Goal: Task Accomplishment & Management: Manage account settings

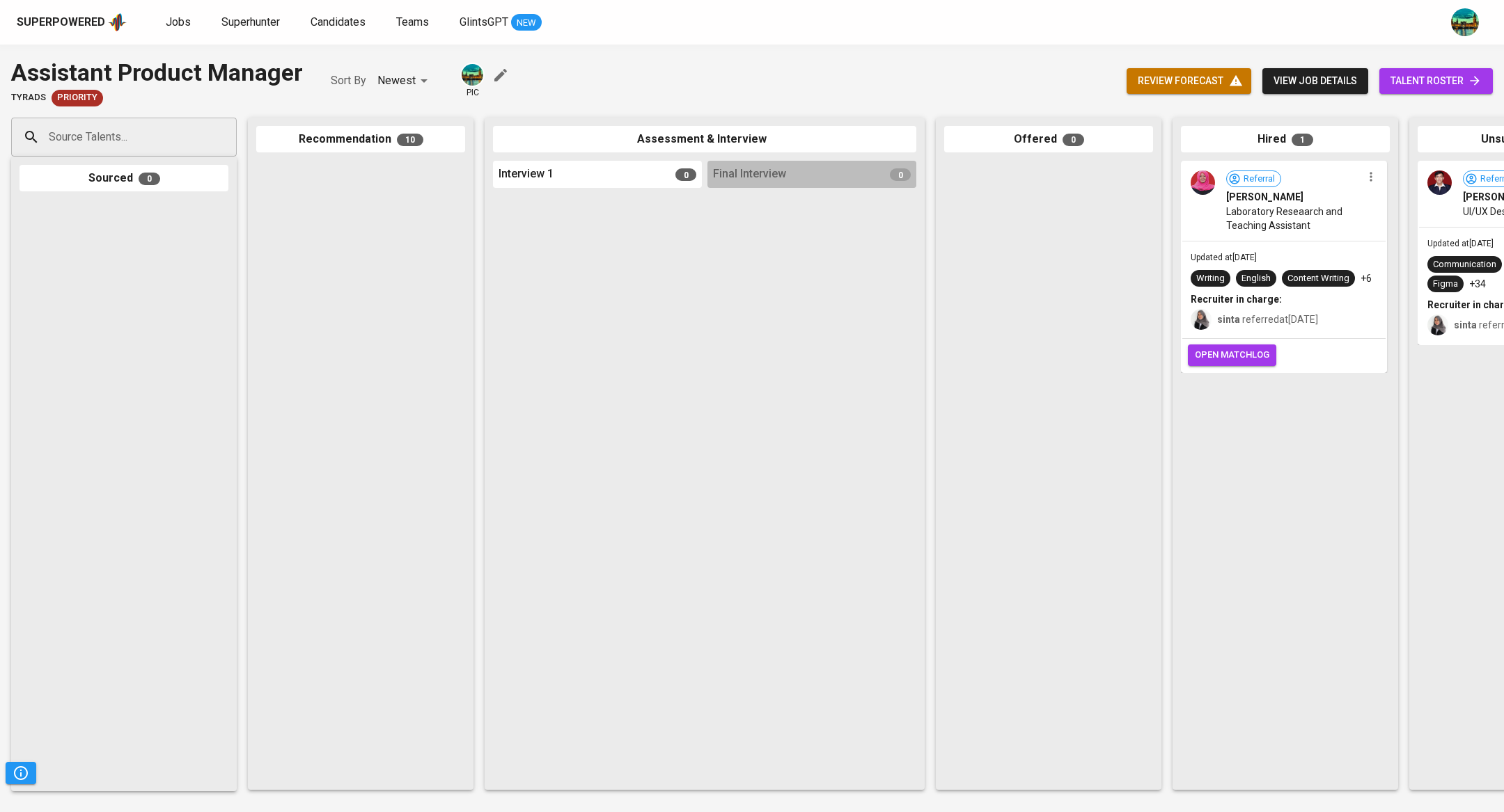
scroll to position [1021, 0]
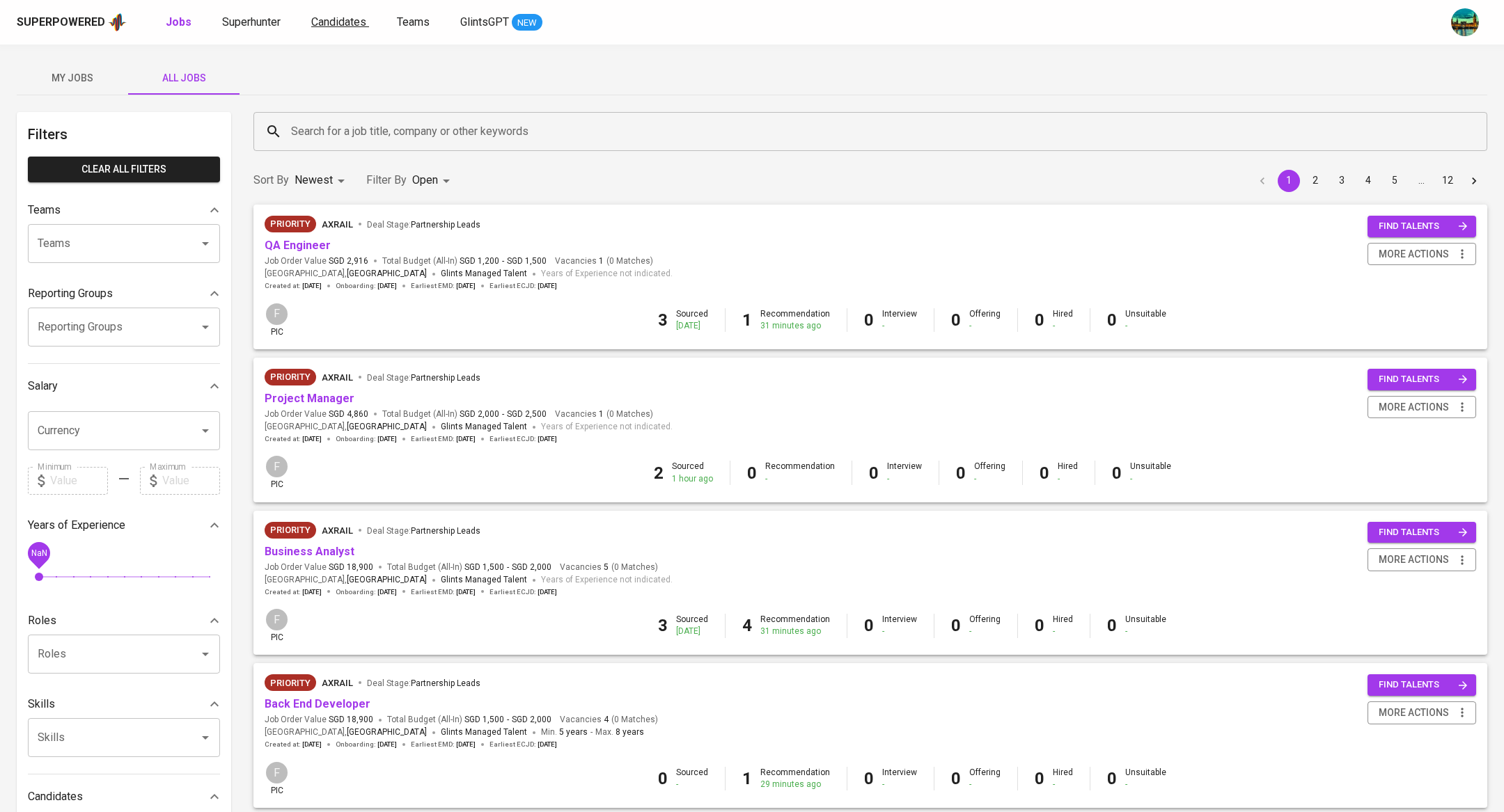
click at [345, 23] on span "Candidates" at bounding box center [338, 22] width 55 height 13
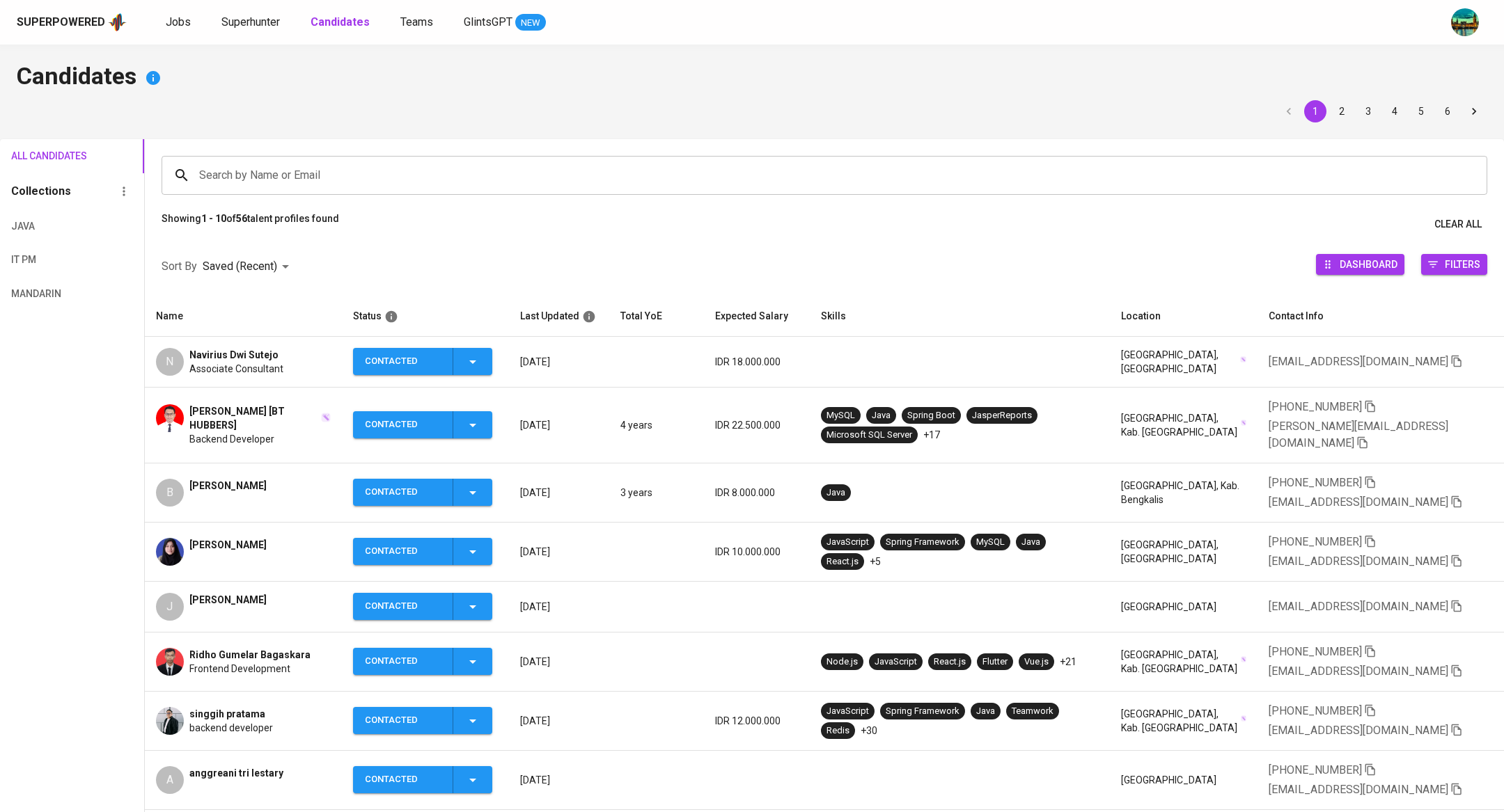
click at [220, 479] on span "[PERSON_NAME]" at bounding box center [228, 485] width 77 height 14
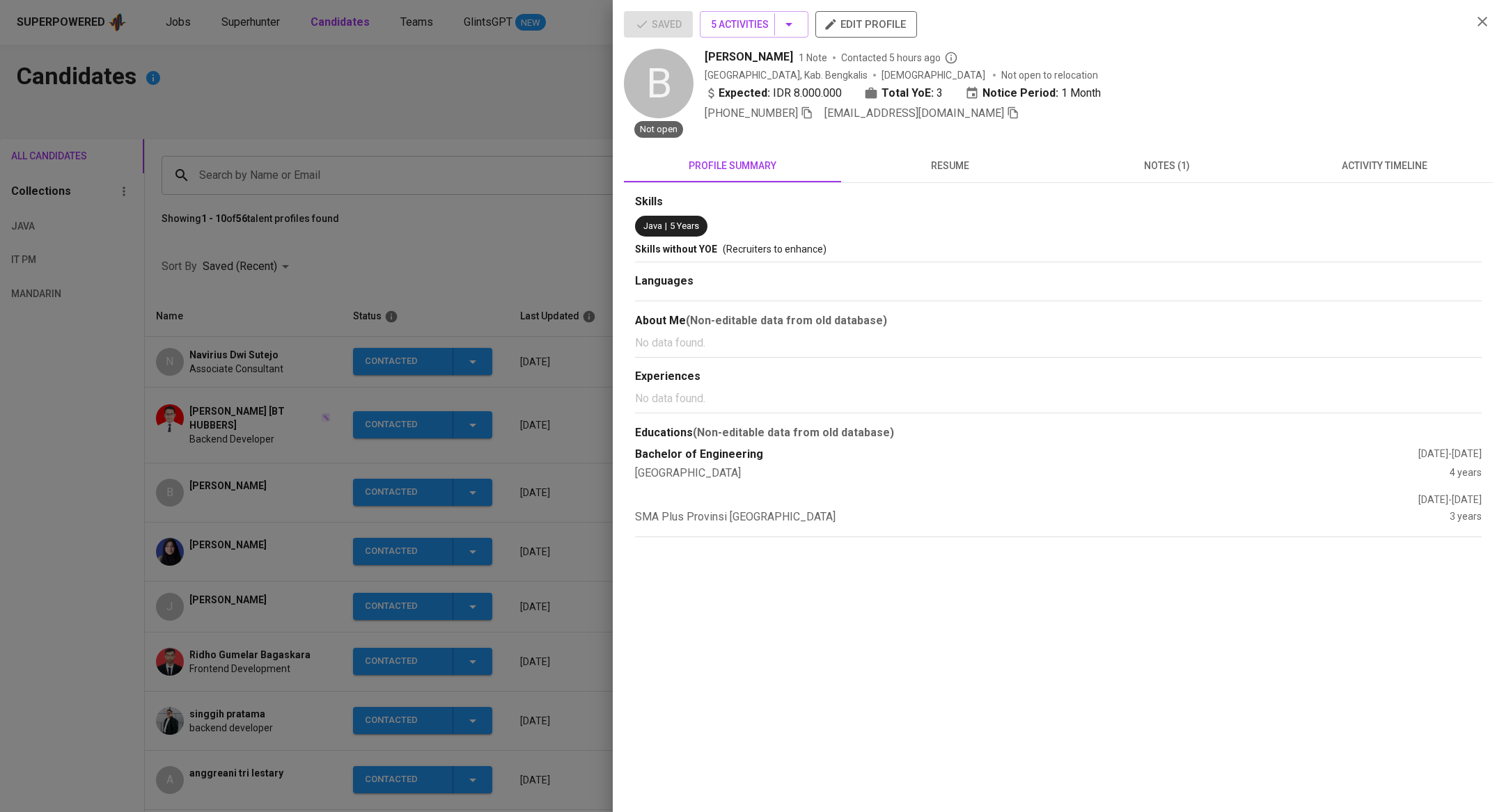
click at [1353, 159] on span "activity timeline" at bounding box center [1384, 166] width 201 height 17
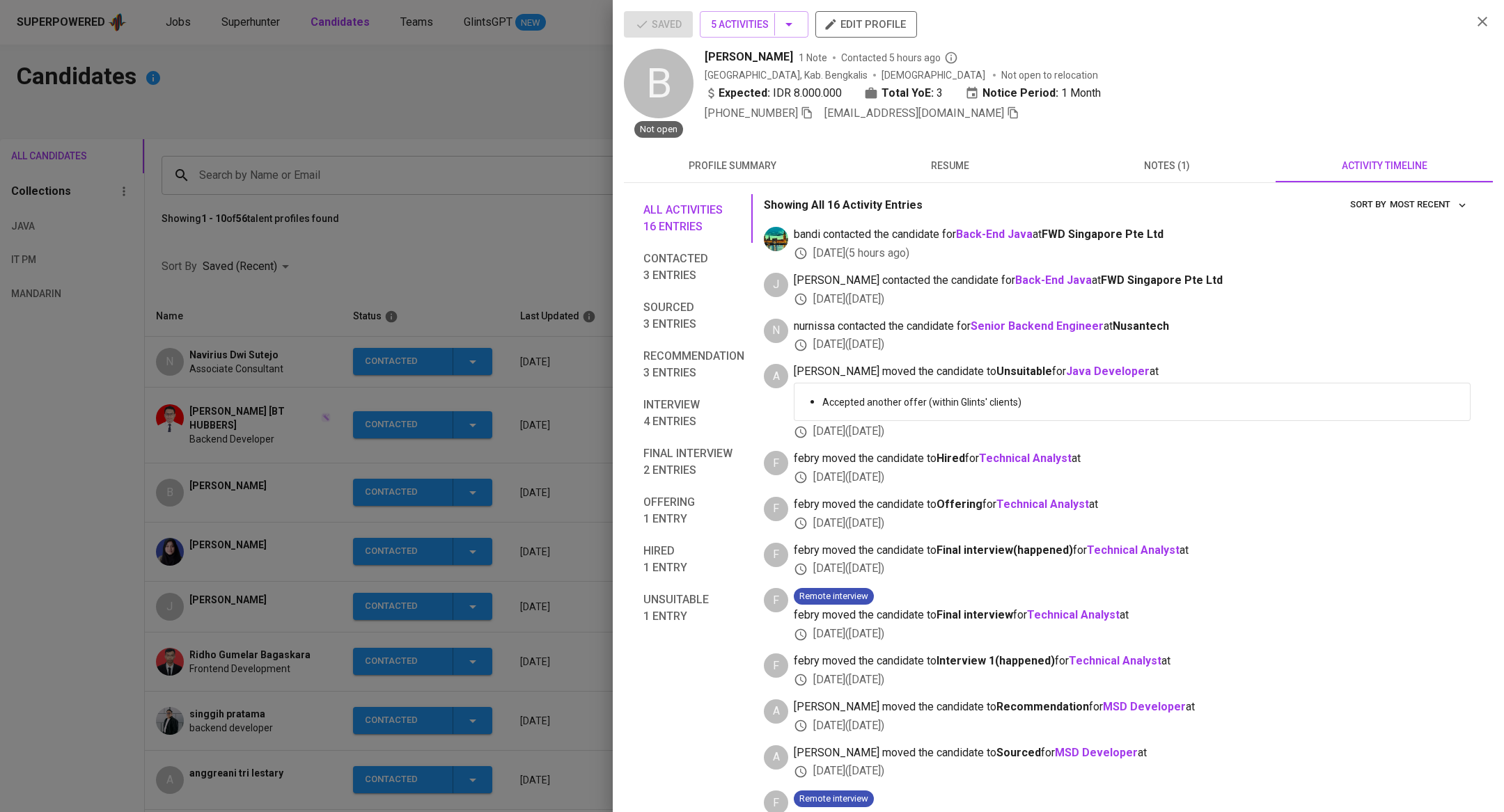
click at [951, 167] on span "resume" at bounding box center [950, 166] width 201 height 17
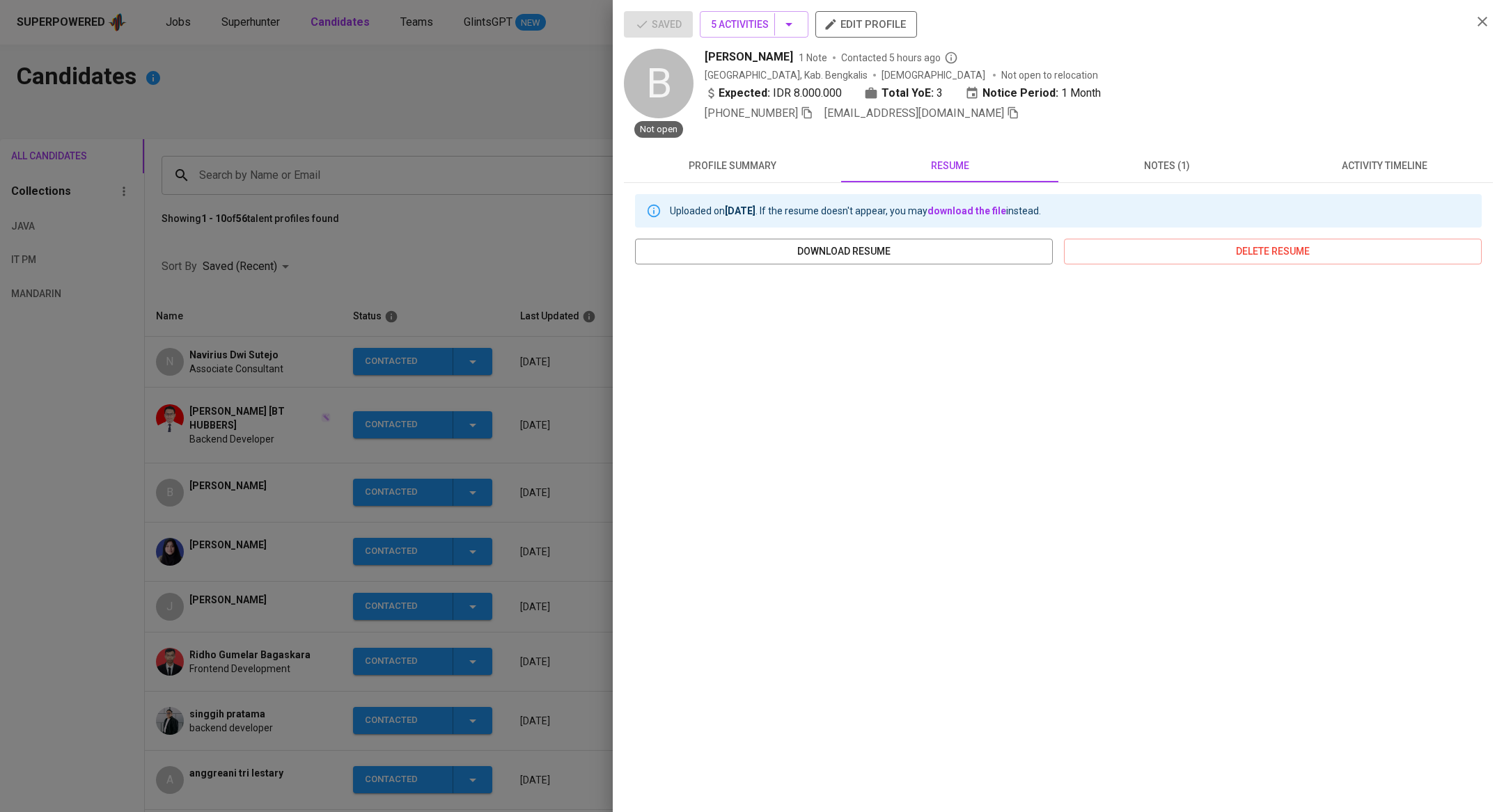
click at [351, 378] on div at bounding box center [752, 406] width 1504 height 812
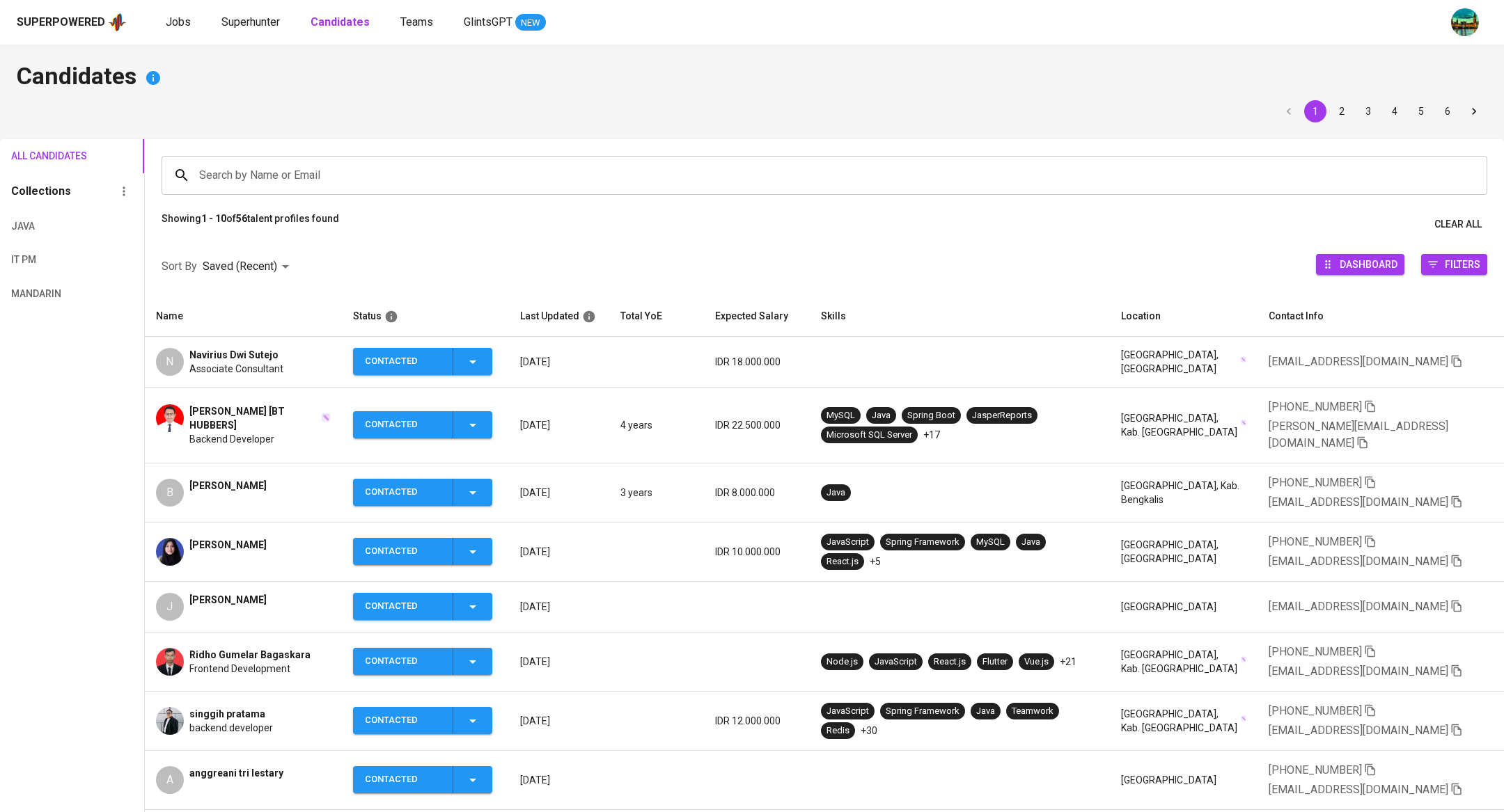
click at [911, 464] on td "Java" at bounding box center [959, 493] width 300 height 59
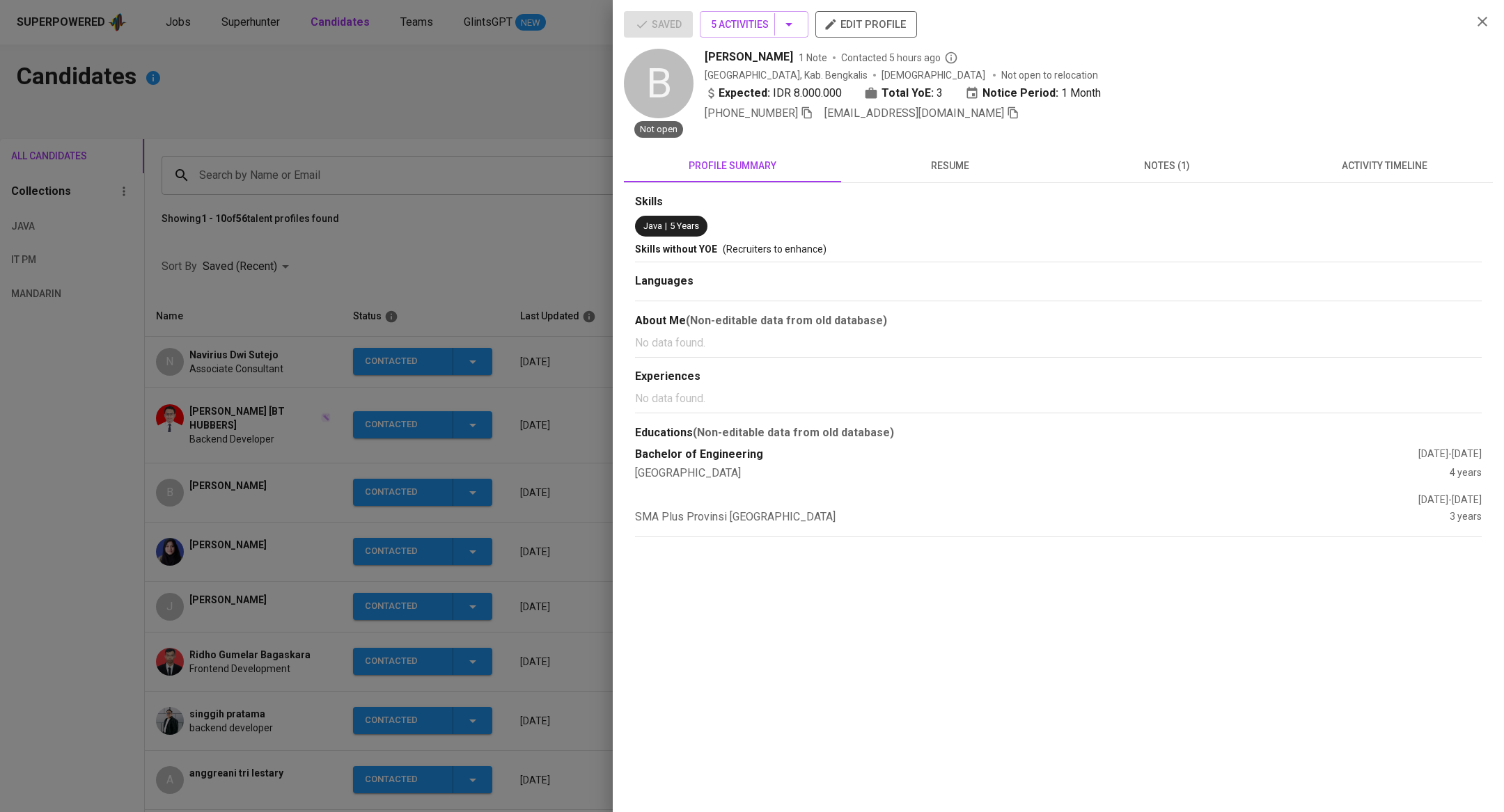
click at [982, 167] on span "resume" at bounding box center [950, 166] width 201 height 17
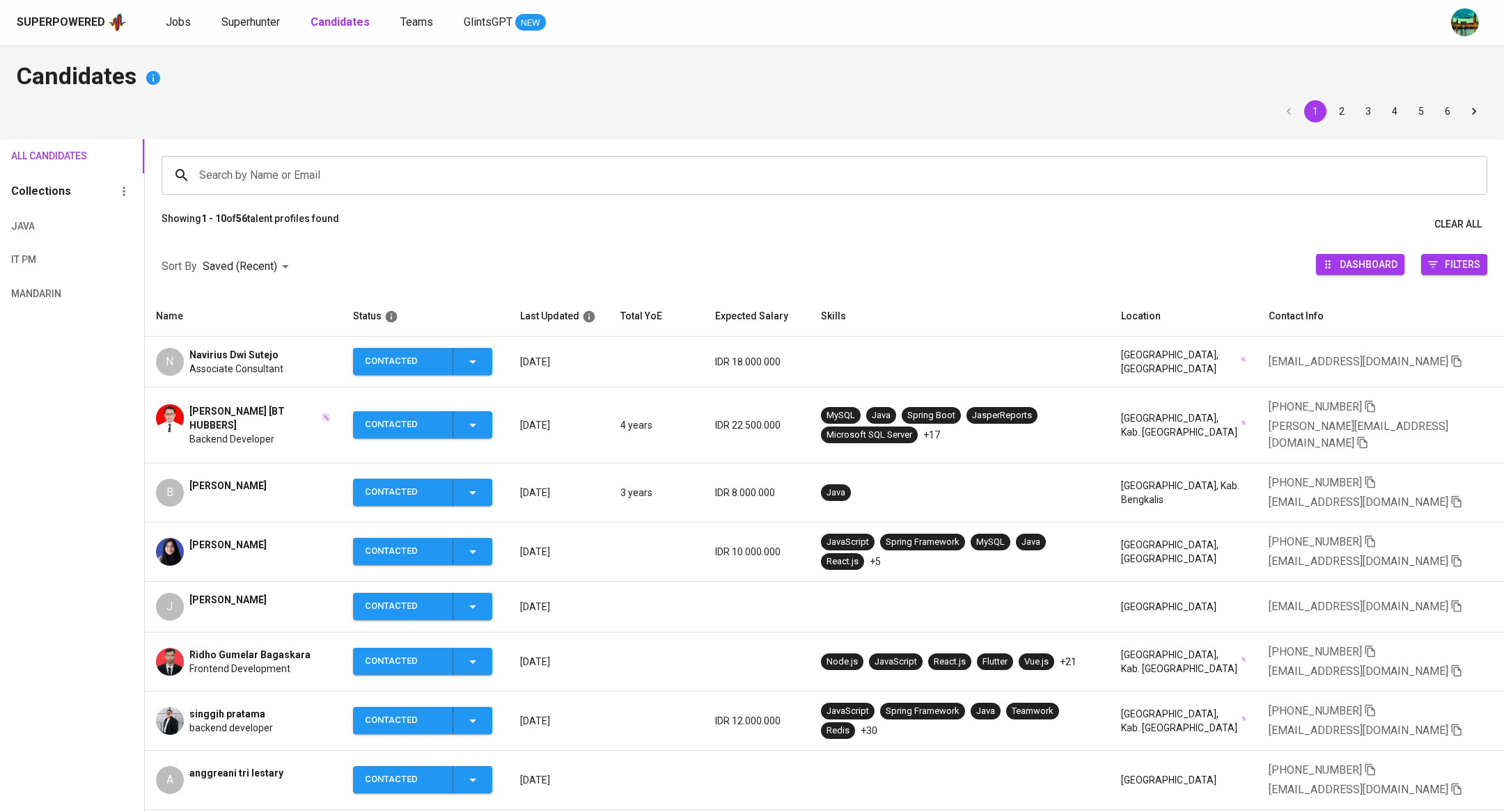
click at [232, 479] on span "Barri Anand" at bounding box center [228, 485] width 77 height 14
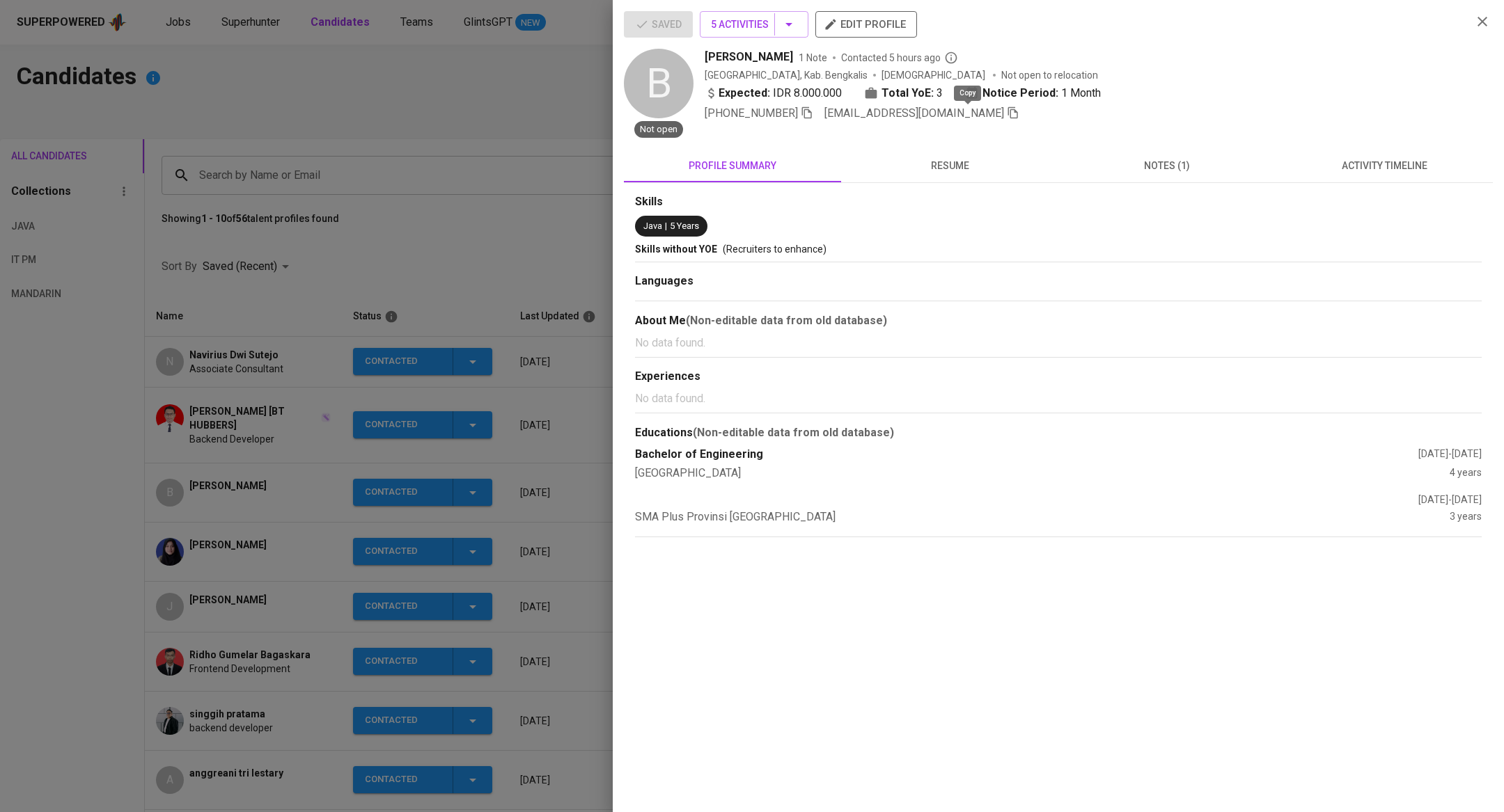
click at [1007, 113] on icon "button" at bounding box center [1013, 112] width 12 height 12
click at [362, 282] on div at bounding box center [752, 406] width 1504 height 812
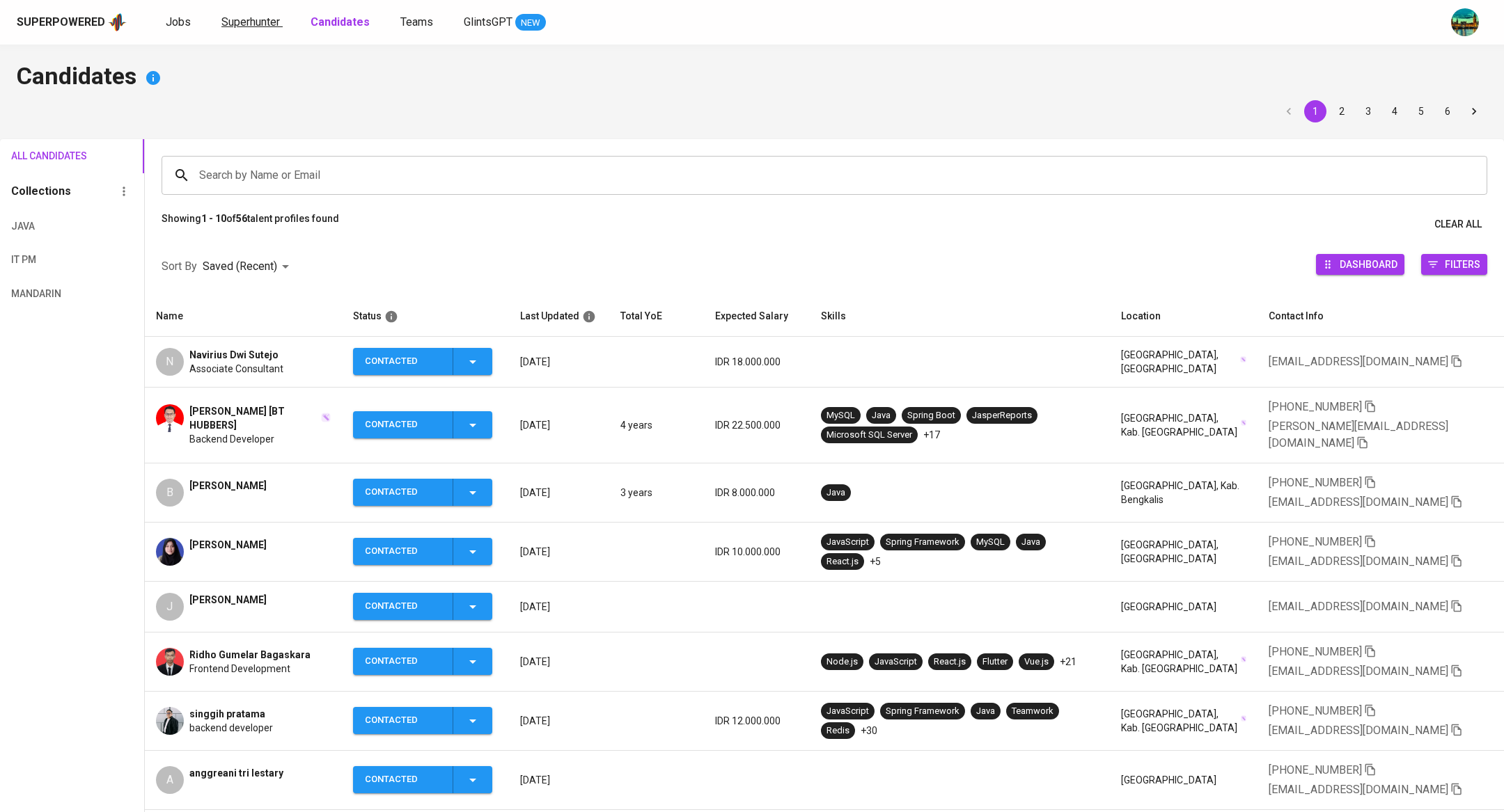
click at [264, 21] on span "Superhunter" at bounding box center [251, 22] width 58 height 13
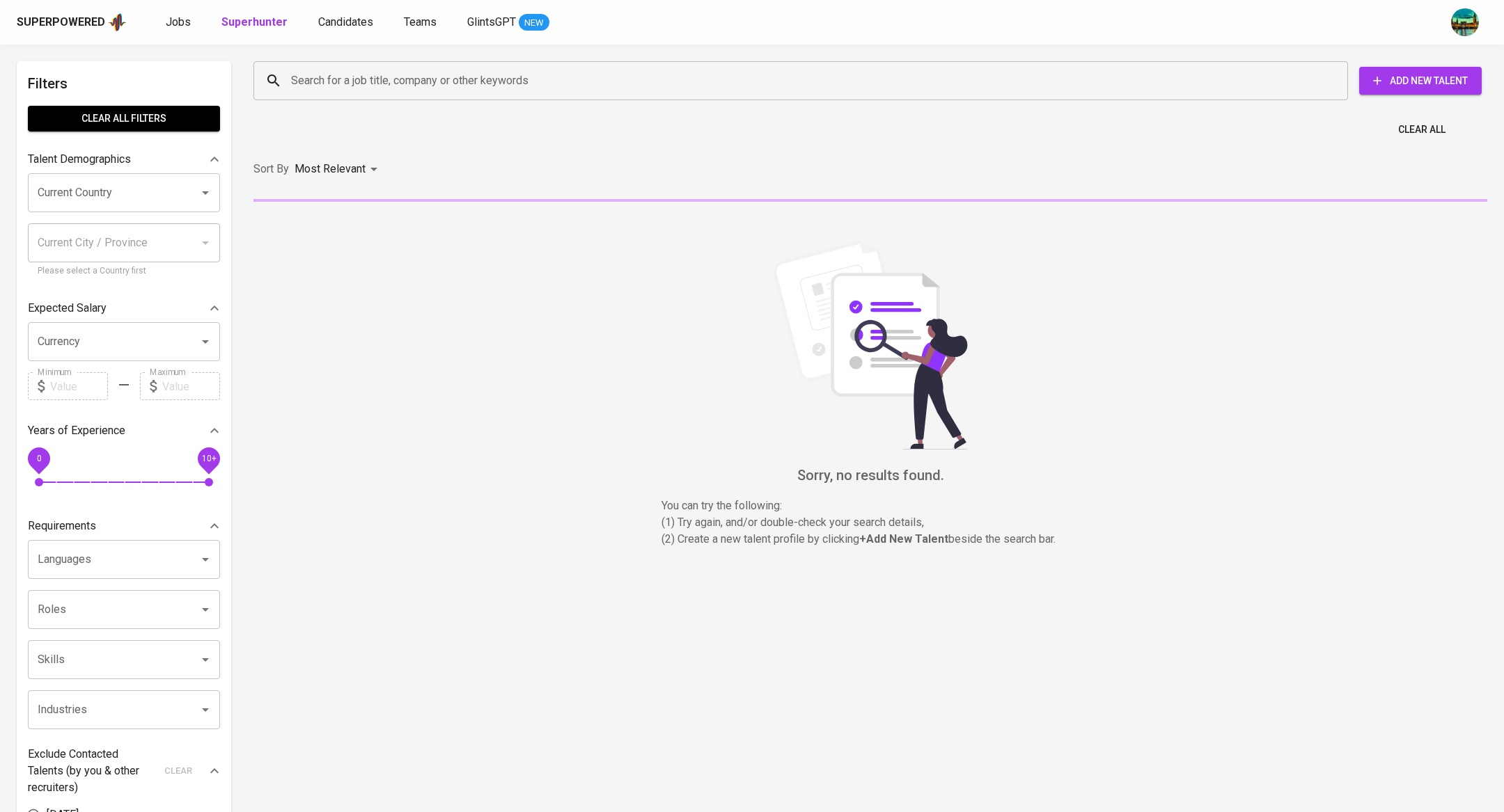
click at [341, 82] on input "Search for a job title, company or other keywords" at bounding box center [804, 81] width 1034 height 26
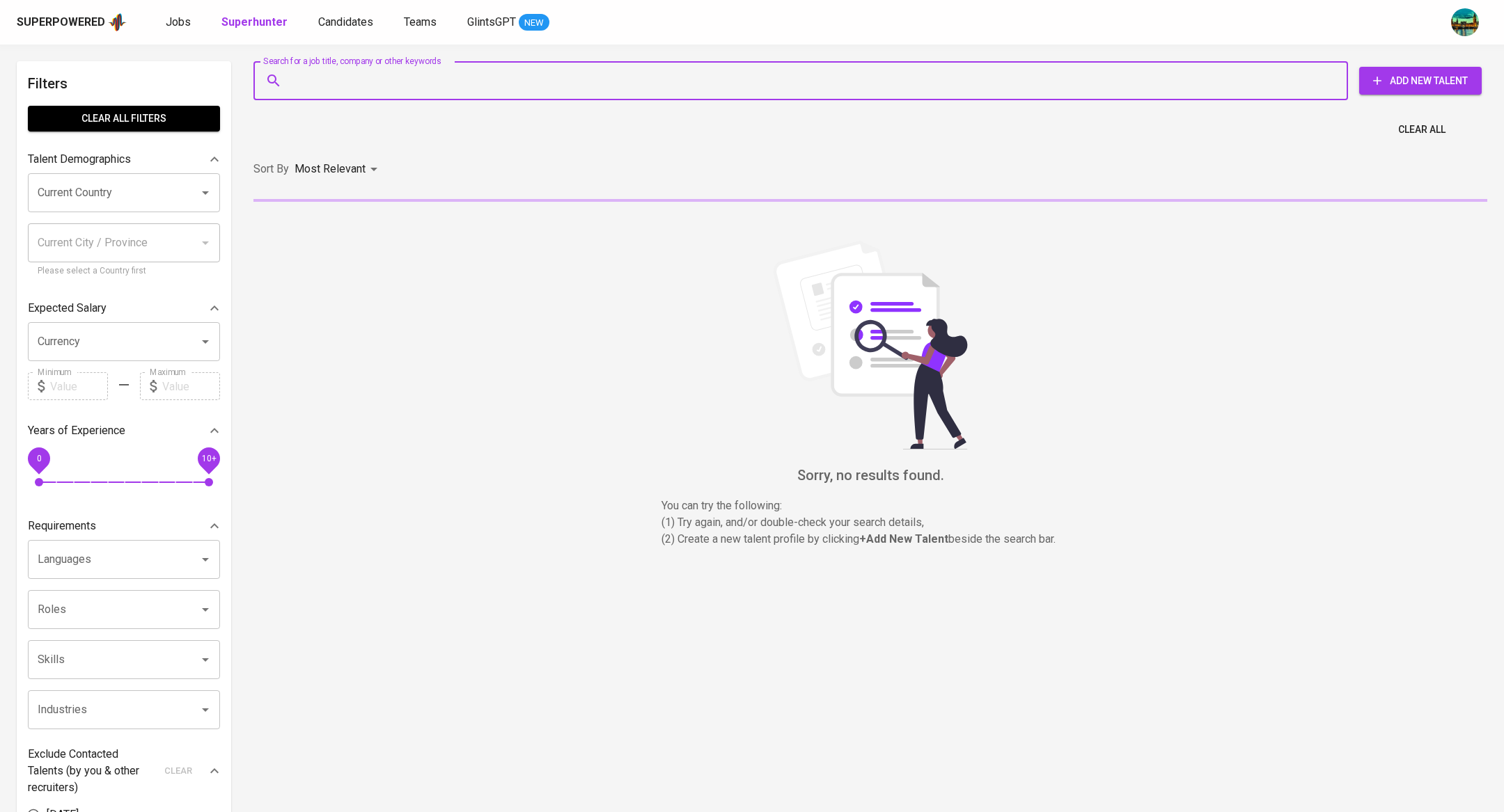
paste input "barryanand95@gmail.com"
type input "barryanand95@gmail.com"
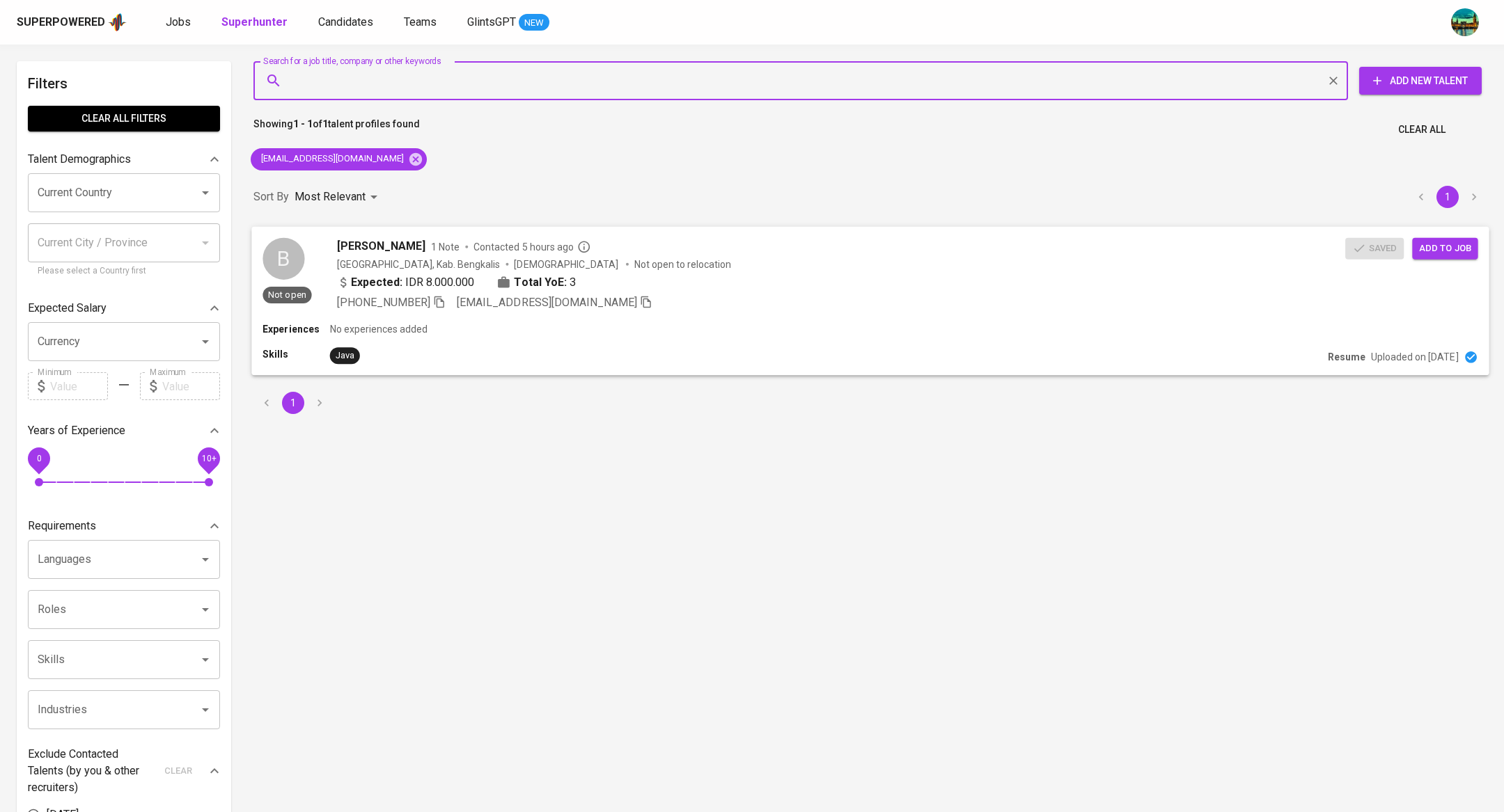
click at [1466, 246] on span "Add to job" at bounding box center [1445, 248] width 52 height 16
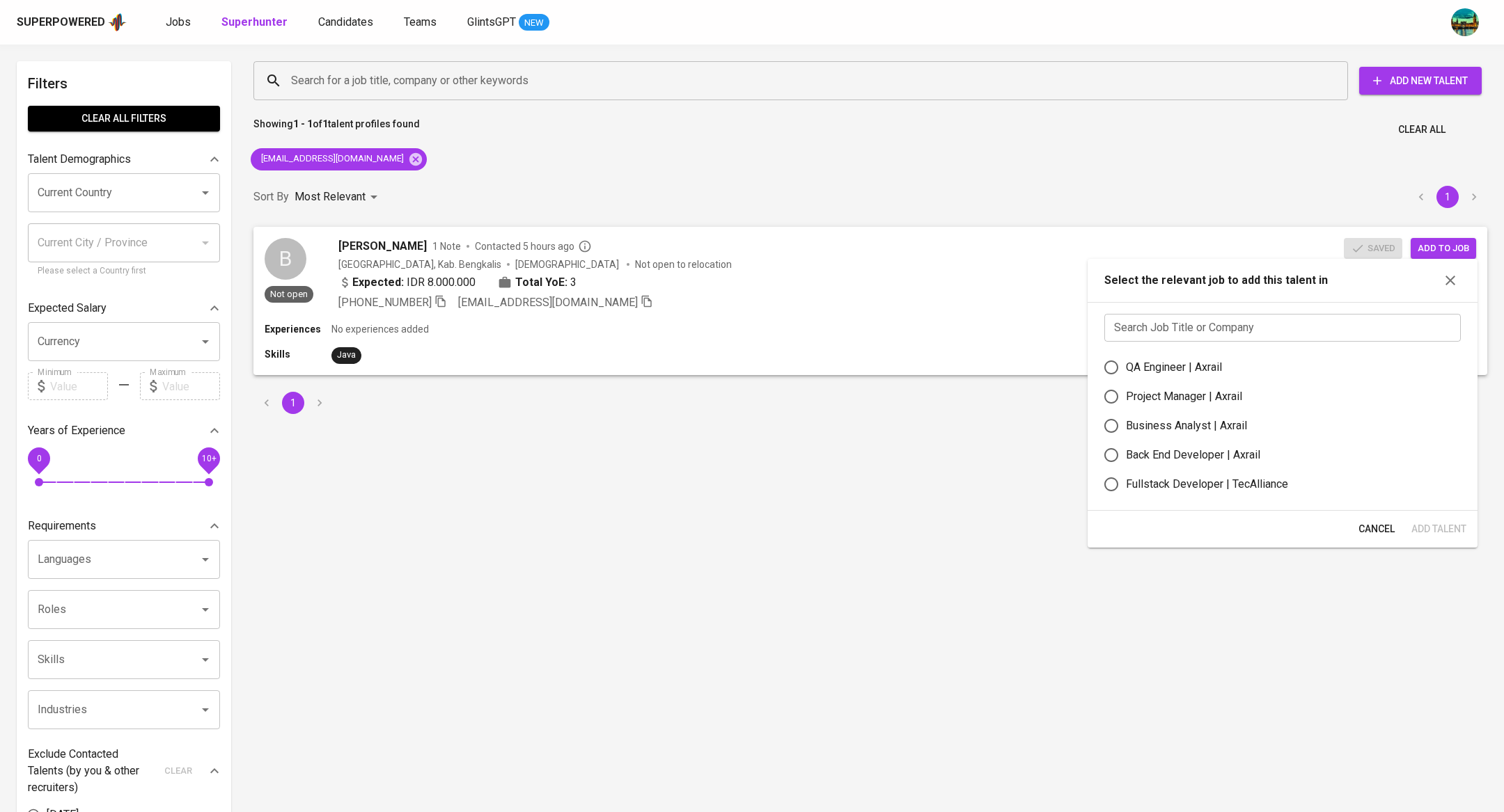
click at [1199, 331] on input "text" at bounding box center [1283, 328] width 356 height 28
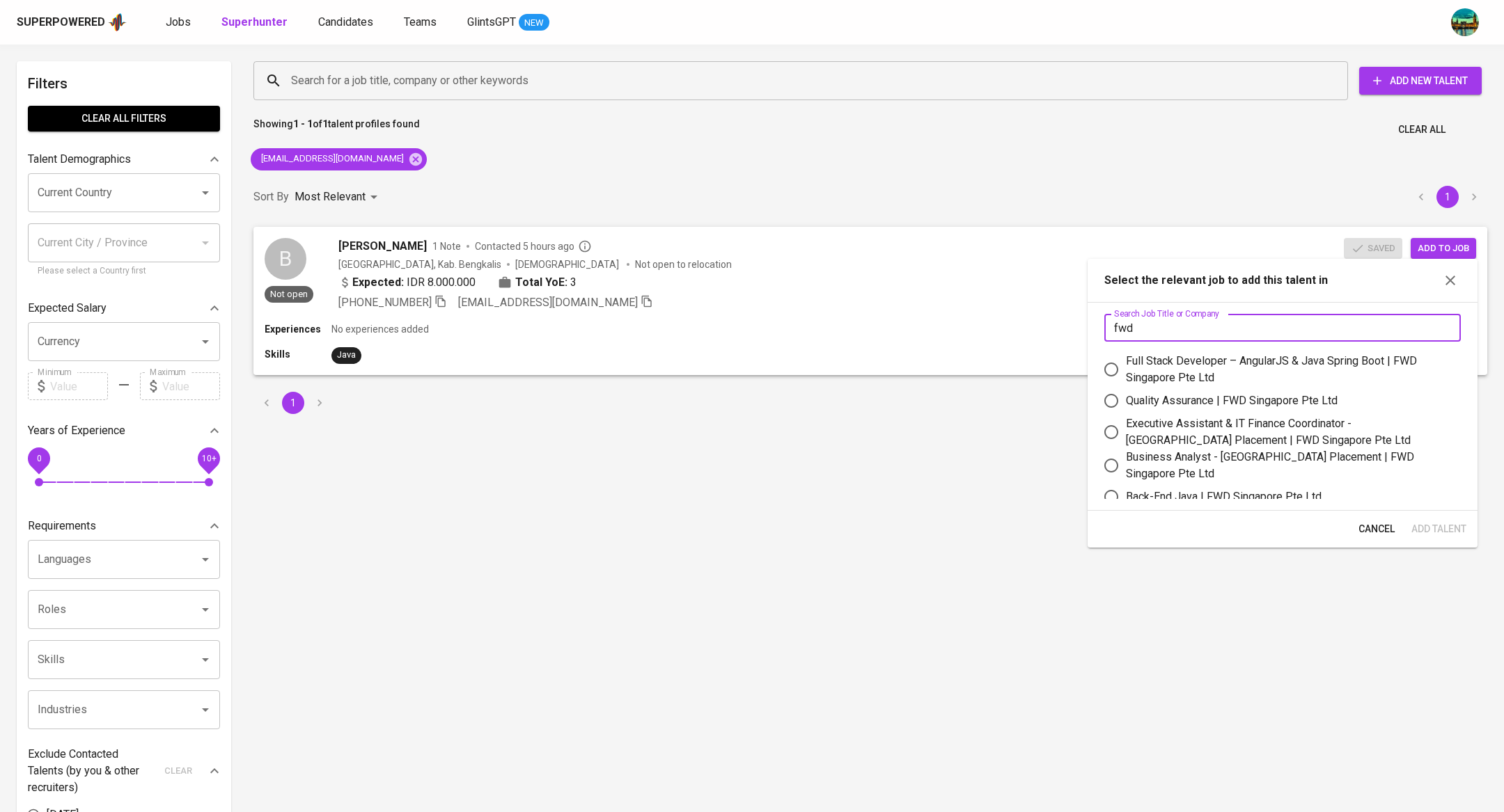
type input "fwd"
click at [1183, 491] on div "Back-End Java | FWD Singapore Pte Ltd" at bounding box center [1224, 497] width 196 height 17
click at [1126, 491] on input "Back-End Java | FWD Singapore Pte Ltd" at bounding box center [1111, 496] width 29 height 29
radio input "true"
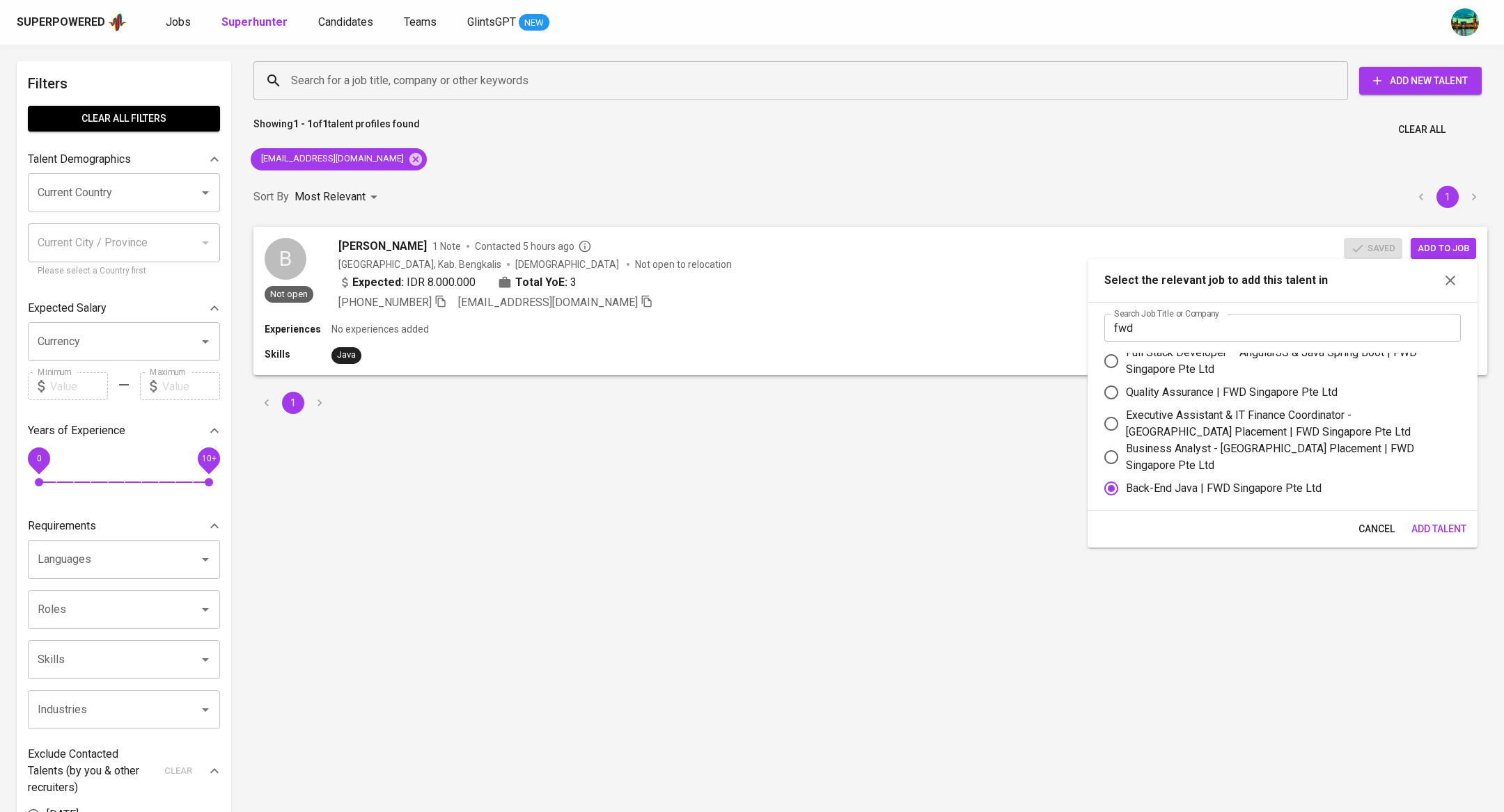
click at [1429, 524] on span "Add Talent" at bounding box center [1439, 529] width 55 height 17
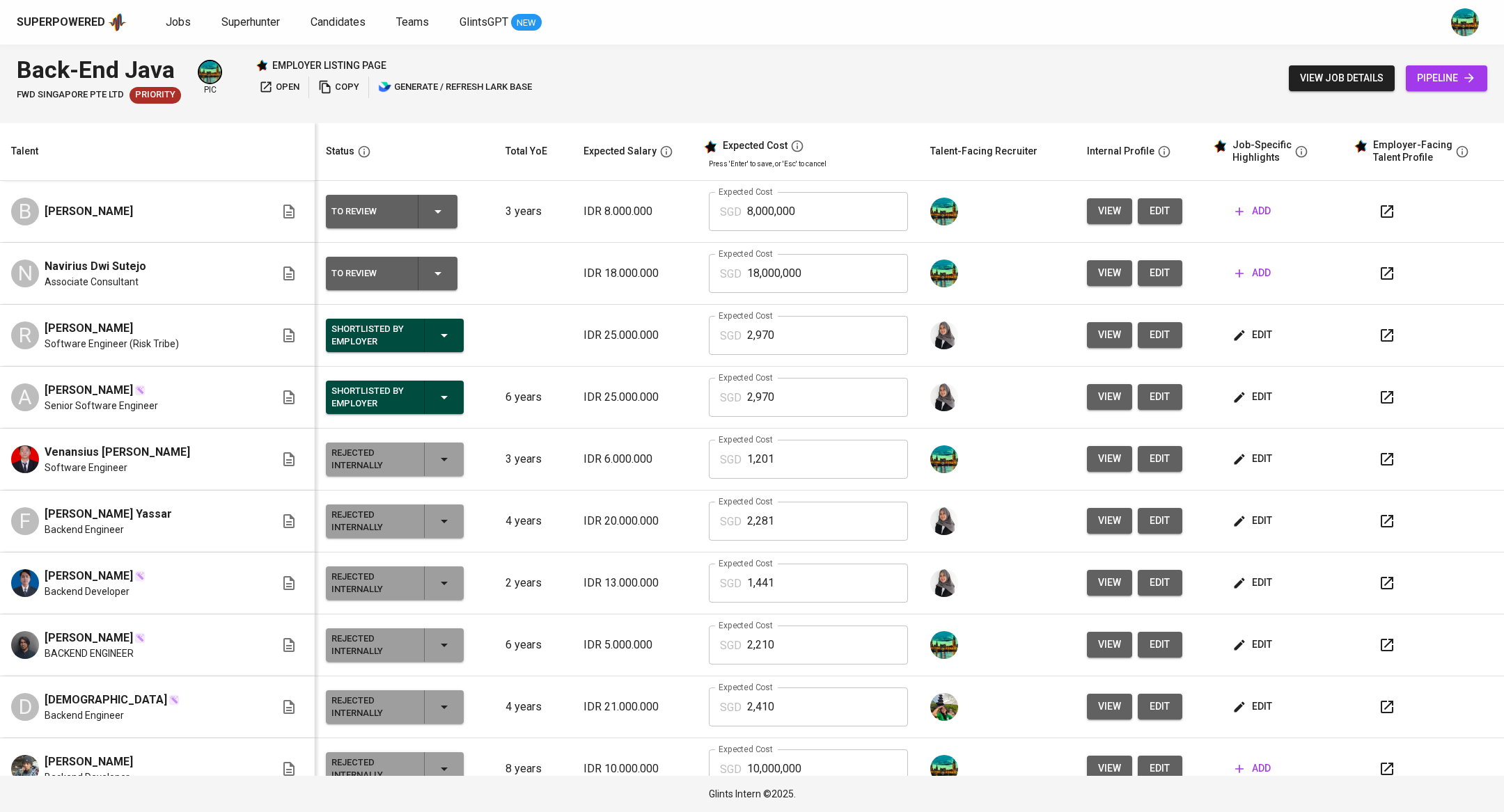
click at [1149, 212] on span "edit" at bounding box center [1160, 211] width 23 height 17
click at [1379, 211] on icon "button" at bounding box center [1387, 212] width 17 height 17
click at [1149, 216] on span "edit" at bounding box center [1160, 211] width 23 height 17
click at [1379, 207] on icon "button" at bounding box center [1387, 212] width 17 height 17
click at [1149, 207] on span "edit" at bounding box center [1160, 211] width 23 height 17
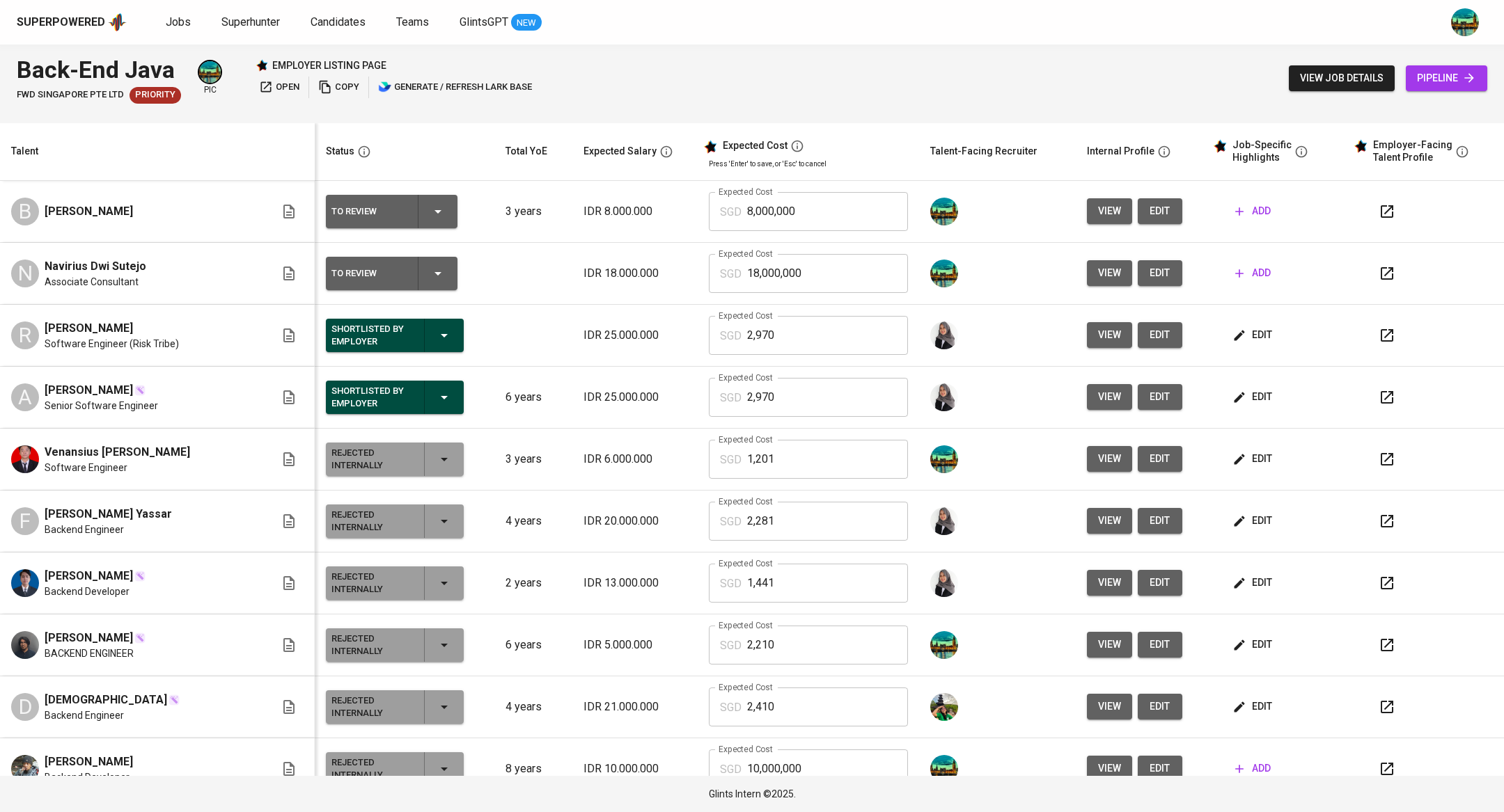
click at [798, 216] on input "8,000,000" at bounding box center [827, 211] width 161 height 39
type input "8"
type input "2,610"
click at [1379, 272] on icon "button" at bounding box center [1387, 274] width 17 height 17
click at [797, 276] on input "18,000,000" at bounding box center [827, 273] width 161 height 39
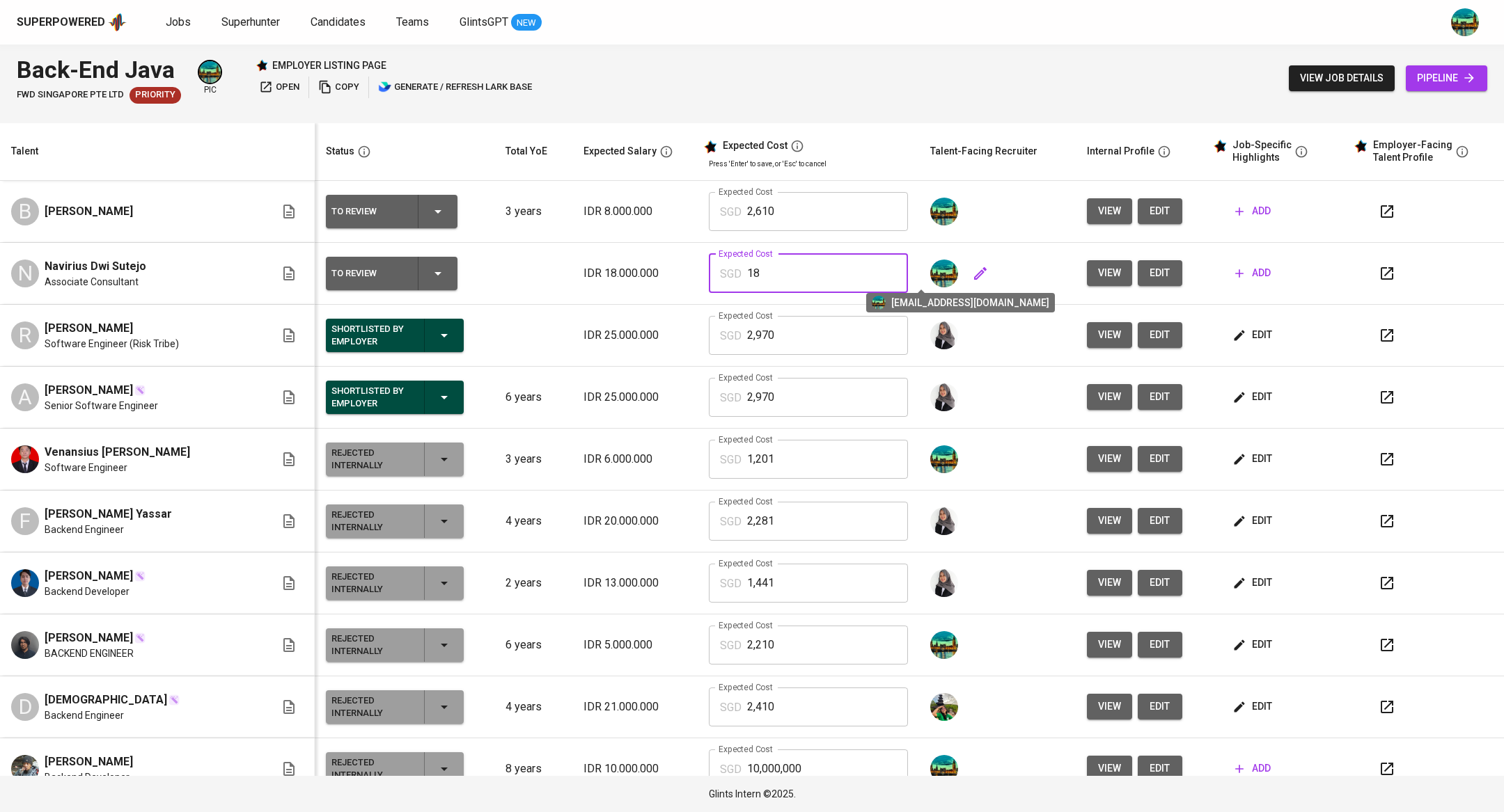
type input "1"
type input "3,360"
click at [1235, 450] on span "edit" at bounding box center [1253, 459] width 37 height 17
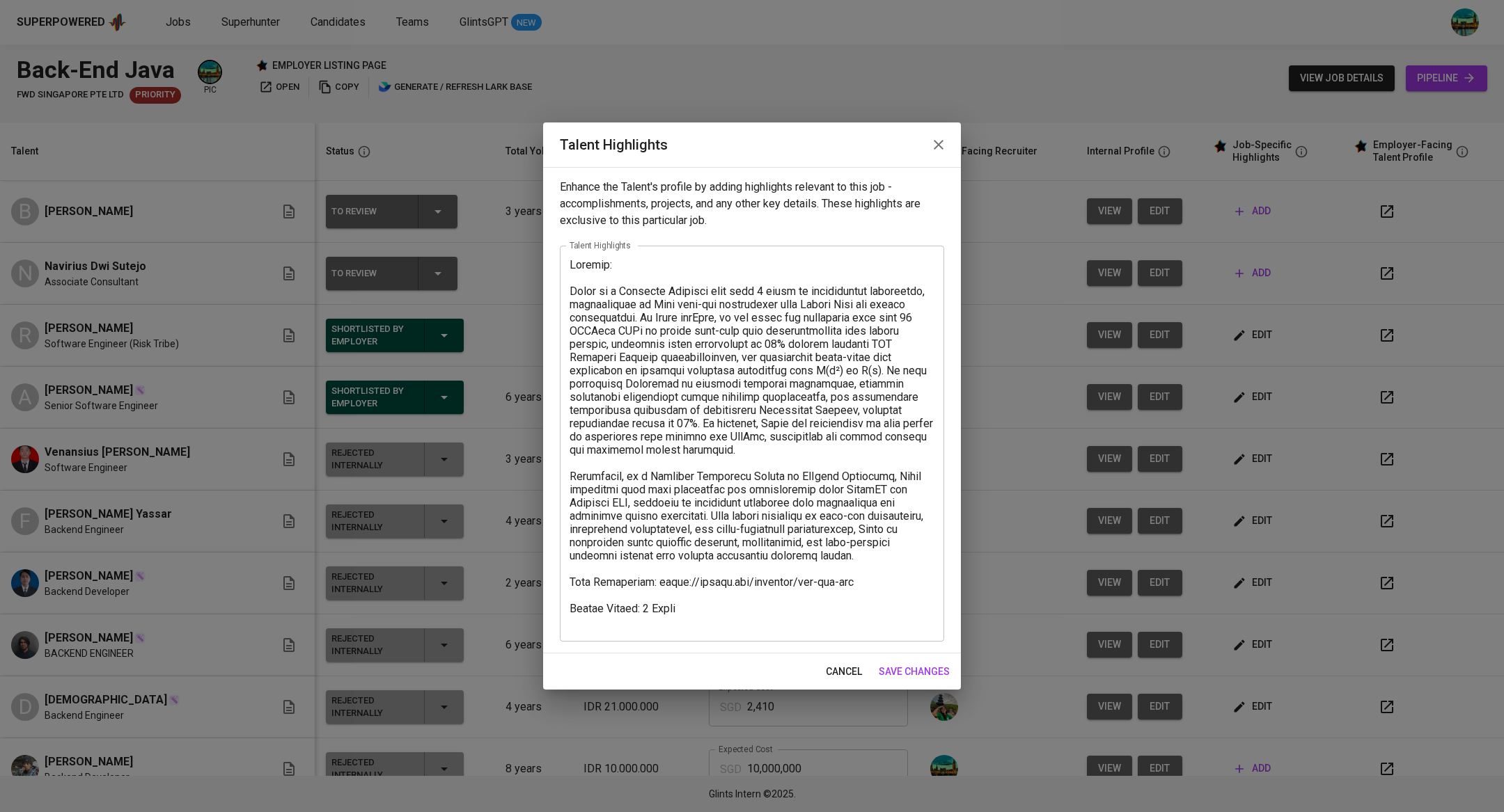
click at [941, 151] on icon "button" at bounding box center [939, 145] width 17 height 17
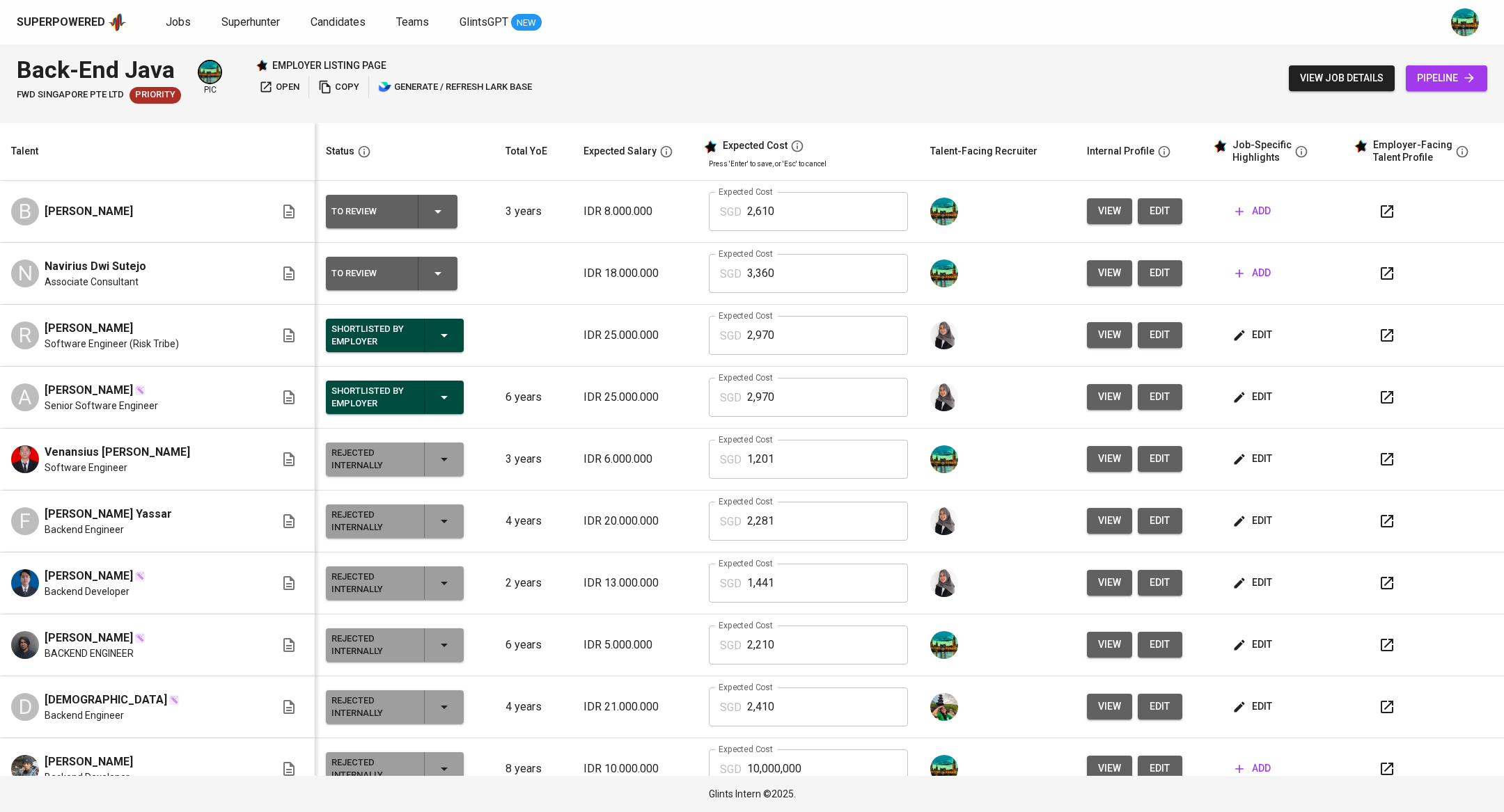
click at [1379, 272] on icon "button" at bounding box center [1387, 274] width 17 height 17
click at [1381, 401] on icon "button" at bounding box center [1386, 397] width 12 height 12
click at [1149, 274] on span "edit" at bounding box center [1160, 273] width 23 height 17
click at [1236, 268] on span "add" at bounding box center [1253, 273] width 36 height 17
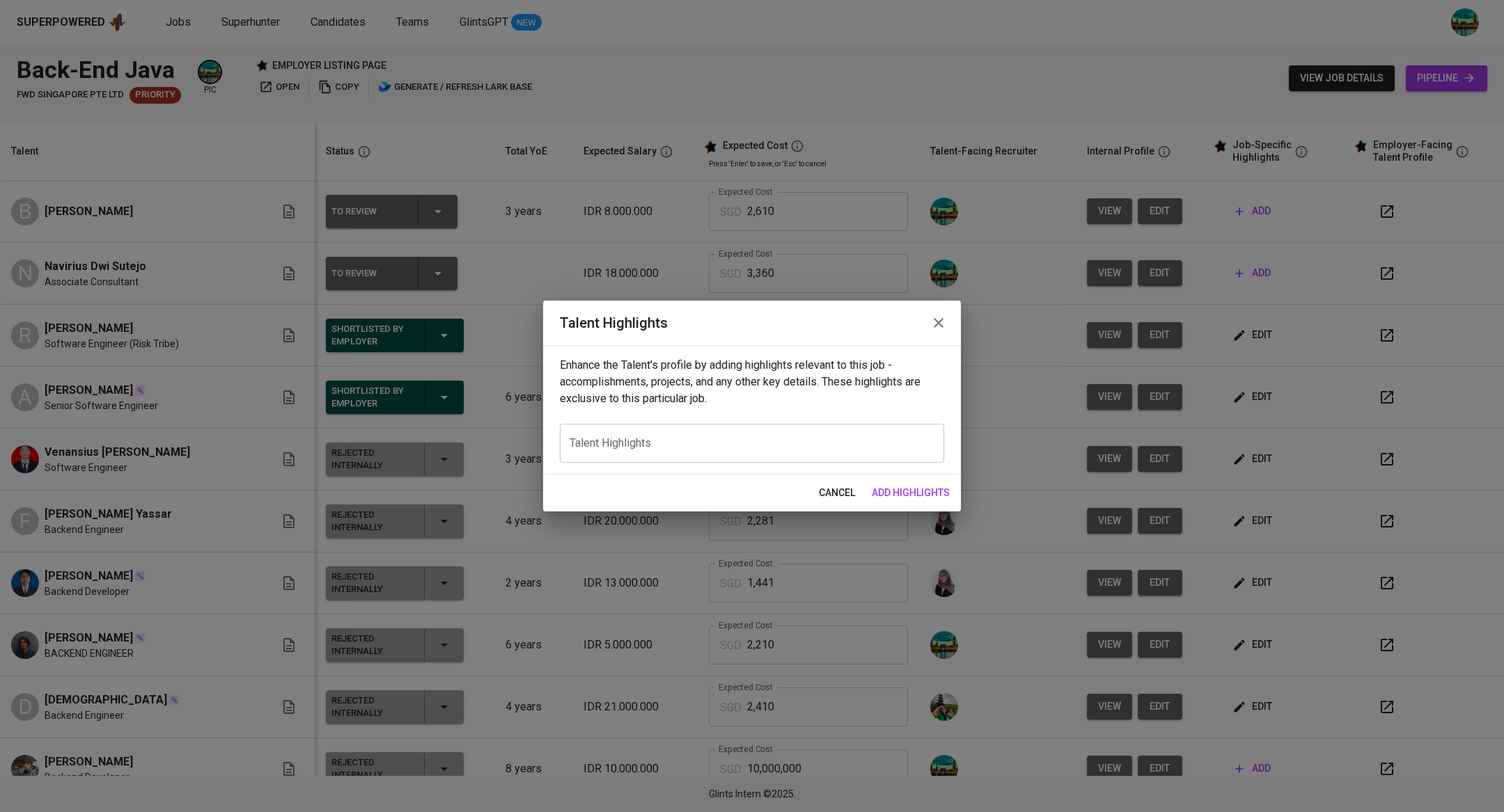
click at [732, 449] on textarea at bounding box center [751, 444] width 365 height 13
paste textarea "brings over 22 years of experience in software development, with a strong speci…"
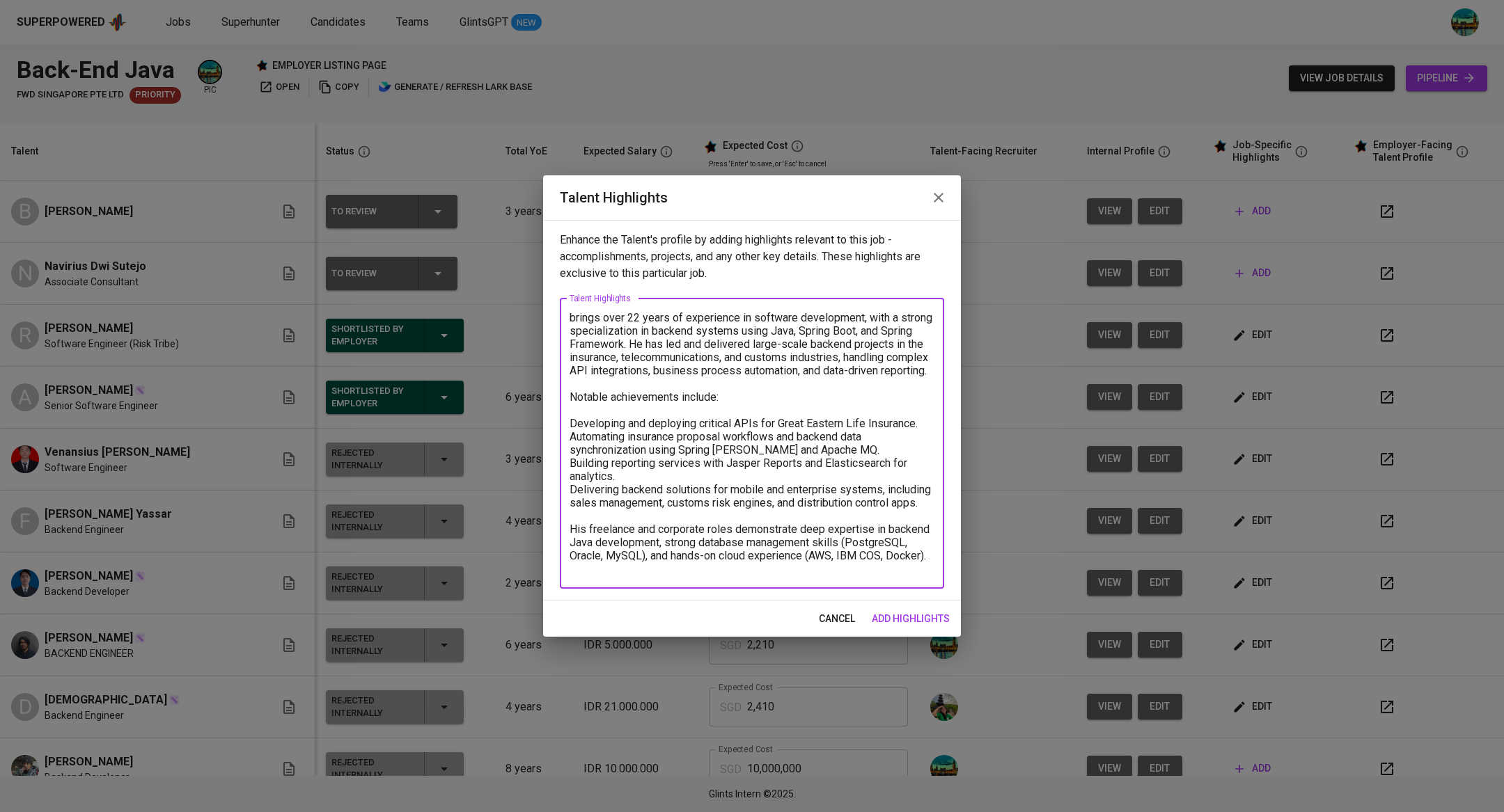
click at [671, 424] on textarea "brings over 22 years of experience in software development, with a strong speci…" at bounding box center [751, 443] width 365 height 265
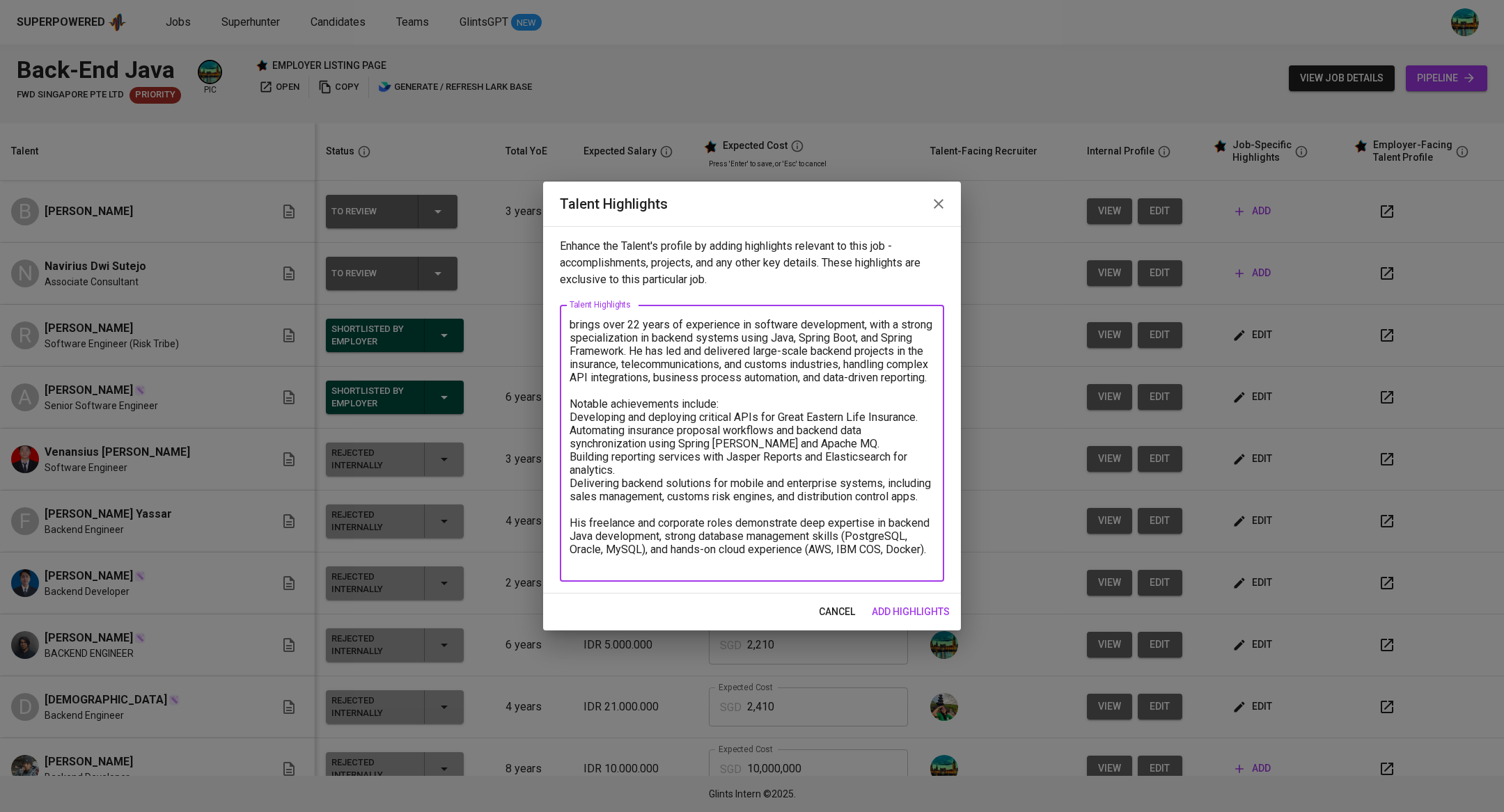
click at [570, 432] on textarea "brings over 22 years of experience in software development, with a strong speci…" at bounding box center [751, 444] width 365 height 252
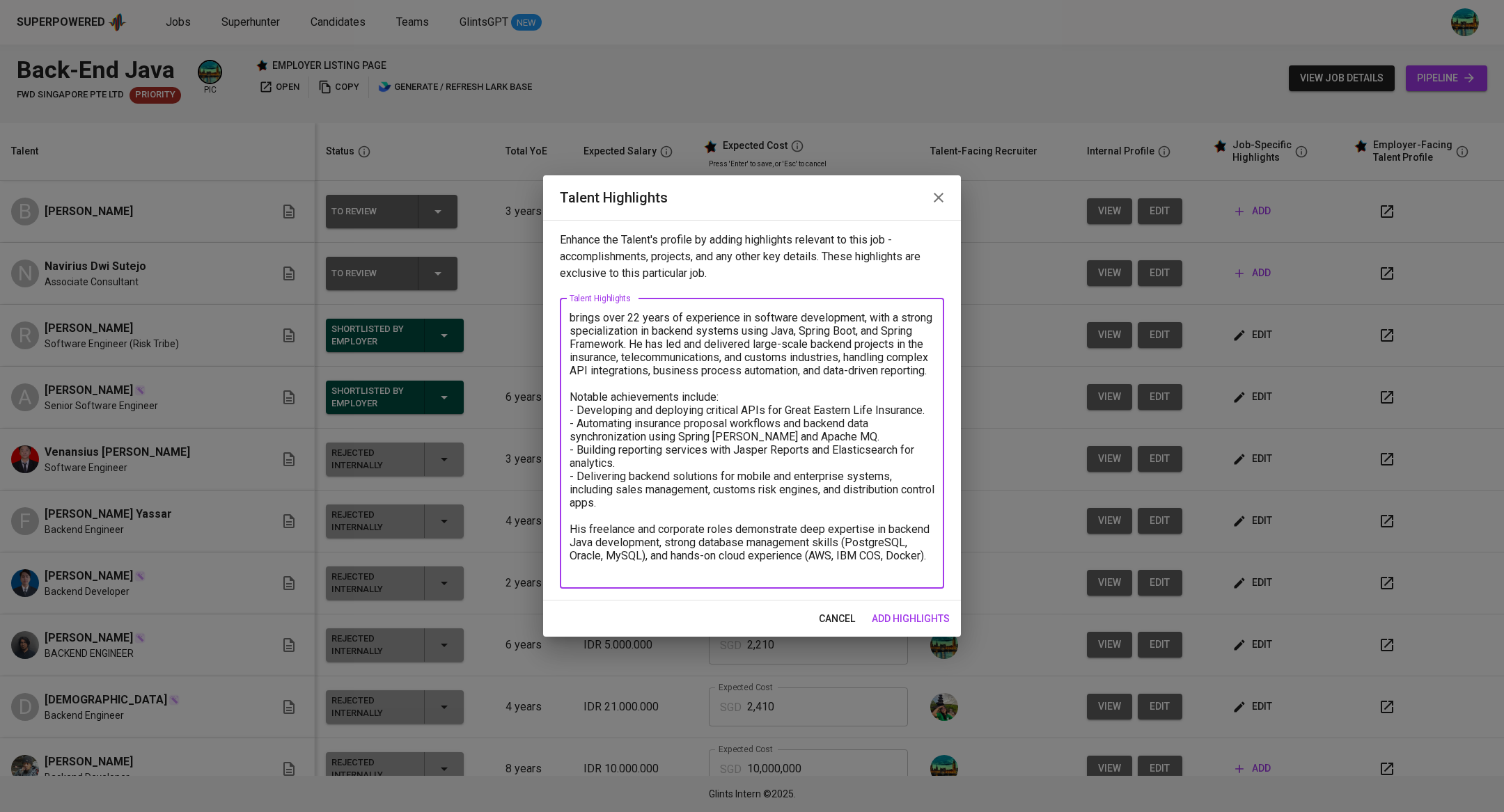
click at [573, 315] on textarea "brings over 22 years of experience in software development, with a strong speci…" at bounding box center [751, 443] width 365 height 265
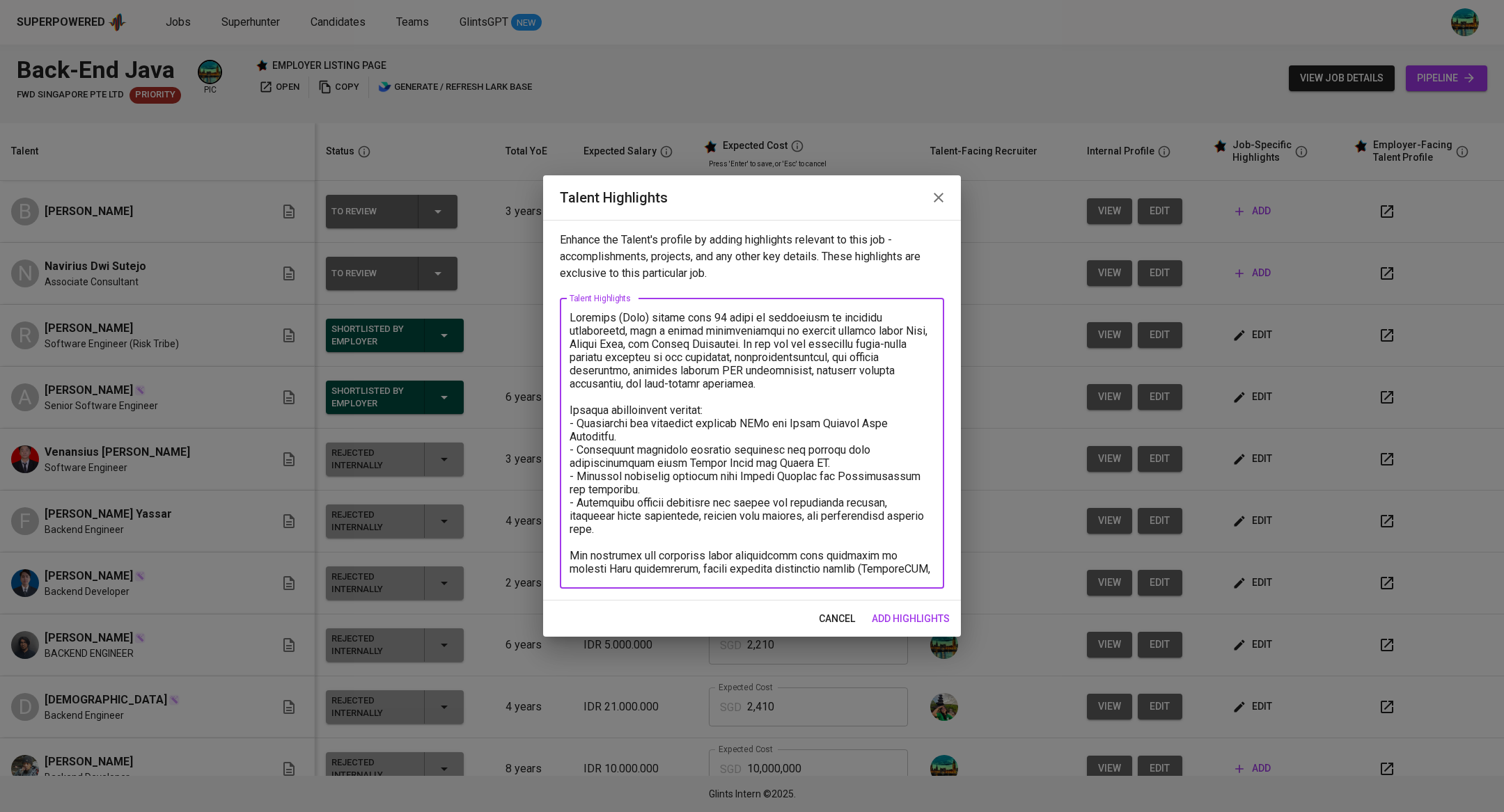
type textarea "Navirius (Tejo) brings over 22 years of experience in software development, wit…"
click at [921, 624] on span "add highlights" at bounding box center [910, 619] width 78 height 17
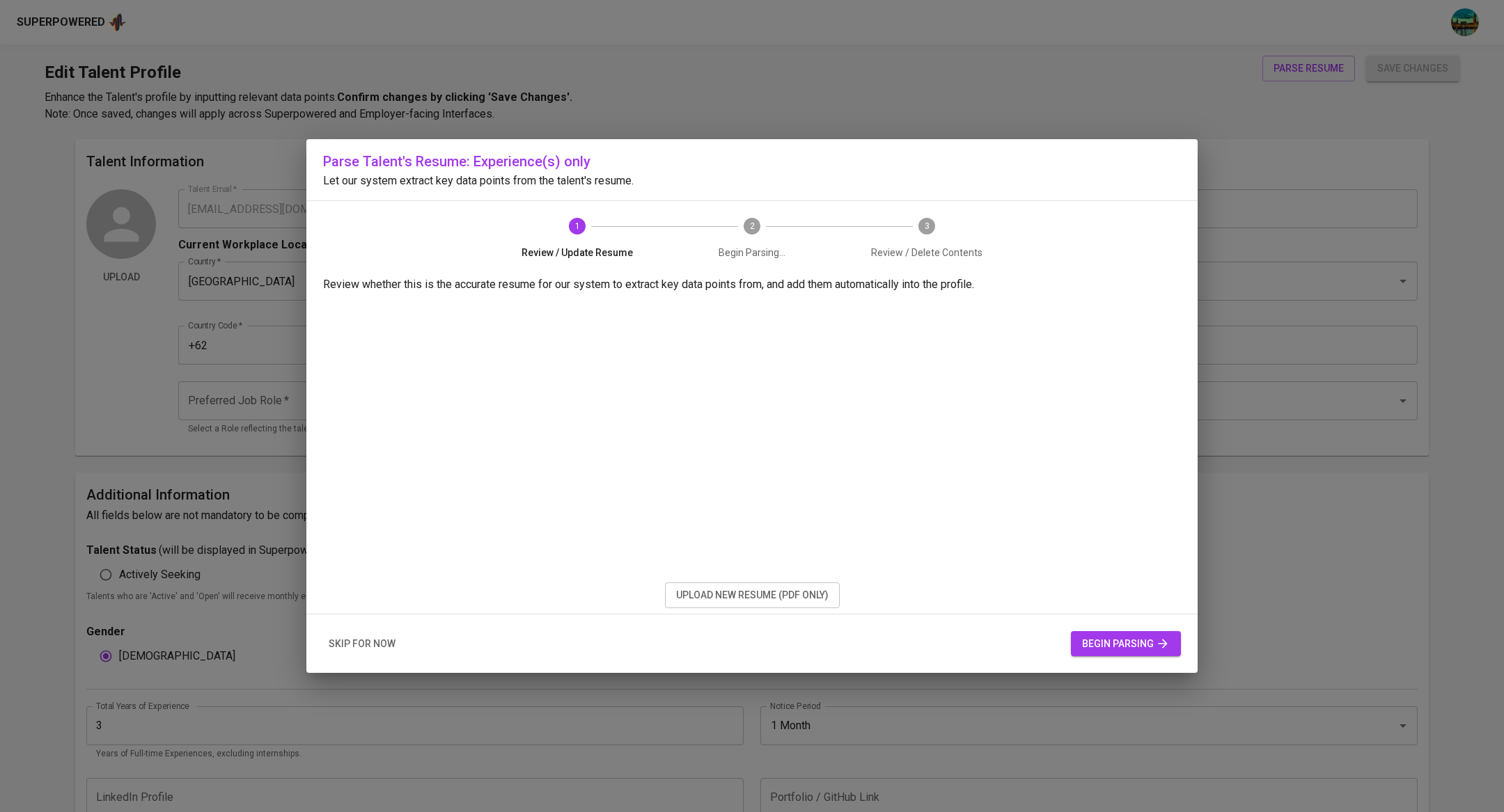
click at [766, 591] on span "upload new resume (pdf only)" at bounding box center [753, 595] width 153 height 17
click at [1133, 649] on span "begin parsing" at bounding box center [1125, 644] width 88 height 17
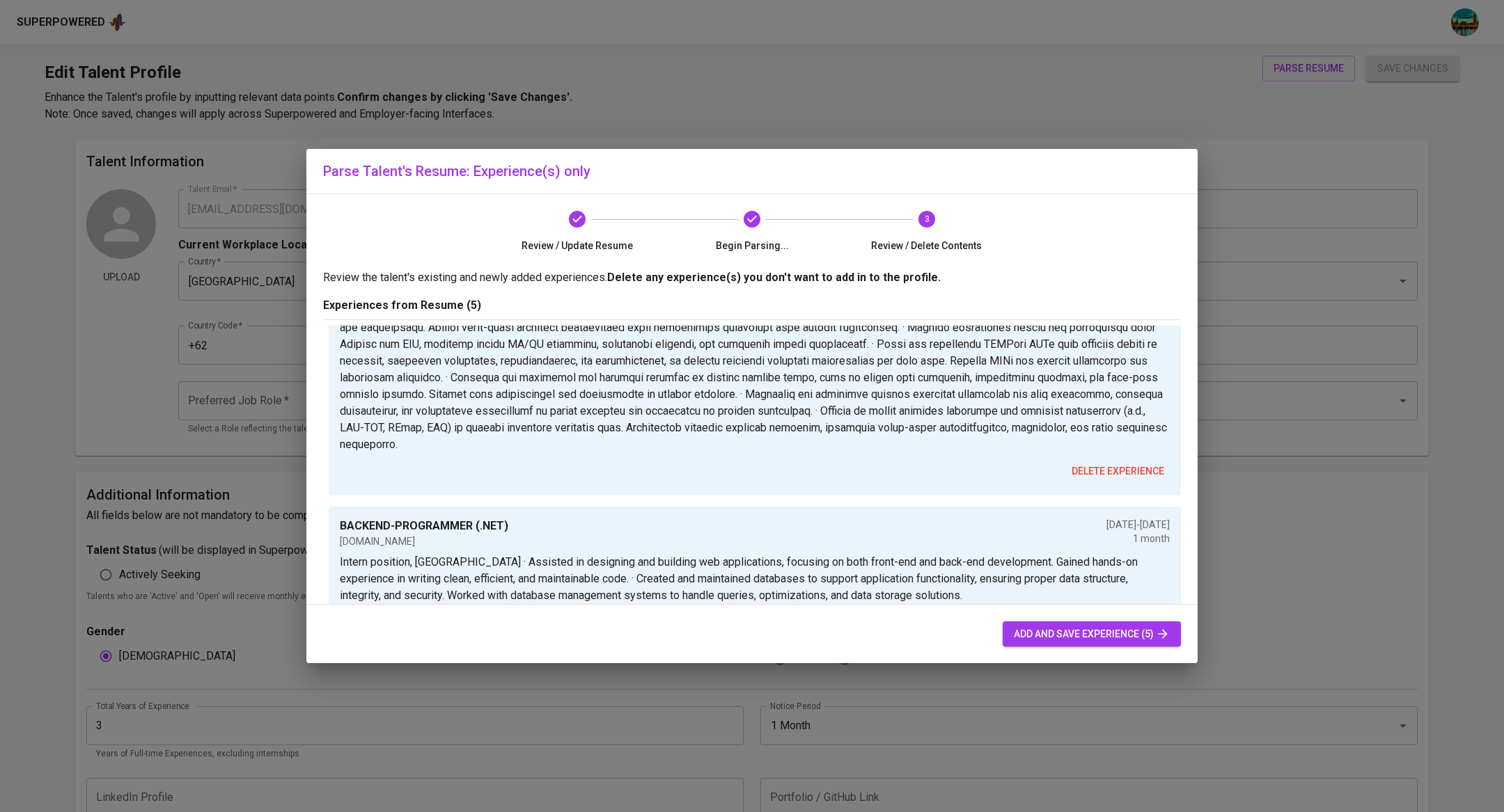
scroll to position [873, 0]
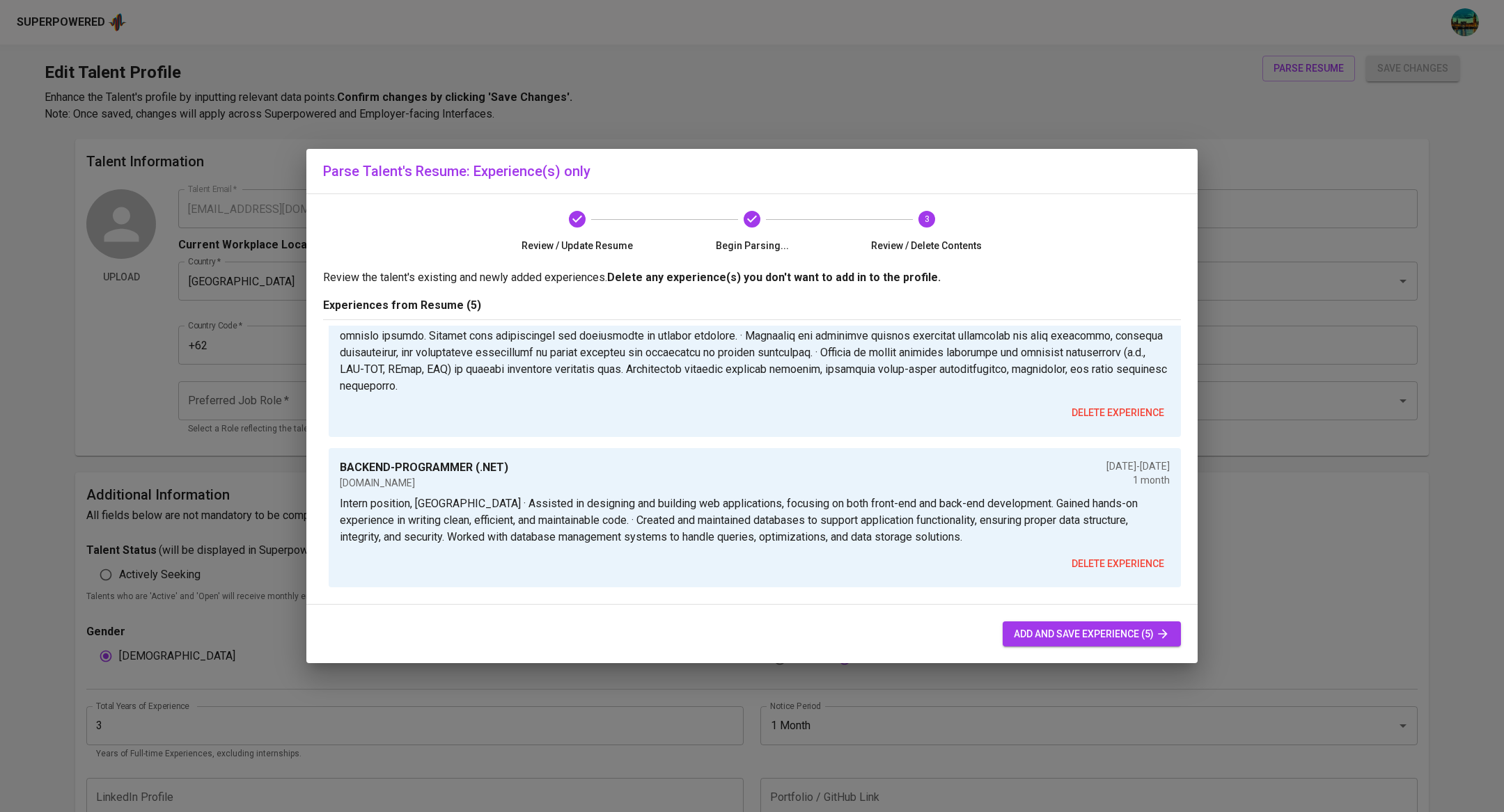
click at [1053, 636] on span "add and save experience (5)" at bounding box center [1092, 634] width 156 height 17
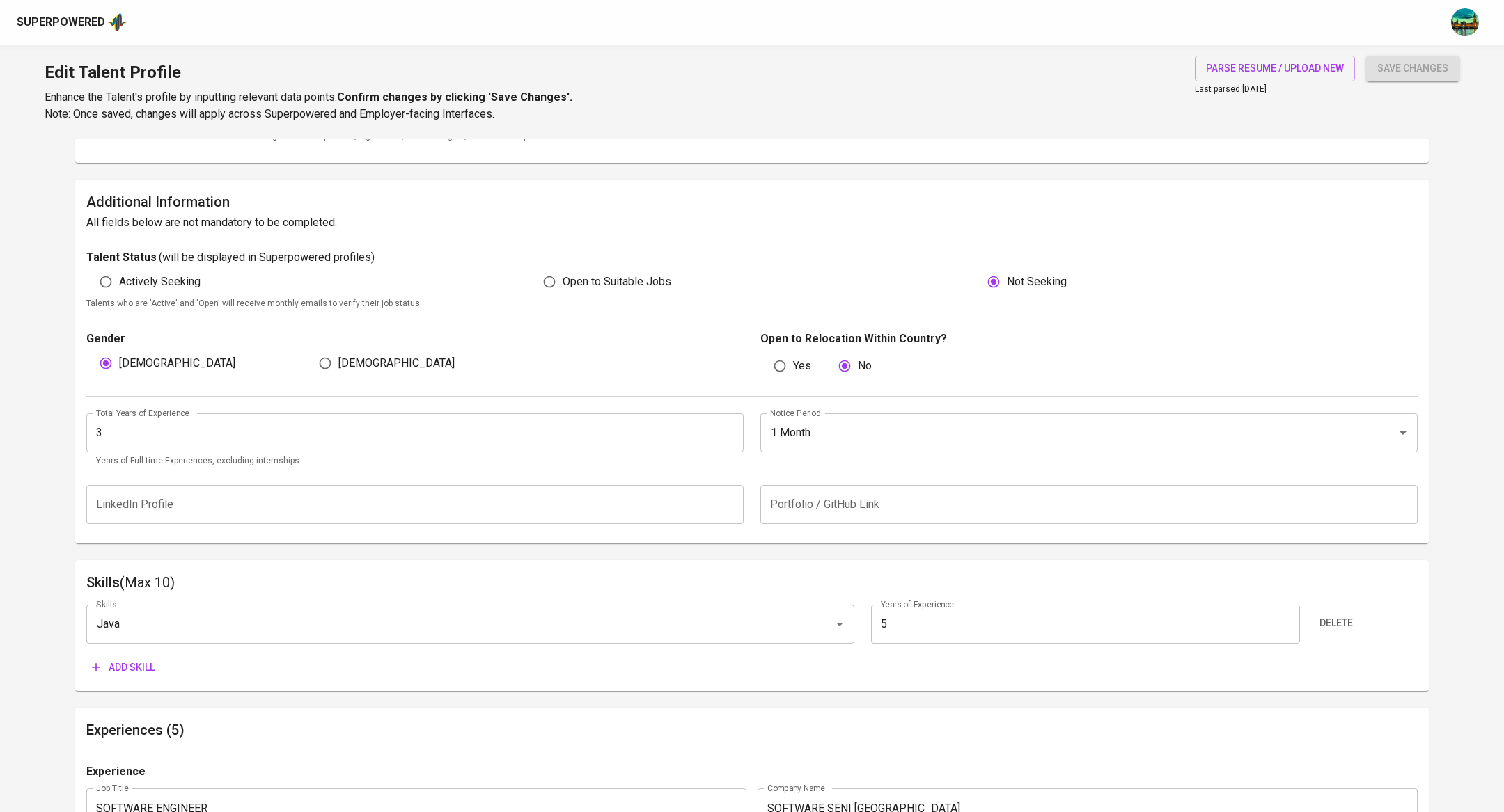
scroll to position [0, 0]
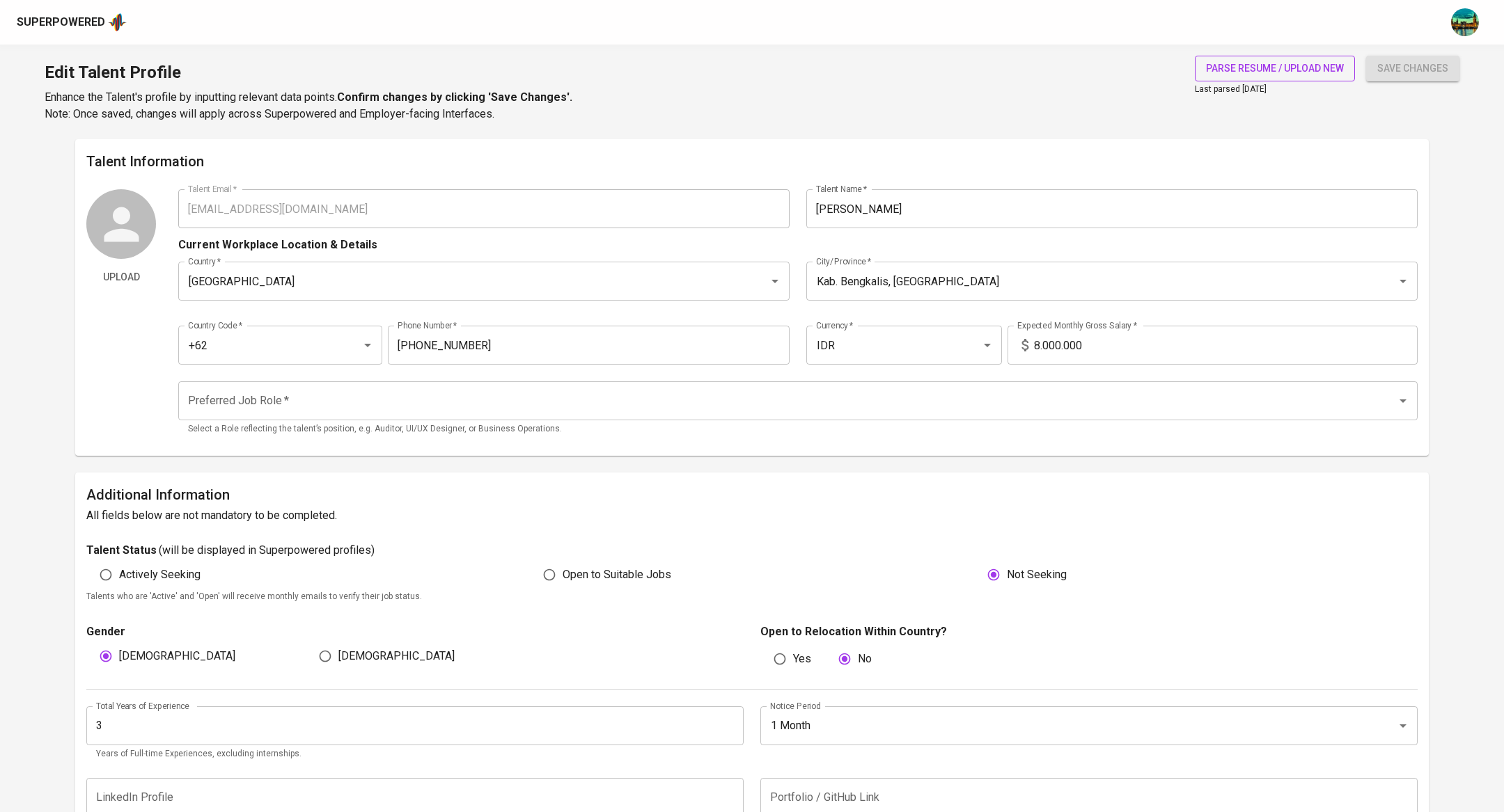
click at [1234, 60] on span "parse resume / upload new" at bounding box center [1275, 69] width 138 height 17
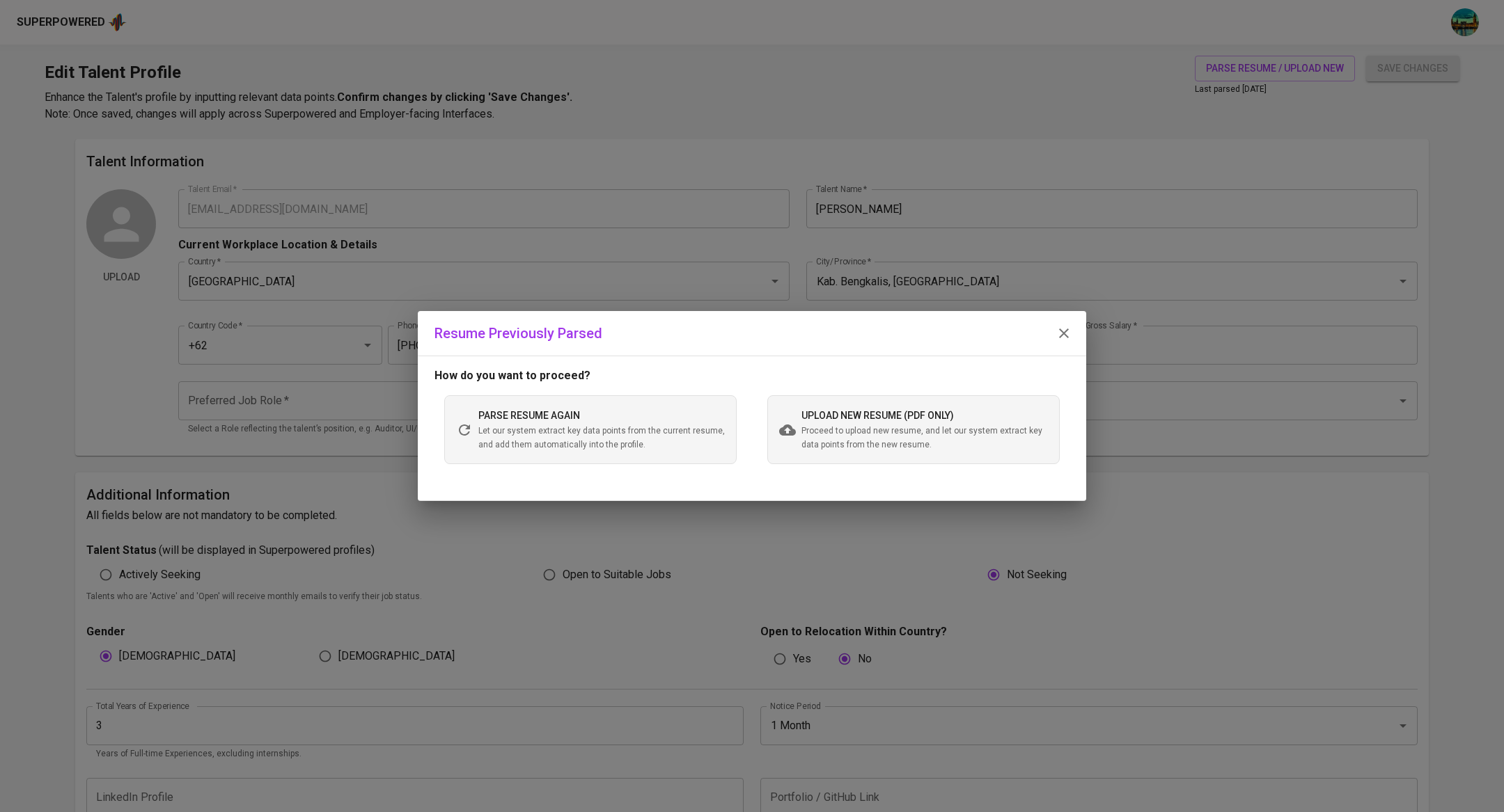
click at [625, 431] on span "Let our system extract key data points from the current resume, and add them au…" at bounding box center [602, 439] width 247 height 28
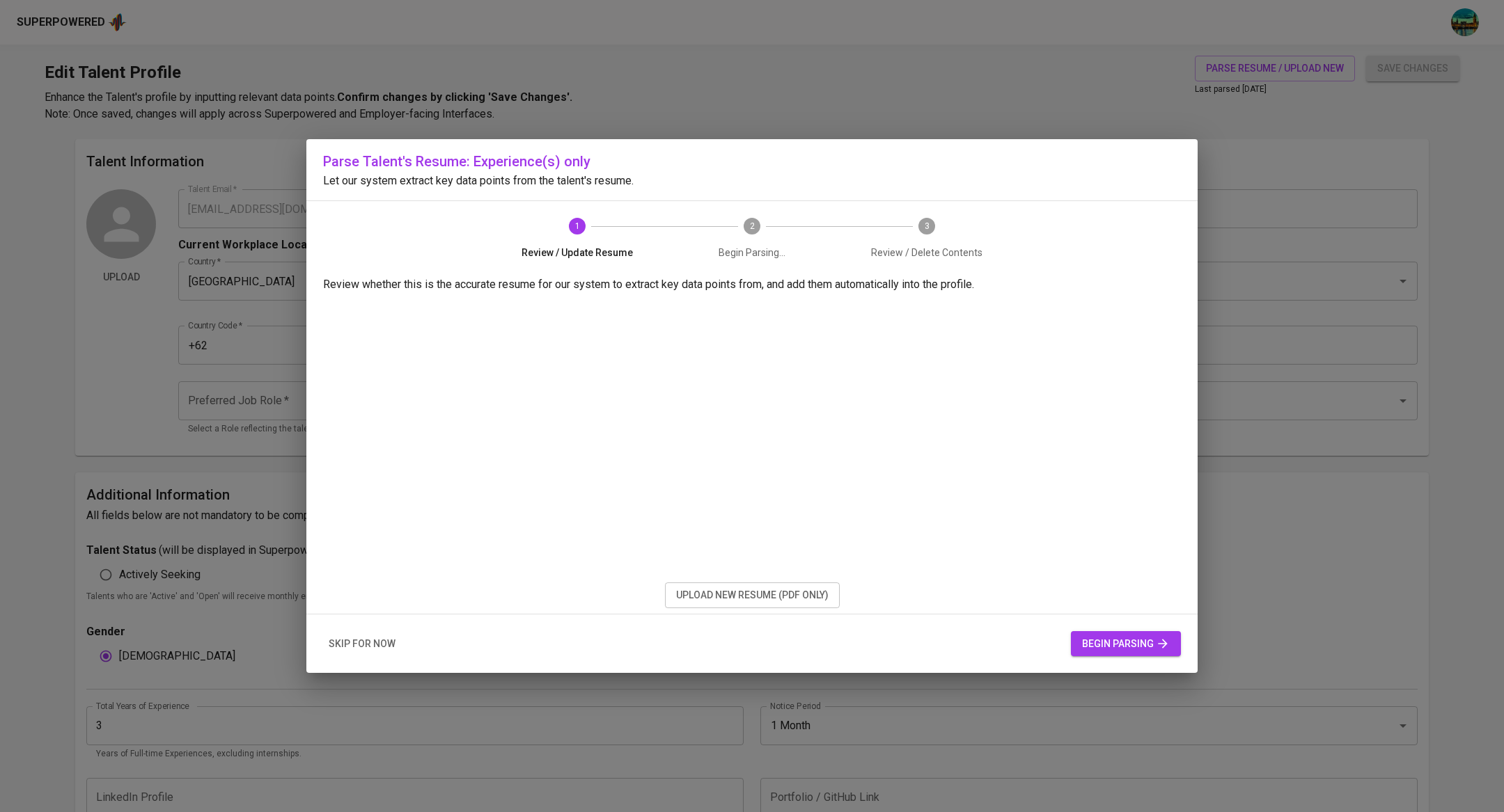
click at [1135, 648] on span "begin parsing" at bounding box center [1125, 644] width 88 height 17
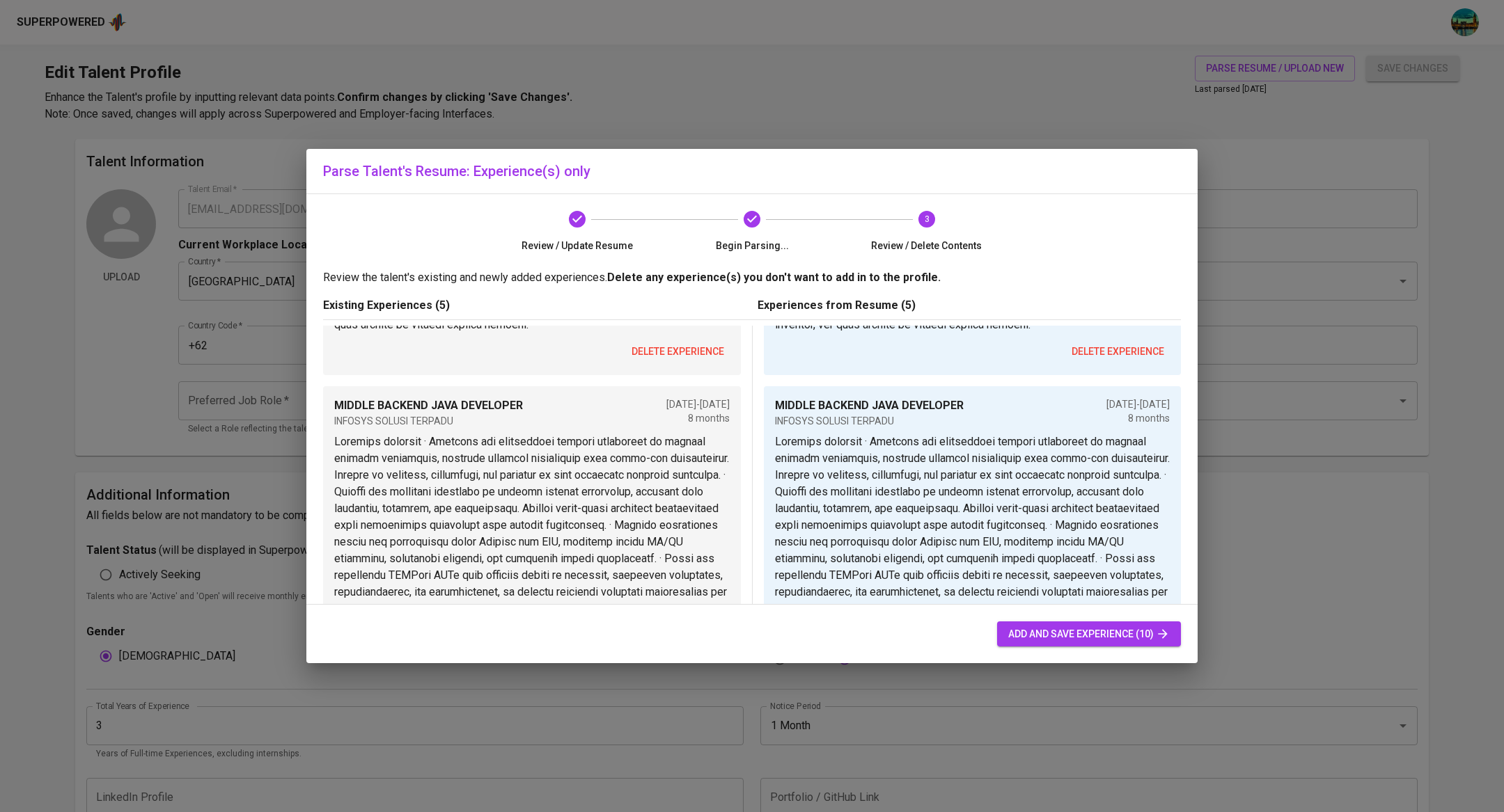
scroll to position [1557, 0]
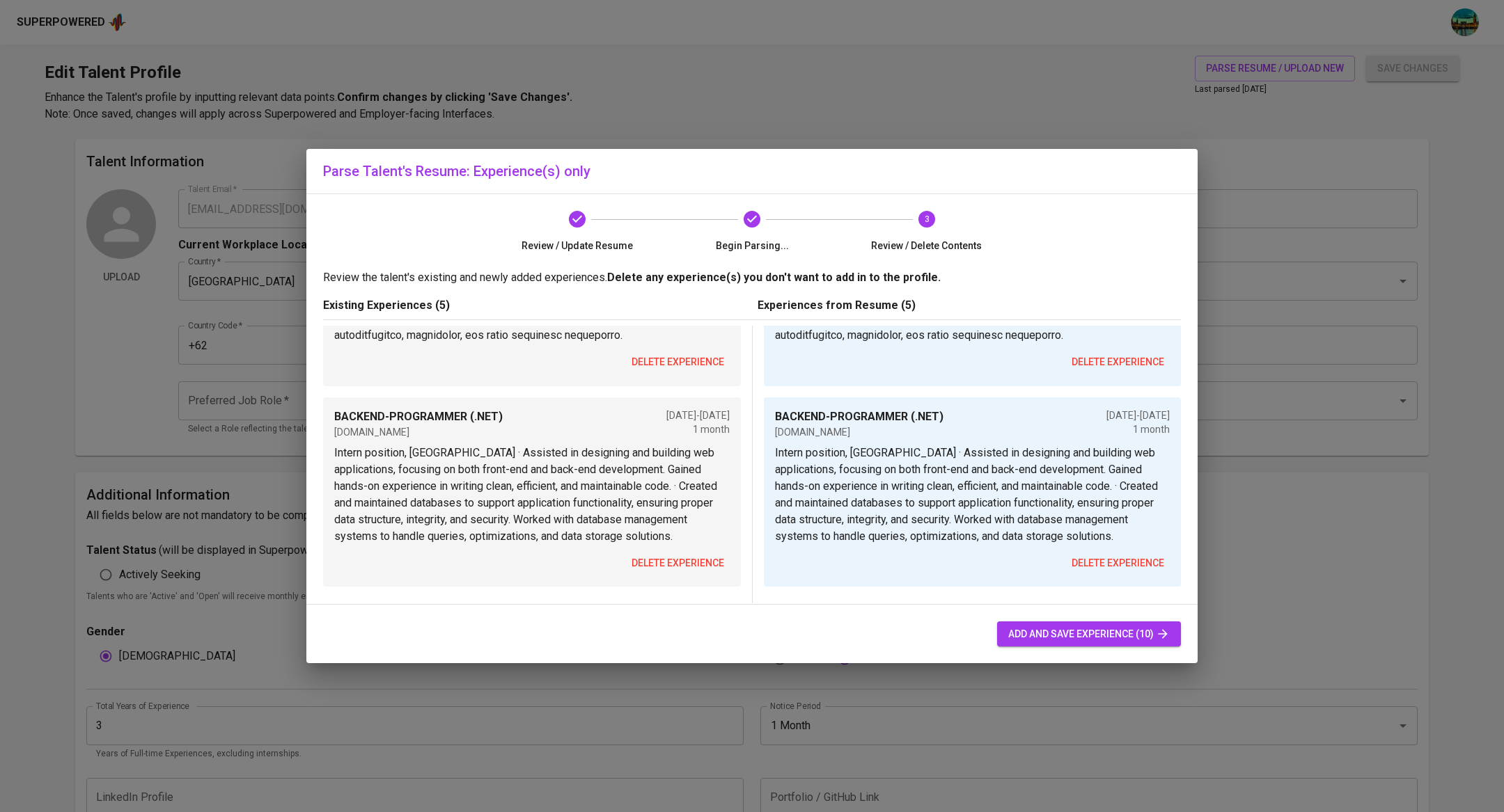
click at [1050, 630] on span "add and save experience (10)" at bounding box center [1088, 634] width 161 height 17
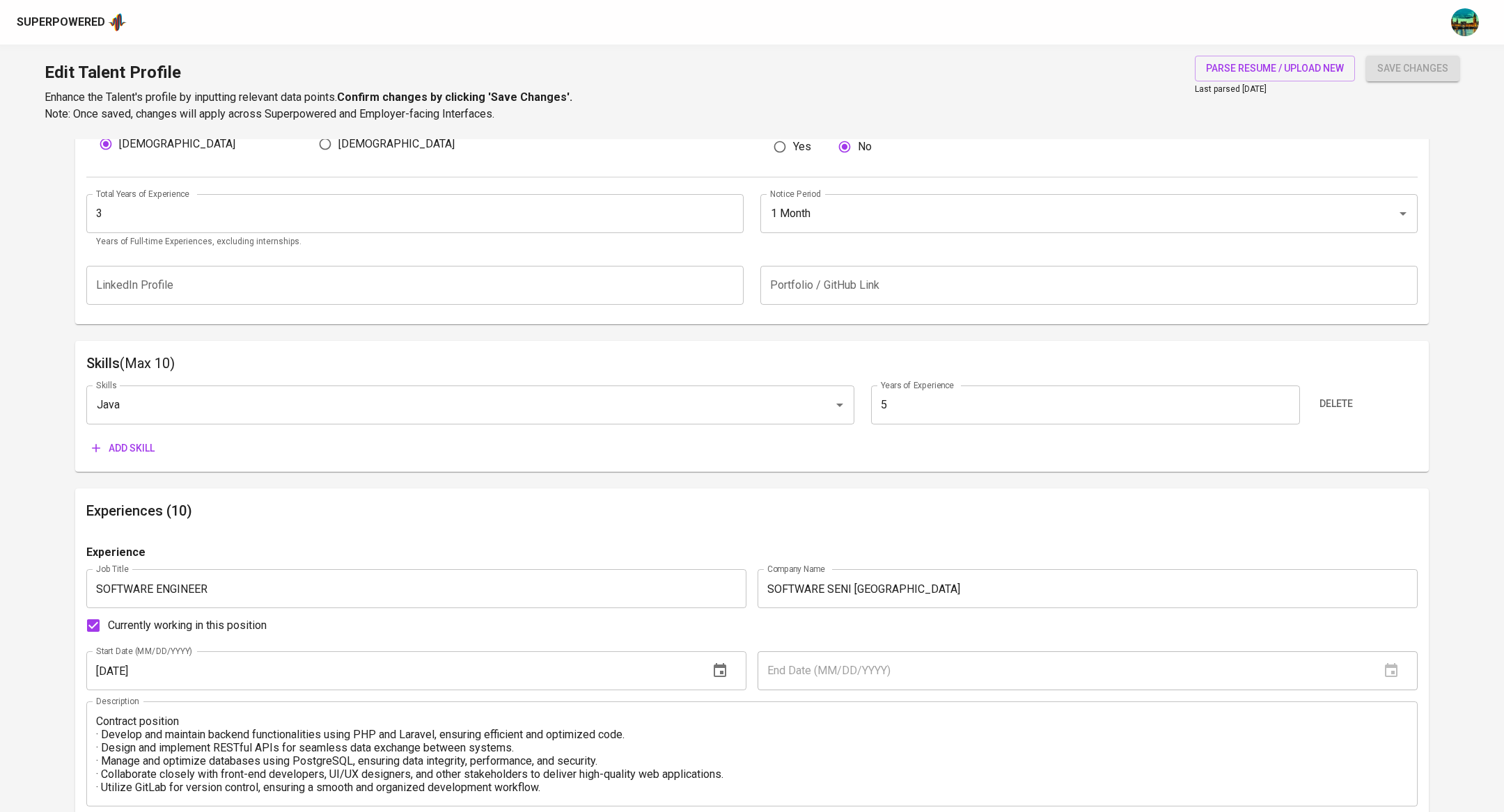
scroll to position [535, 0]
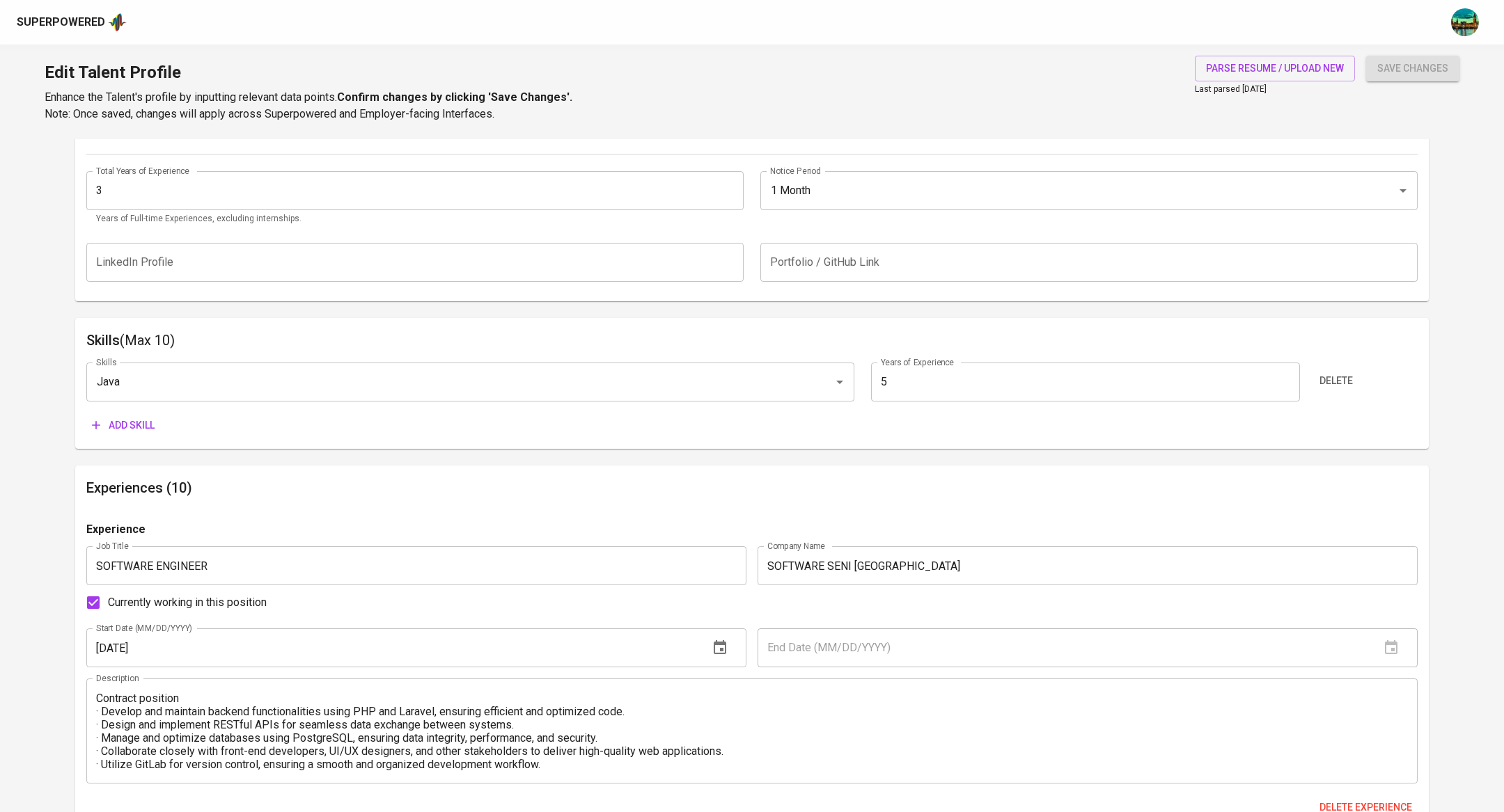
click at [120, 425] on span "Add skill" at bounding box center [123, 426] width 63 height 17
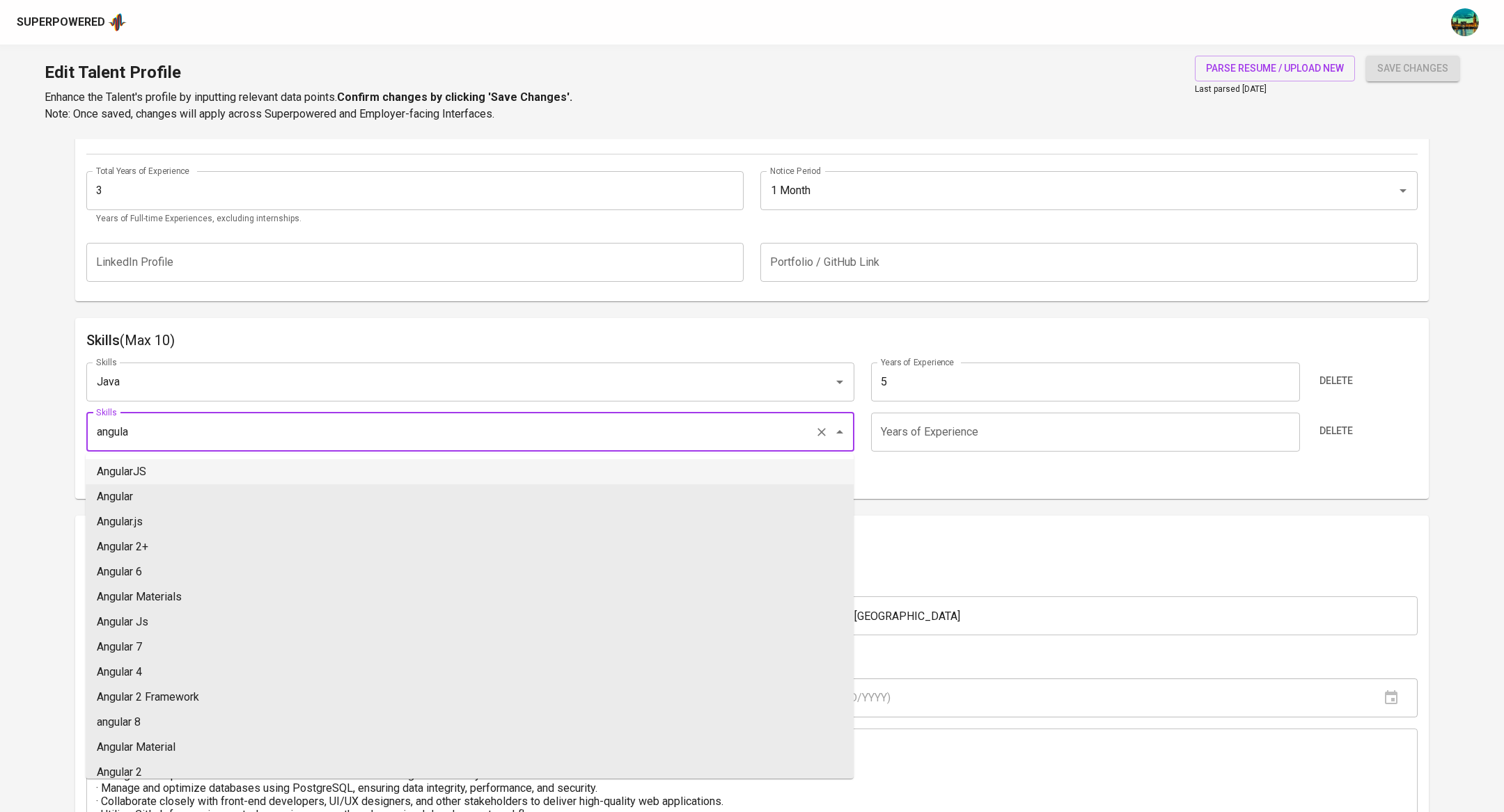
click at [177, 475] on li "AngularJS" at bounding box center [469, 472] width 768 height 25
type input "AngularJS"
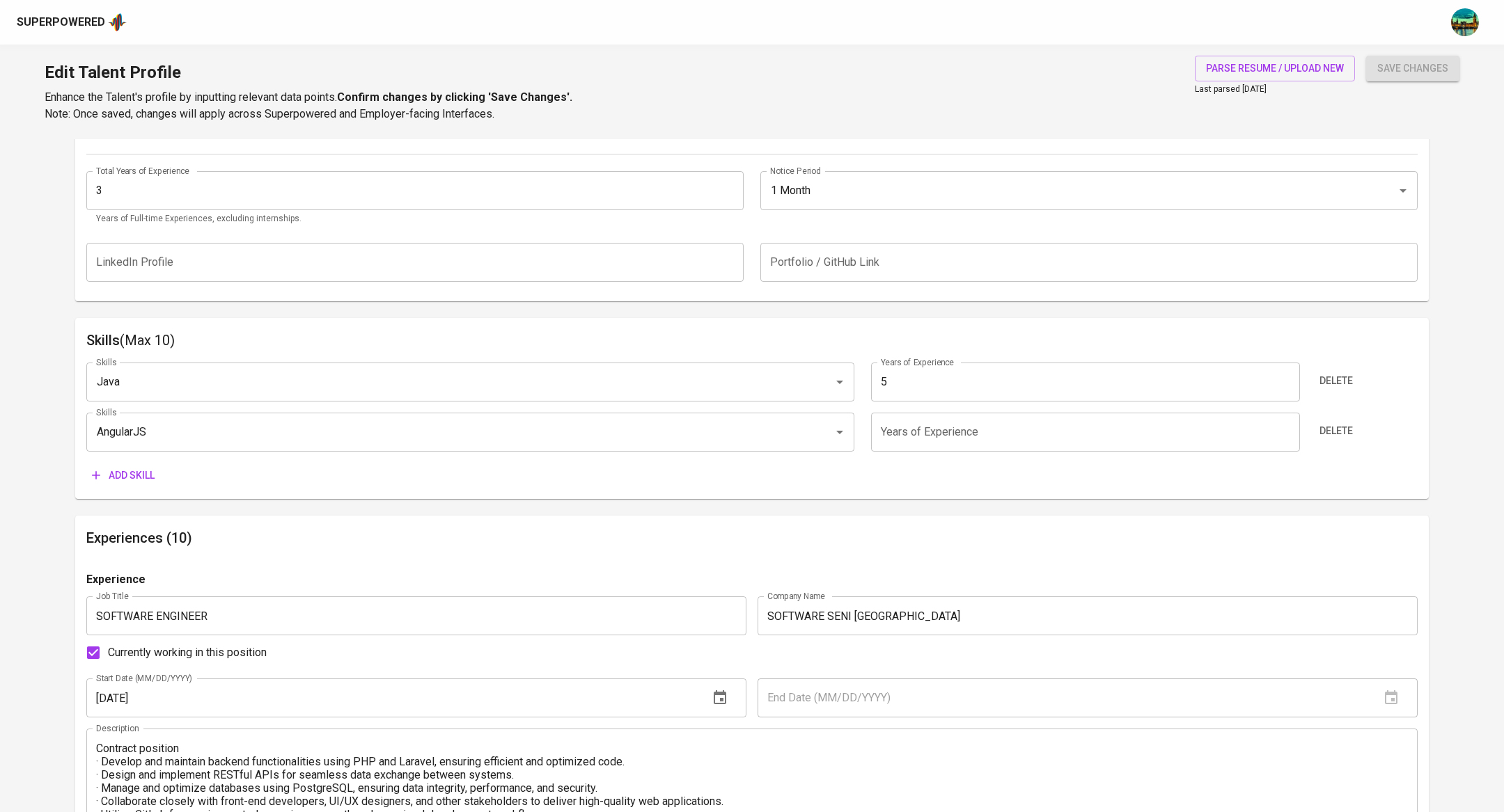
click at [956, 443] on input "number" at bounding box center [1085, 431] width 428 height 39
type input "1"
click at [145, 472] on span "Add skill" at bounding box center [123, 476] width 63 height 17
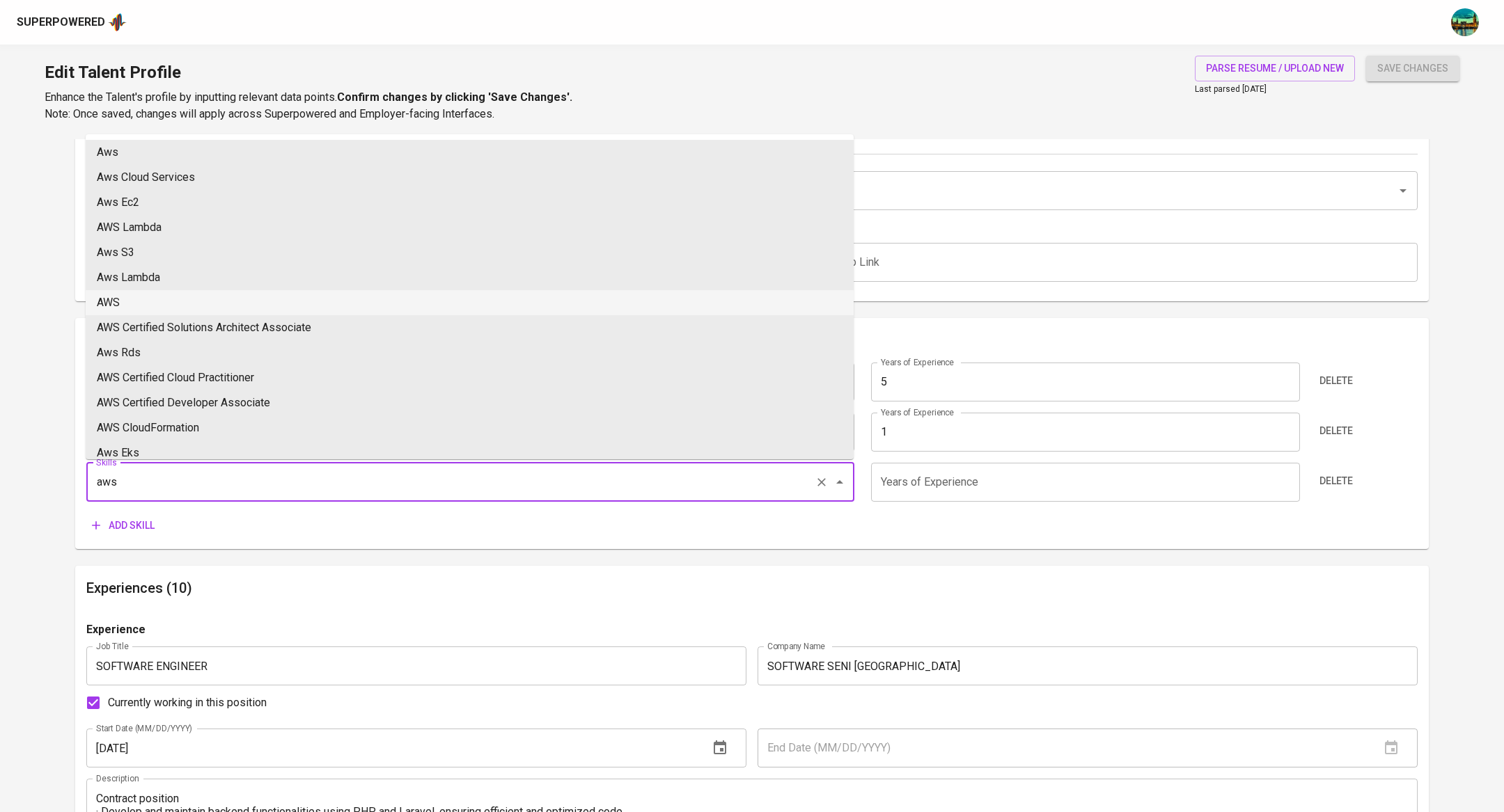
click at [148, 303] on li "AWS" at bounding box center [469, 302] width 768 height 25
type input "AWS"
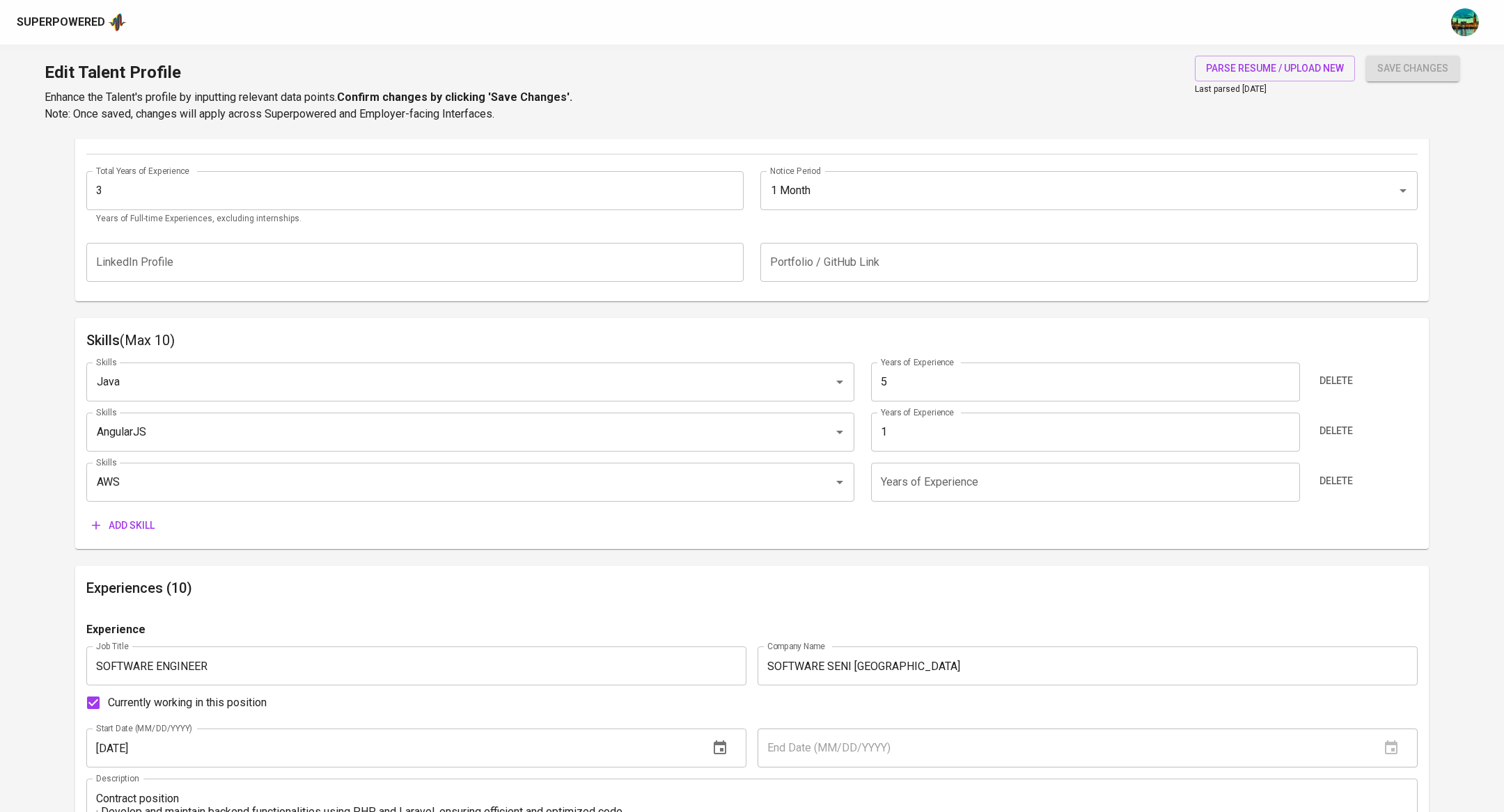
click at [892, 481] on input "number" at bounding box center [1085, 481] width 428 height 39
type input "1"
click at [135, 527] on span "Add skill" at bounding box center [123, 526] width 63 height 17
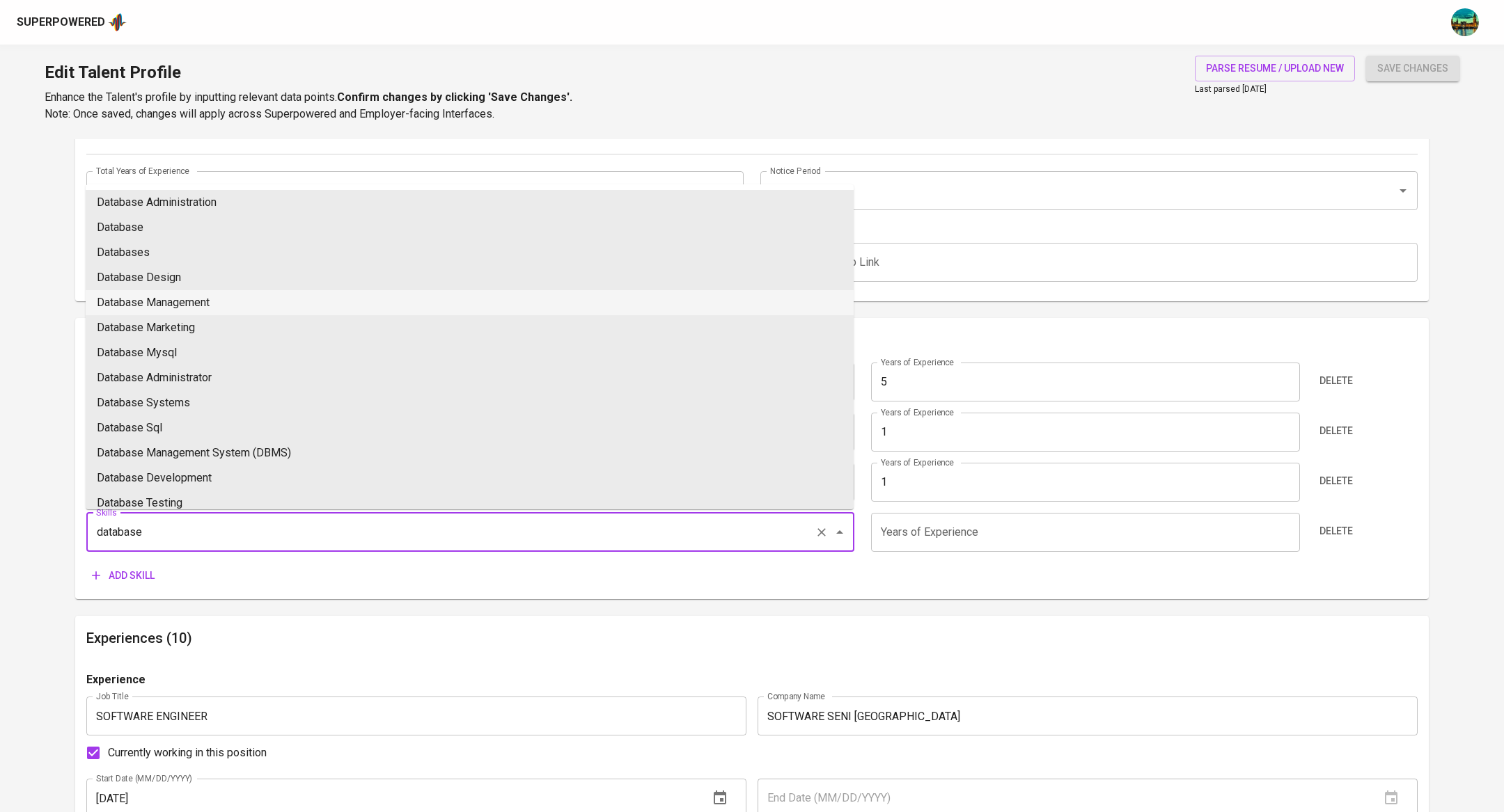
click at [217, 305] on li "Database Management" at bounding box center [469, 302] width 768 height 25
type input "Database Management"
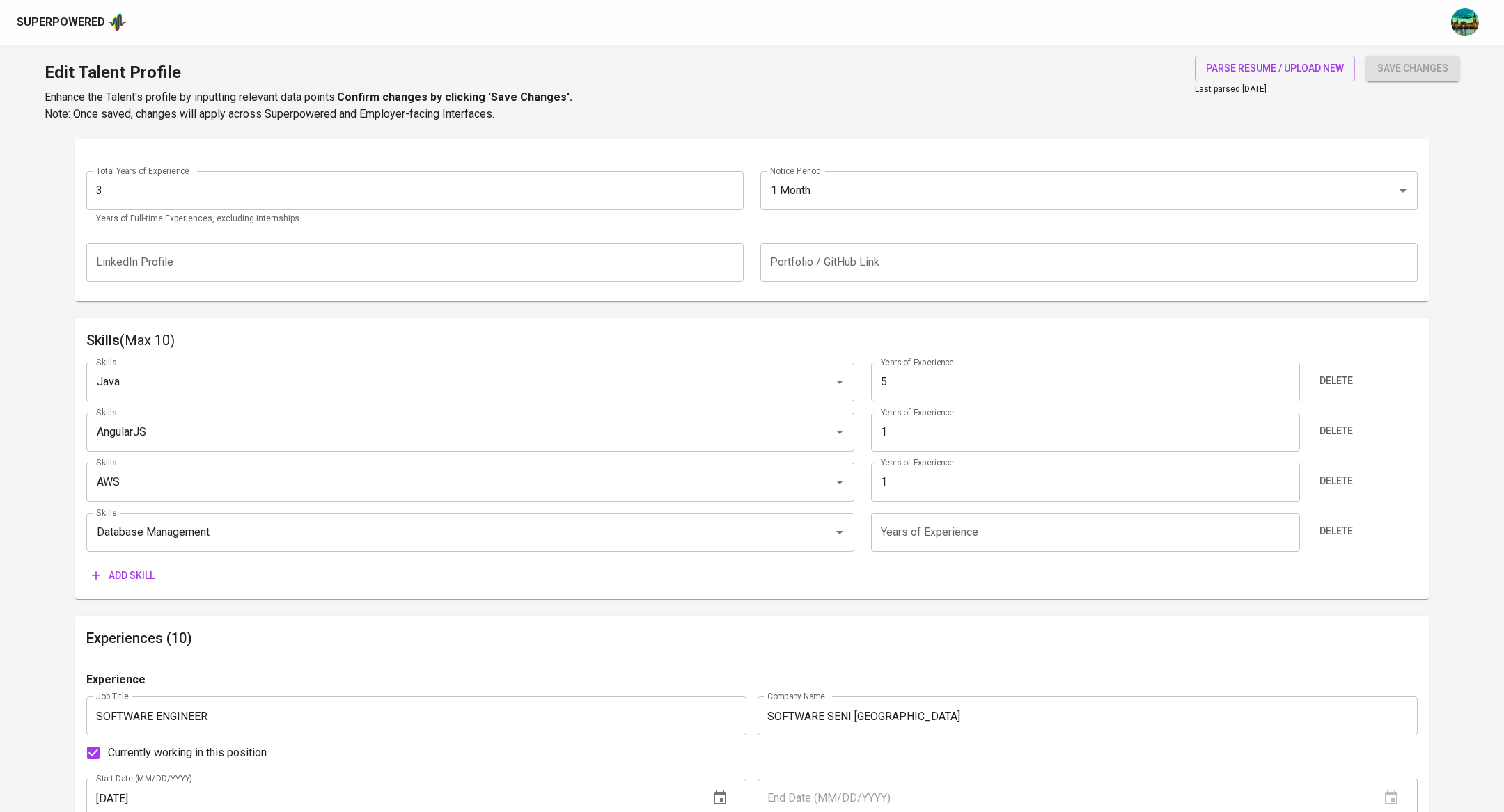
click at [912, 536] on input "number" at bounding box center [1085, 532] width 428 height 39
type input "5"
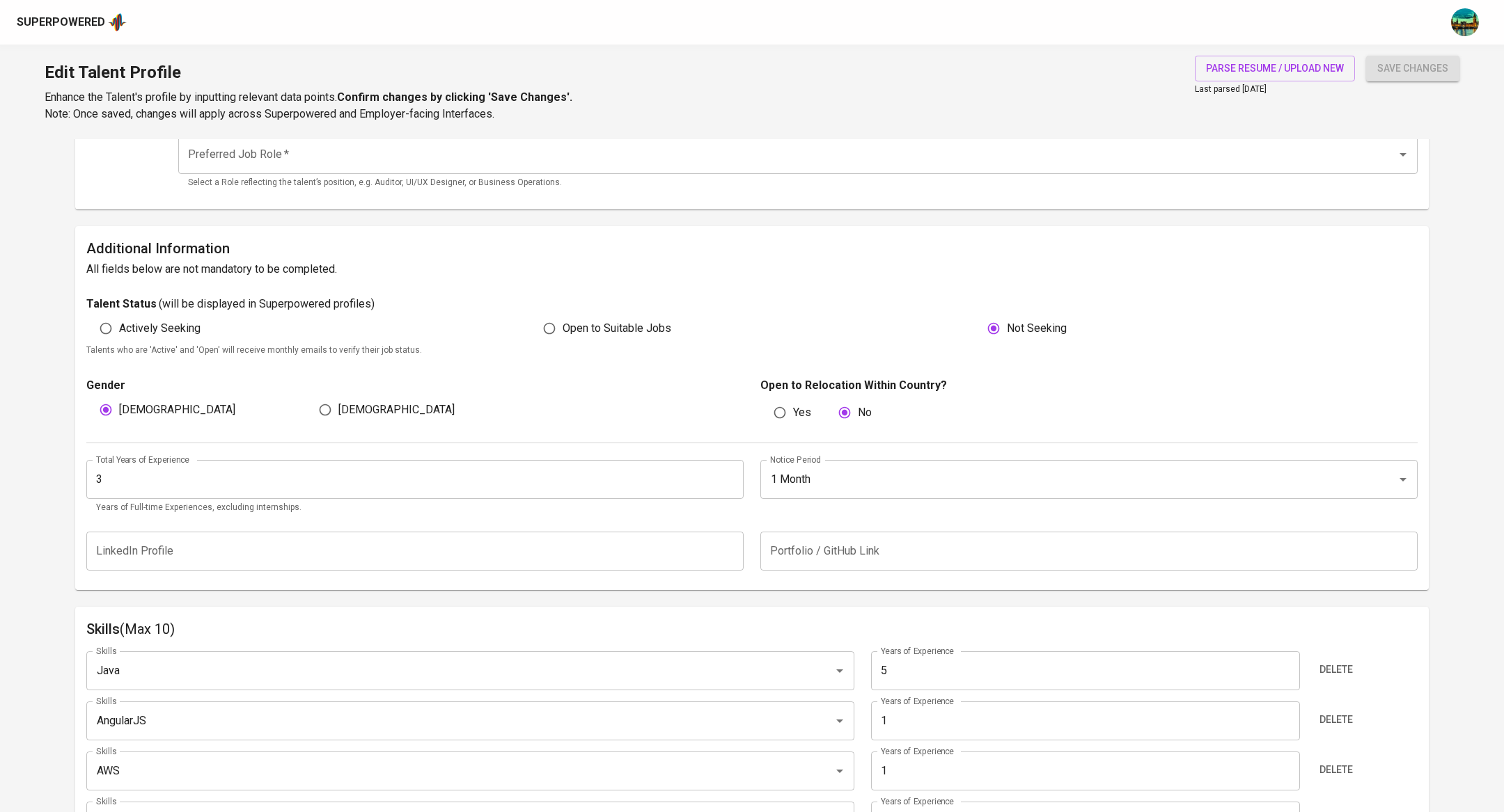
scroll to position [0, 0]
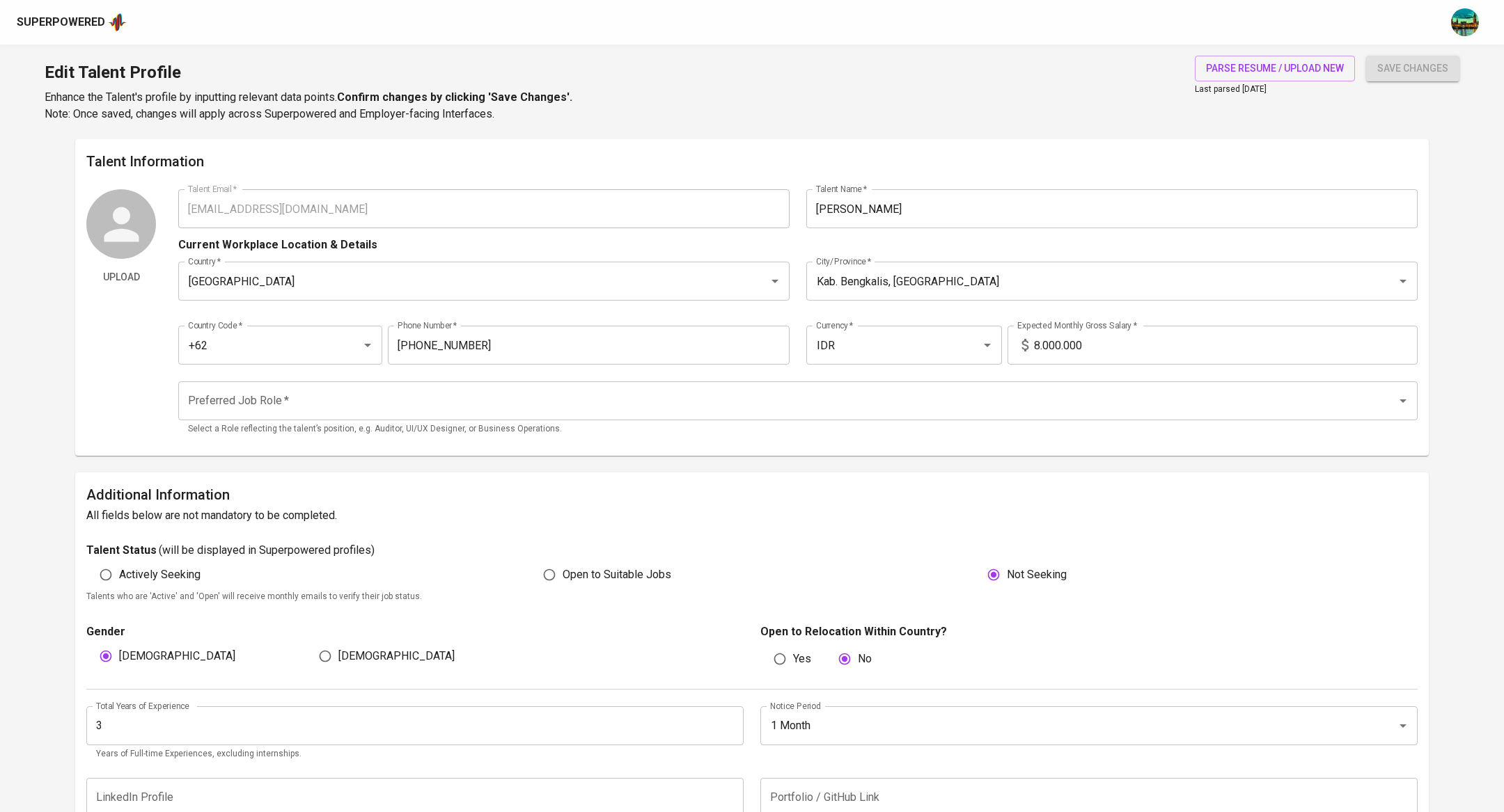
click at [839, 394] on input "Preferred Job Role   *" at bounding box center [778, 401] width 1188 height 26
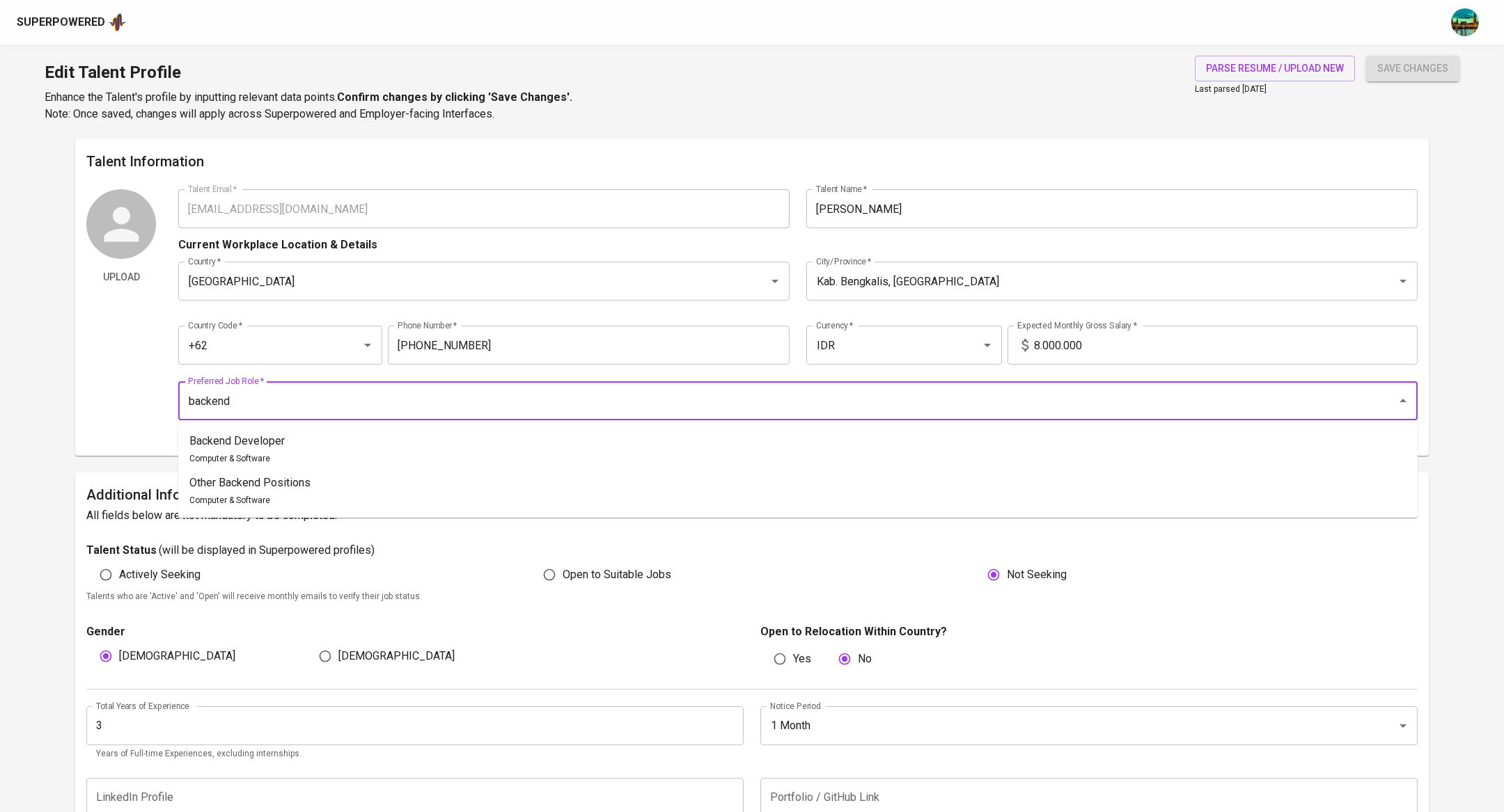
click at [463, 449] on li "Backend Developer Computer & Software" at bounding box center [797, 449] width 1239 height 41
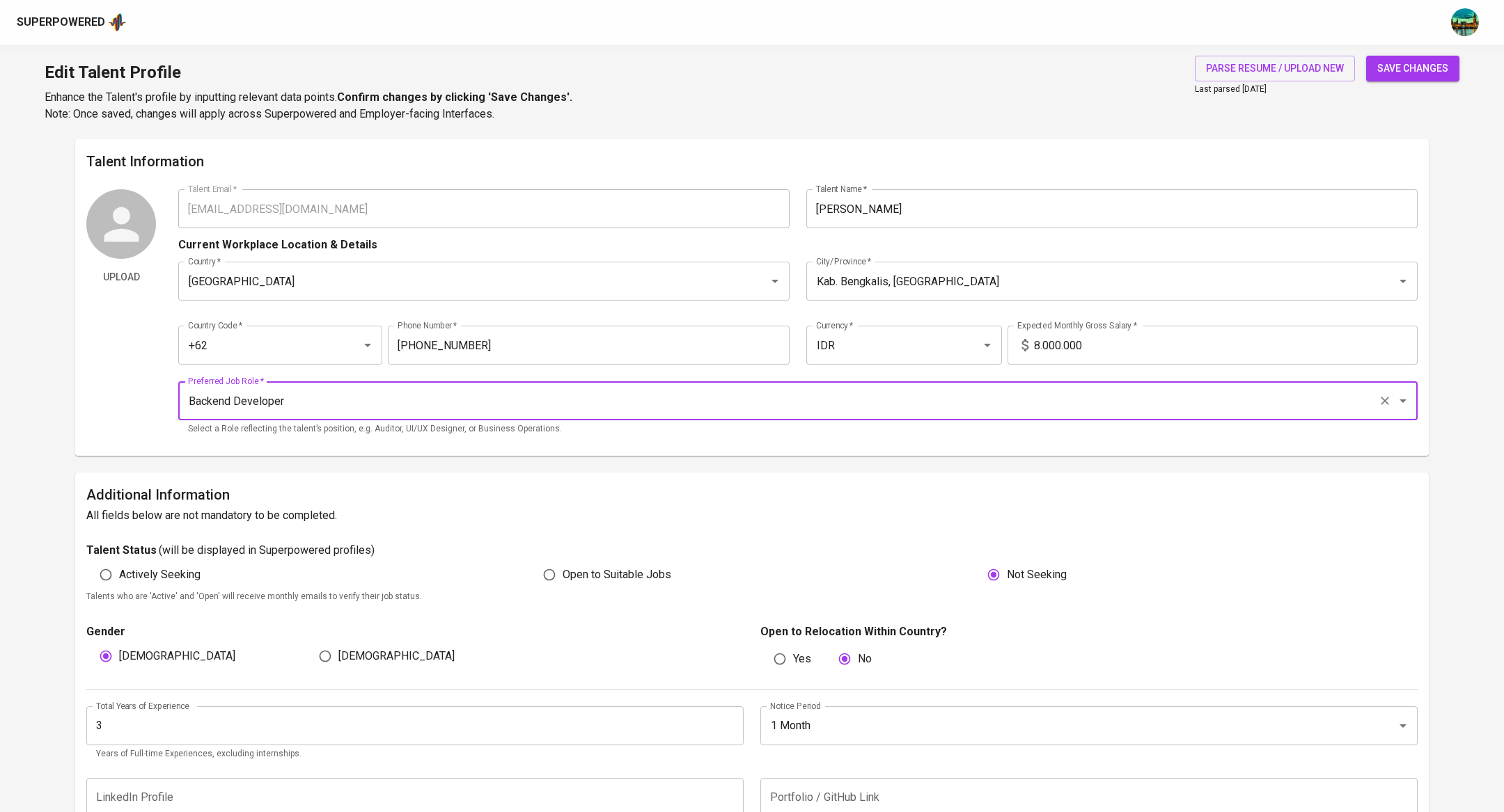
type input "Backend Developer"
click at [1404, 69] on span "save changes" at bounding box center [1413, 69] width 71 height 17
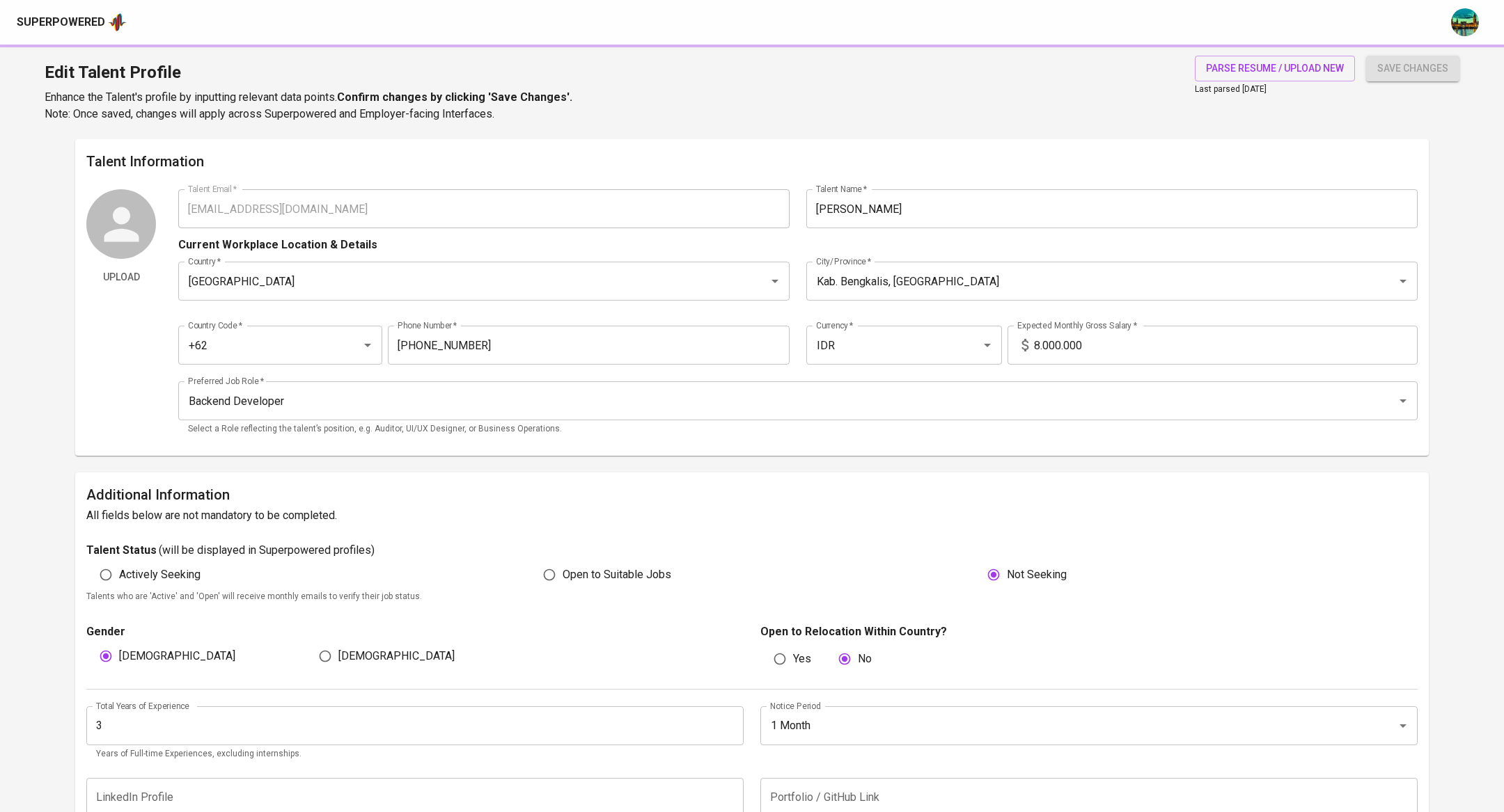
type input "Database Management"
type input "Java"
type input "5"
type input "AngularJS"
type input "1"
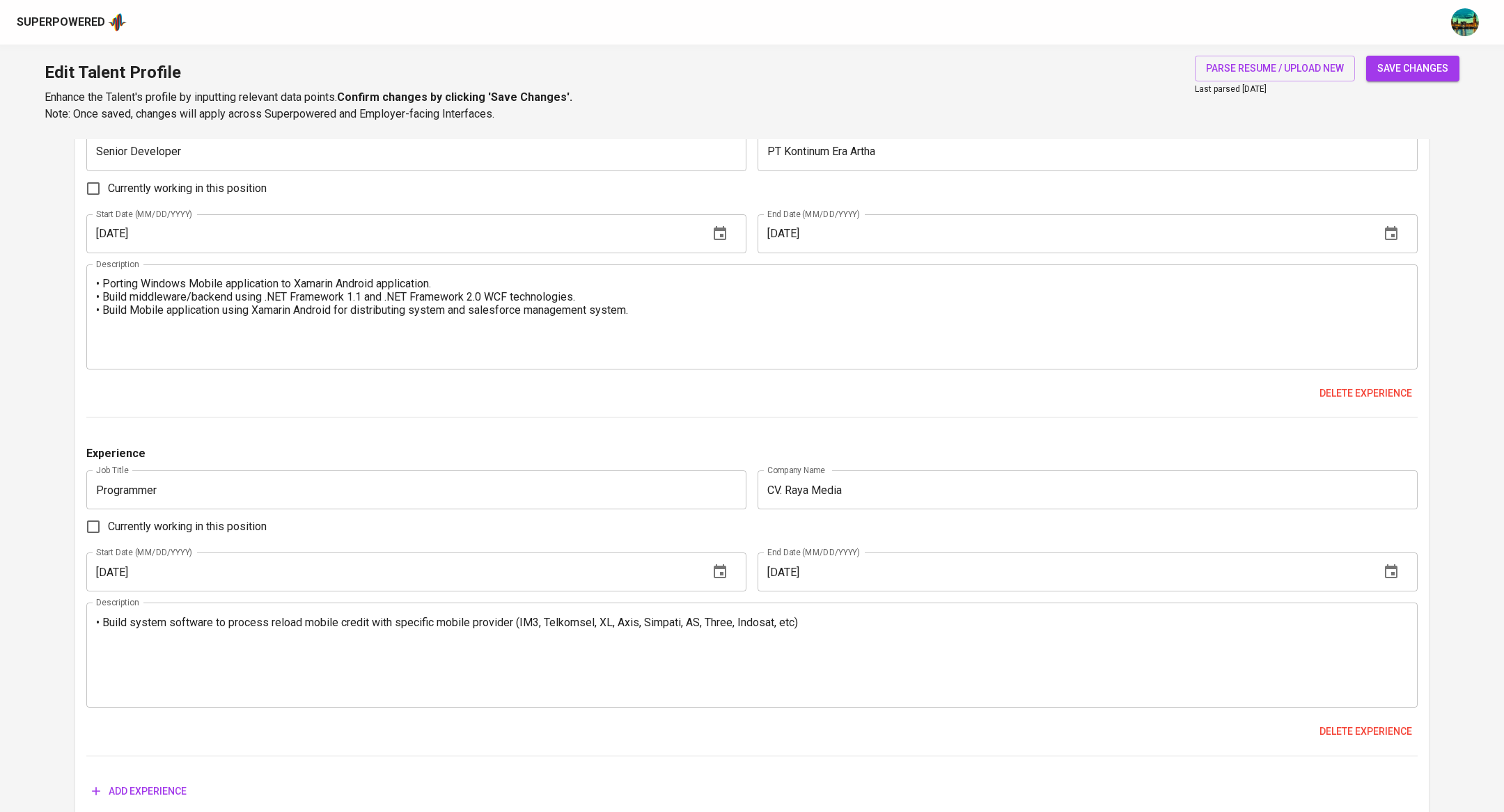
scroll to position [2358, 0]
click at [442, 651] on textarea "• Build system software to process reload mobile credit with specific mobile pr…" at bounding box center [752, 657] width 1312 height 79
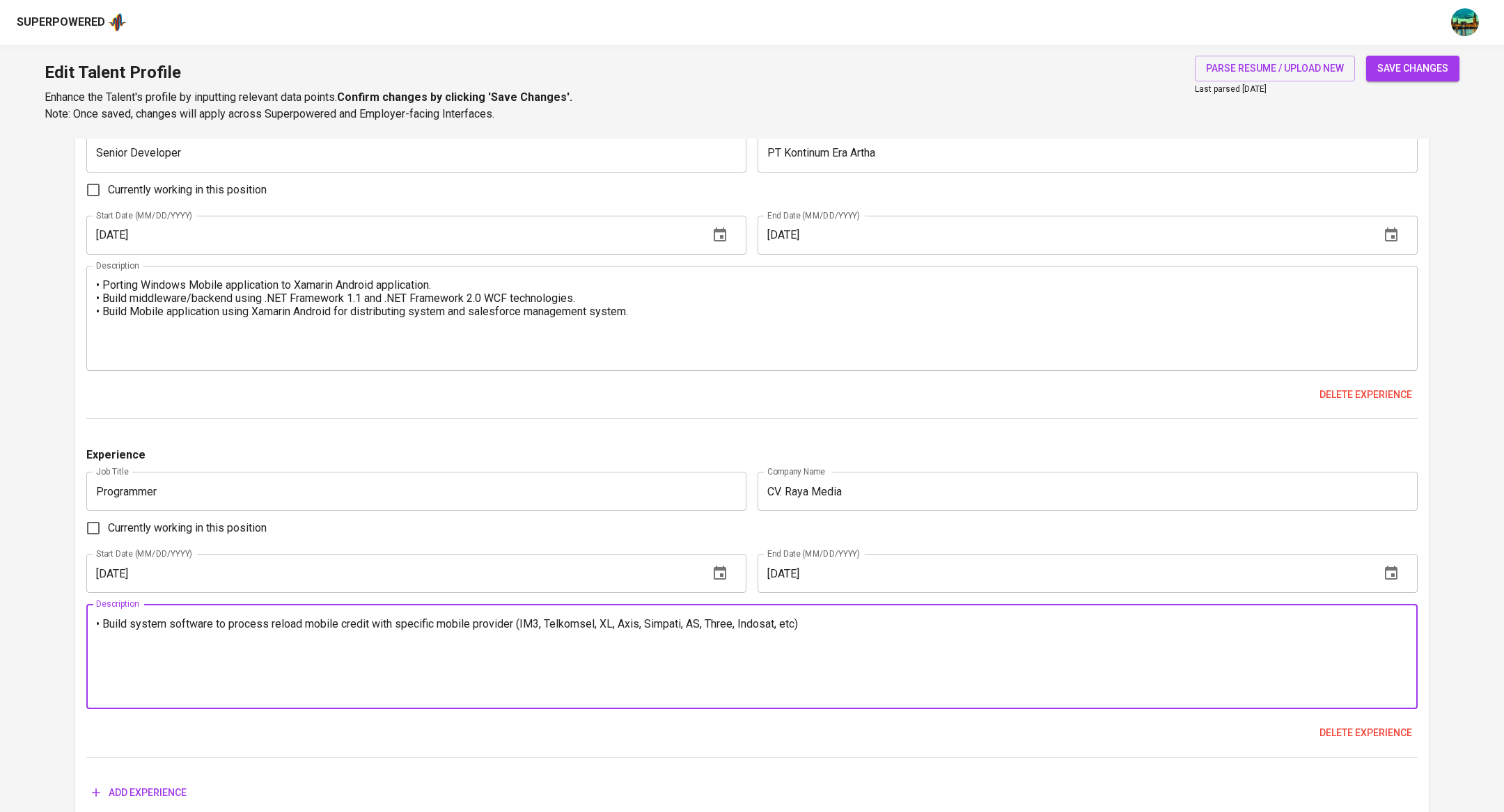
paste textarea "Designed and developed mobile credit reload systems for multiple telecom provid…"
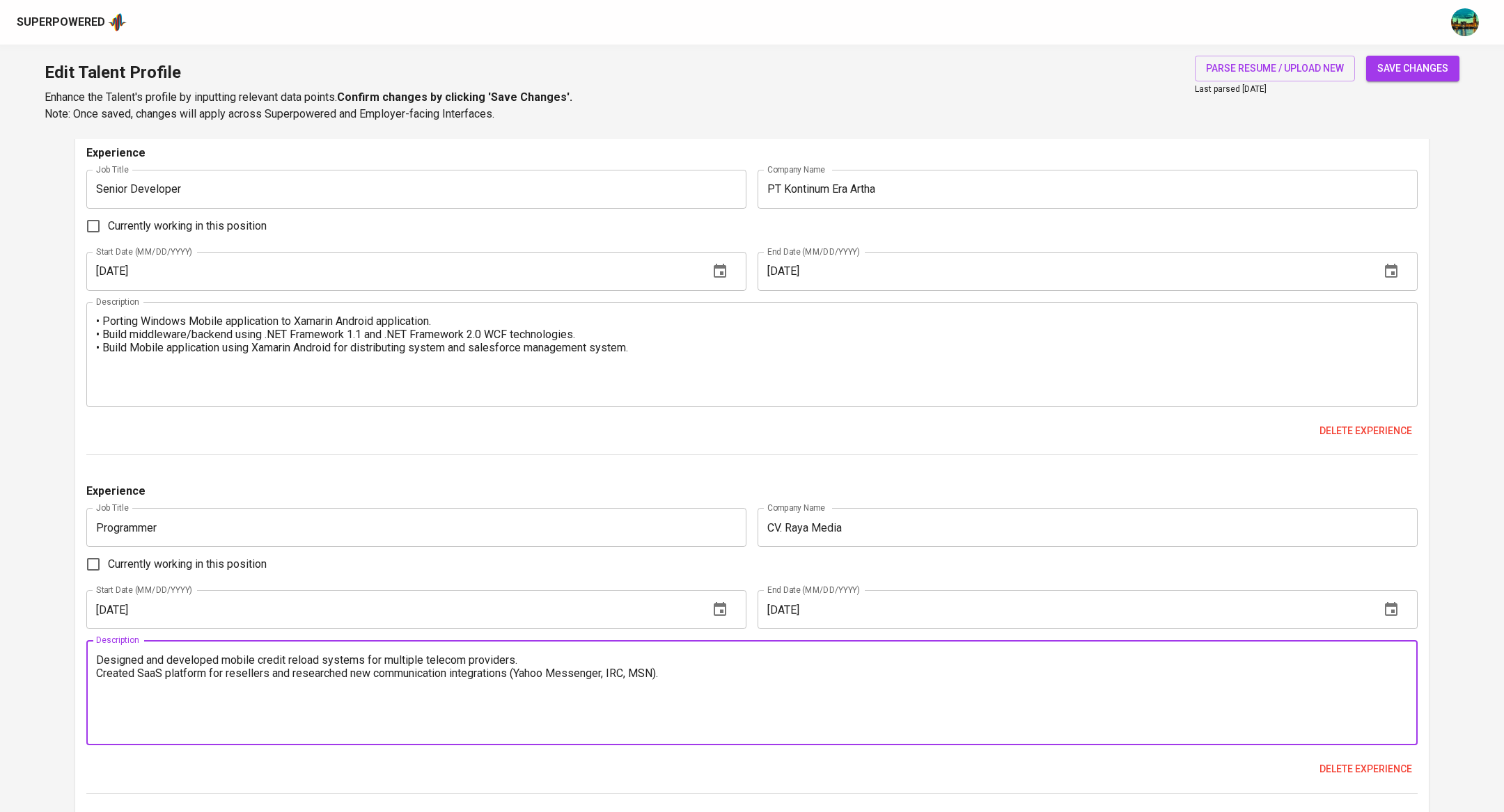
scroll to position [2318, 0]
type textarea "Designed and developed mobile credit reload systems for multiple telecom provid…"
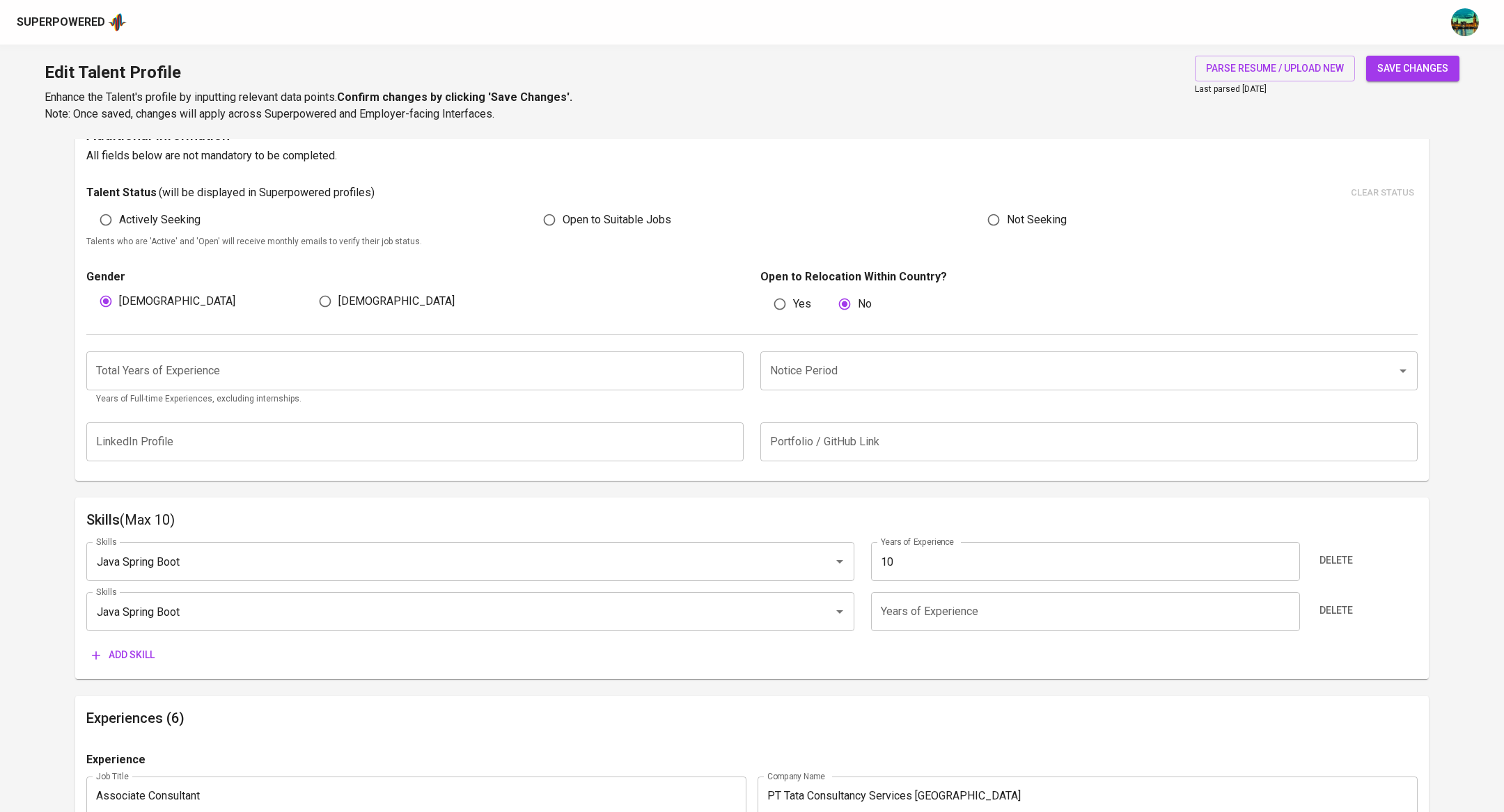
scroll to position [382, 0]
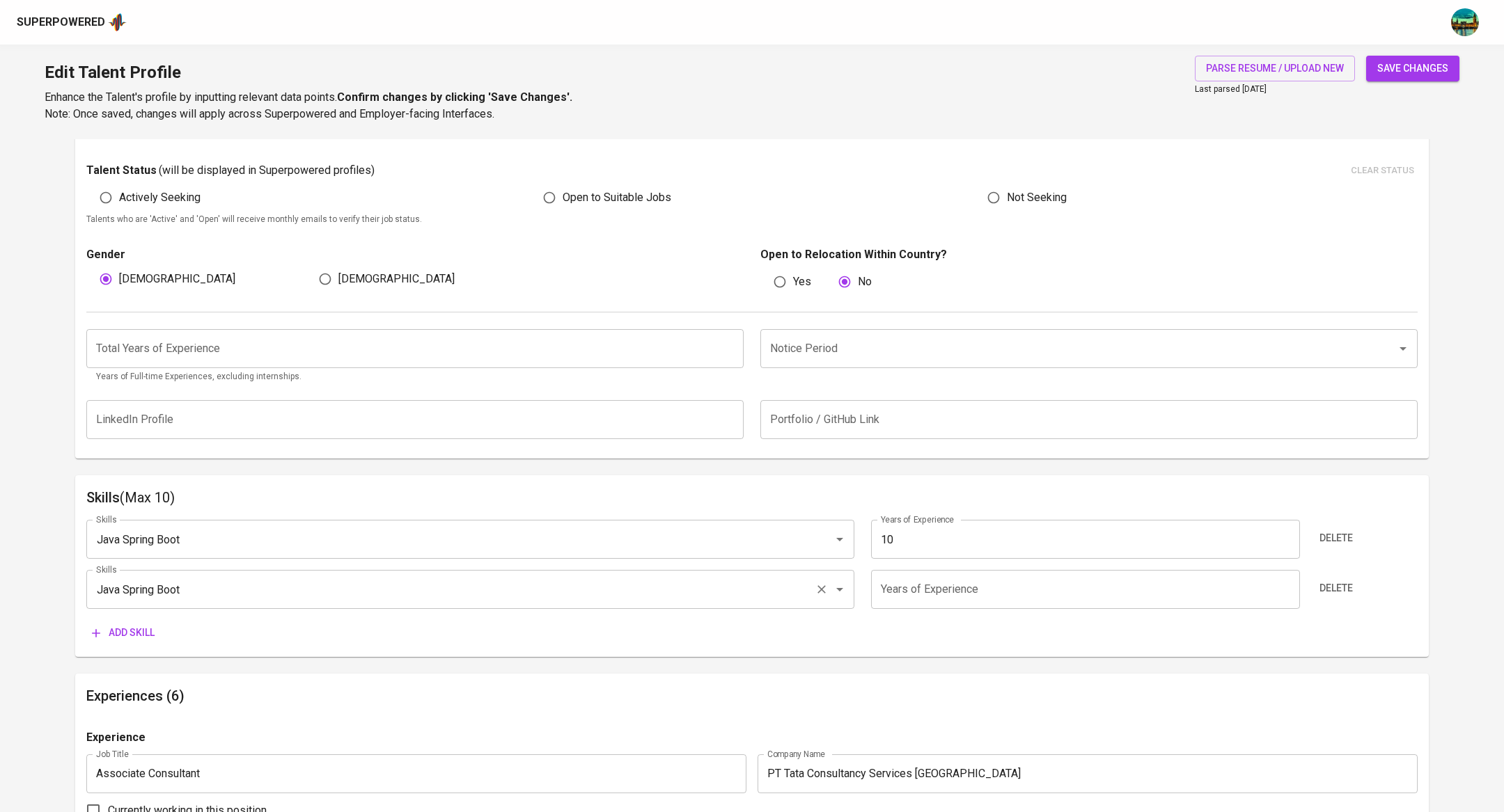
click at [249, 588] on input "Java Spring Boot" at bounding box center [450, 590] width 716 height 26
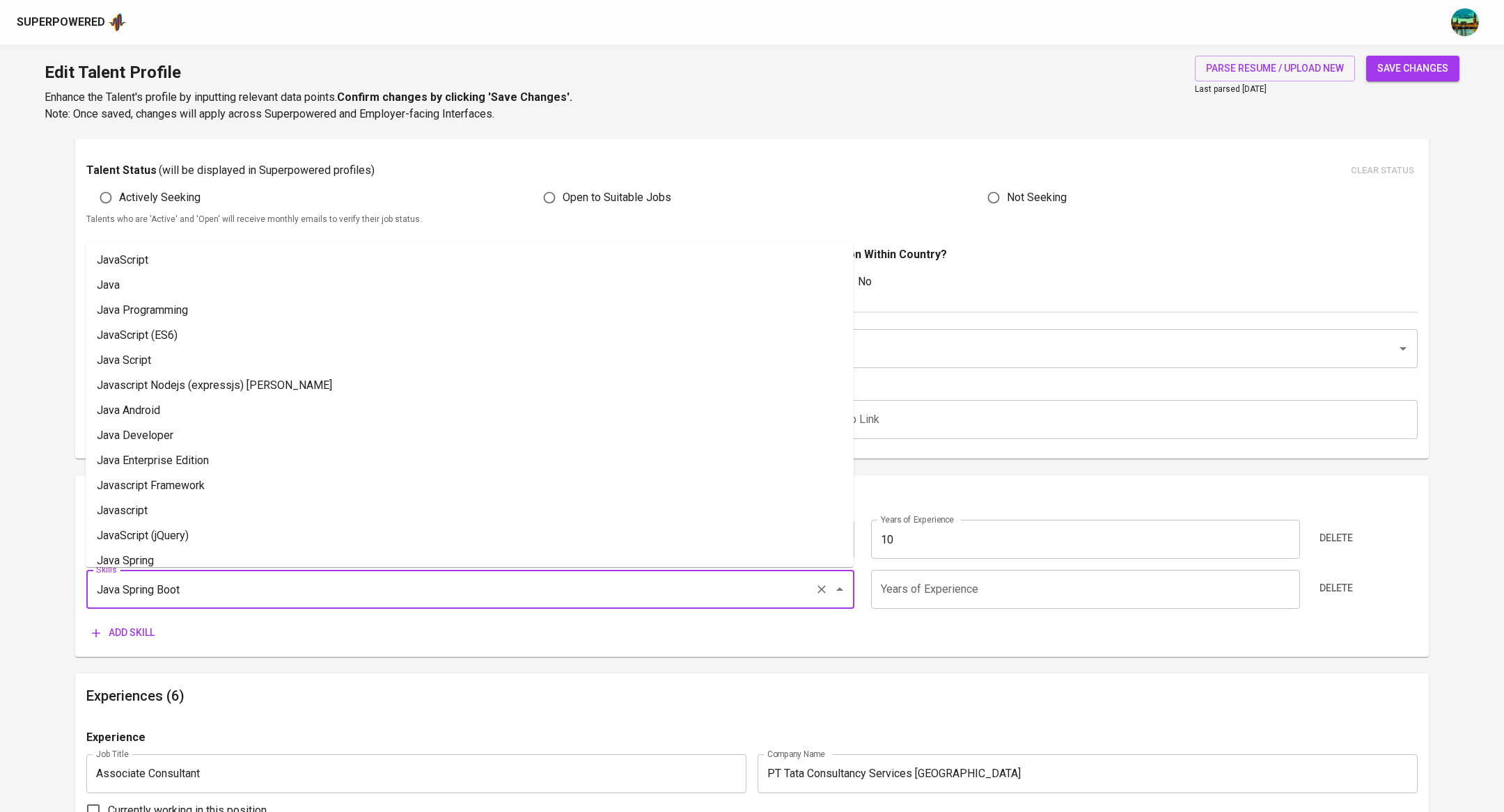
type input "c"
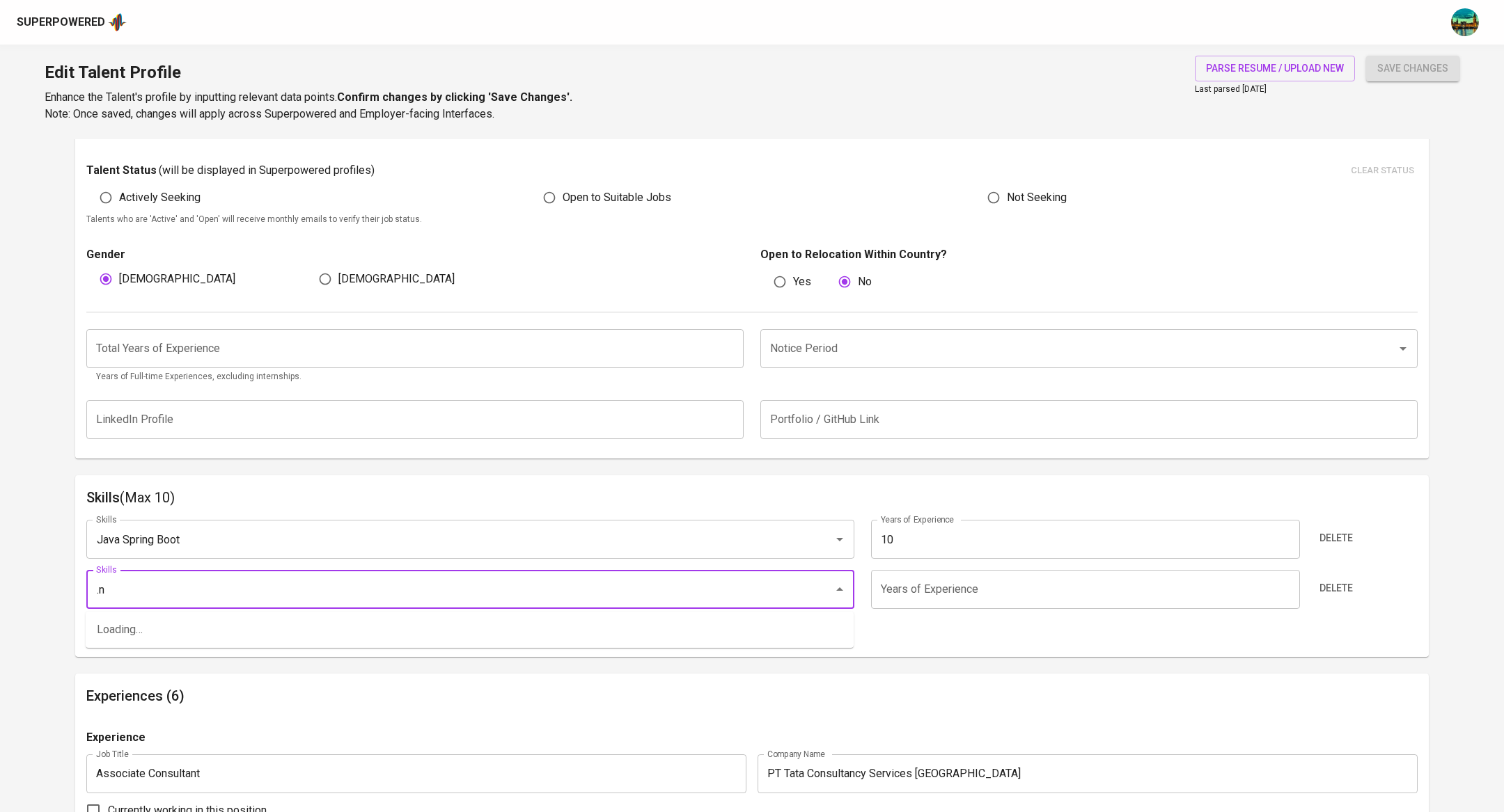
type input "."
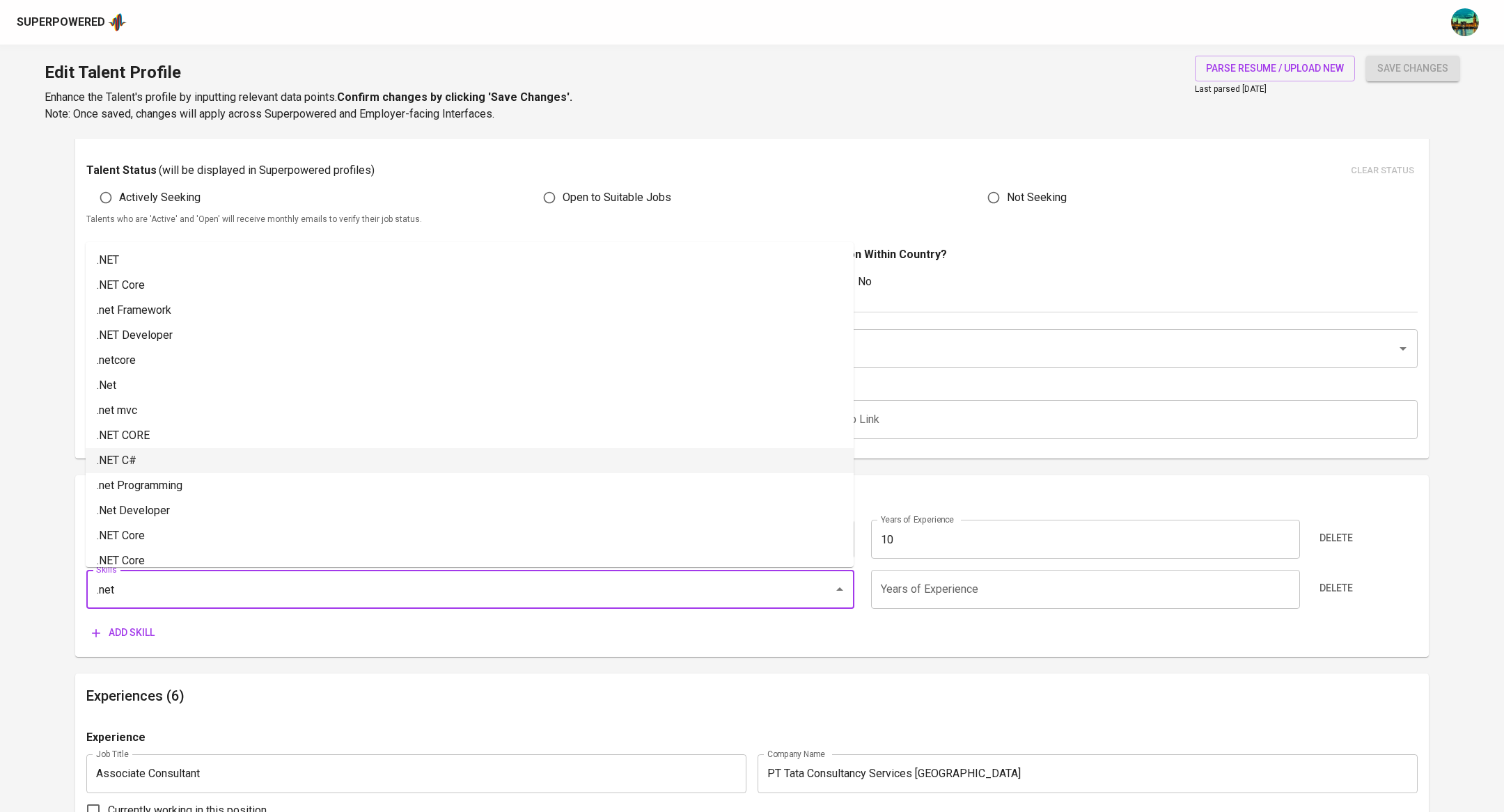
click at [139, 462] on li ".NET C#" at bounding box center [469, 461] width 768 height 25
type input ".NET C#"
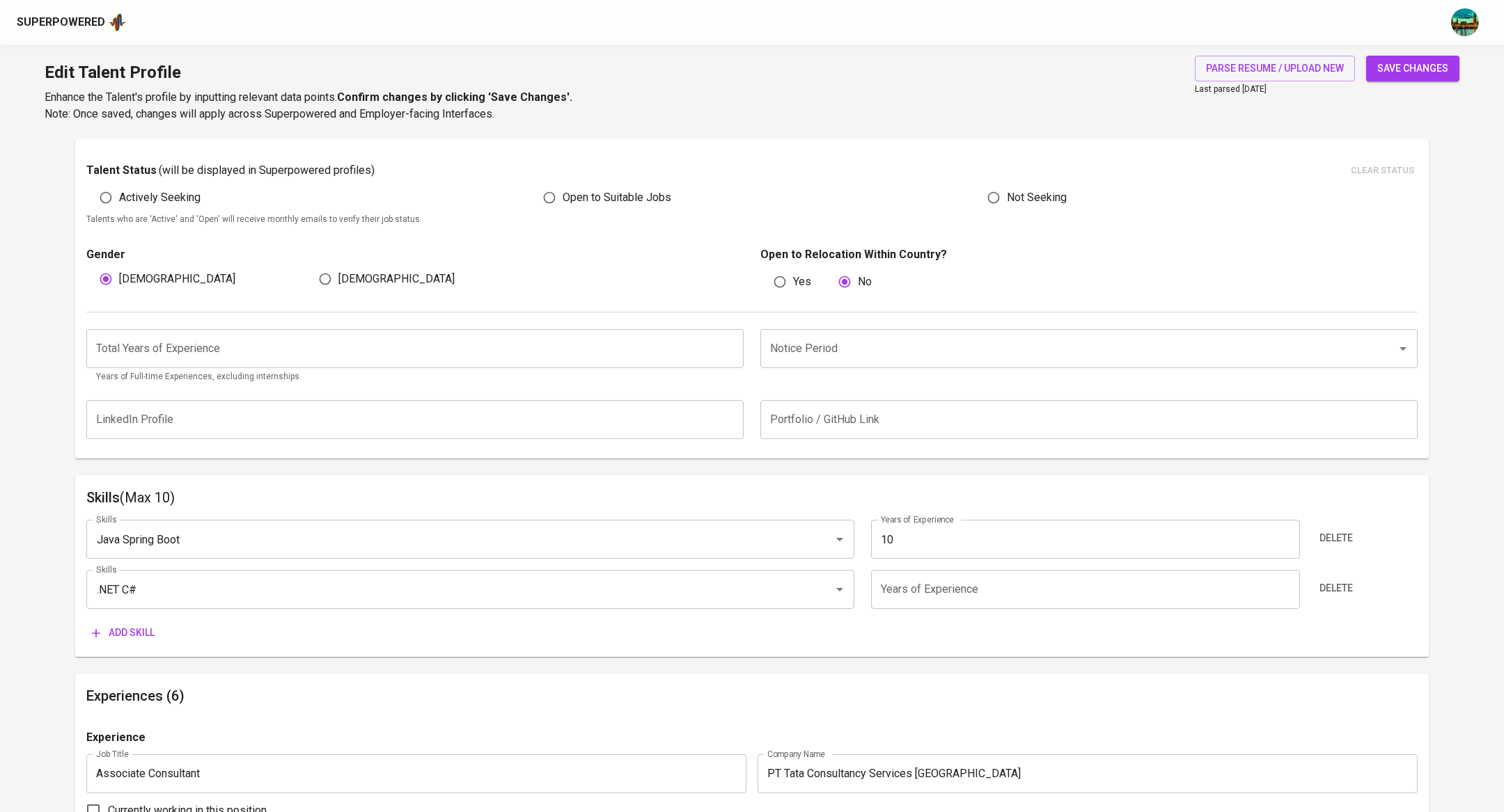
click at [940, 593] on input "number" at bounding box center [1085, 589] width 428 height 39
type input "10"
click at [133, 629] on span "Add skill" at bounding box center [123, 633] width 63 height 17
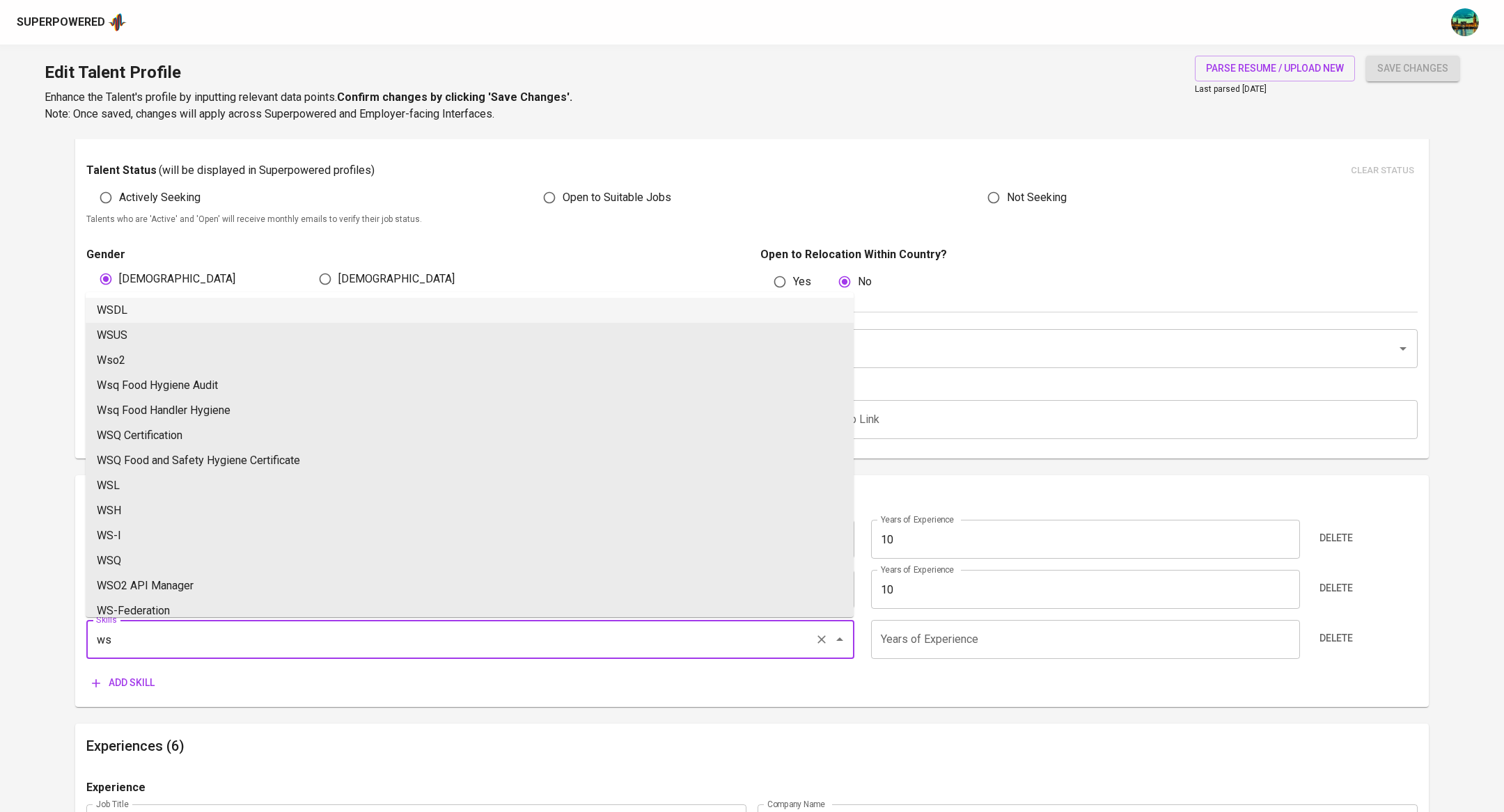
type input "w"
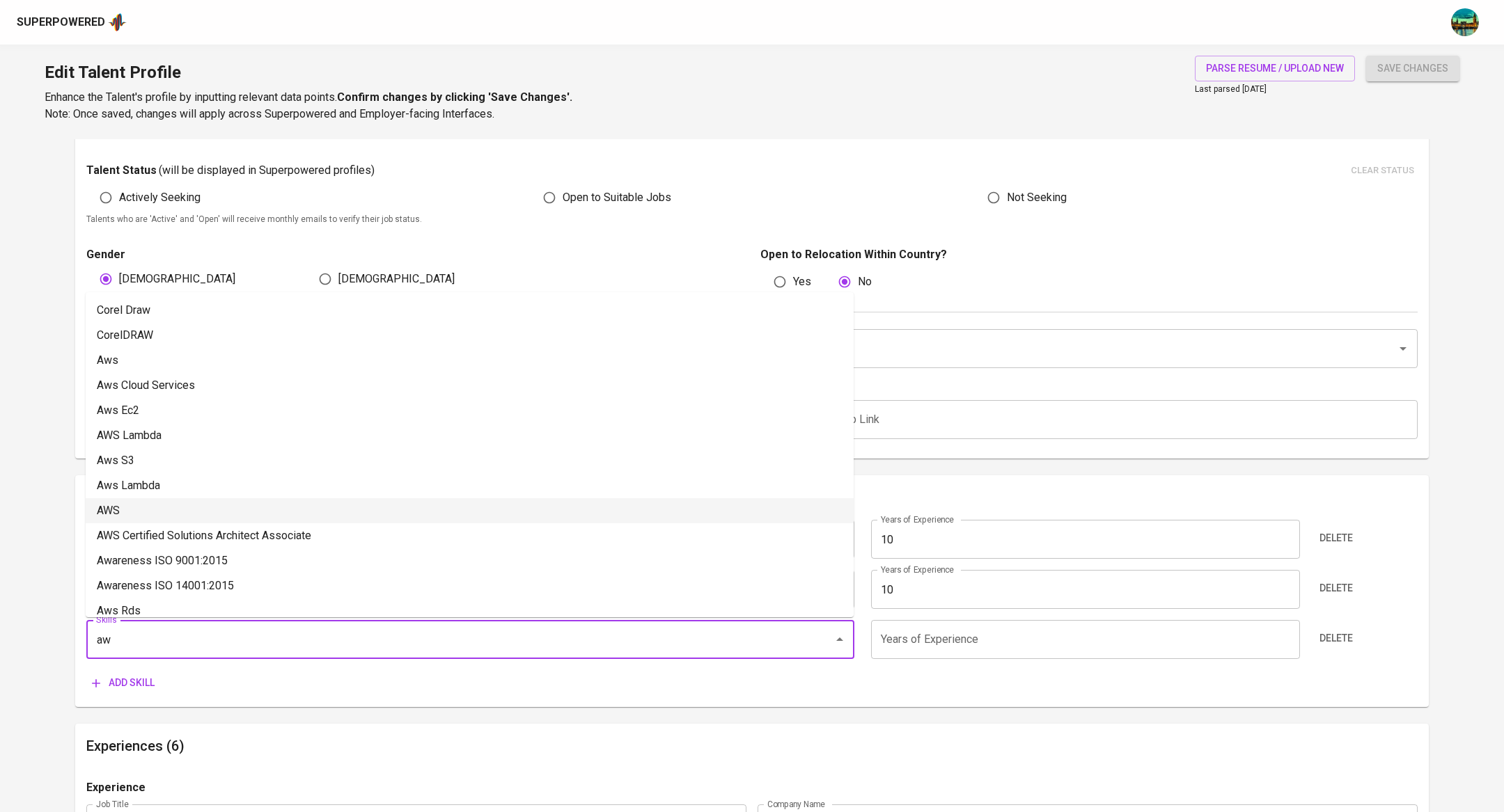
click at [158, 507] on li "AWS" at bounding box center [469, 511] width 768 height 25
type input "AWS"
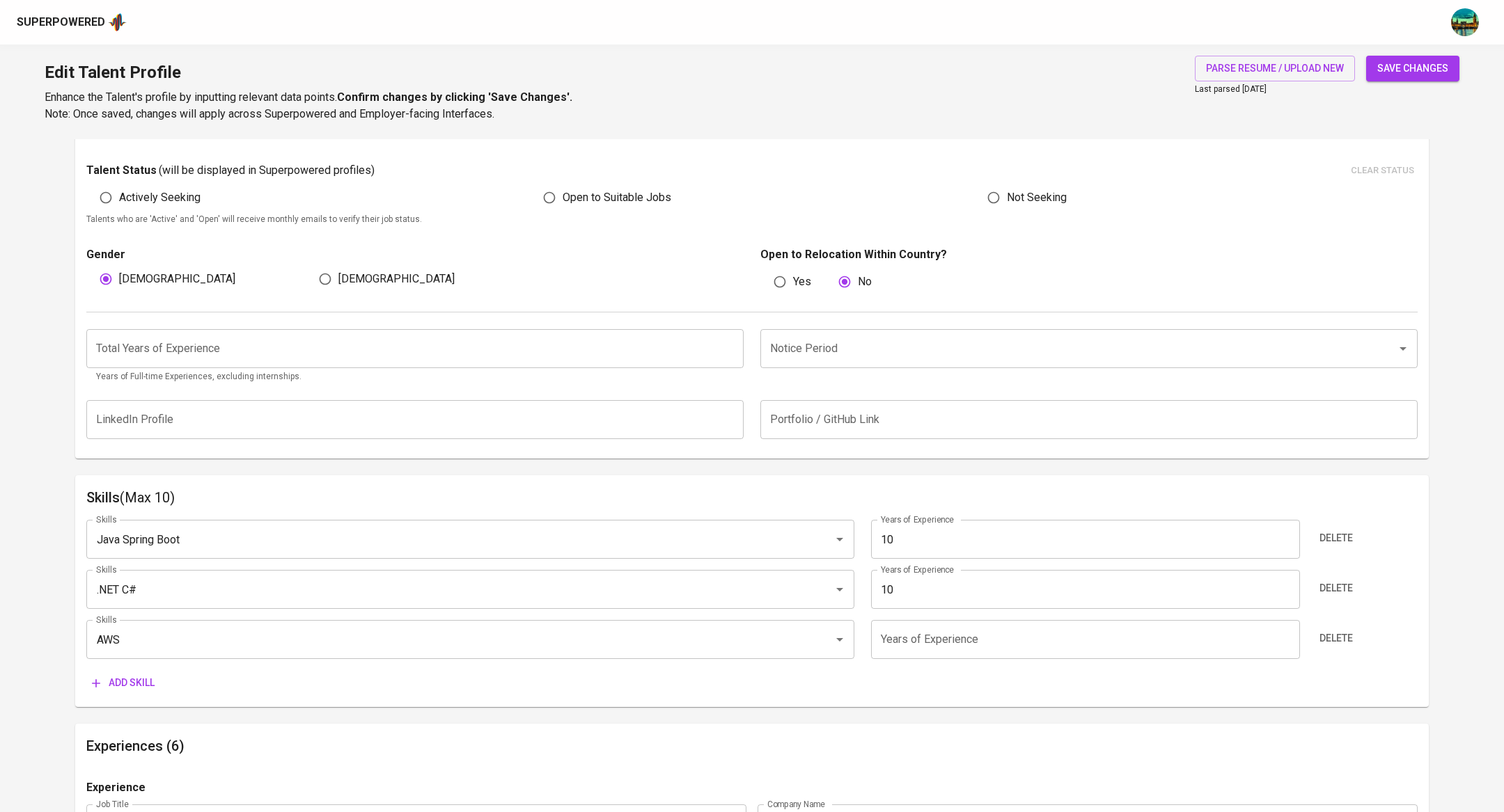
click at [965, 641] on input "number" at bounding box center [1085, 639] width 428 height 39
type input "2"
click at [382, 345] on input "number" at bounding box center [416, 349] width 658 height 39
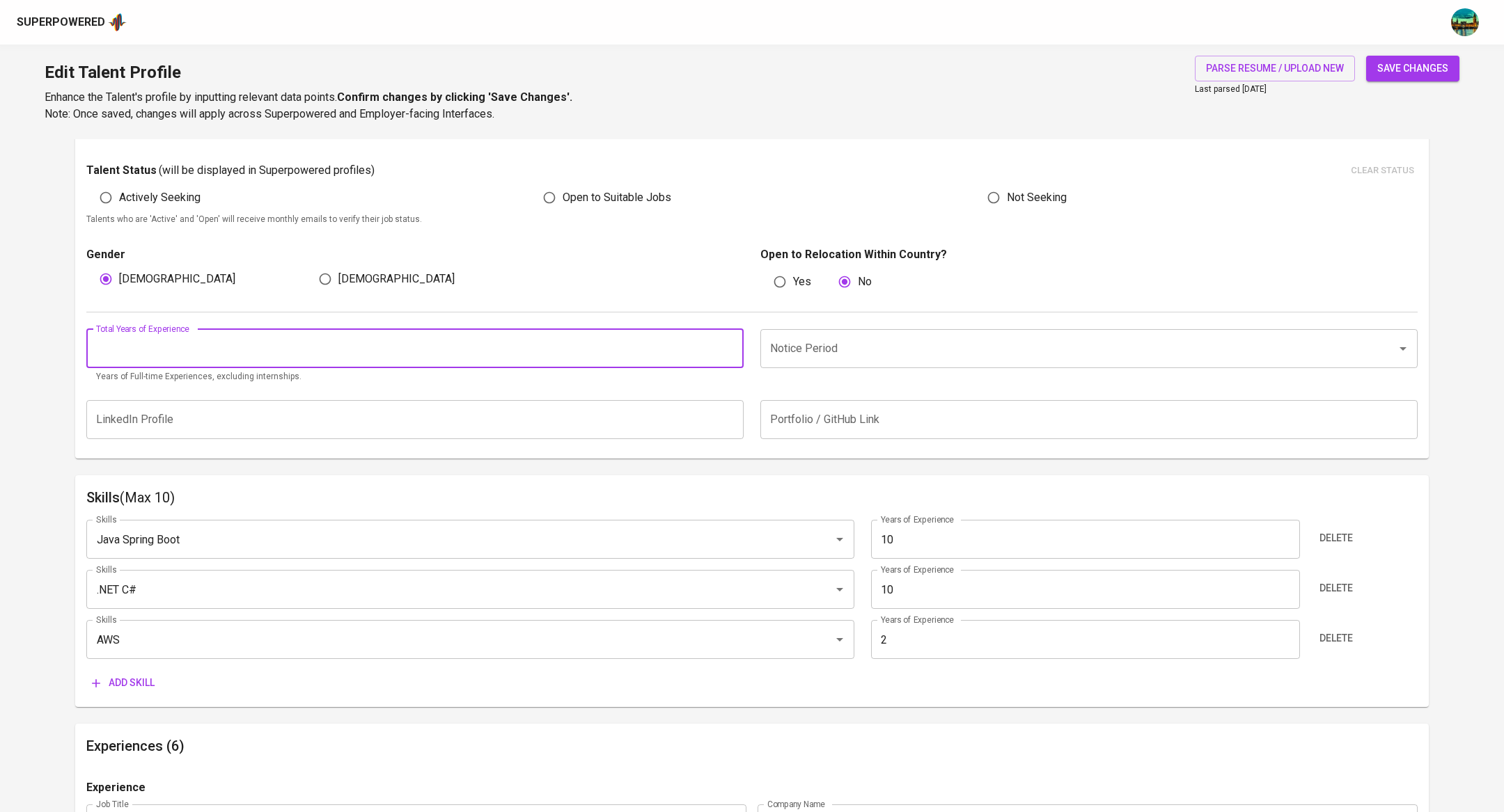
click at [121, 678] on span "Add skill" at bounding box center [123, 683] width 63 height 17
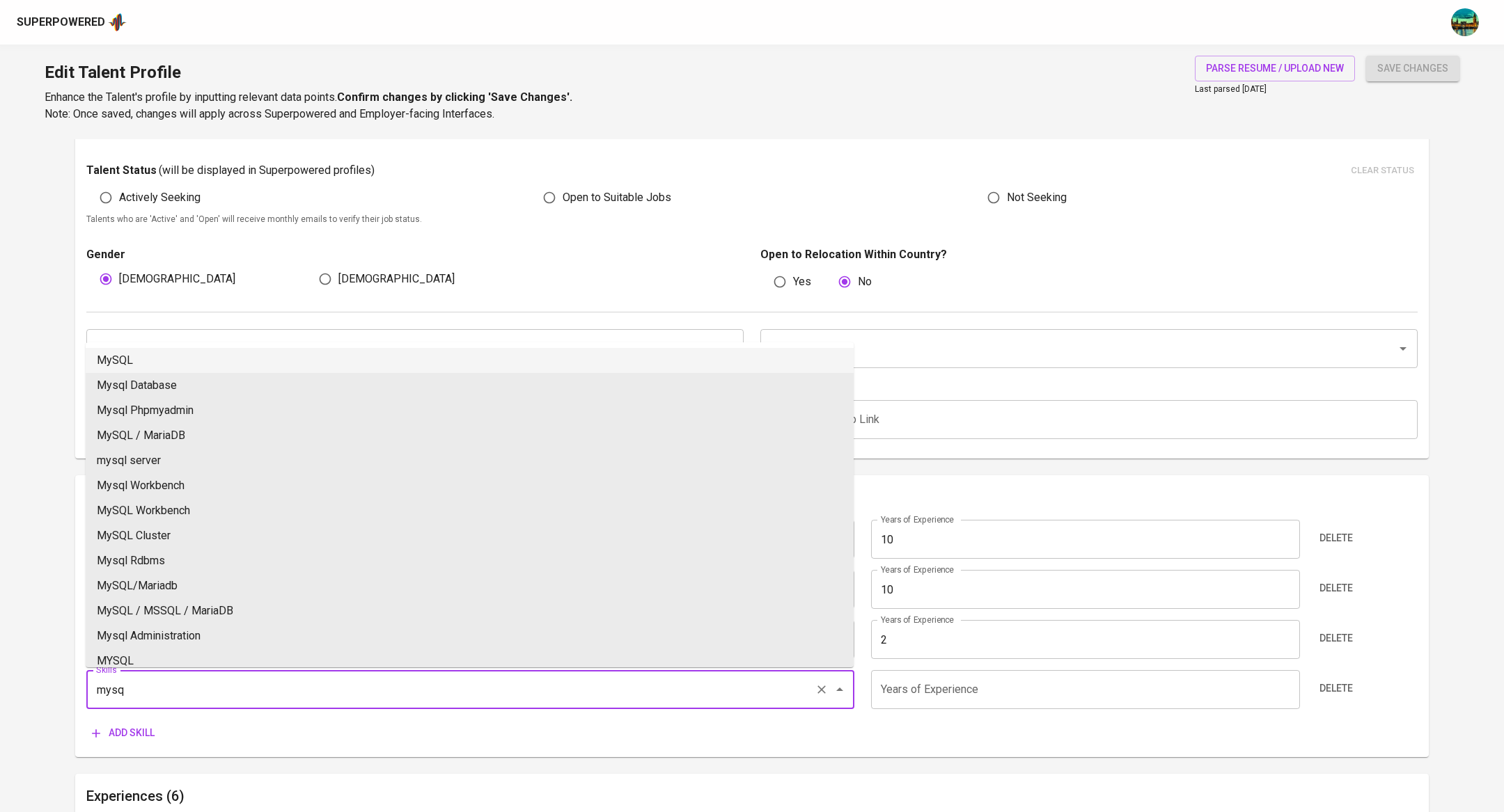
type input "mysq"
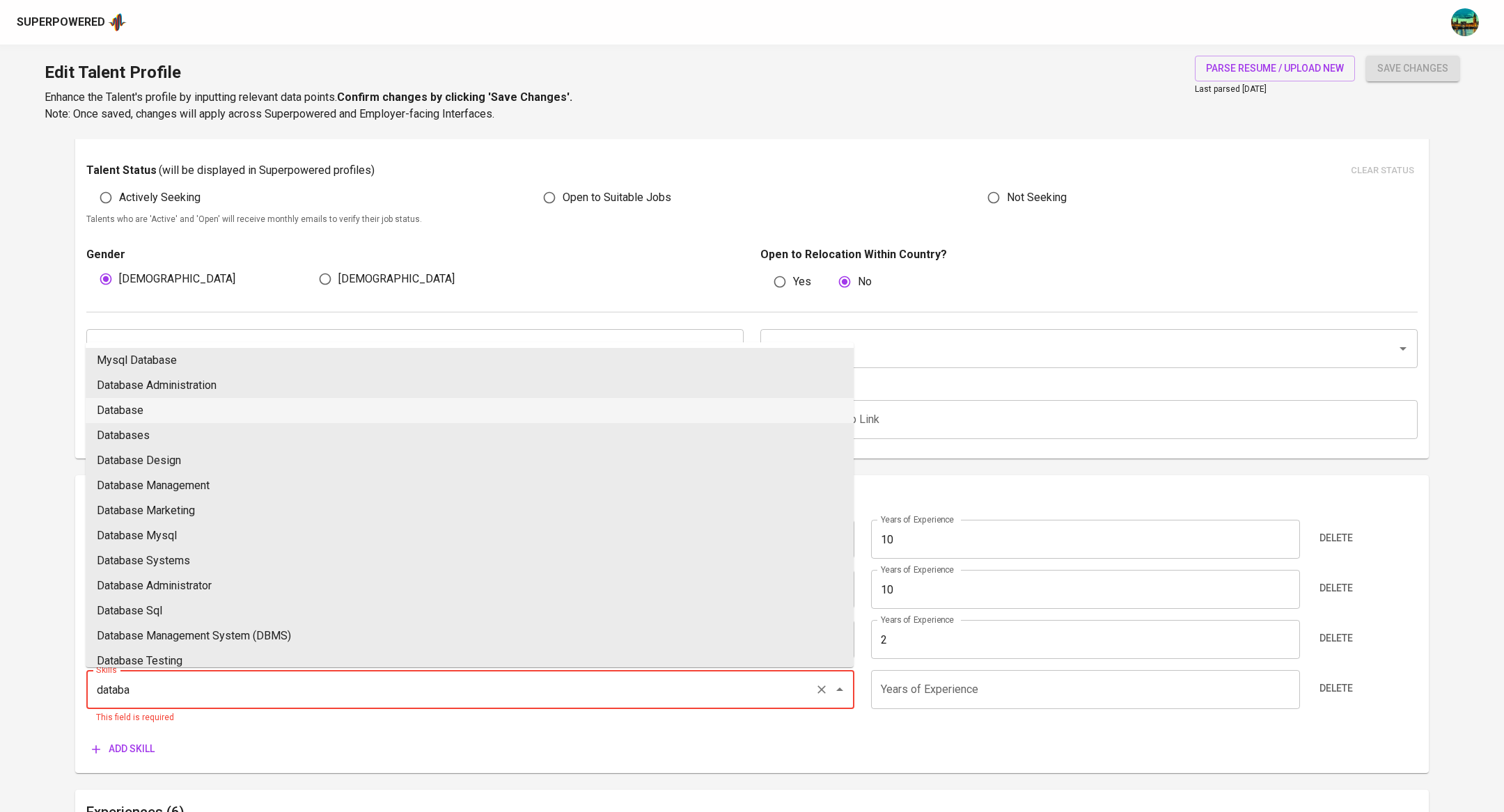
type input "databa"
click at [172, 444] on li "SQL Databases" at bounding box center [469, 435] width 768 height 25
type input "SQL Databases"
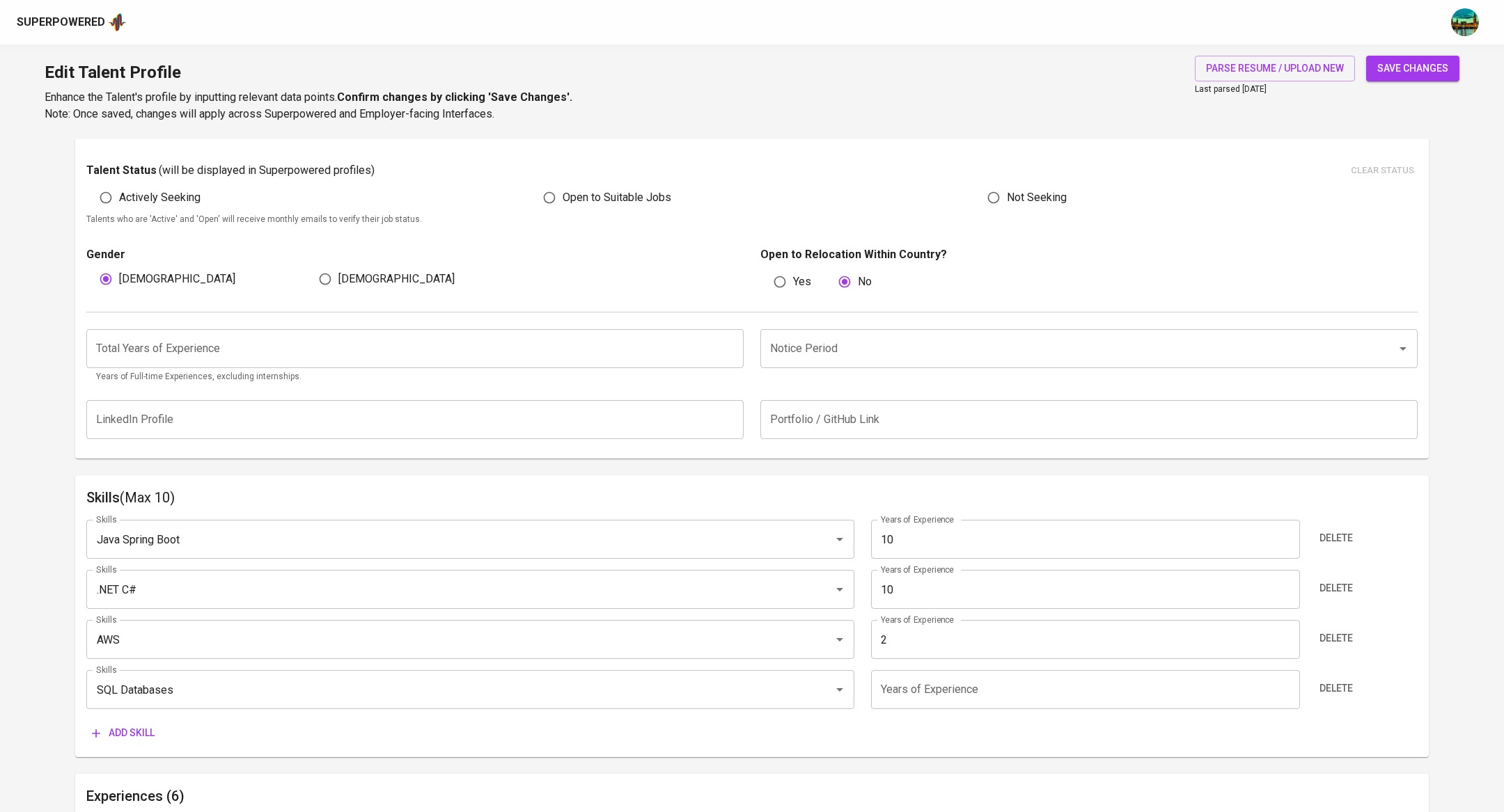
click at [928, 688] on input "number" at bounding box center [1085, 690] width 428 height 39
type input "10"
click at [133, 731] on span "Add skill" at bounding box center [123, 733] width 63 height 17
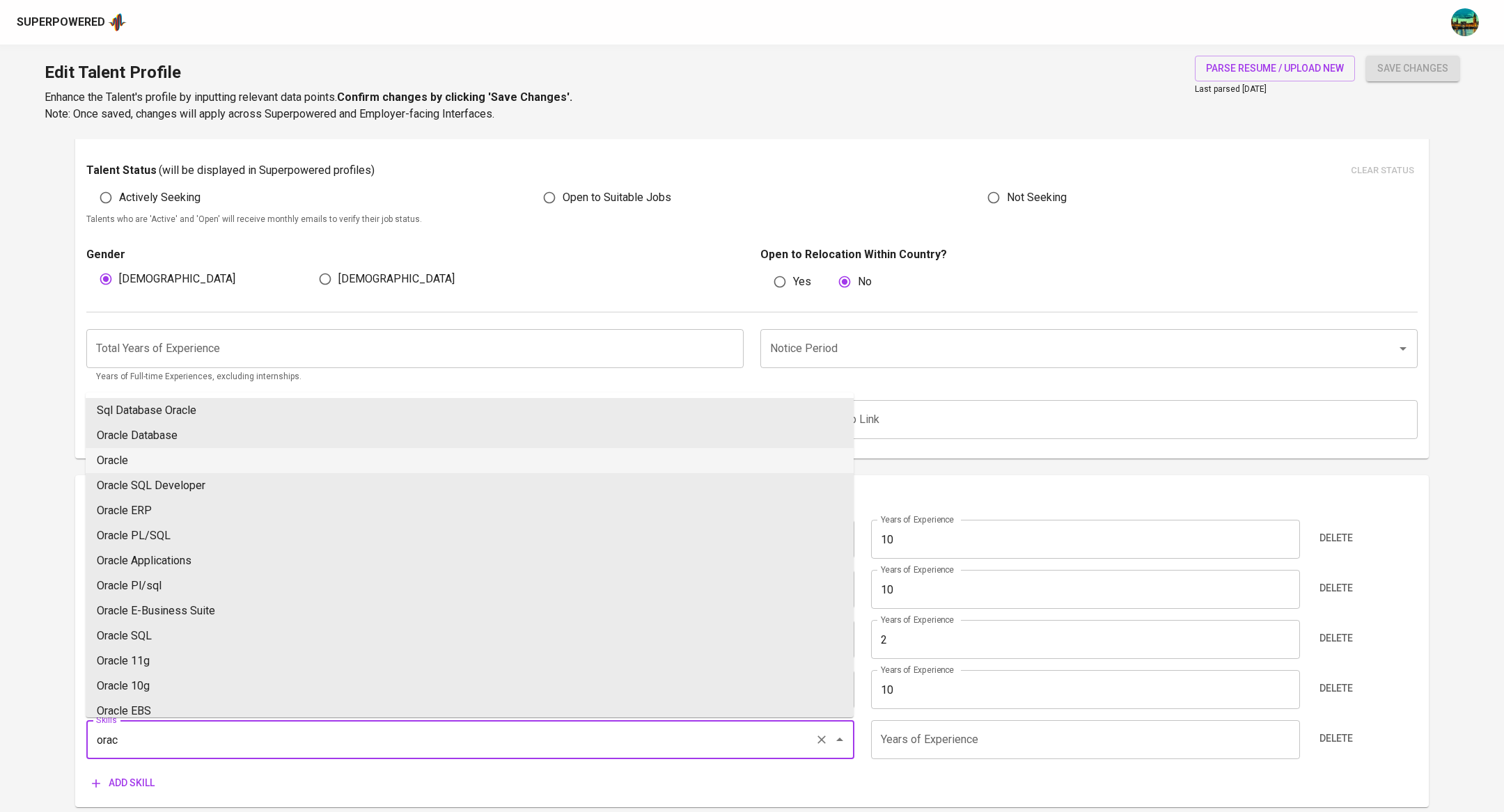
click at [180, 464] on li "Oracle" at bounding box center [469, 461] width 768 height 25
type input "Oracle"
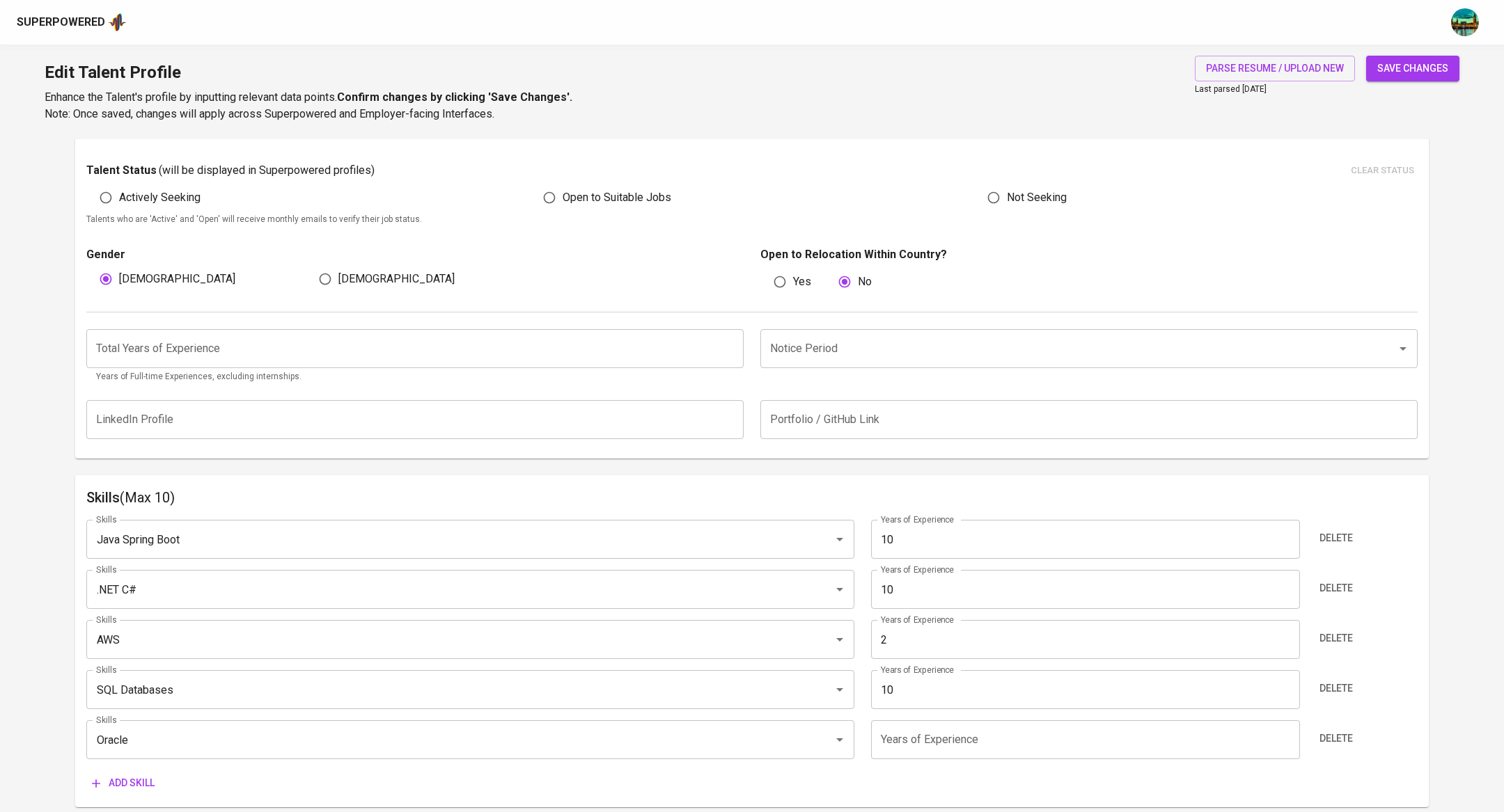
click at [909, 735] on input "number" at bounding box center [1085, 739] width 428 height 39
type input "10"
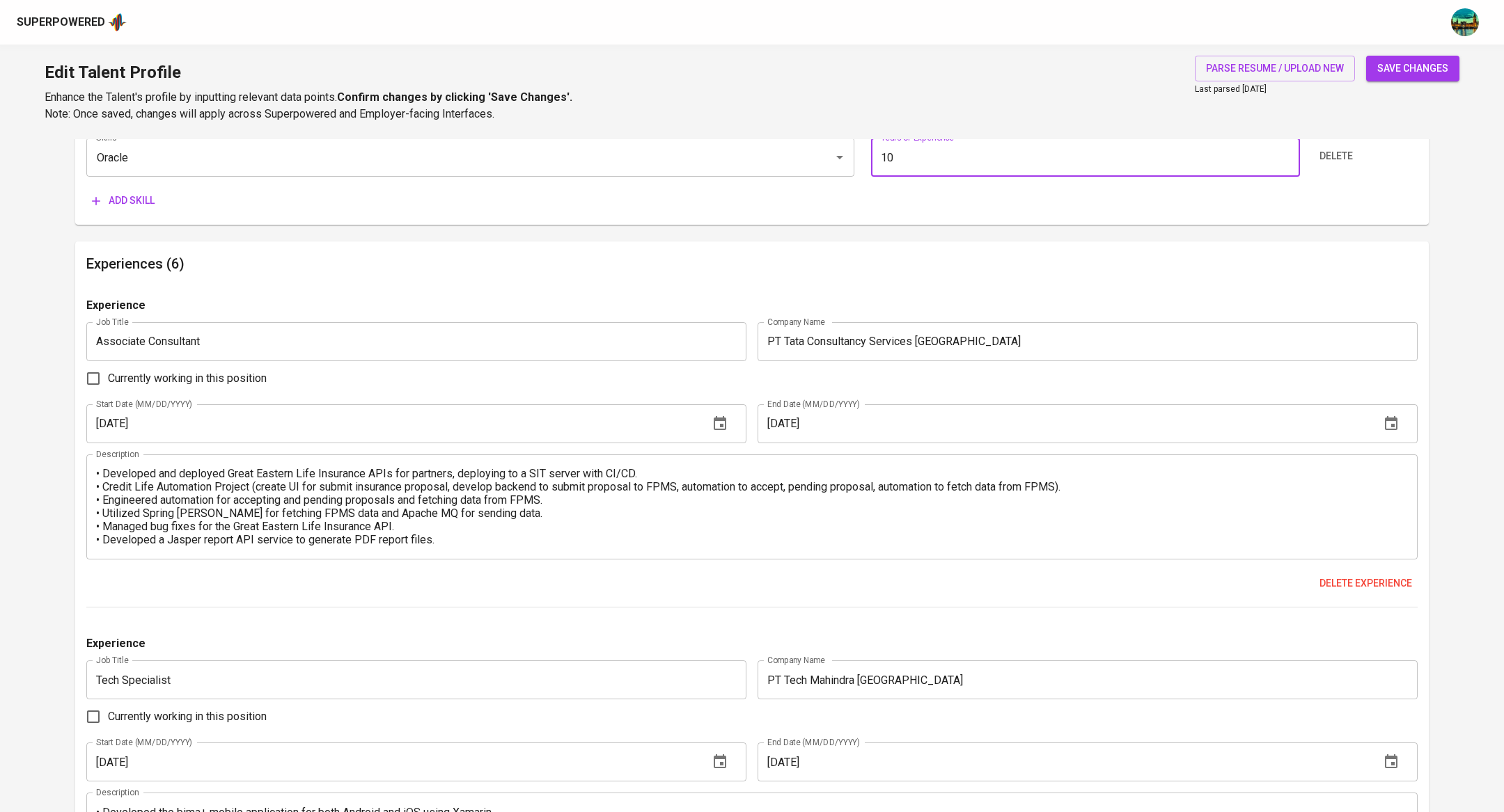
scroll to position [0, 0]
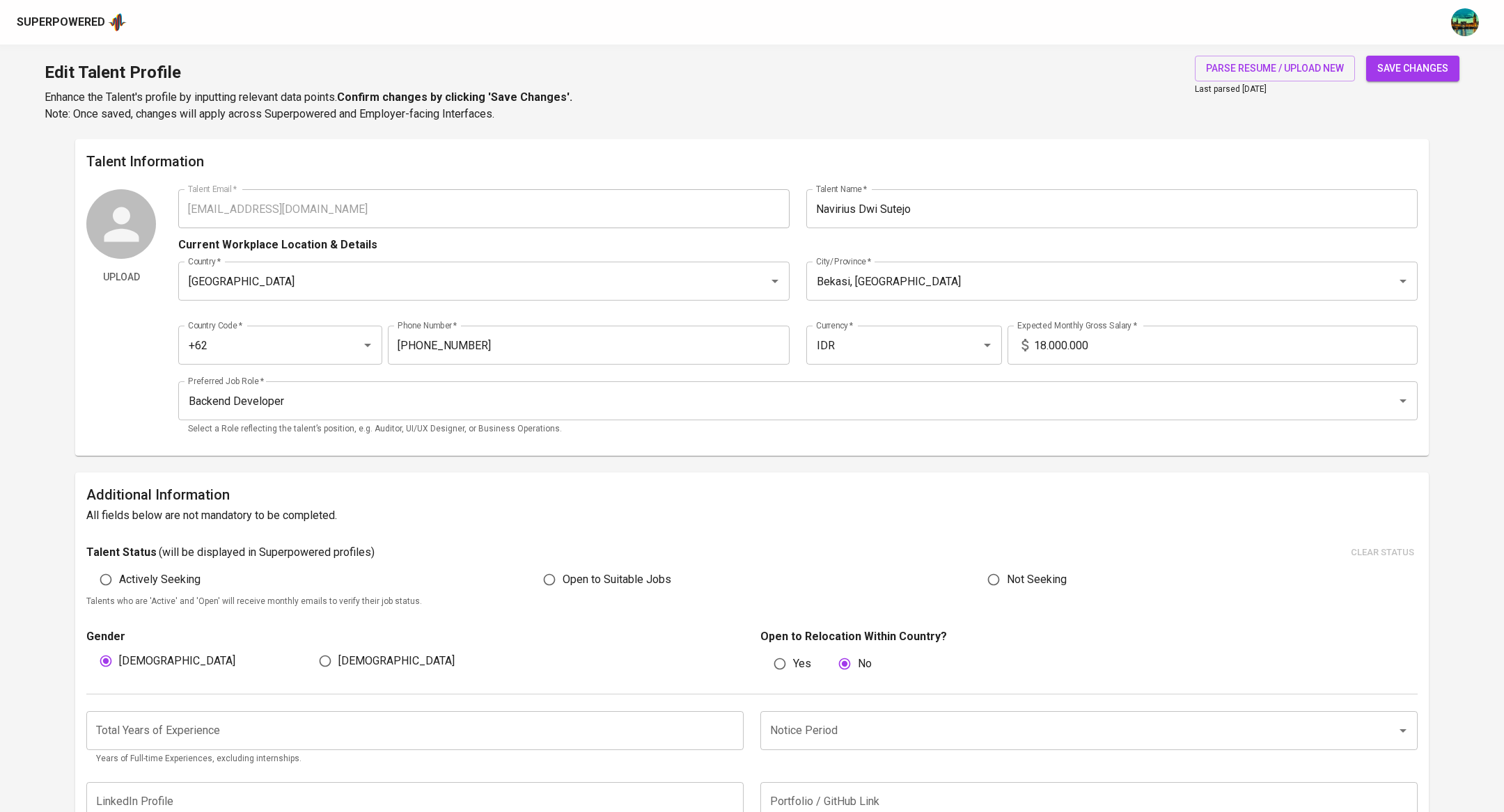
click at [1398, 58] on button "save changes" at bounding box center [1413, 68] width 93 height 25
type input "Oracle"
type input "SQL"
type input ".NET C#"
type input "10"
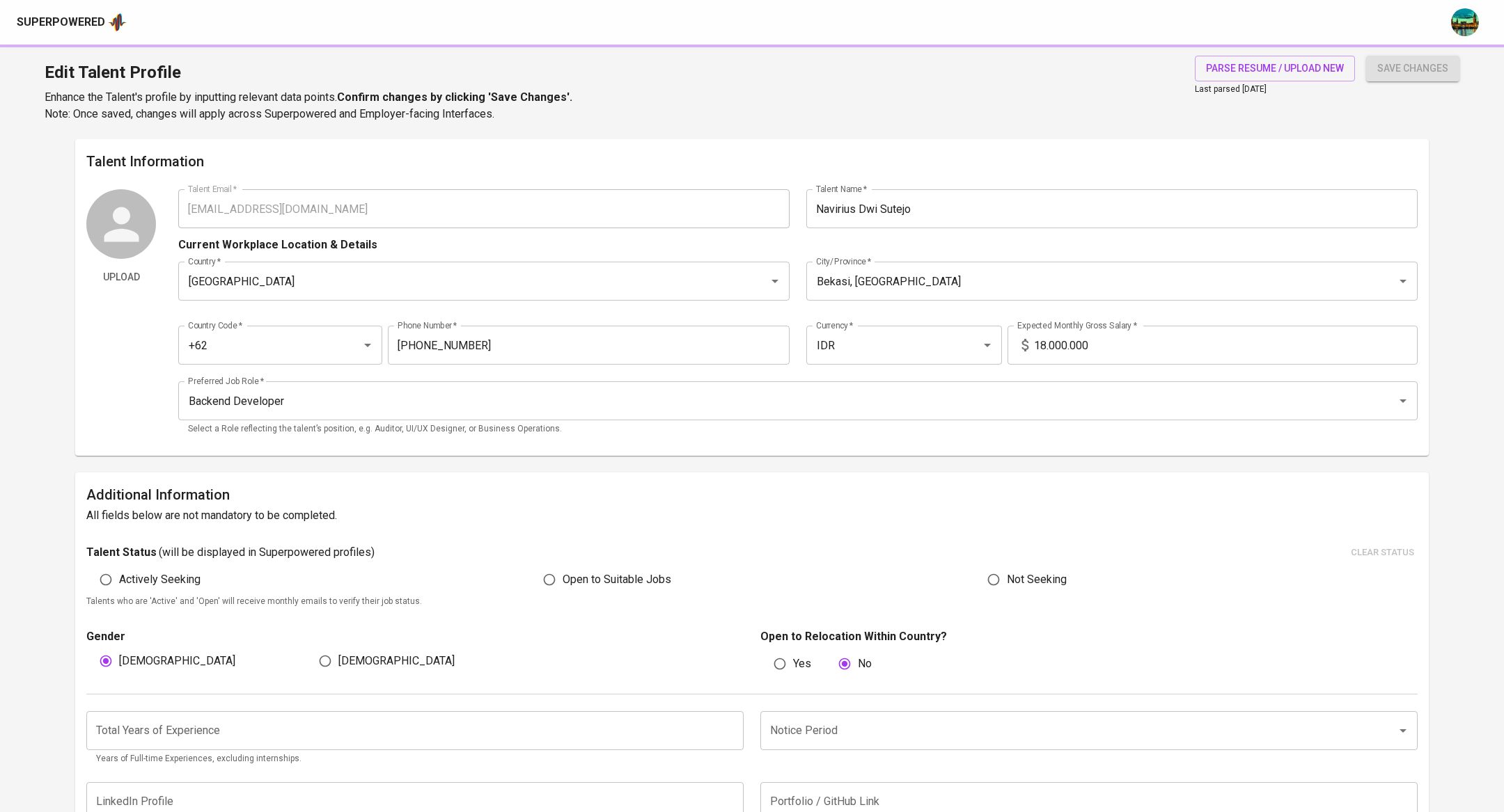
type input "Java Spring Boot"
type input "AWS"
type input "2"
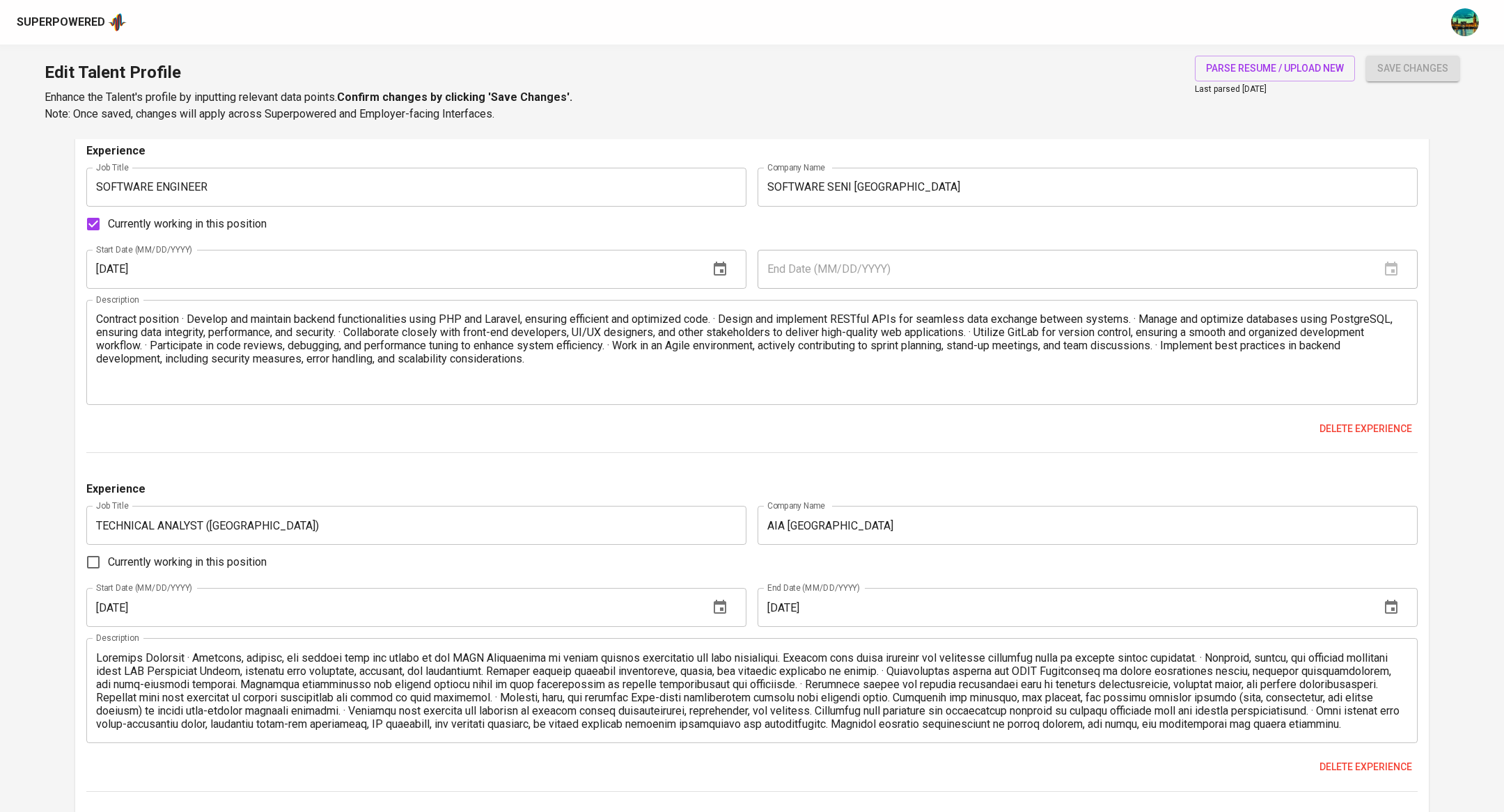
scroll to position [1400, 0]
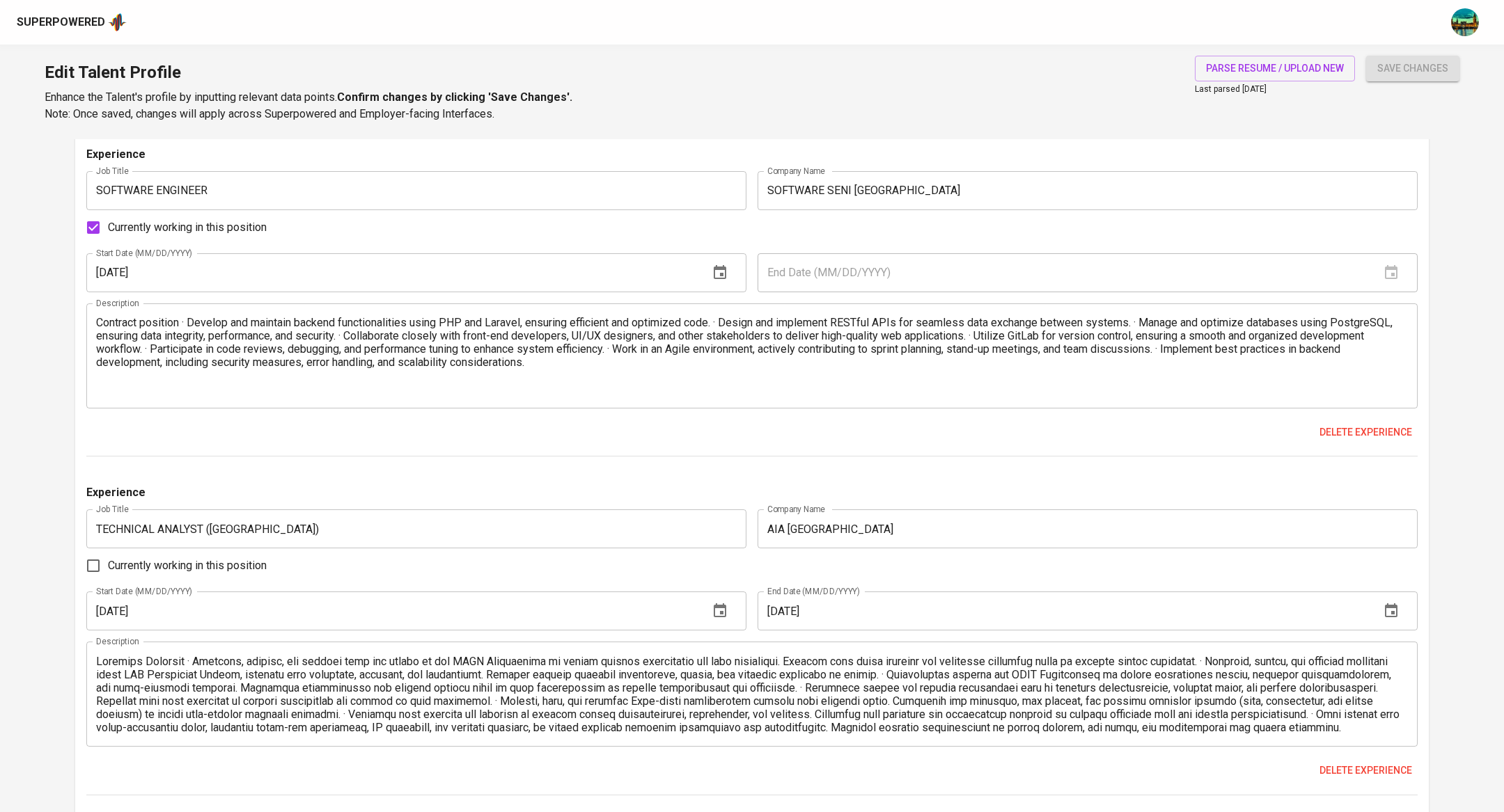
click at [190, 318] on textarea "Contract position · Develop and maintain backend functionalities using PHP and …" at bounding box center [752, 355] width 1312 height 79
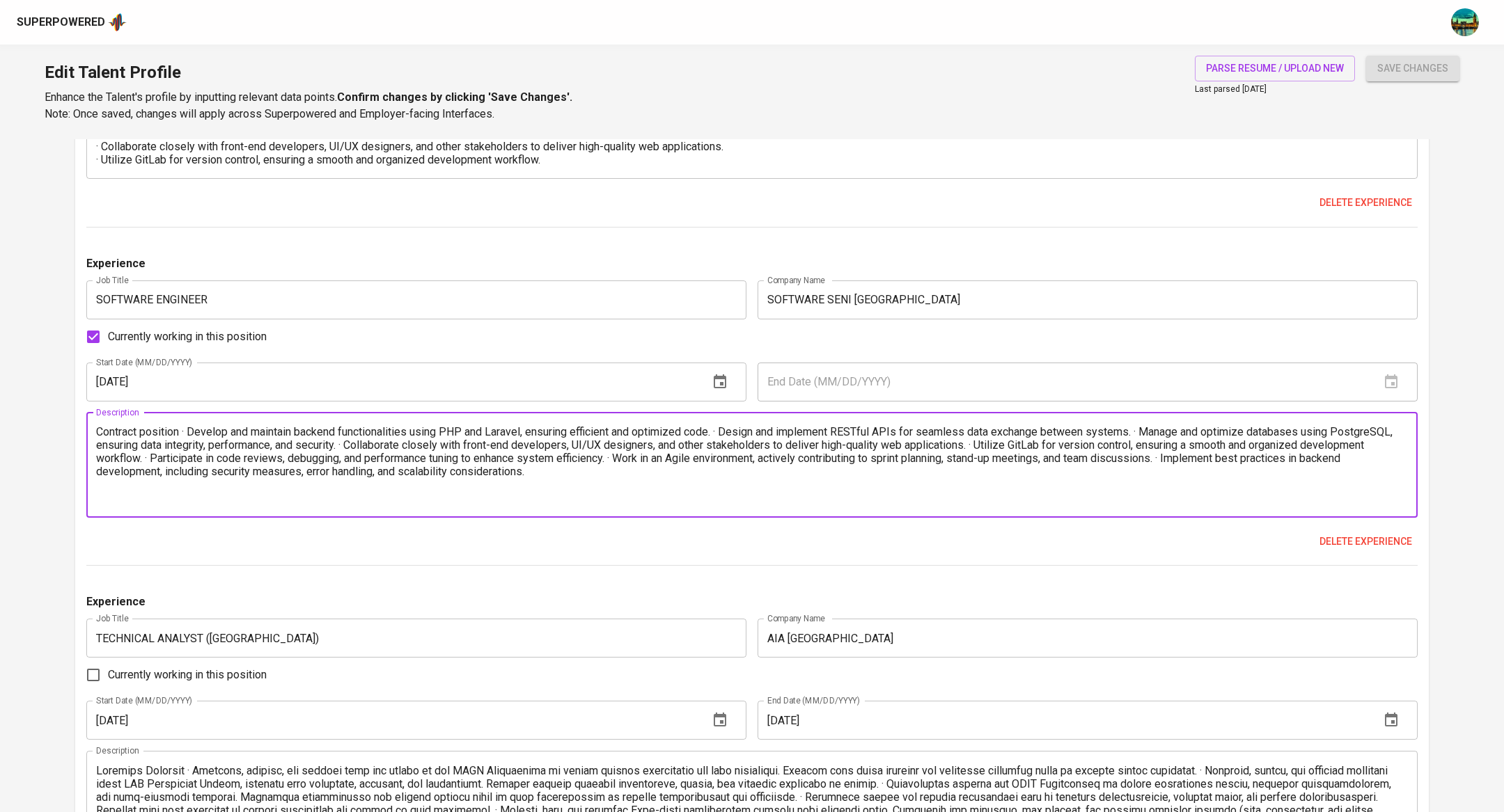
scroll to position [1295, 0]
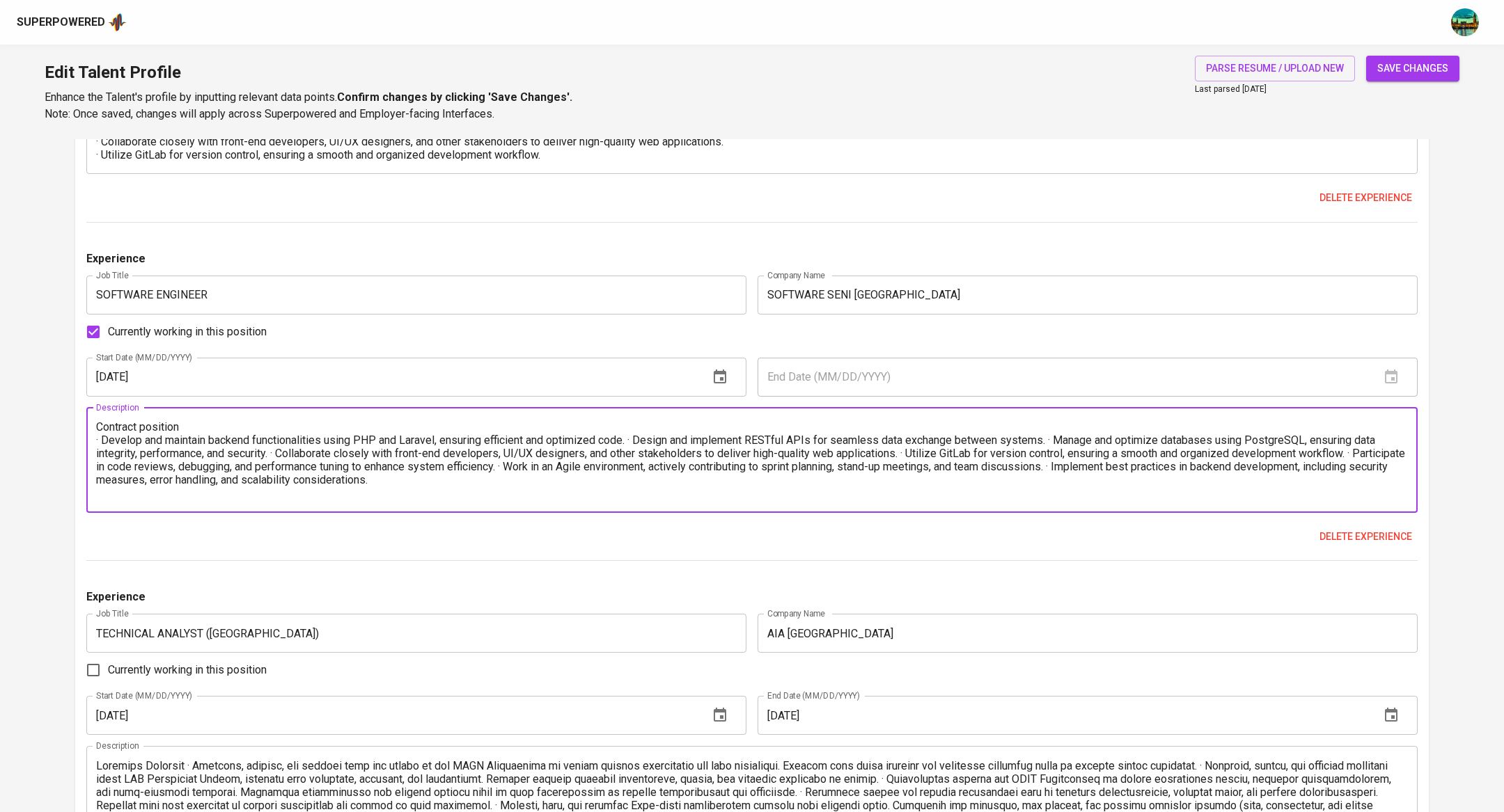
click at [639, 438] on textarea "Contract position · Develop and maintain backend functionalities using PHP and …" at bounding box center [752, 460] width 1312 height 79
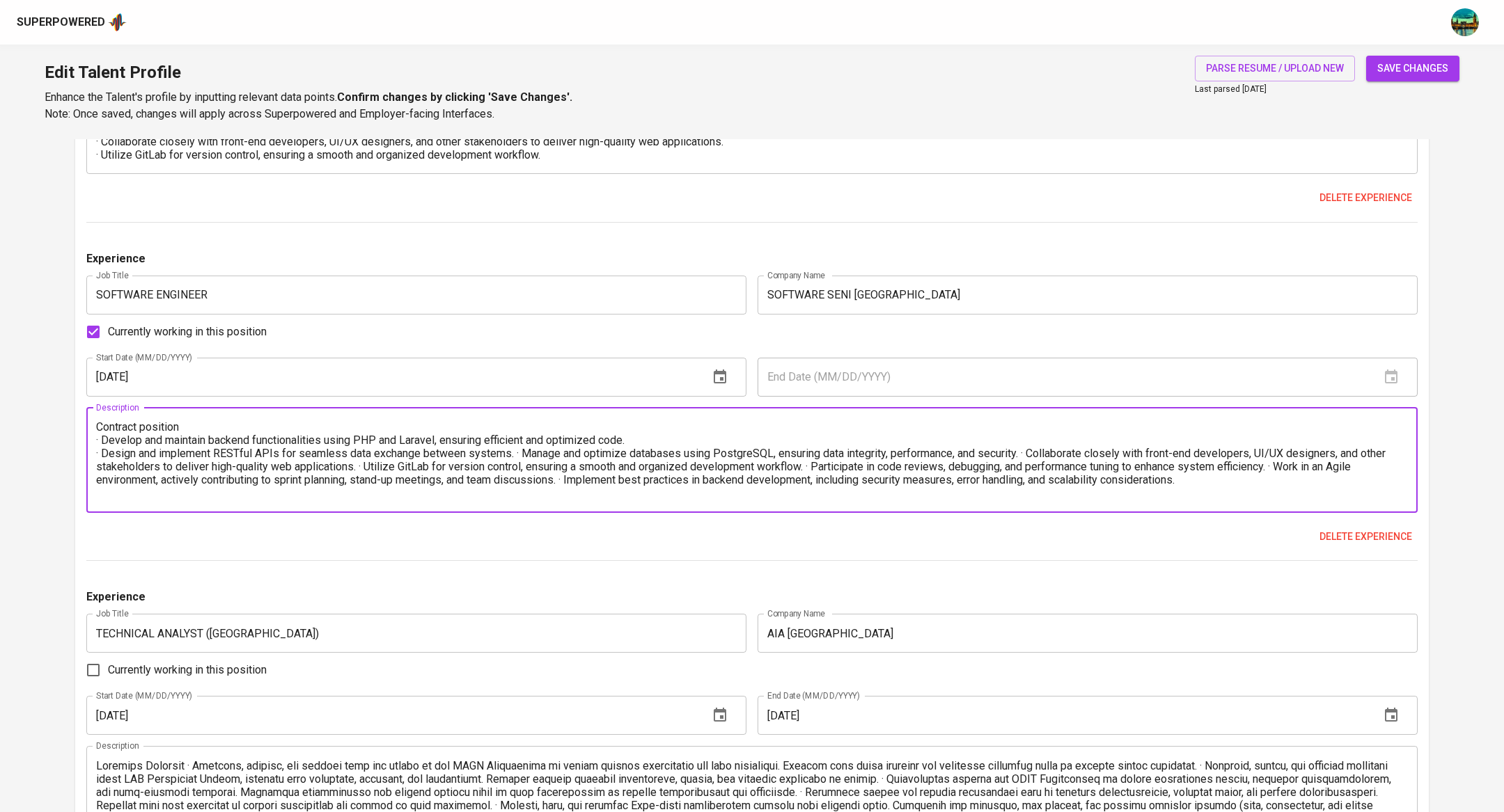
click at [519, 455] on textarea "Contract position · Develop and maintain backend functionalities using PHP and …" at bounding box center [752, 460] width 1312 height 79
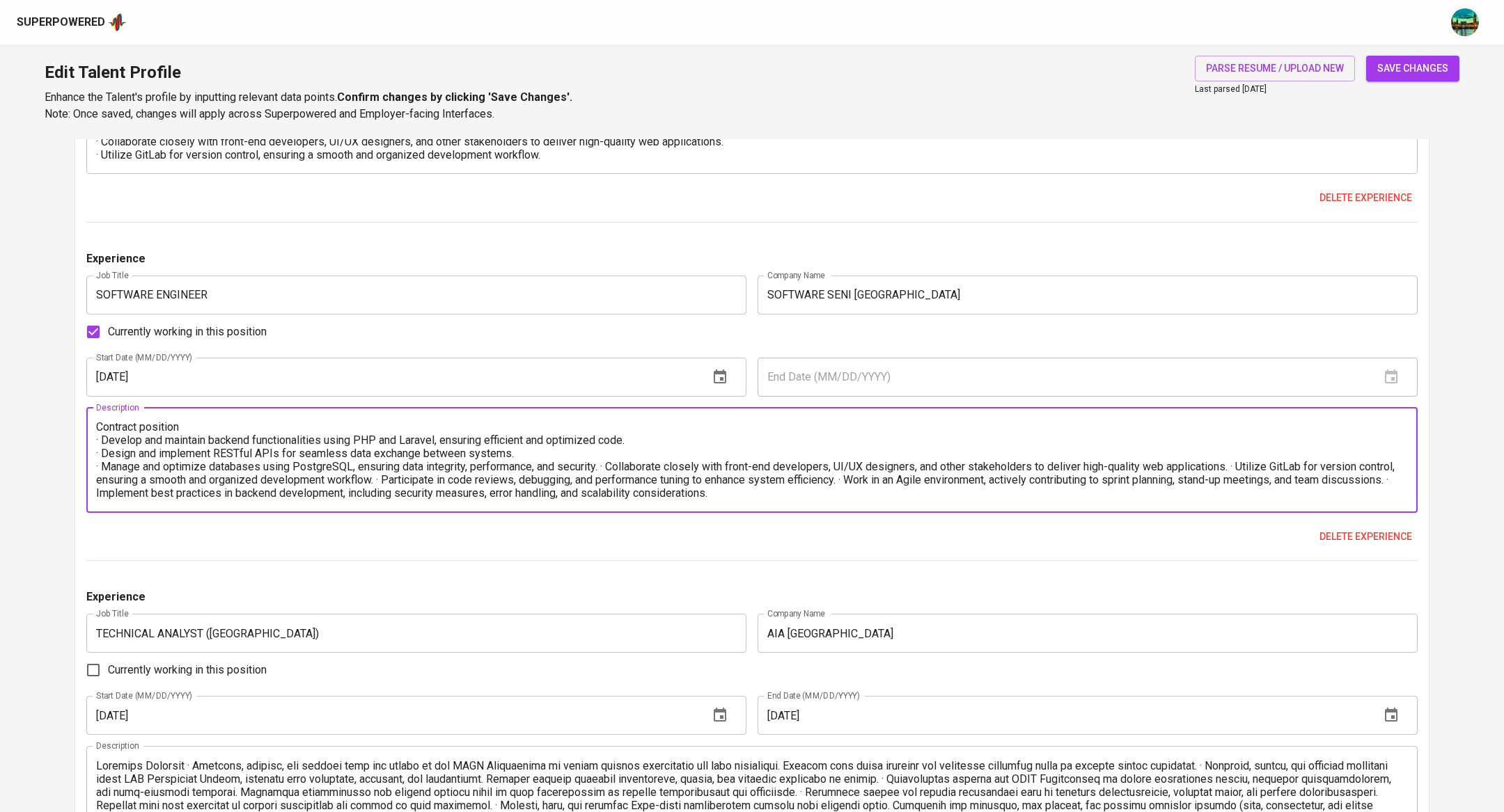
click at [613, 468] on textarea "Contract position · Develop and maintain backend functionalities using PHP and …" at bounding box center [752, 460] width 1312 height 79
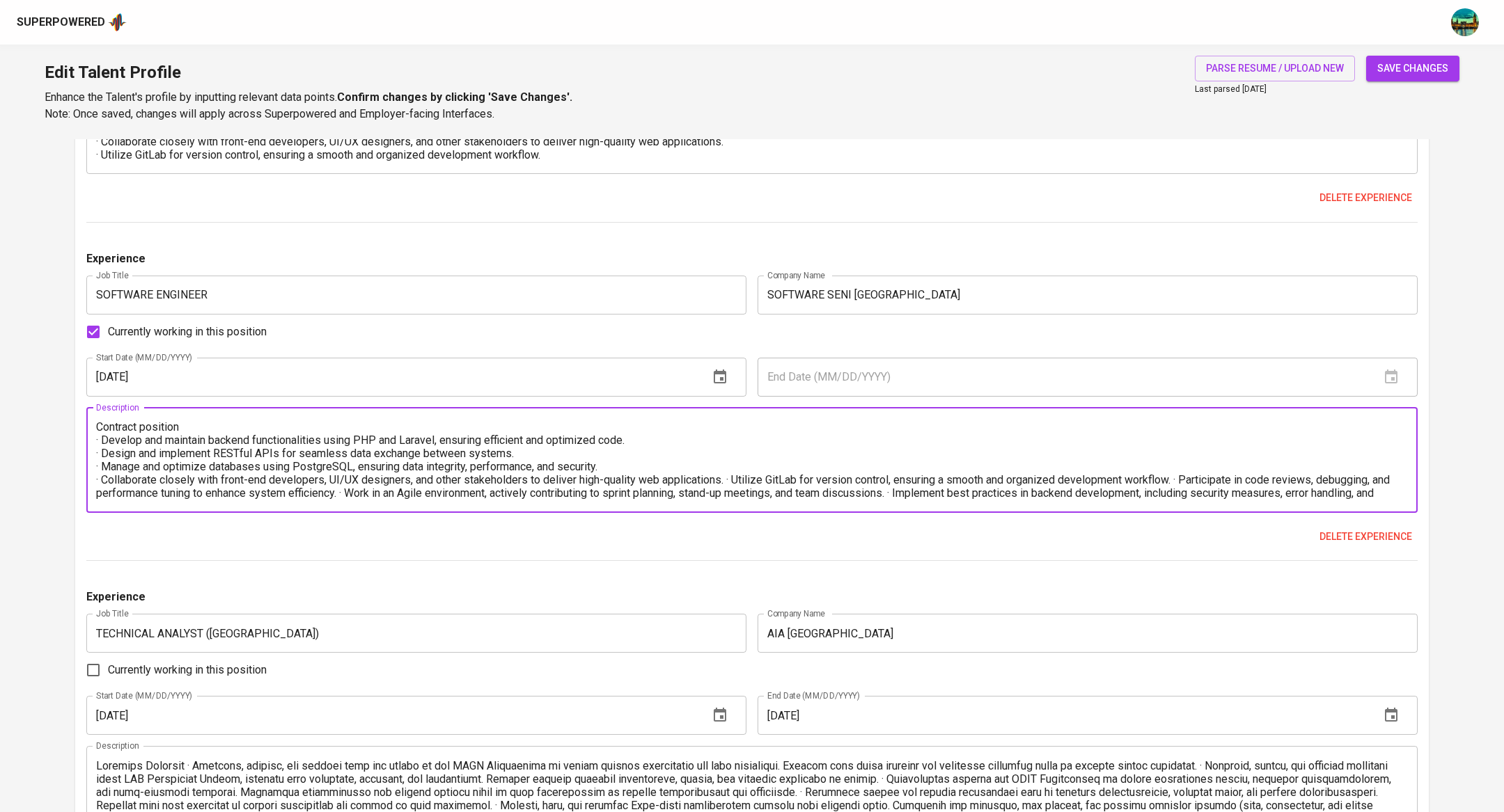
click at [729, 483] on textarea "Contract position · Develop and maintain backend functionalities using PHP and …" at bounding box center [752, 460] width 1312 height 79
click at [550, 490] on textarea "Contract position · Develop and maintain backend functionalities using PHP and …" at bounding box center [752, 460] width 1312 height 79
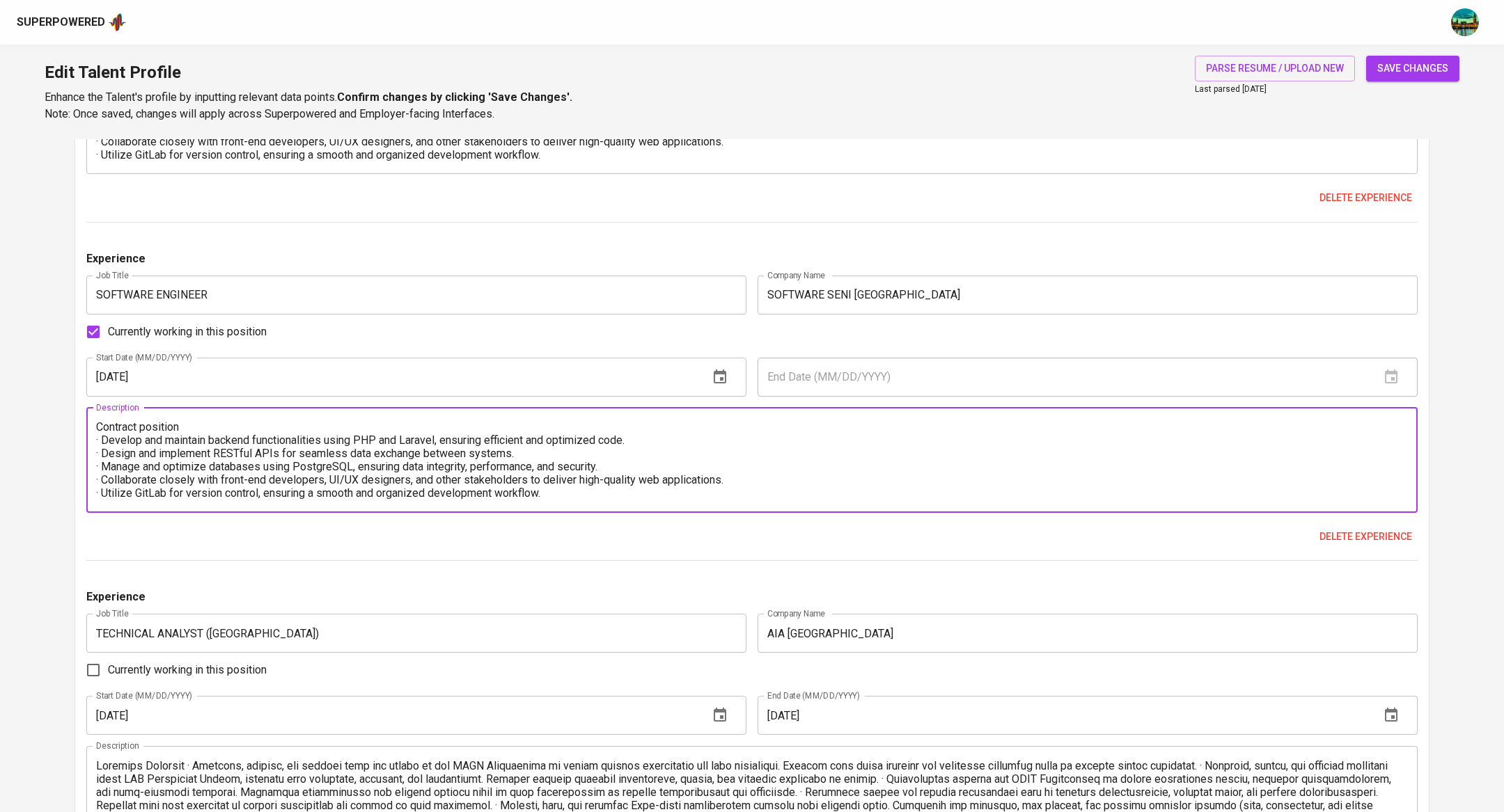
scroll to position [13, 0]
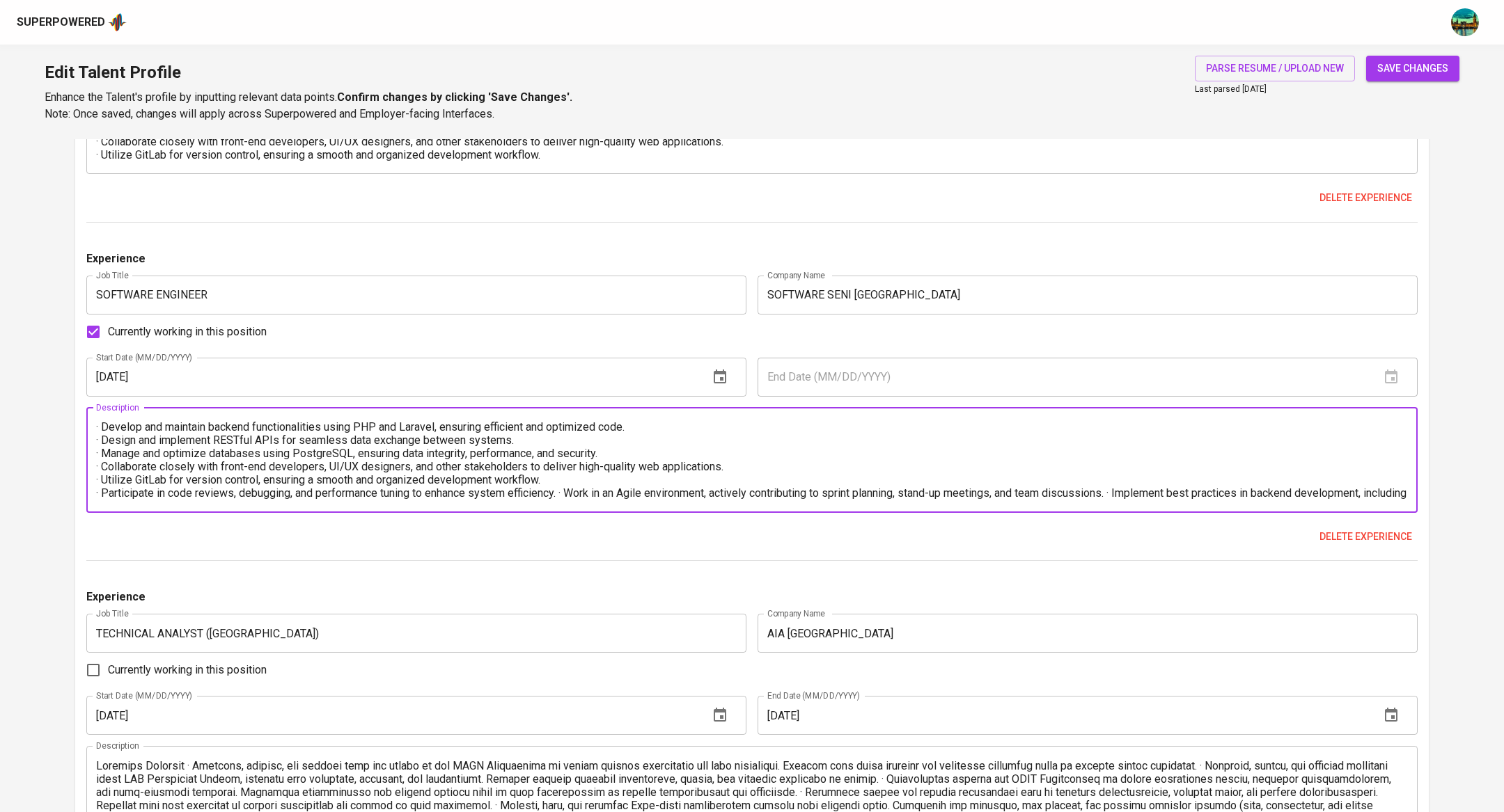
click at [566, 493] on textarea "Contract position · Develop and maintain backend functionalities using PHP and …" at bounding box center [752, 460] width 1312 height 79
click at [655, 491] on textarea "Contract position · Develop and maintain backend functionalities using PHP and …" at bounding box center [752, 460] width 1312 height 79
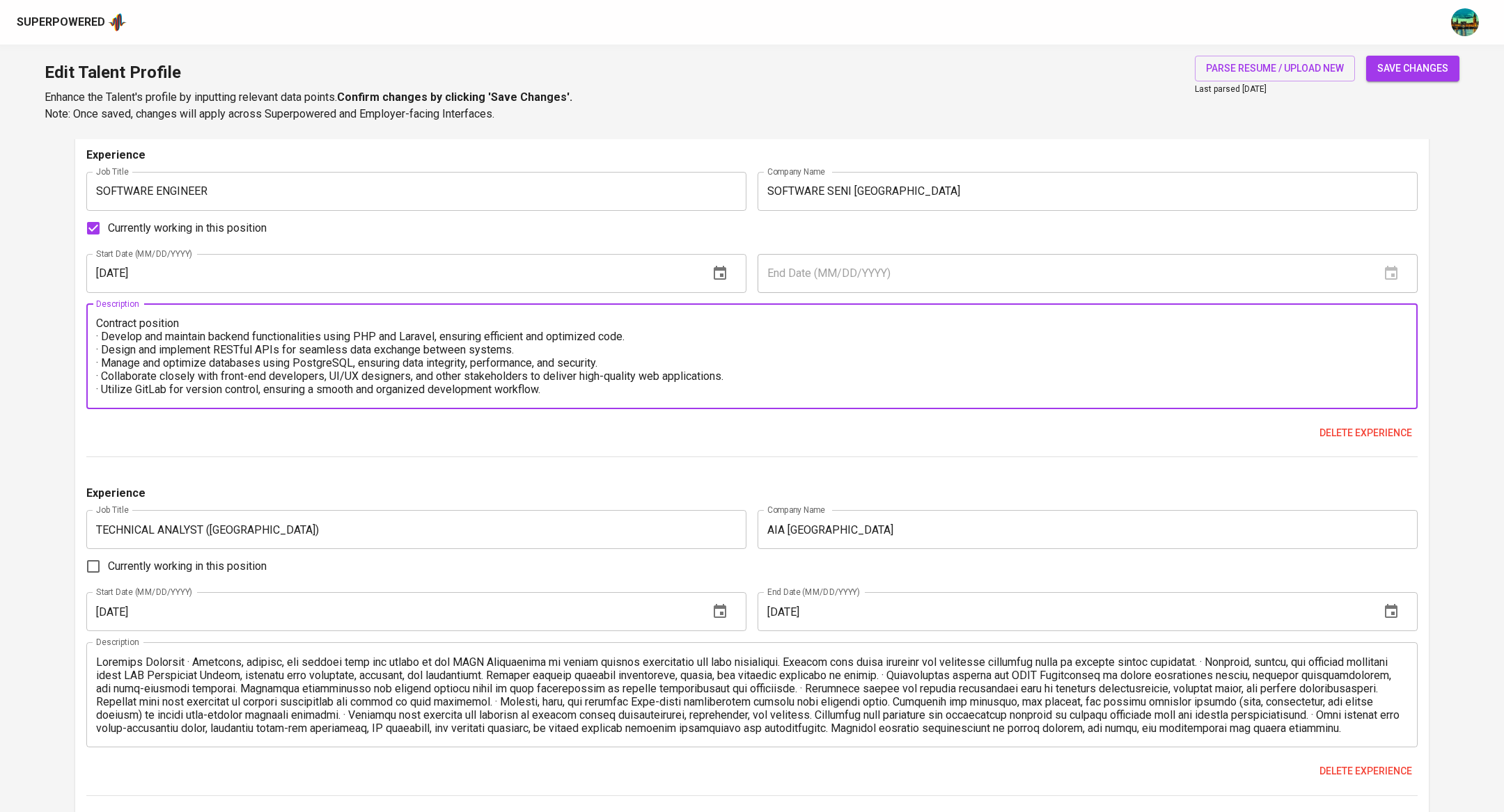
scroll to position [40, 0]
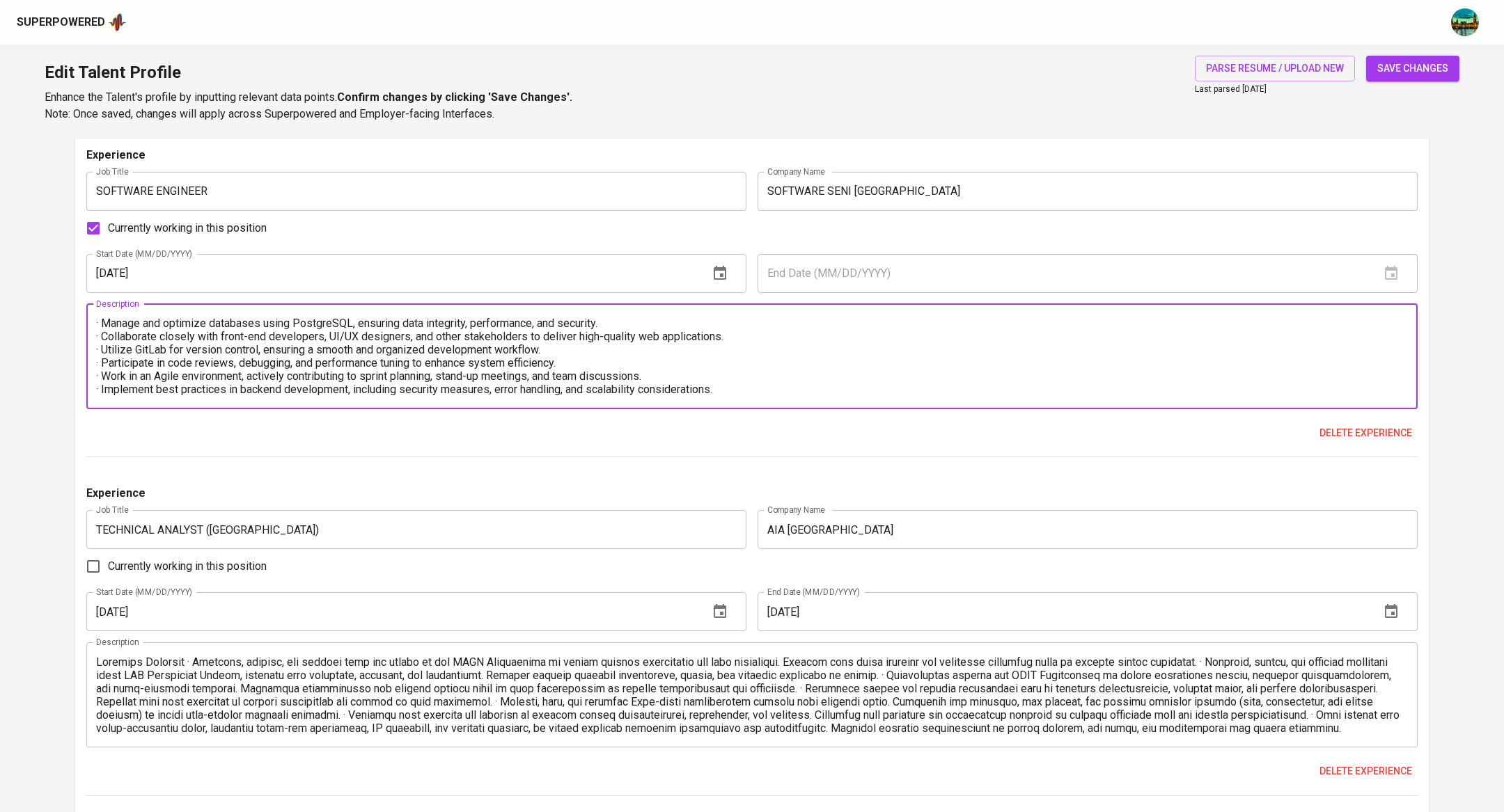
type textarea "Contract position · Develop and maintain backend functionalities using PHP and …"
click at [185, 661] on textarea at bounding box center [752, 695] width 1312 height 79
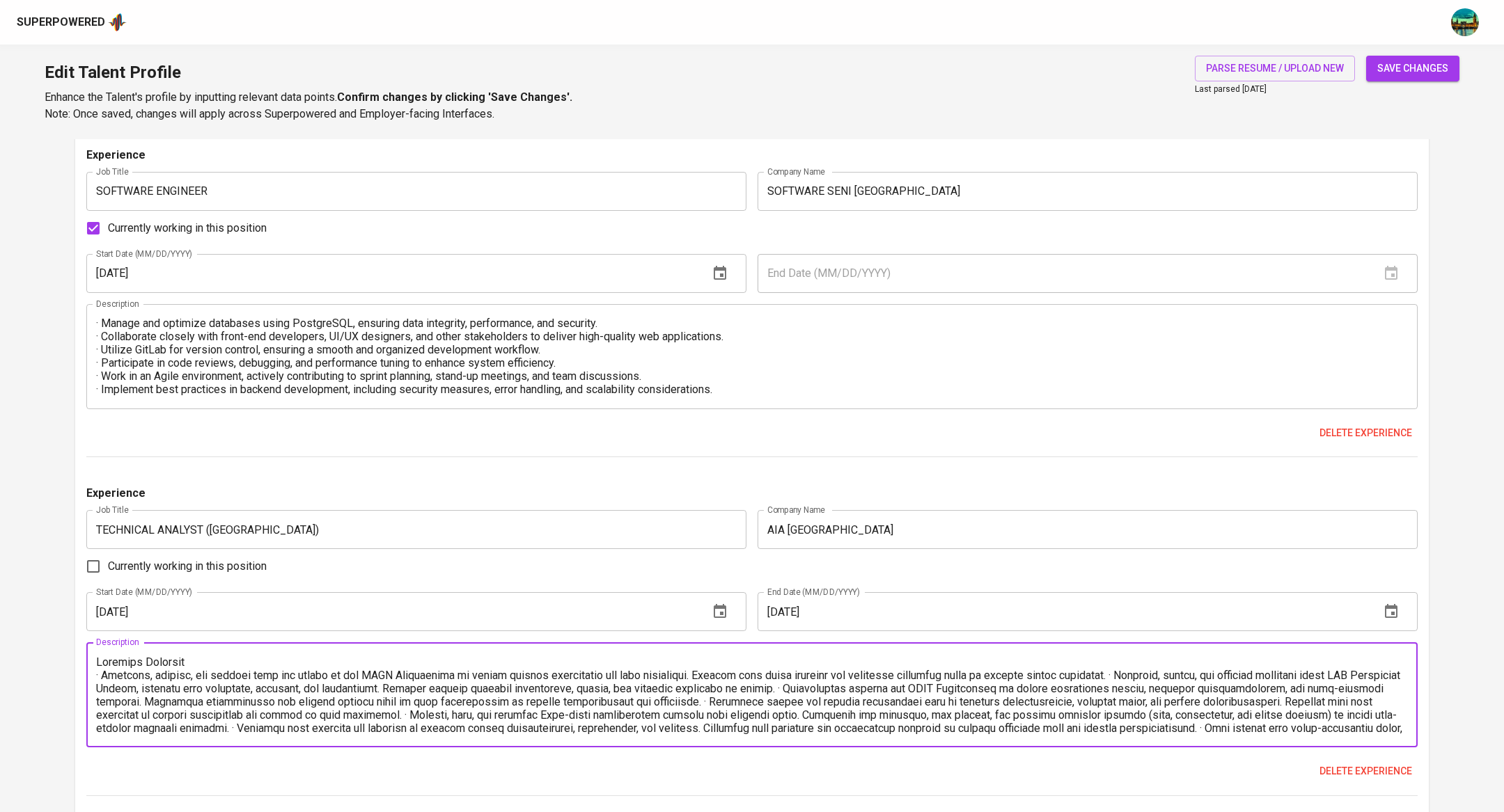
click at [1147, 665] on textarea at bounding box center [752, 695] width 1312 height 79
click at [1142, 675] on textarea at bounding box center [752, 695] width 1312 height 79
click at [1139, 690] on textarea at bounding box center [752, 695] width 1312 height 79
click at [1295, 700] on textarea at bounding box center [752, 695] width 1312 height 79
click at [1097, 712] on textarea at bounding box center [752, 695] width 1312 height 79
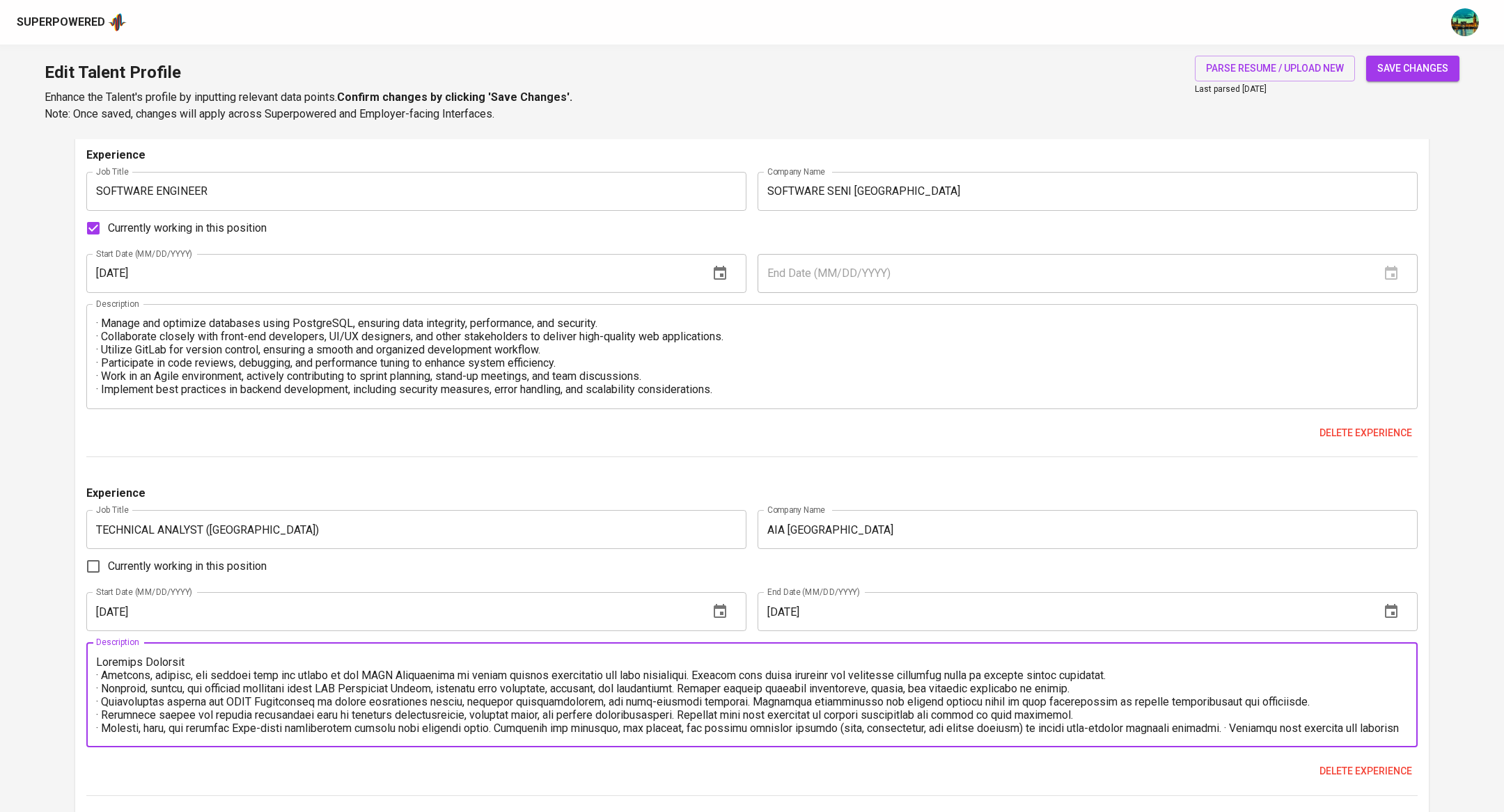
click at [1234, 727] on textarea at bounding box center [752, 695] width 1312 height 79
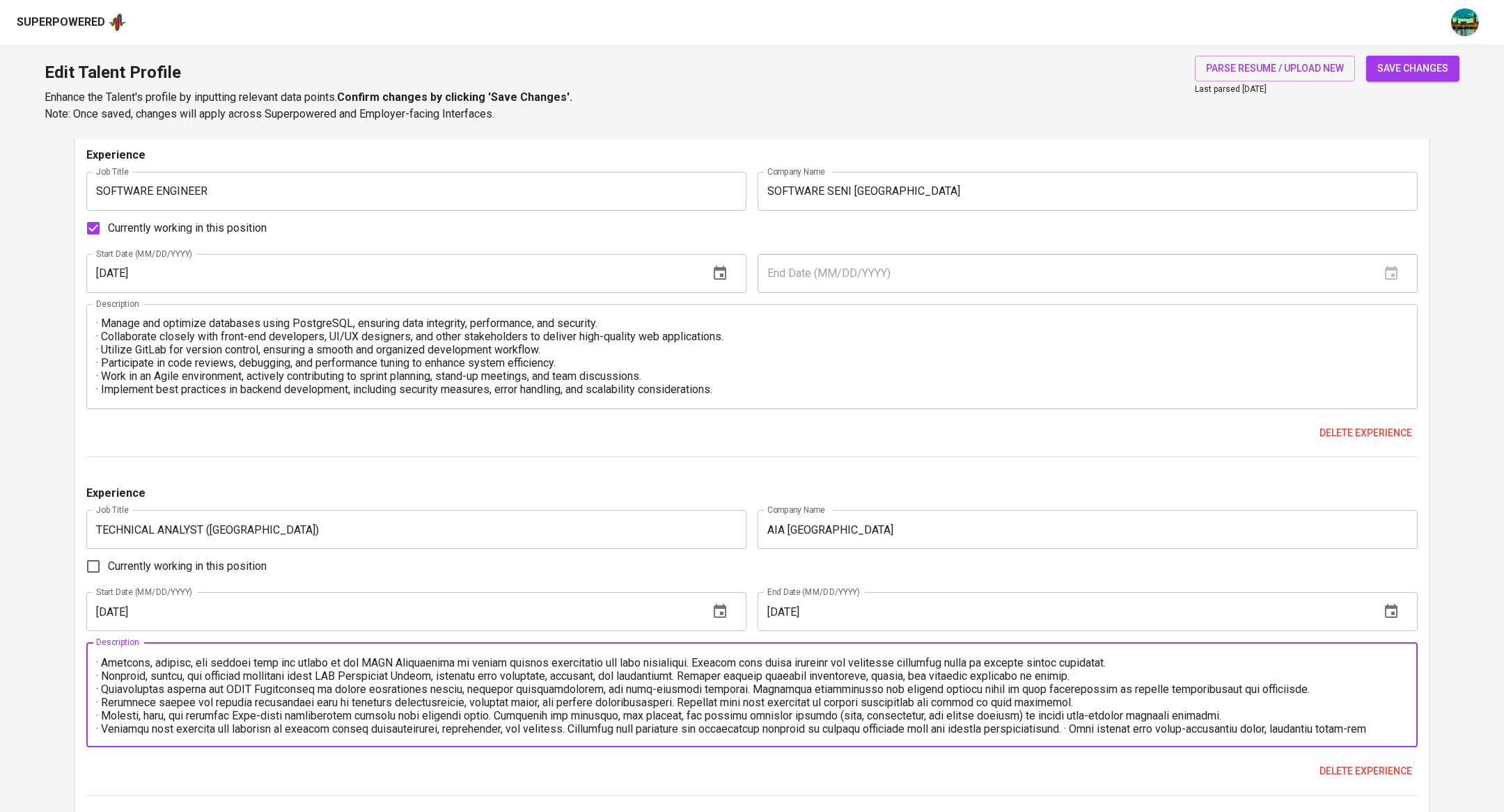
scroll to position [25, 0]
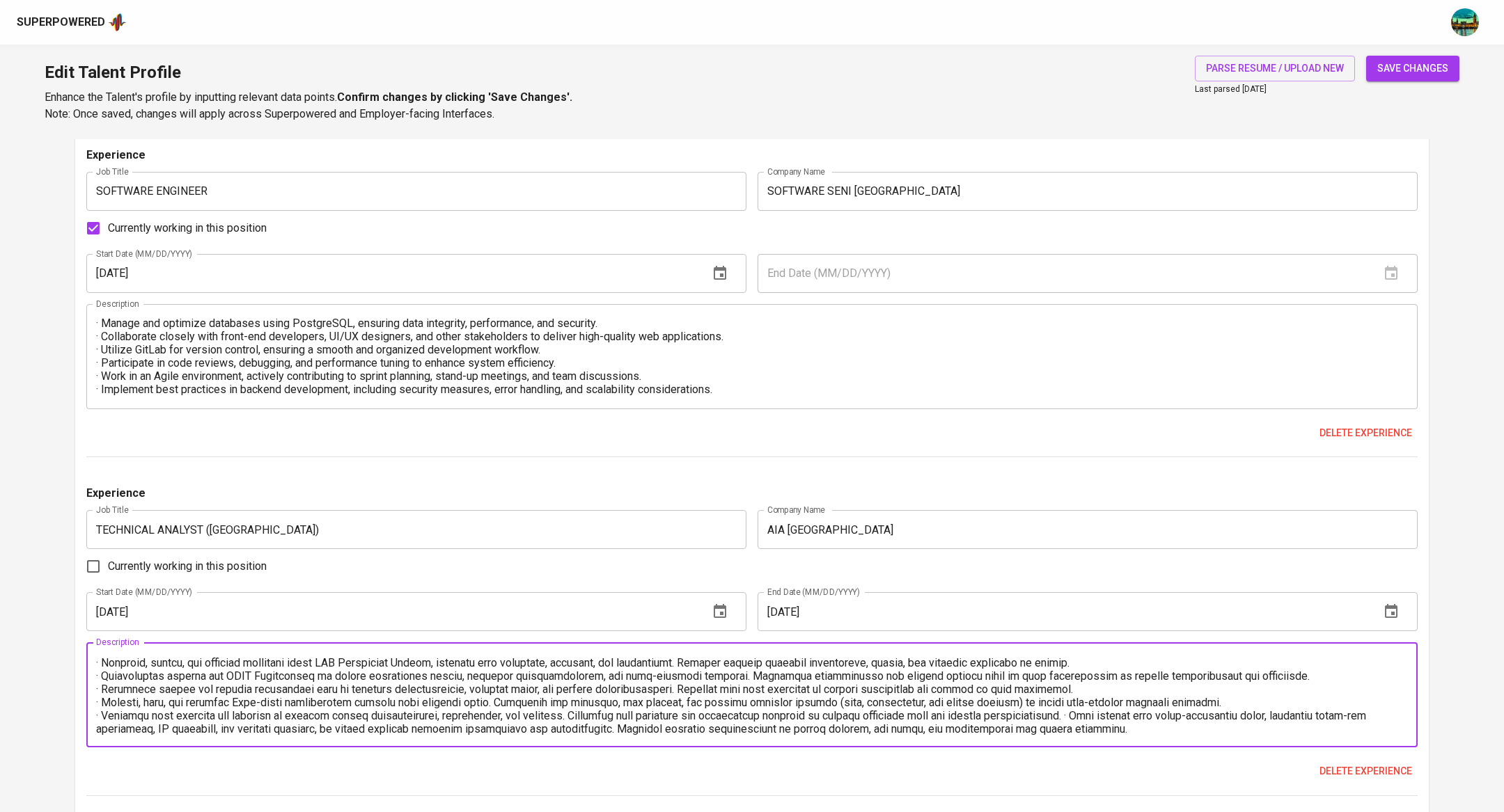
click at [1092, 713] on textarea at bounding box center [752, 695] width 1312 height 79
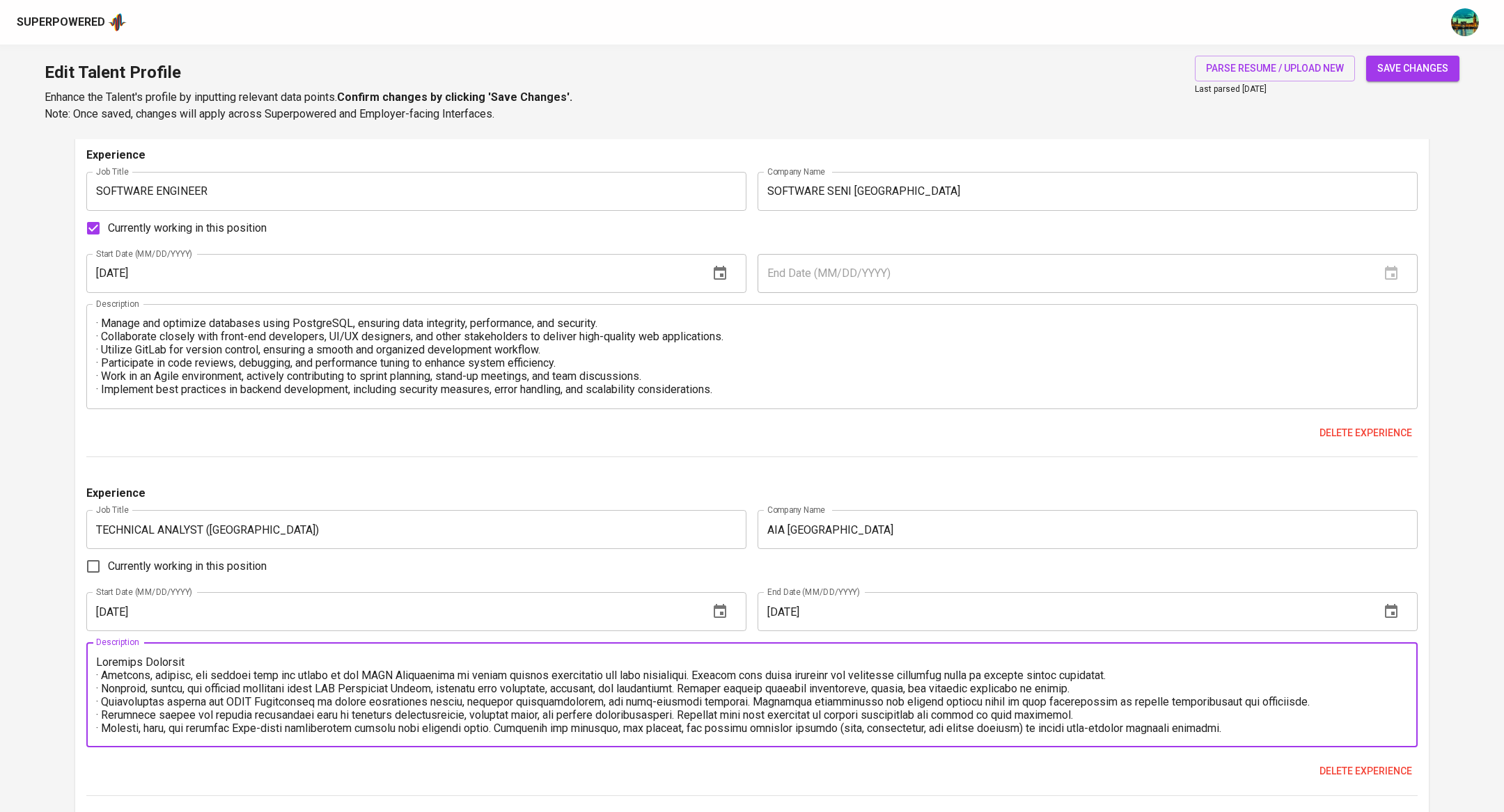
type textarea "Contract Position · Identify, analyze, and resolve bugs and errors in the LEAP …"
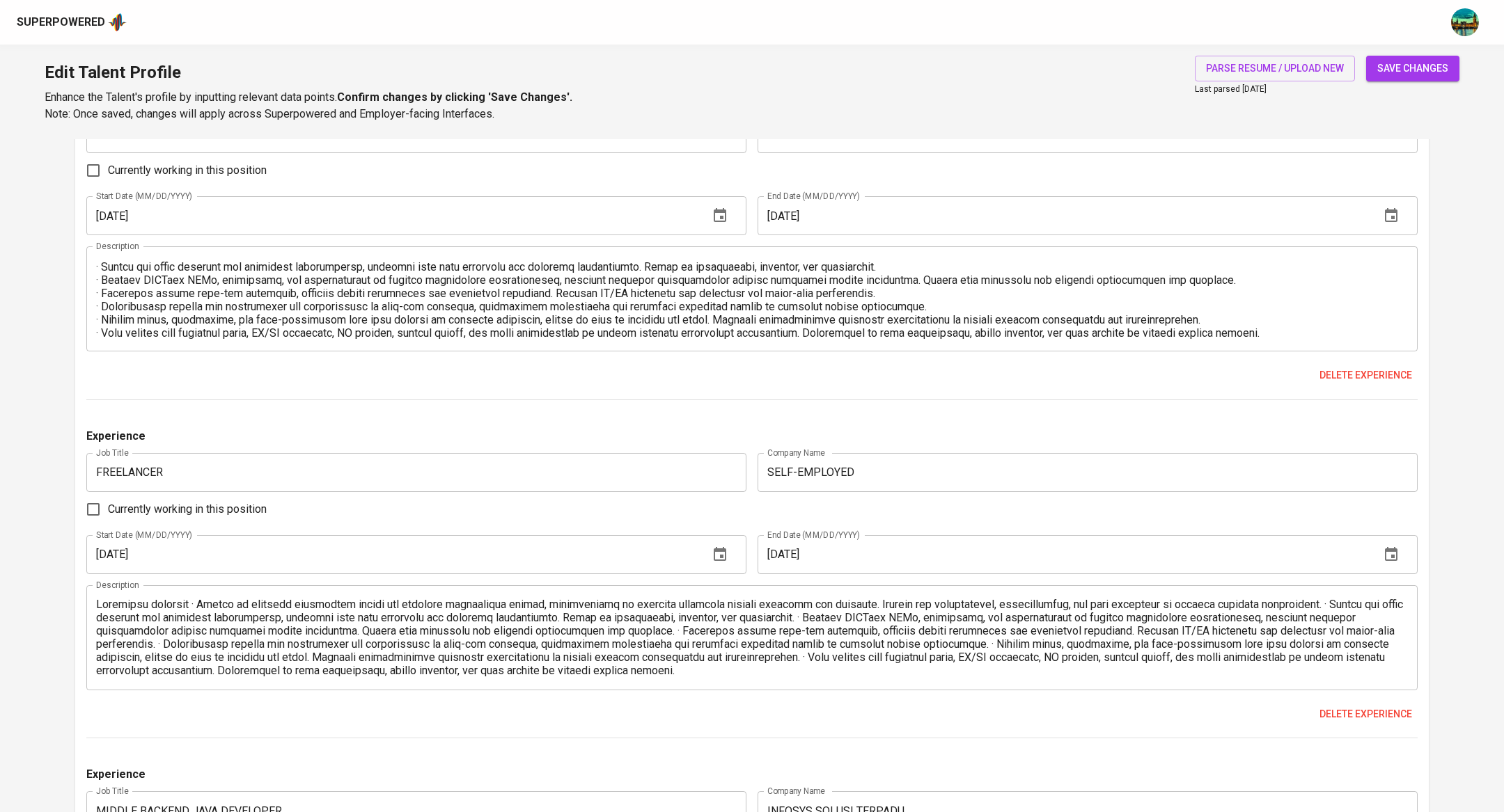
scroll to position [2475, 0]
click at [190, 605] on textarea at bounding box center [752, 636] width 1312 height 79
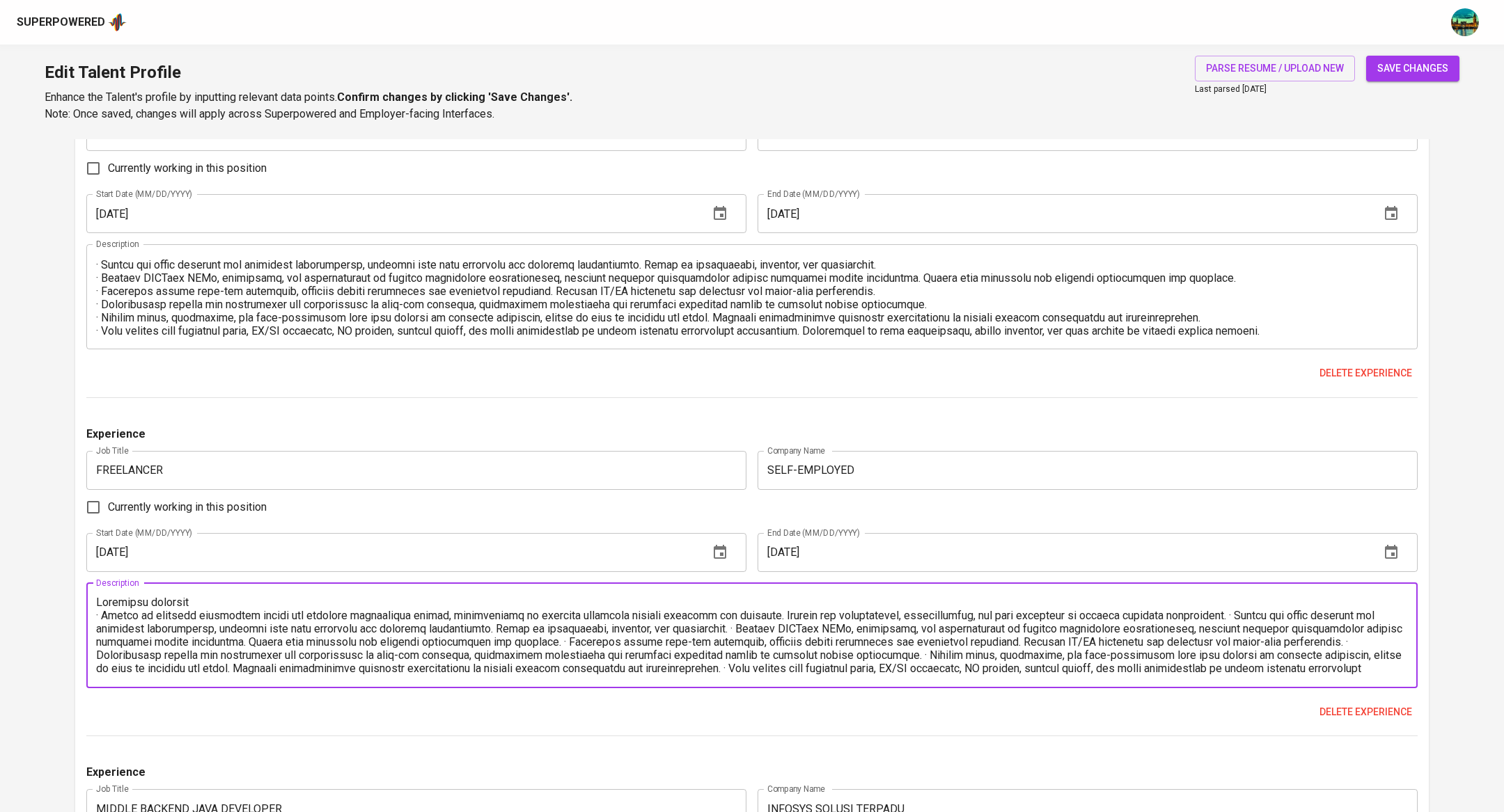
click at [1242, 611] on textarea at bounding box center [752, 636] width 1312 height 79
click at [877, 629] on textarea at bounding box center [752, 636] width 1312 height 79
click at [1218, 641] on textarea at bounding box center [752, 636] width 1312 height 79
click at [891, 657] on textarea at bounding box center [752, 636] width 1312 height 79
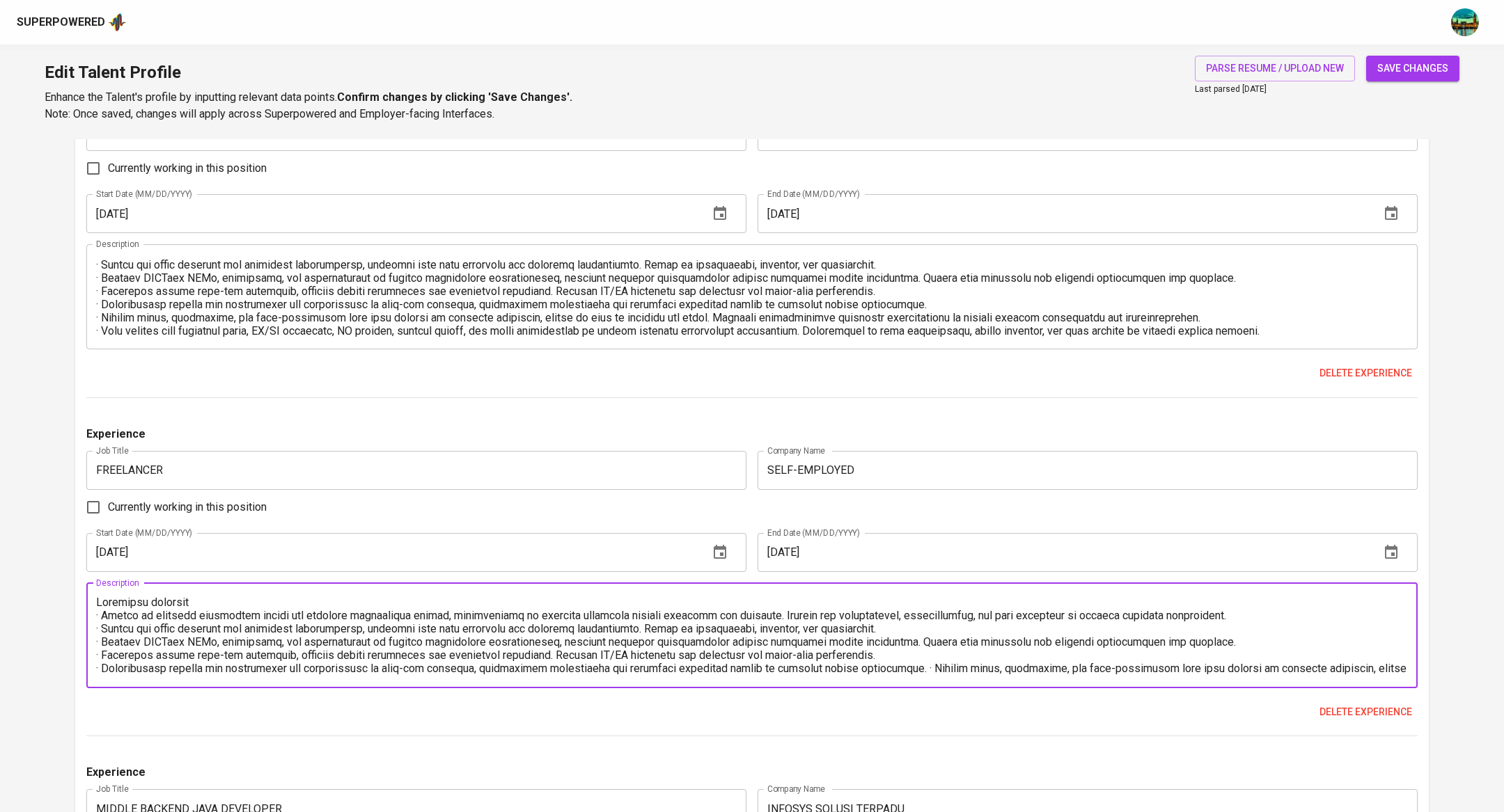
scroll to position [26, 0]
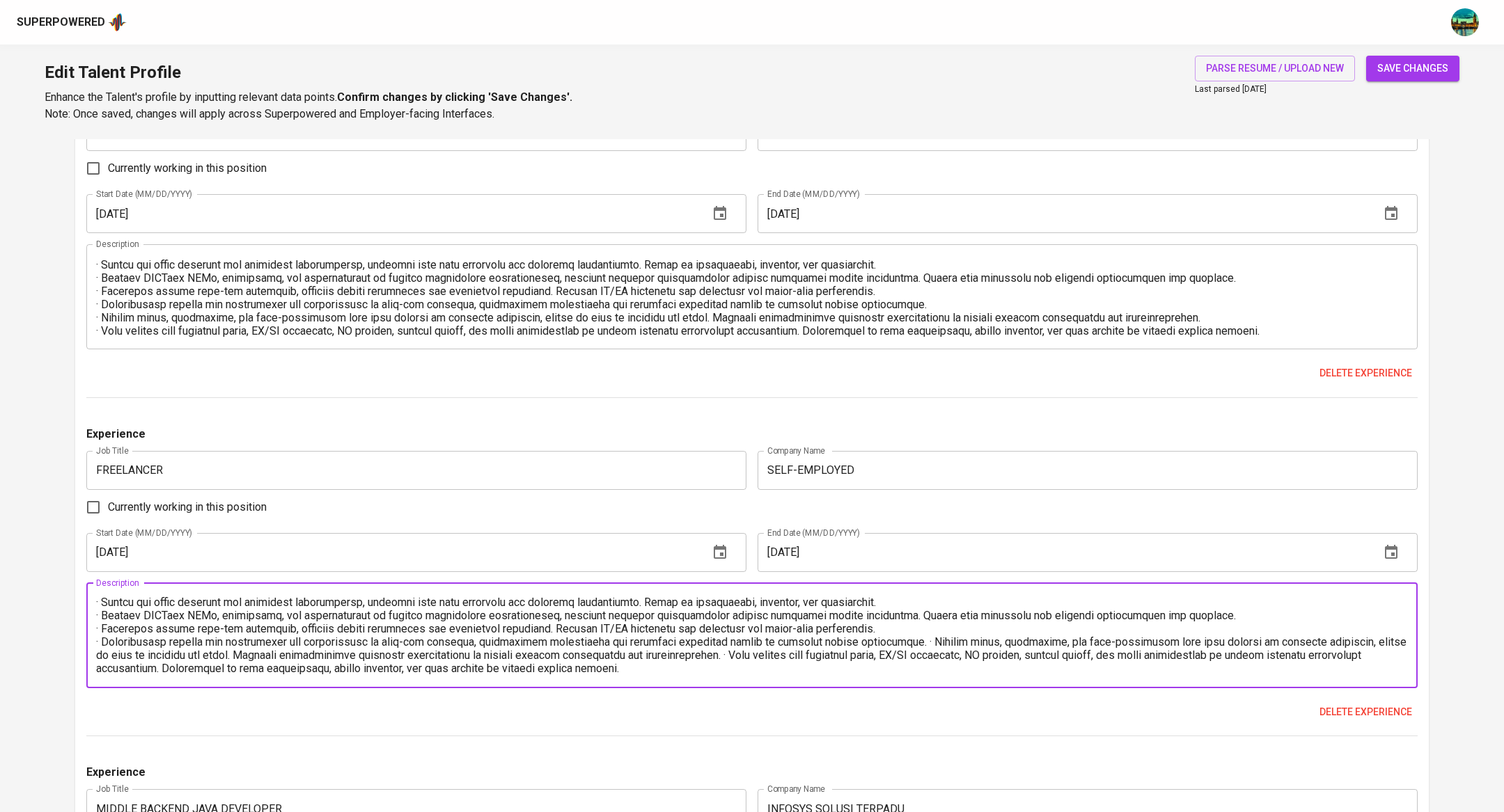
click at [889, 644] on textarea at bounding box center [752, 636] width 1312 height 79
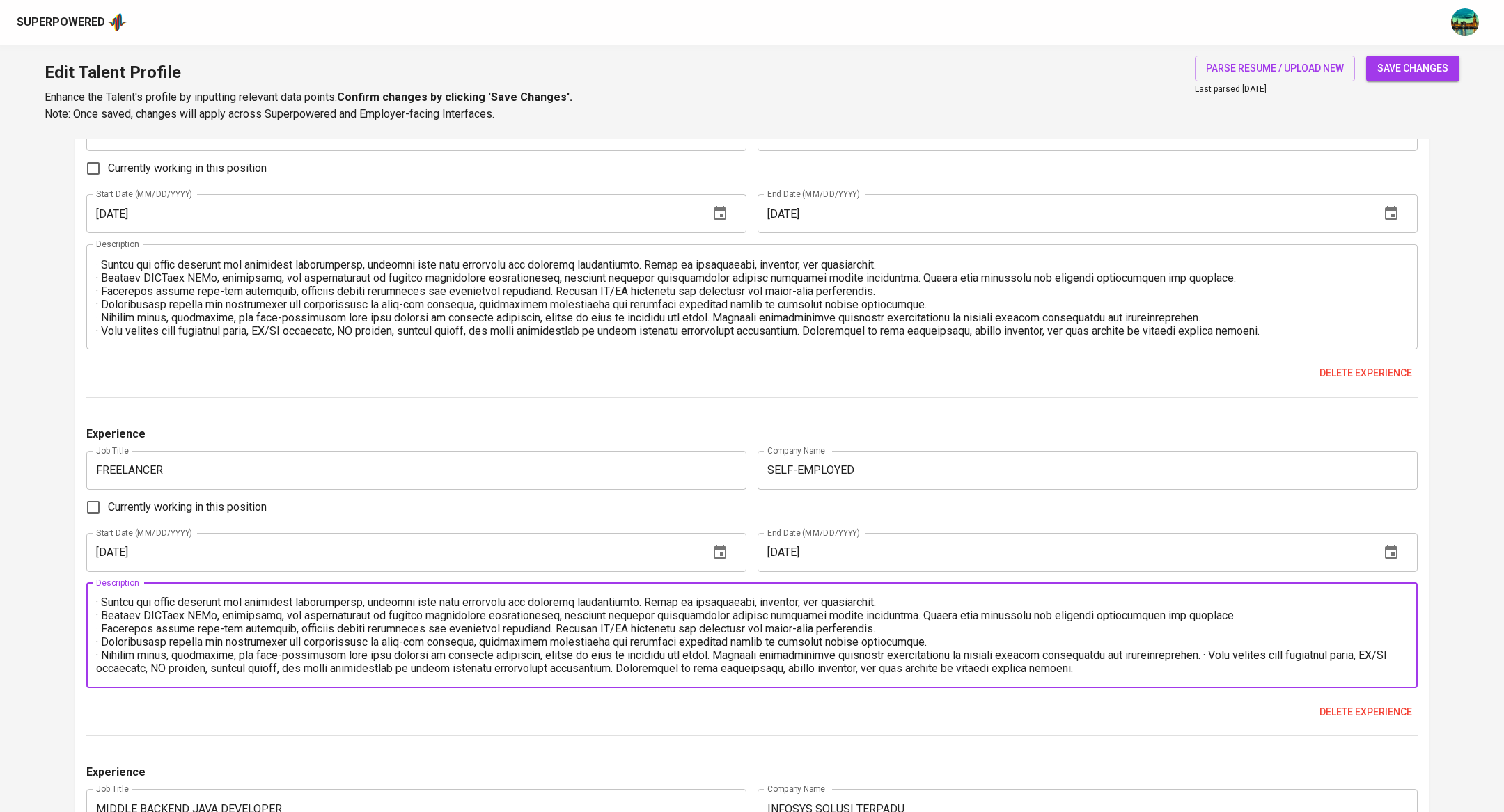
click at [1250, 656] on textarea at bounding box center [752, 636] width 1312 height 79
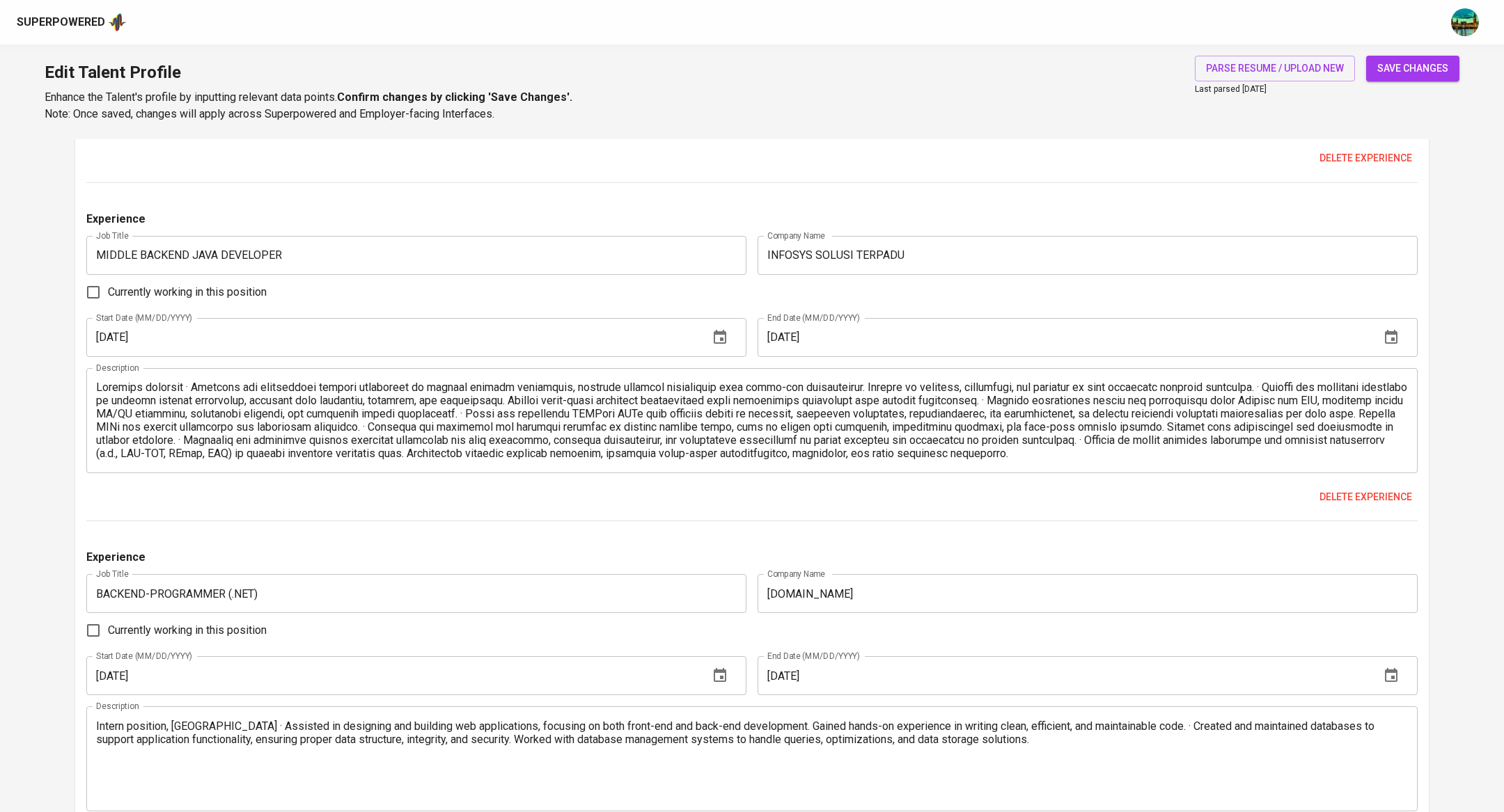
scroll to position [3319, 0]
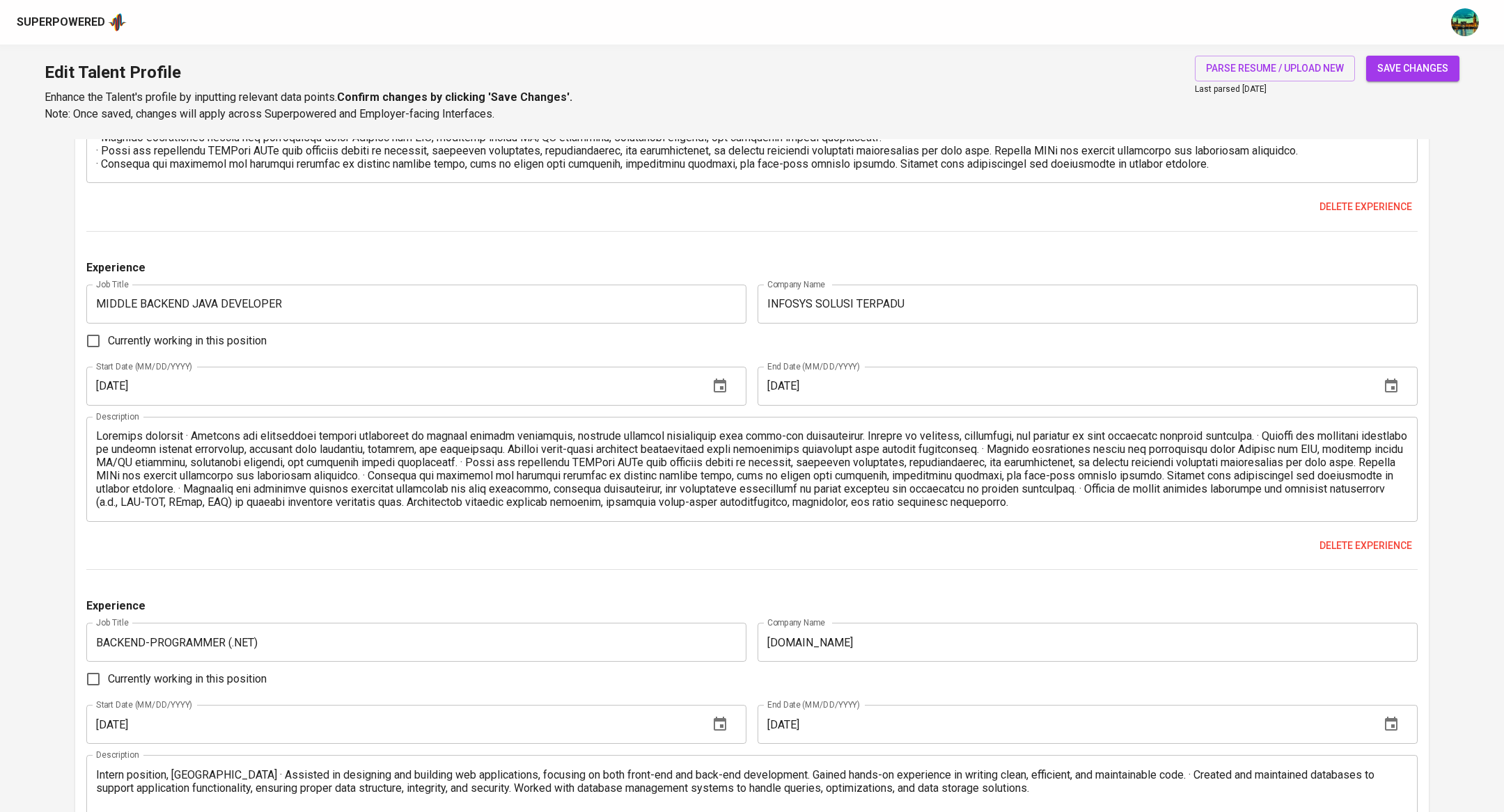
type textarea "Freelance position · Engage in research activities within the software engineer…"
click at [186, 434] on textarea at bounding box center [752, 469] width 1312 height 79
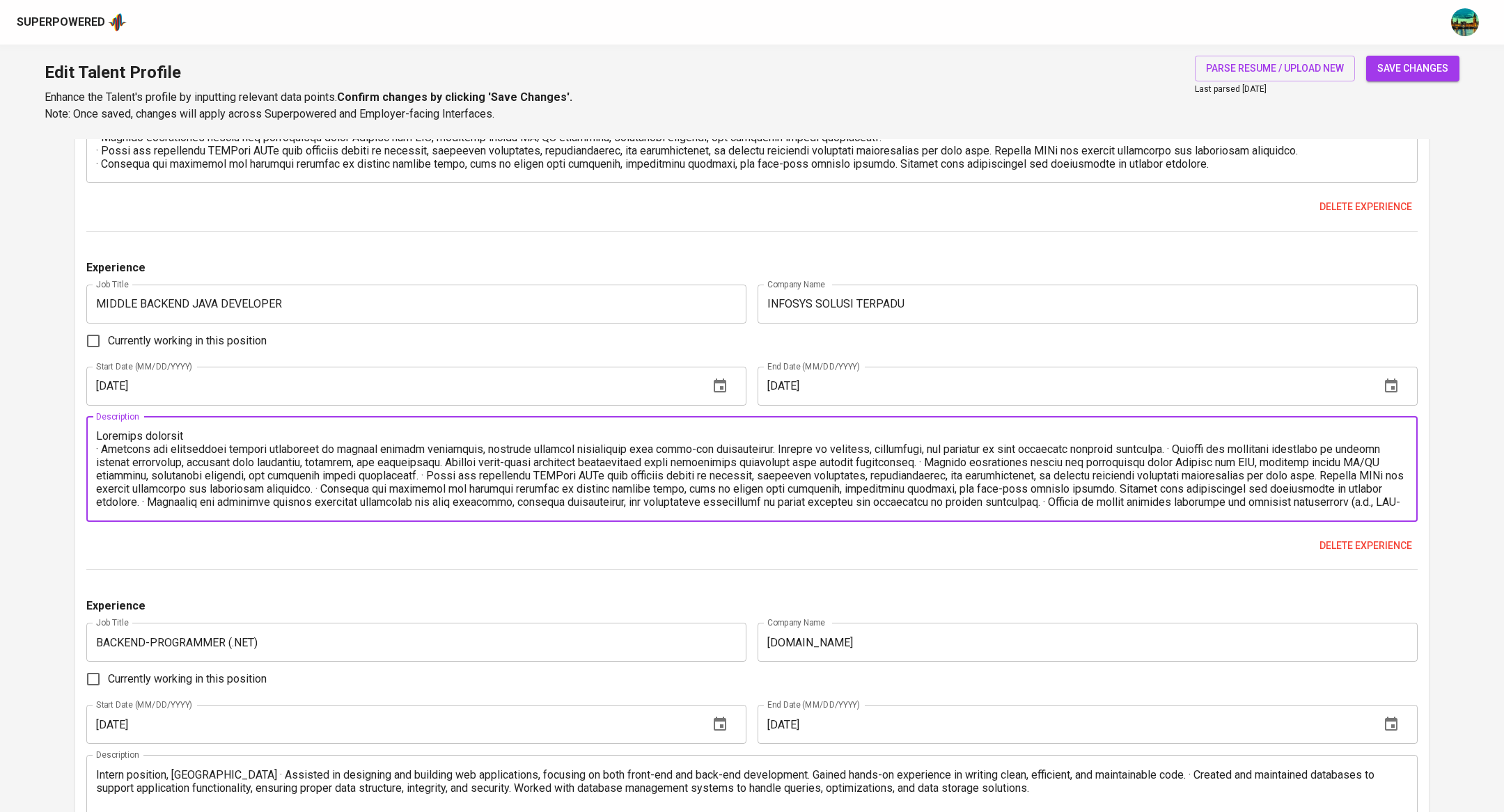
click at [1183, 444] on textarea at bounding box center [752, 469] width 1312 height 79
click at [1168, 460] on textarea at bounding box center [752, 469] width 1312 height 79
click at [891, 474] on textarea at bounding box center [752, 469] width 1312 height 79
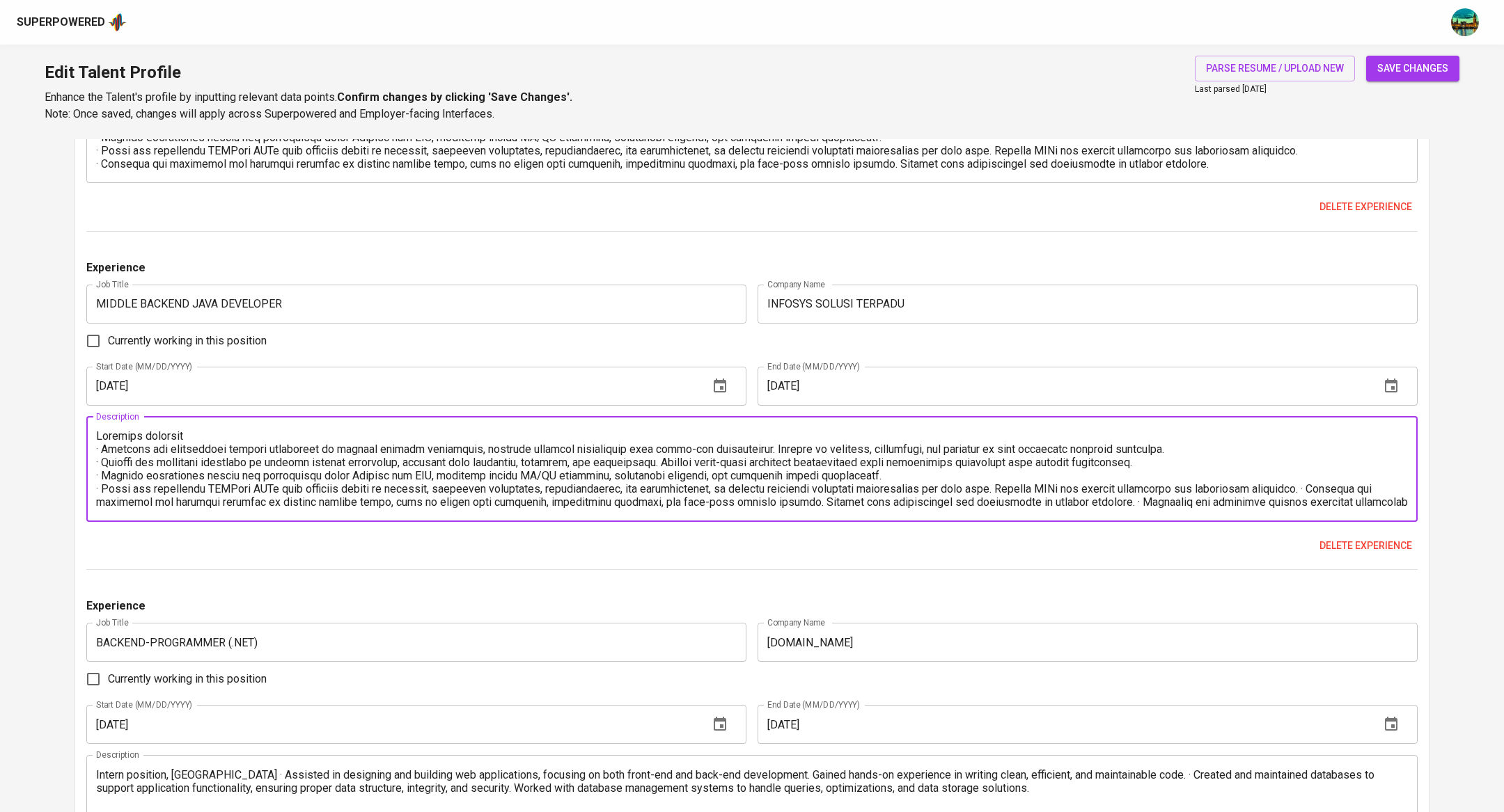
click at [1314, 488] on textarea at bounding box center [752, 469] width 1312 height 79
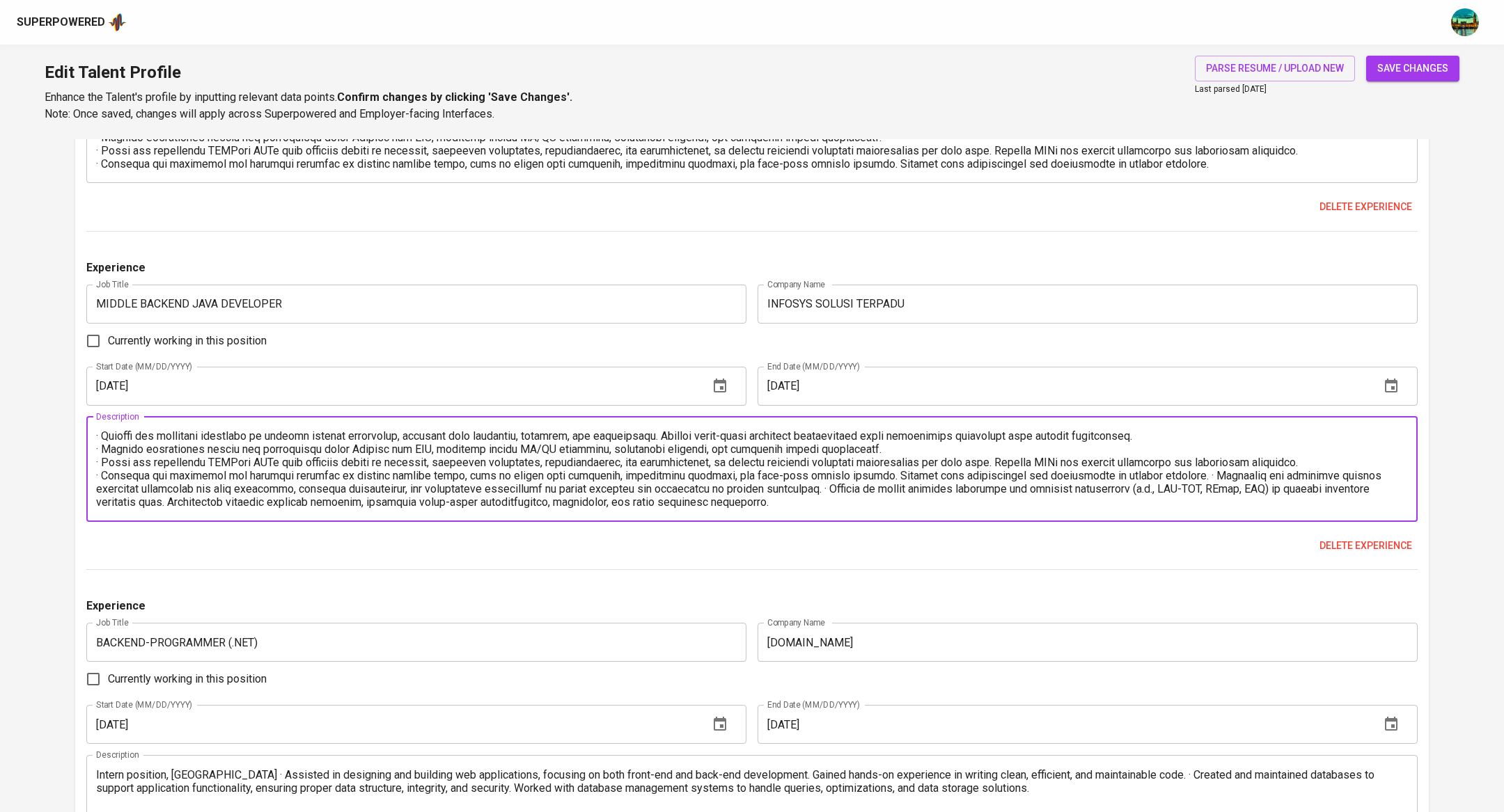
click at [1178, 473] on textarea at bounding box center [752, 469] width 1312 height 79
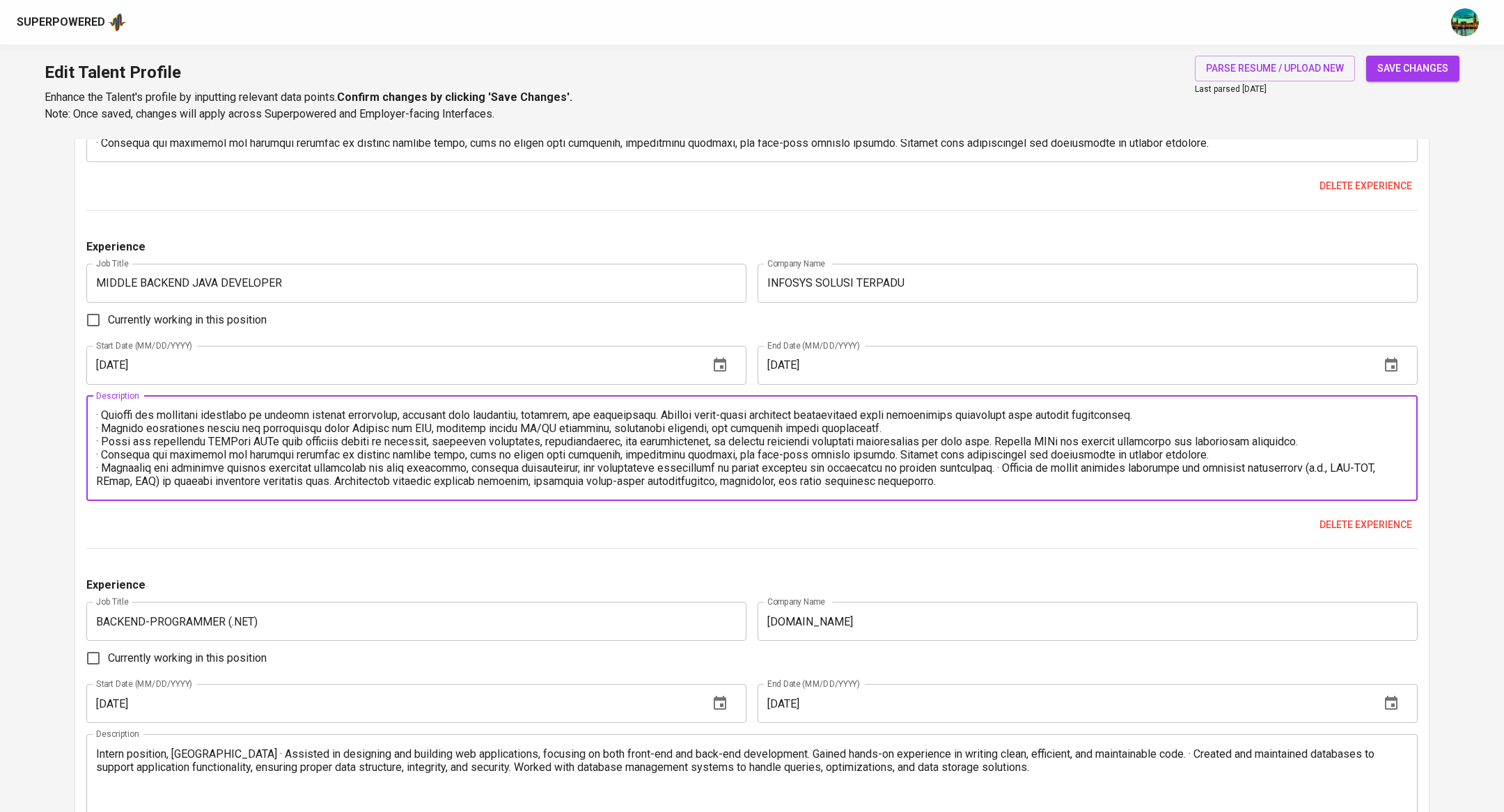
click at [986, 468] on textarea at bounding box center [752, 448] width 1312 height 79
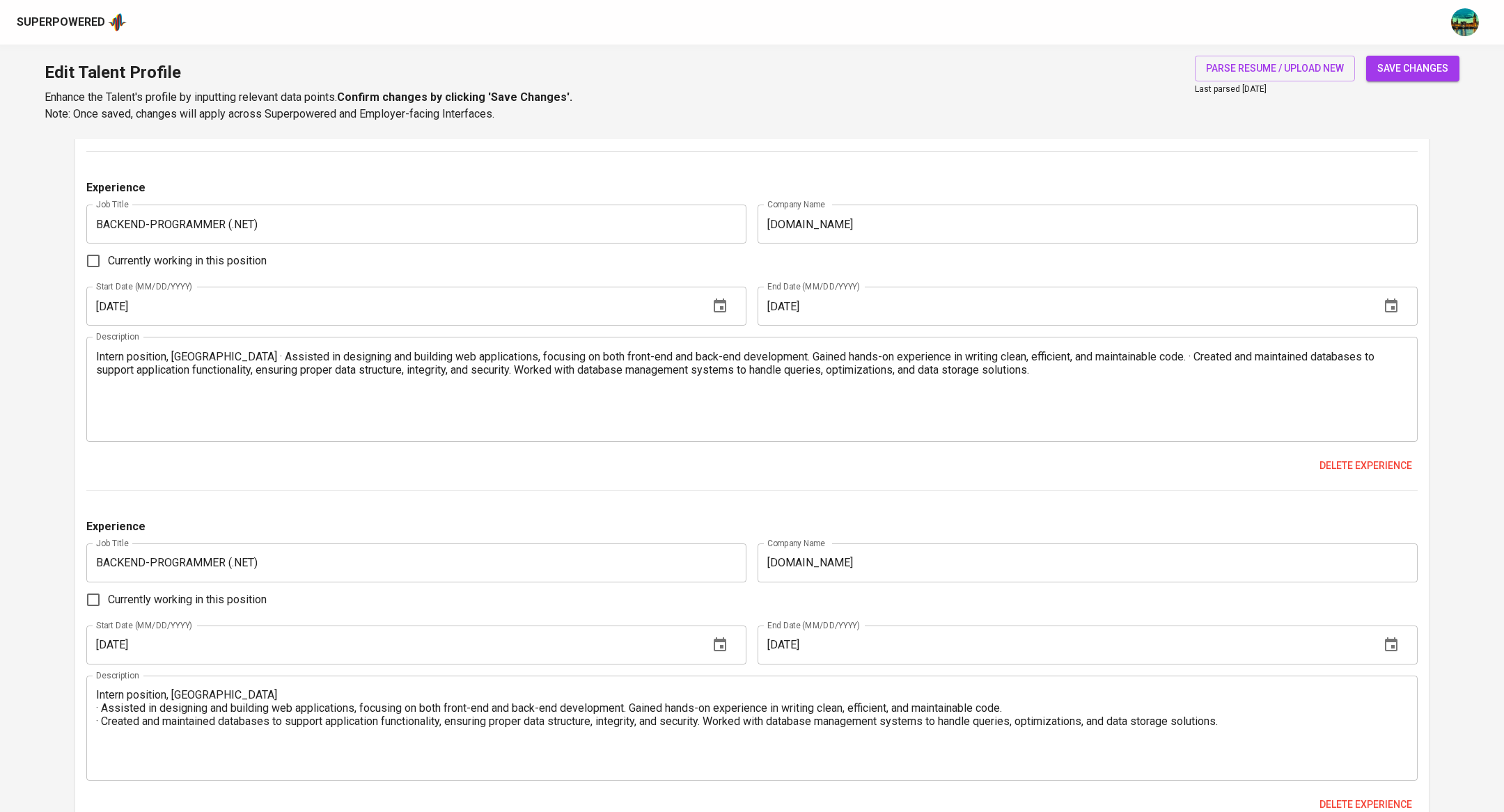
scroll to position [3740, 0]
type textarea "Contract position · Designed and implemented complex algorithms to support bank…"
click at [212, 351] on textarea "Intern position, Jakarta · Assisted in designing and building web applications,…" at bounding box center [752, 386] width 1312 height 79
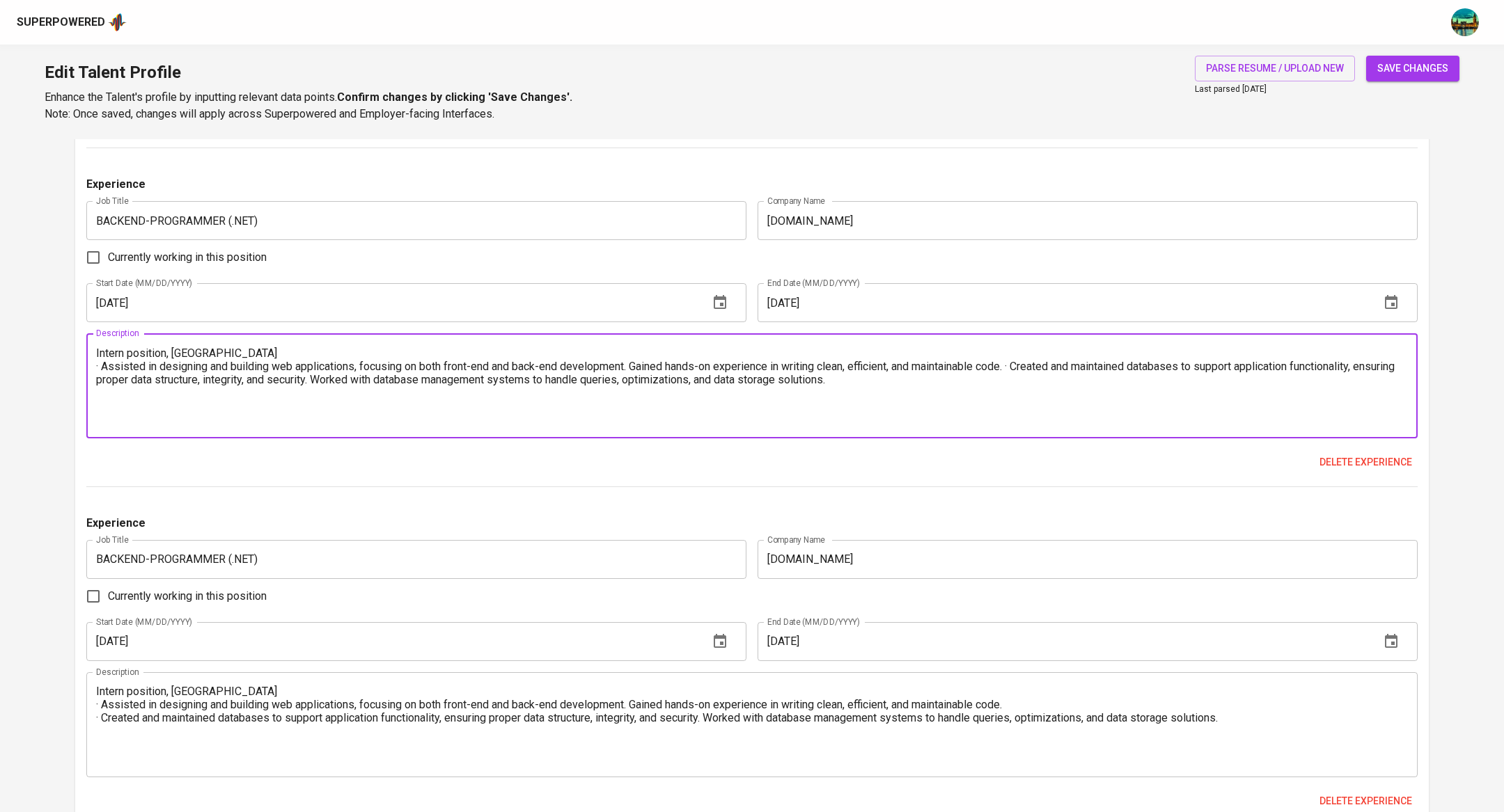
click at [1022, 366] on textarea "Intern position, Jakarta · Assisted in designing and building web applications,…" at bounding box center [752, 386] width 1312 height 79
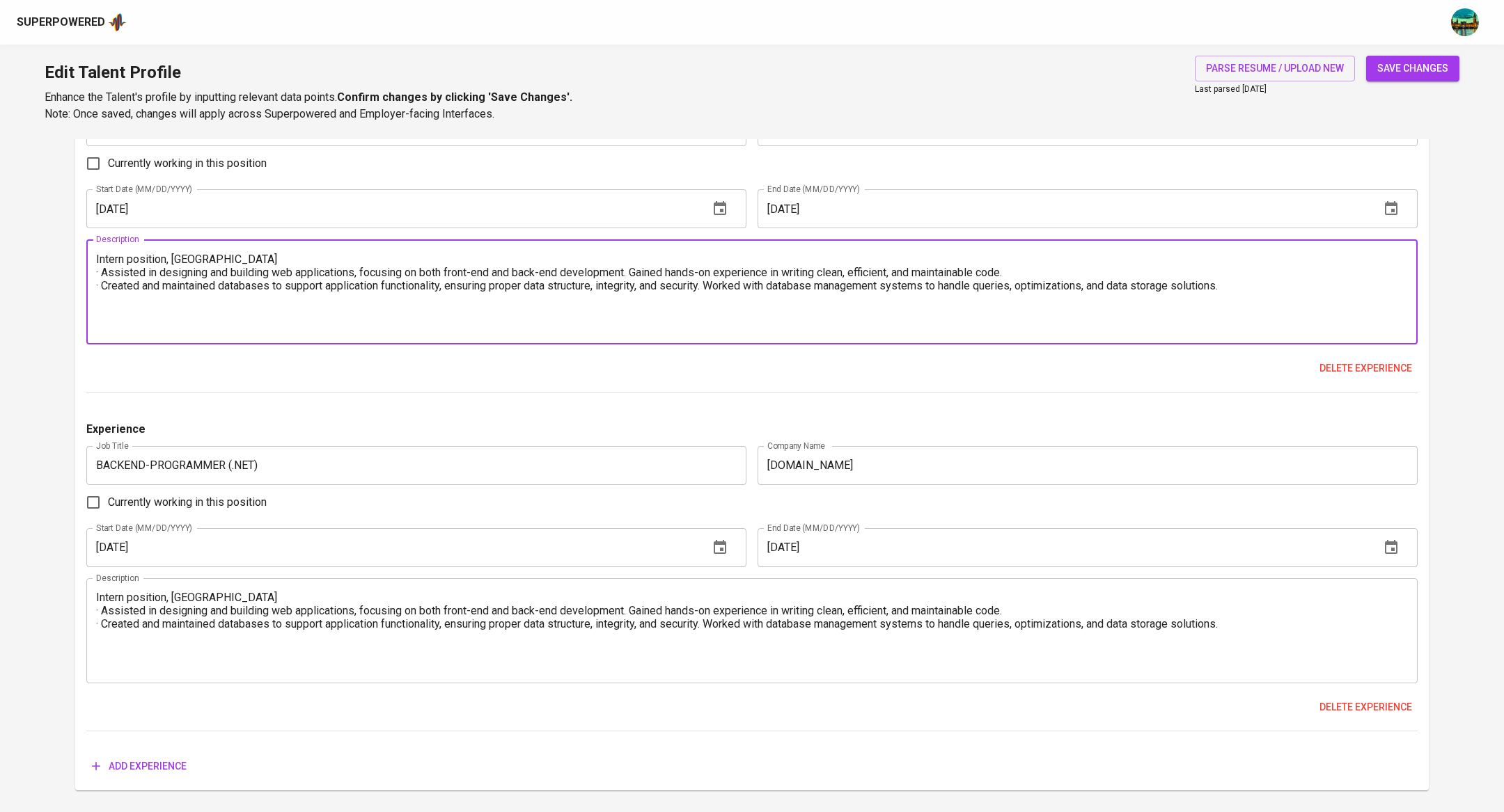
scroll to position [3873, 0]
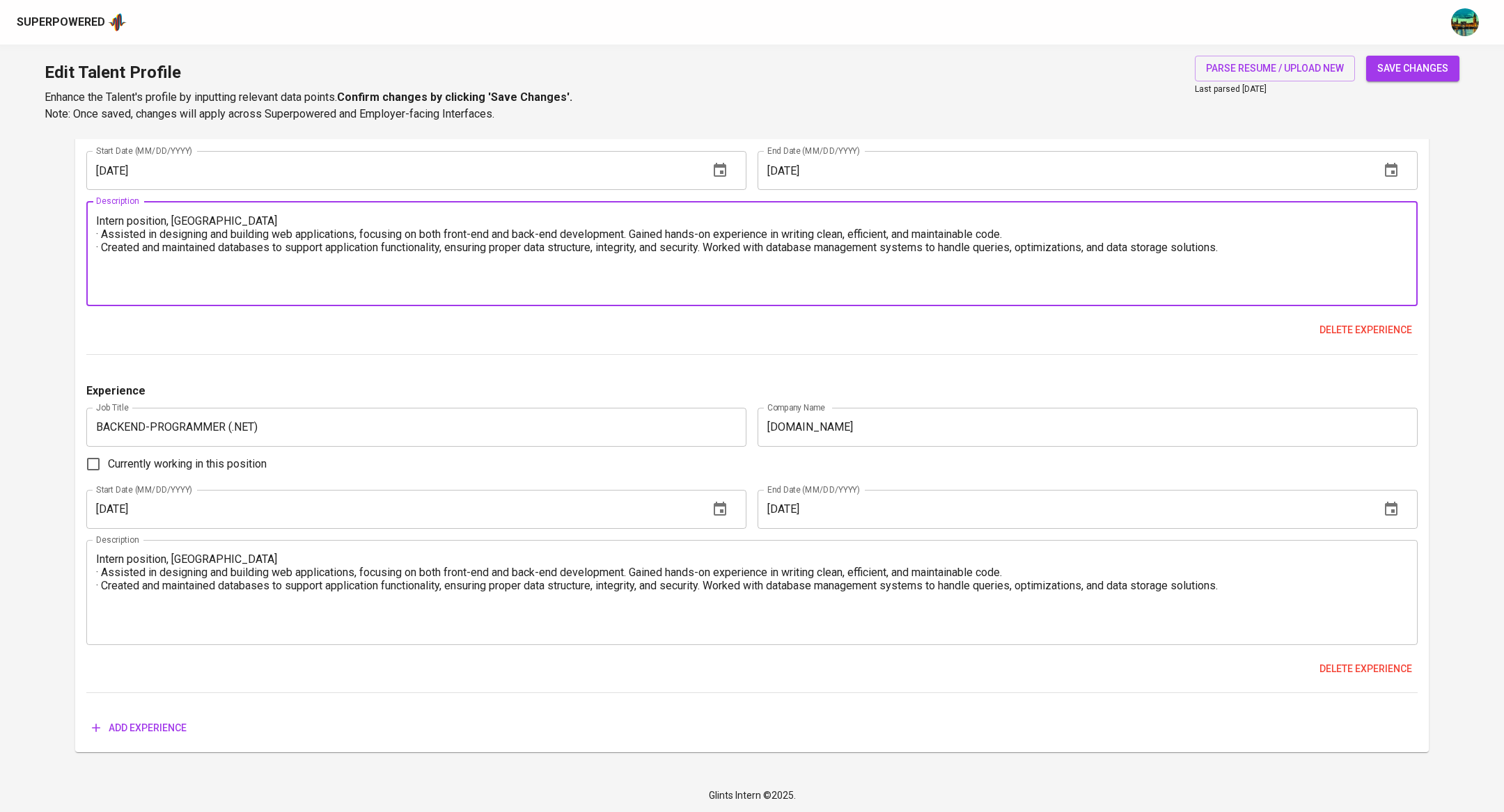
type textarea "Intern position, Jakarta · Assisted in designing and building web applications,…"
click at [1417, 74] on span "save changes" at bounding box center [1413, 69] width 71 height 17
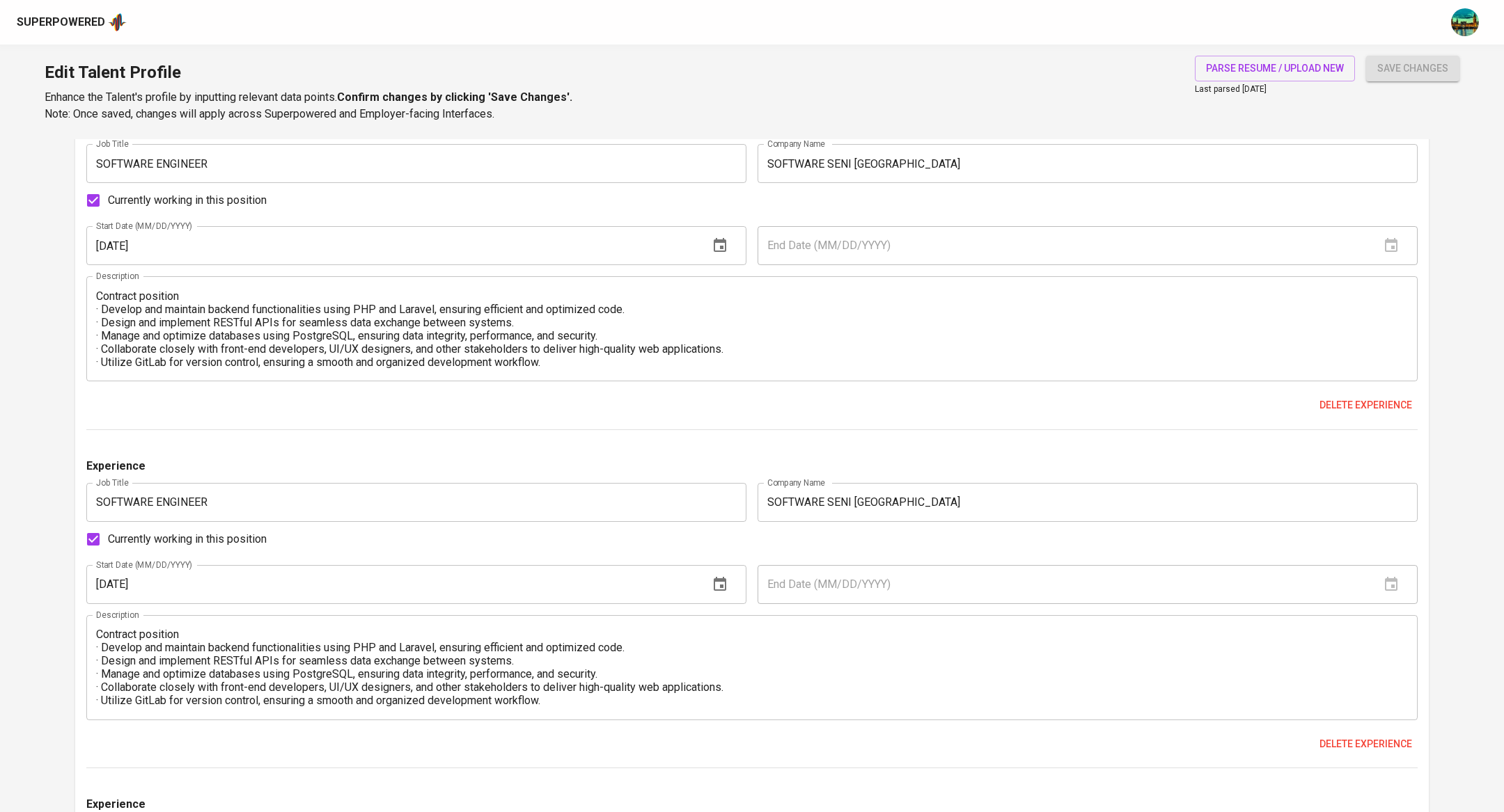
scroll to position [1089, 0]
click at [1350, 737] on span "Delete experience" at bounding box center [1365, 743] width 92 height 17
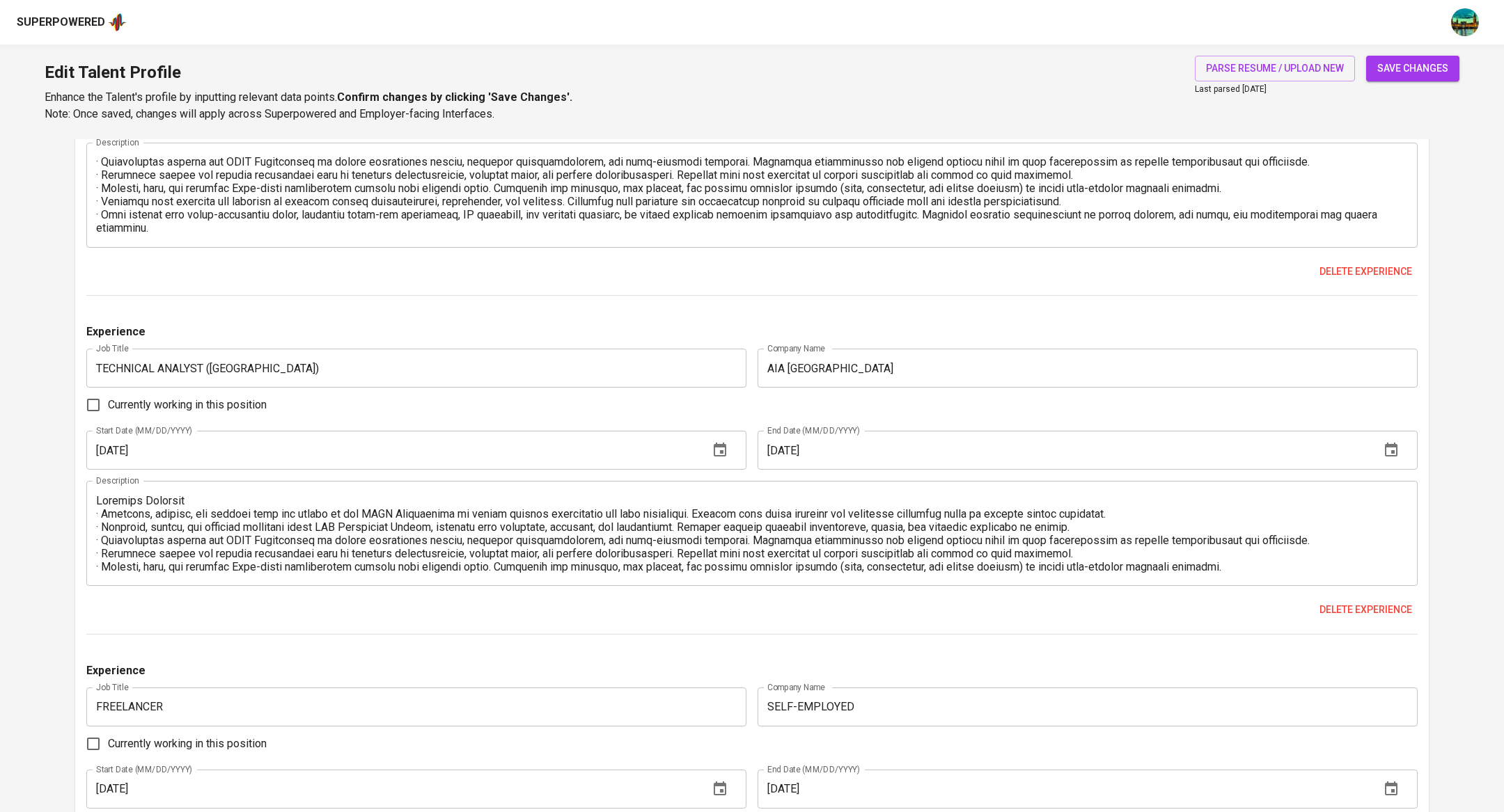
scroll to position [1582, 0]
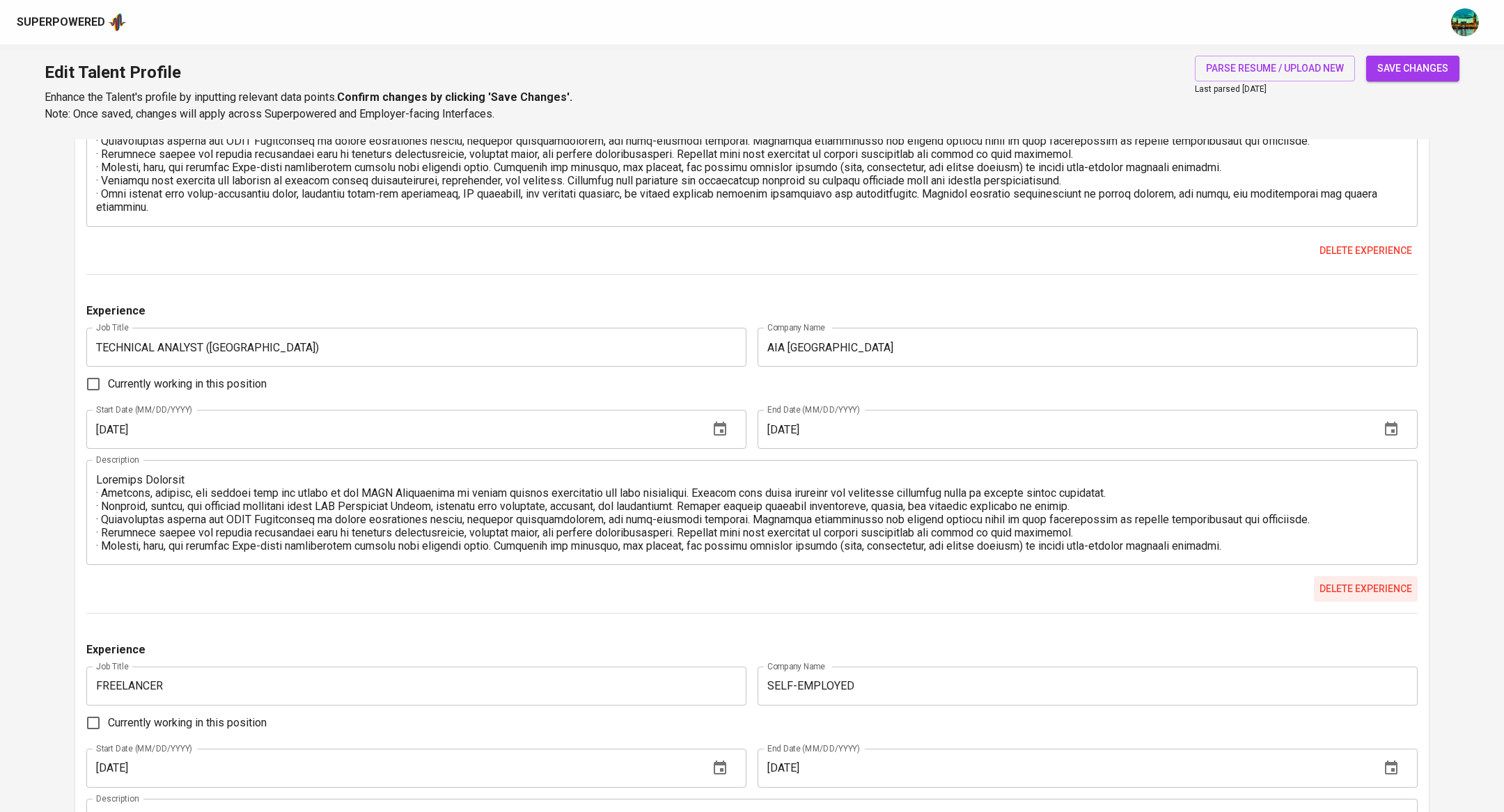
click at [1371, 585] on span "Delete experience" at bounding box center [1365, 589] width 92 height 17
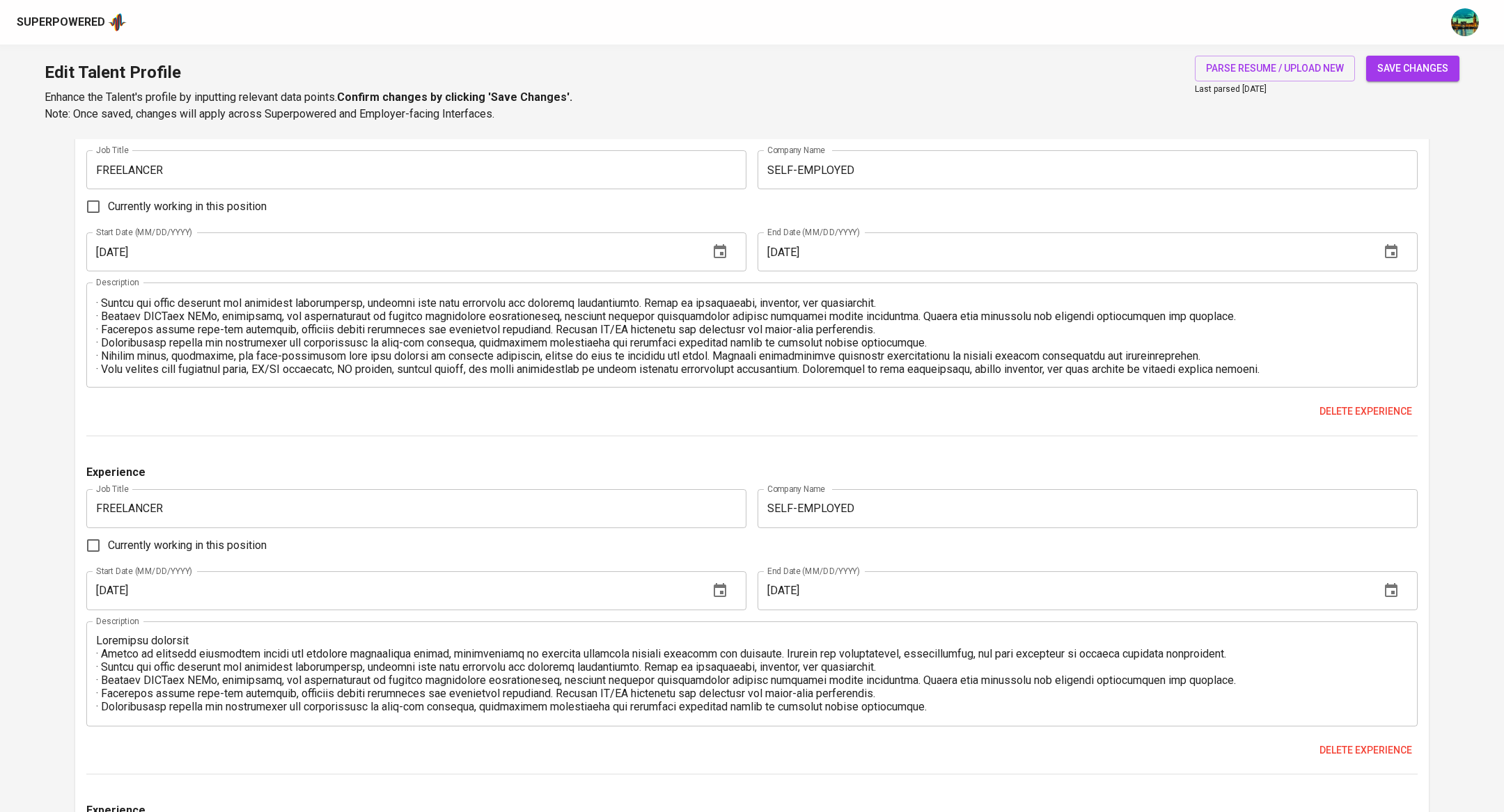
scroll to position [1798, 0]
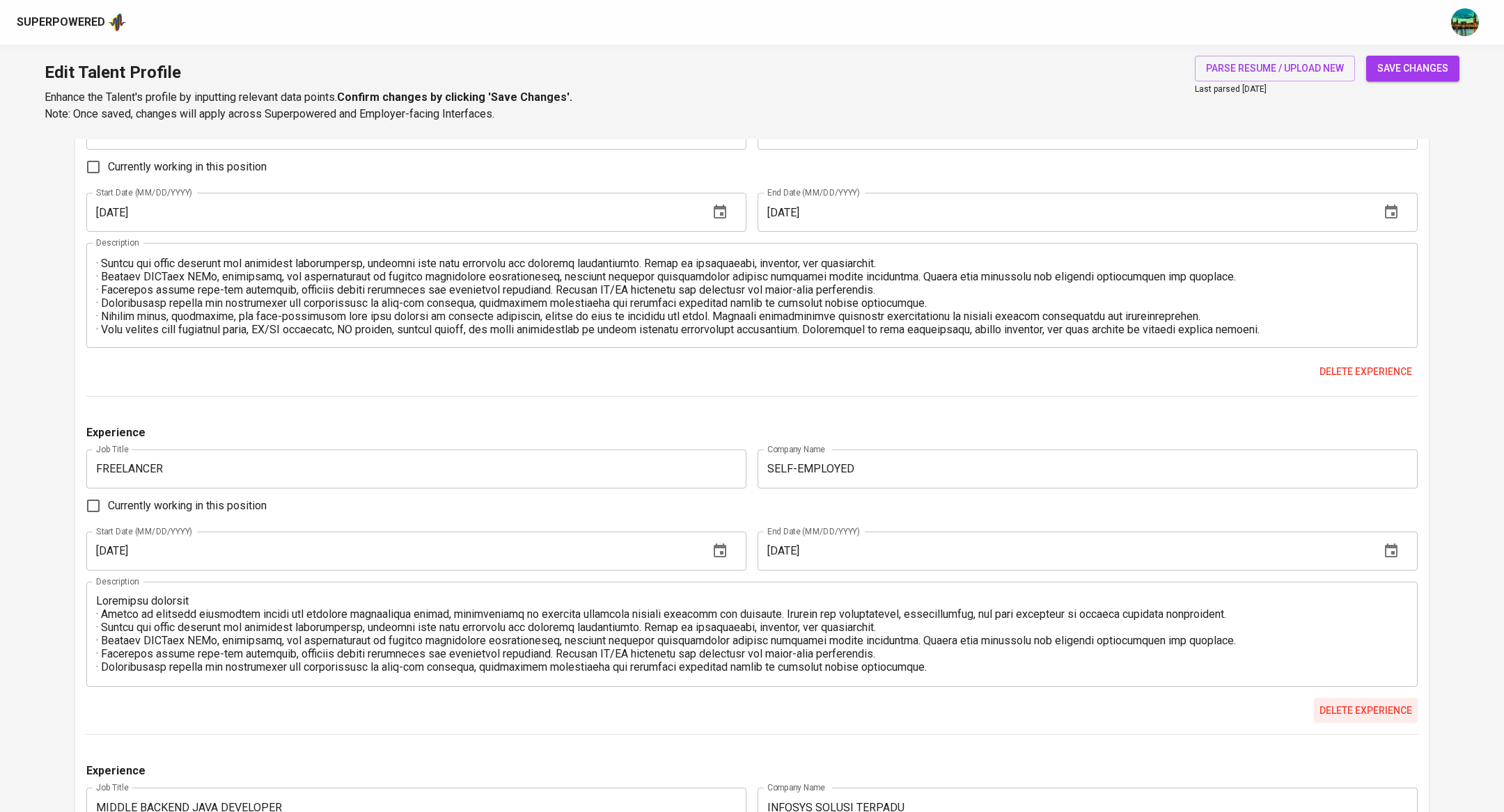
click at [1341, 712] on span "Delete experience" at bounding box center [1365, 711] width 92 height 17
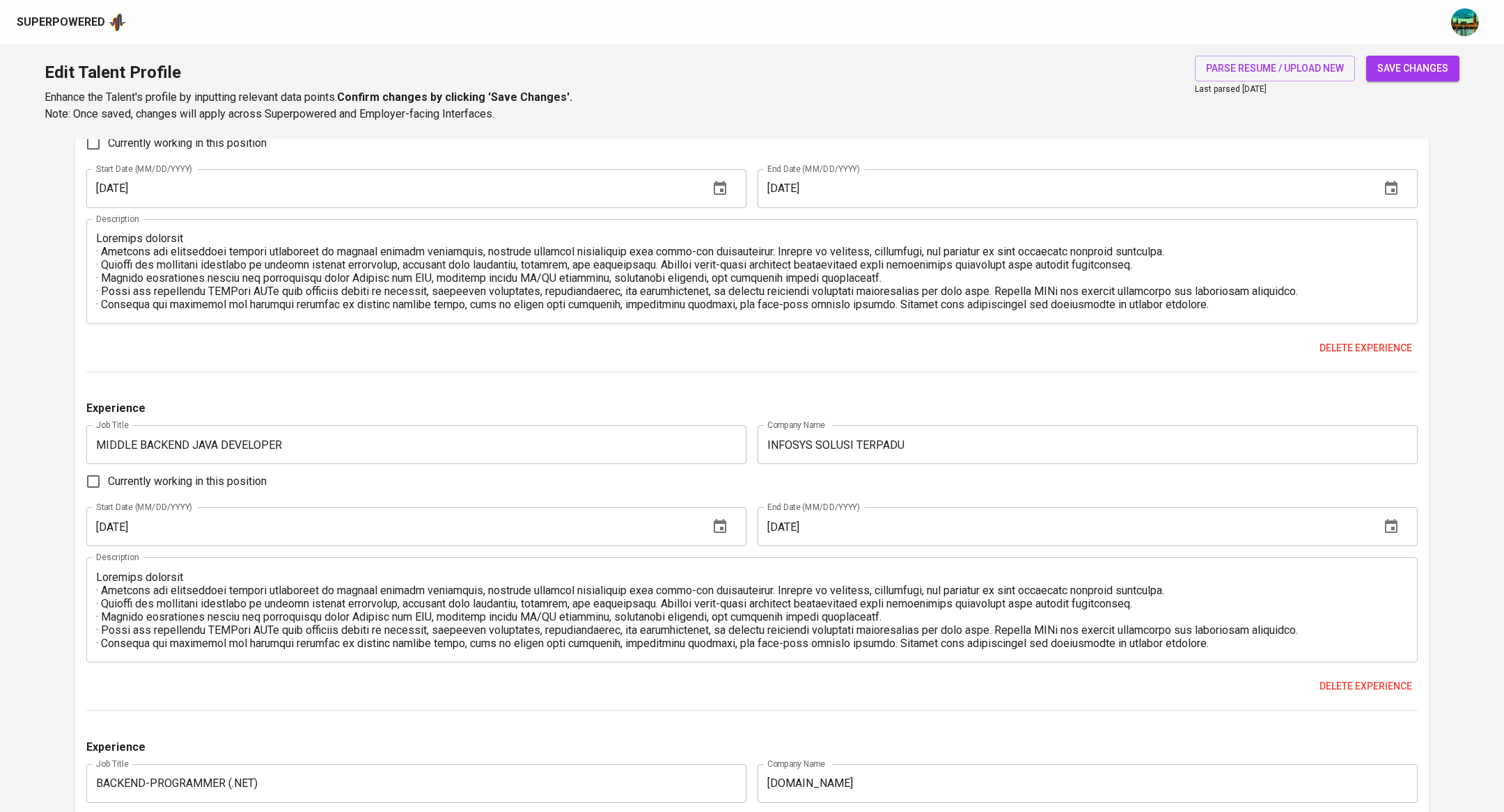
scroll to position [2164, 0]
click at [1392, 678] on span "Delete experience" at bounding box center [1365, 684] width 92 height 17
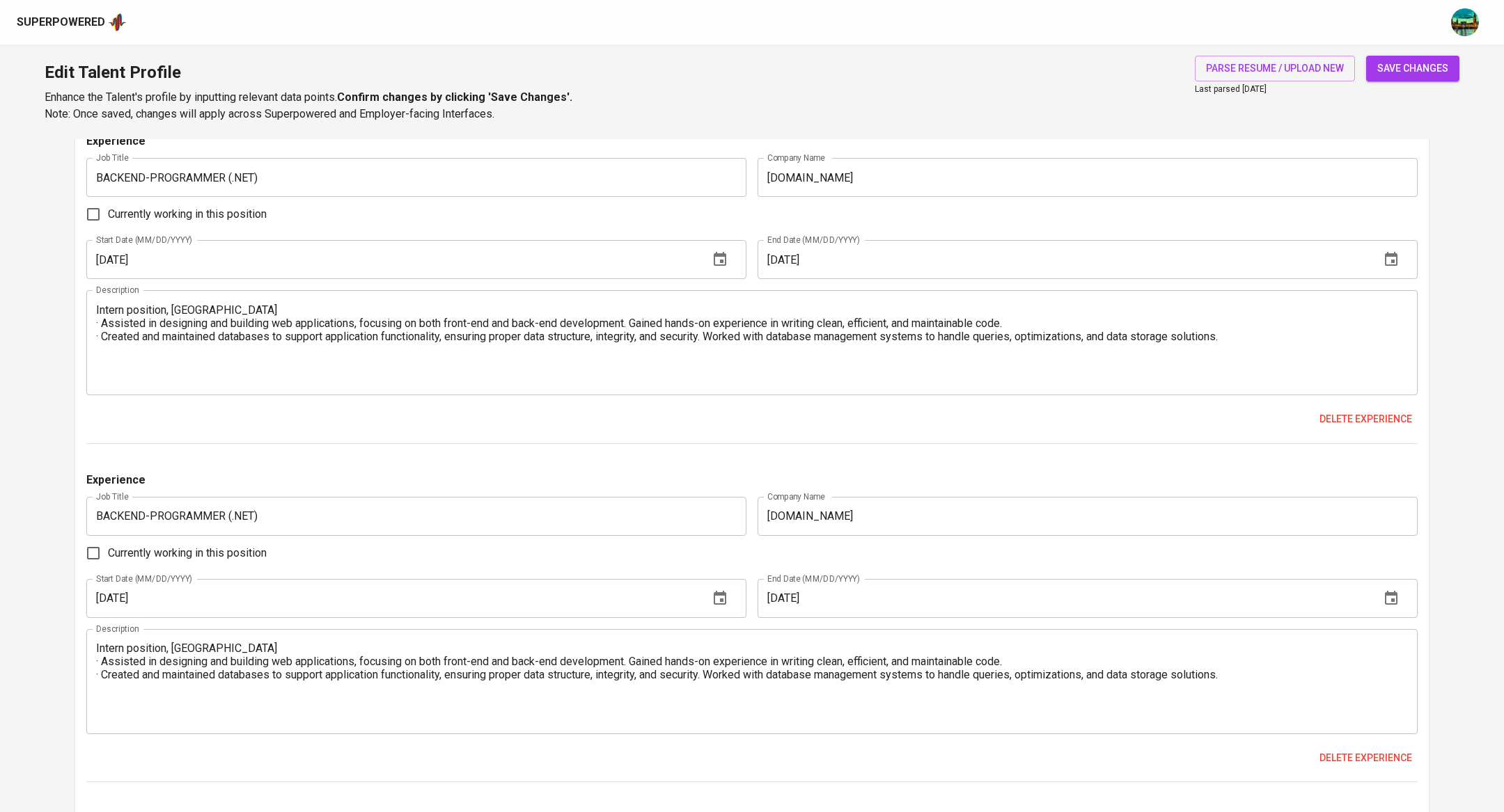
scroll to position [2446, 0]
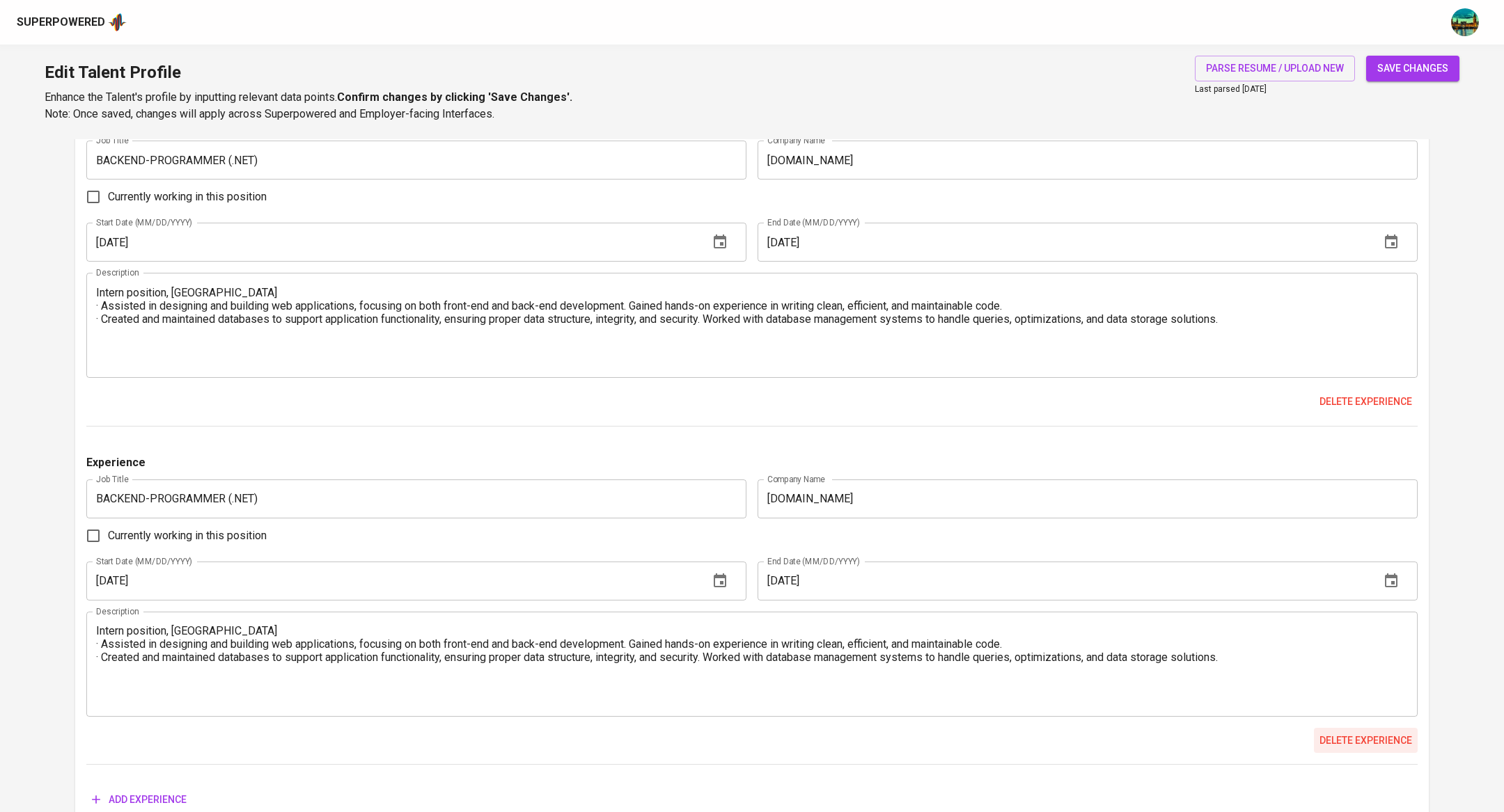
click at [1399, 742] on span "Delete experience" at bounding box center [1365, 740] width 92 height 17
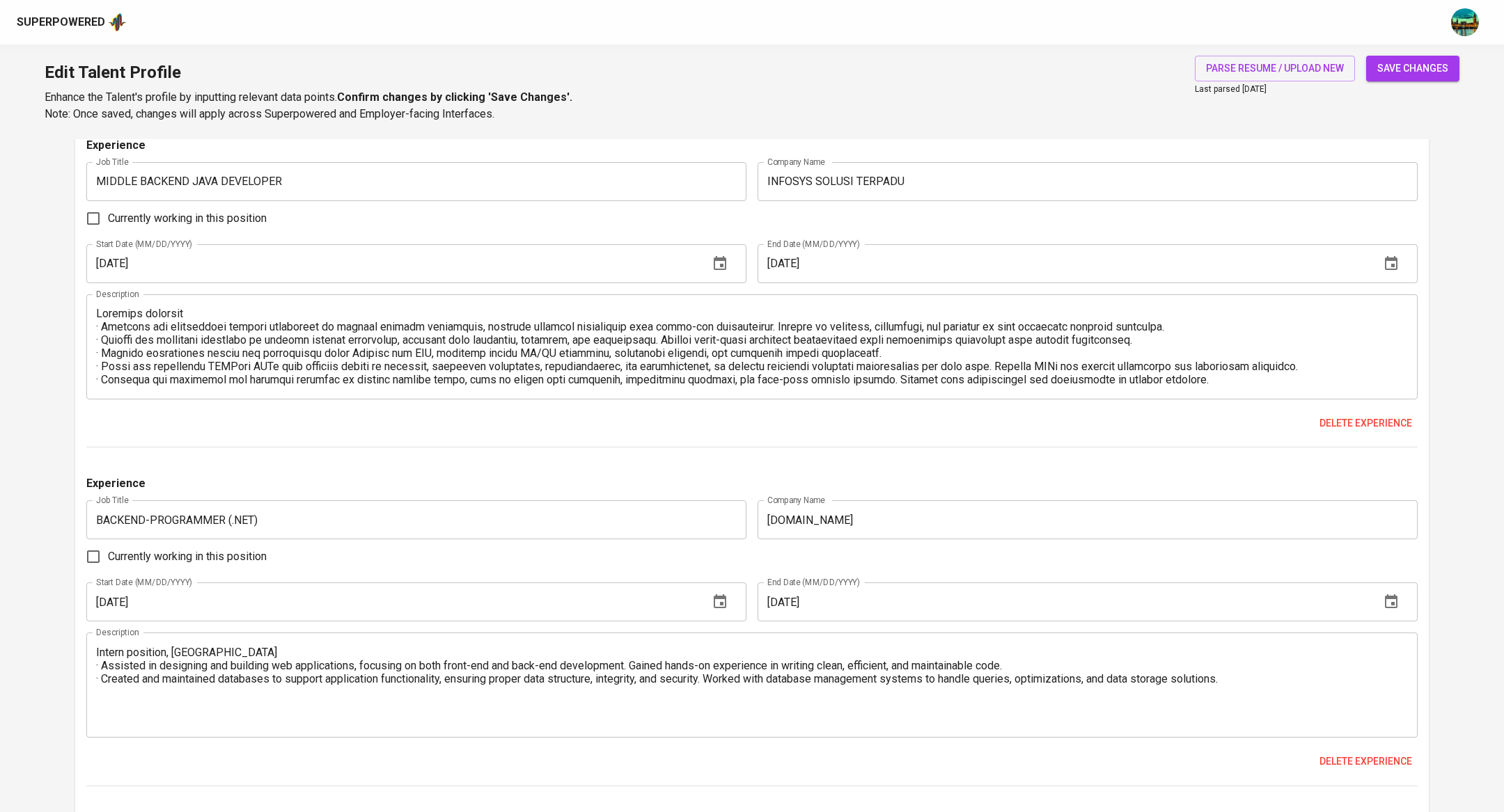
scroll to position [2082, 0]
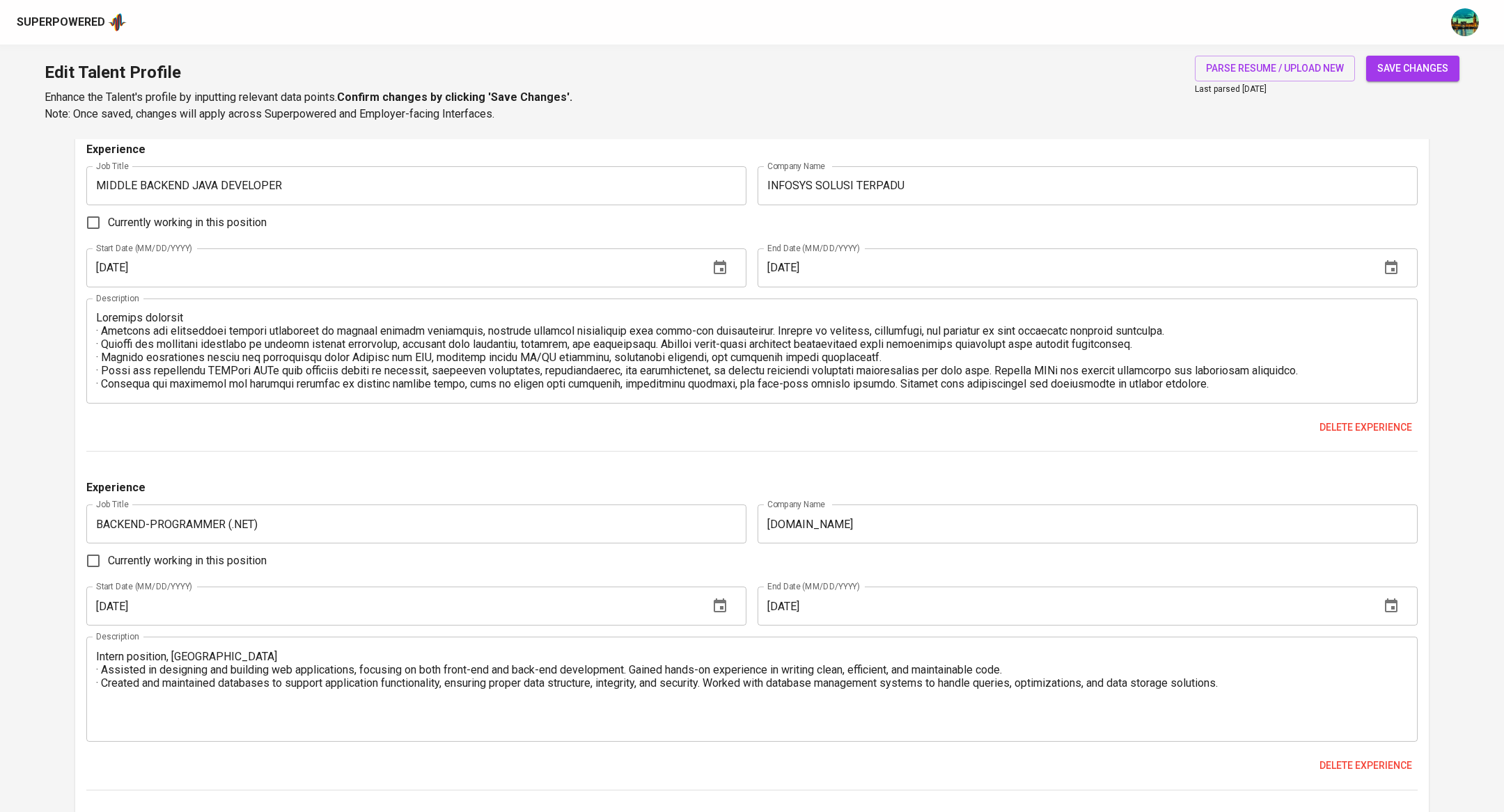
click at [1409, 76] on button "save changes" at bounding box center [1413, 68] width 93 height 25
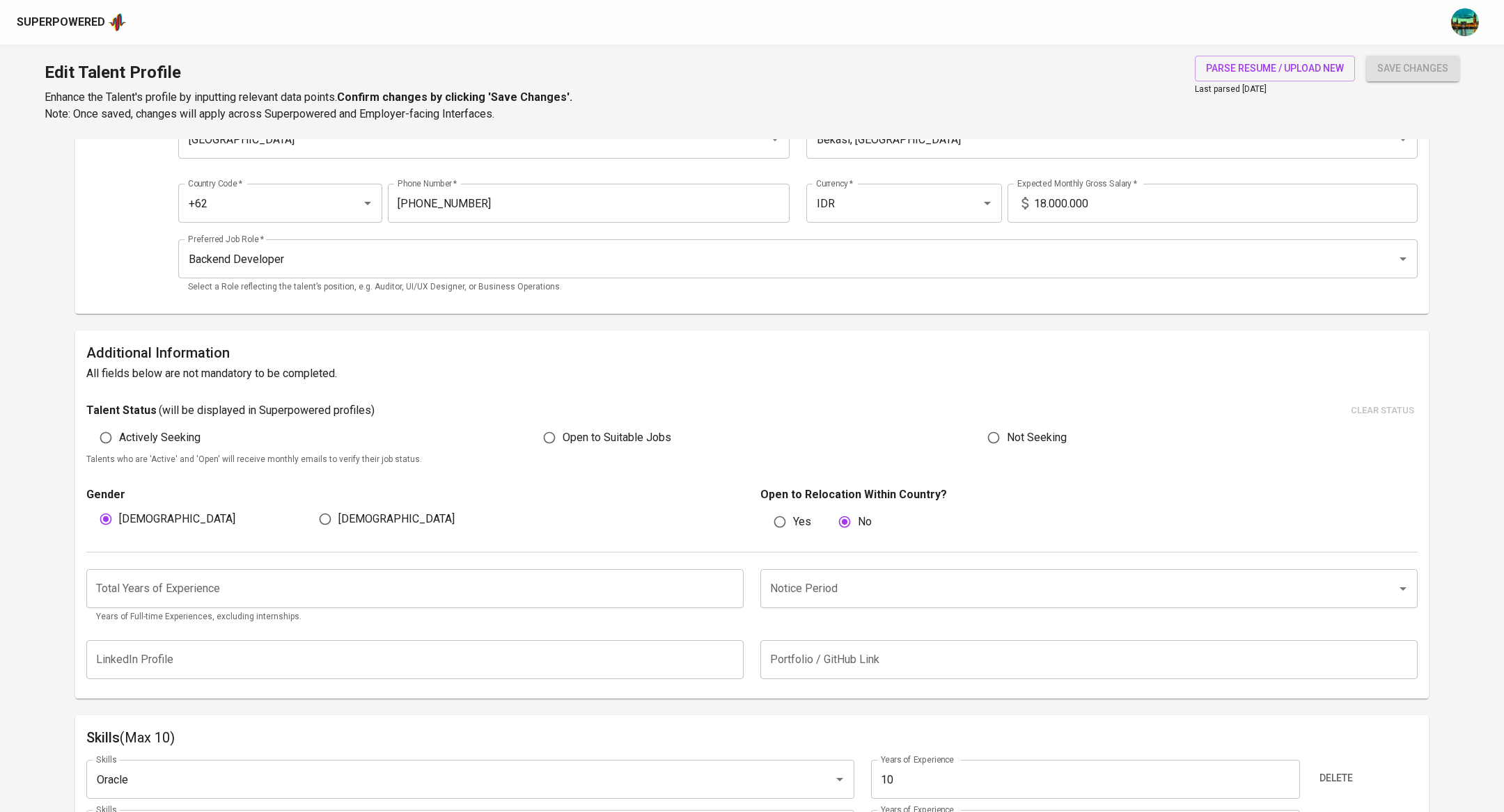
scroll to position [170, 0]
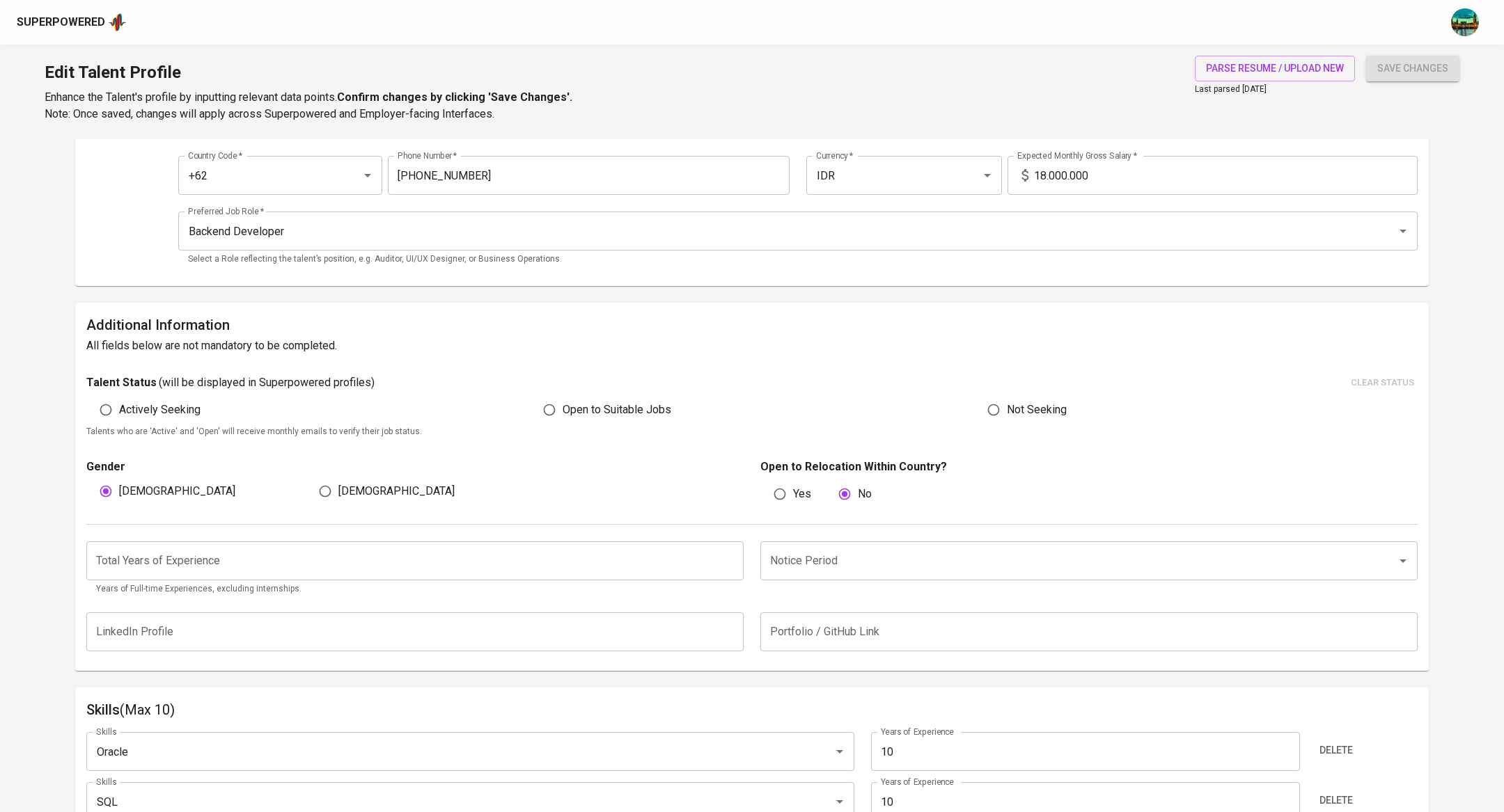
click at [365, 551] on input "number" at bounding box center [416, 560] width 658 height 39
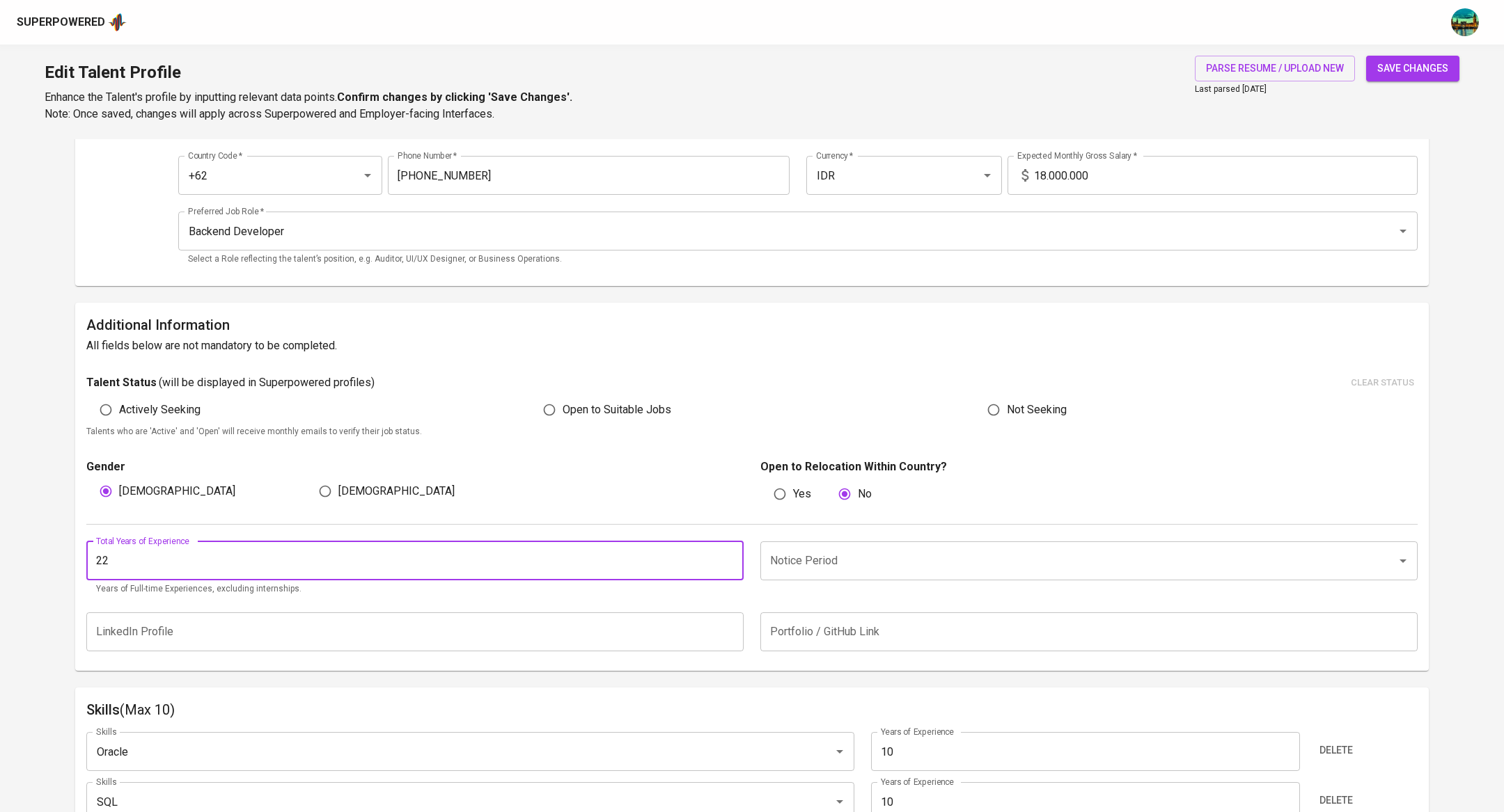
type input "22"
click at [893, 567] on input "Notice Period" at bounding box center [1070, 561] width 606 height 26
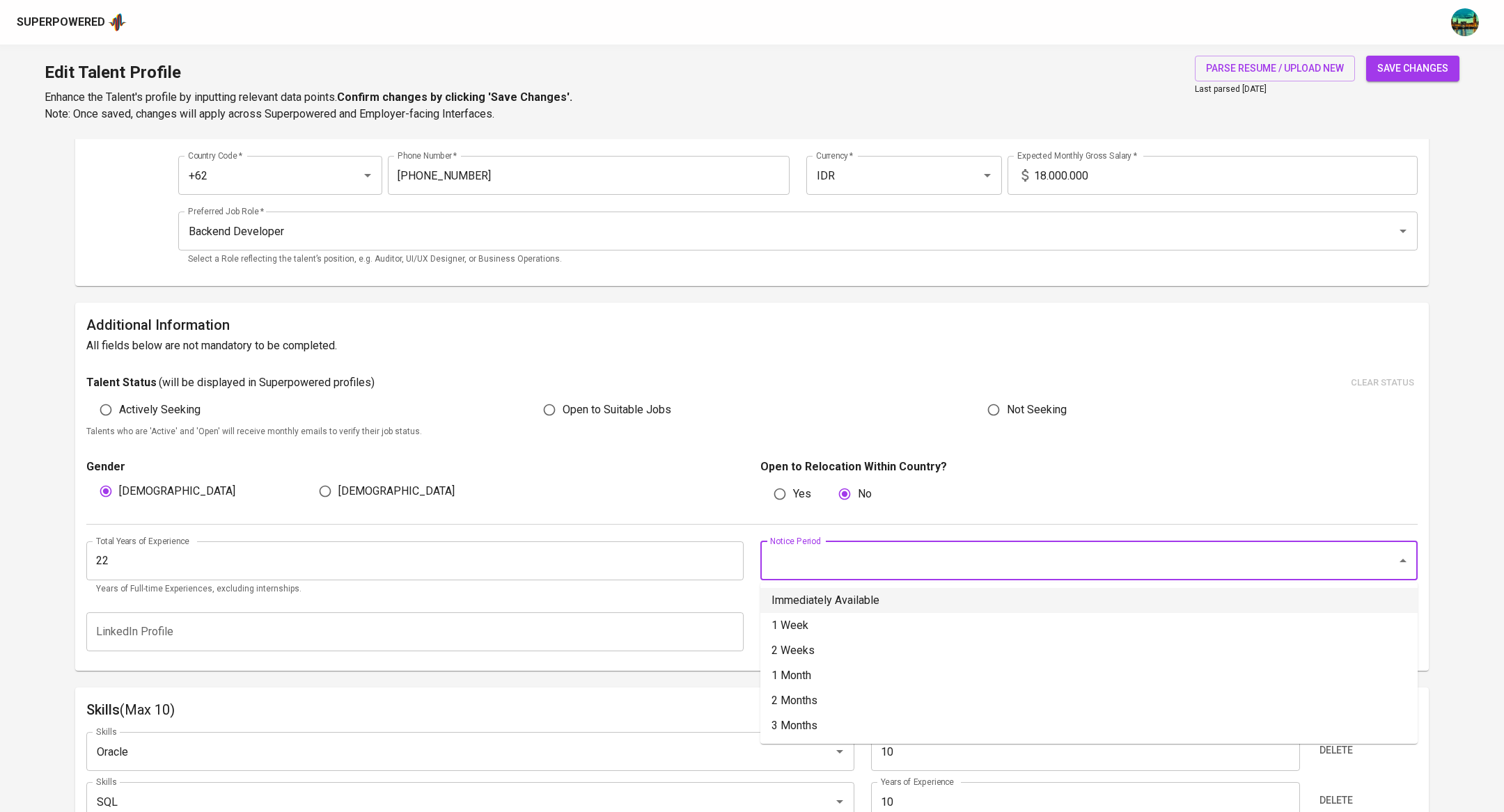
click at [885, 601] on li "Immediately Available" at bounding box center [1089, 600] width 658 height 25
type input "Immediately Available"
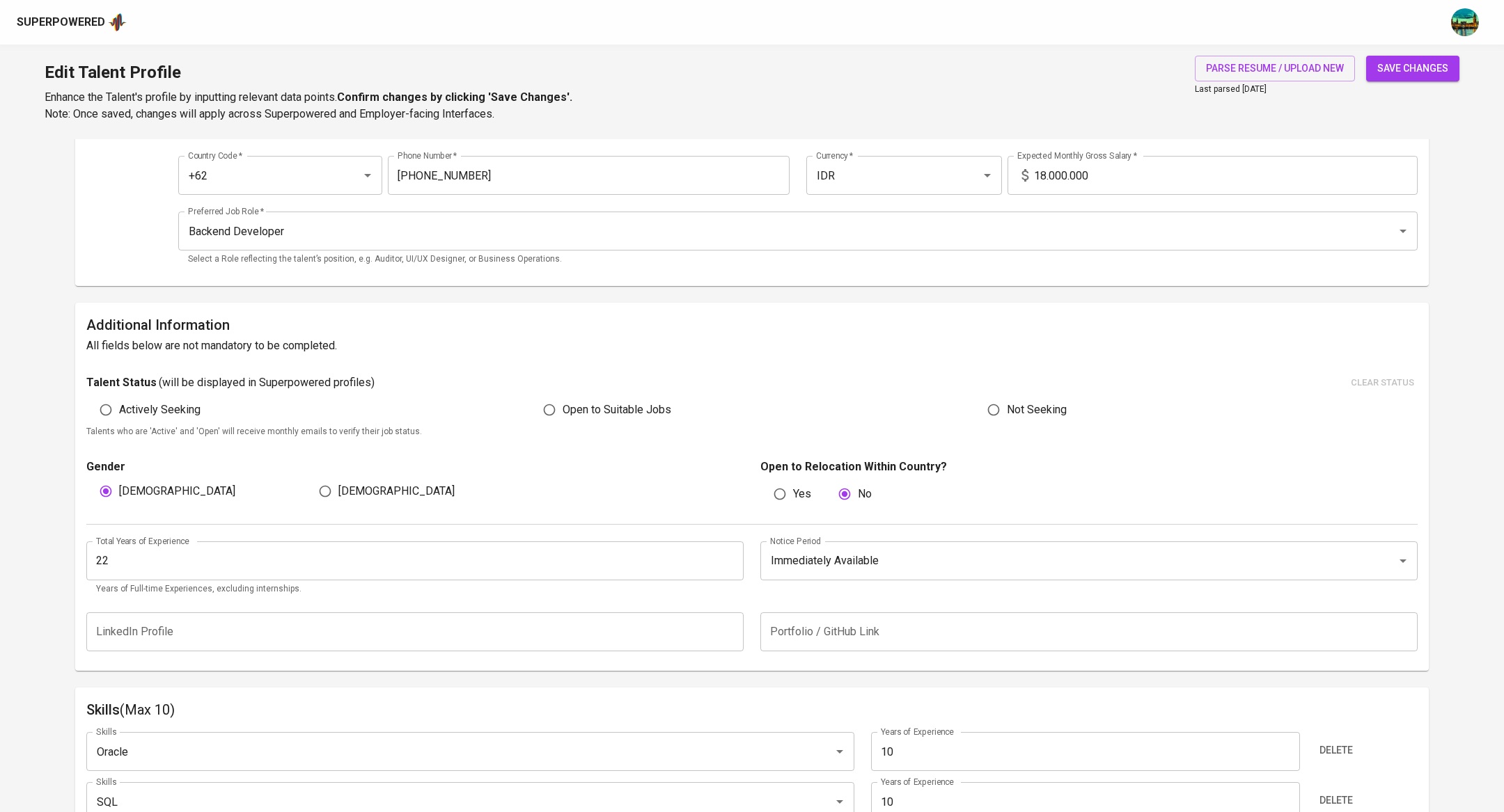
click at [1424, 63] on span "save changes" at bounding box center [1413, 69] width 71 height 17
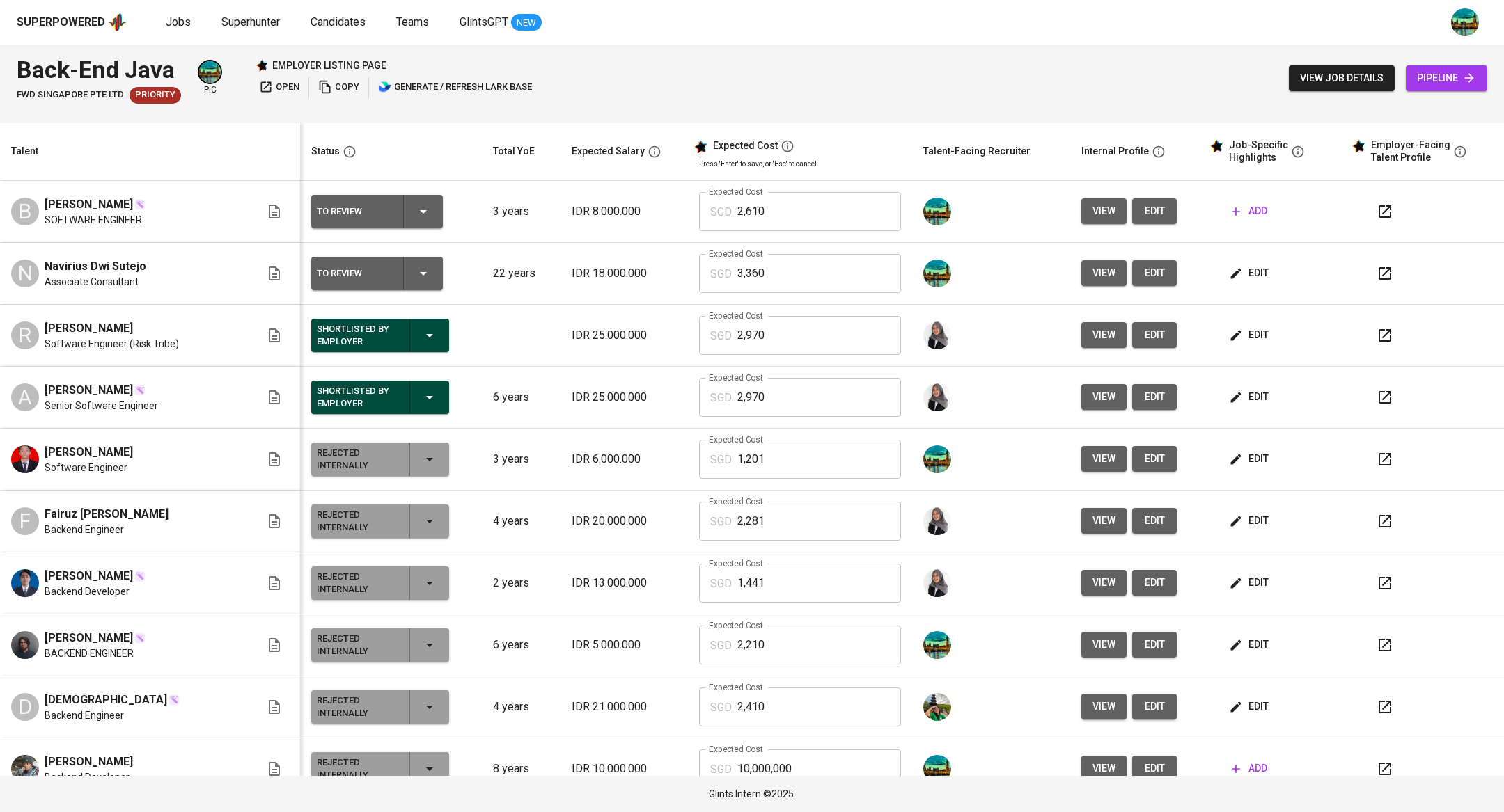
click at [1143, 207] on span "edit" at bounding box center [1154, 211] width 23 height 17
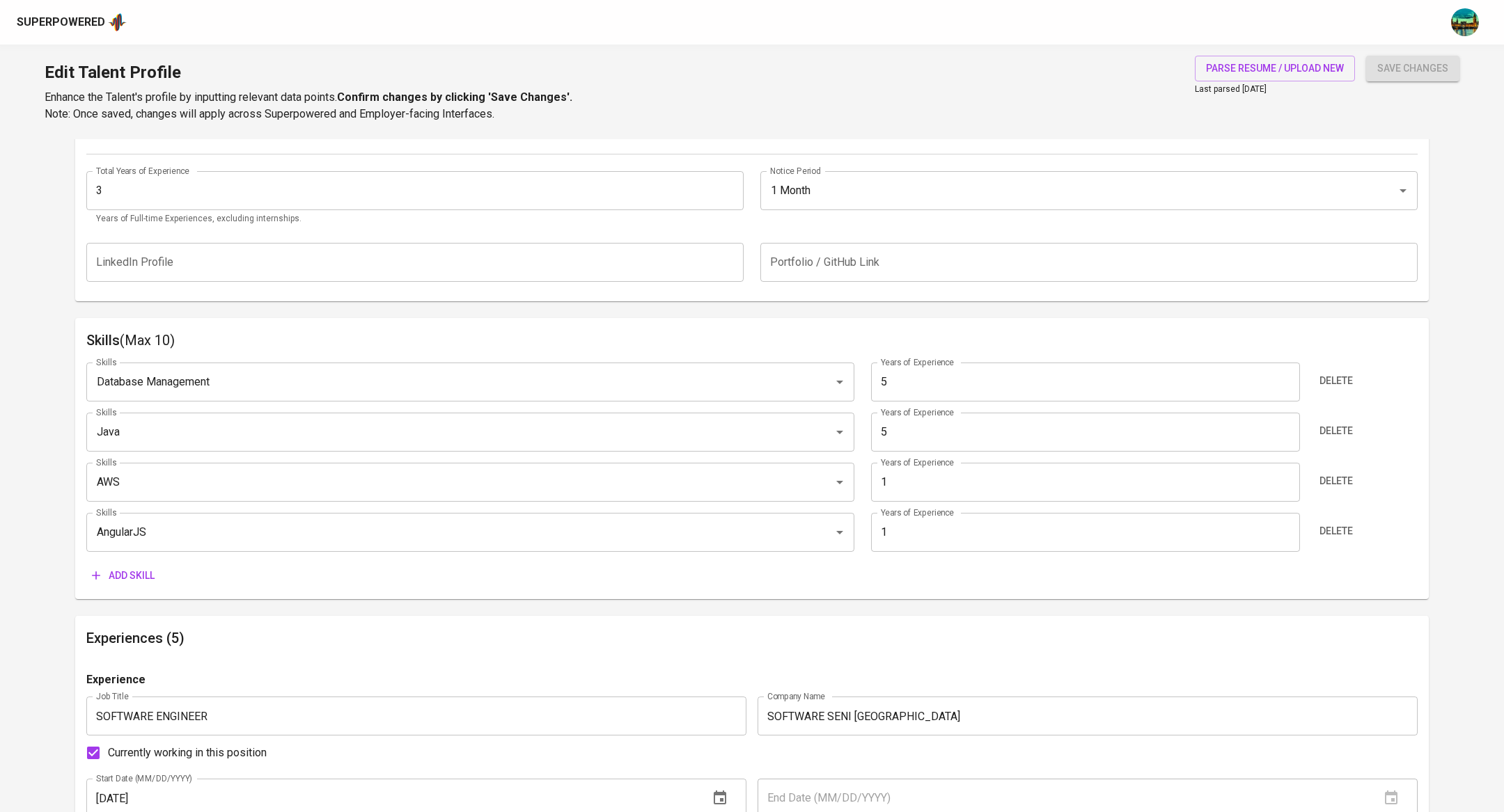
scroll to position [209, 0]
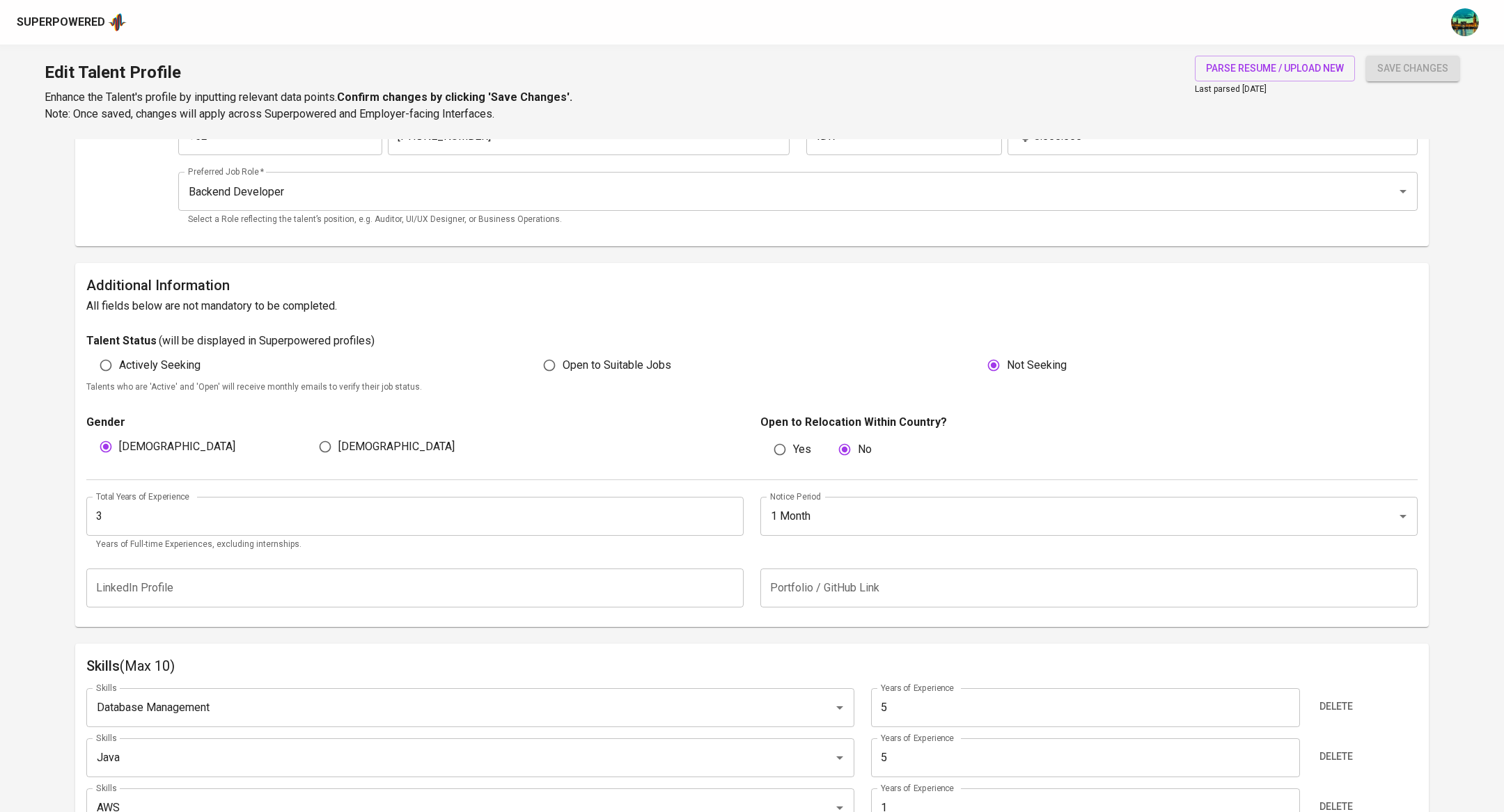
click at [417, 528] on input "3" at bounding box center [416, 516] width 658 height 39
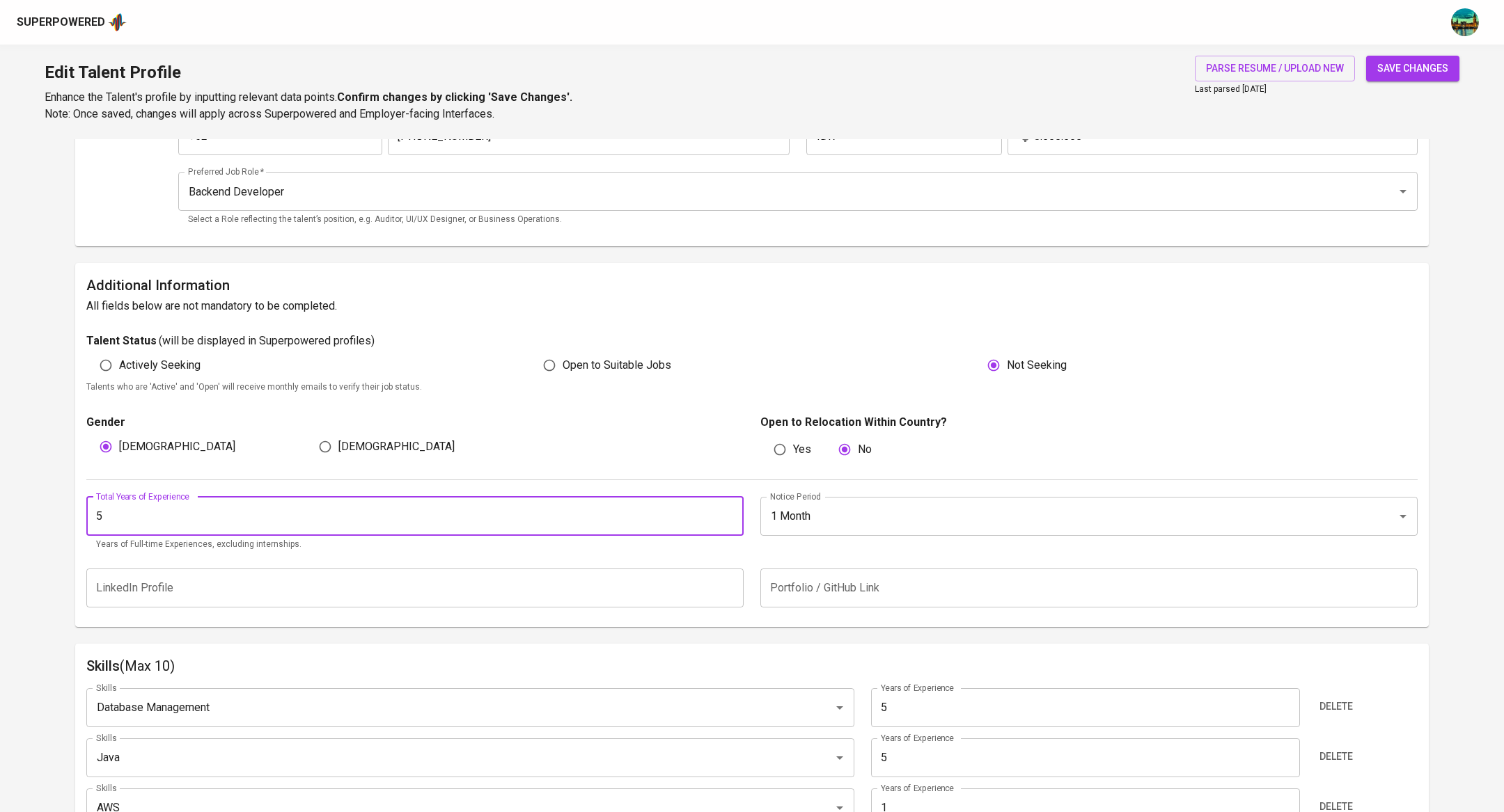
type input "5"
click at [1421, 64] on span "save changes" at bounding box center [1413, 69] width 71 height 17
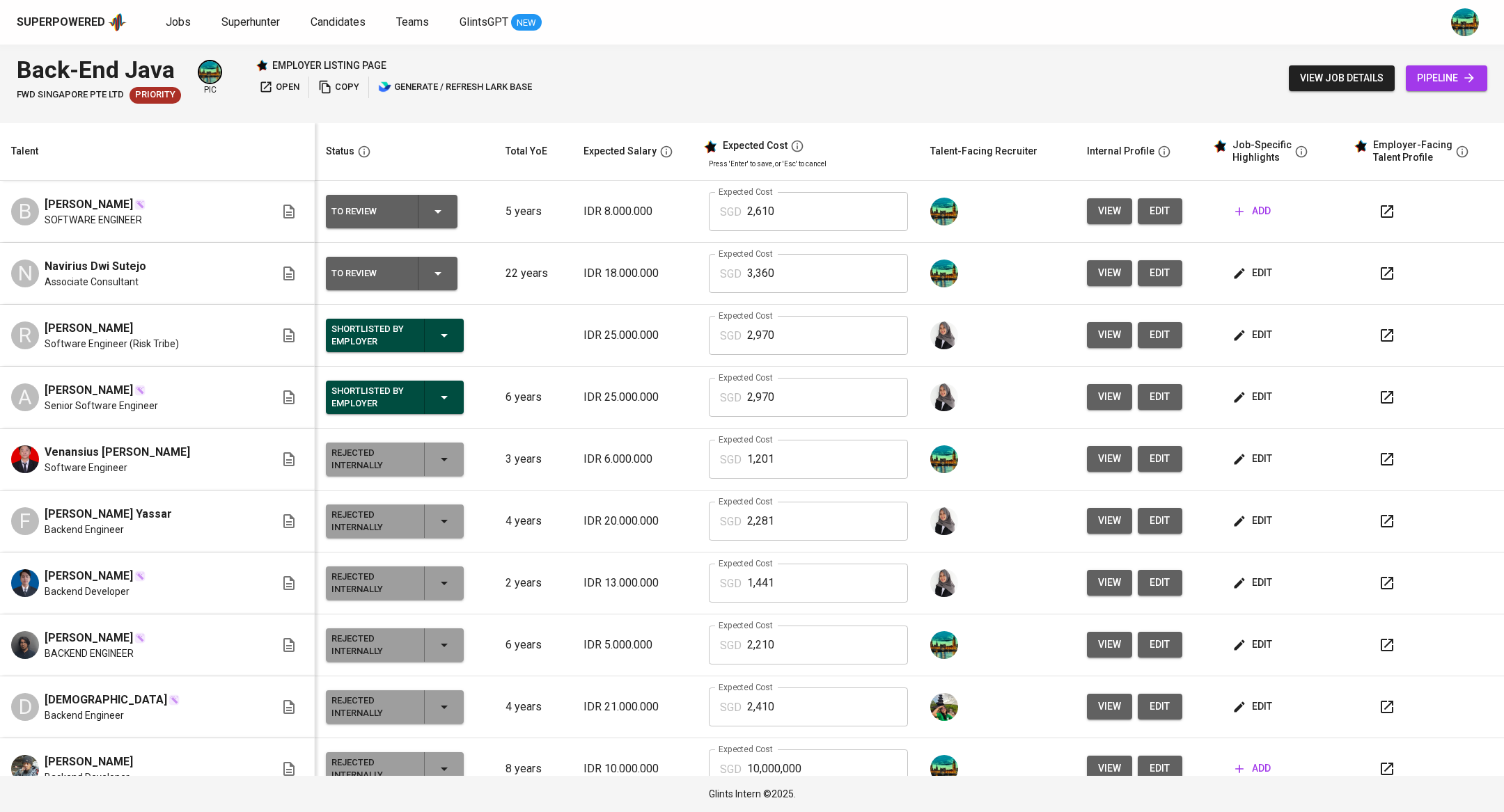
click at [1239, 216] on span "add" at bounding box center [1253, 211] width 36 height 17
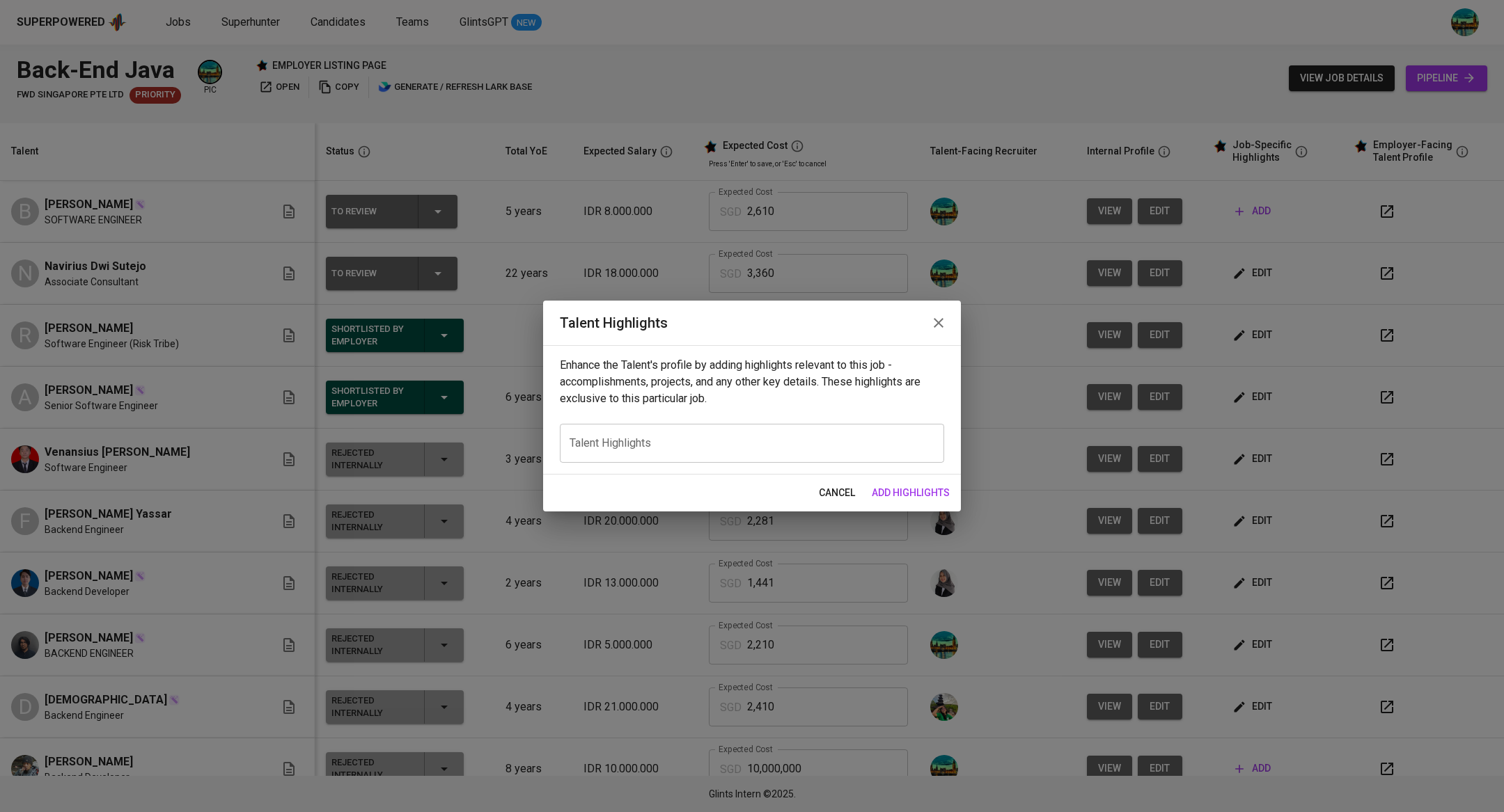
click at [636, 450] on div "x Talent Highlights" at bounding box center [752, 443] width 384 height 39
paste textarea "Barri Anand is a backend-focused software engineer with hands-on experience in …"
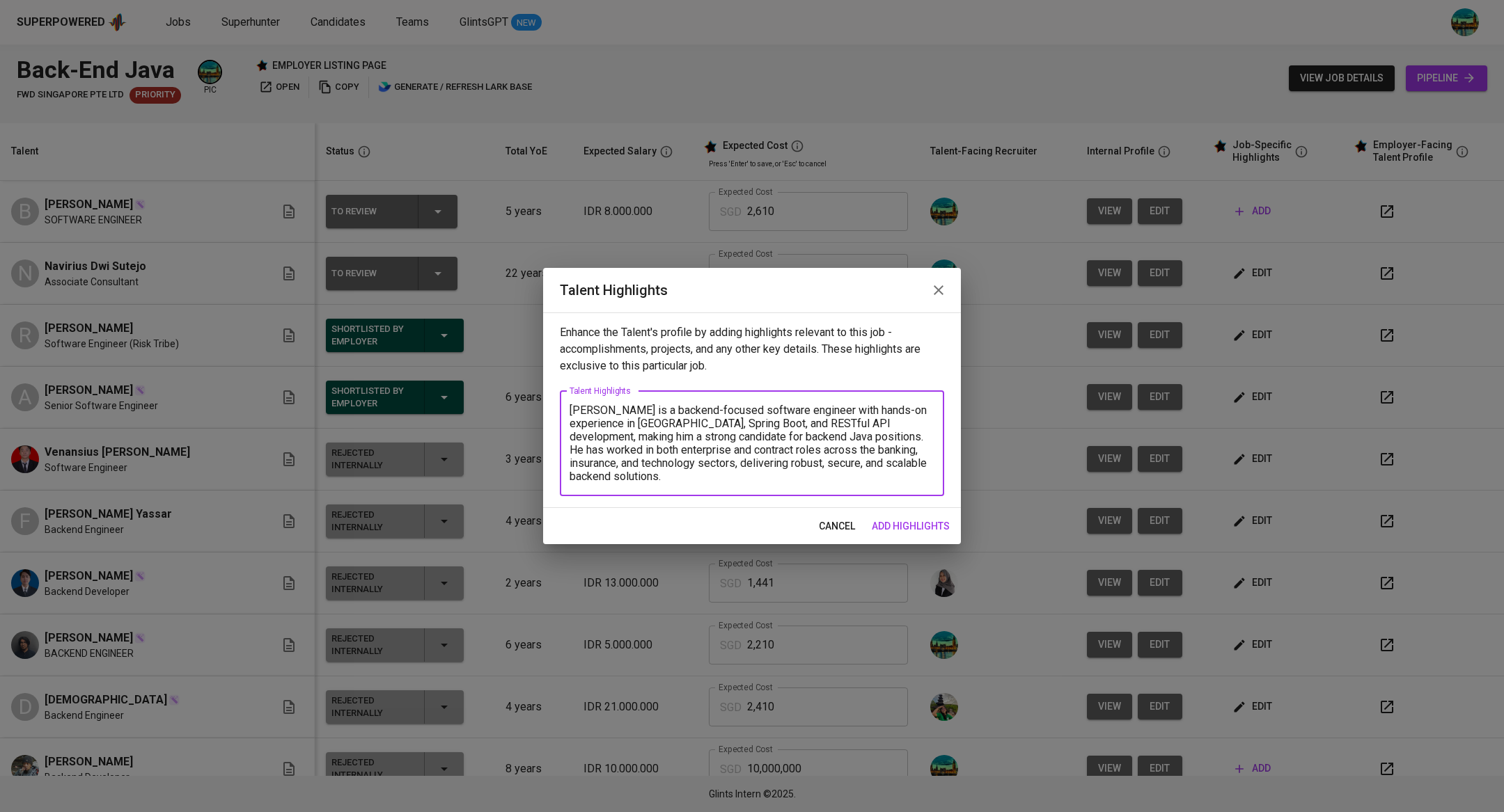
click at [571, 404] on textarea "Barri Anand is a backend-focused software engineer with hands-on experience in …" at bounding box center [751, 444] width 365 height 79
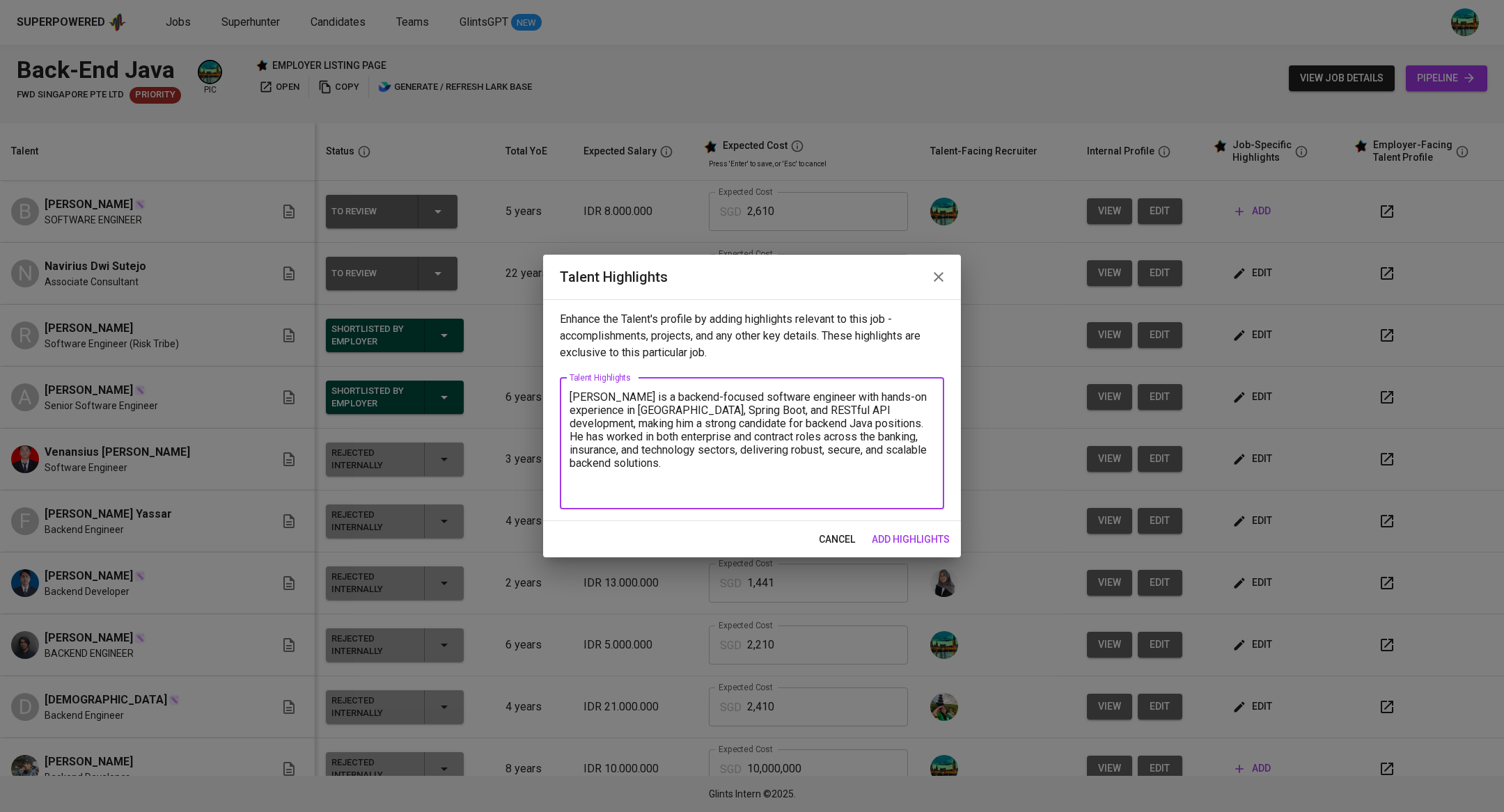
paste textarea "Technical Strengths: Skilled in Java, Spring Boot, and API development. Experie…"
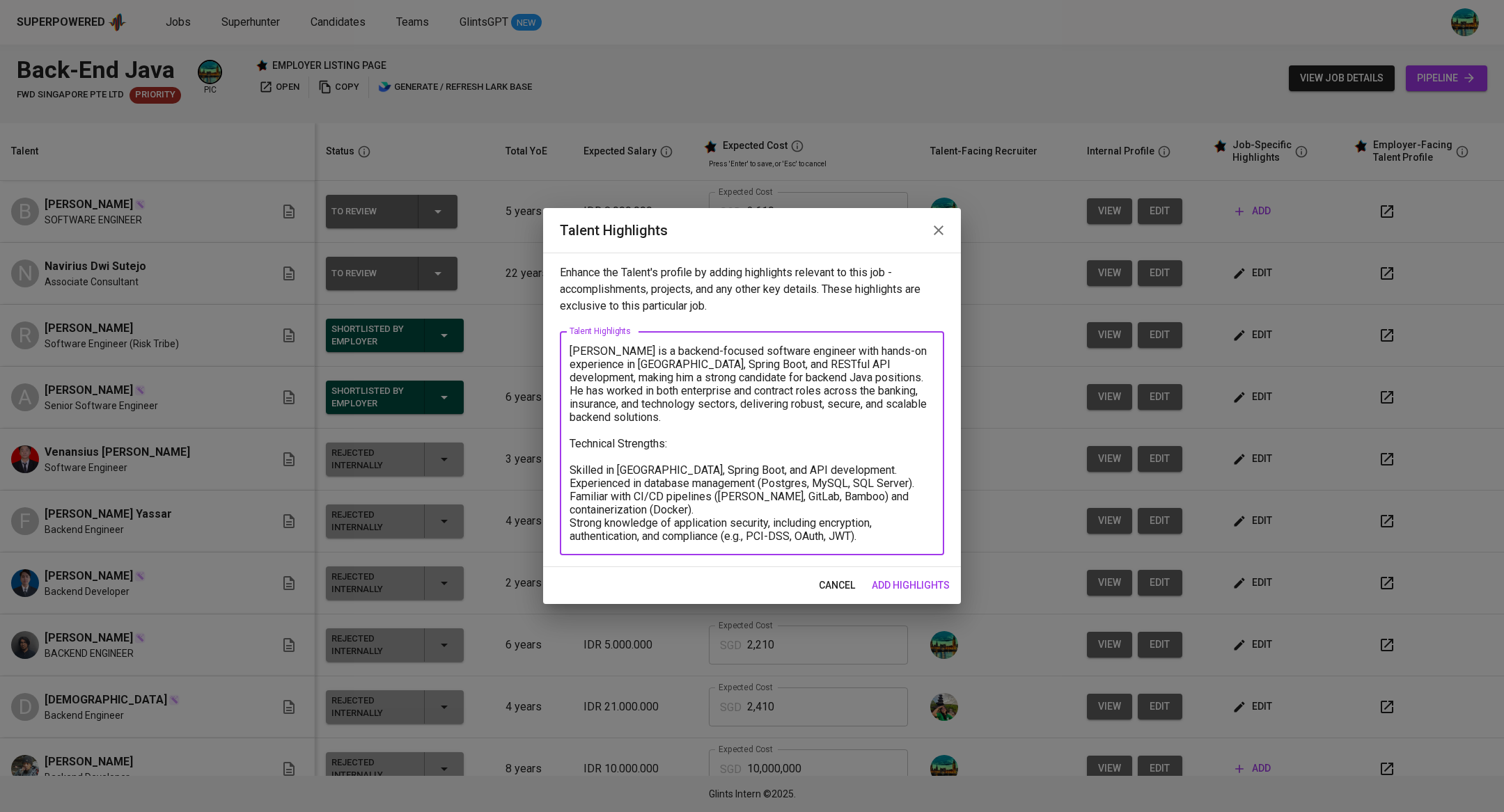
click at [643, 459] on textarea "Barri Anand is a backend-focused software engineer with hands-on experience in …" at bounding box center [751, 444] width 365 height 199
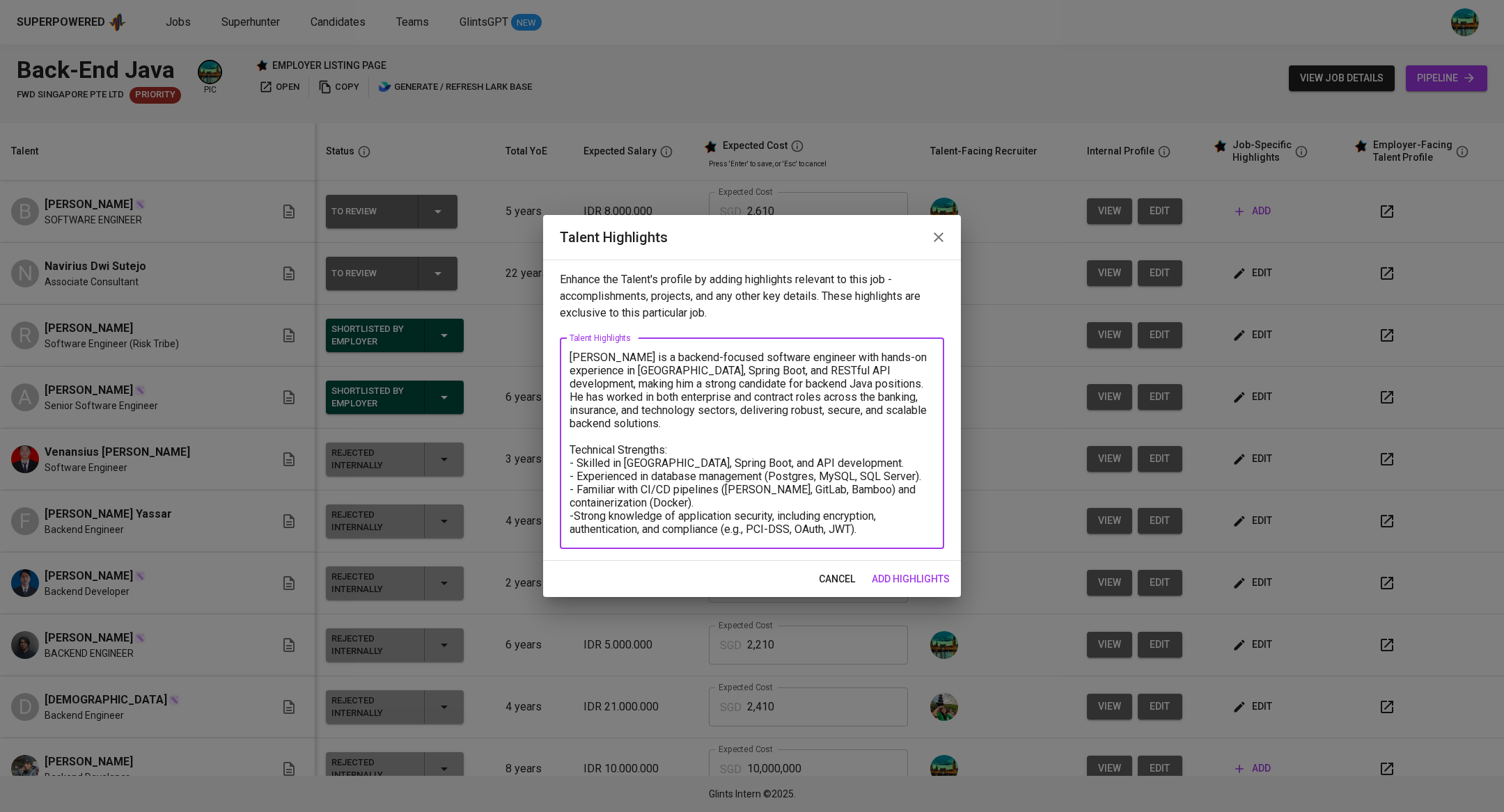
type textarea "Barri Anand is a backend-focused software engineer with hands-on experience in …"
click at [924, 577] on span "add highlights" at bounding box center [910, 579] width 78 height 17
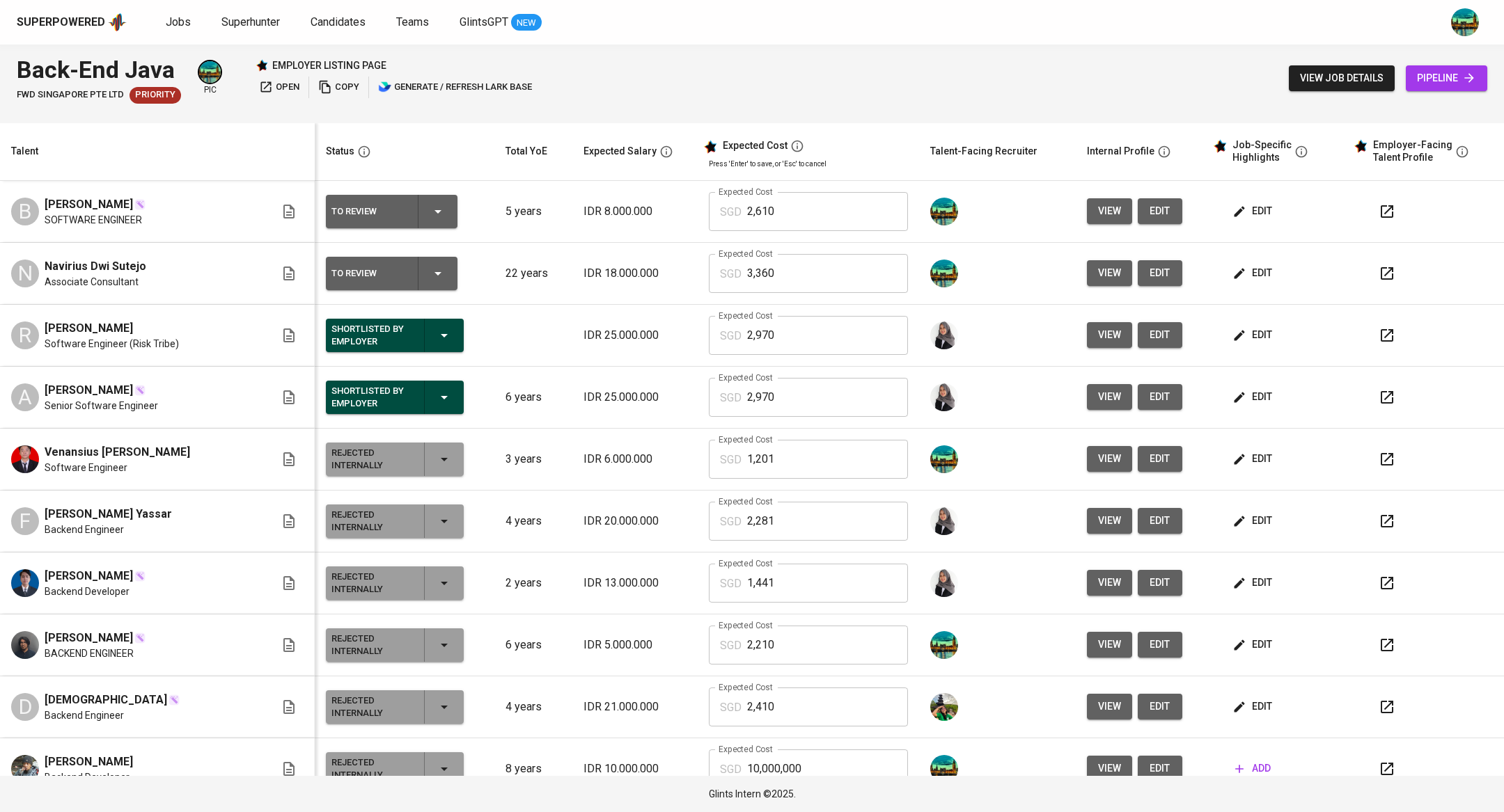
click at [1235, 457] on span "edit" at bounding box center [1253, 459] width 37 height 17
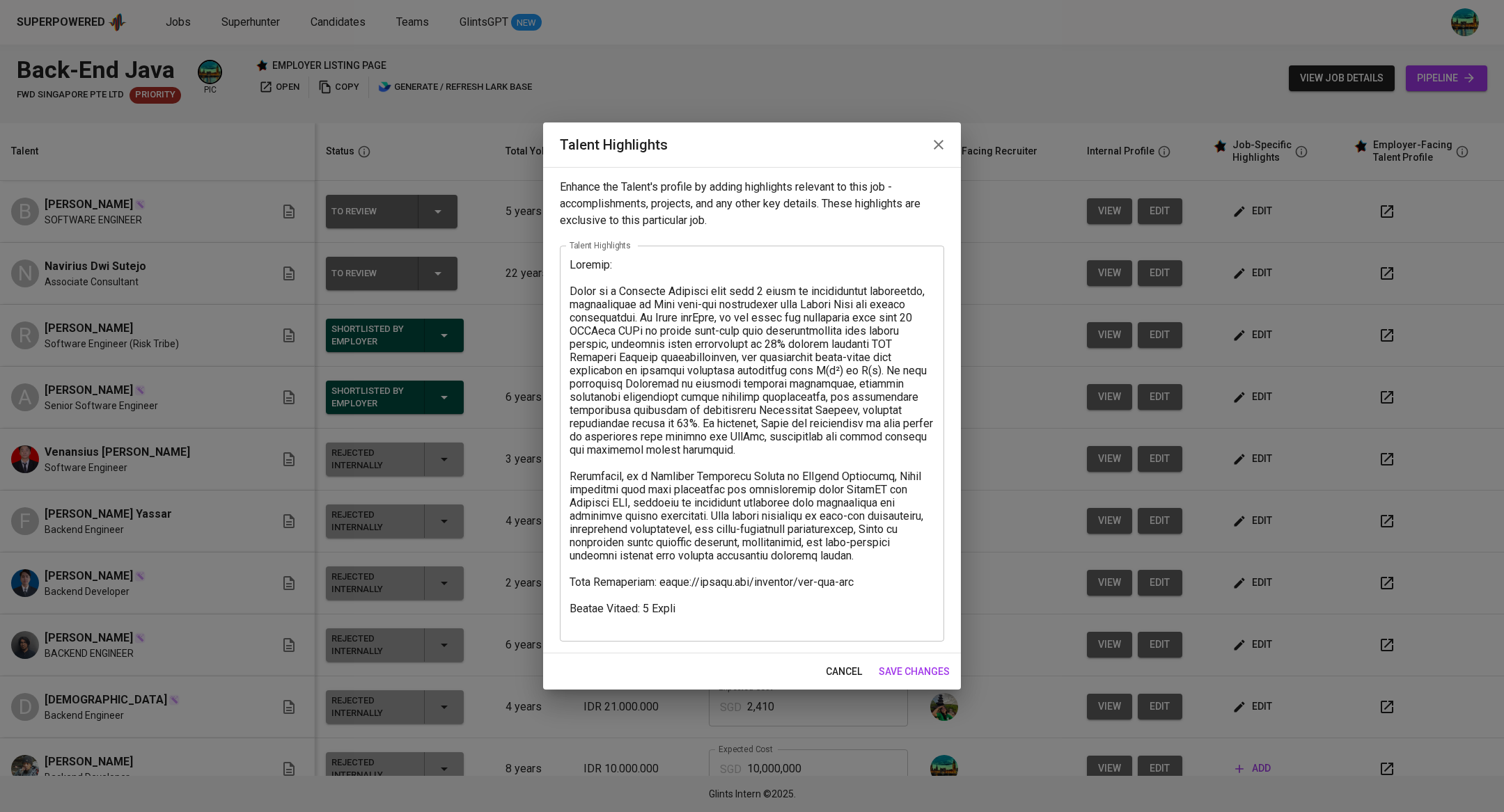
click at [940, 138] on icon "button" at bounding box center [939, 145] width 17 height 17
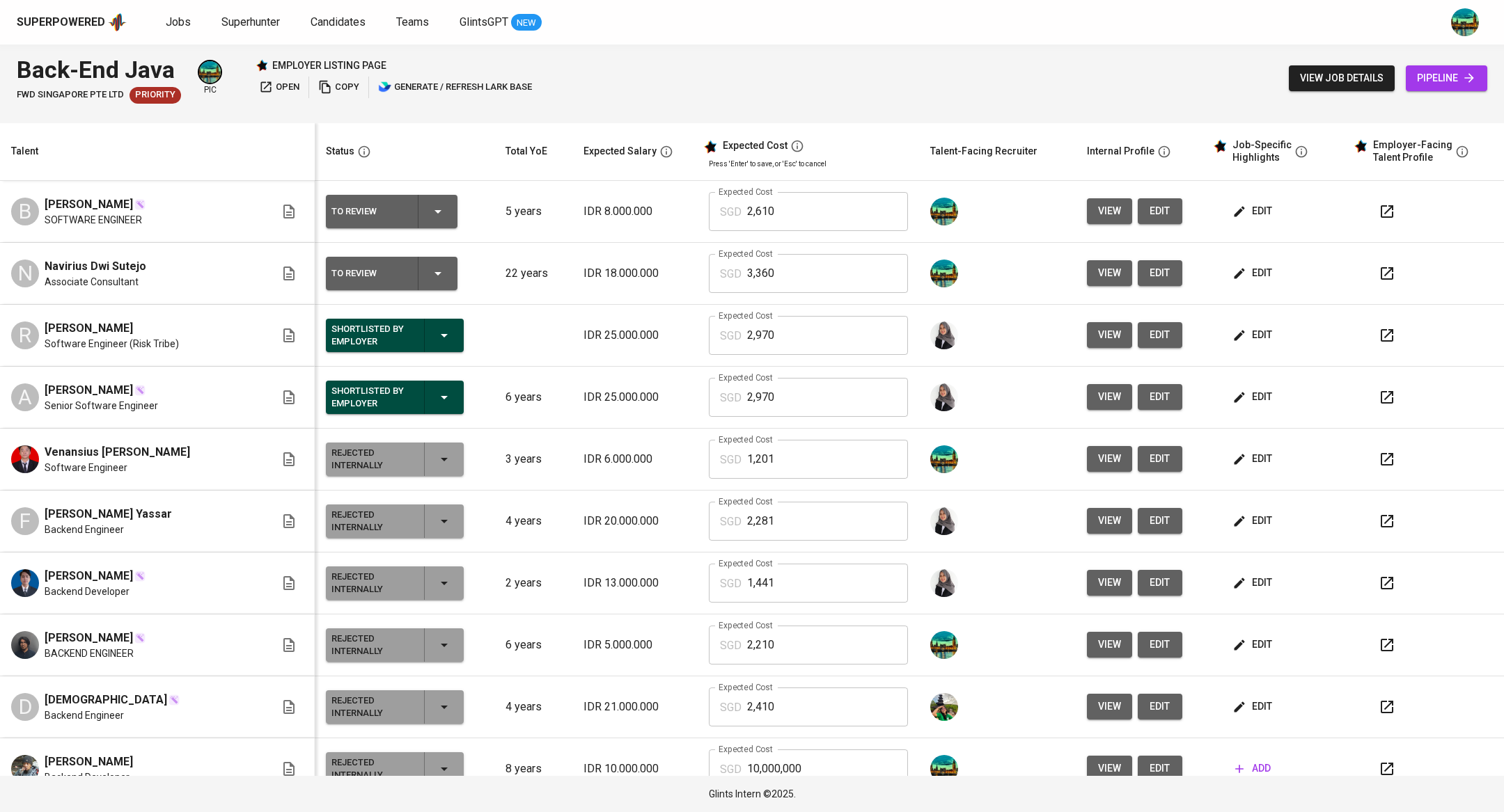
click at [1244, 206] on span "edit" at bounding box center [1253, 211] width 37 height 17
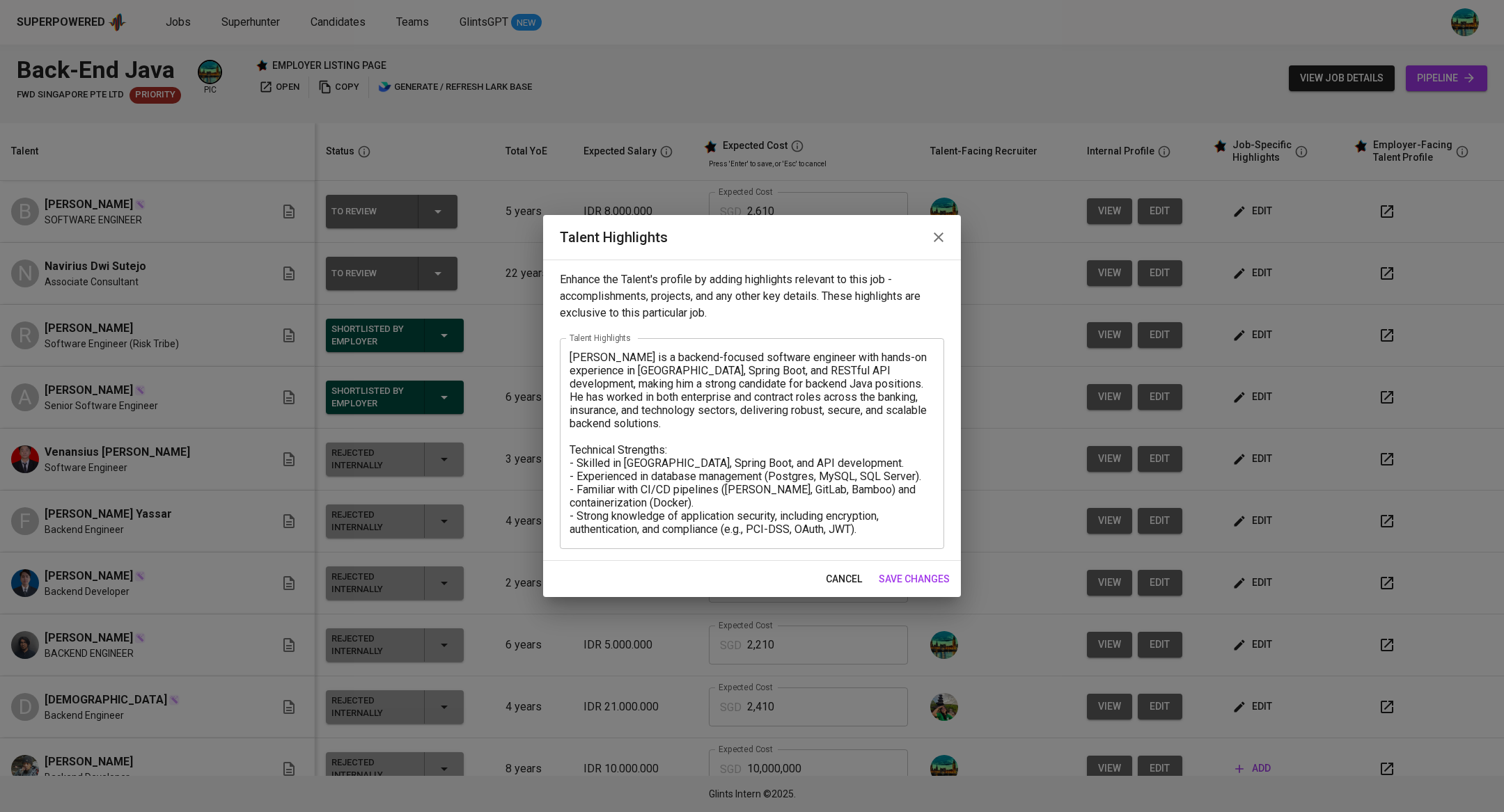
click at [569, 353] on textarea "Barri Anand is a backend-focused software engineer with hands-on experience in …" at bounding box center [751, 443] width 365 height 186
click at [569, 358] on textarea "Barri Anand is a backend-focused software engineer with hands-on experience in …" at bounding box center [751, 443] width 365 height 186
click at [596, 366] on textarea "Barri Anand is a backend-focused software engineer with hands-on experience in …" at bounding box center [751, 443] width 365 height 186
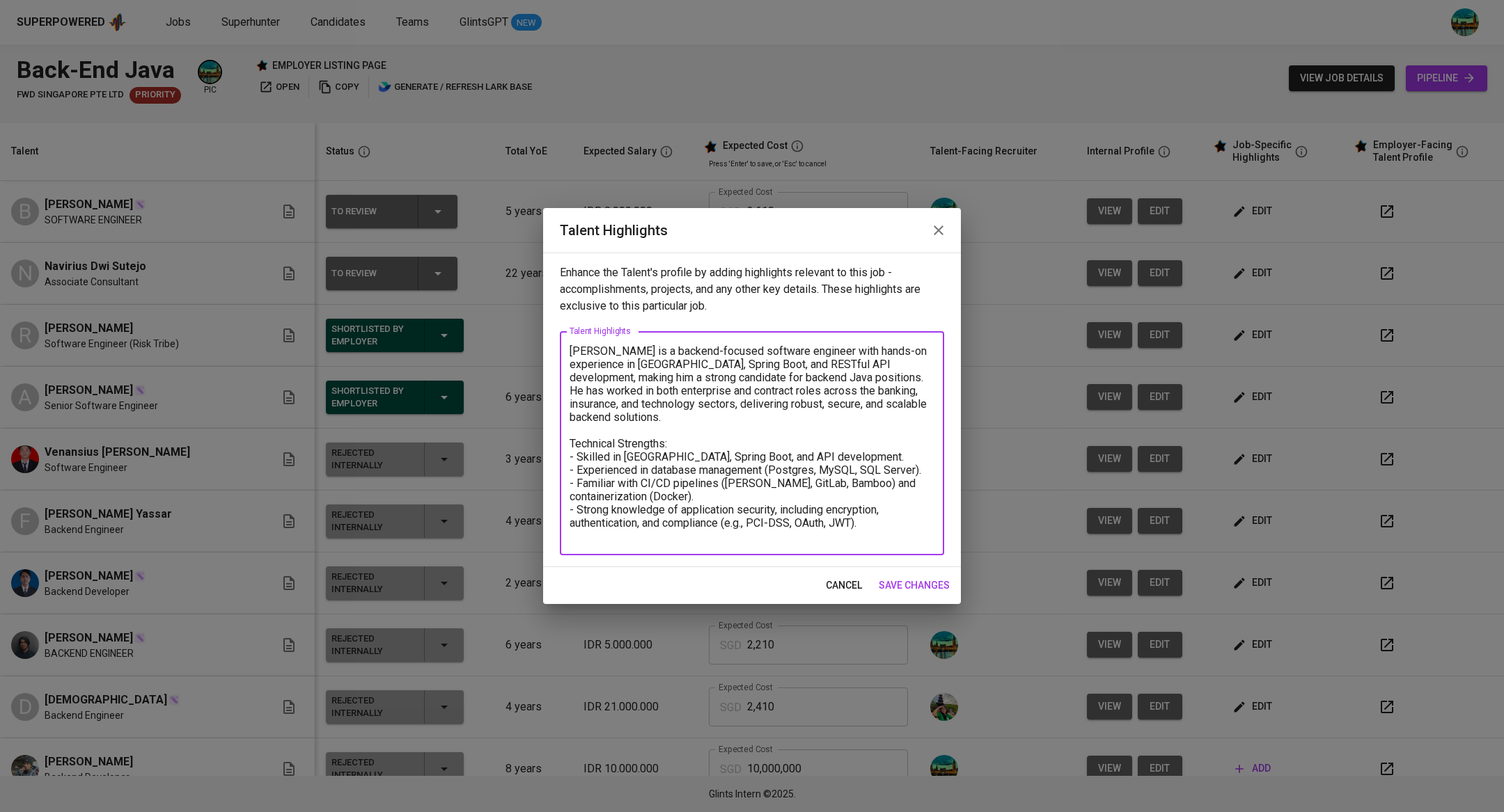
click at [604, 348] on textarea "Barri Anand is a backend-focused software engineer with hands-on experience in …" at bounding box center [751, 444] width 365 height 199
click at [569, 350] on textarea "arri Anand is a backend-focused software engineer with hands-on experience in J…" at bounding box center [751, 444] width 365 height 199
click at [575, 346] on textarea "arri Anand is a backend-focused software engineer with hands-on experience in J…" at bounding box center [751, 444] width 365 height 199
click at [572, 350] on textarea "Barri Anand is a backend-focused software engineer with hands-on experience in …" at bounding box center [751, 444] width 365 height 199
click at [575, 348] on textarea "Barri Anand is a backend-focused software engineer with hands-on experience in …" at bounding box center [751, 444] width 365 height 199
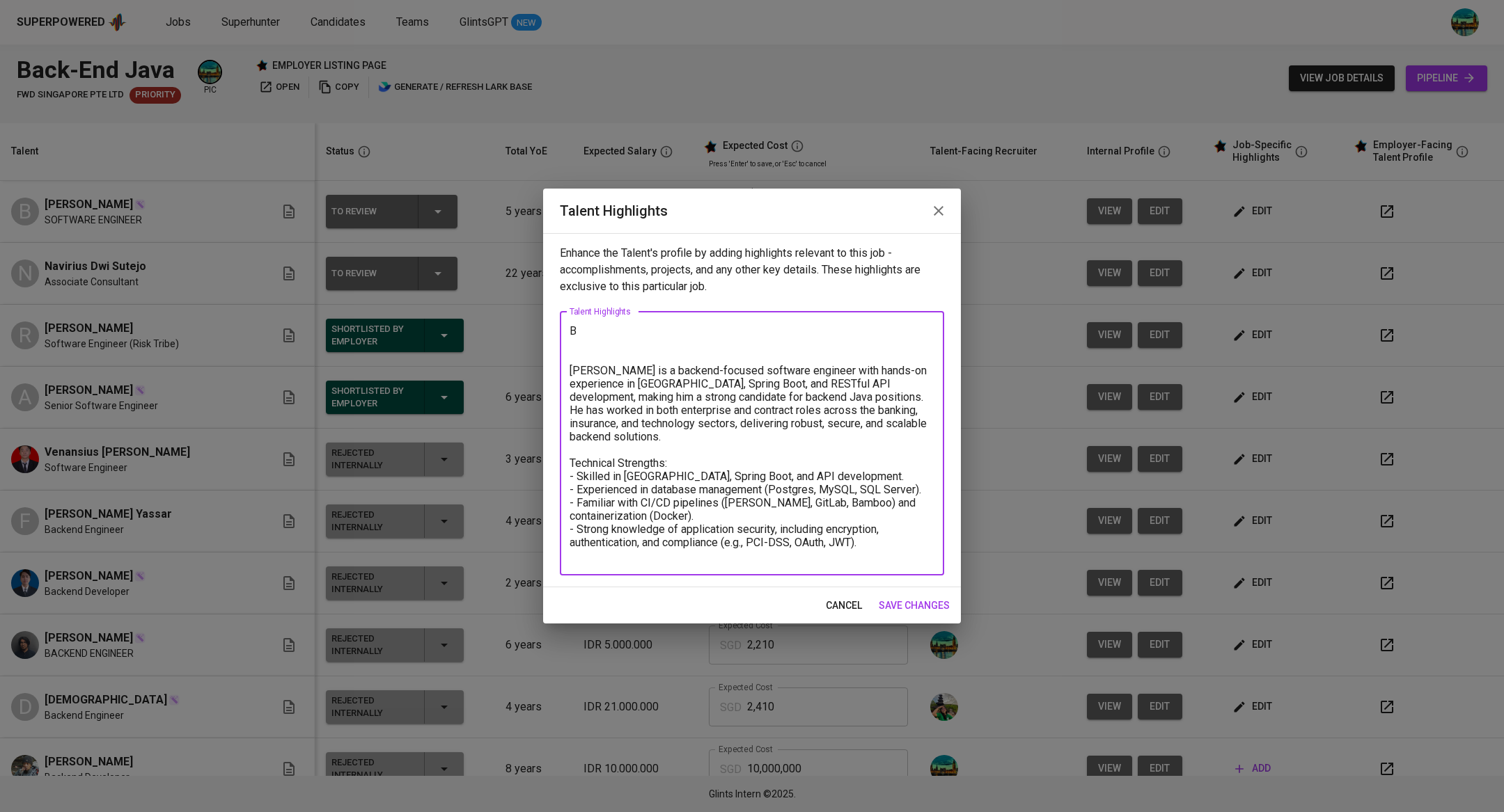
click at [598, 326] on textarea "B Barri Anand is a backend-focused software engineer with hands-on experience i…" at bounding box center [751, 443] width 365 height 238
click at [584, 332] on textarea "BSummary: Barri Anand is a backend-focused software engineer with hands-on expe…" at bounding box center [751, 443] width 365 height 238
drag, startPoint x: 641, startPoint y: 333, endPoint x: 557, endPoint y: 332, distance: 84.0
click at [557, 332] on div "Enhance the Talent's profile by adding highlights relevant to this job - accomp…" at bounding box center [751, 411] width 417 height 354
click at [617, 359] on textarea "Summary: Barri Anand is a backend-focused software engineer with hands-on exper…" at bounding box center [751, 443] width 365 height 238
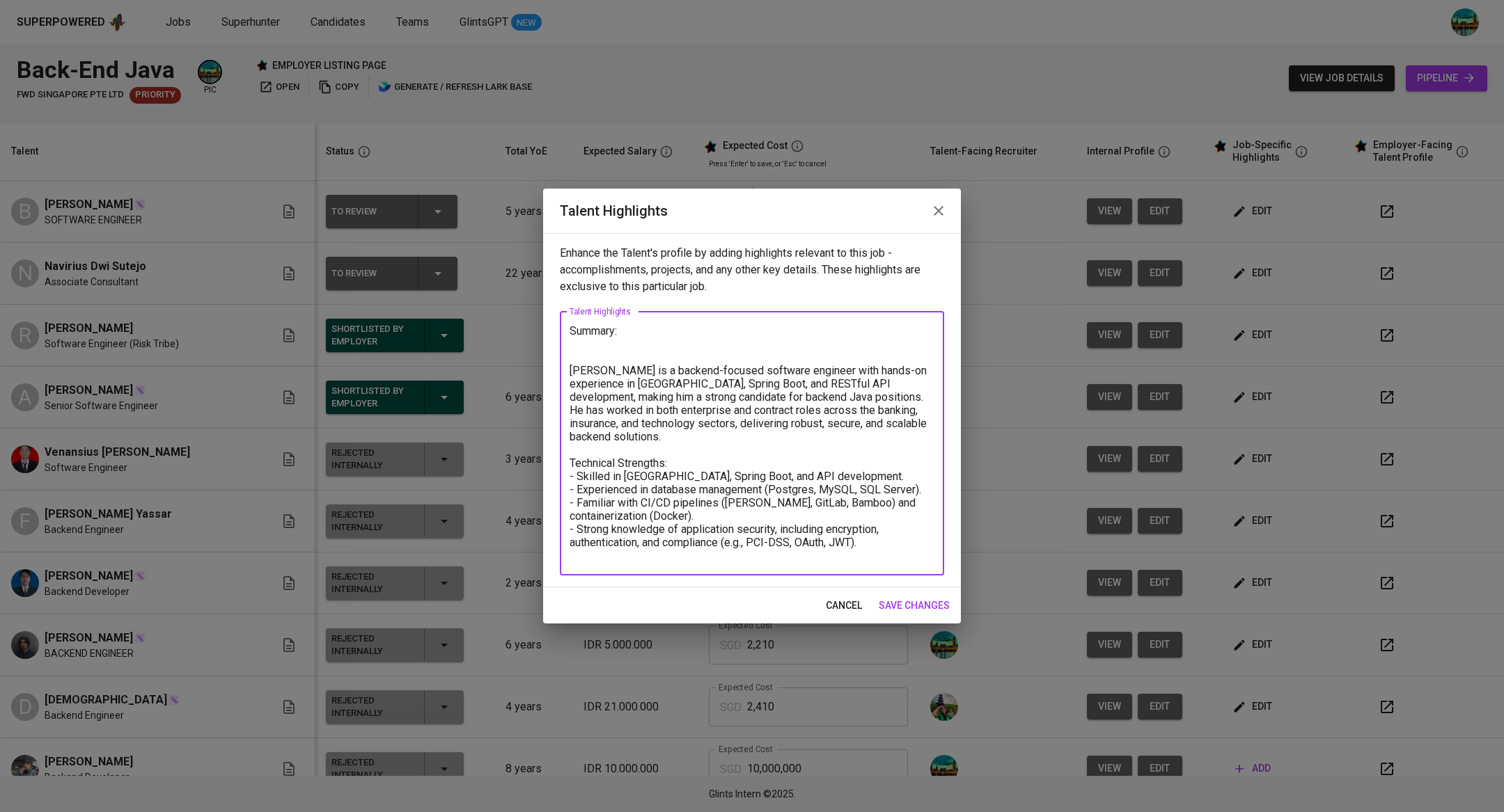
type textarea "Summary: Barri Anand is a backend-focused software engineer with hands-on exper…"
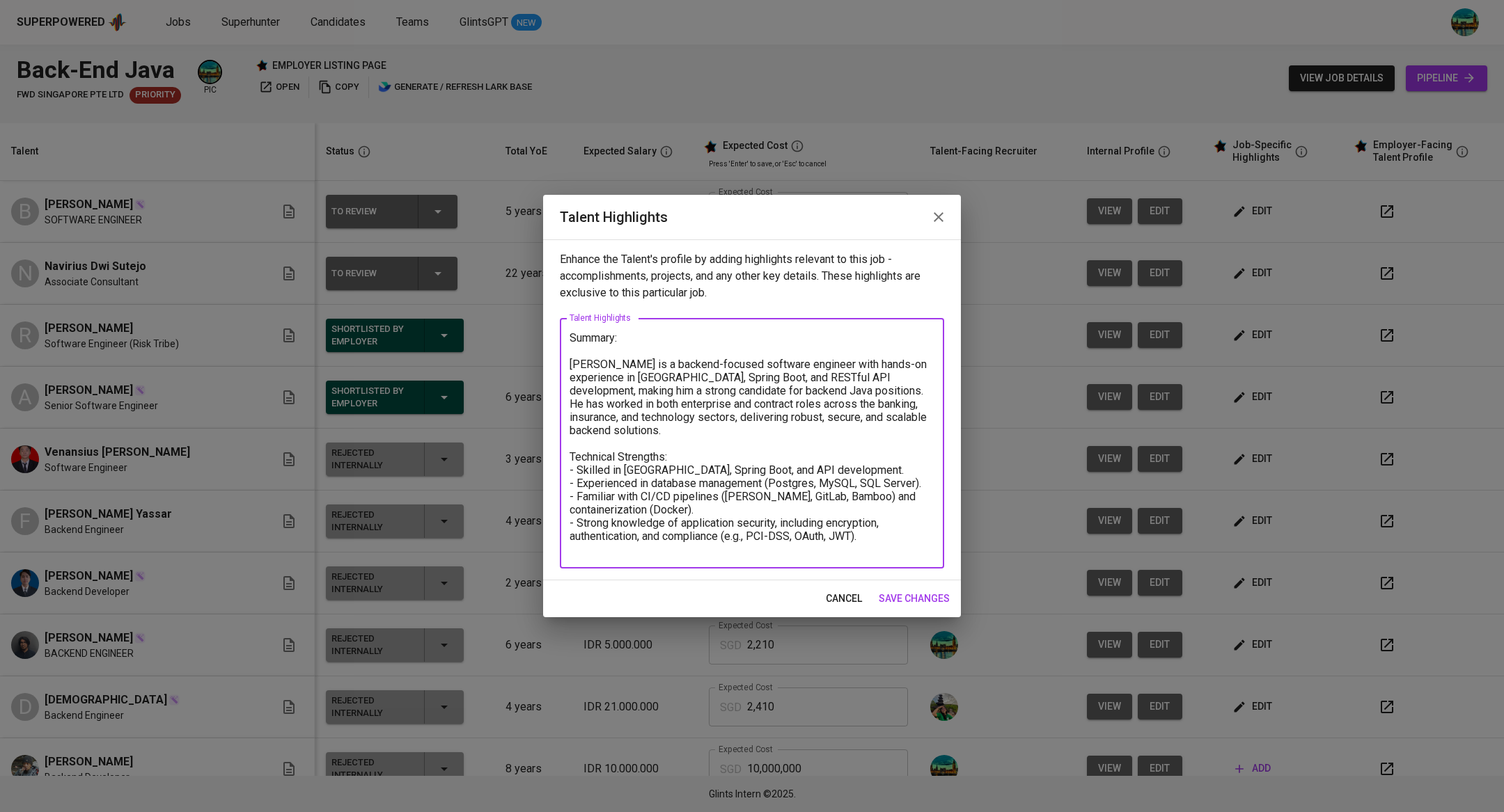
click at [924, 598] on span "save changes" at bounding box center [914, 599] width 71 height 17
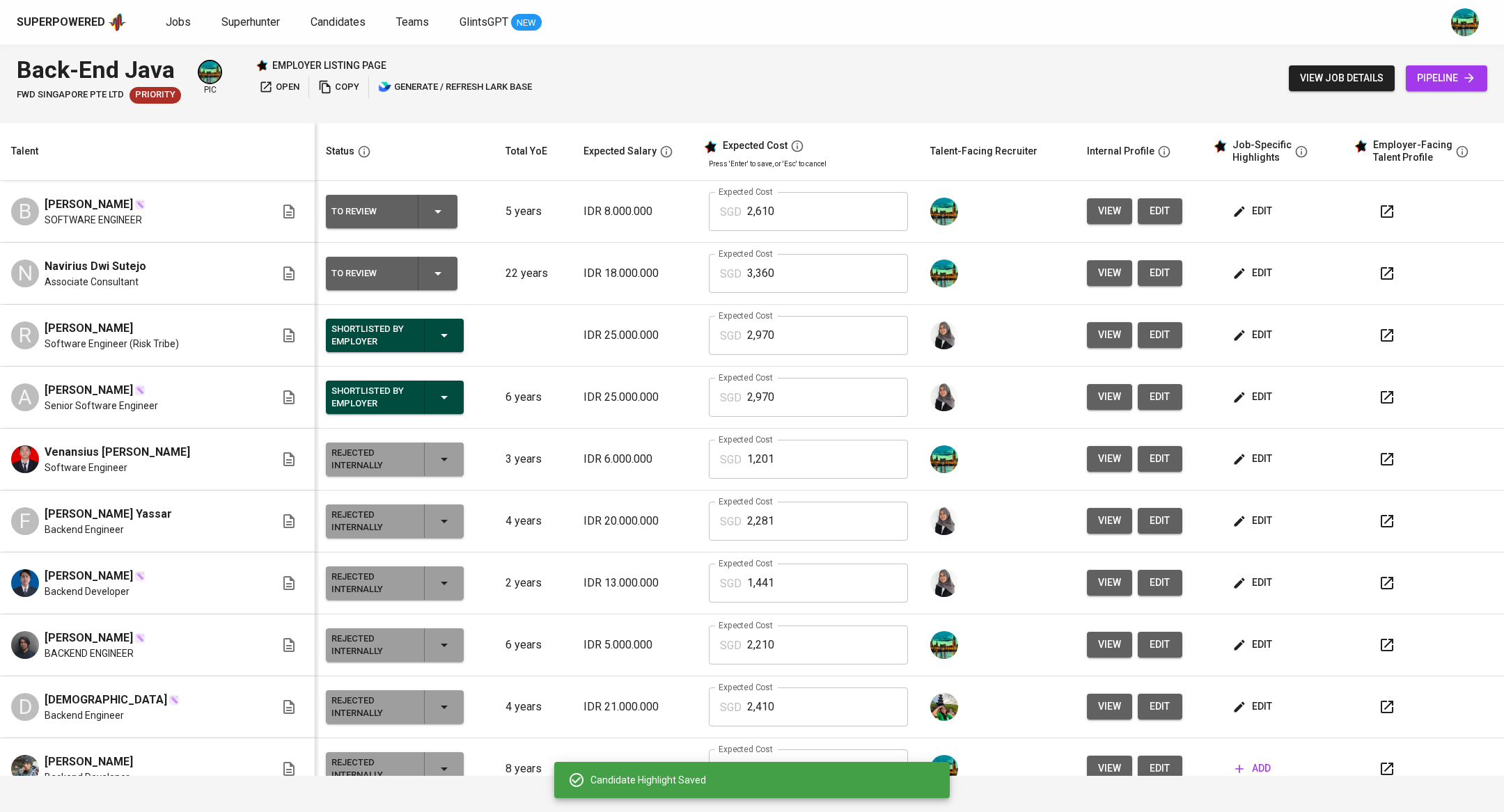
click at [1235, 459] on span "edit" at bounding box center [1253, 459] width 37 height 17
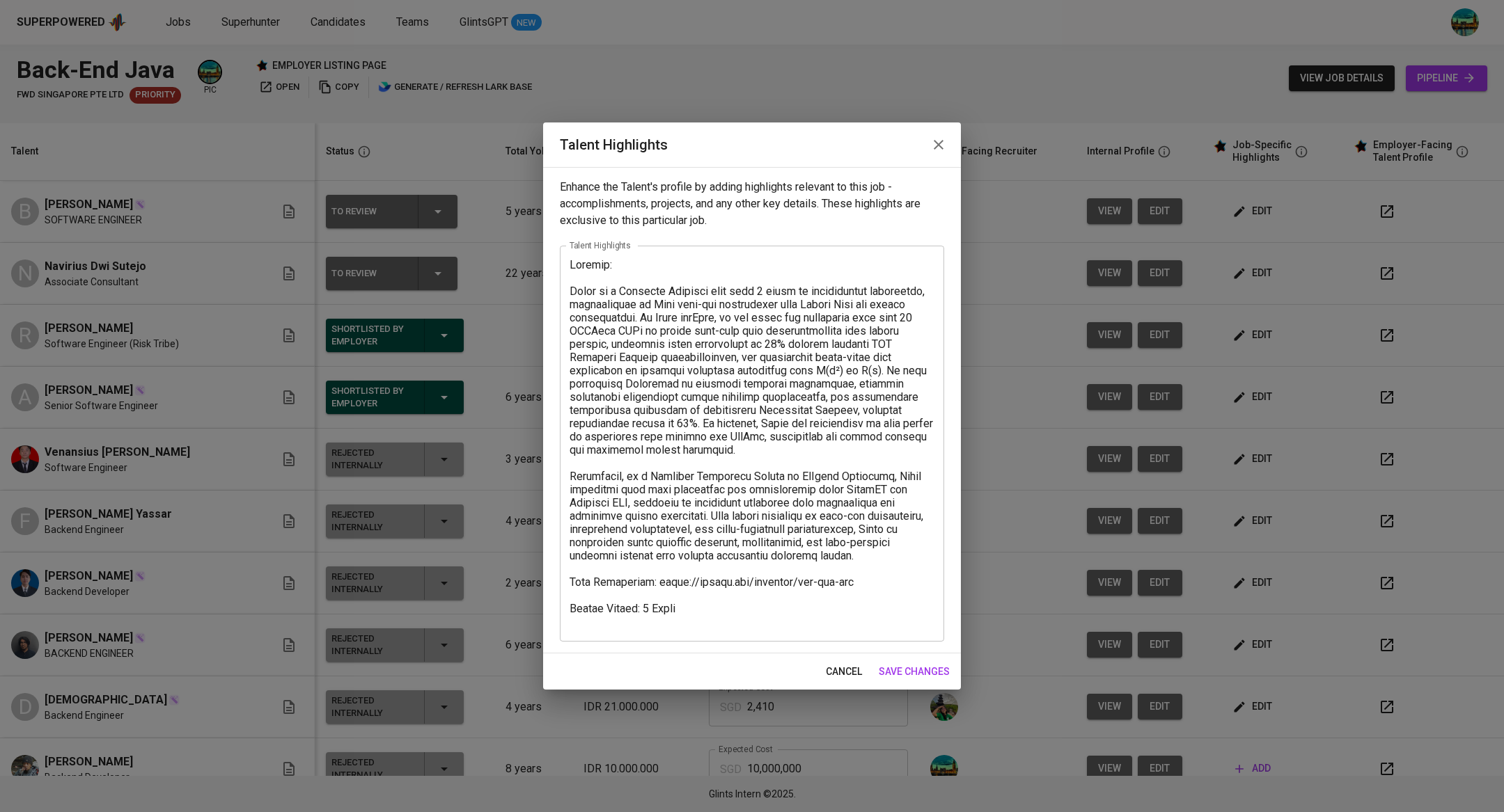
click at [940, 145] on icon "button" at bounding box center [939, 145] width 9 height 9
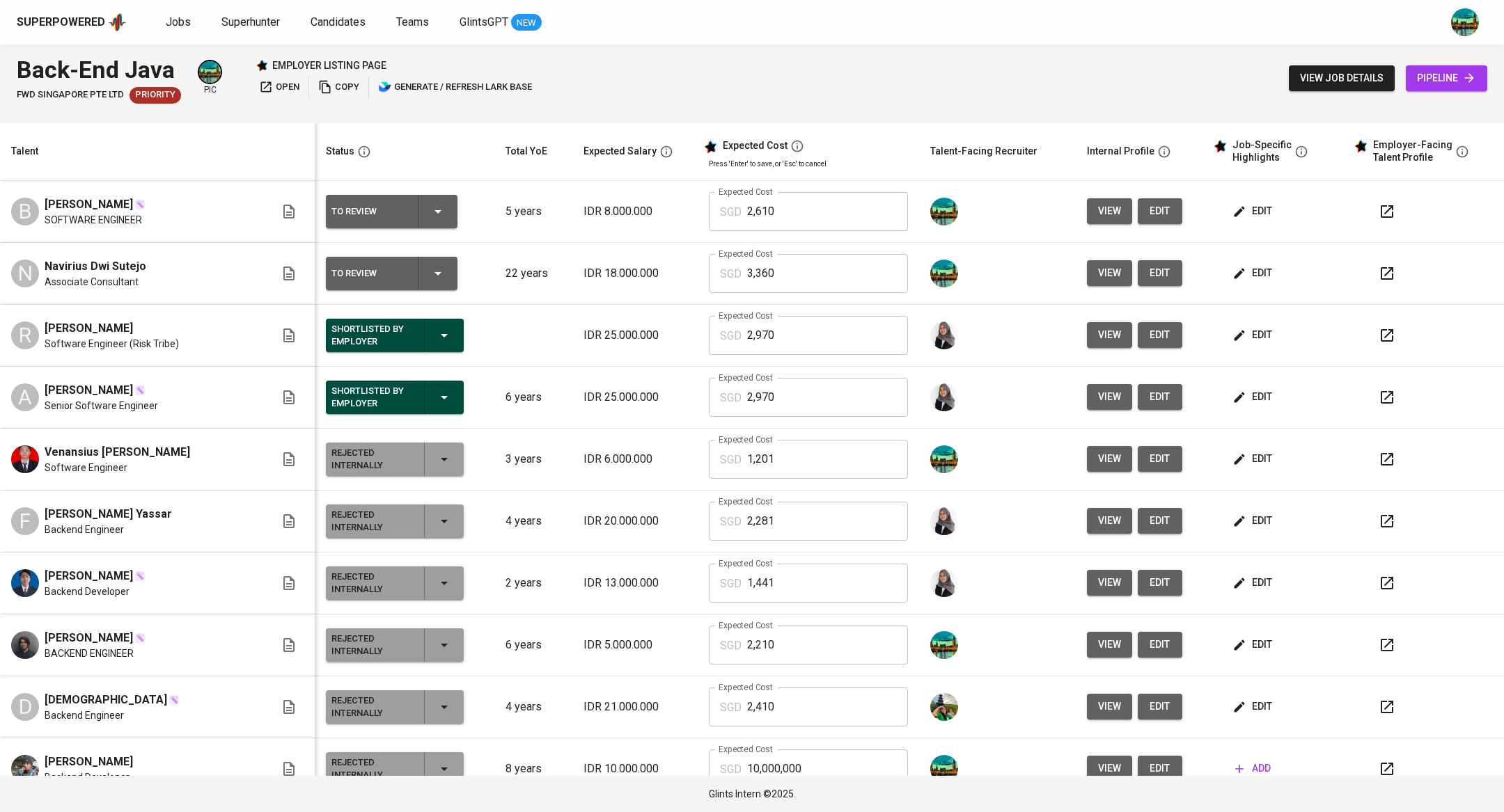
click at [1244, 270] on span "edit" at bounding box center [1253, 273] width 37 height 17
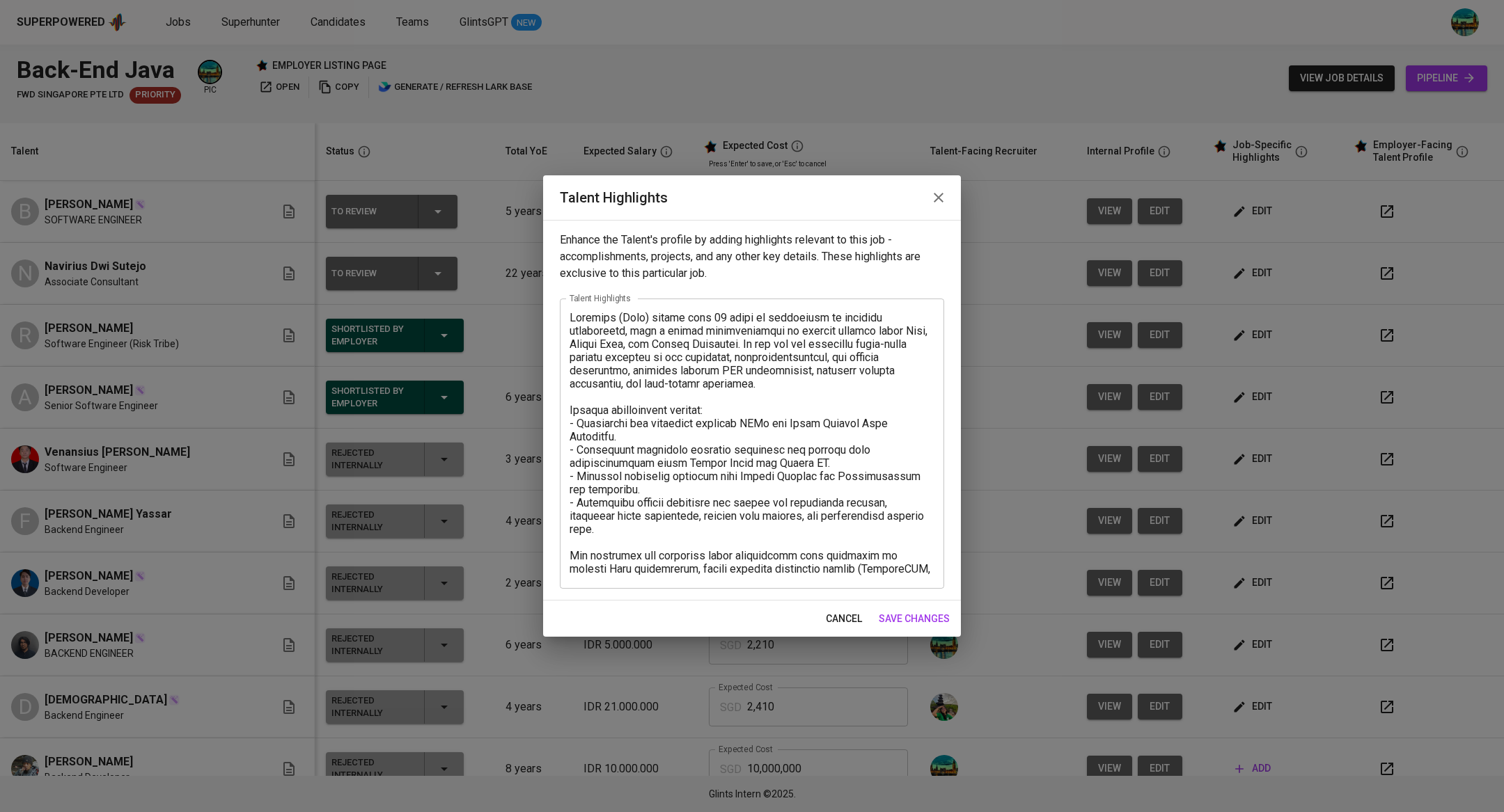
click at [578, 321] on textarea at bounding box center [751, 443] width 365 height 265
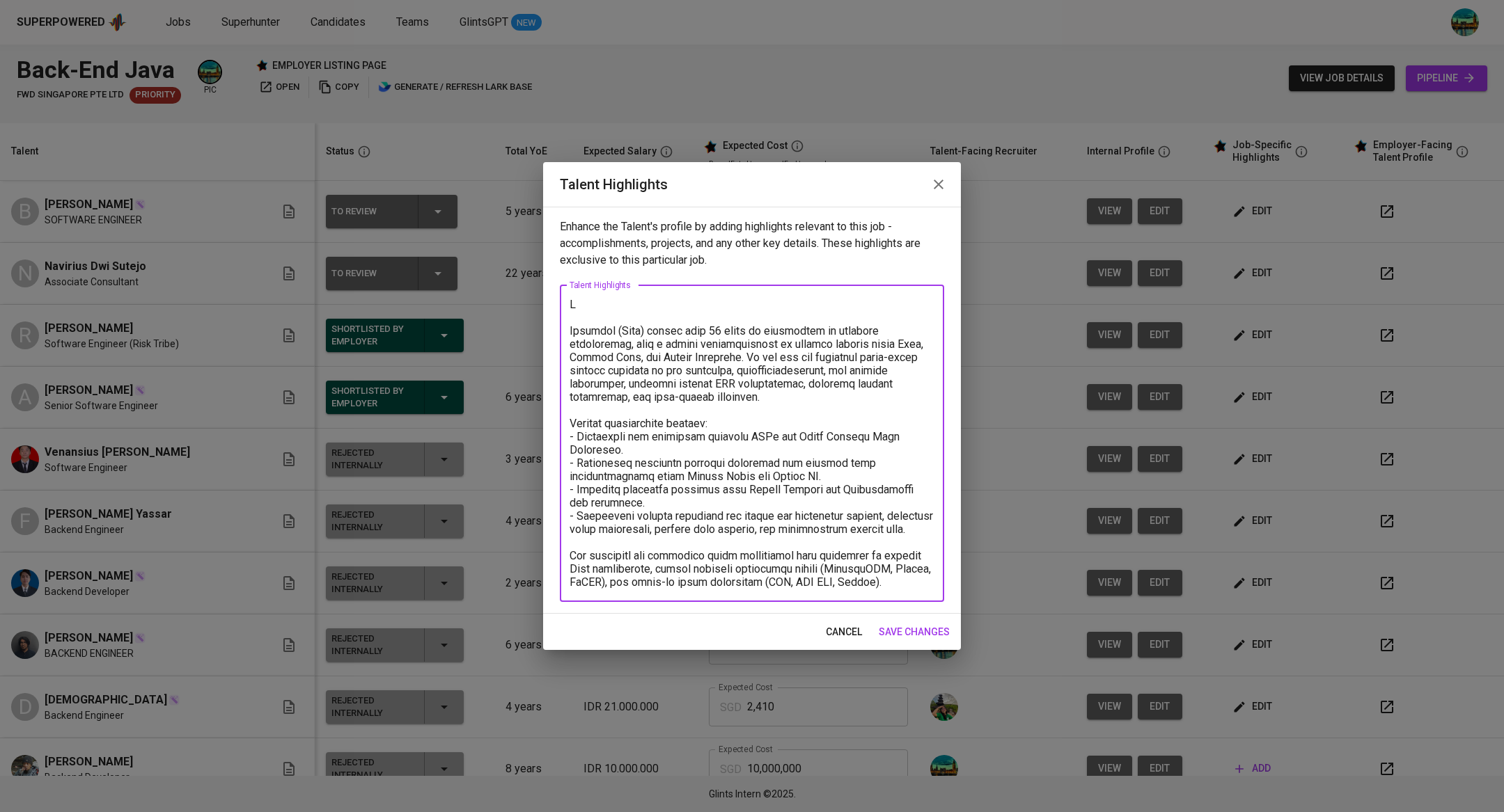
paste textarea "Summary:"
type textarea "Summary: Navirius (Tejo) brings over 22 years of experience in software develop…"
click at [899, 627] on span "save changes" at bounding box center [914, 632] width 71 height 17
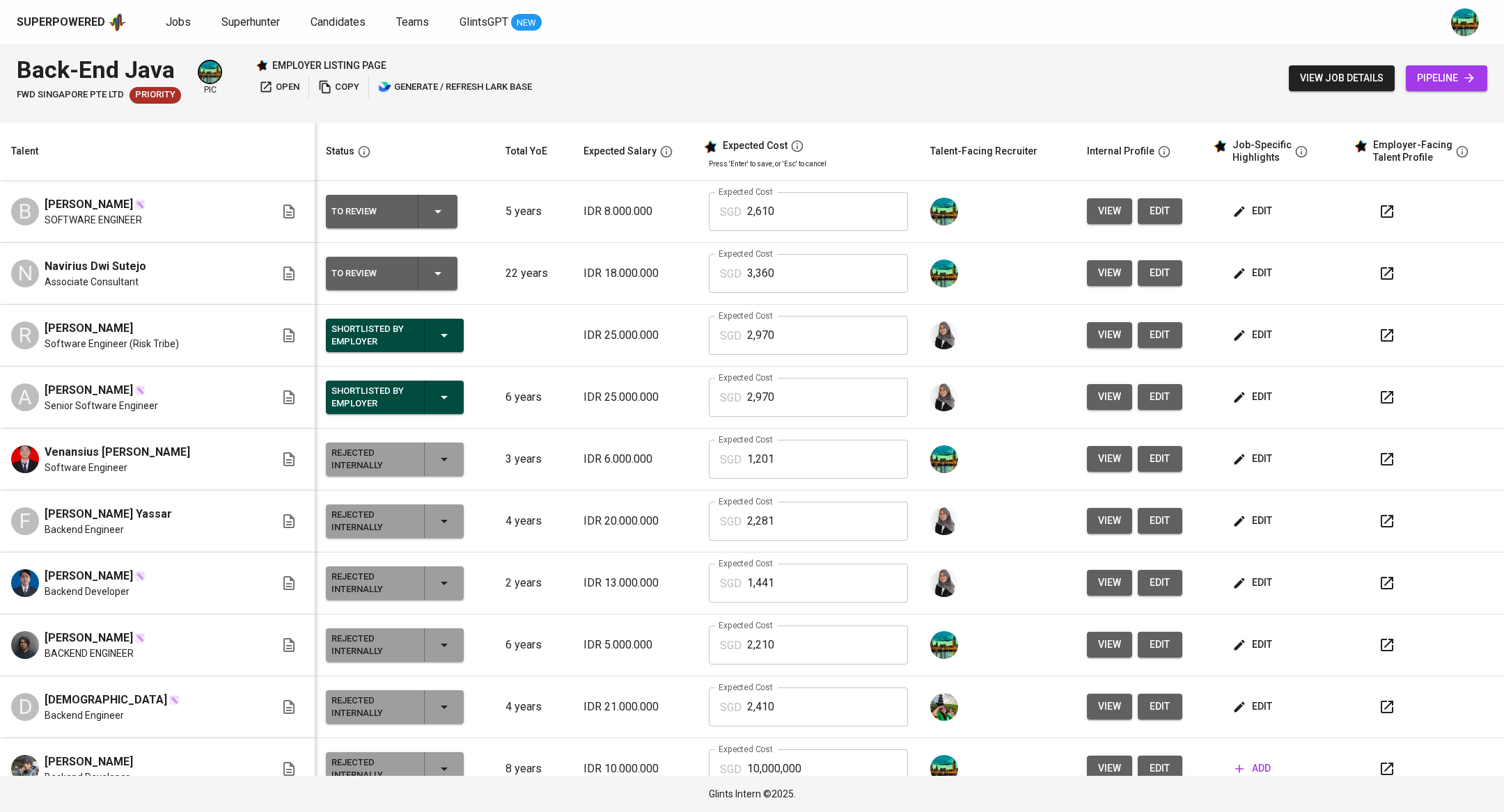
click at [434, 210] on icon "button" at bounding box center [437, 212] width 7 height 4
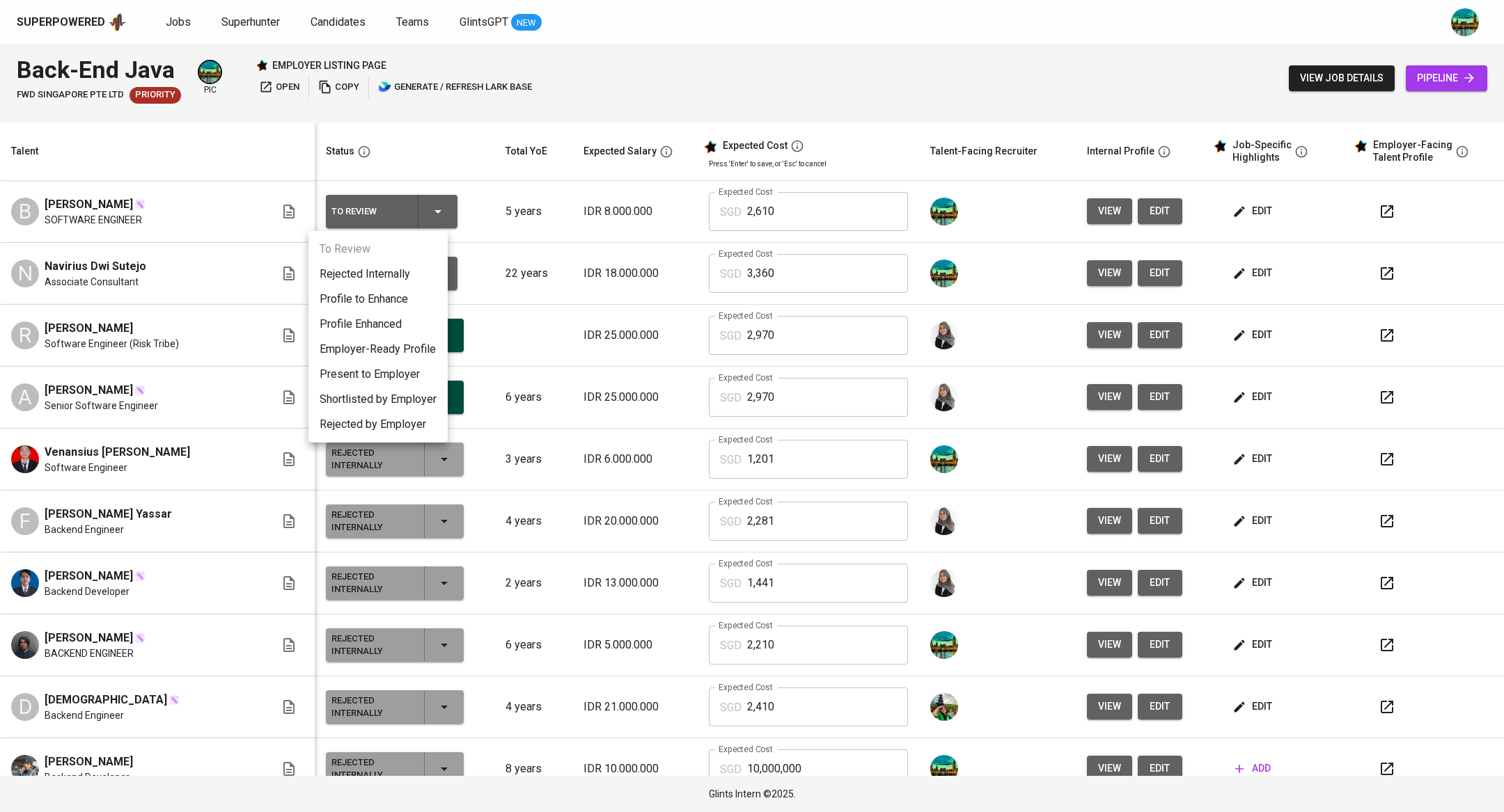
click at [386, 375] on li "Present to Employer" at bounding box center [378, 374] width 139 height 25
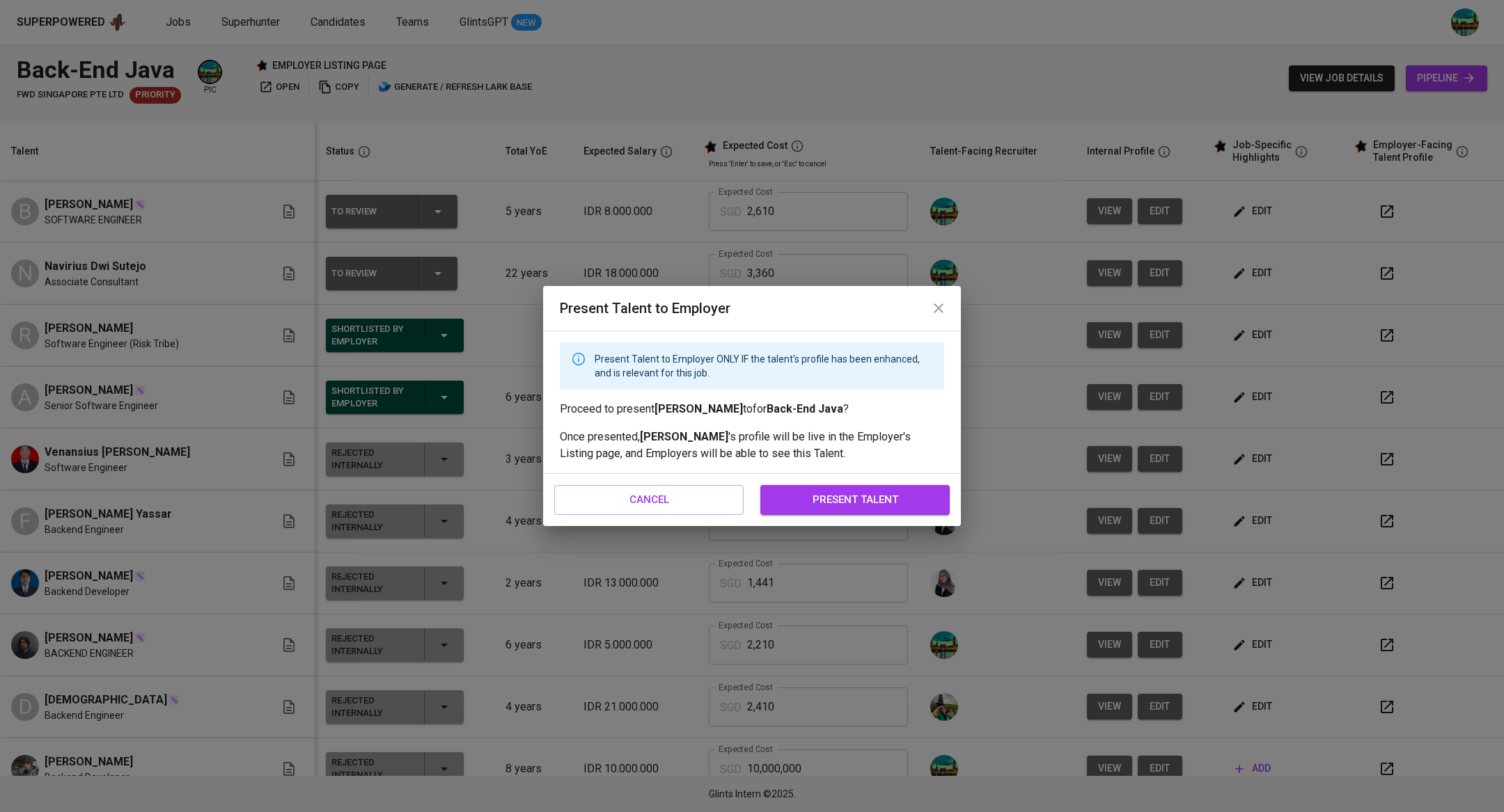
click at [850, 484] on div "cancel present talent" at bounding box center [751, 499] width 417 height 52
click at [845, 492] on span "present talent" at bounding box center [855, 499] width 158 height 18
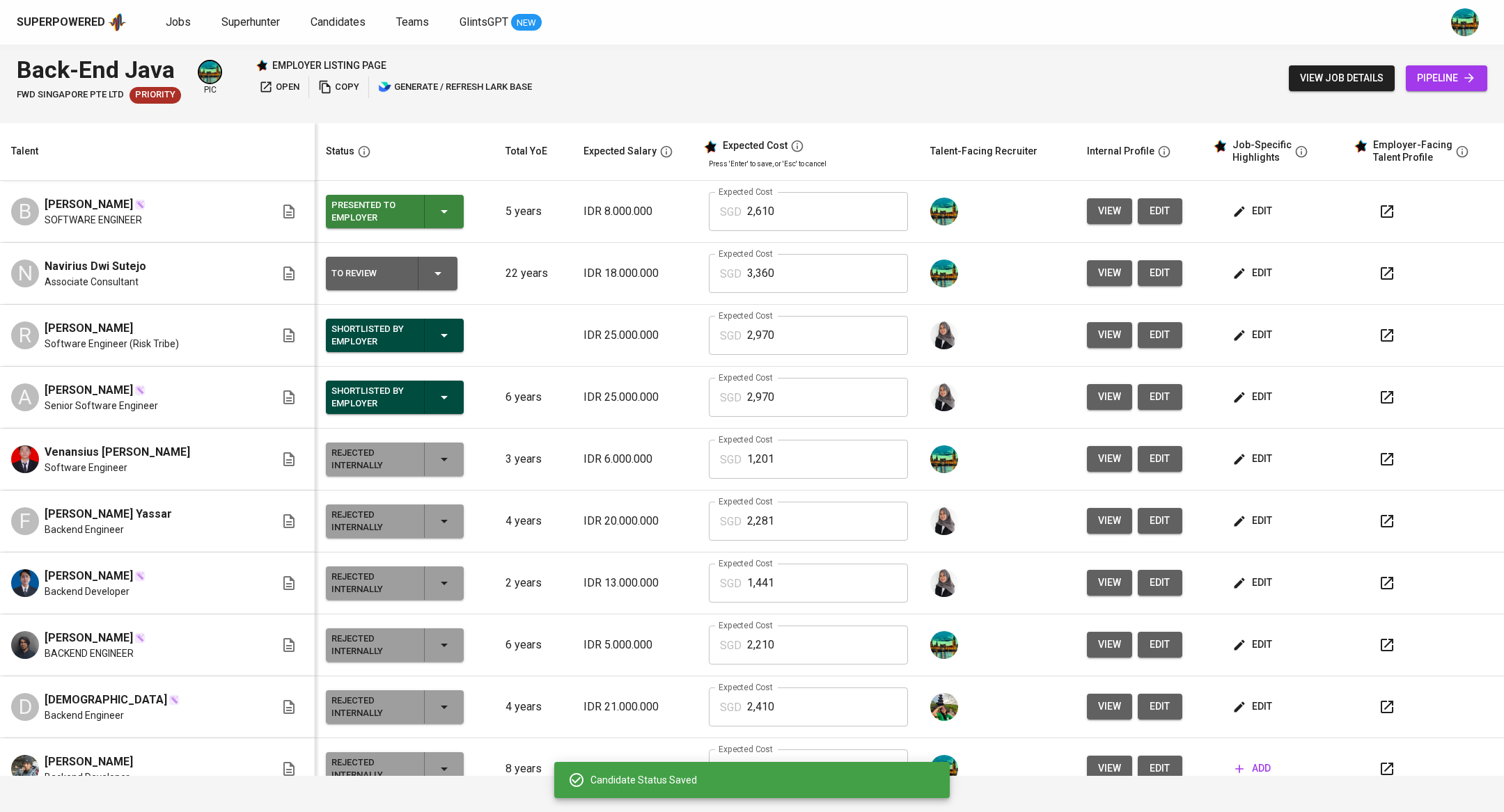
click at [430, 266] on icon "button" at bounding box center [438, 274] width 17 height 17
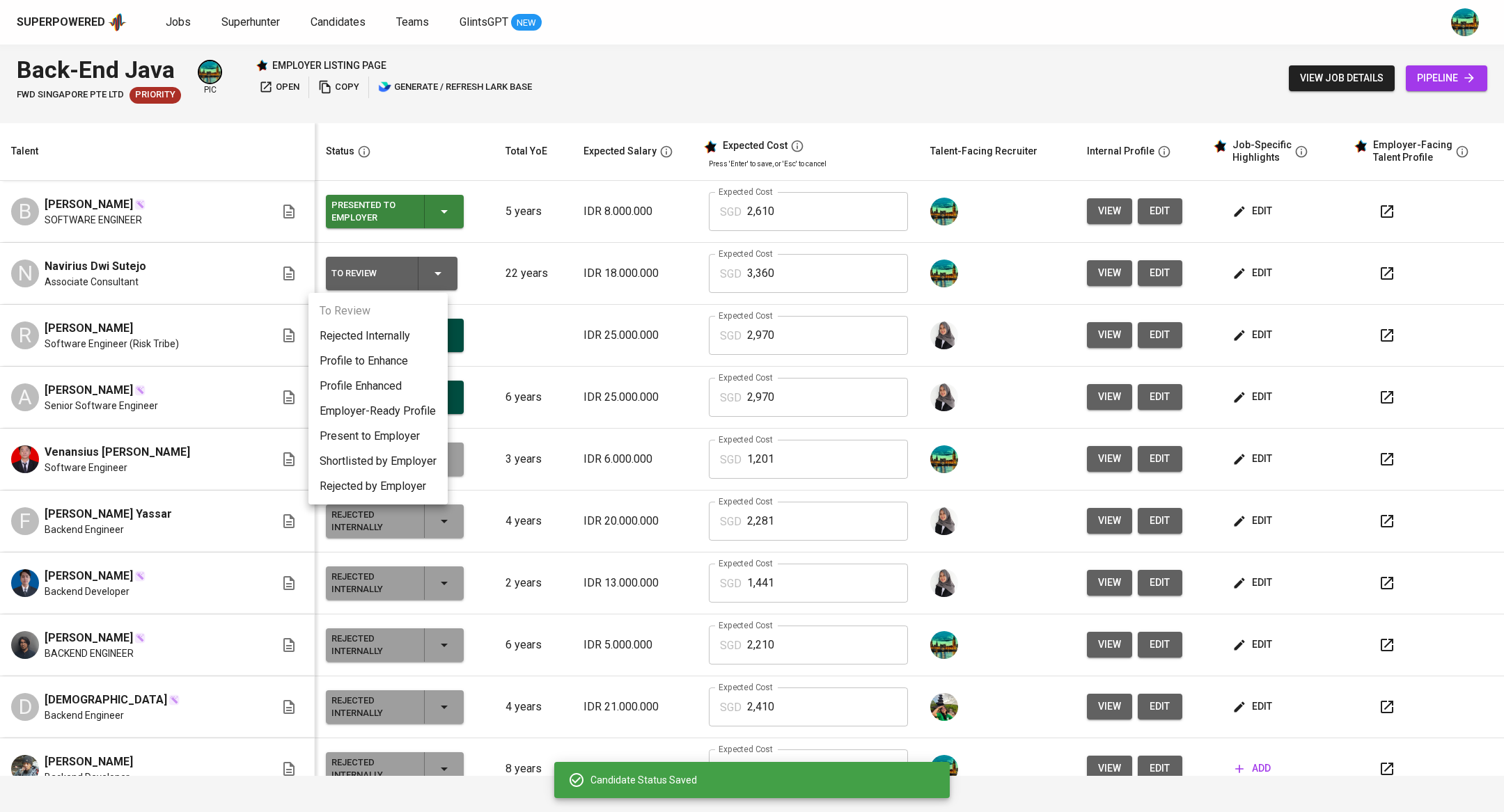
click at [410, 443] on li "Present to Employer" at bounding box center [378, 436] width 139 height 25
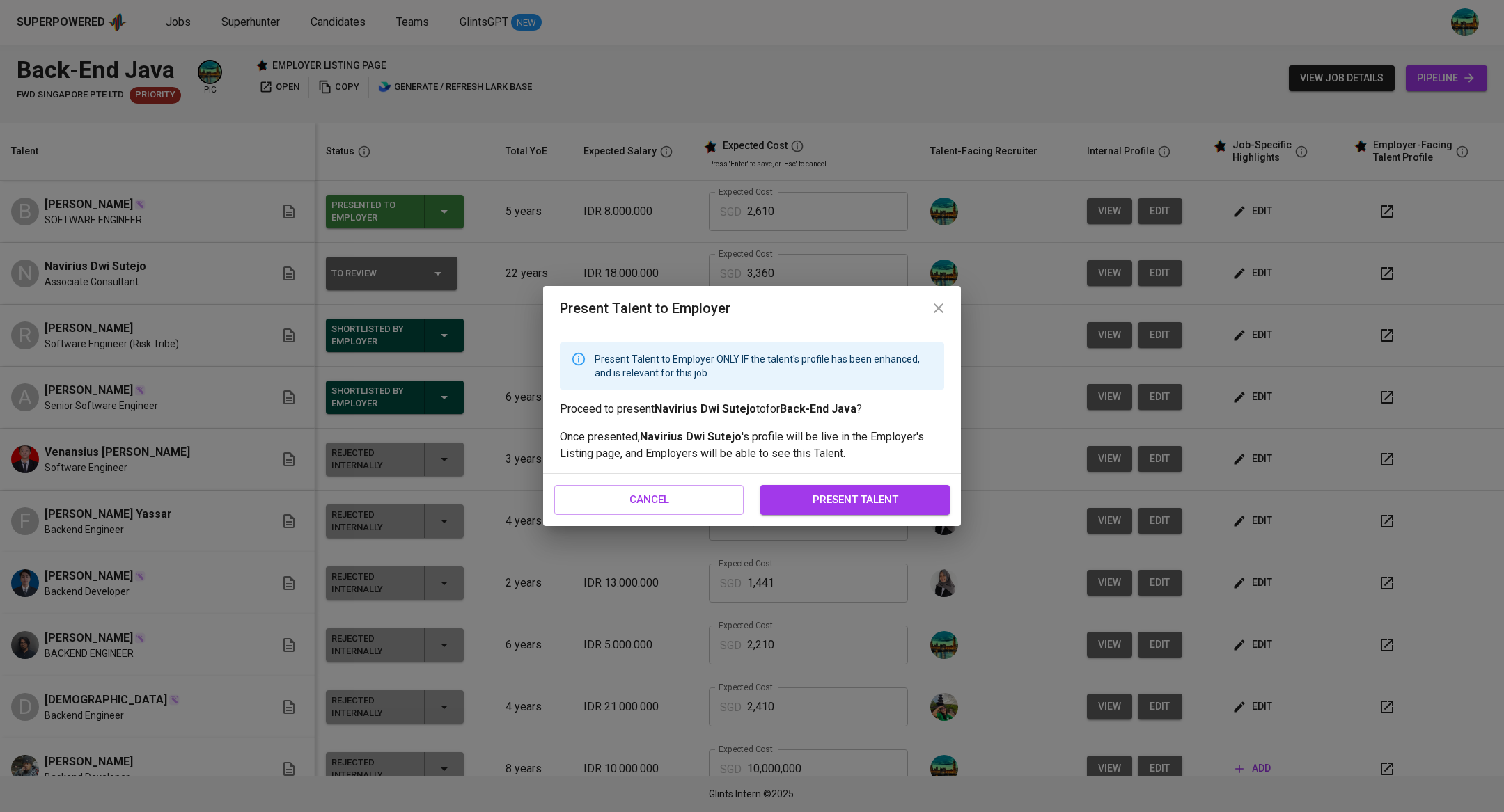
click at [836, 489] on button "present talent" at bounding box center [855, 499] width 189 height 29
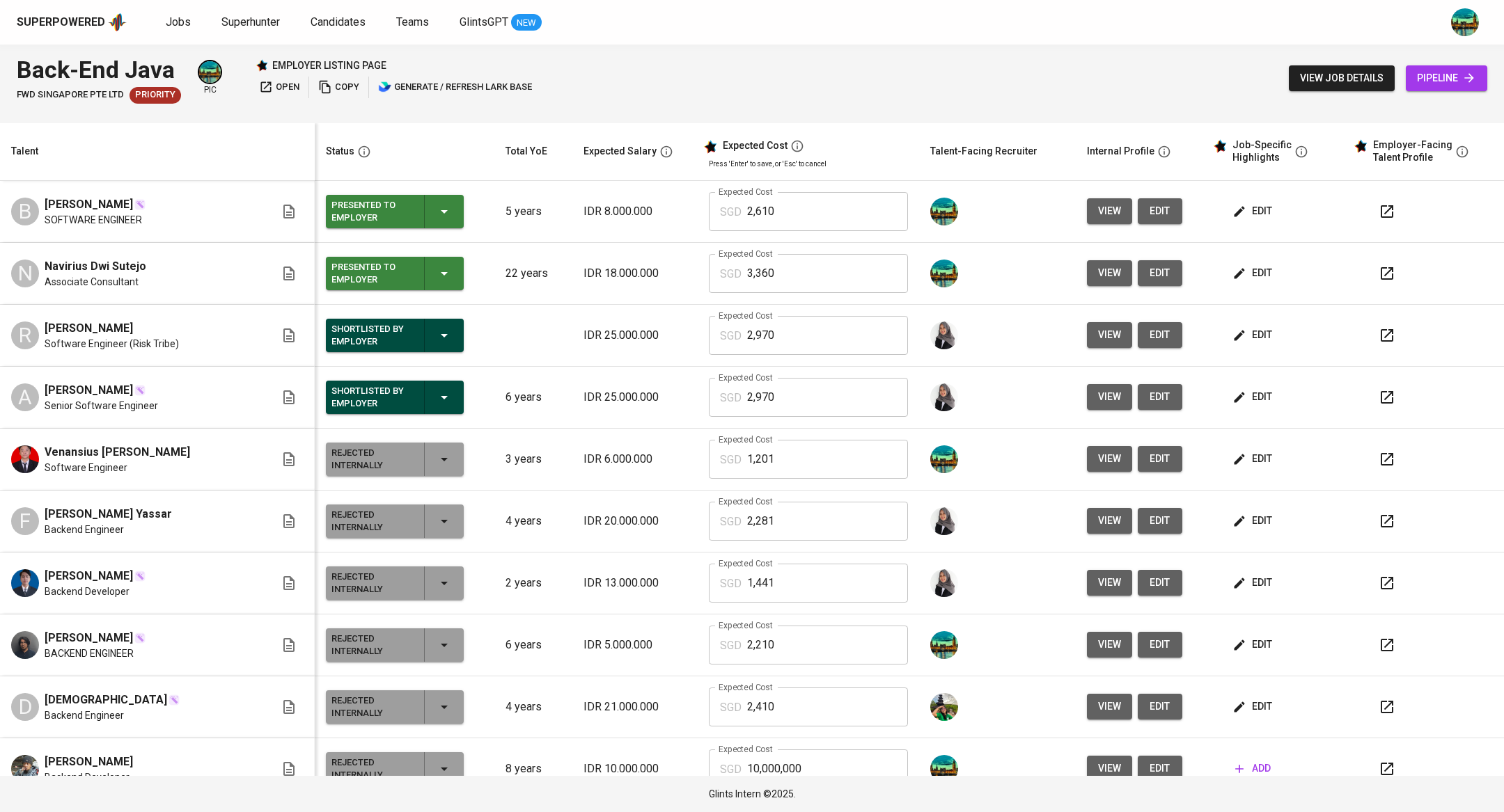
click at [276, 87] on span "open" at bounding box center [279, 87] width 41 height 16
click at [1149, 204] on span "edit" at bounding box center [1160, 211] width 23 height 17
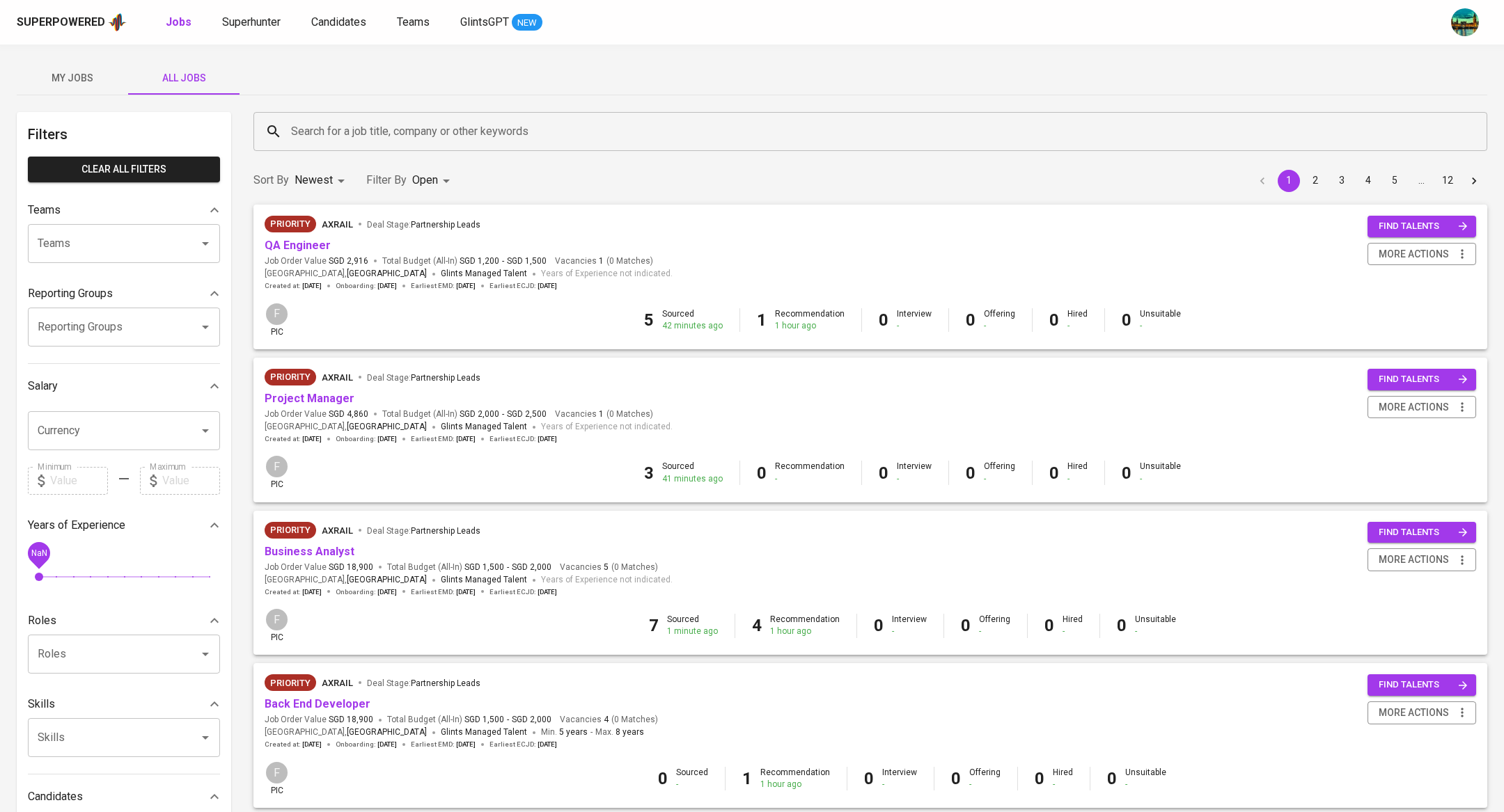
click at [67, 80] on span "My Jobs" at bounding box center [73, 78] width 94 height 17
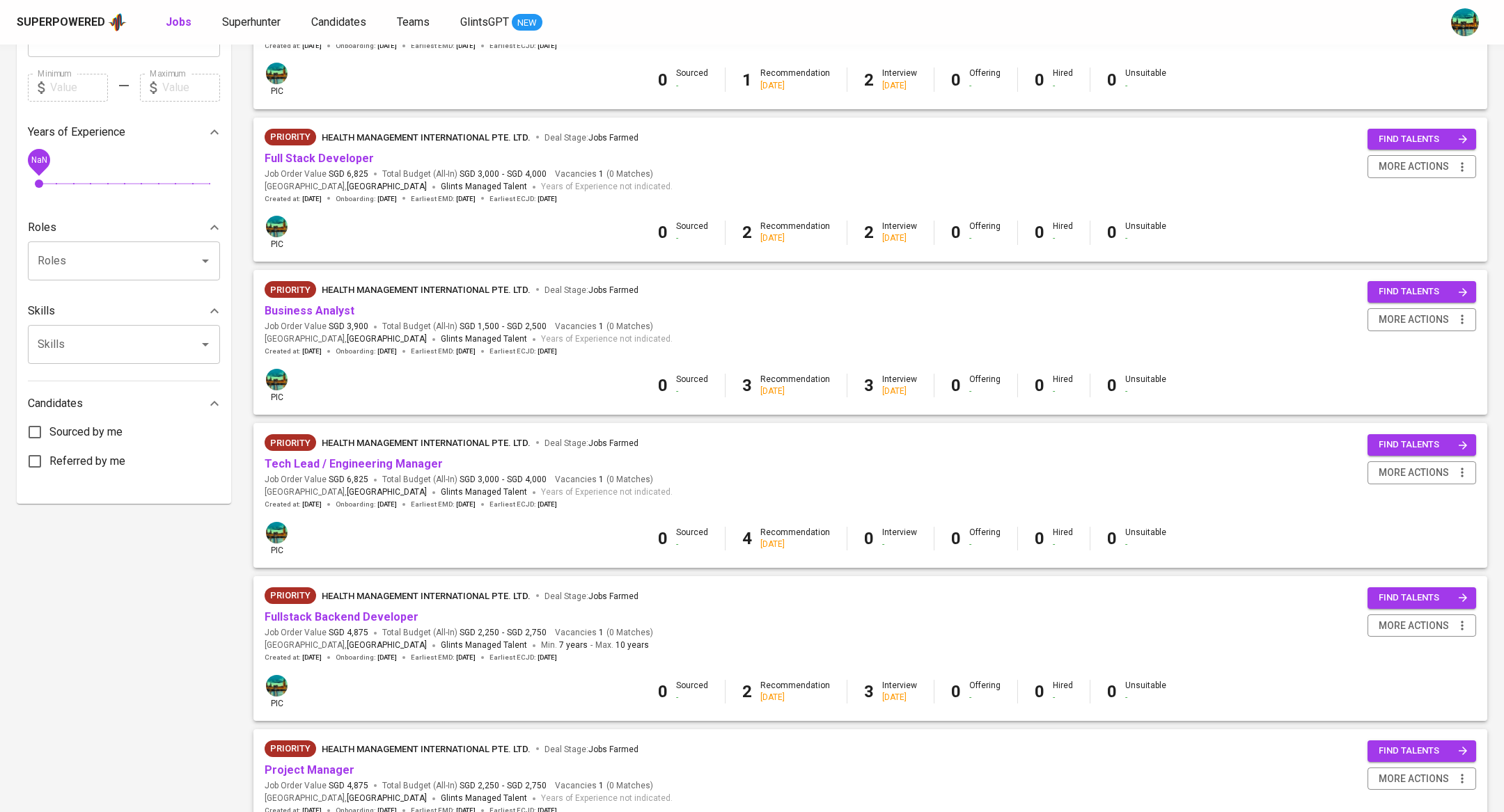
scroll to position [583, 0]
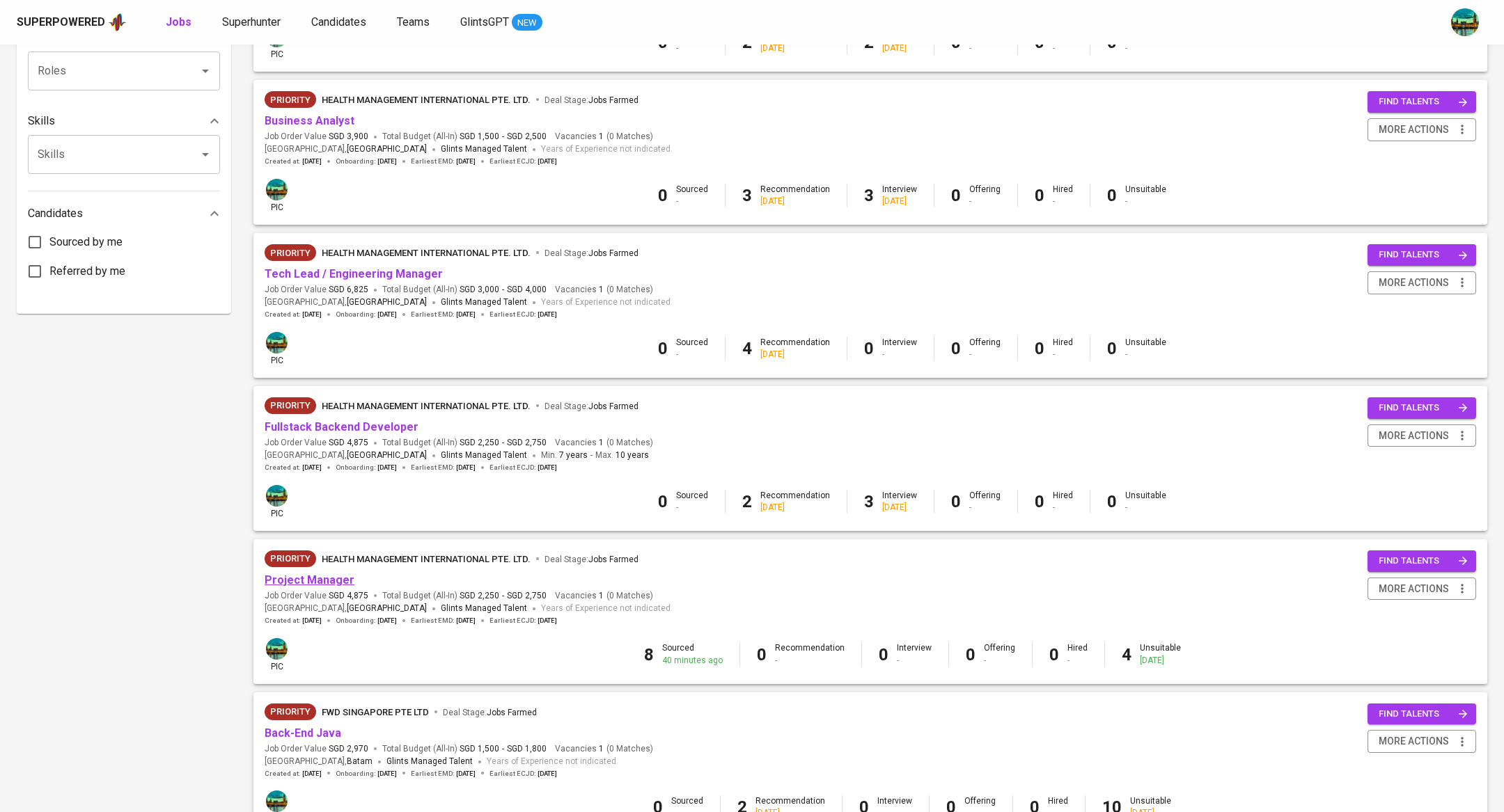
click at [337, 584] on link "Project Manager" at bounding box center [309, 580] width 90 height 13
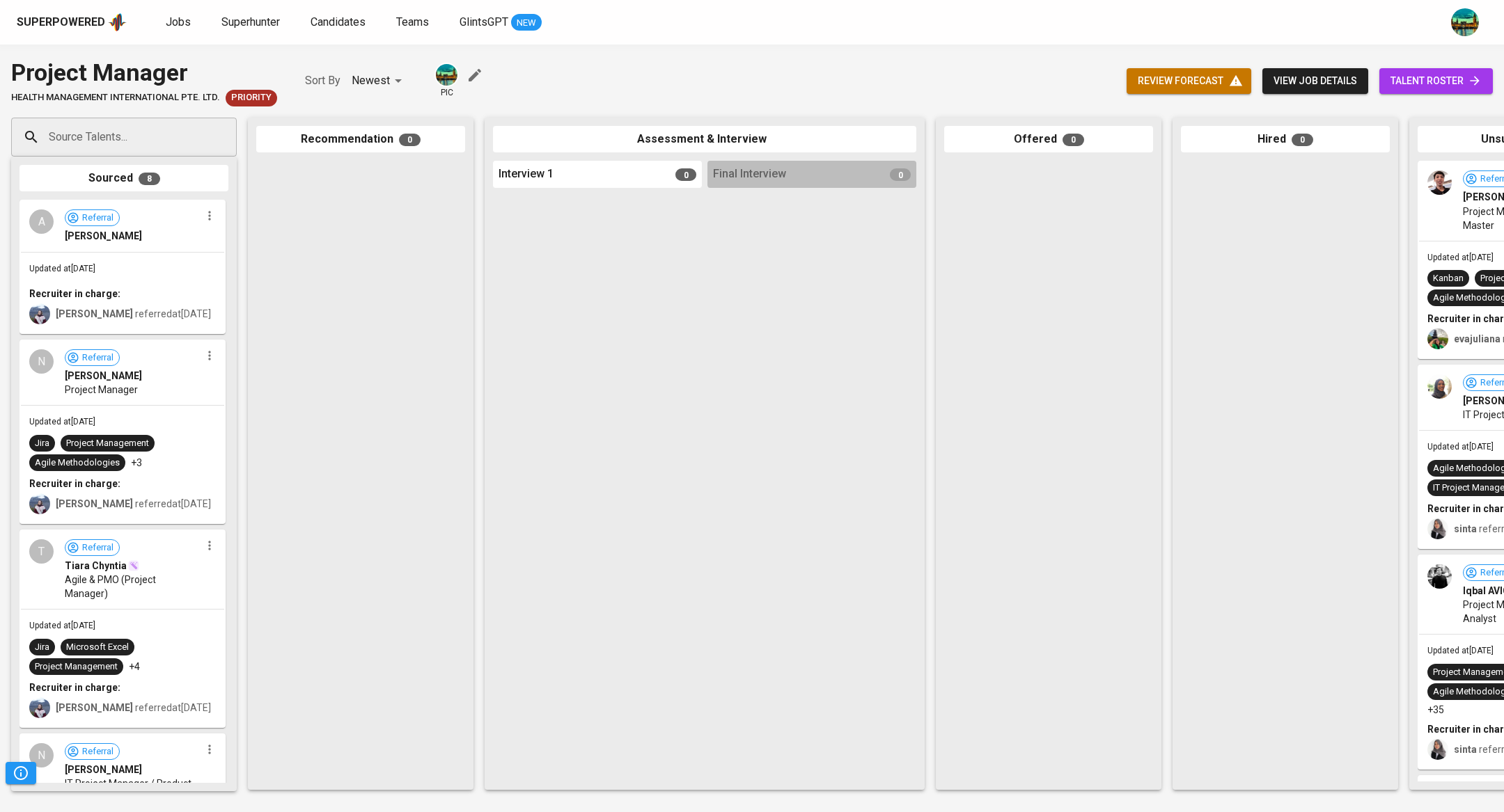
click at [1439, 71] on link "talent roster" at bounding box center [1436, 80] width 113 height 25
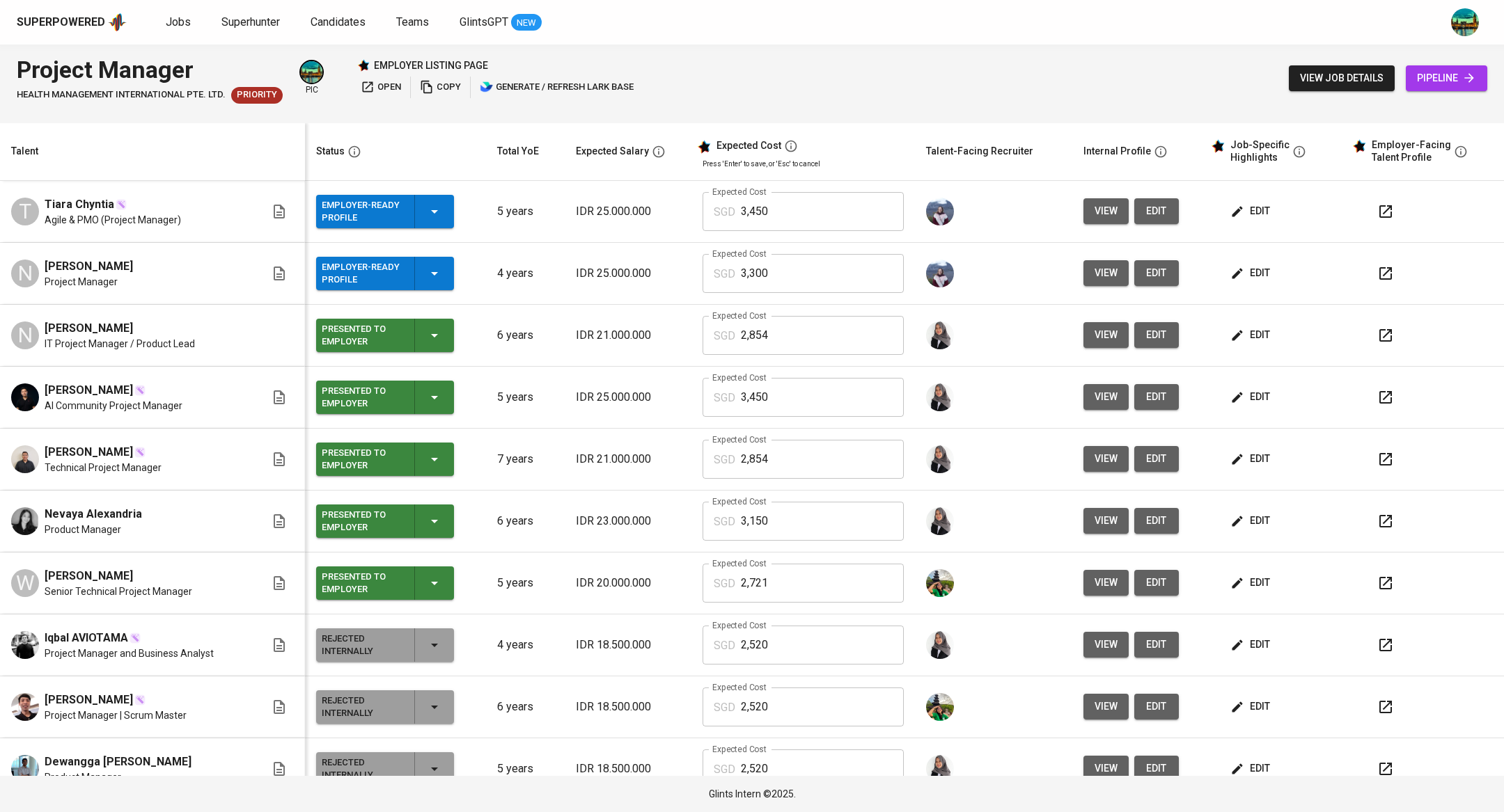
click at [1378, 210] on icon "button" at bounding box center [1386, 212] width 17 height 17
click at [1234, 271] on span "edit" at bounding box center [1251, 273] width 37 height 17
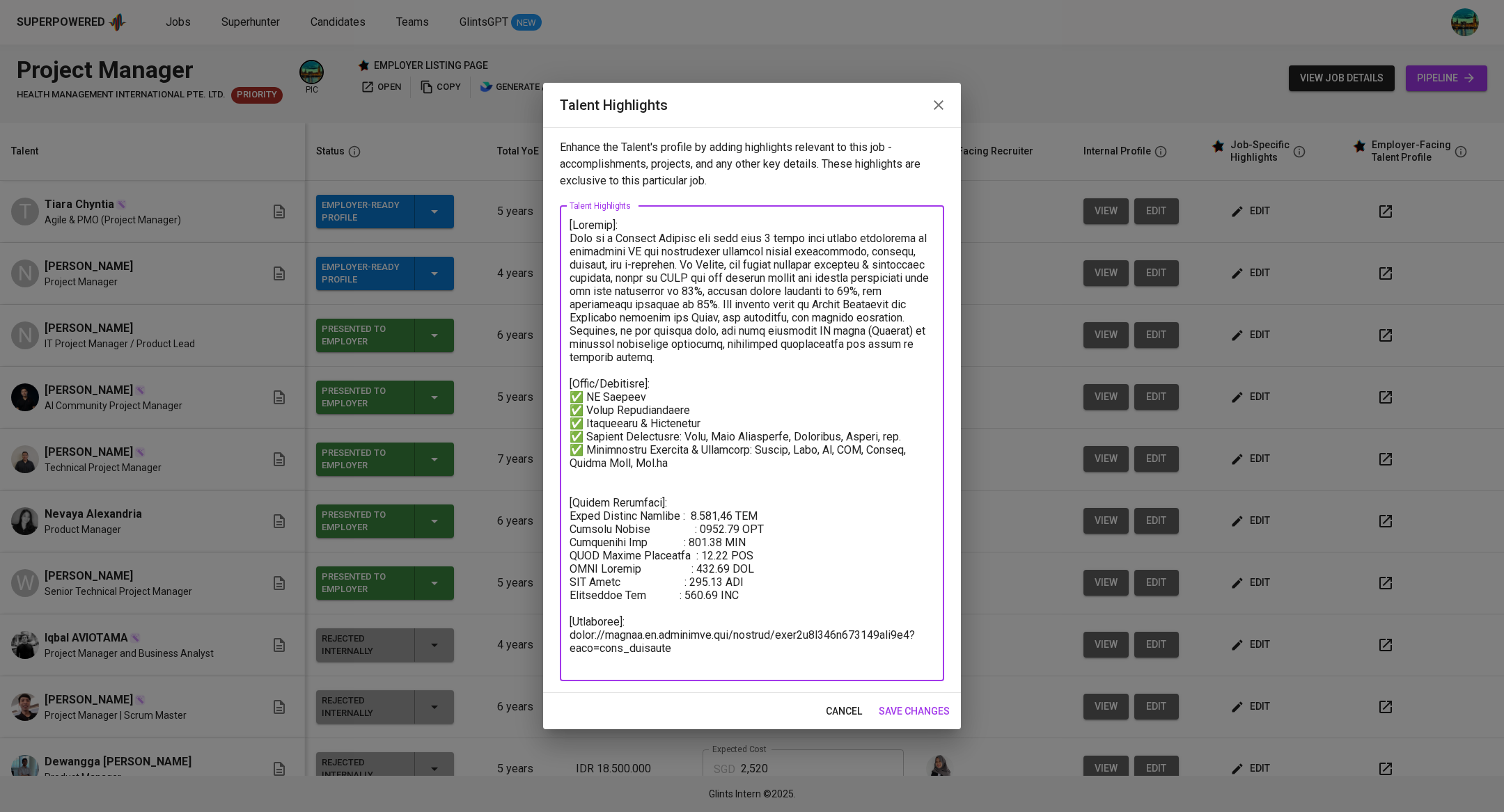
drag, startPoint x: 681, startPoint y: 659, endPoint x: 551, endPoint y: 617, distance: 136.6
click at [551, 617] on div "Enhance the Talent's profile by adding highlights relevant to this job - accomp…" at bounding box center [751, 410] width 417 height 566
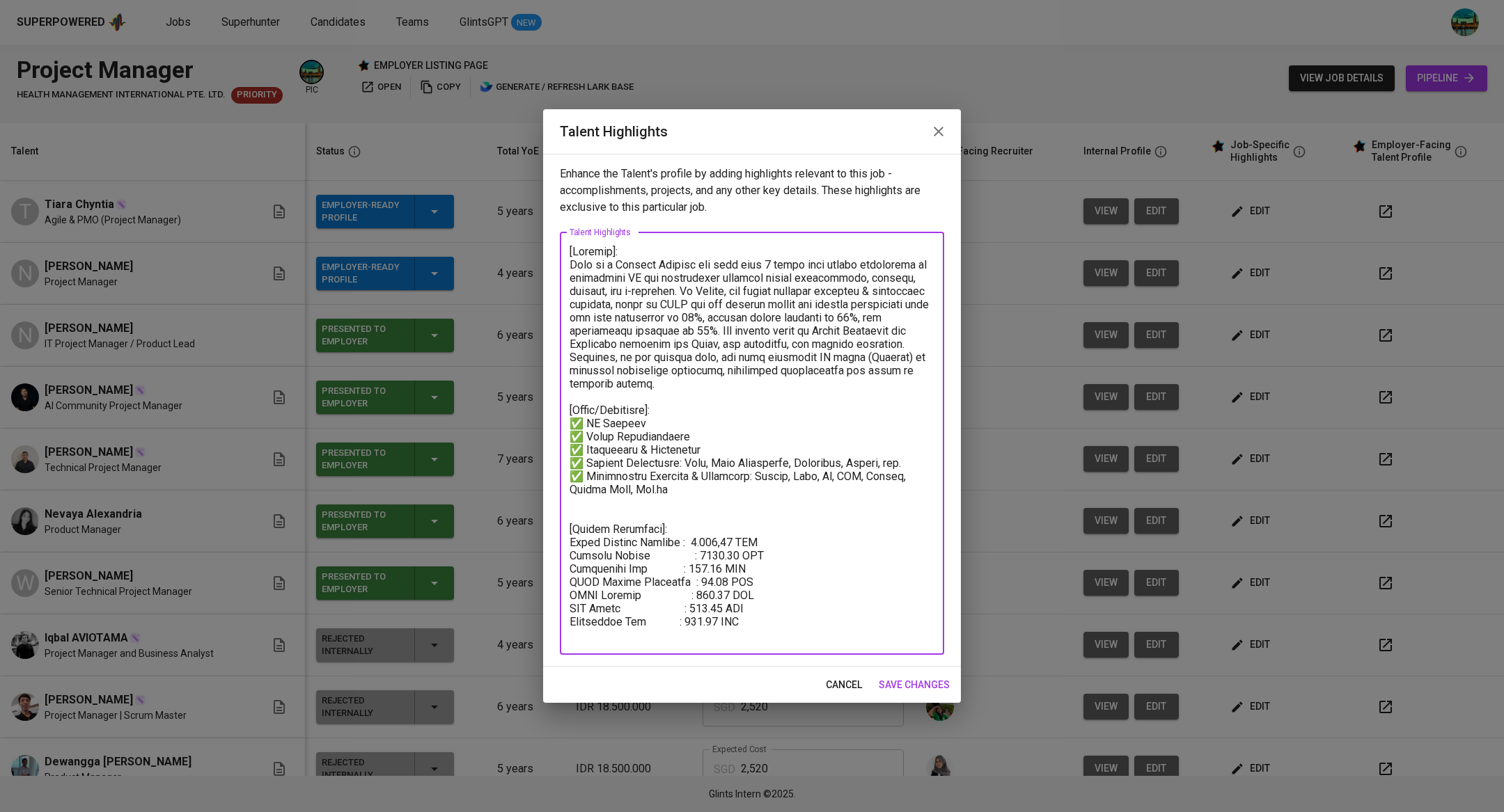
type textarea "[Summary]: Ilmi is a Project Manager for more than 4 years with strong experien…"
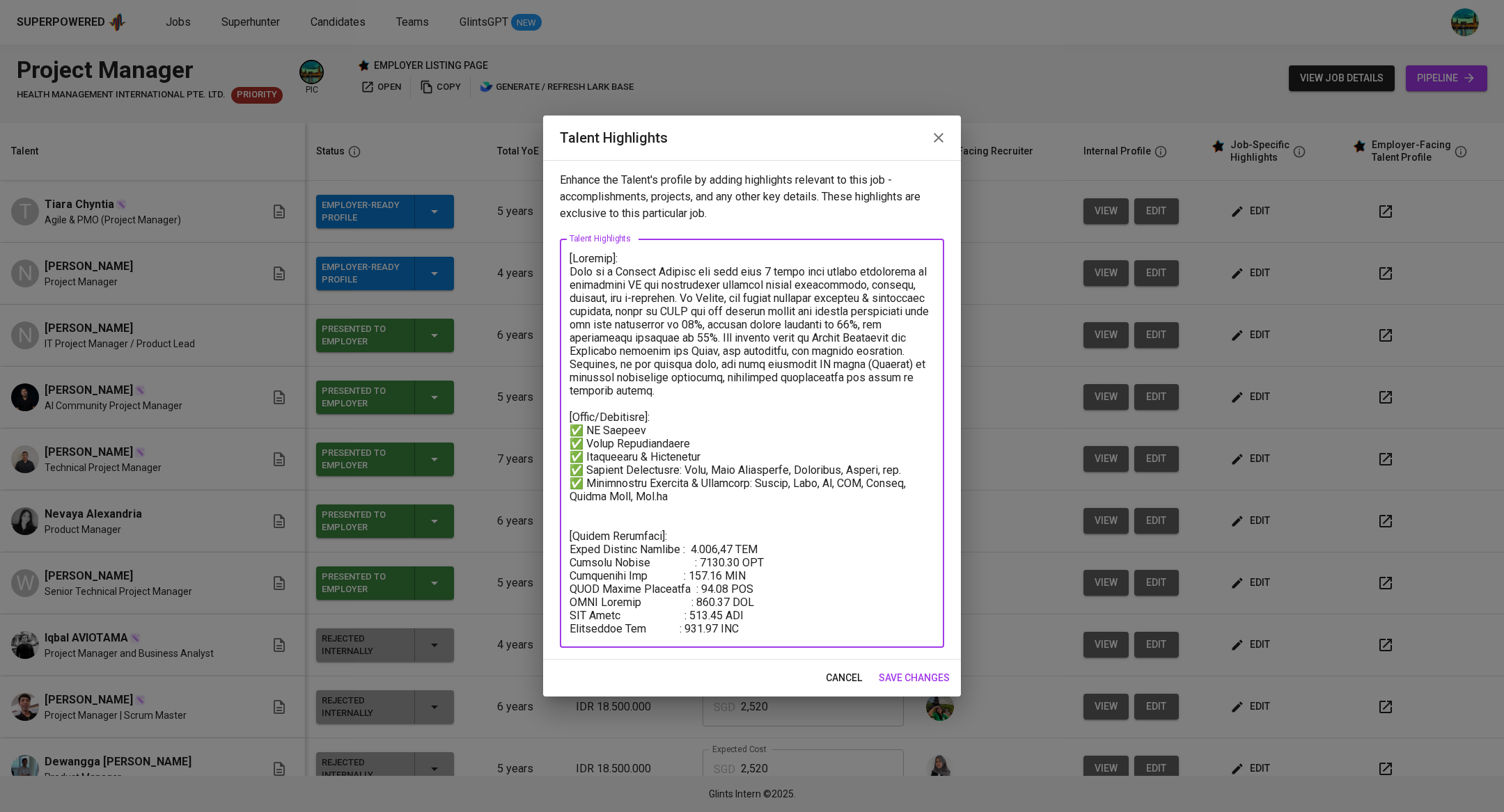
click at [911, 676] on span "save changes" at bounding box center [914, 678] width 71 height 17
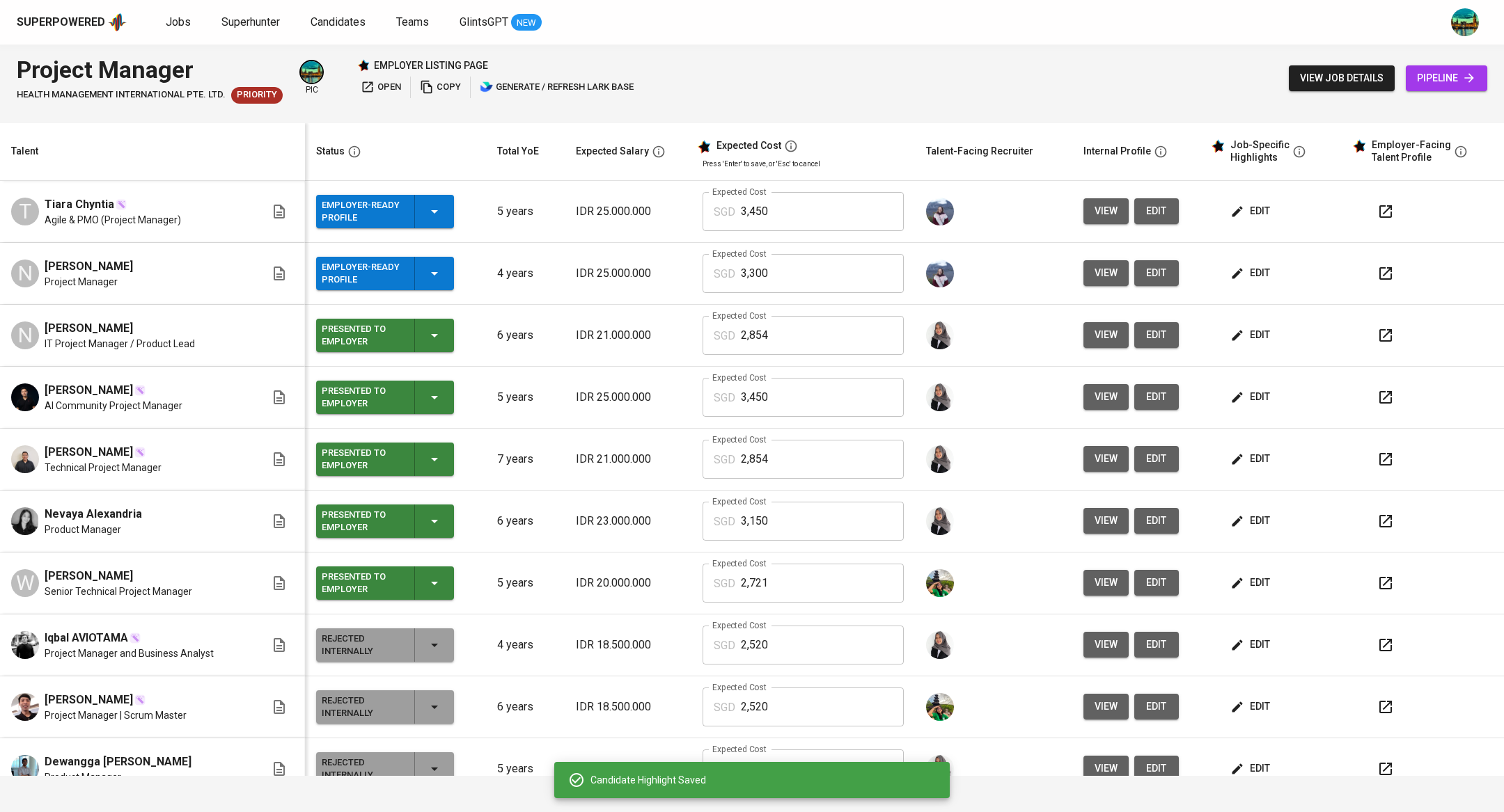
click at [437, 268] on icon "button" at bounding box center [434, 274] width 17 height 17
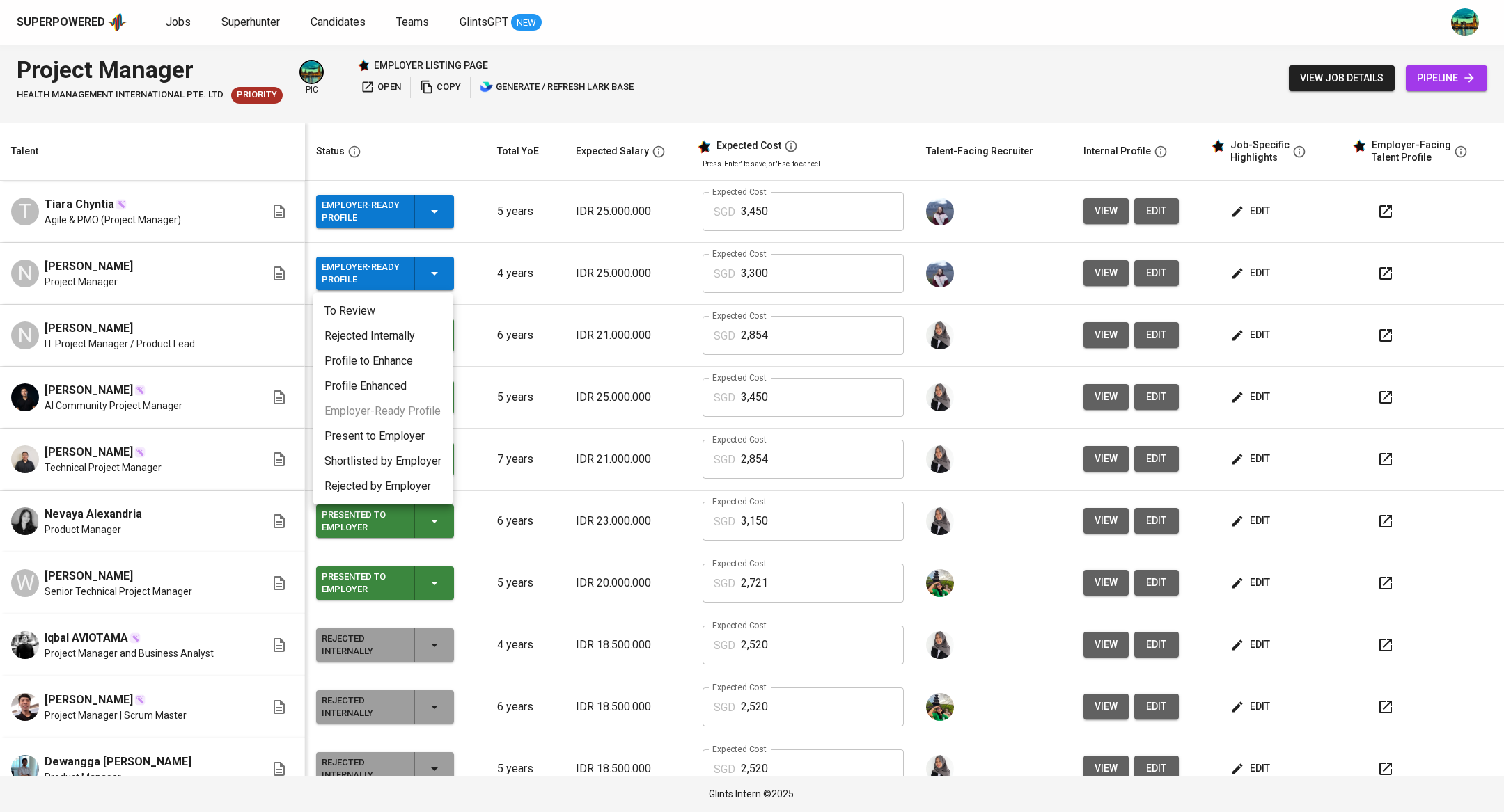
click at [401, 439] on li "Present to Employer" at bounding box center [384, 436] width 139 height 25
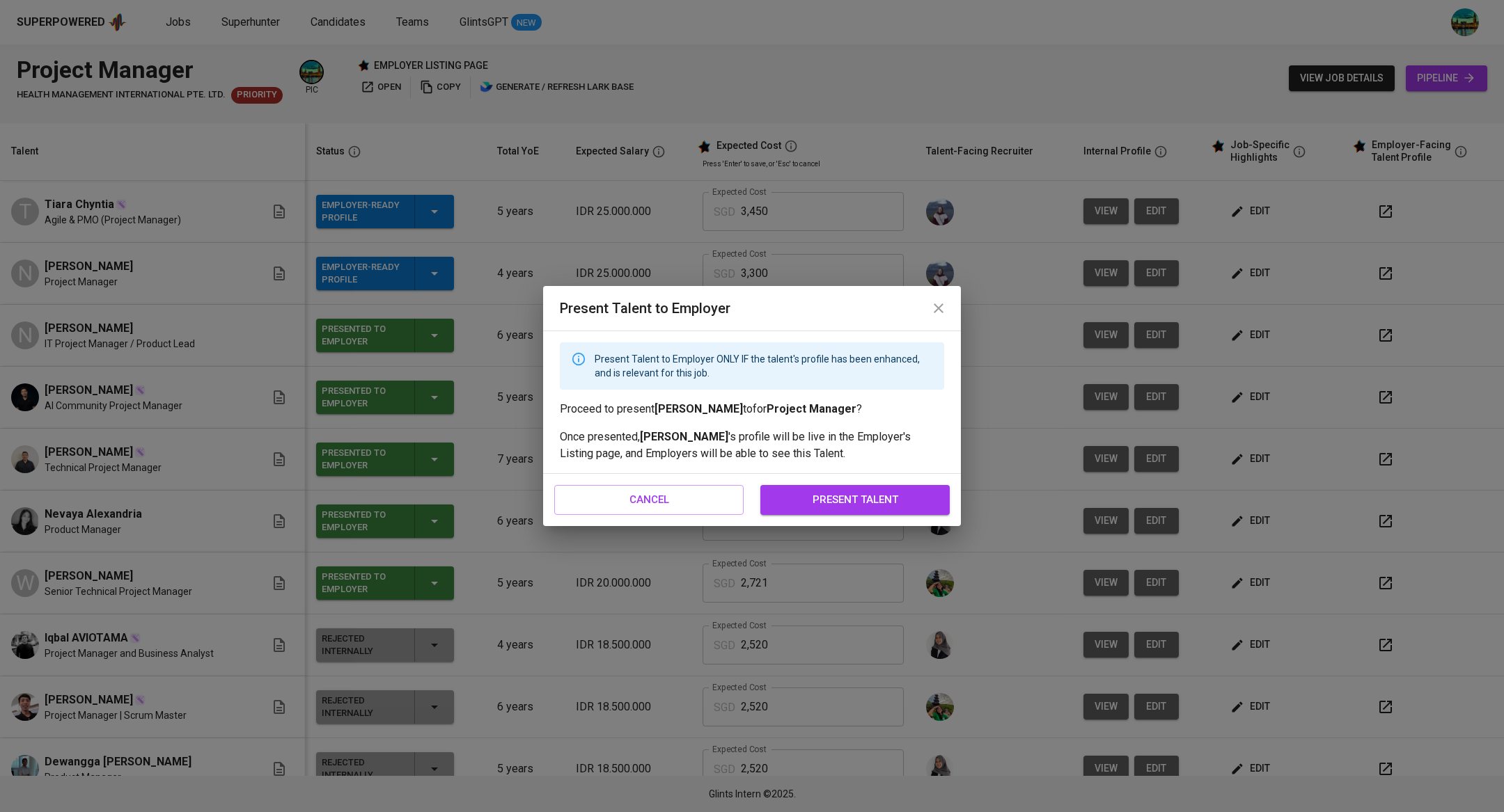
click at [816, 503] on span "present talent" at bounding box center [855, 499] width 158 height 18
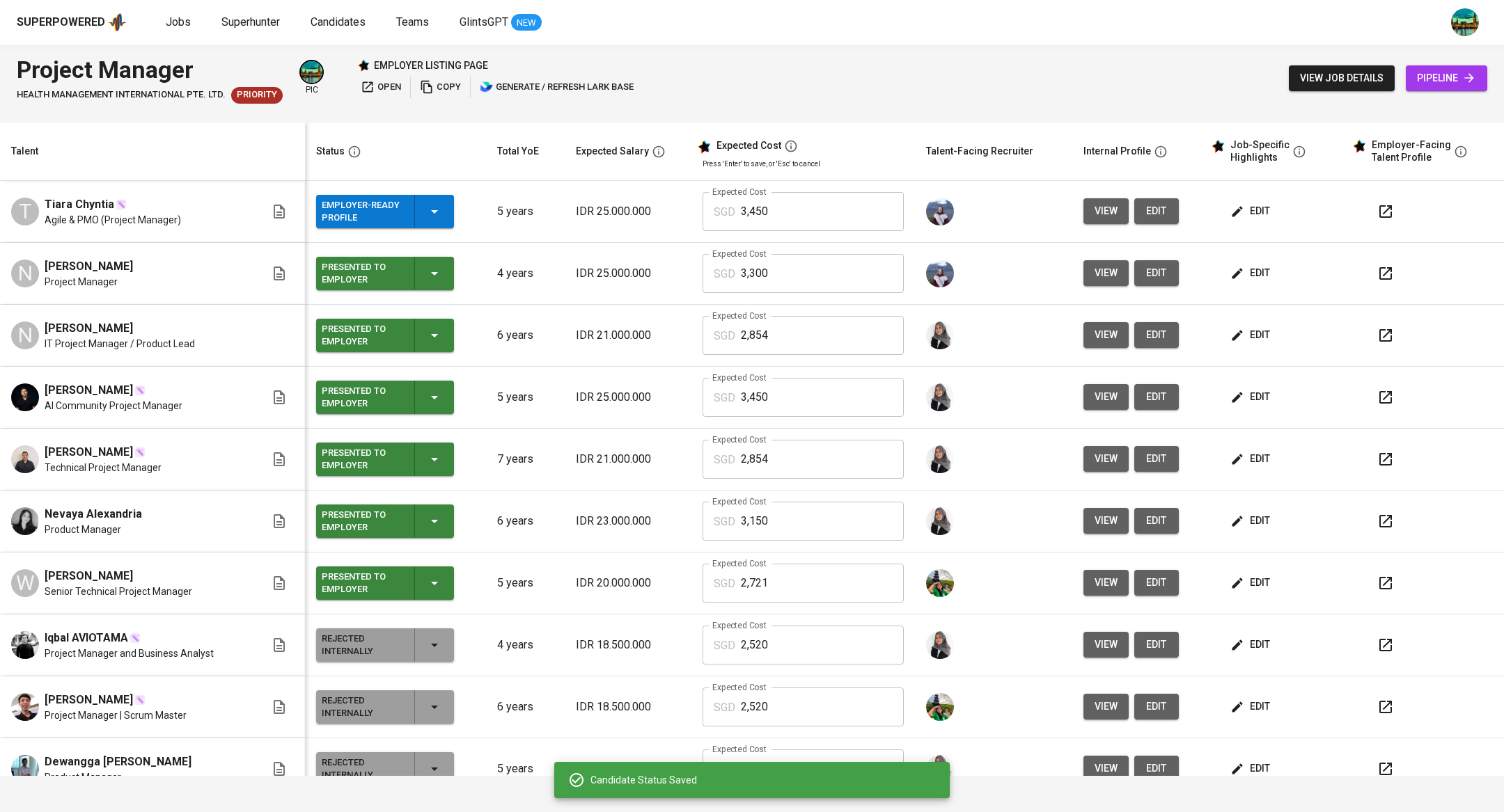
click at [1380, 212] on icon "button" at bounding box center [1385, 211] width 12 height 12
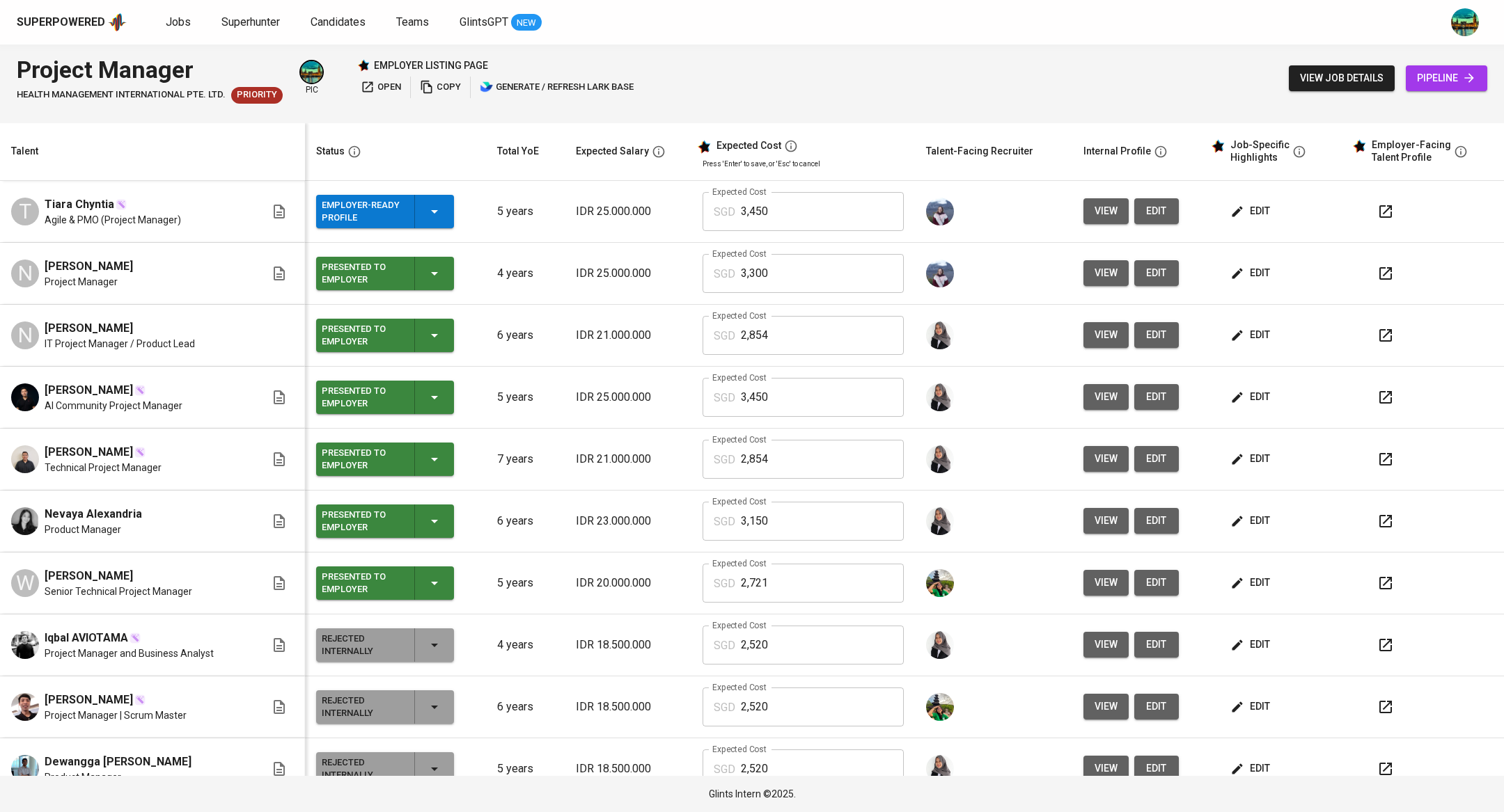
click at [1234, 271] on span "edit" at bounding box center [1251, 273] width 37 height 17
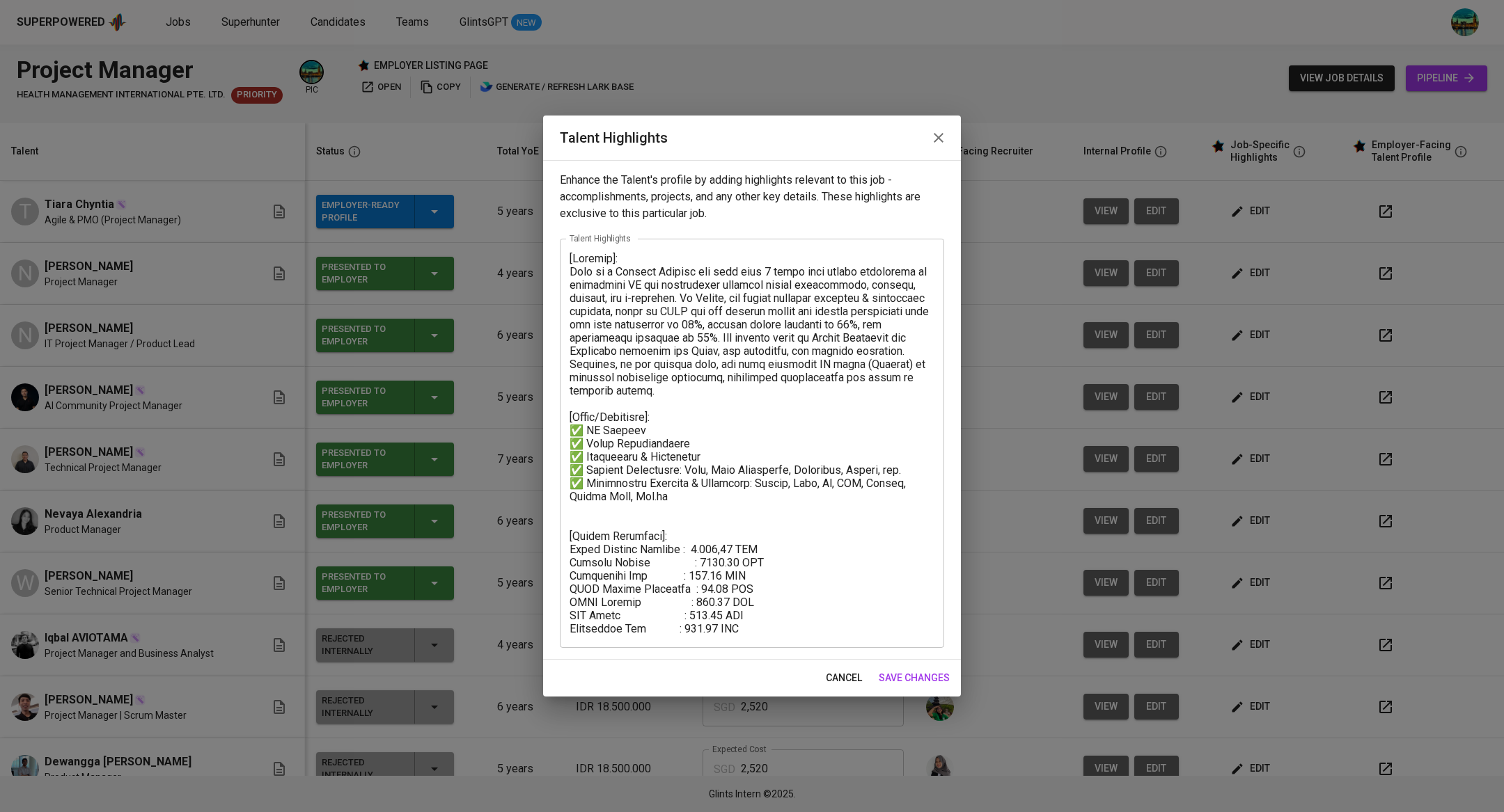
click at [942, 141] on icon "button" at bounding box center [939, 138] width 9 height 9
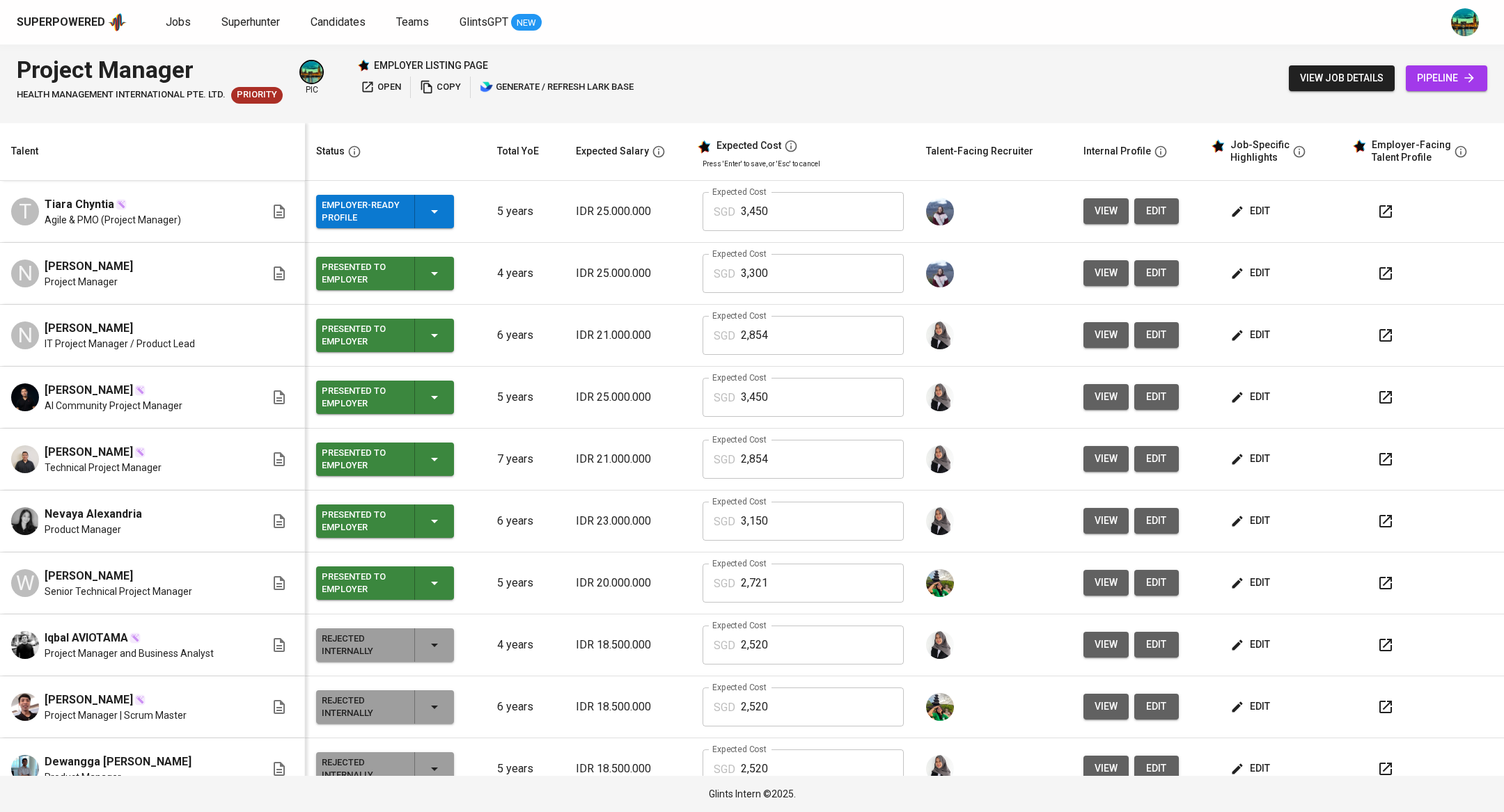
click at [1236, 210] on span "edit" at bounding box center [1251, 211] width 37 height 17
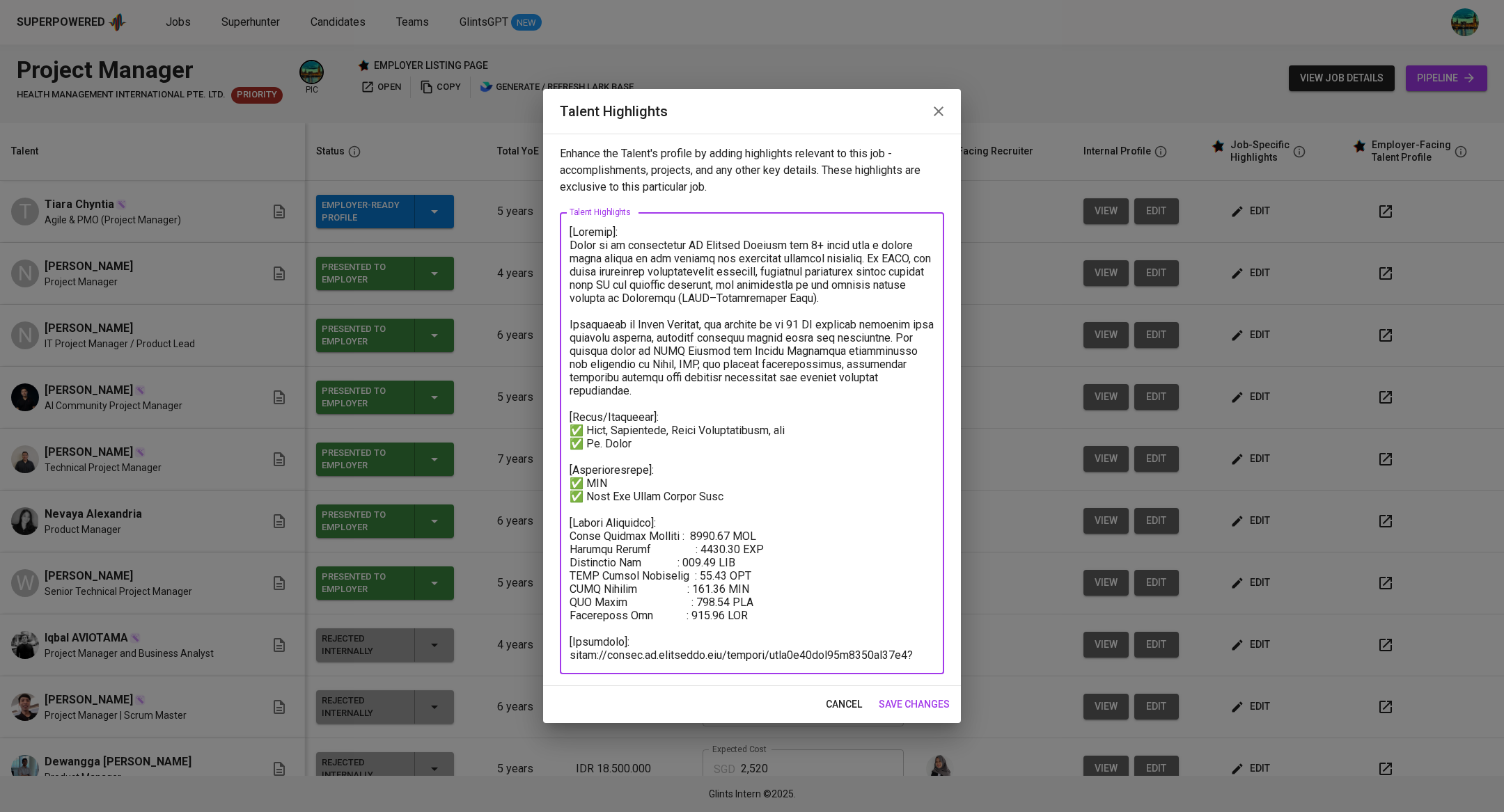
drag, startPoint x: 730, startPoint y: 654, endPoint x: 564, endPoint y: 625, distance: 168.5
click at [564, 625] on div "x Talent Highlights" at bounding box center [752, 443] width 384 height 463
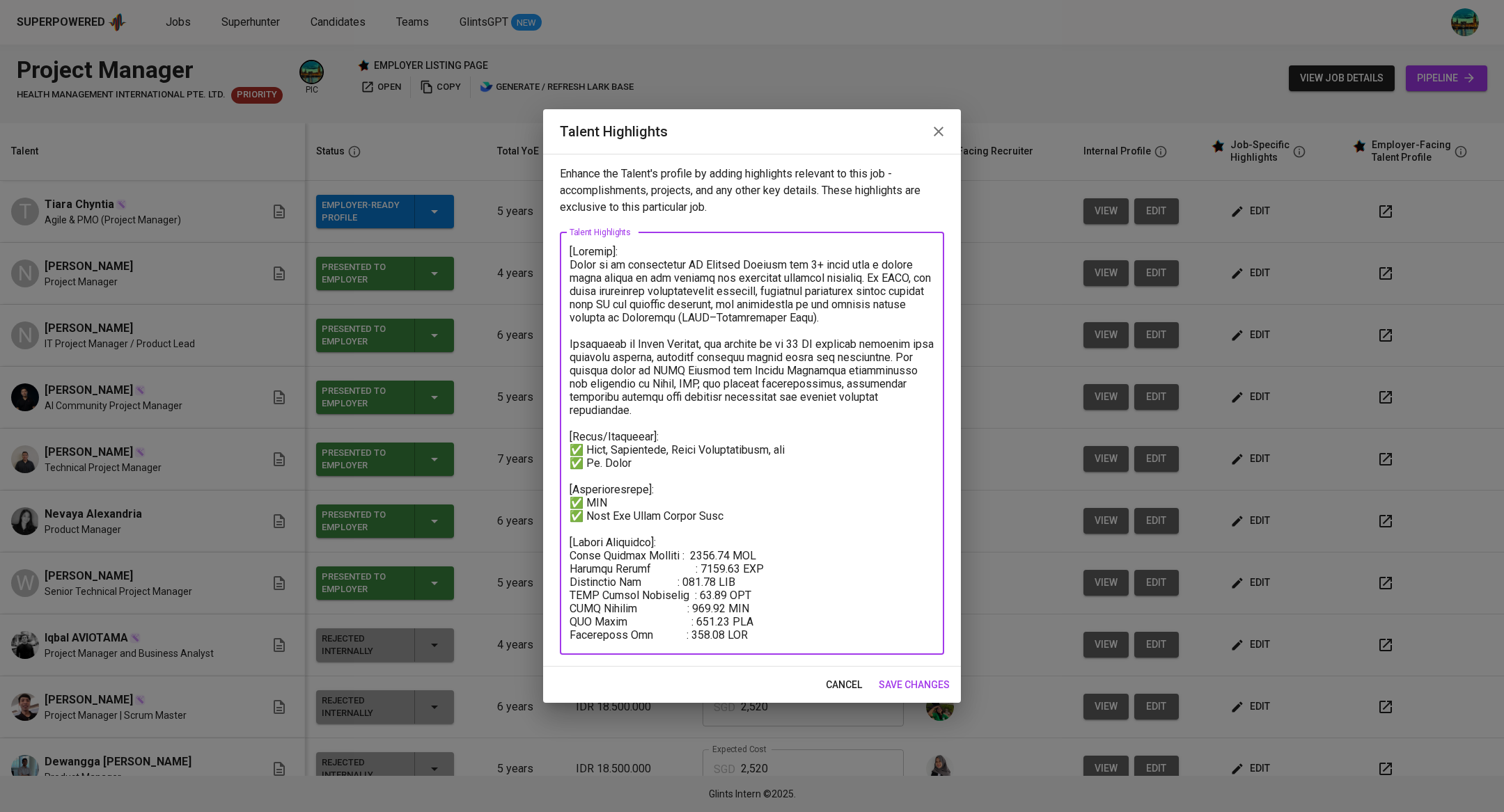
type textarea "[Summary]: Tiara is an experienced IT Project Manager for 5+ years with a stron…"
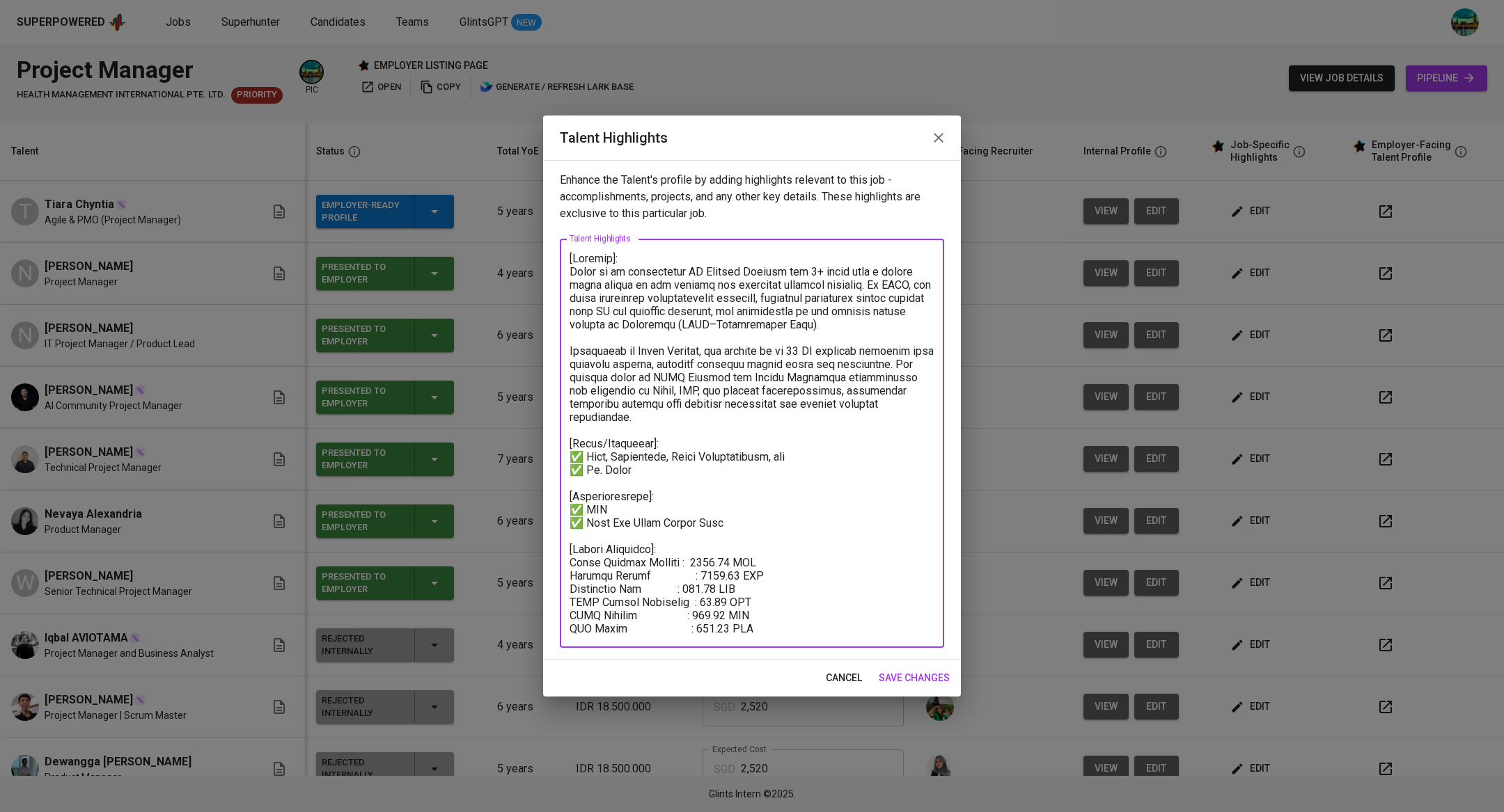
click at [908, 677] on span "save changes" at bounding box center [914, 678] width 71 height 17
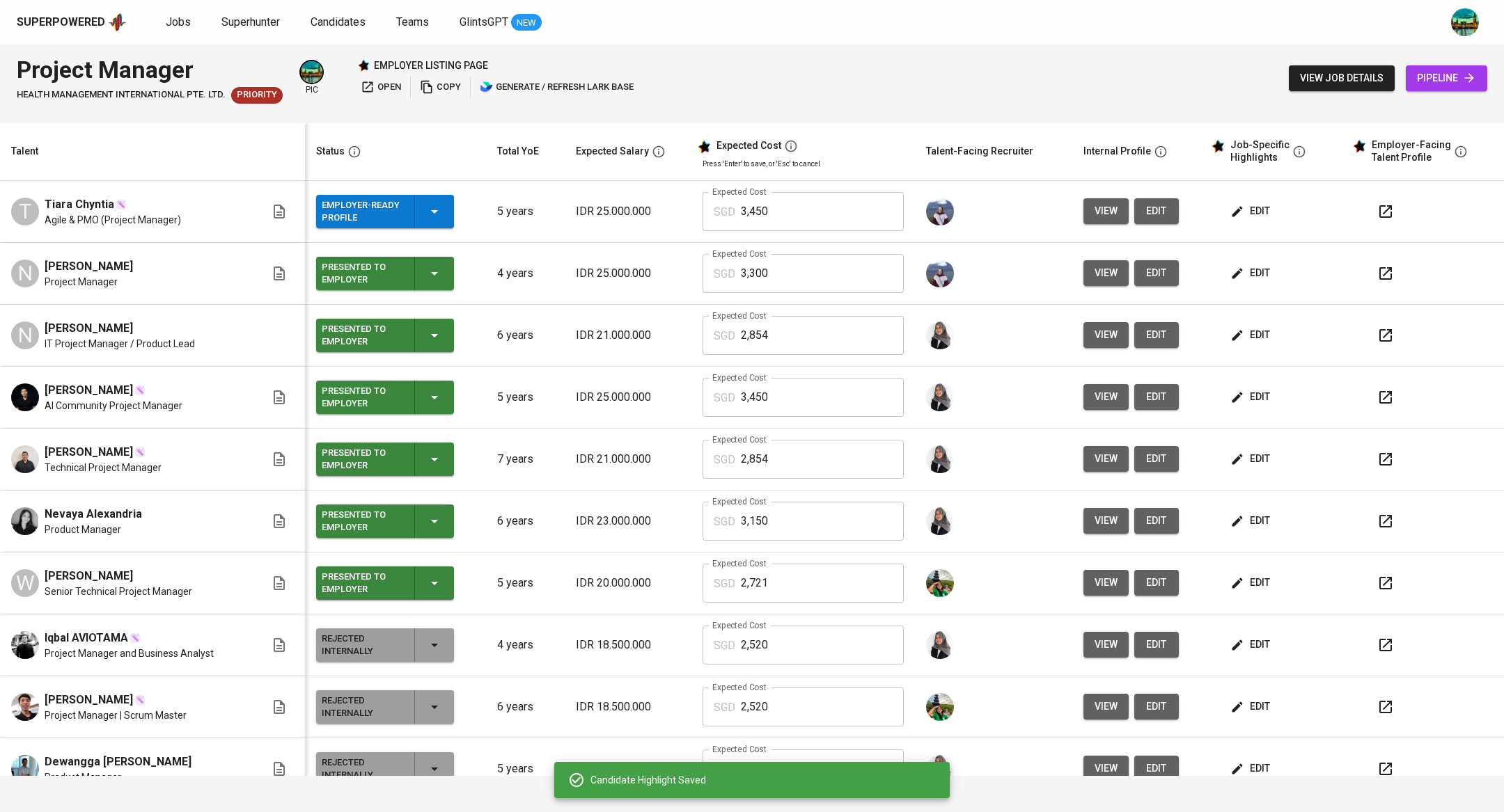
click at [428, 222] on div "Employer-Ready Profile" at bounding box center [384, 211] width 126 height 33
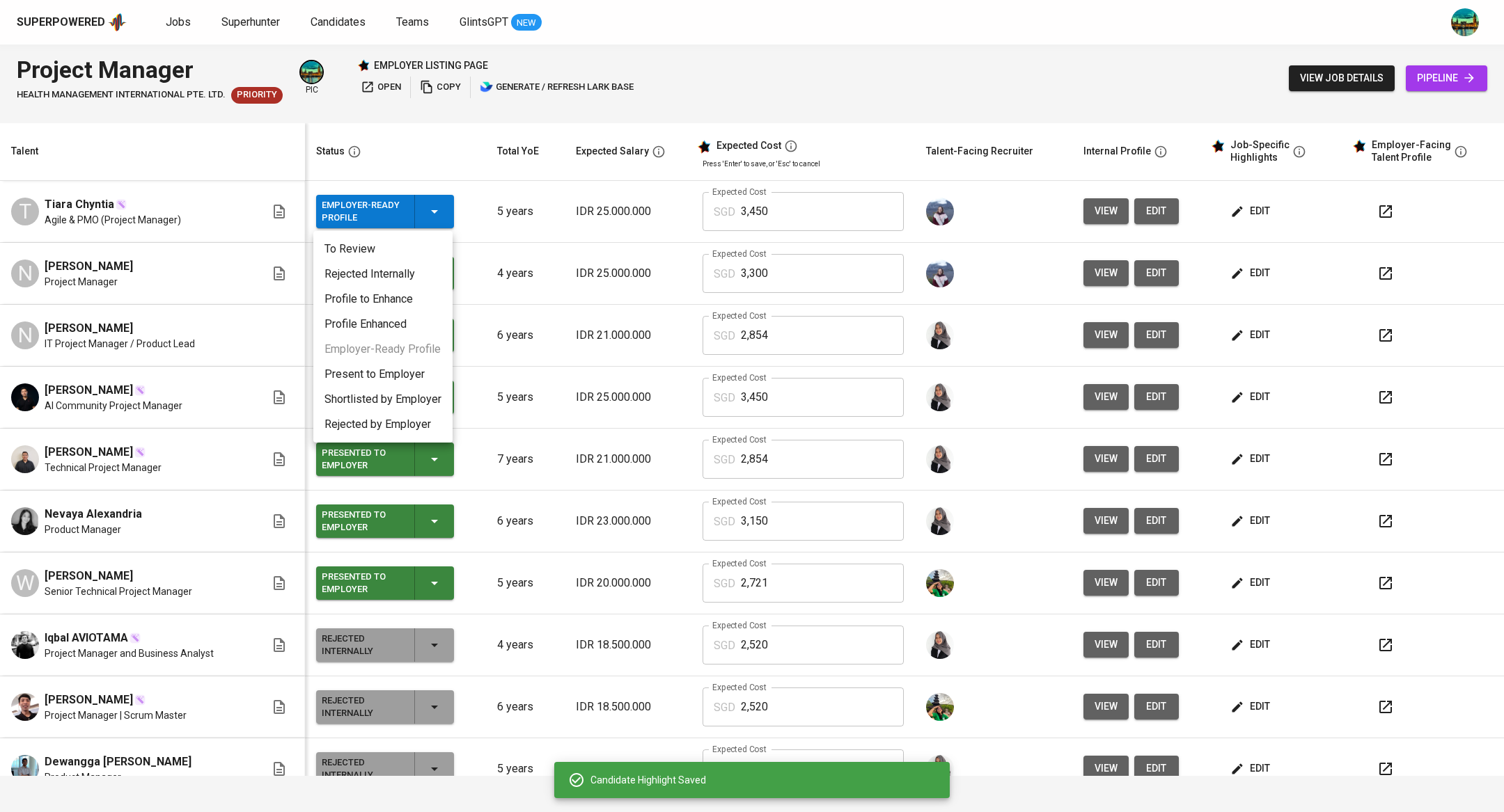
click at [394, 372] on li "Present to Employer" at bounding box center [384, 374] width 139 height 25
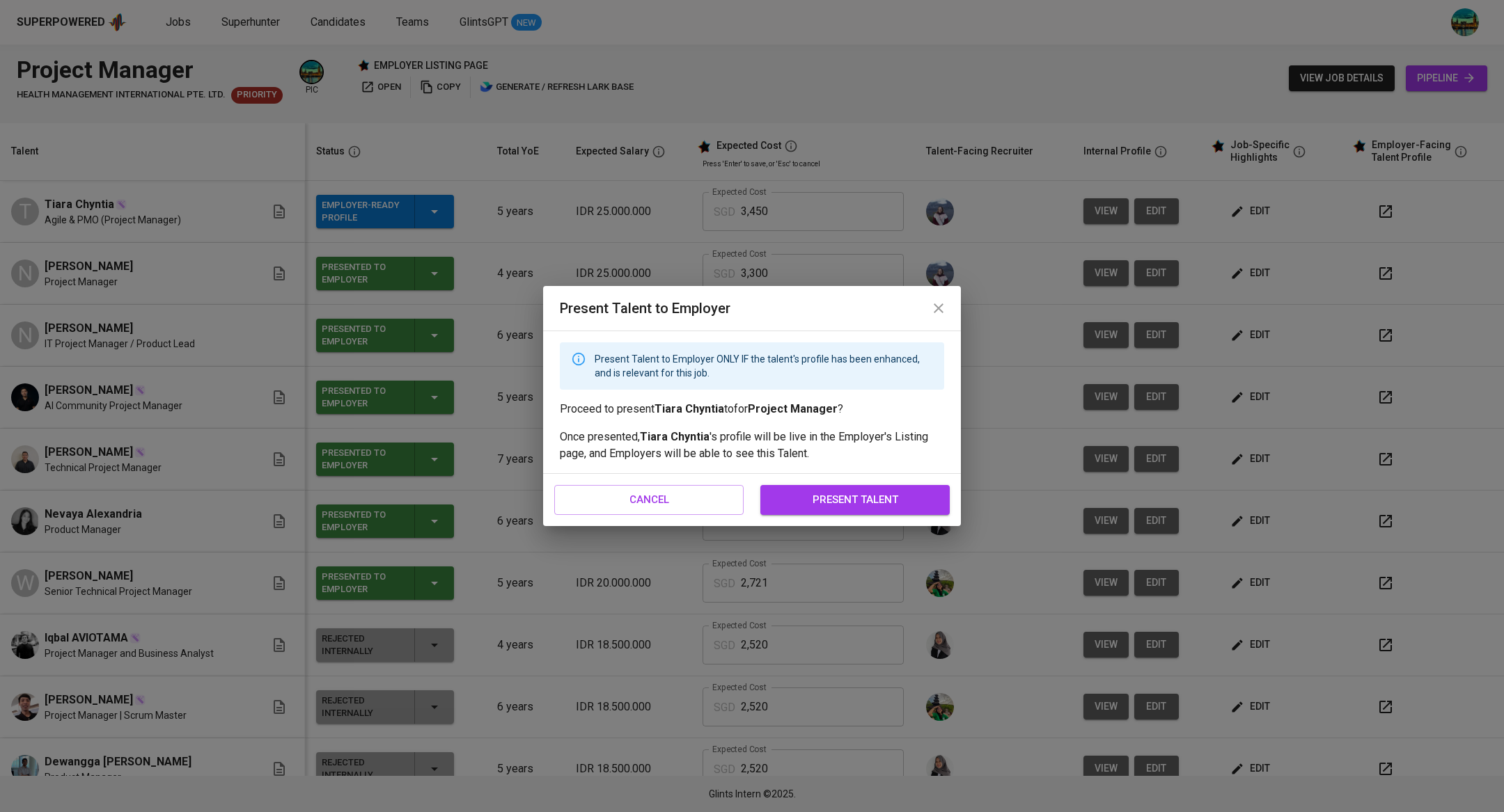
click at [883, 486] on button "present talent" at bounding box center [855, 499] width 189 height 29
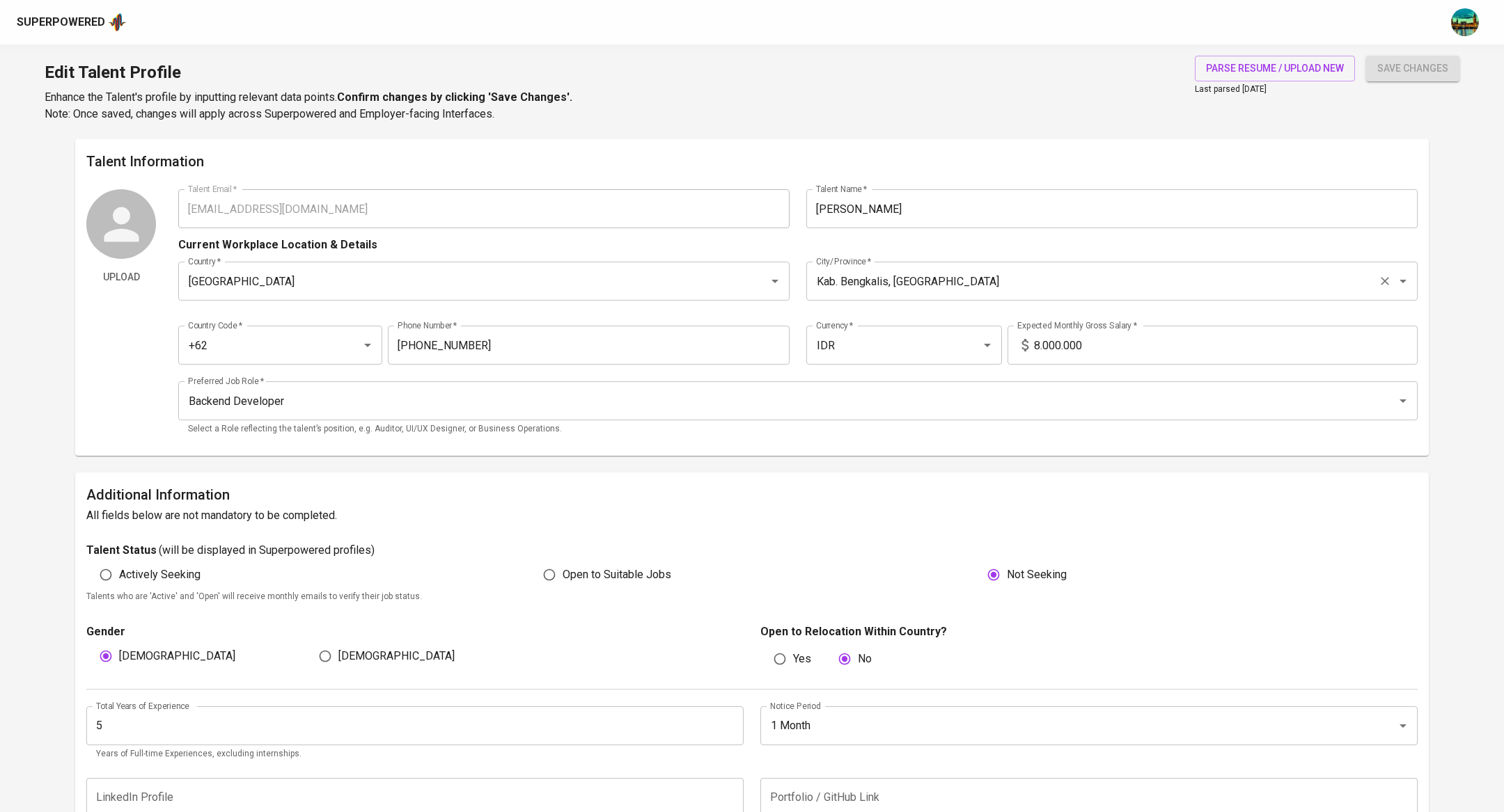
click at [882, 272] on input "Kab. Bengkalis, [GEOGRAPHIC_DATA]" at bounding box center [1092, 281] width 560 height 26
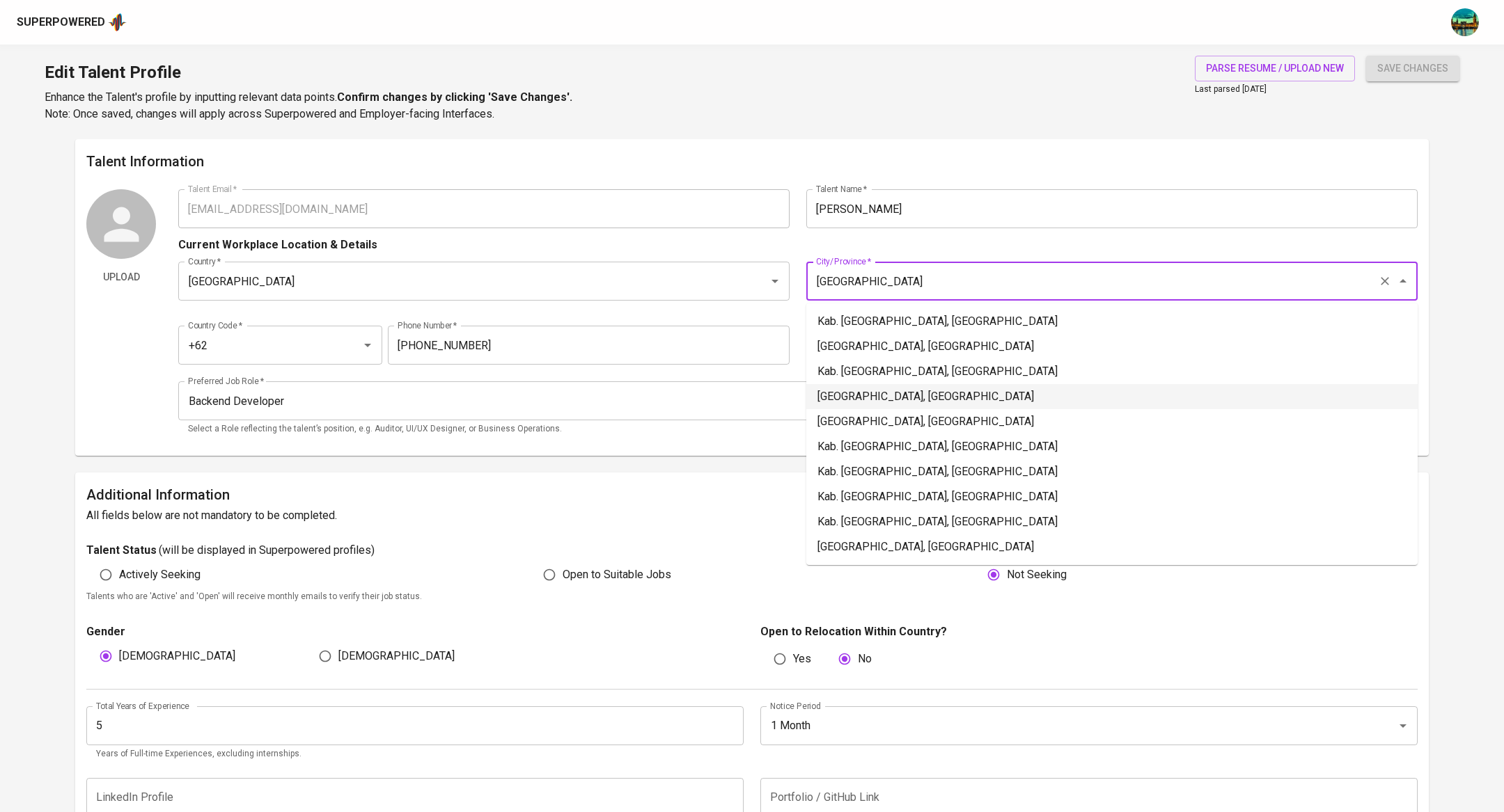
click at [888, 398] on li "[GEOGRAPHIC_DATA], [GEOGRAPHIC_DATA]" at bounding box center [1112, 397] width 612 height 25
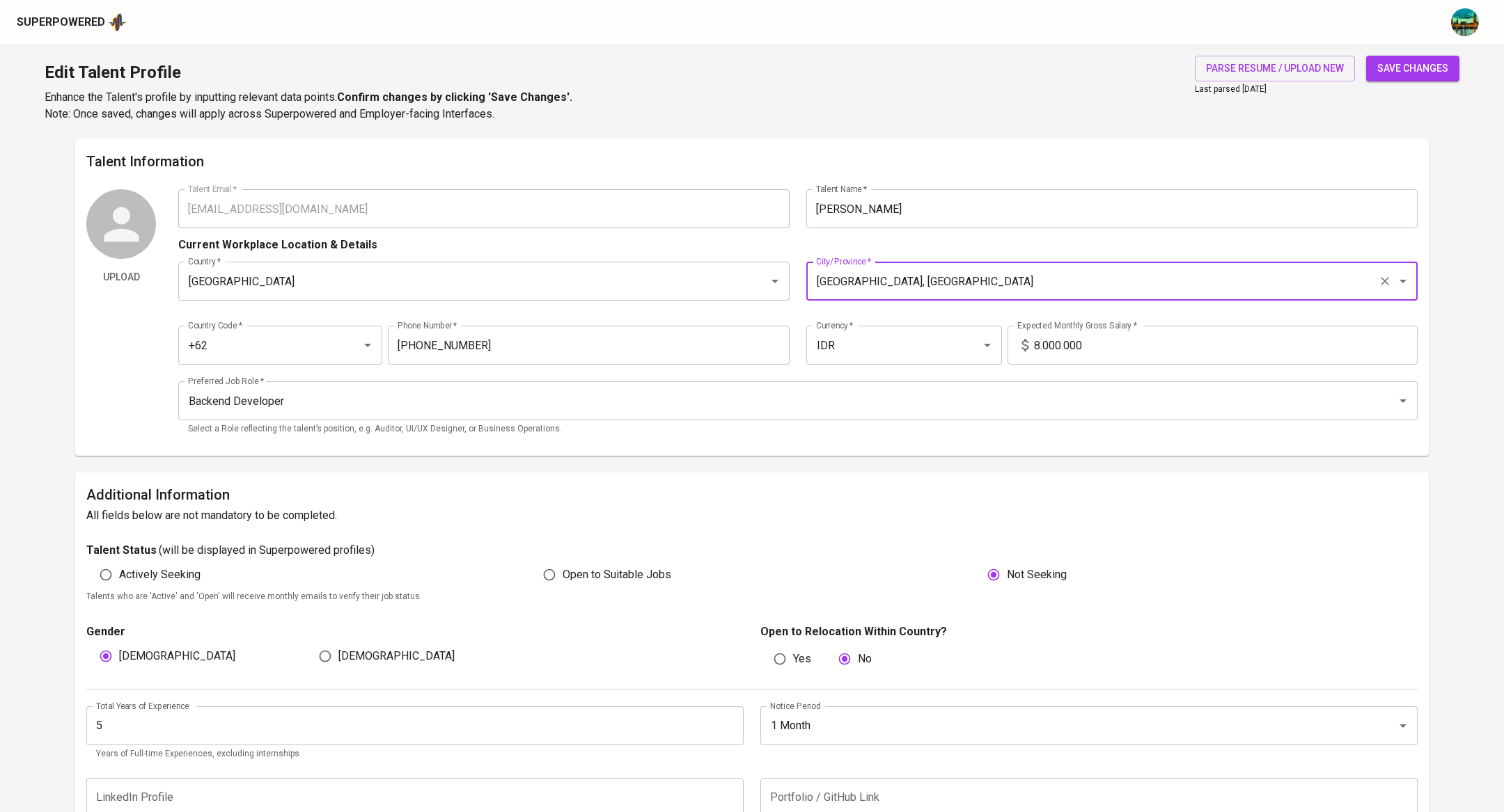
click at [1414, 60] on span "save changes" at bounding box center [1413, 69] width 71 height 17
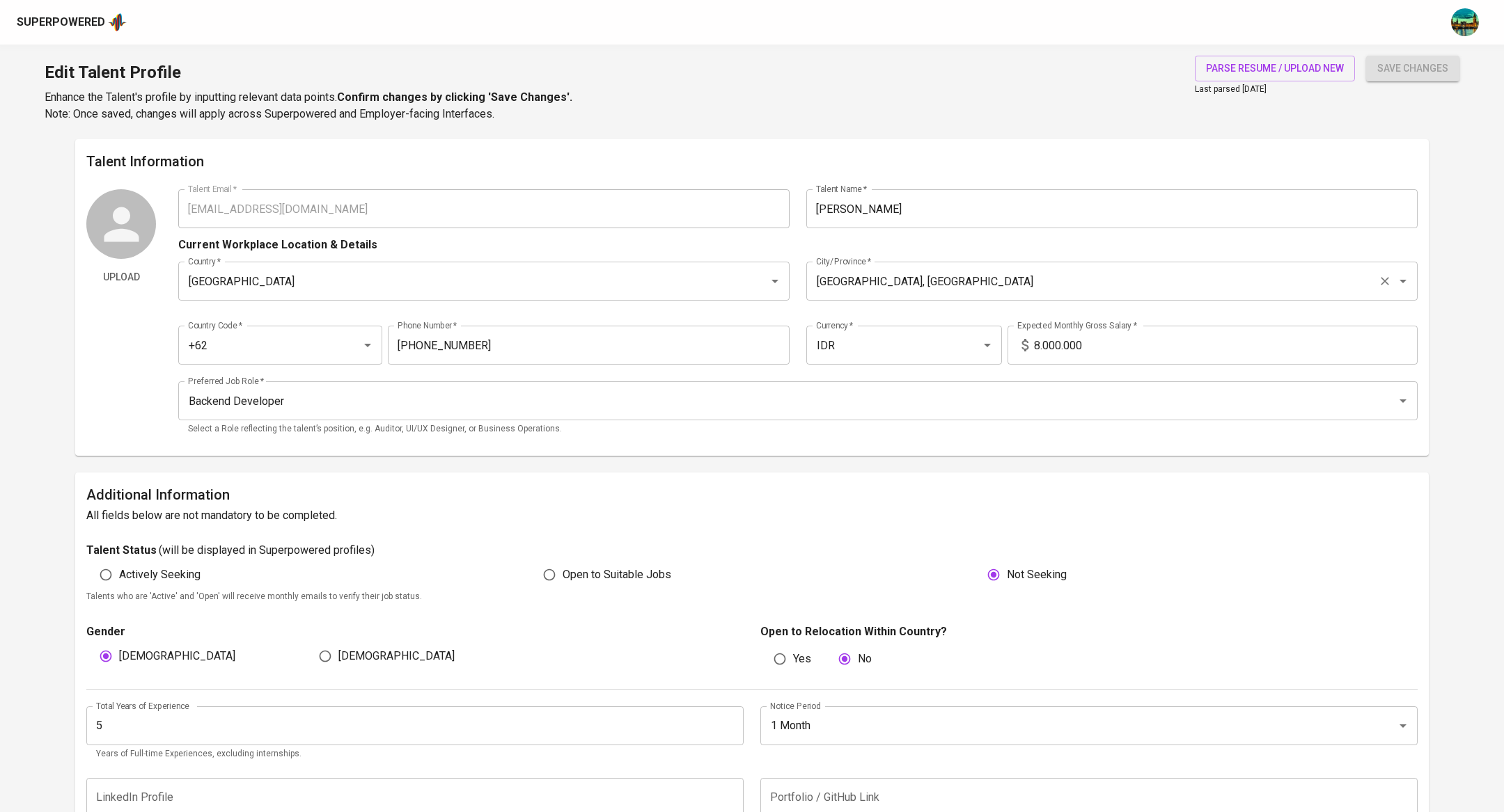
click at [919, 282] on input "[GEOGRAPHIC_DATA], [GEOGRAPHIC_DATA]" at bounding box center [1092, 281] width 560 height 26
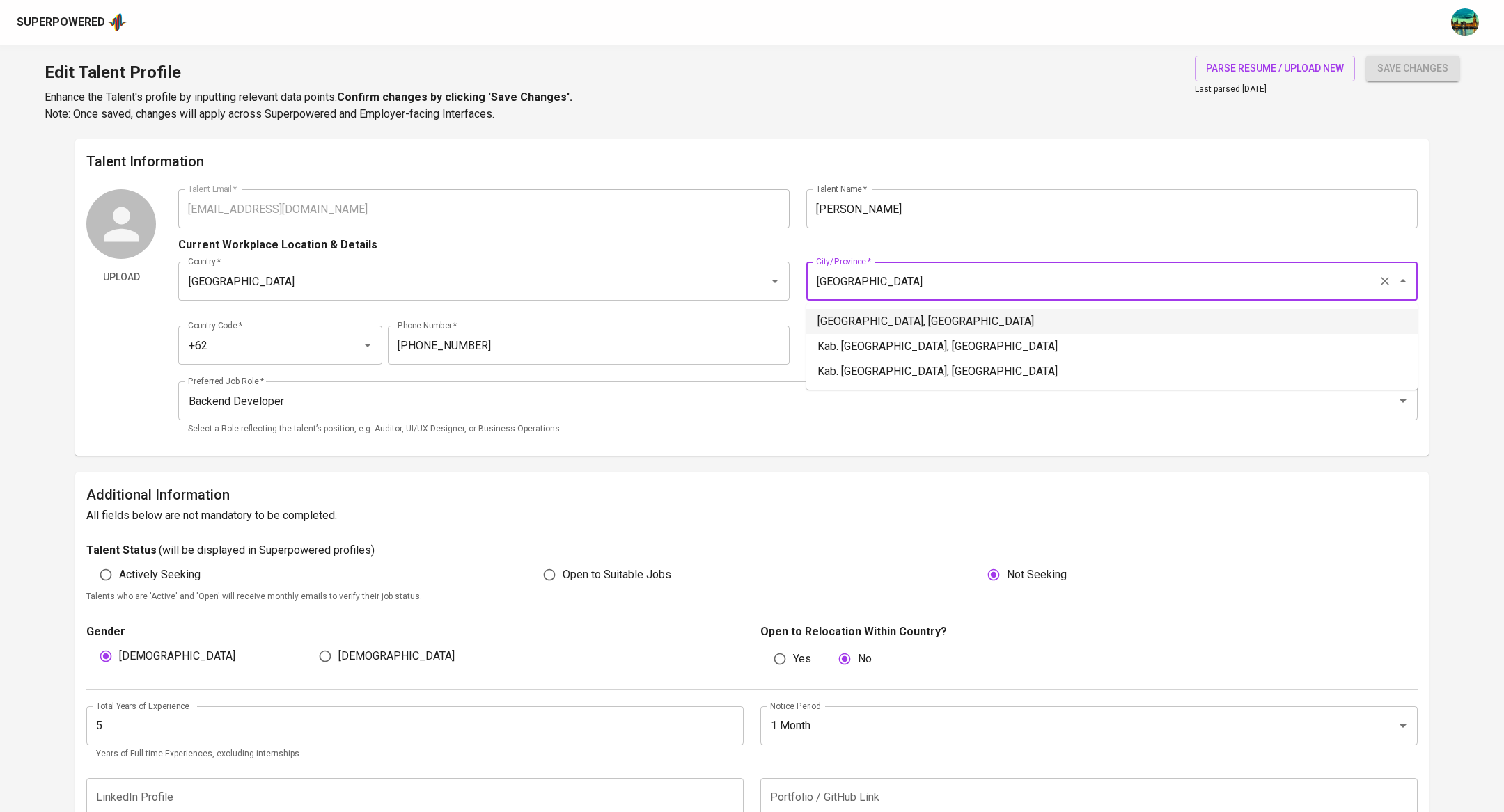
click at [965, 313] on li "[GEOGRAPHIC_DATA], [GEOGRAPHIC_DATA]" at bounding box center [1112, 321] width 612 height 25
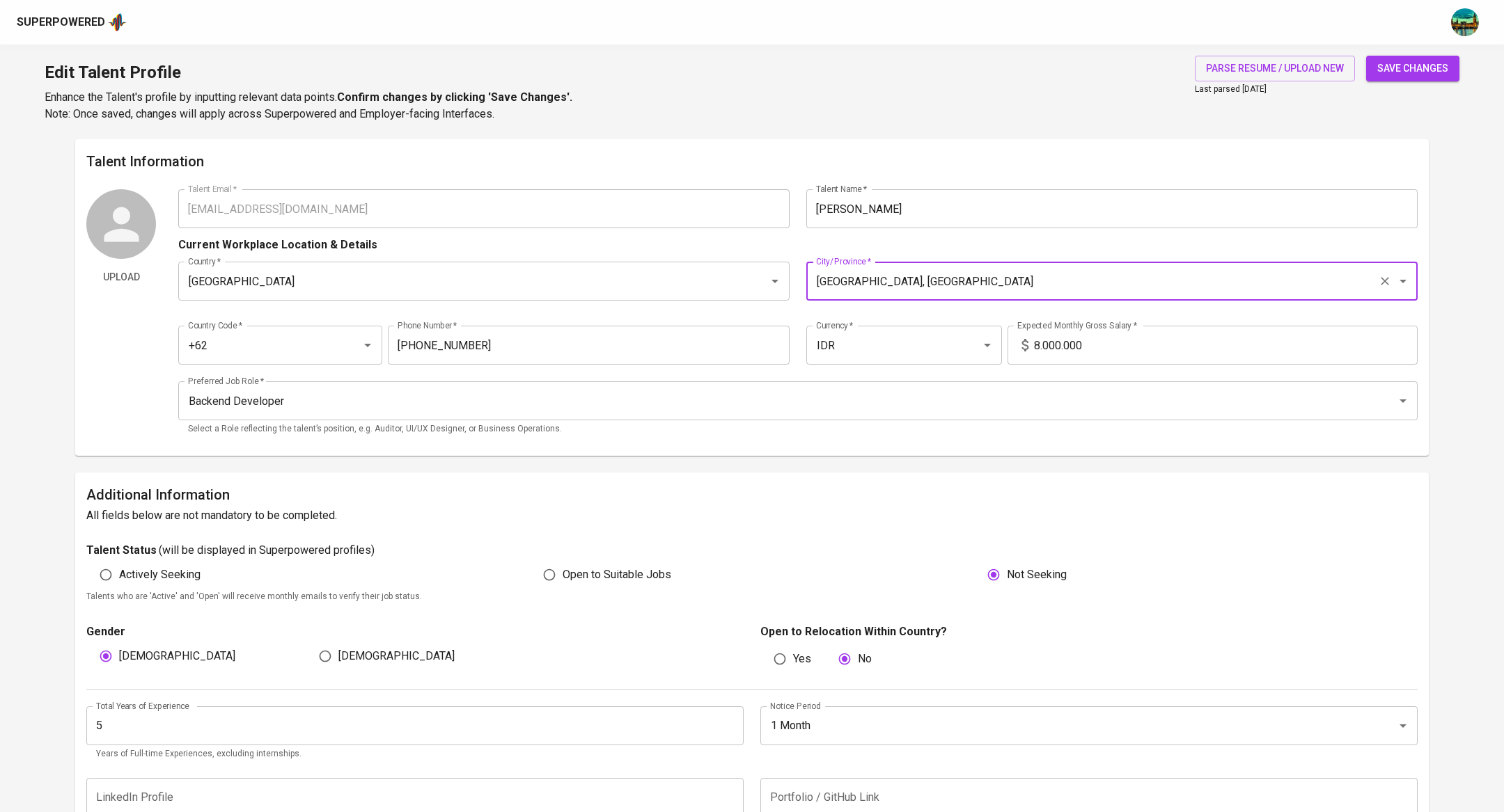
type input "[GEOGRAPHIC_DATA], [GEOGRAPHIC_DATA]"
click at [1413, 60] on span "save changes" at bounding box center [1413, 69] width 71 height 17
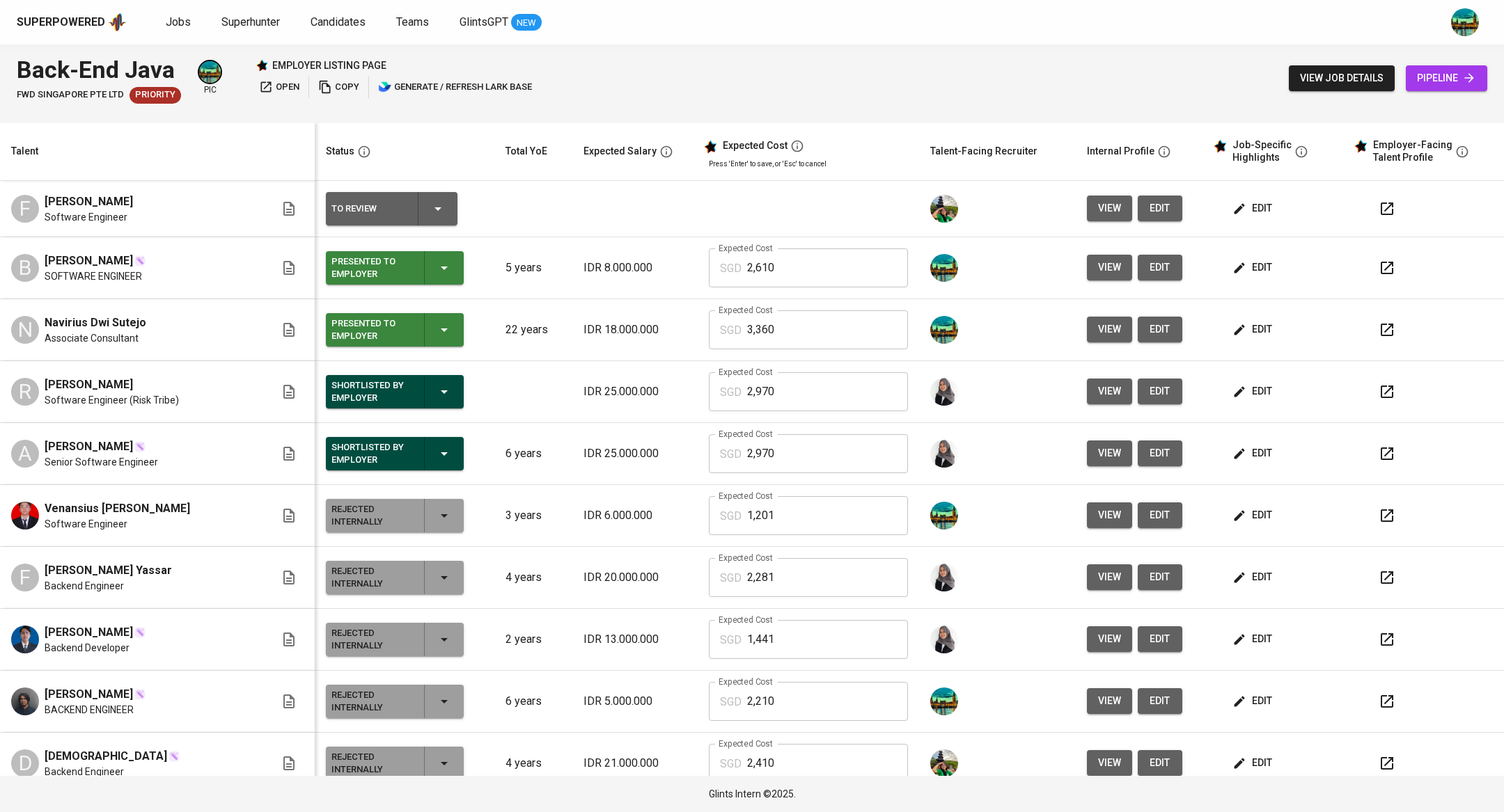
click at [1098, 208] on span "view" at bounding box center [1109, 208] width 23 height 17
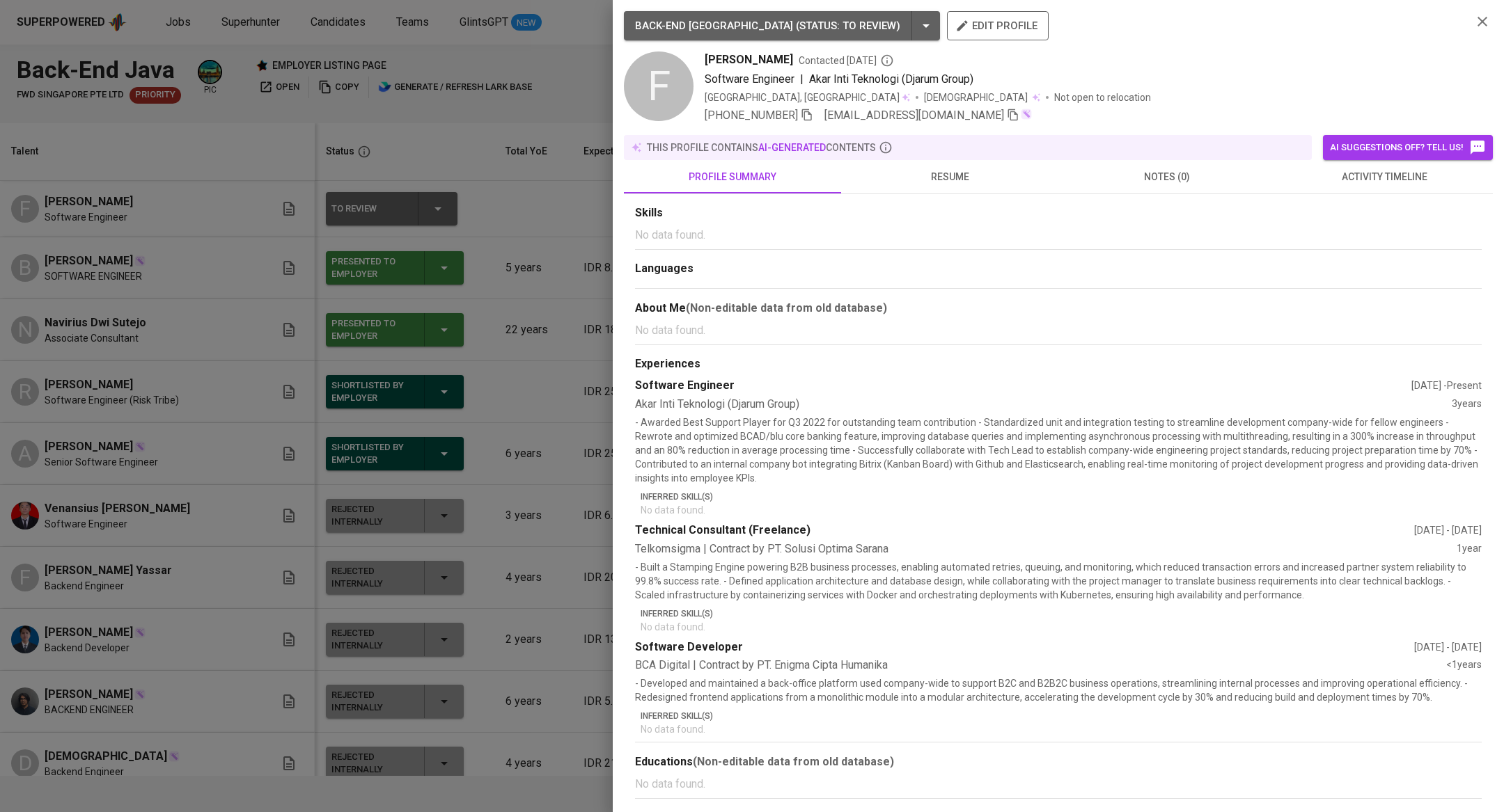
click at [548, 229] on div at bounding box center [752, 406] width 1504 height 812
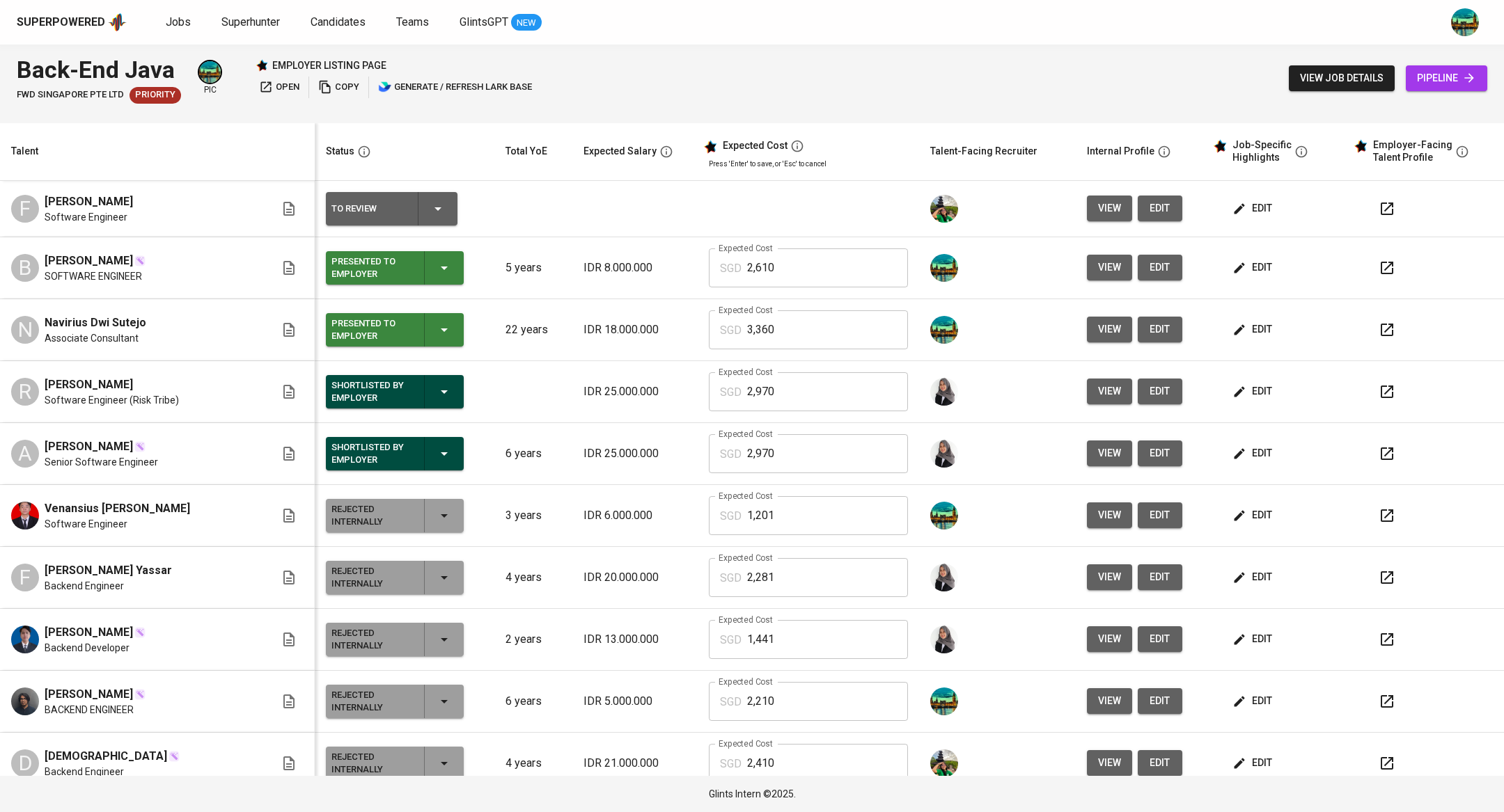
click at [1251, 213] on span "edit" at bounding box center [1253, 208] width 37 height 17
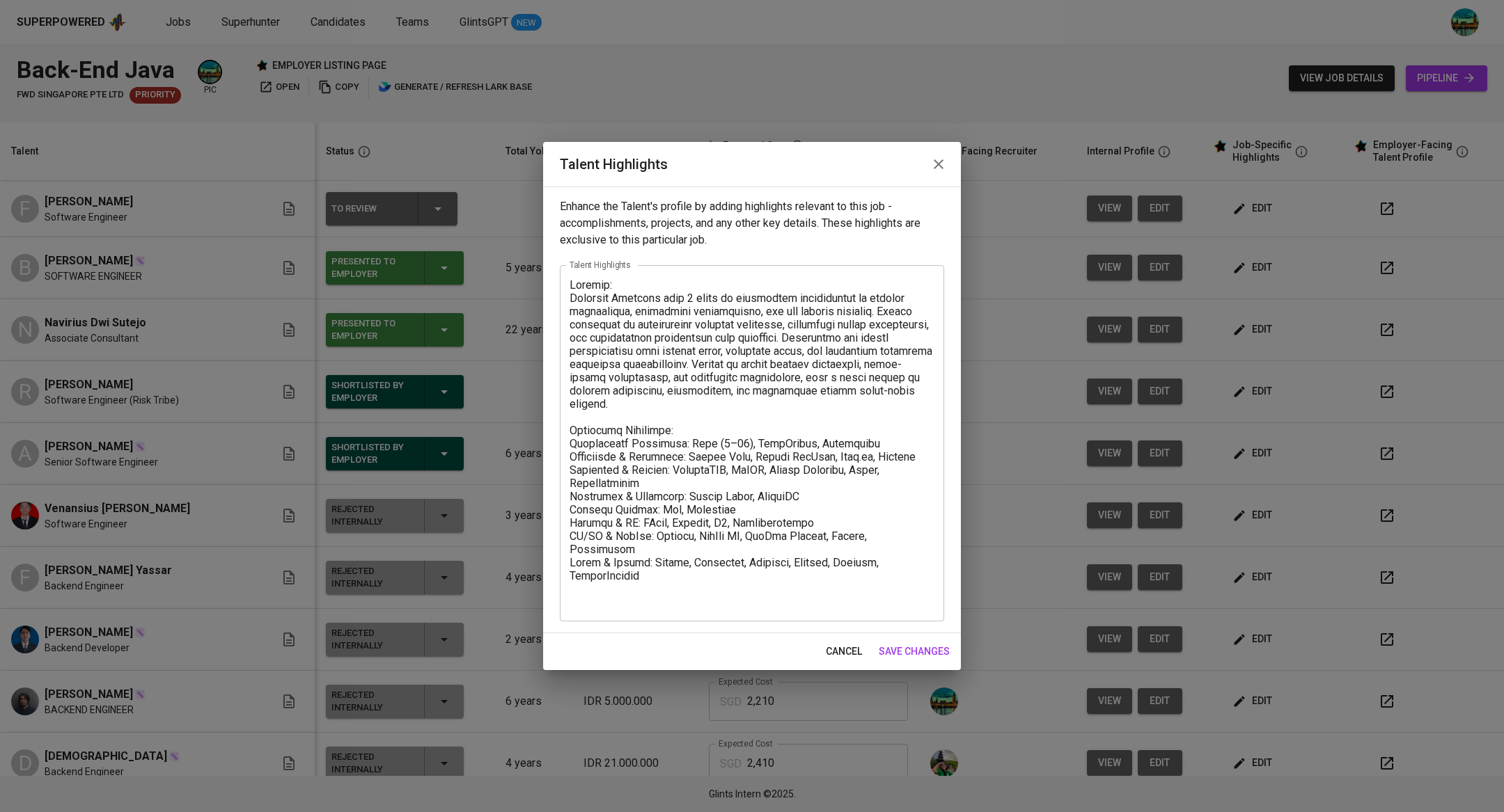
click at [935, 164] on icon "button" at bounding box center [939, 165] width 17 height 17
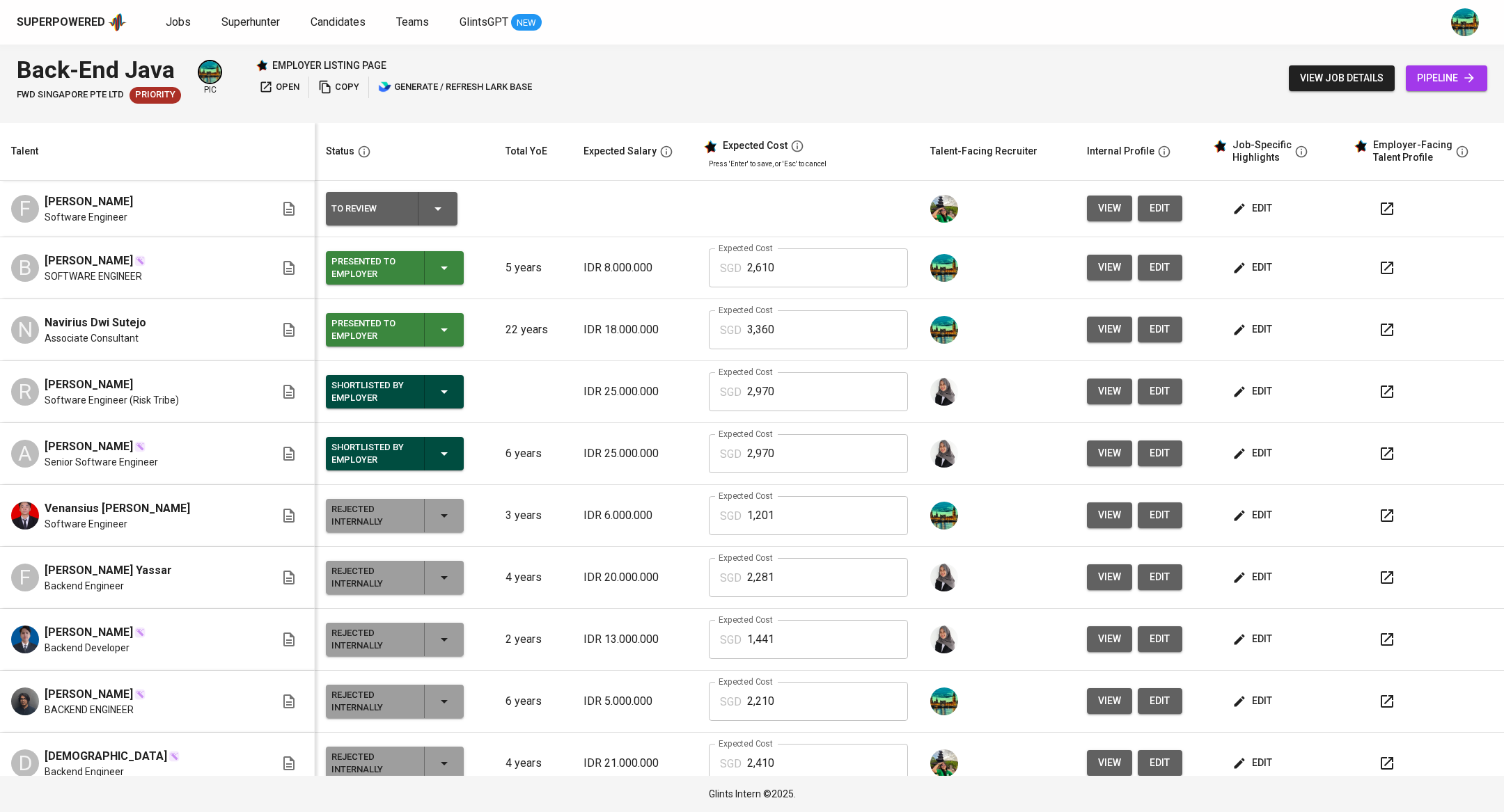
click at [761, 212] on td at bounding box center [808, 209] width 221 height 57
click at [1381, 212] on icon "button" at bounding box center [1386, 208] width 12 height 12
drag, startPoint x: 41, startPoint y: 206, endPoint x: 116, endPoint y: 206, distance: 75.0
click at [116, 206] on div "F Fadhyl Farhan Alghifari Software Engineer" at bounding box center [143, 208] width 264 height 31
copy span "Fadhyl Farhan"
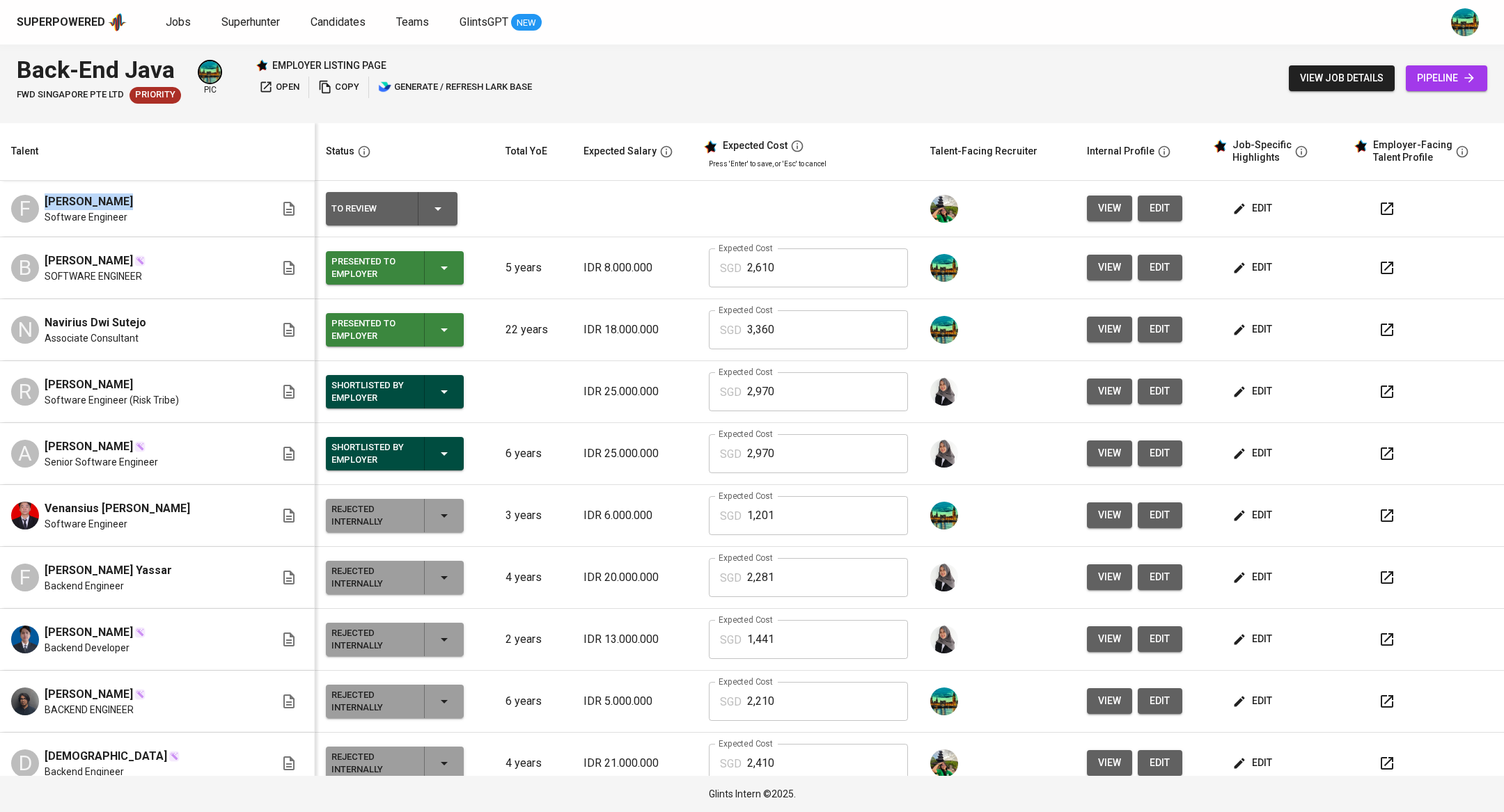
click at [1098, 203] on span "view" at bounding box center [1109, 208] width 23 height 17
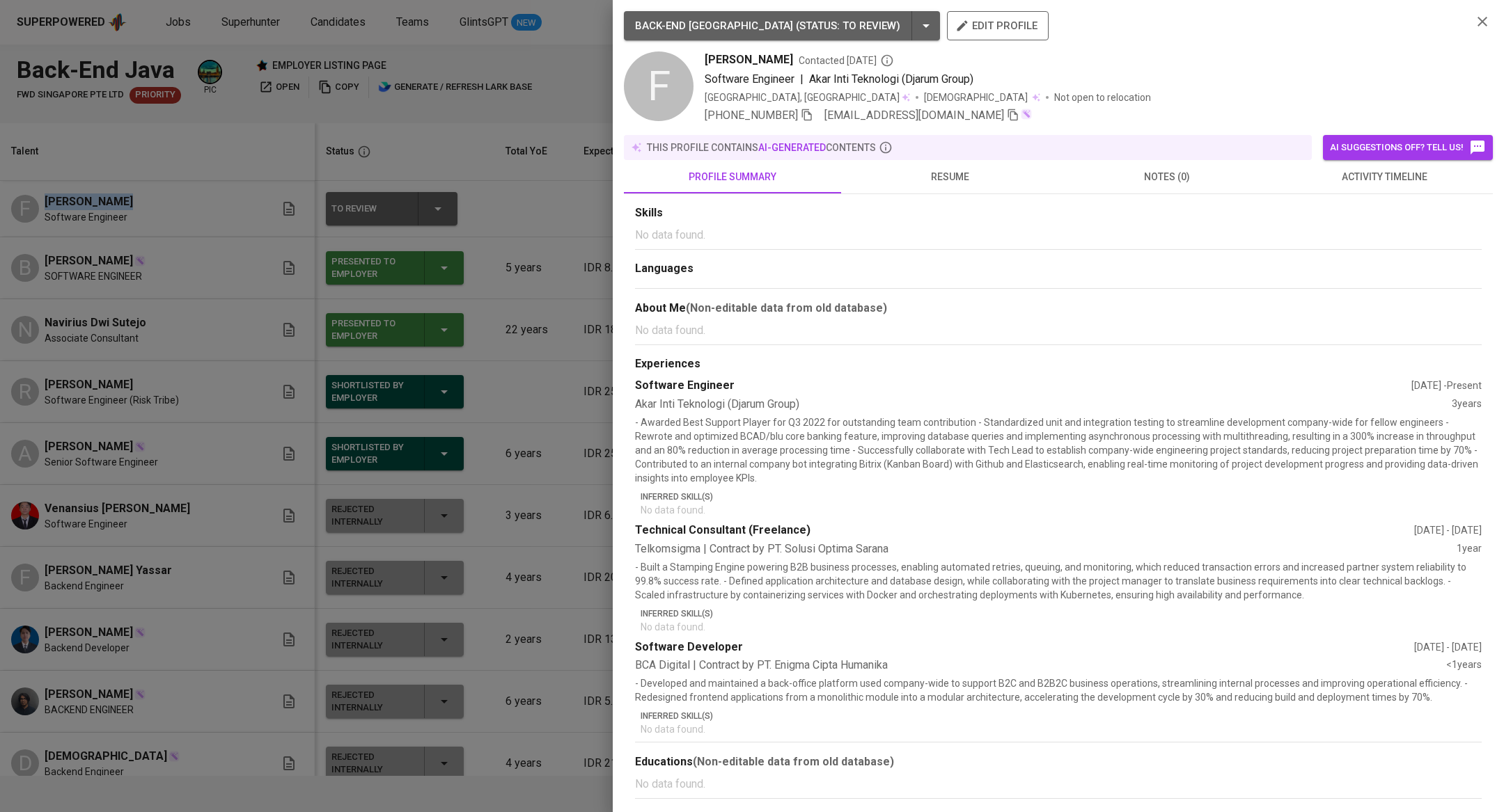
click at [437, 398] on div at bounding box center [752, 406] width 1504 height 812
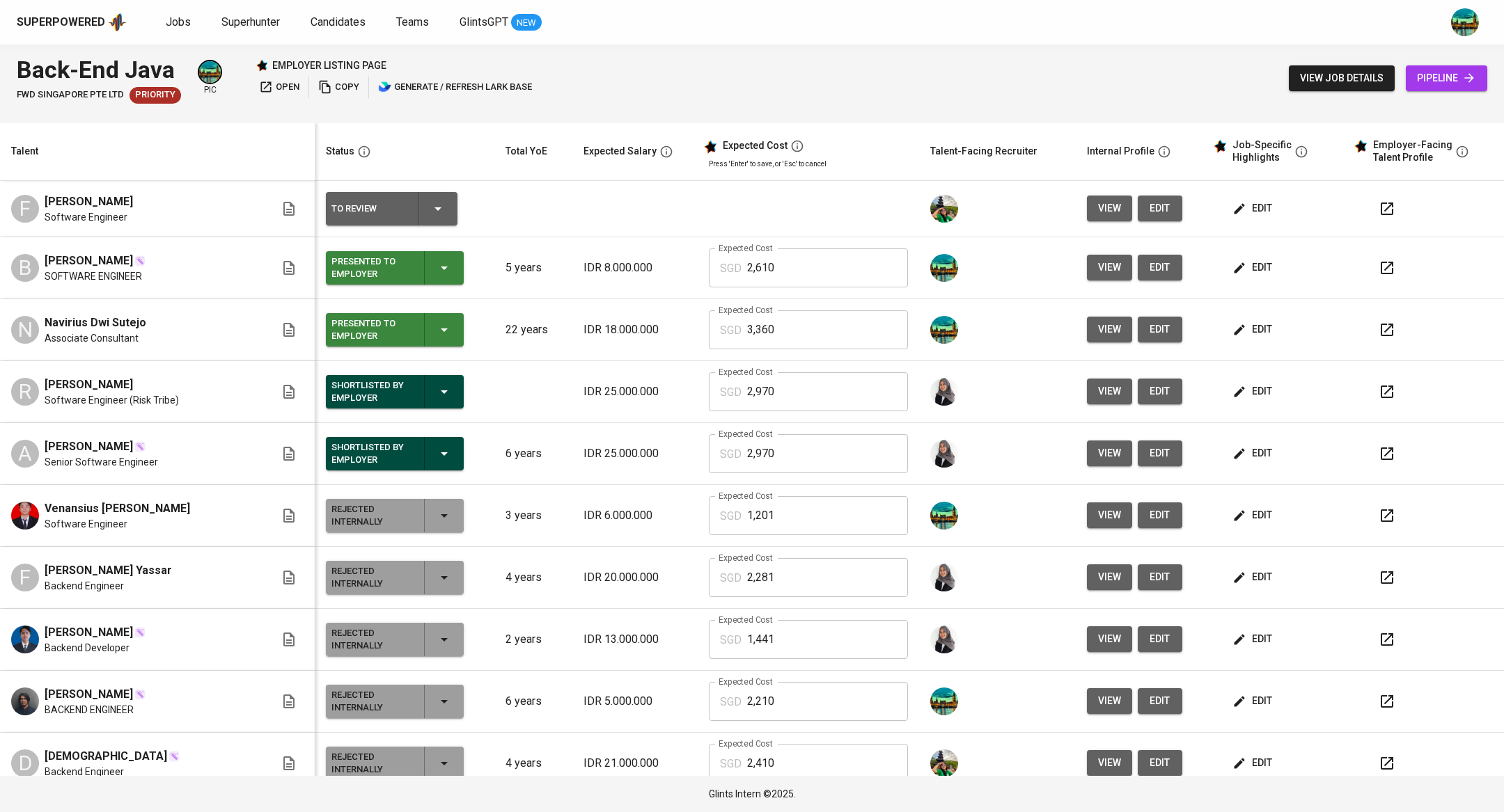
click at [1087, 203] on button "view" at bounding box center [1109, 208] width 45 height 25
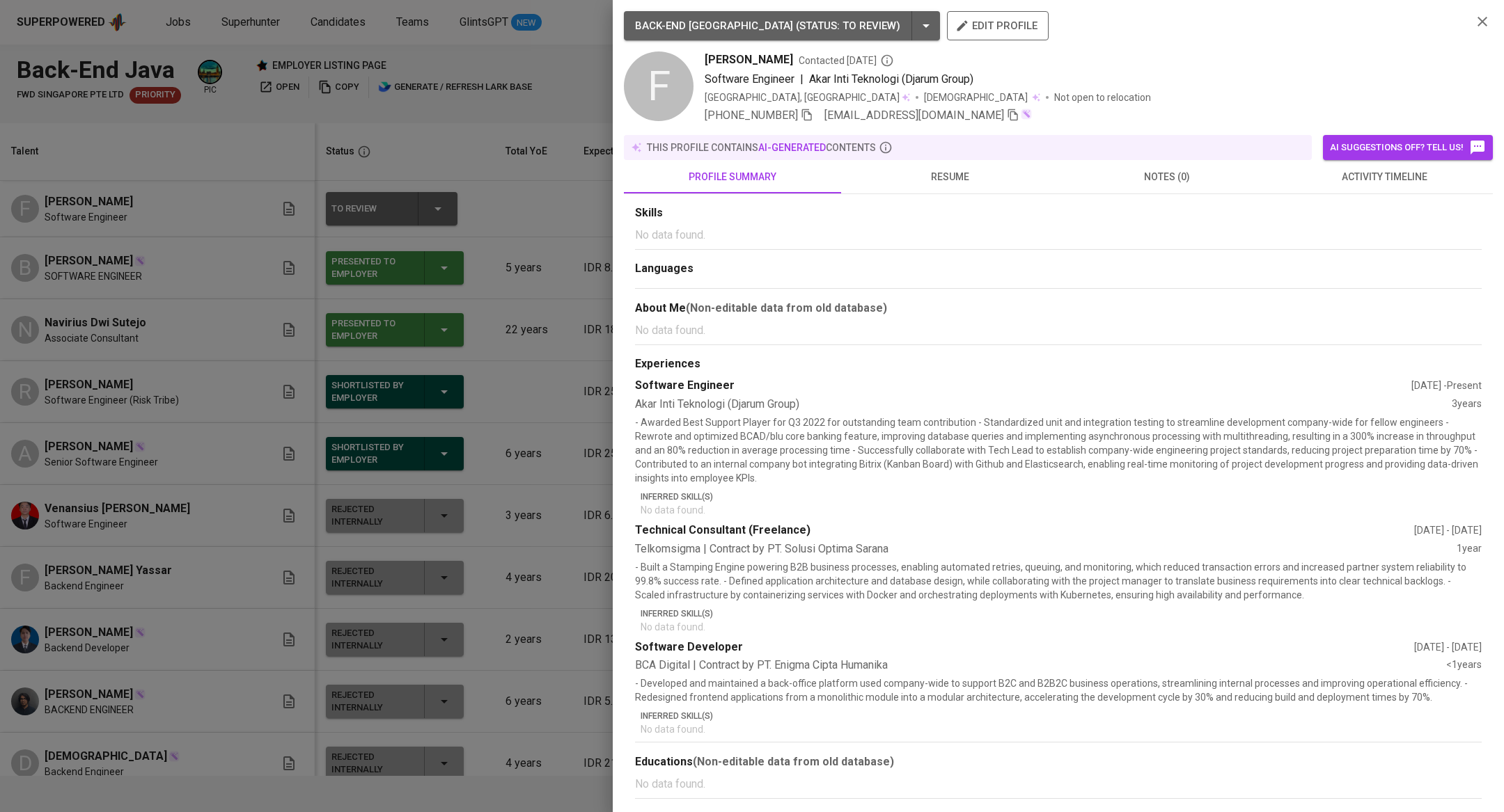
click at [512, 232] on div at bounding box center [752, 406] width 1504 height 812
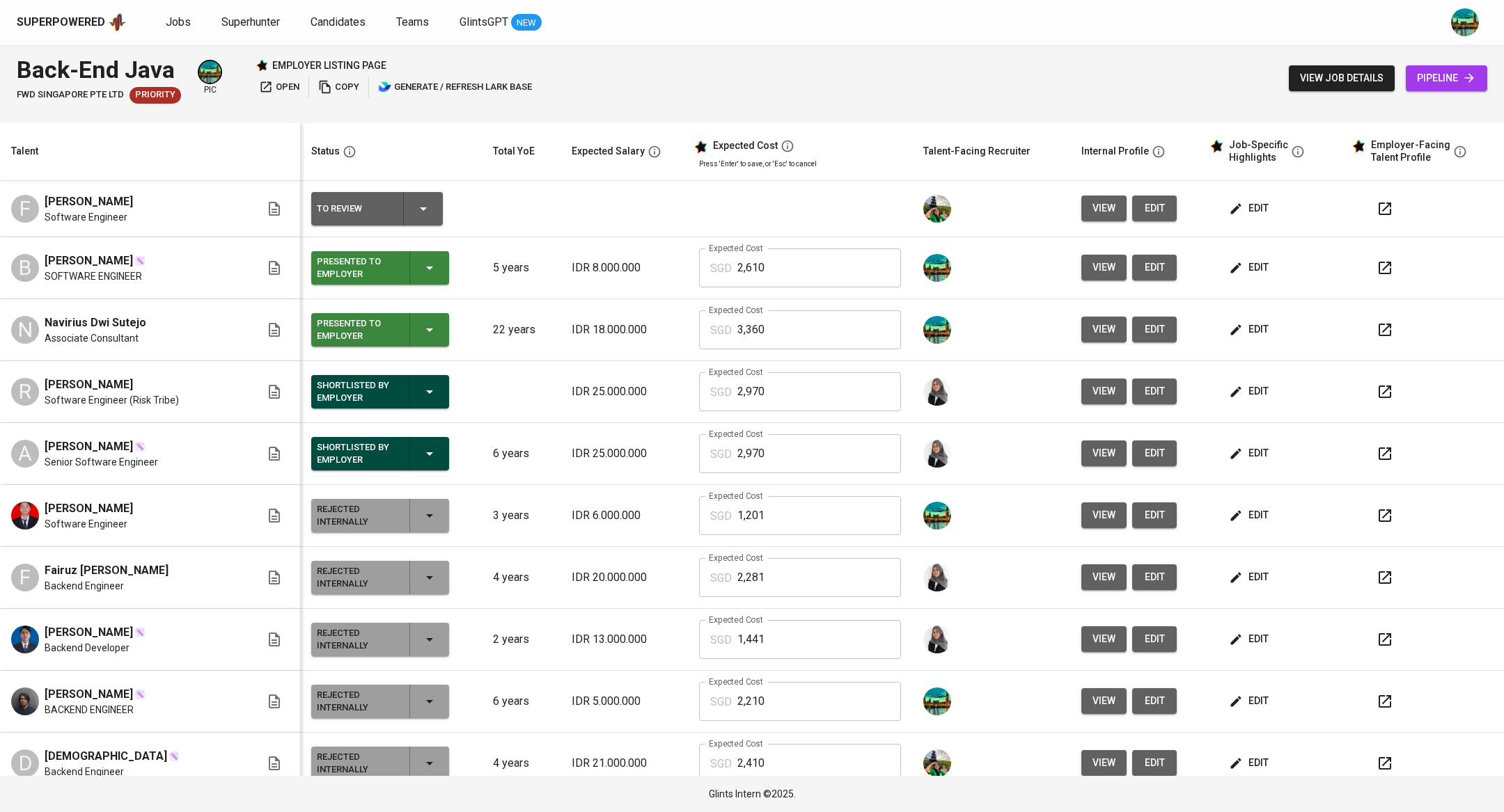
click at [1266, 213] on div "edit" at bounding box center [1280, 208] width 108 height 25
click at [1252, 212] on button "edit" at bounding box center [1250, 208] width 48 height 25
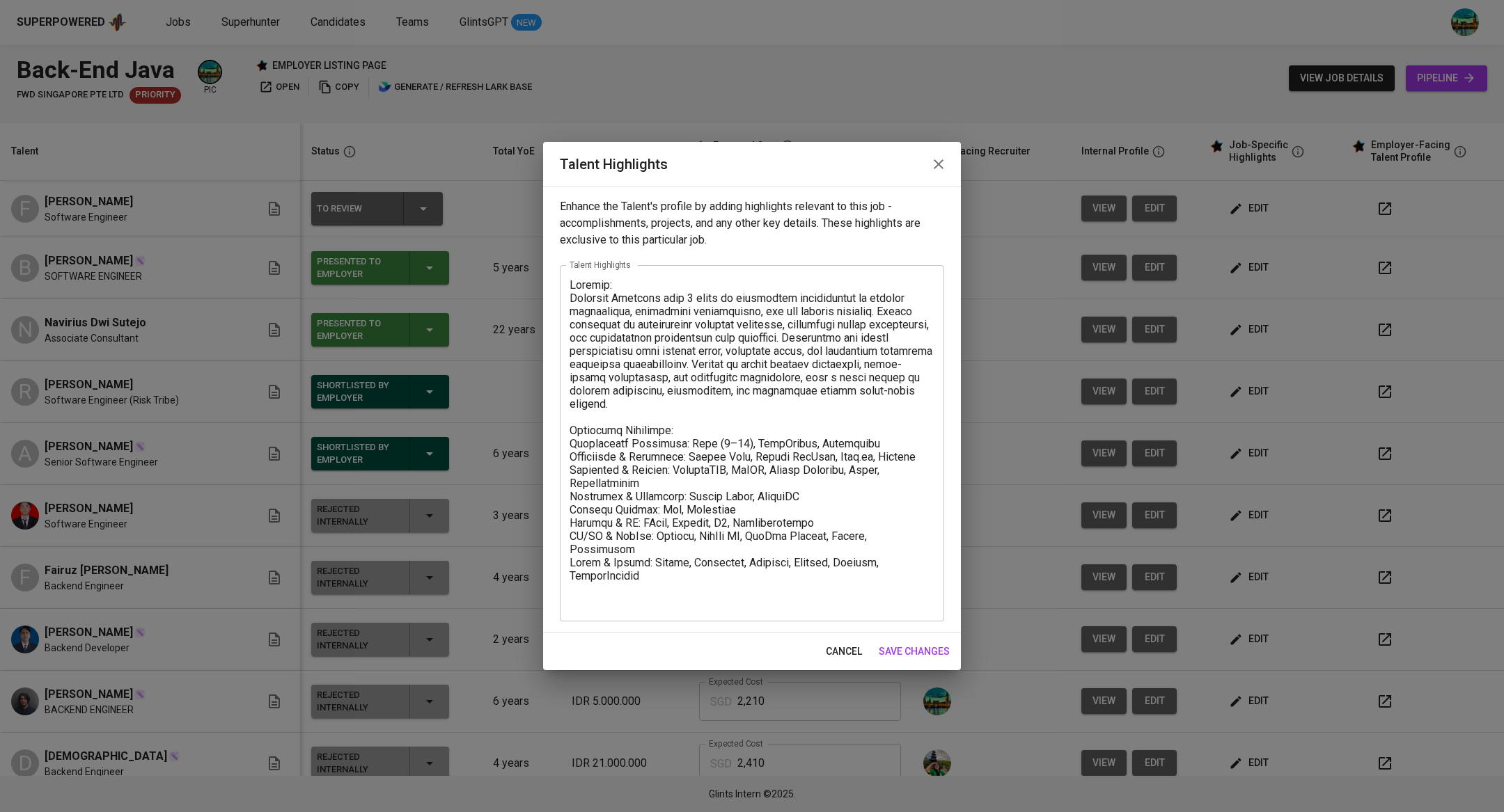
click at [943, 156] on icon "button" at bounding box center [939, 165] width 17 height 17
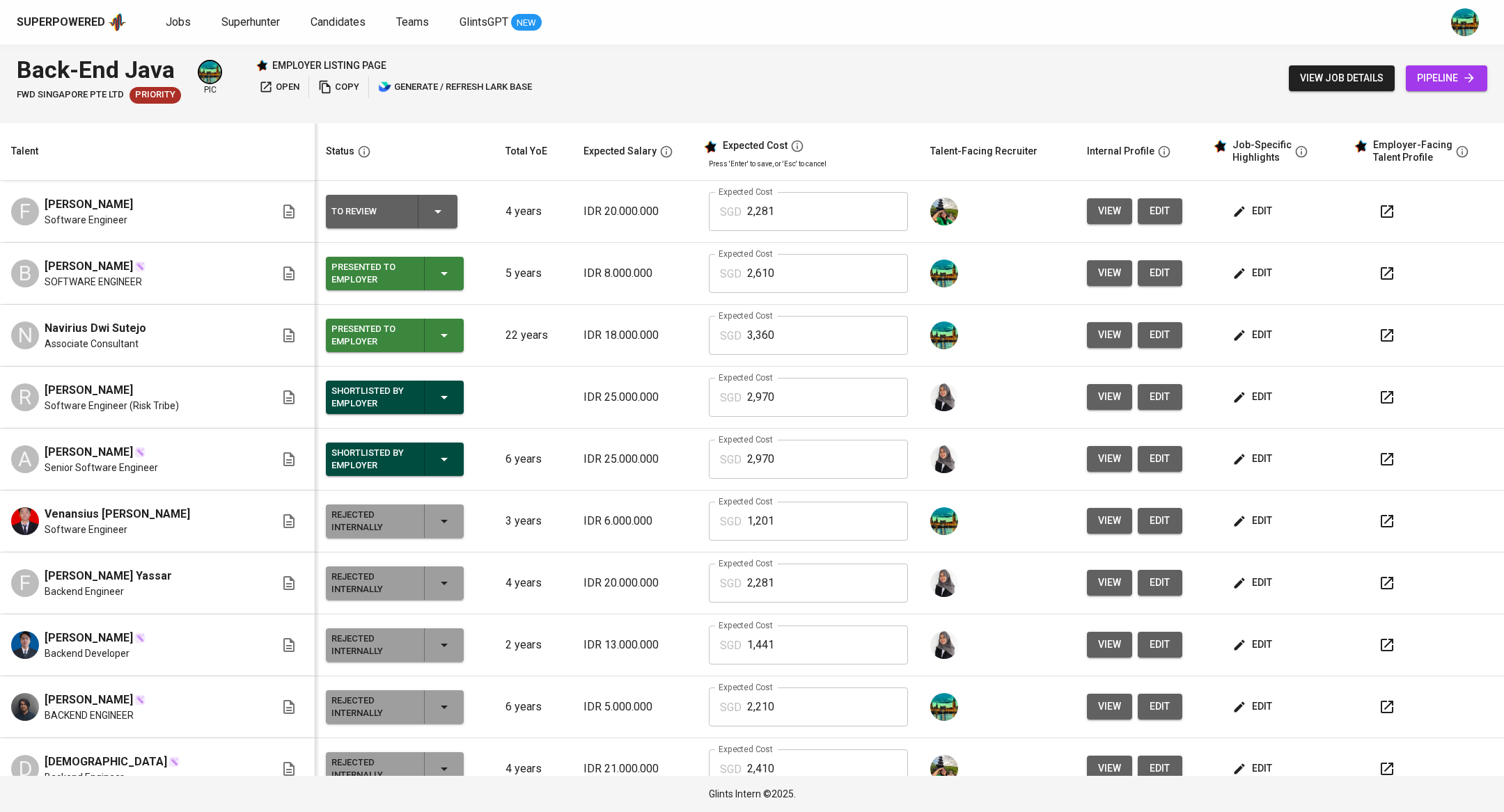
click at [430, 215] on icon "button" at bounding box center [438, 212] width 17 height 17
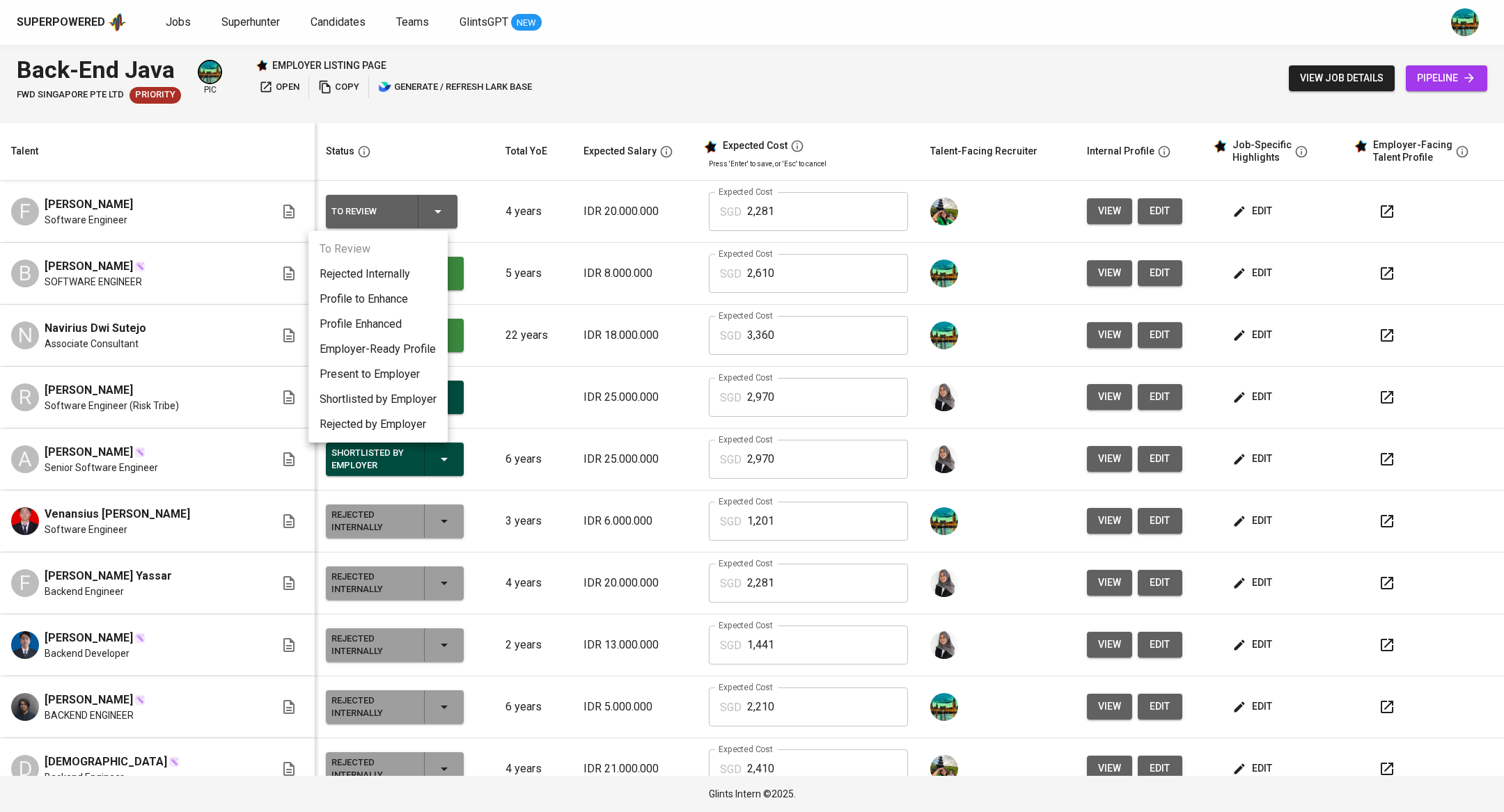
click at [394, 373] on li "Present to Employer" at bounding box center [378, 374] width 139 height 25
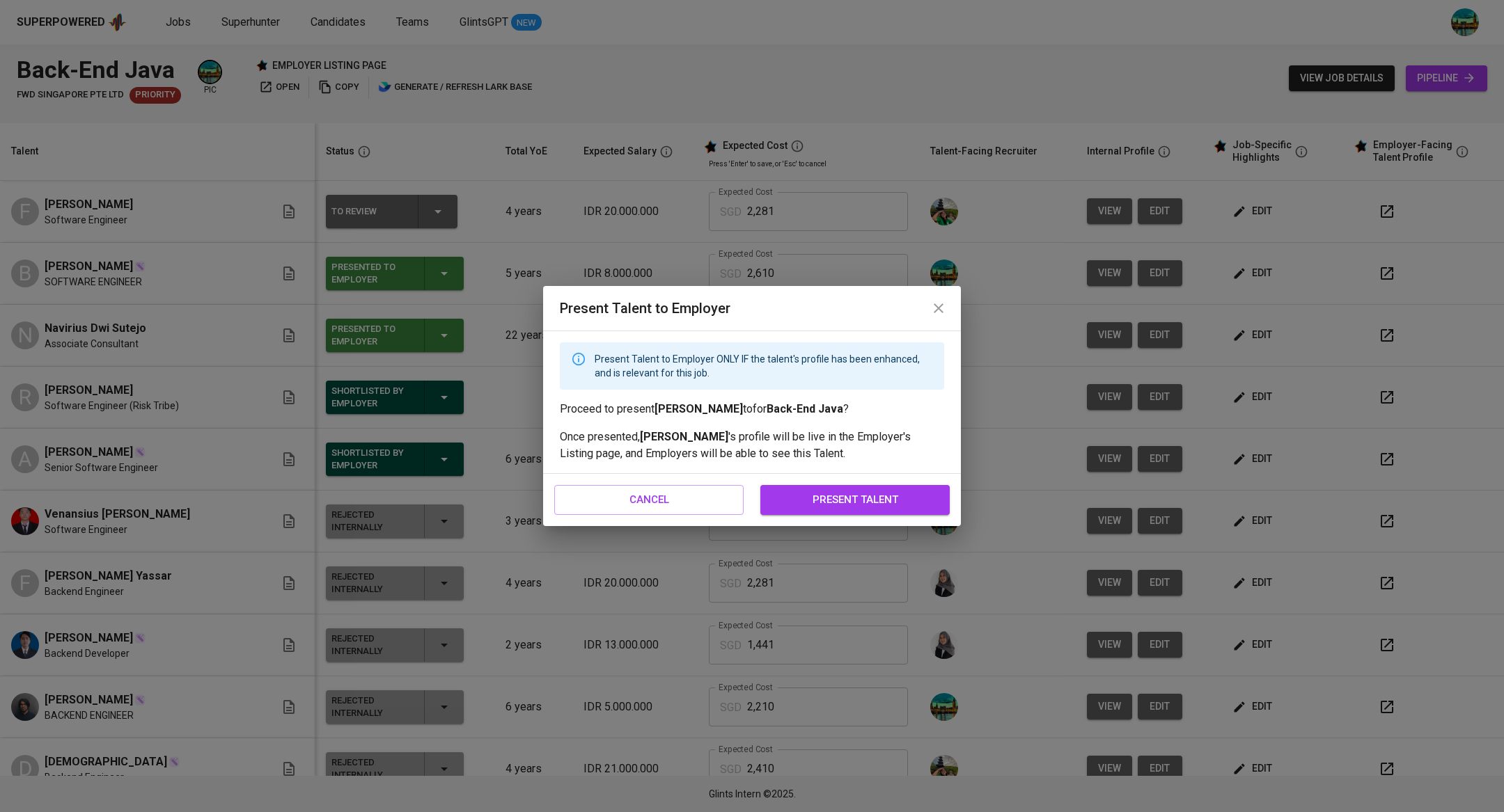
click at [818, 486] on button "present talent" at bounding box center [855, 499] width 189 height 29
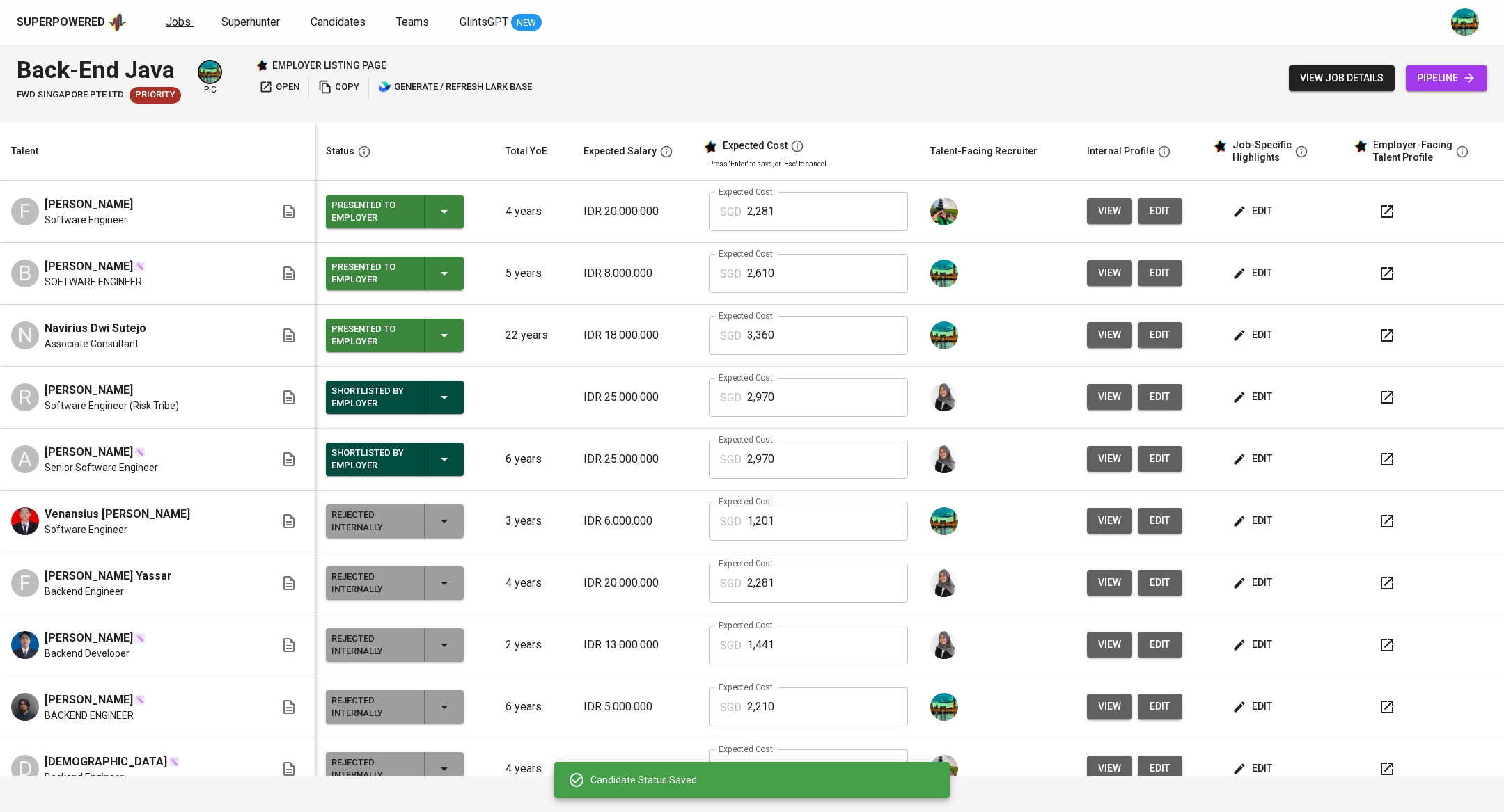
click at [172, 25] on span "Jobs" at bounding box center [178, 22] width 25 height 13
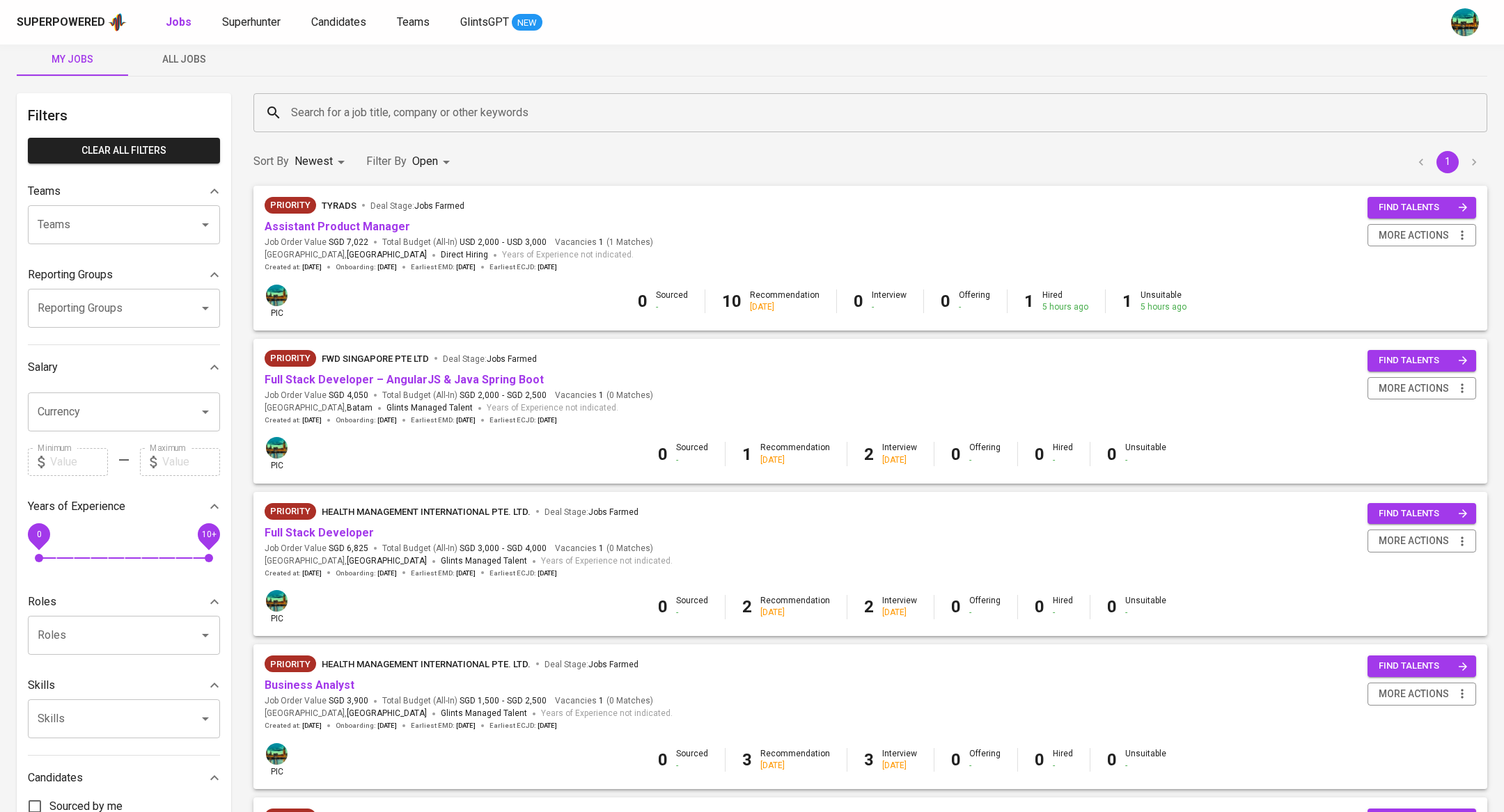
scroll to position [4, 0]
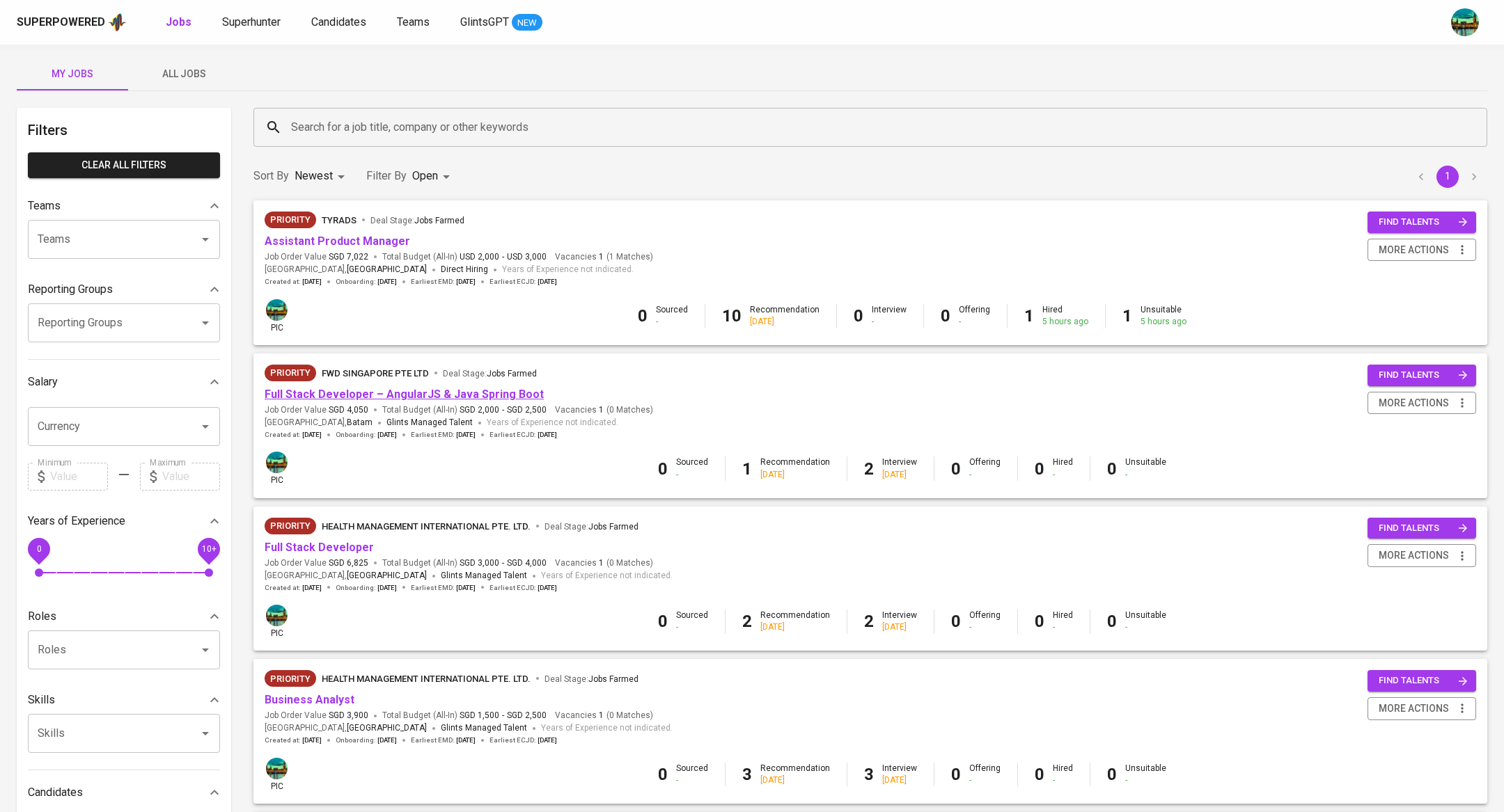
click at [428, 394] on link "Full Stack Developer – AngularJS & Java Spring Boot" at bounding box center [404, 395] width 279 height 13
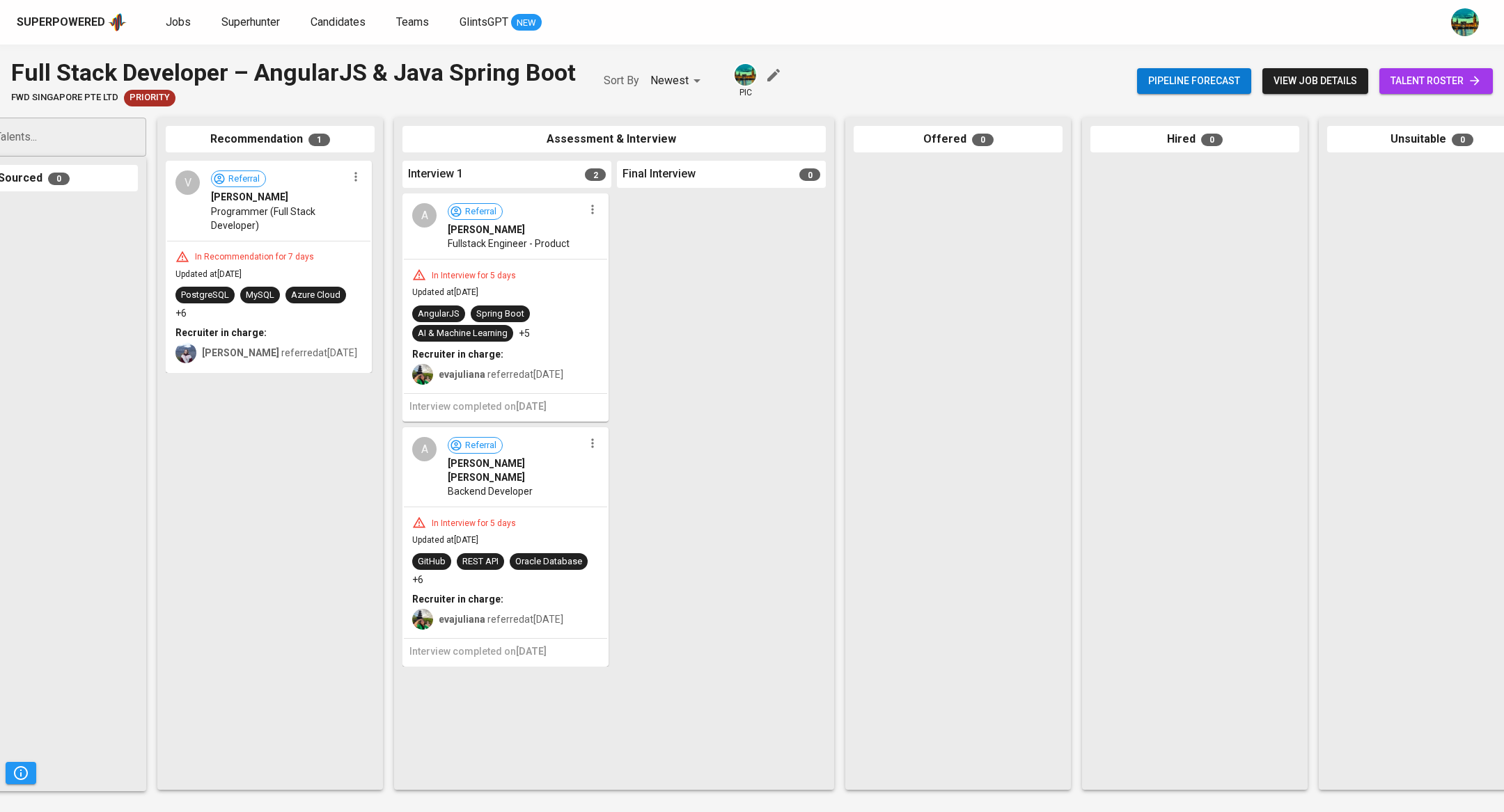
scroll to position [0, 154]
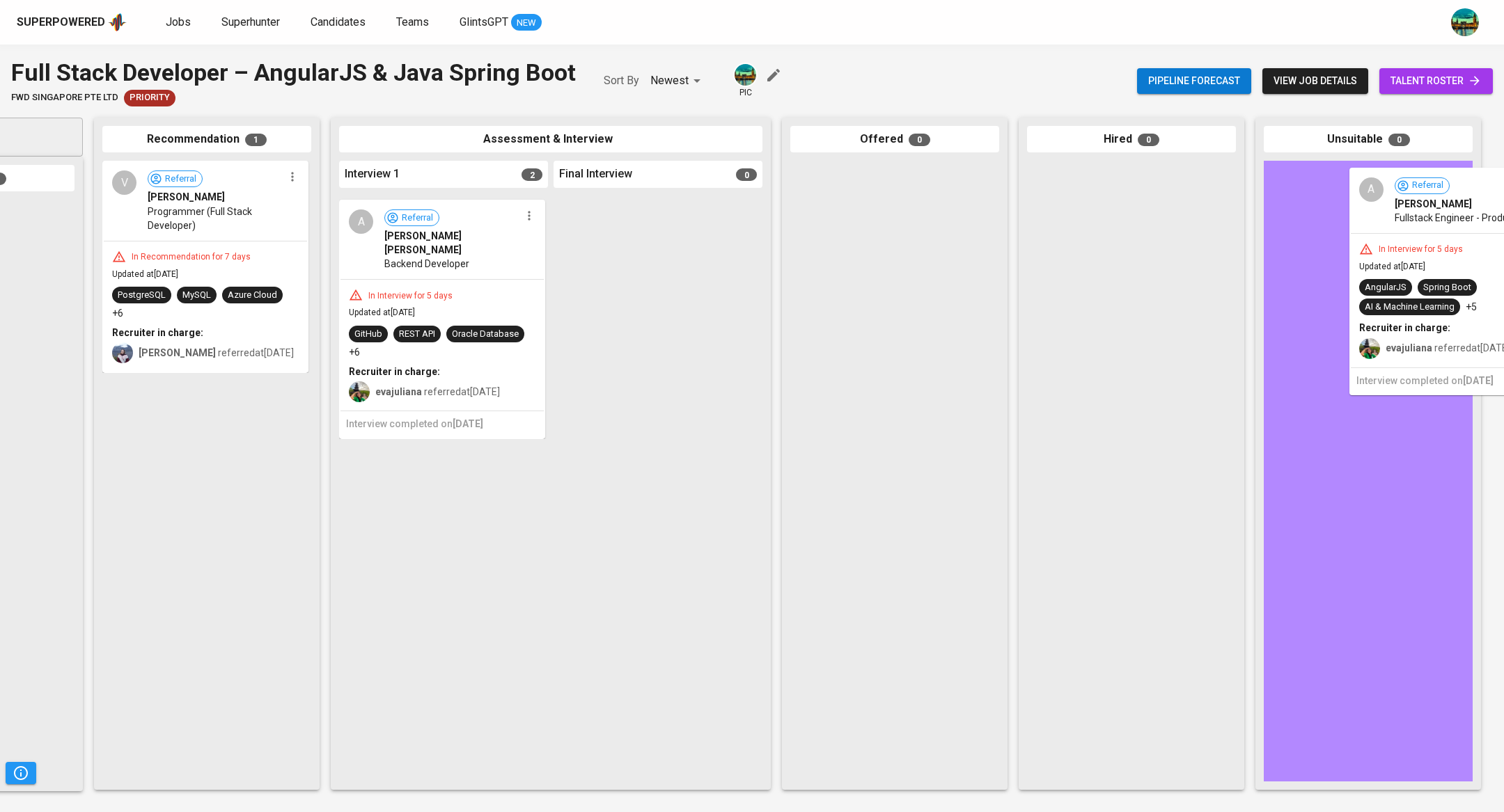
drag, startPoint x: 479, startPoint y: 258, endPoint x: 1453, endPoint y: 232, distance: 974.3
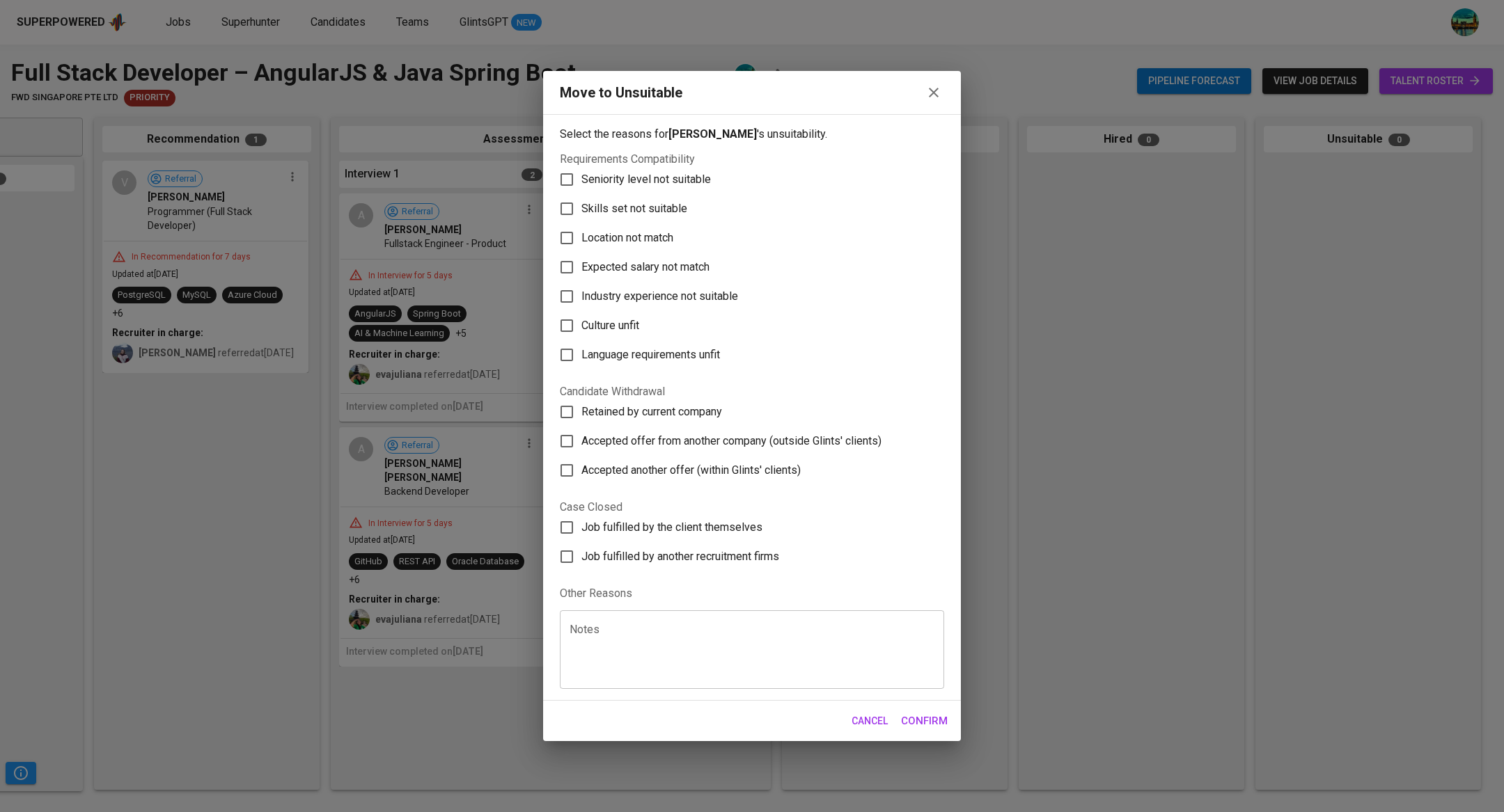
click at [646, 185] on span "Seniority level not suitable" at bounding box center [646, 180] width 129 height 17
click at [581, 185] on input "Seniority level not suitable" at bounding box center [566, 179] width 29 height 29
checkbox input "true"
click at [646, 208] on span "Skills set not suitable" at bounding box center [634, 209] width 106 height 17
click at [581, 208] on input "Skills set not suitable" at bounding box center [566, 208] width 29 height 29
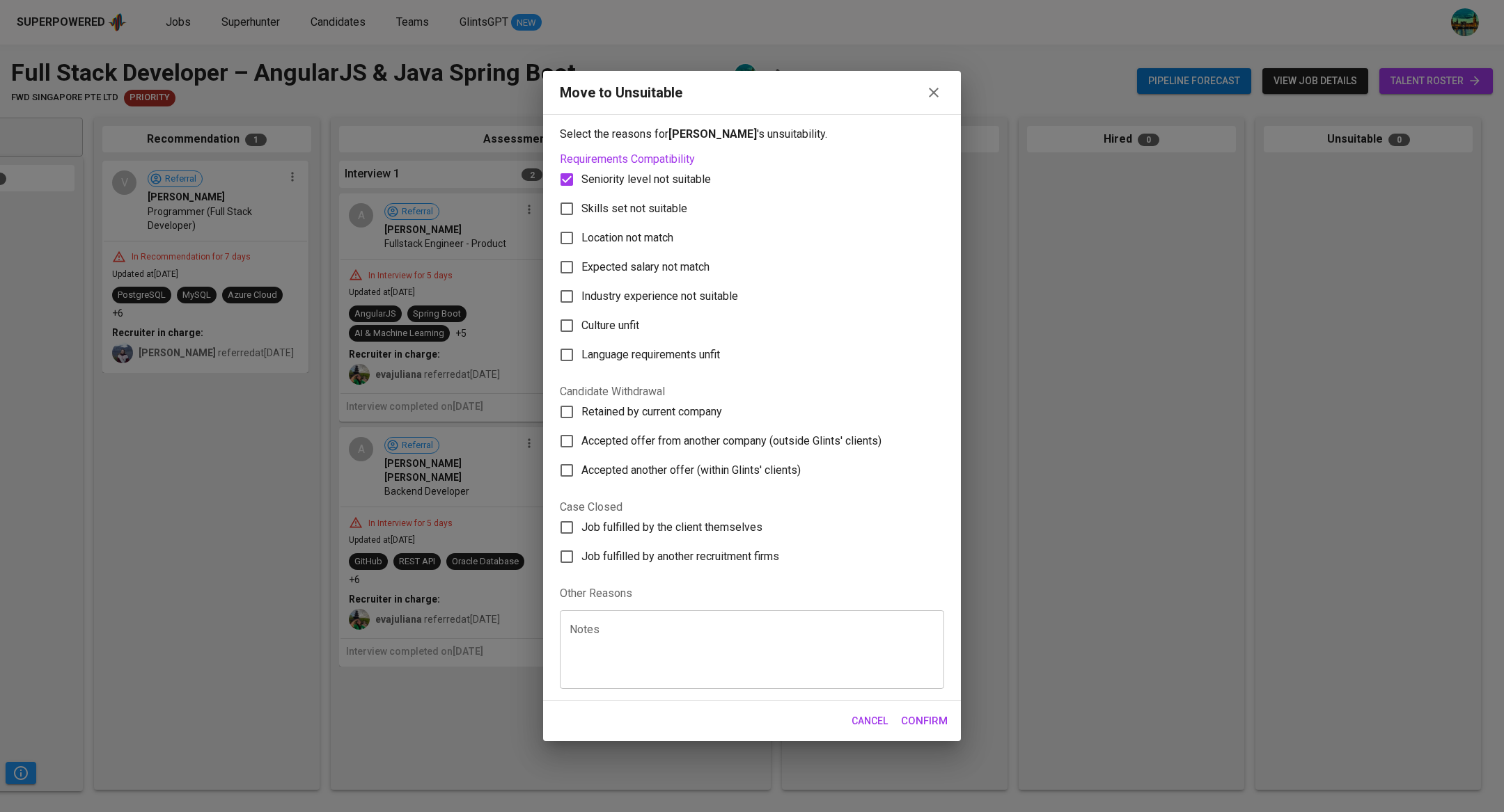
checkbox input "true"
click at [916, 720] on span "Confirm" at bounding box center [924, 721] width 47 height 18
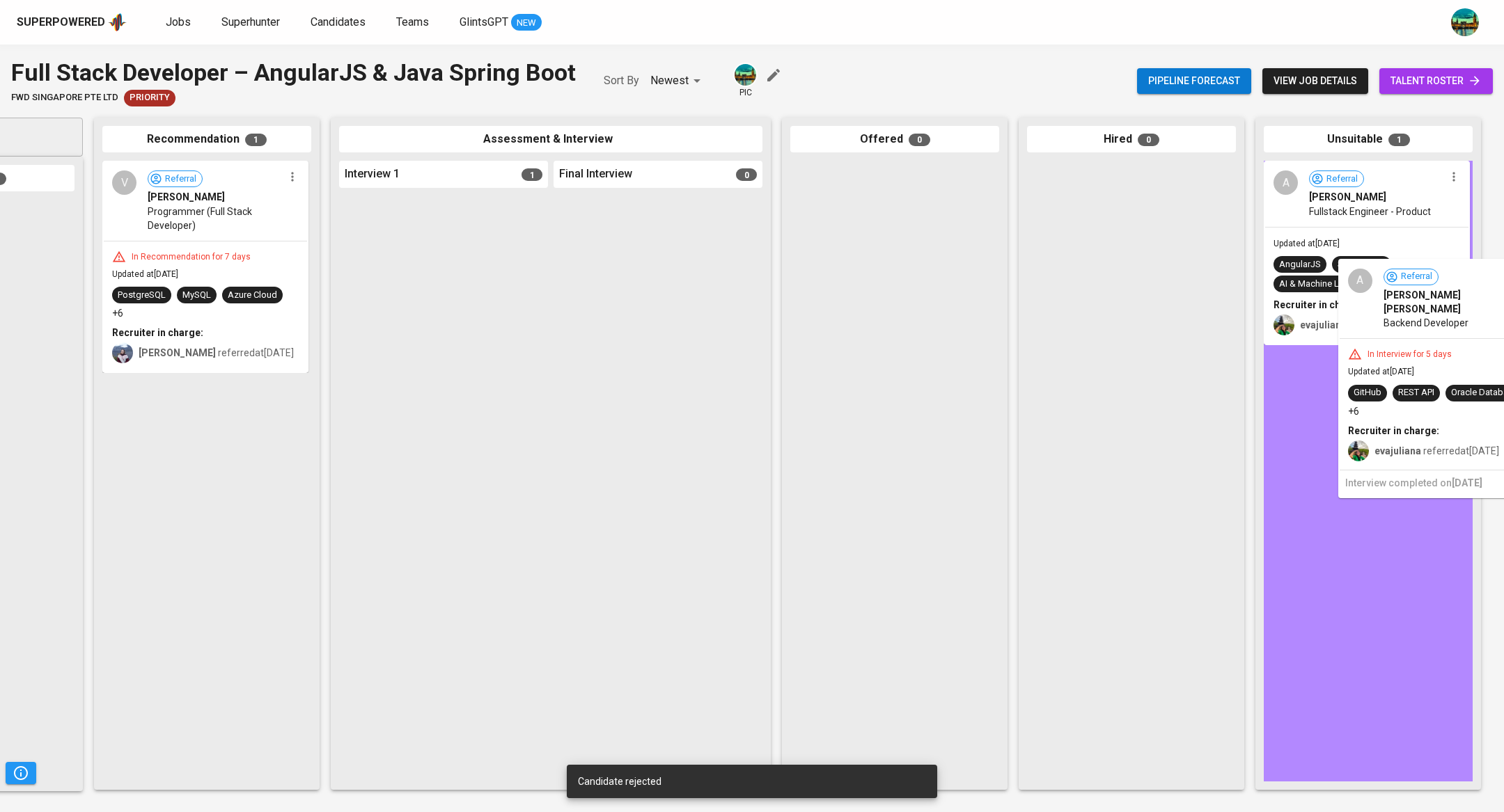
drag, startPoint x: 492, startPoint y: 252, endPoint x: 1503, endPoint y: 317, distance: 1013.1
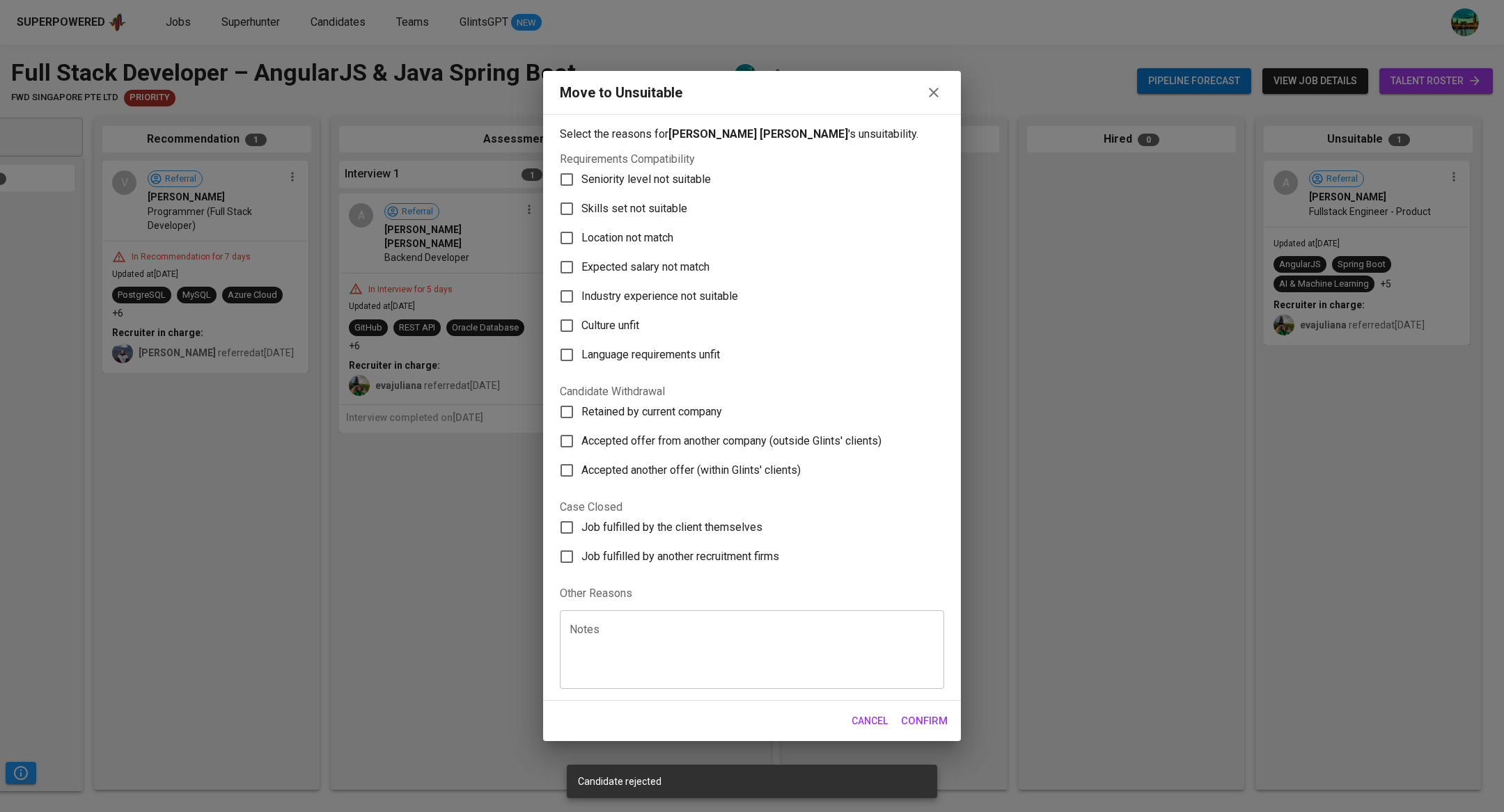
click at [686, 180] on span "Seniority level not suitable" at bounding box center [646, 180] width 129 height 17
click at [581, 180] on input "Seniority level not suitable" at bounding box center [566, 179] width 29 height 29
checkbox input "true"
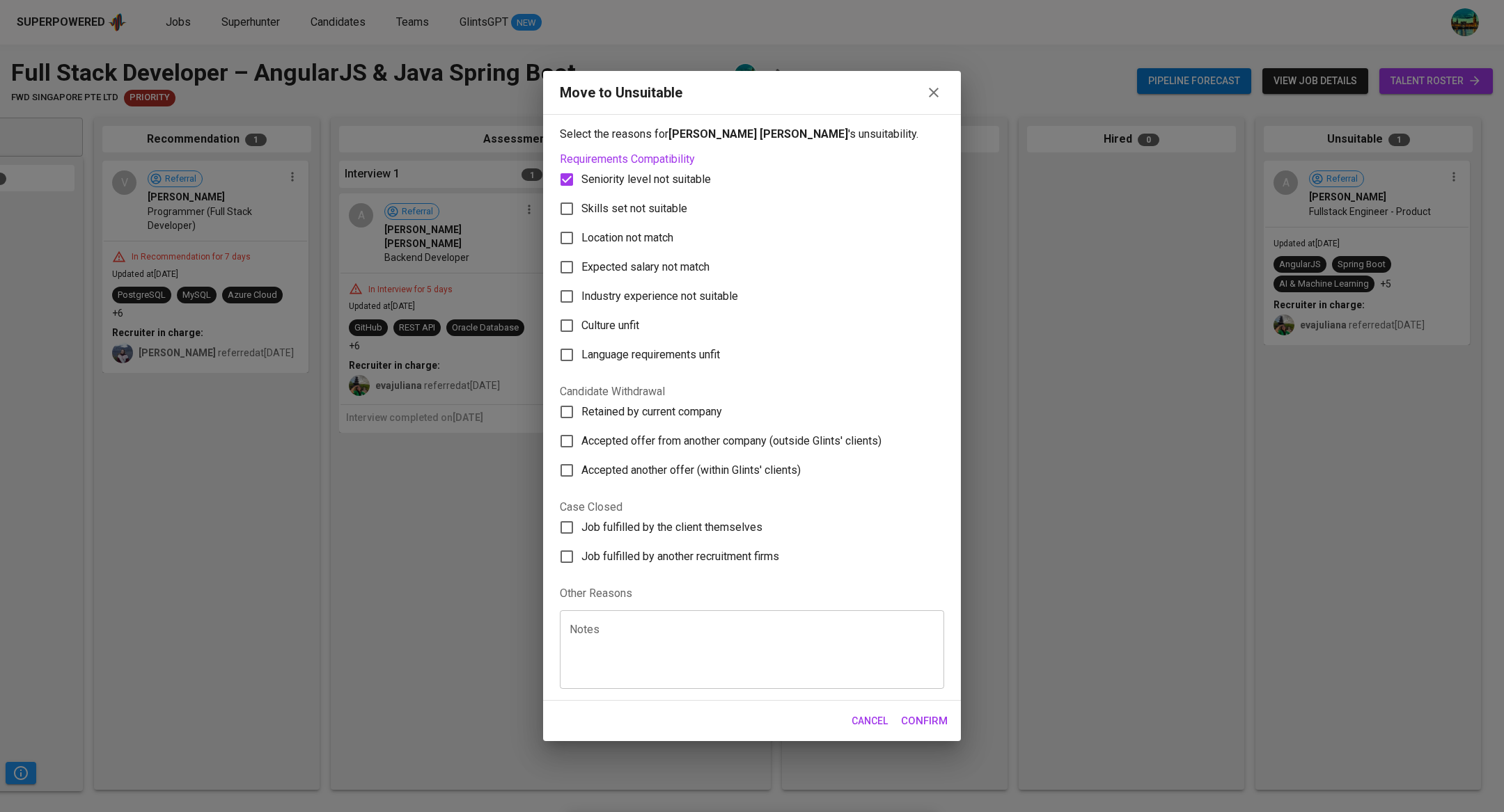
click at [660, 204] on span "Skills set not suitable" at bounding box center [634, 209] width 106 height 17
click at [581, 204] on input "Skills set not suitable" at bounding box center [566, 208] width 29 height 29
checkbox input "true"
click at [939, 710] on button "Confirm" at bounding box center [924, 721] width 62 height 29
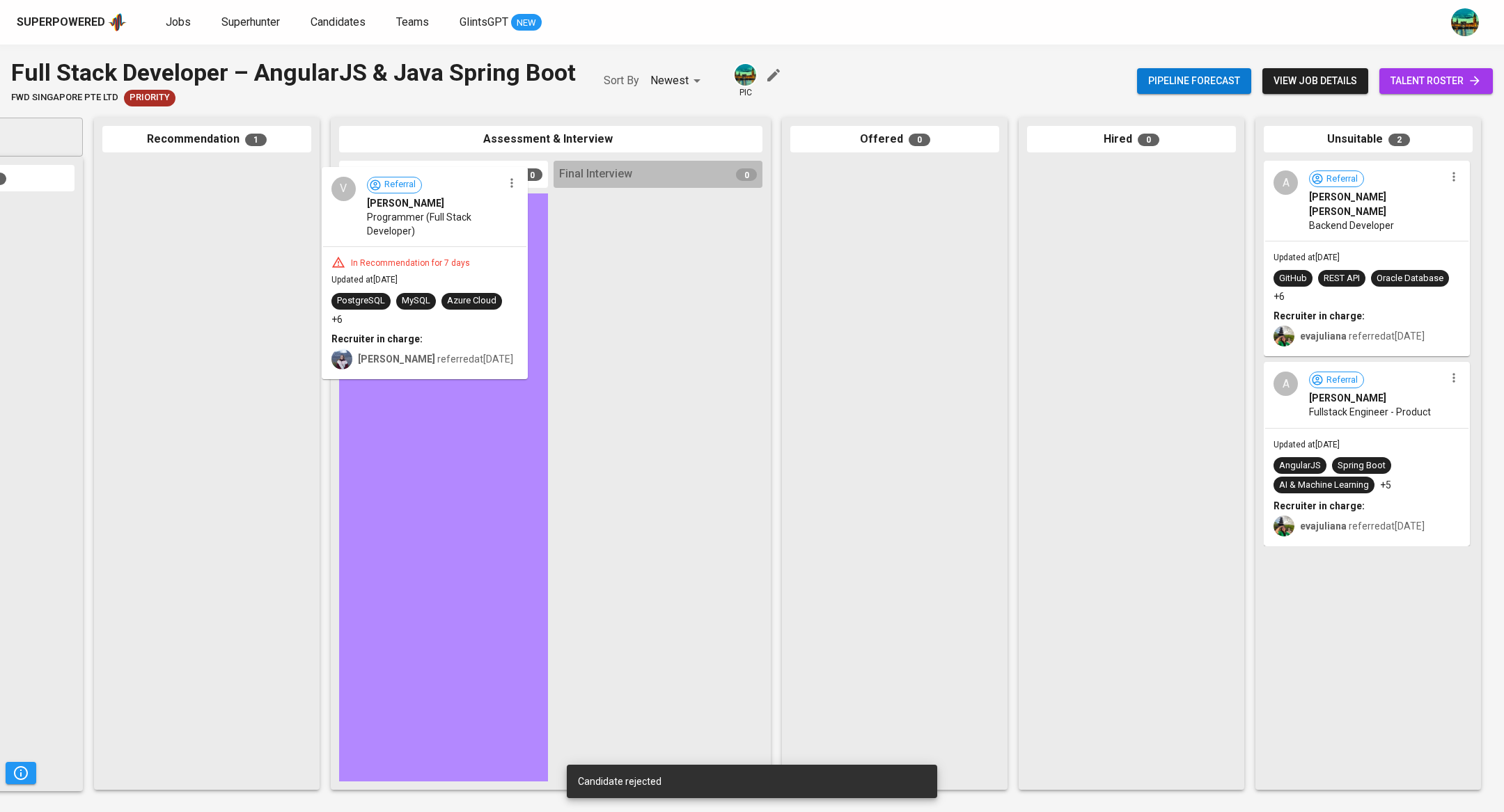
drag, startPoint x: 218, startPoint y: 228, endPoint x: 514, endPoint y: 250, distance: 296.8
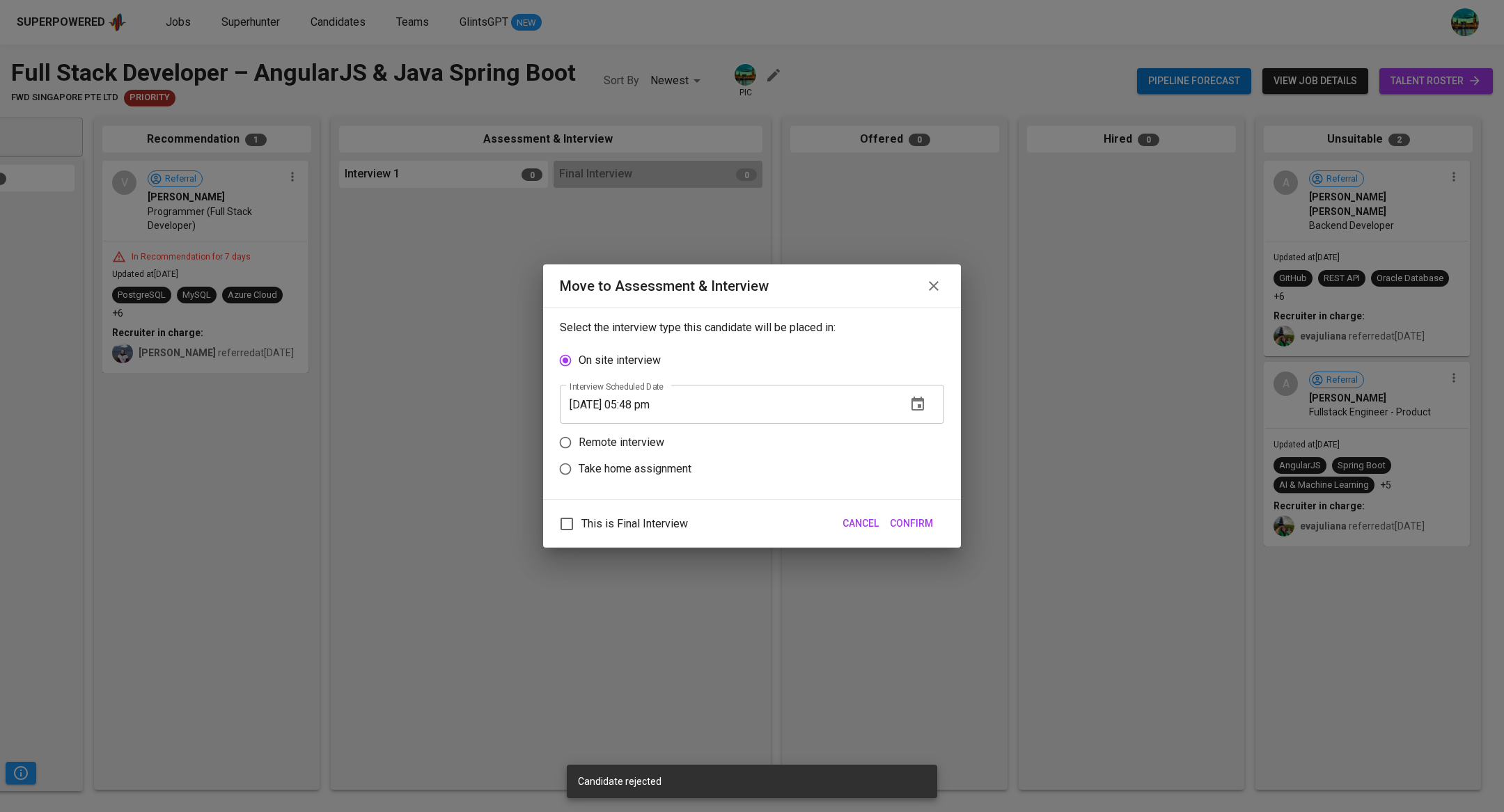
click at [653, 449] on p "Remote interview" at bounding box center [621, 443] width 86 height 17
click at [579, 449] on input "Remote interview" at bounding box center [565, 443] width 26 height 26
radio input "true"
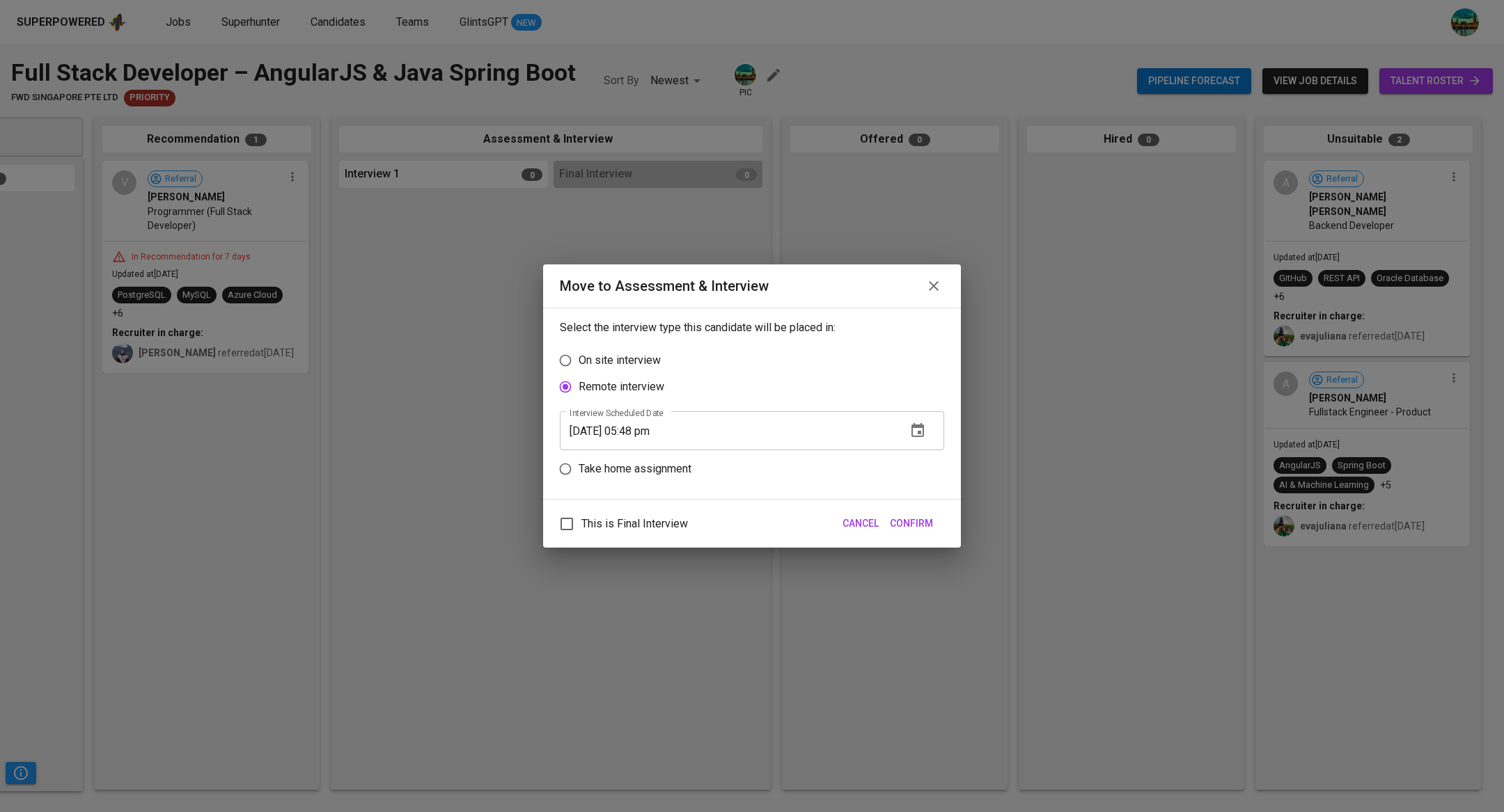
click at [922, 430] on icon "button" at bounding box center [918, 431] width 17 height 17
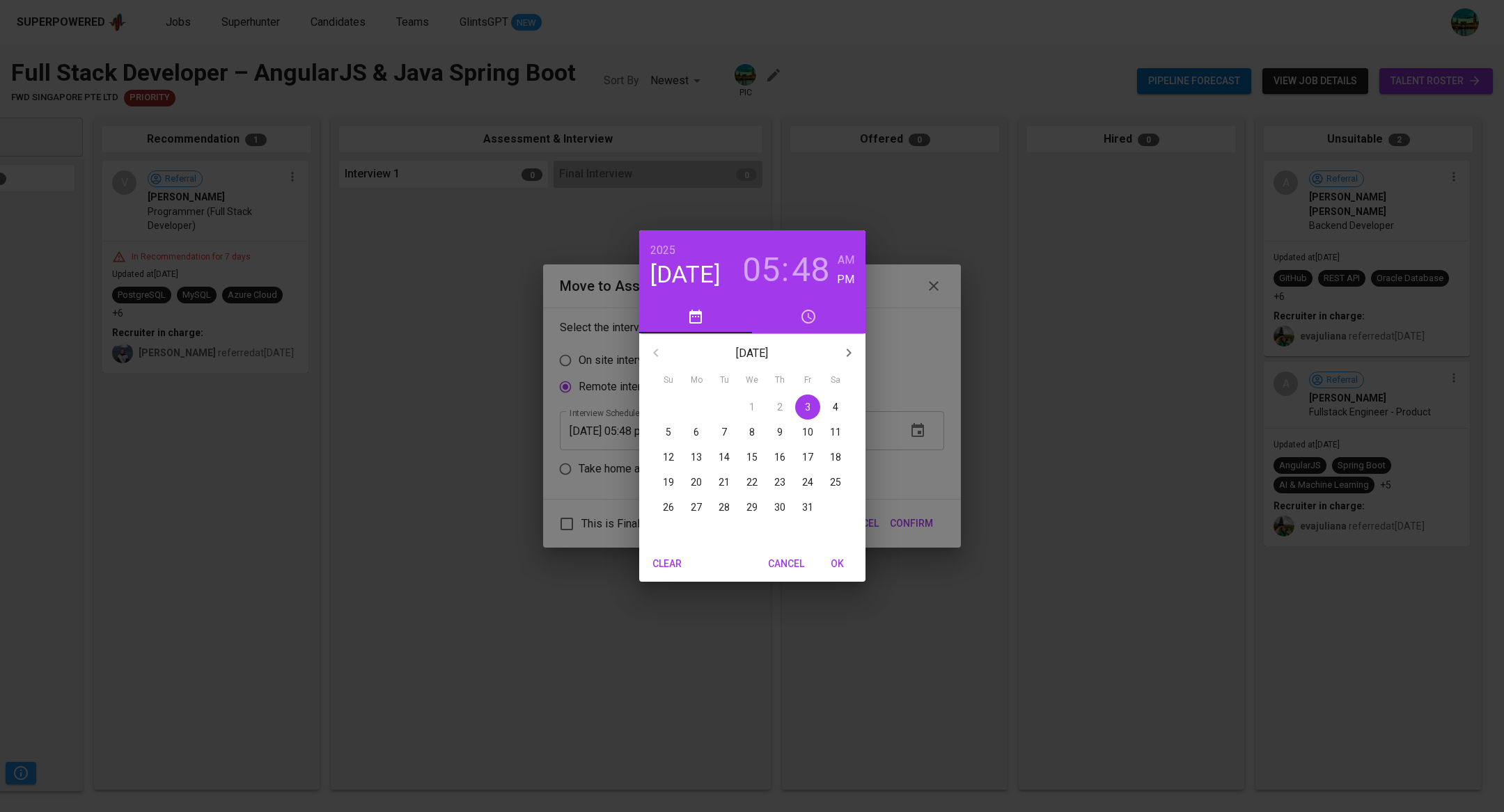
click at [702, 436] on span "6" at bounding box center [696, 431] width 25 height 14
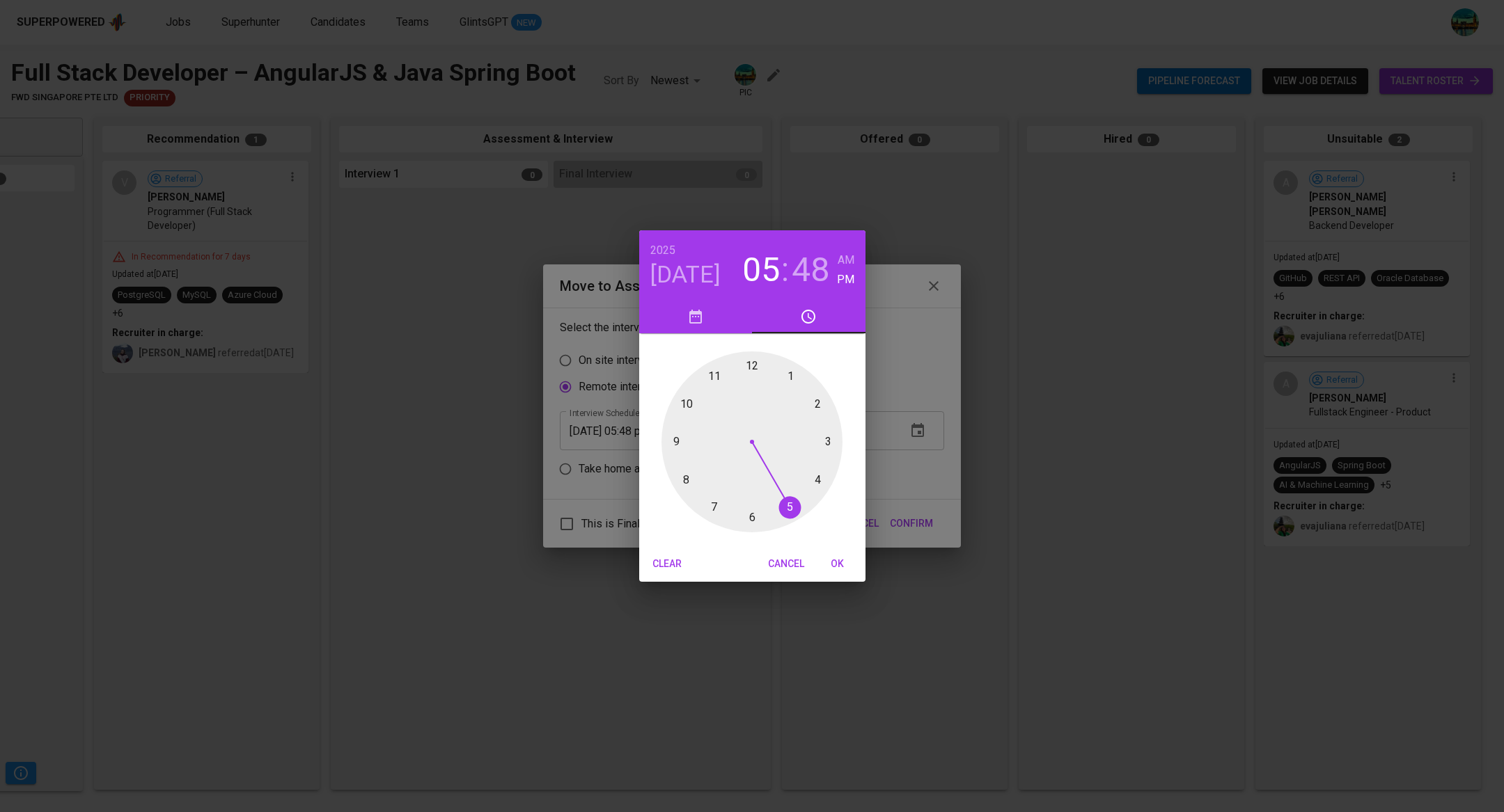
click at [820, 479] on div at bounding box center [752, 442] width 181 height 181
click at [750, 363] on div at bounding box center [752, 442] width 181 height 181
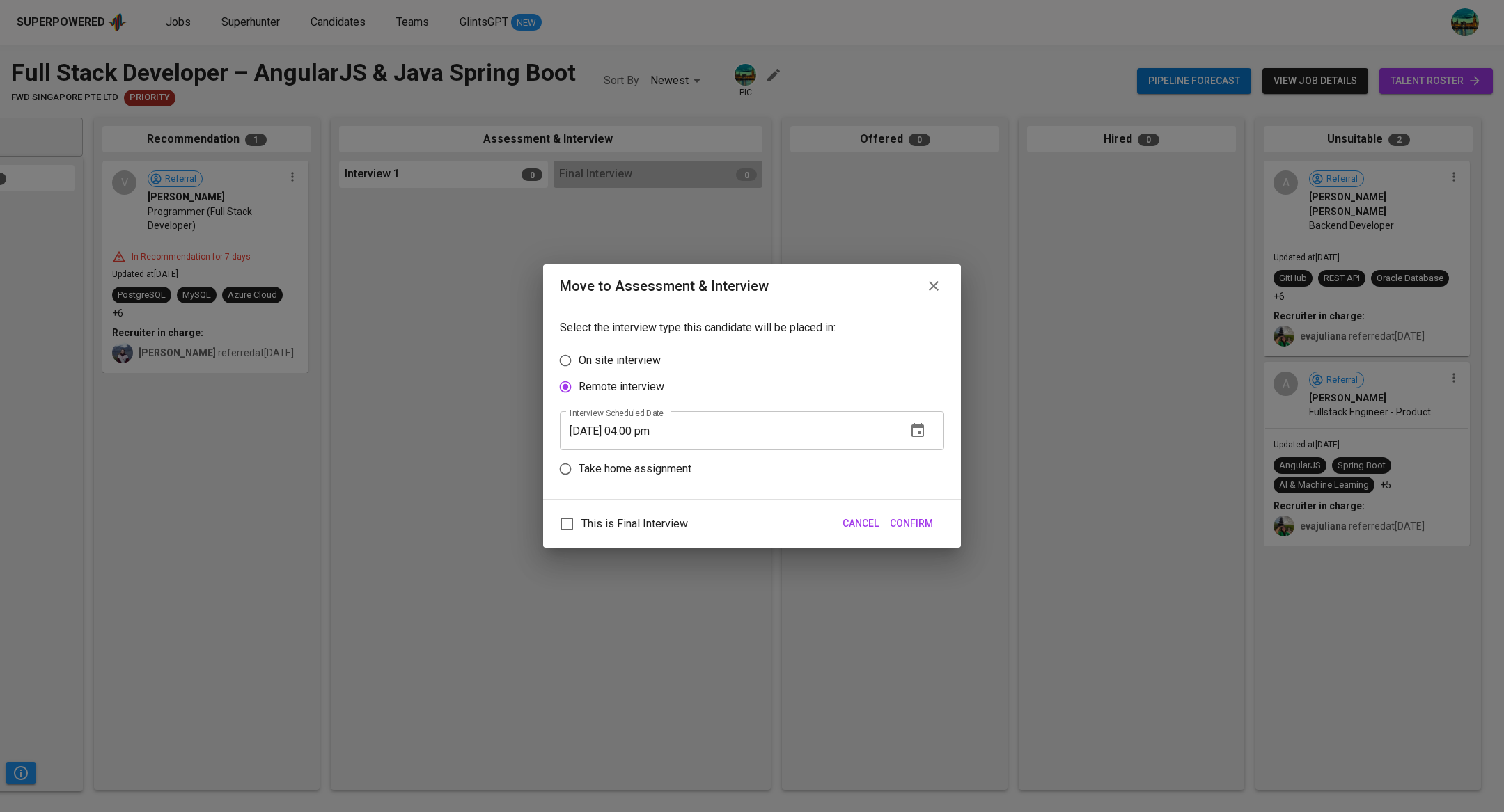
click at [920, 433] on icon "button" at bounding box center [917, 430] width 12 height 14
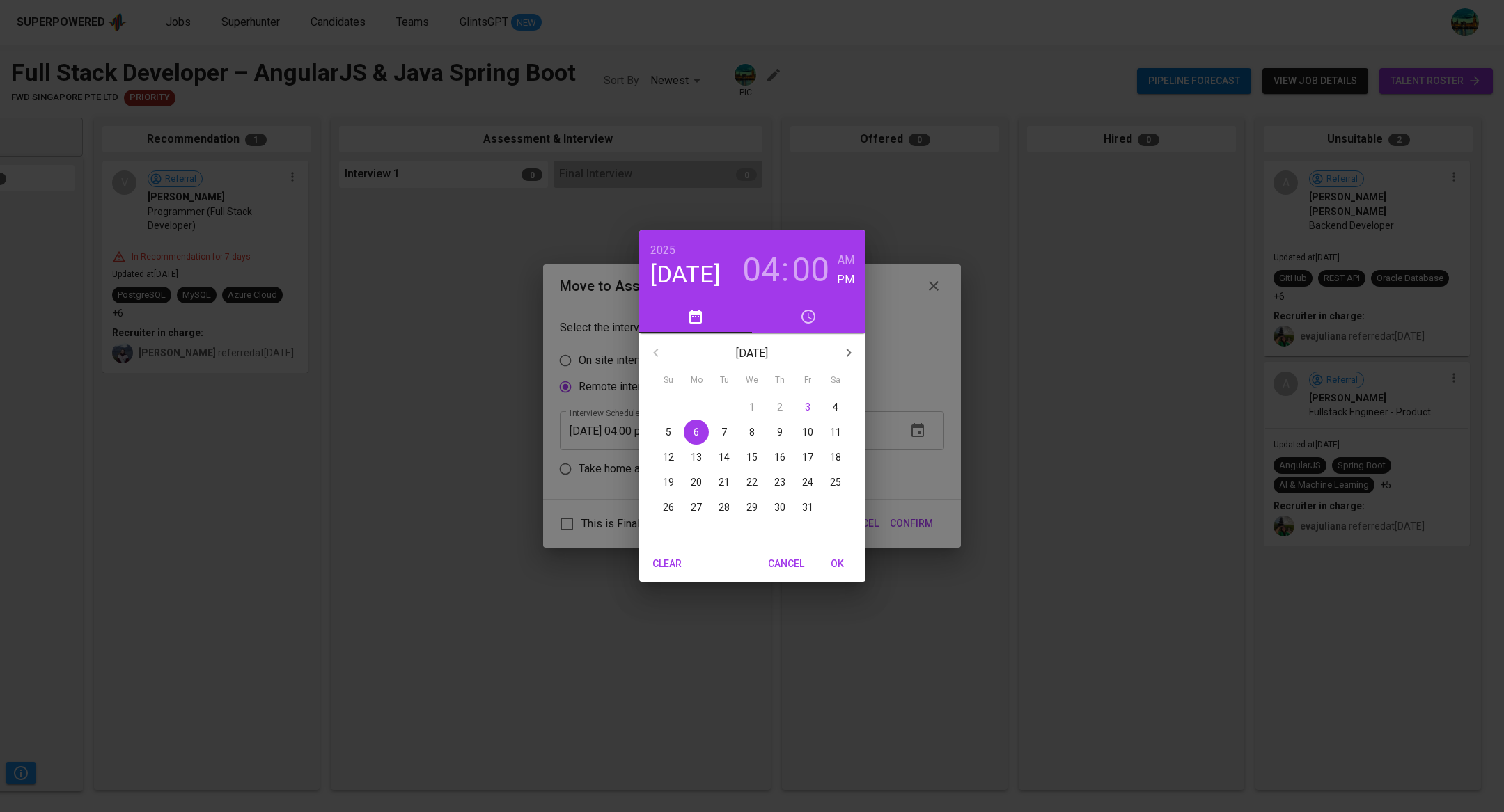
click at [756, 268] on h3 "04" at bounding box center [761, 269] width 38 height 39
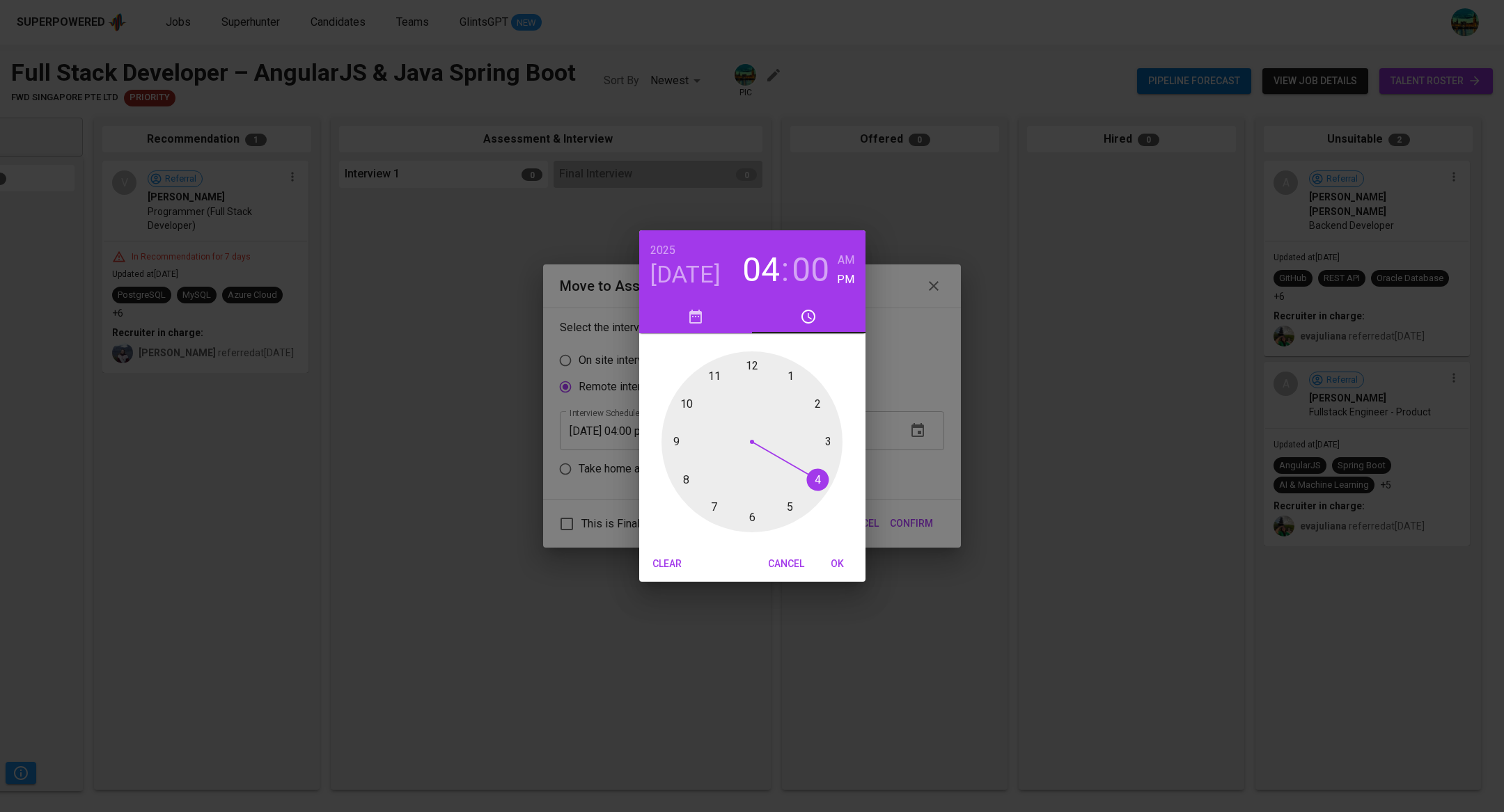
click at [826, 439] on div at bounding box center [752, 442] width 181 height 181
click at [842, 561] on span "OK" at bounding box center [837, 564] width 33 height 17
type input "10/06/2025 03:00 pm"
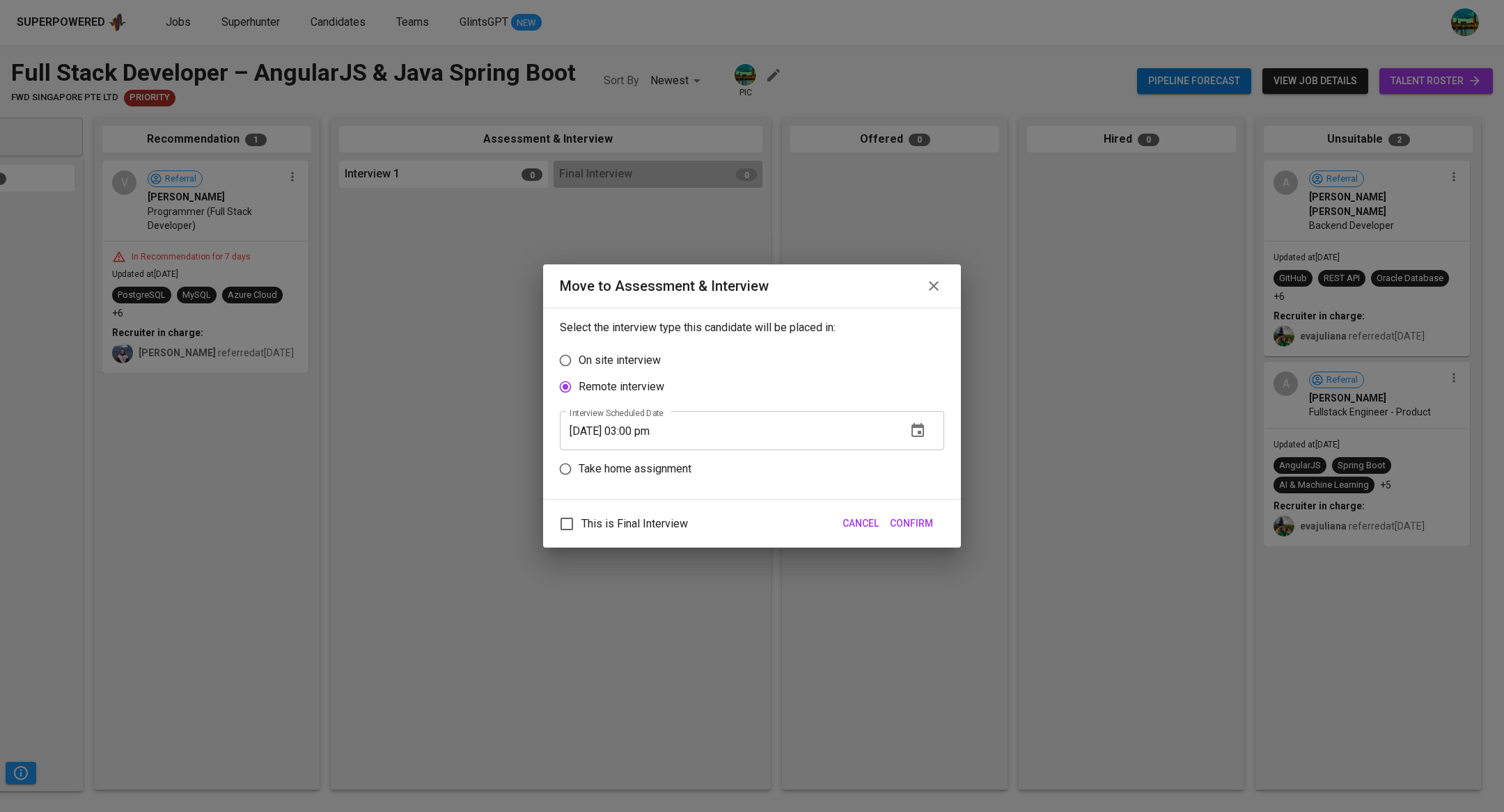
click at [911, 527] on span "Confirm" at bounding box center [911, 524] width 43 height 17
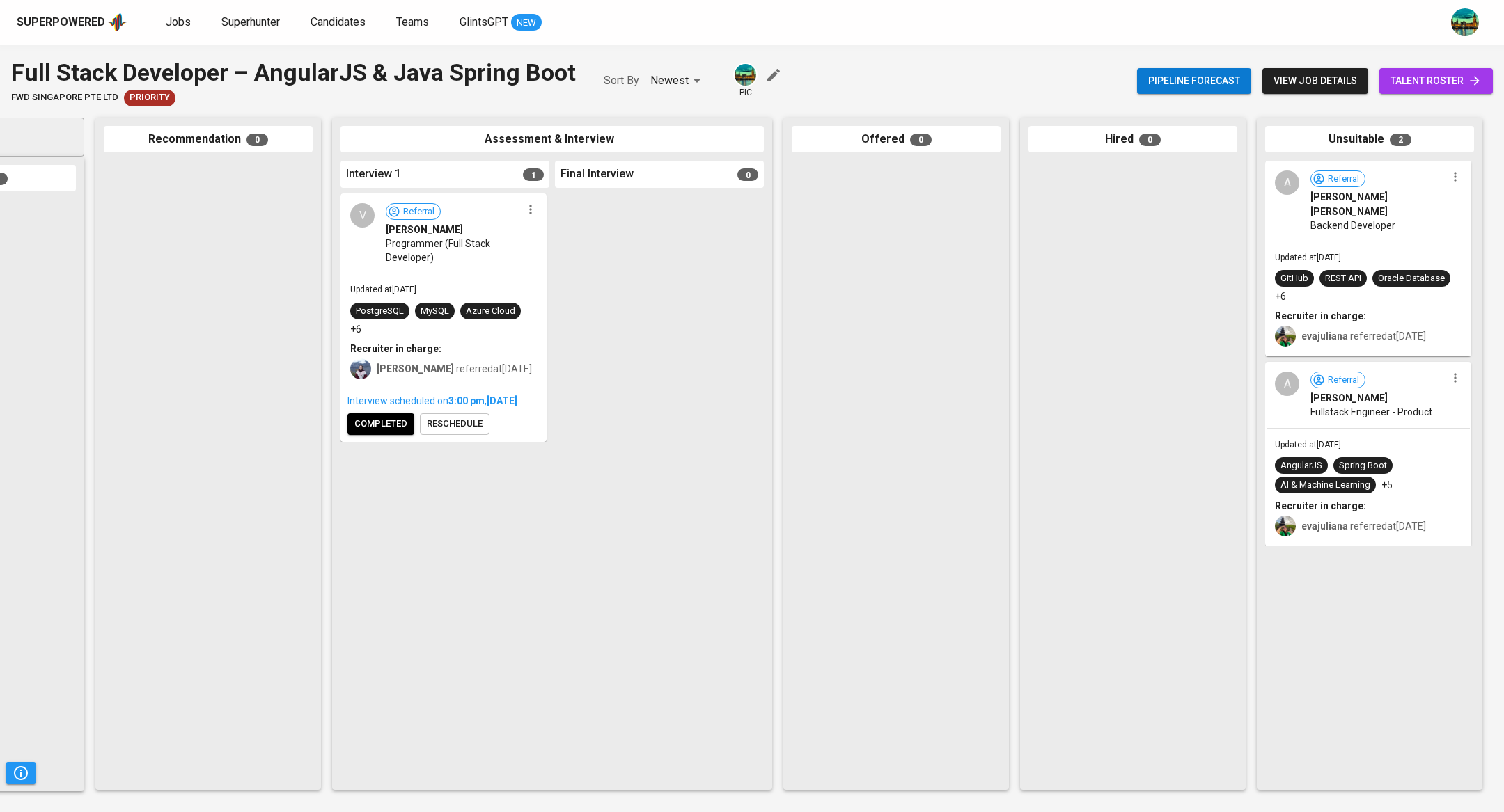
scroll to position [0, 0]
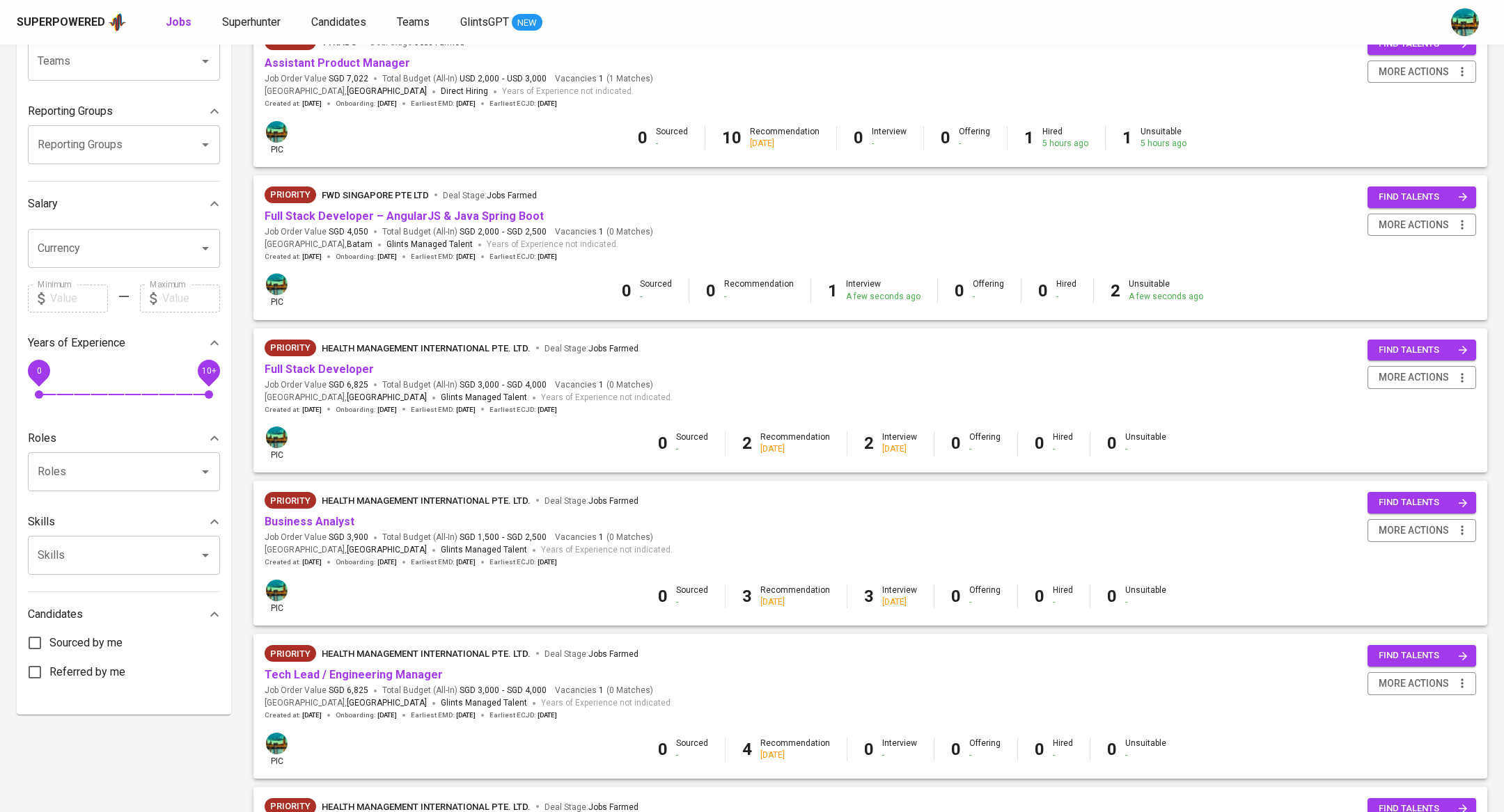
scroll to position [196, 0]
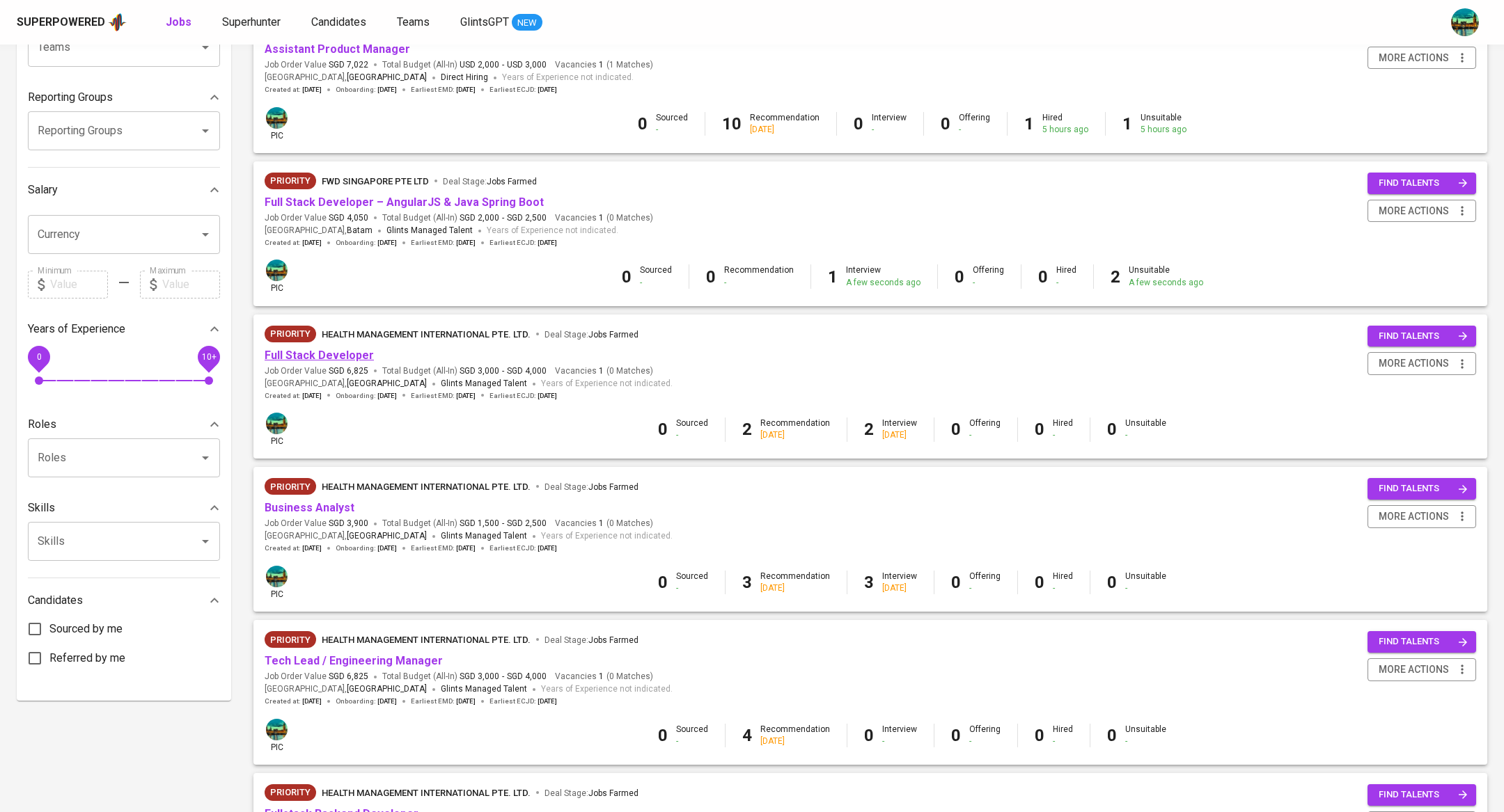
click at [361, 353] on link "Full Stack Developer" at bounding box center [319, 355] width 109 height 13
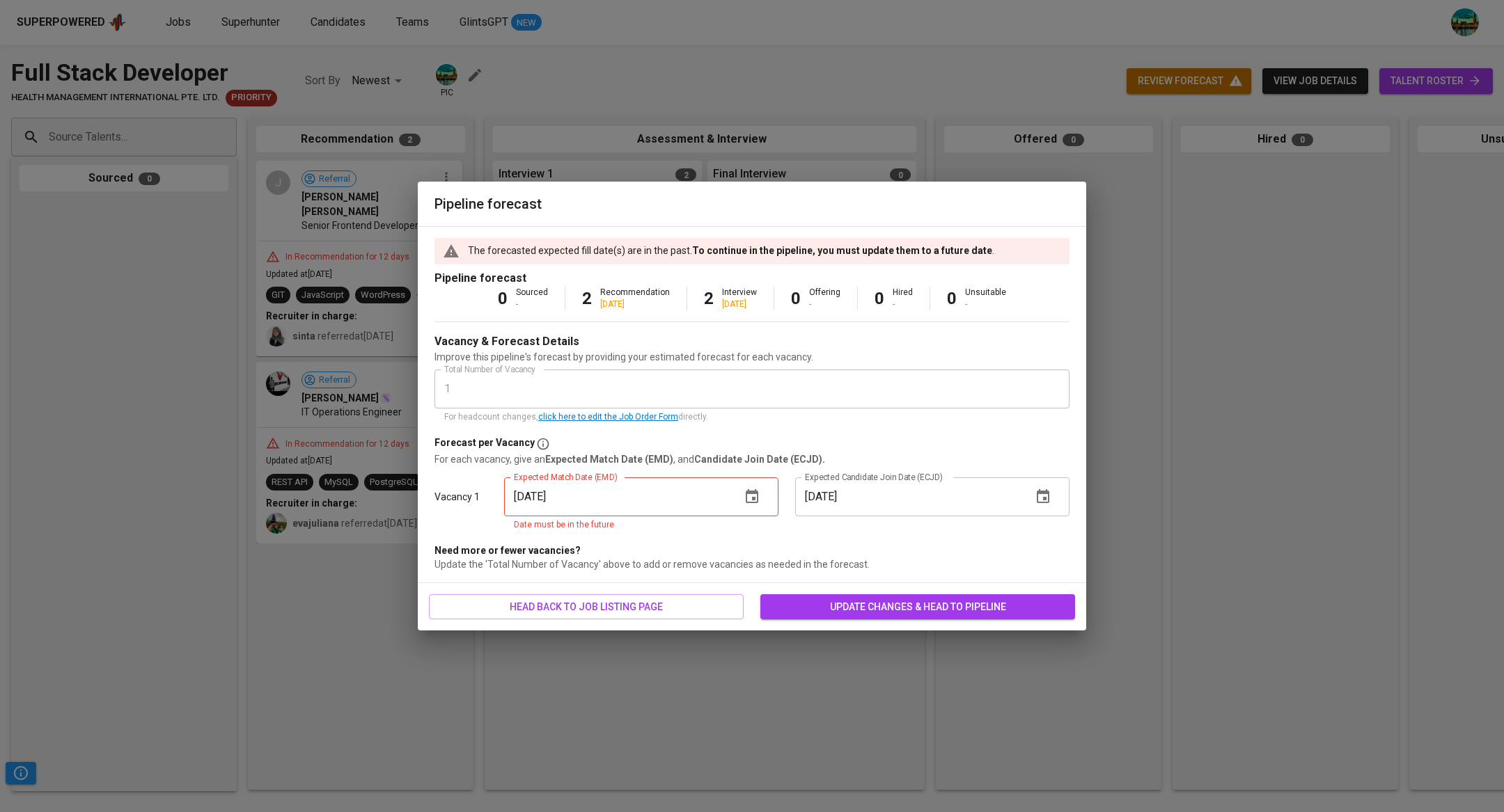
click at [756, 504] on icon "button" at bounding box center [752, 497] width 17 height 17
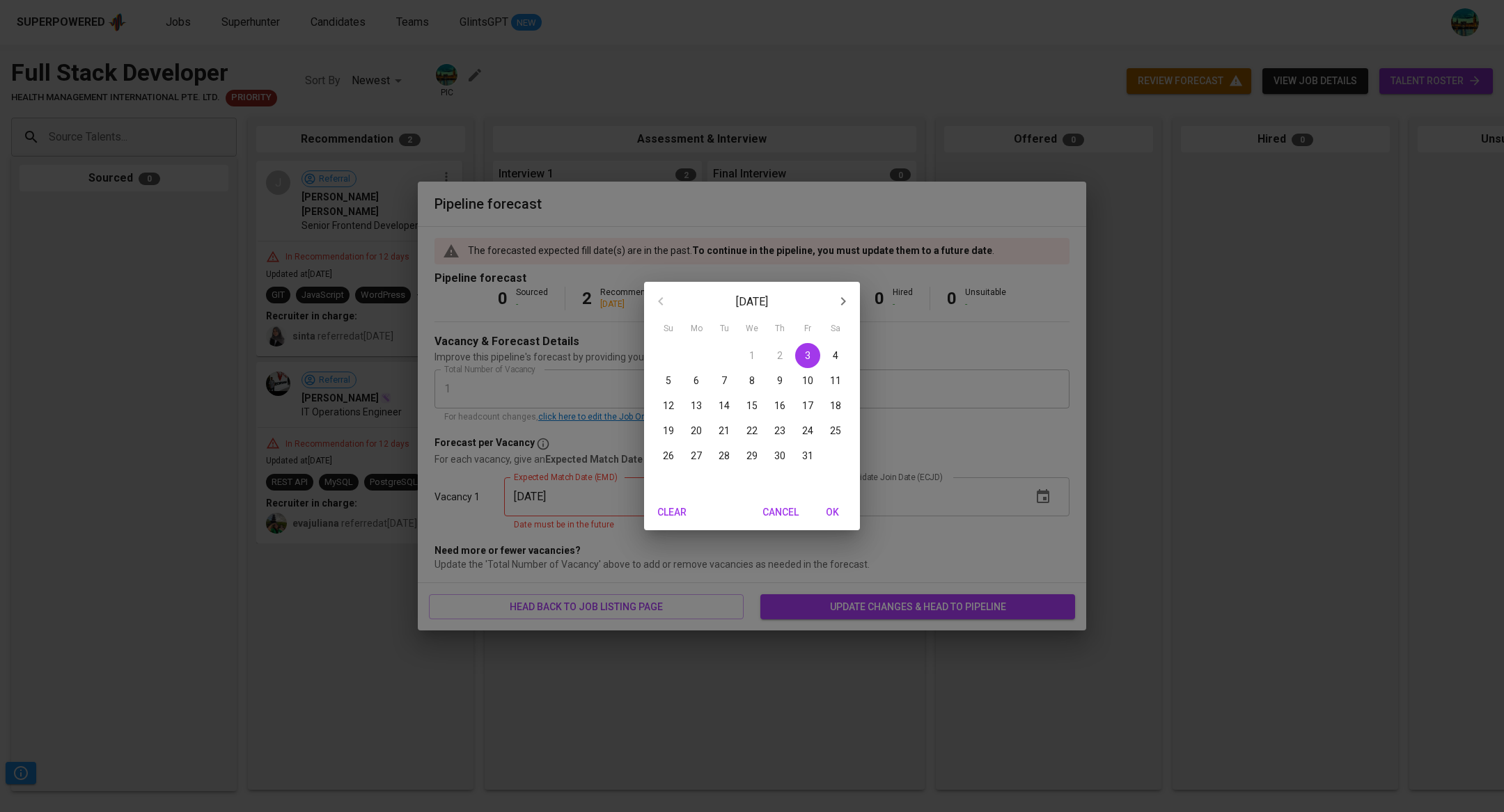
click at [670, 430] on p "19" at bounding box center [668, 430] width 11 height 14
type input "10/19/2025"
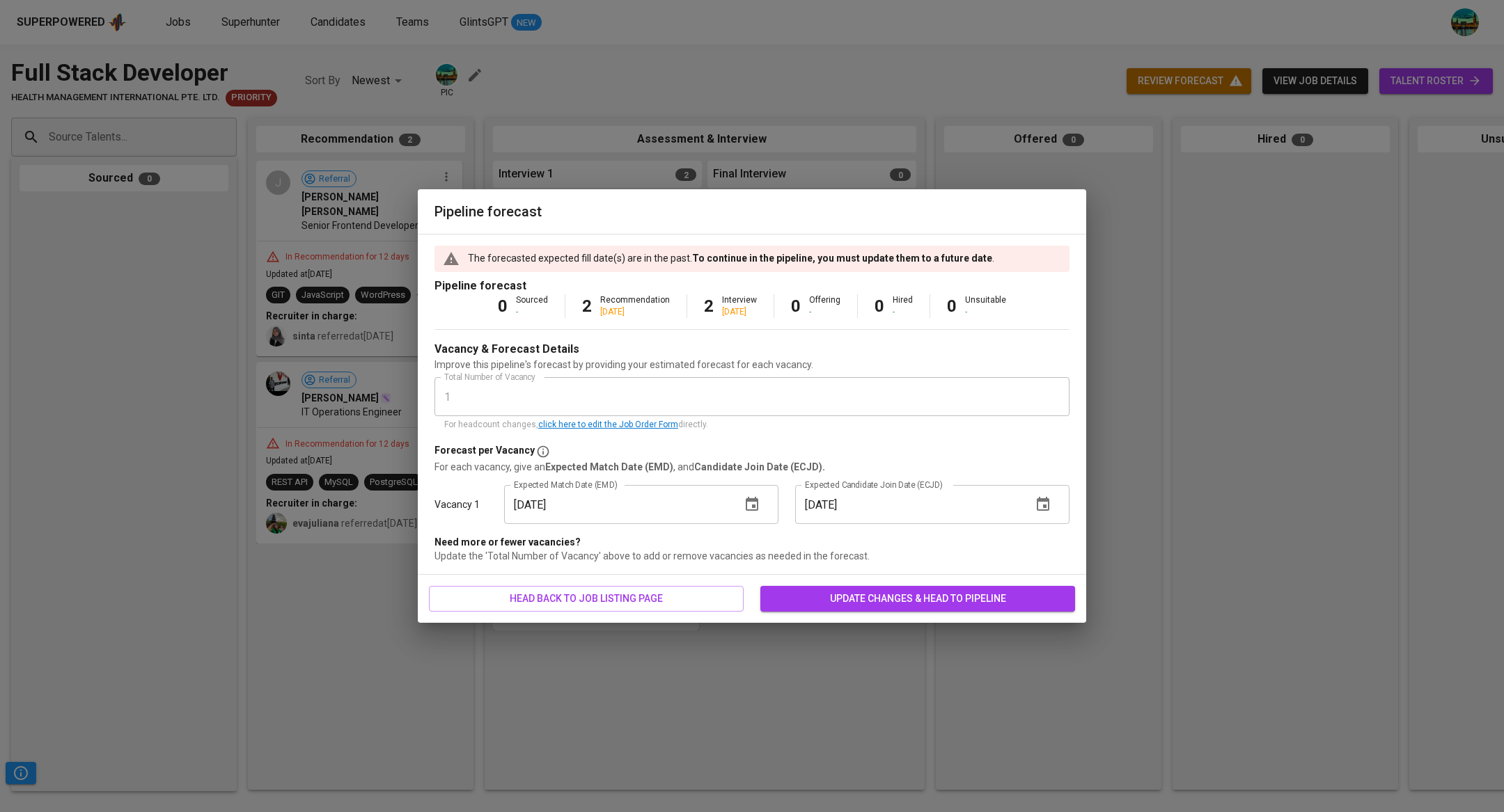
click at [845, 607] on span "update changes & head to pipeline" at bounding box center [918, 599] width 292 height 17
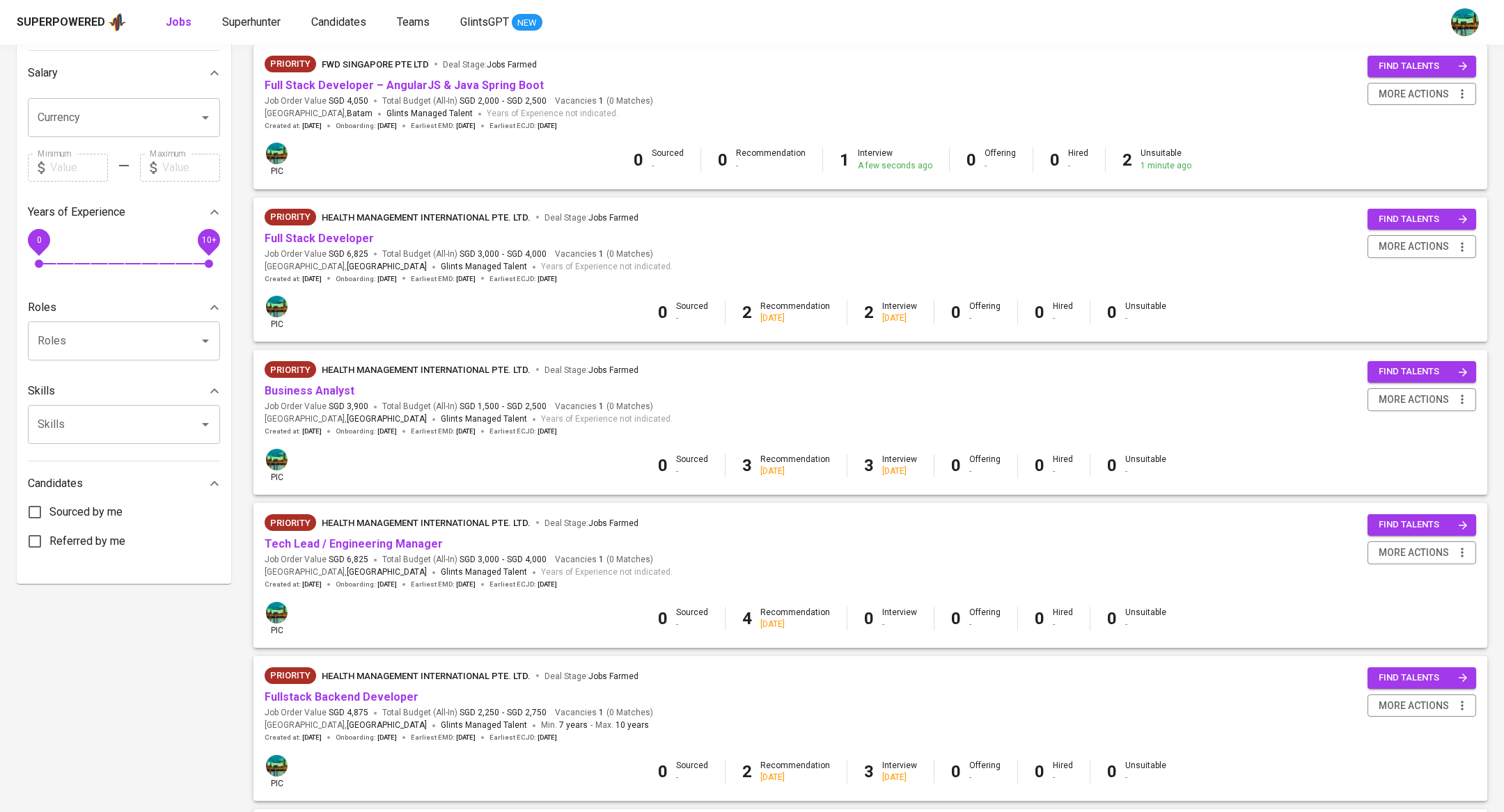
scroll to position [317, 0]
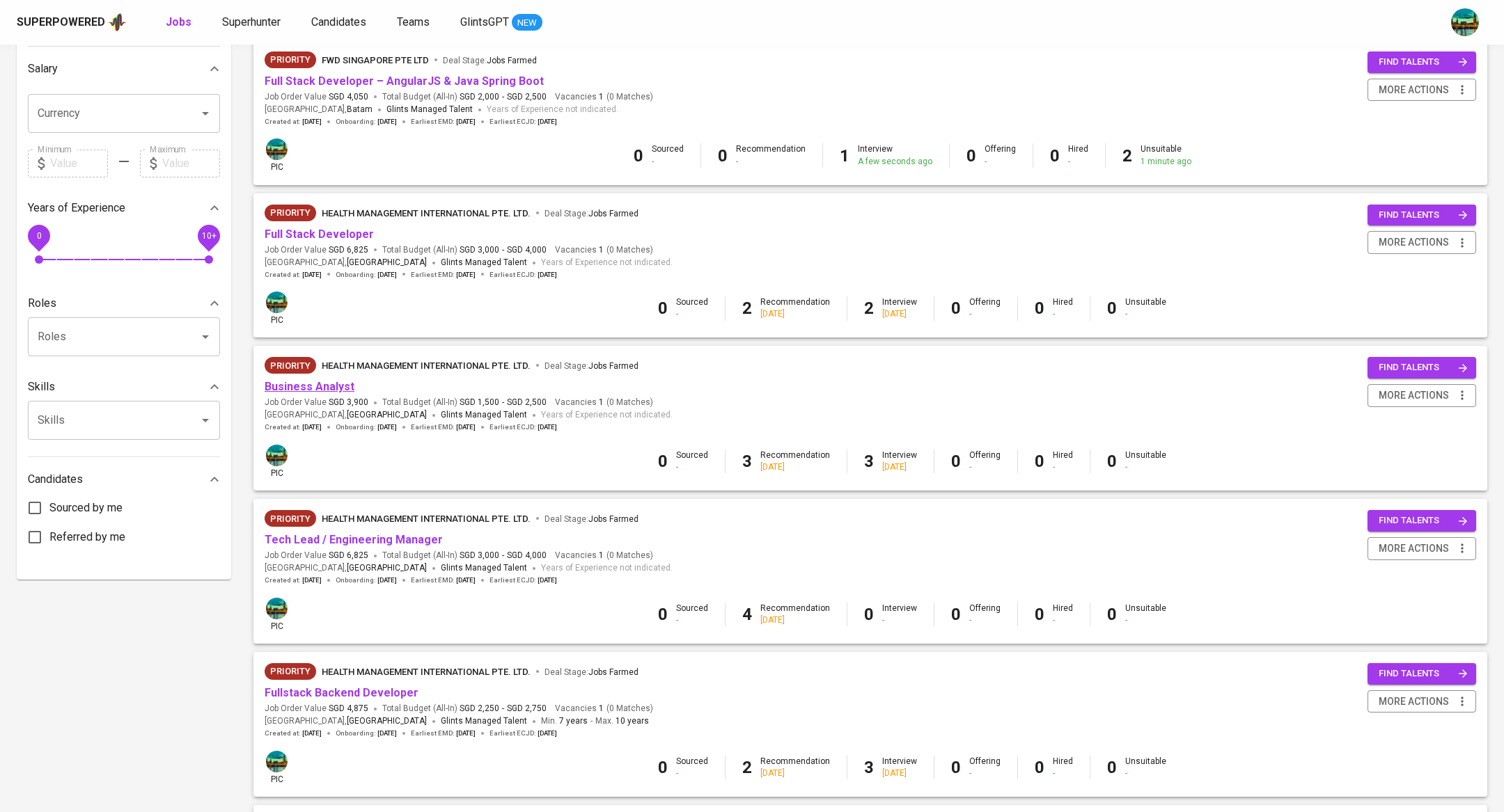
click at [326, 382] on link "Business Analyst" at bounding box center [309, 386] width 90 height 13
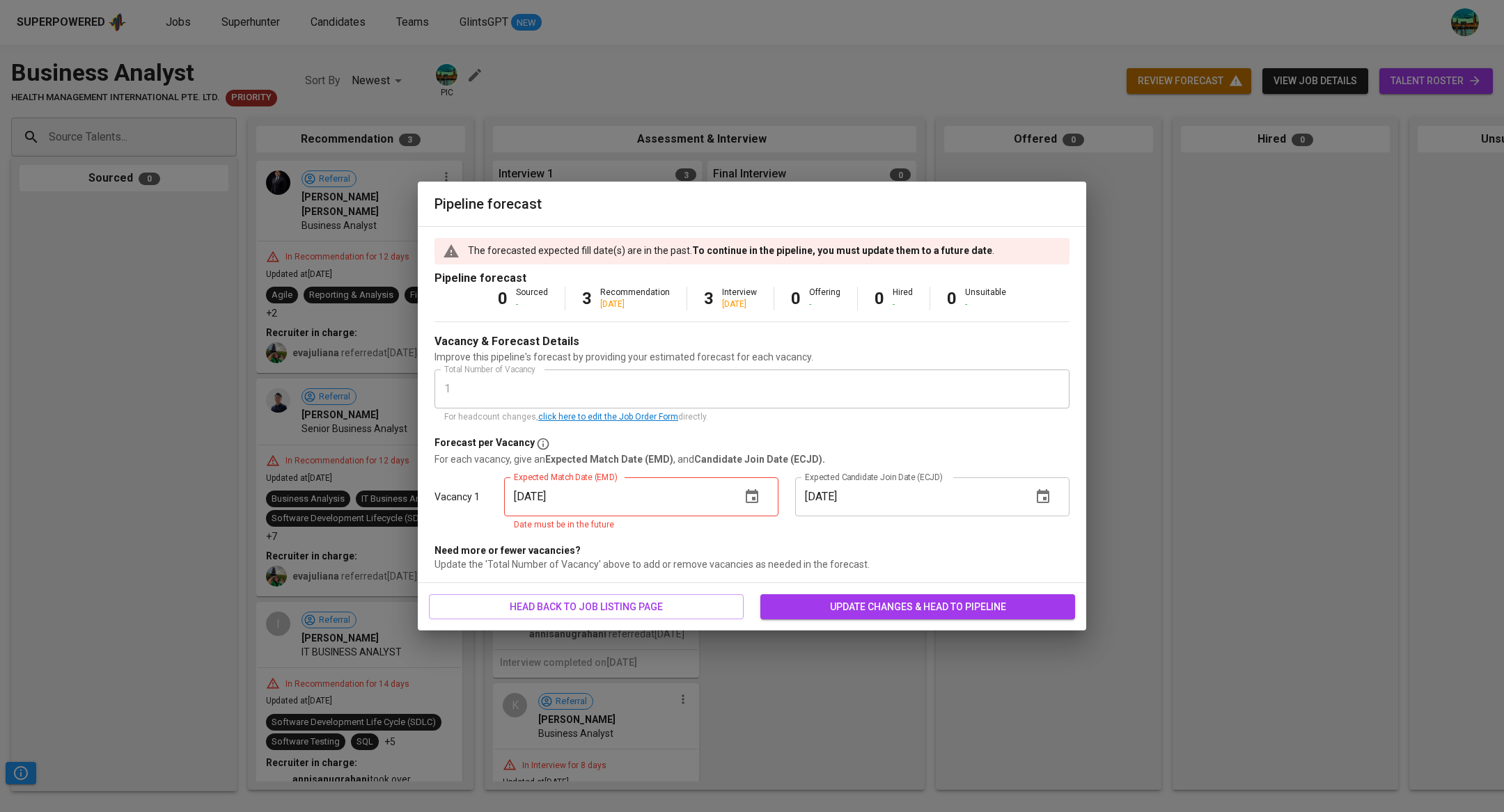
click at [748, 497] on icon "button" at bounding box center [752, 497] width 17 height 17
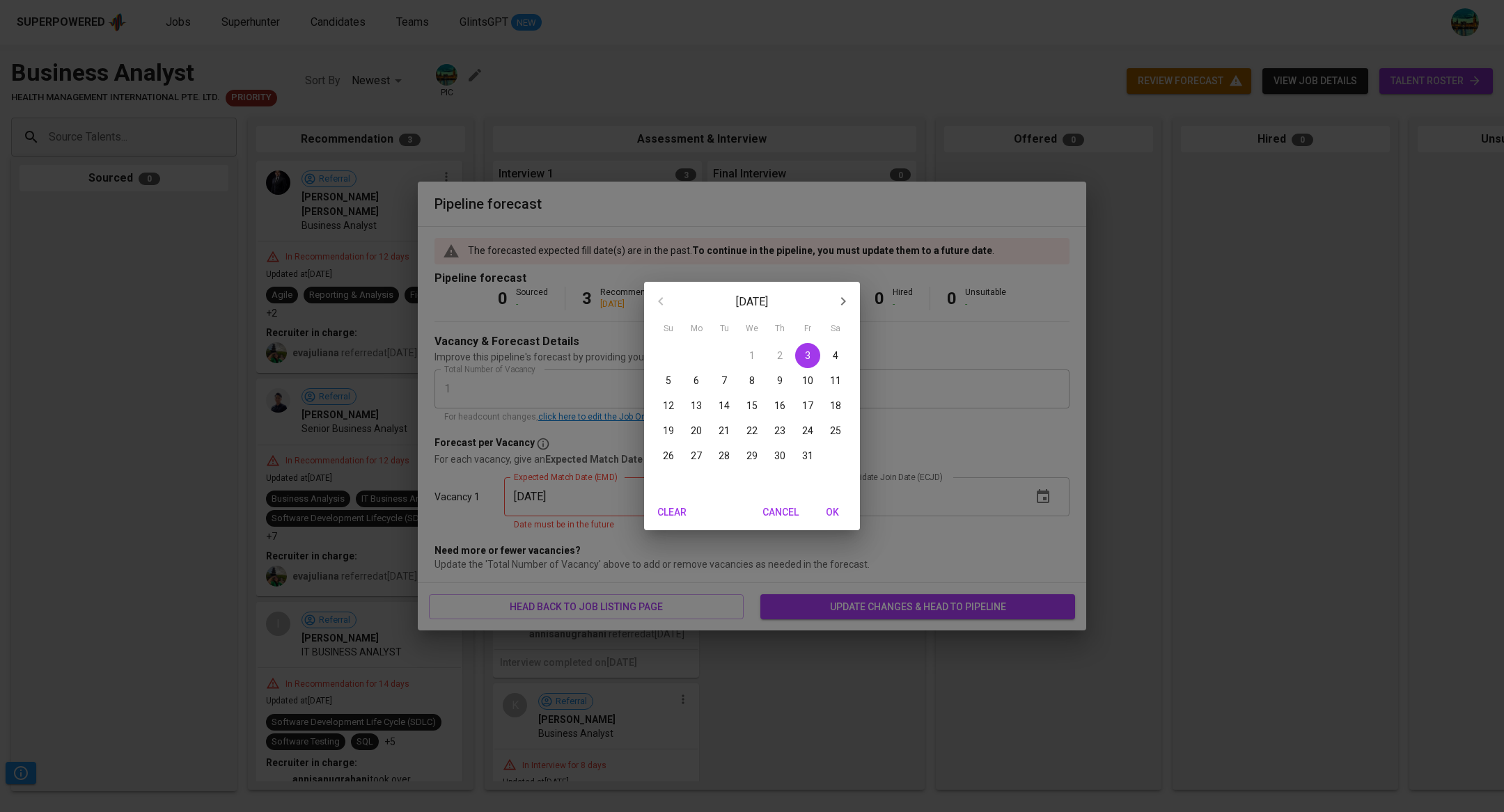
click at [670, 451] on p "26" at bounding box center [668, 456] width 11 height 14
type input "10/26/2025"
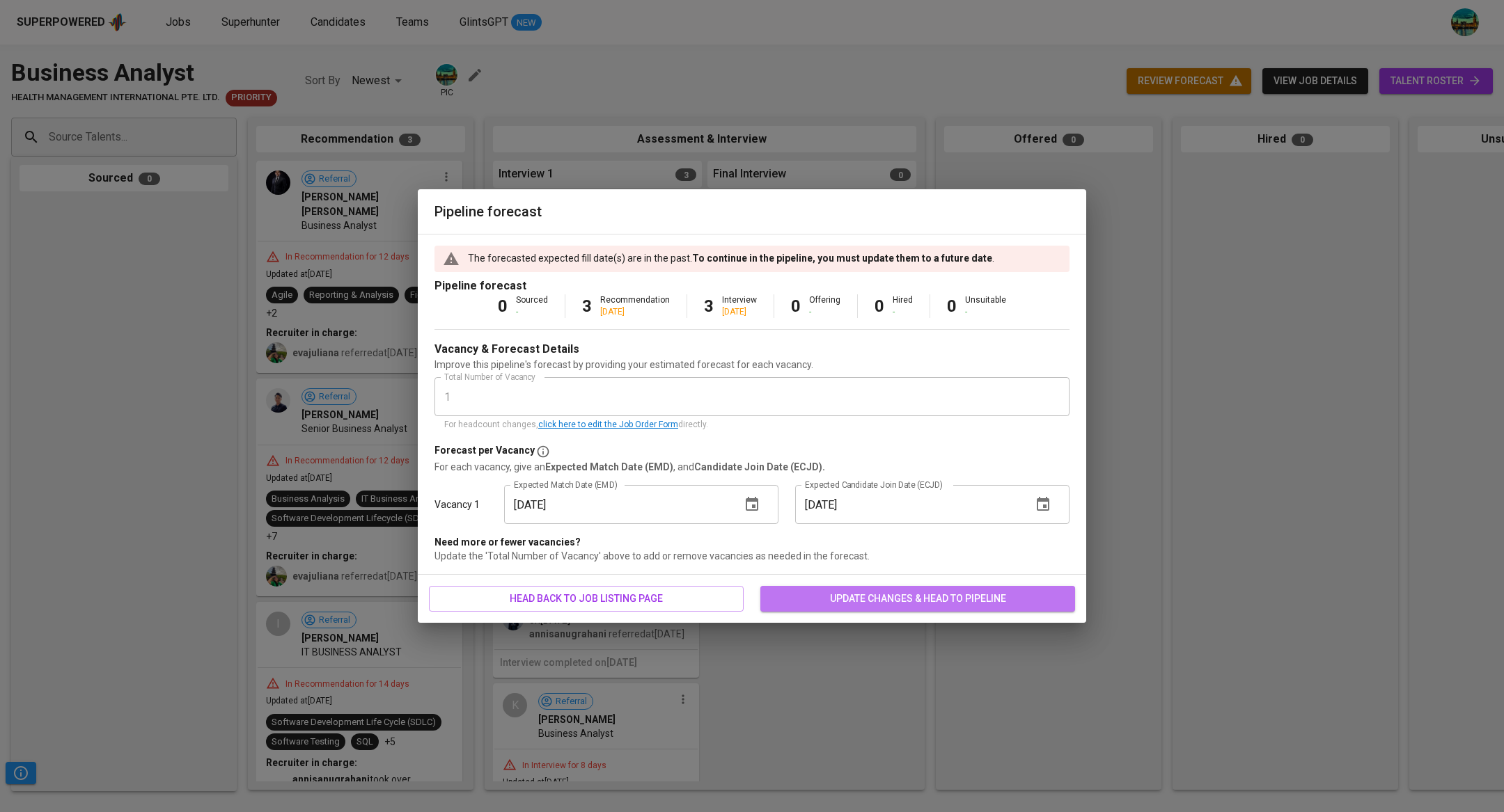
click at [906, 594] on span "update changes & head to pipeline" at bounding box center [918, 599] width 292 height 17
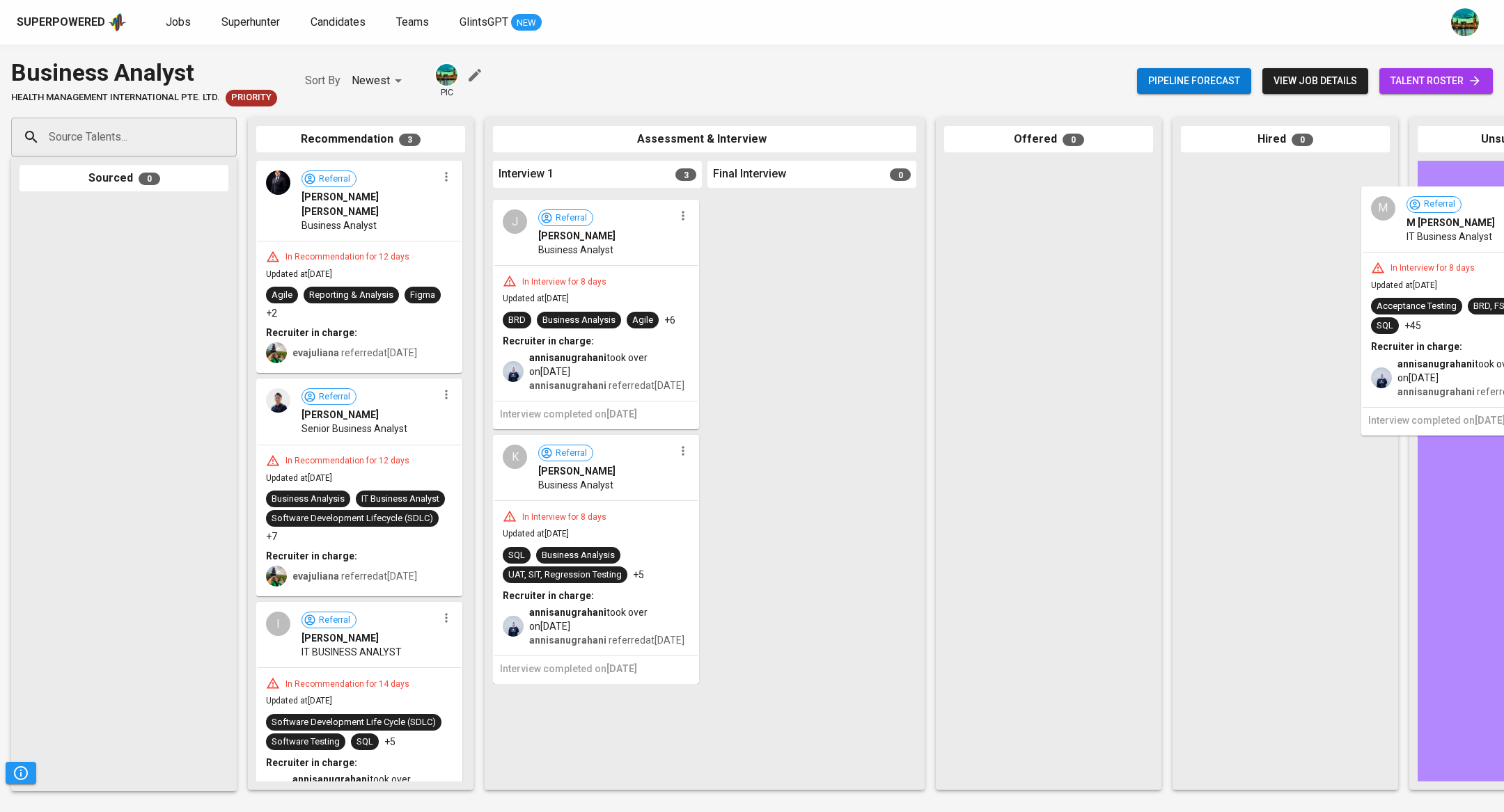
drag, startPoint x: 629, startPoint y: 283, endPoint x: 1503, endPoint y: 270, distance: 874.1
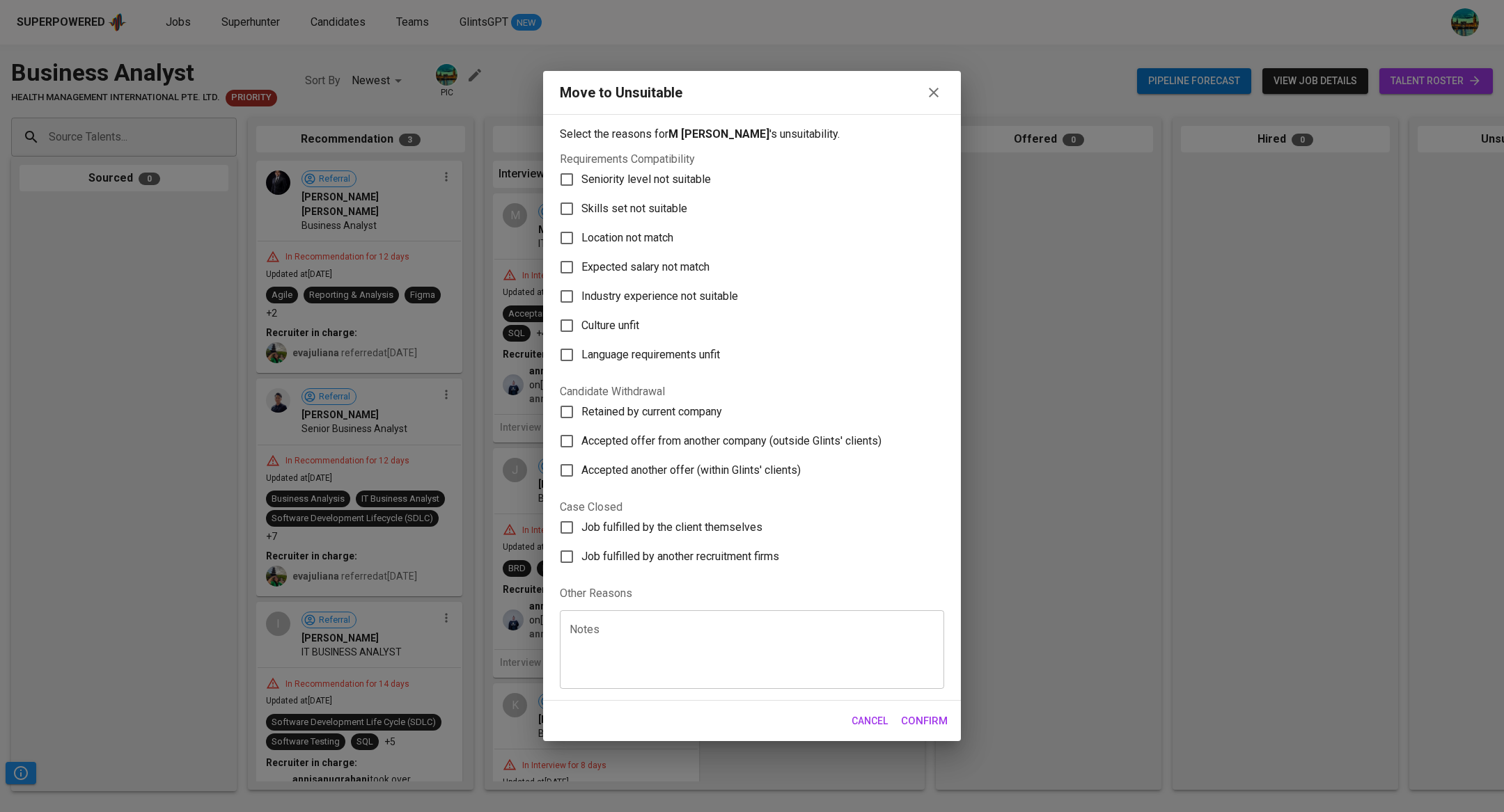
click at [612, 188] on label "Seniority level not suitable" at bounding box center [743, 179] width 381 height 29
click at [581, 188] on input "Seniority level not suitable" at bounding box center [566, 179] width 29 height 29
checkbox input "true"
click at [613, 206] on span "Skills set not suitable" at bounding box center [634, 209] width 106 height 17
click at [581, 206] on input "Skills set not suitable" at bounding box center [566, 208] width 29 height 29
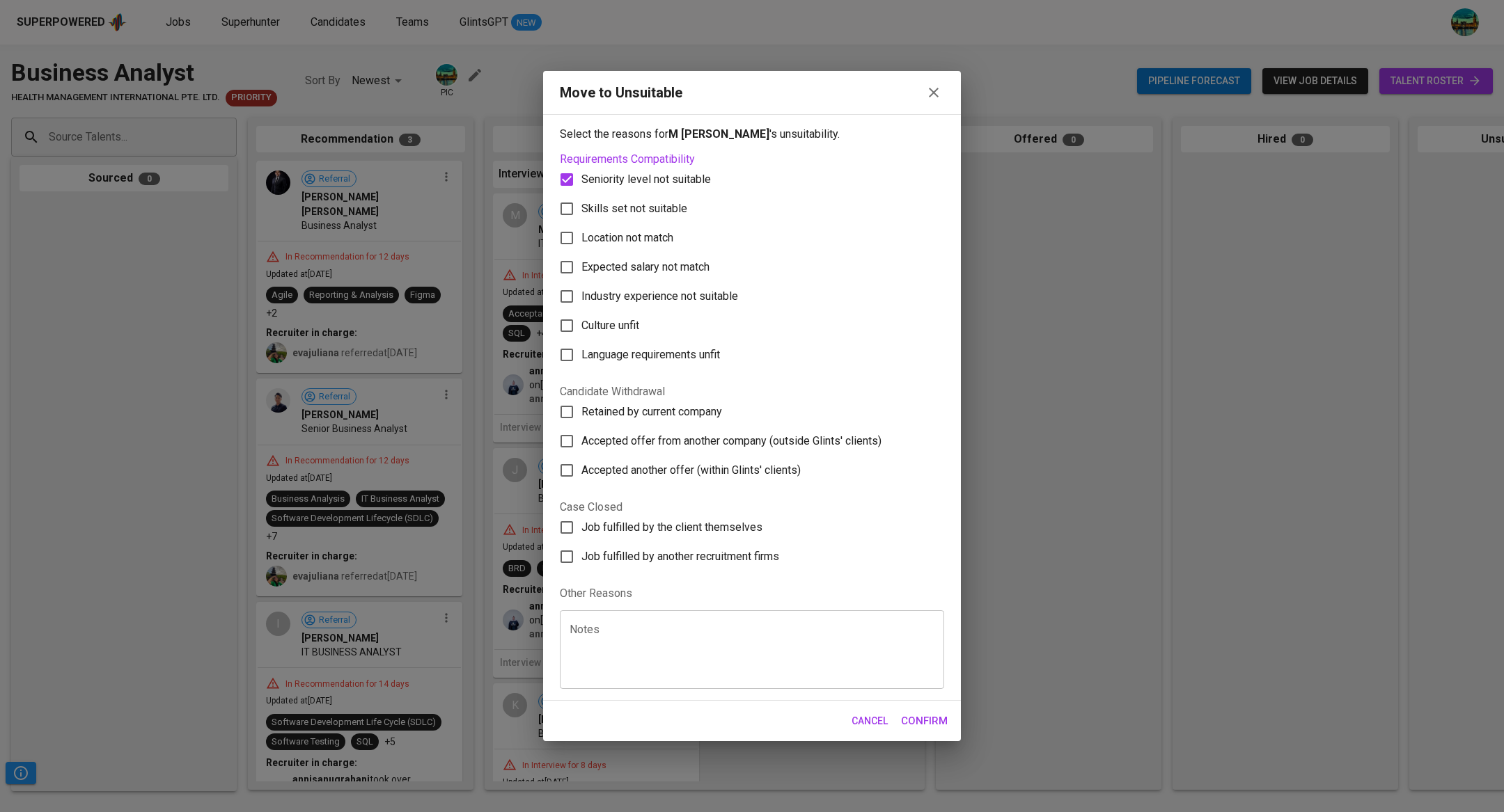
checkbox input "true"
click at [919, 724] on span "Confirm" at bounding box center [924, 721] width 47 height 18
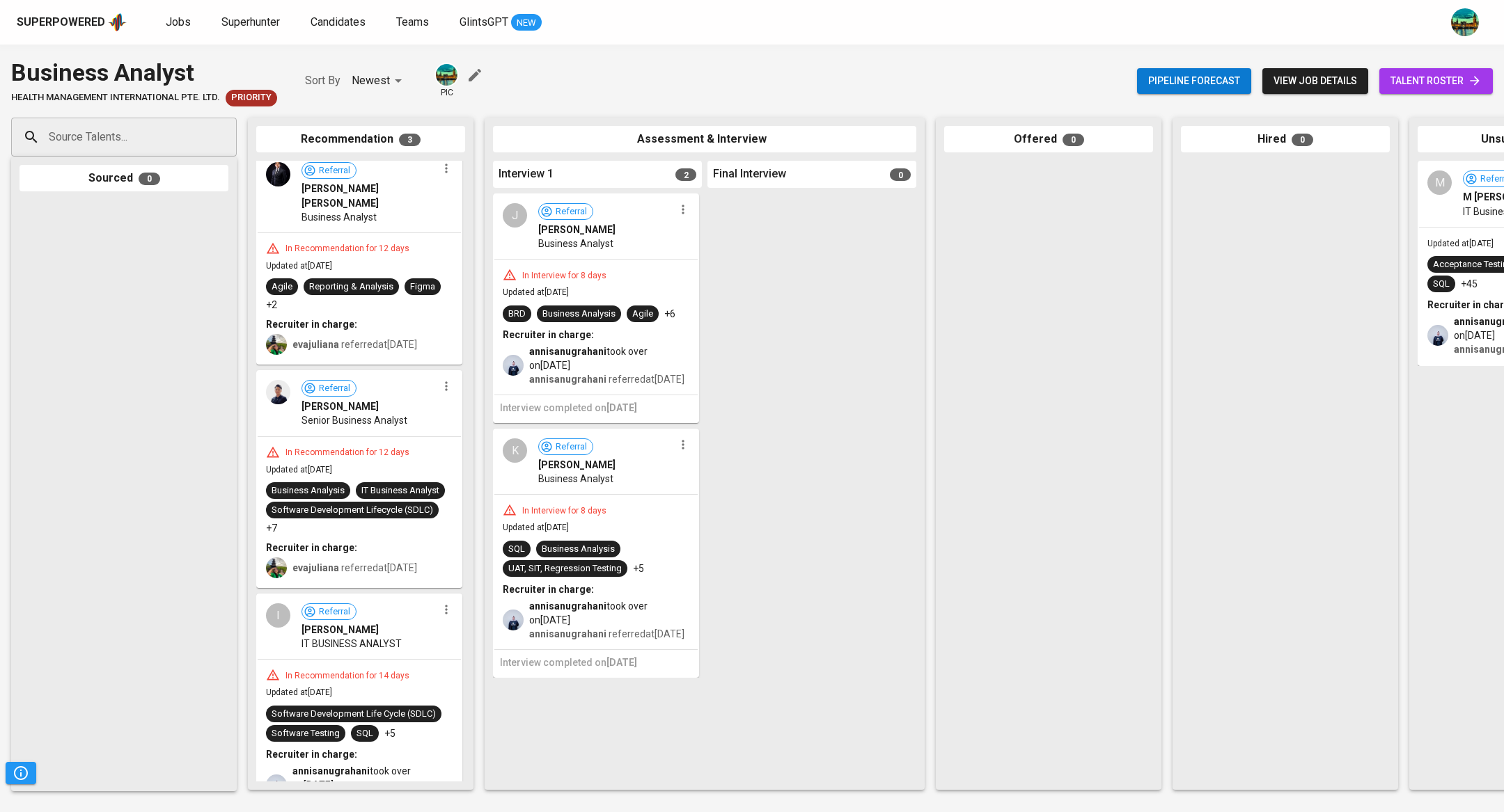
scroll to position [9, 0]
click at [680, 209] on icon "button" at bounding box center [683, 209] width 14 height 14
click at [698, 230] on li "Proceed to next interview" at bounding box center [736, 235] width 125 height 21
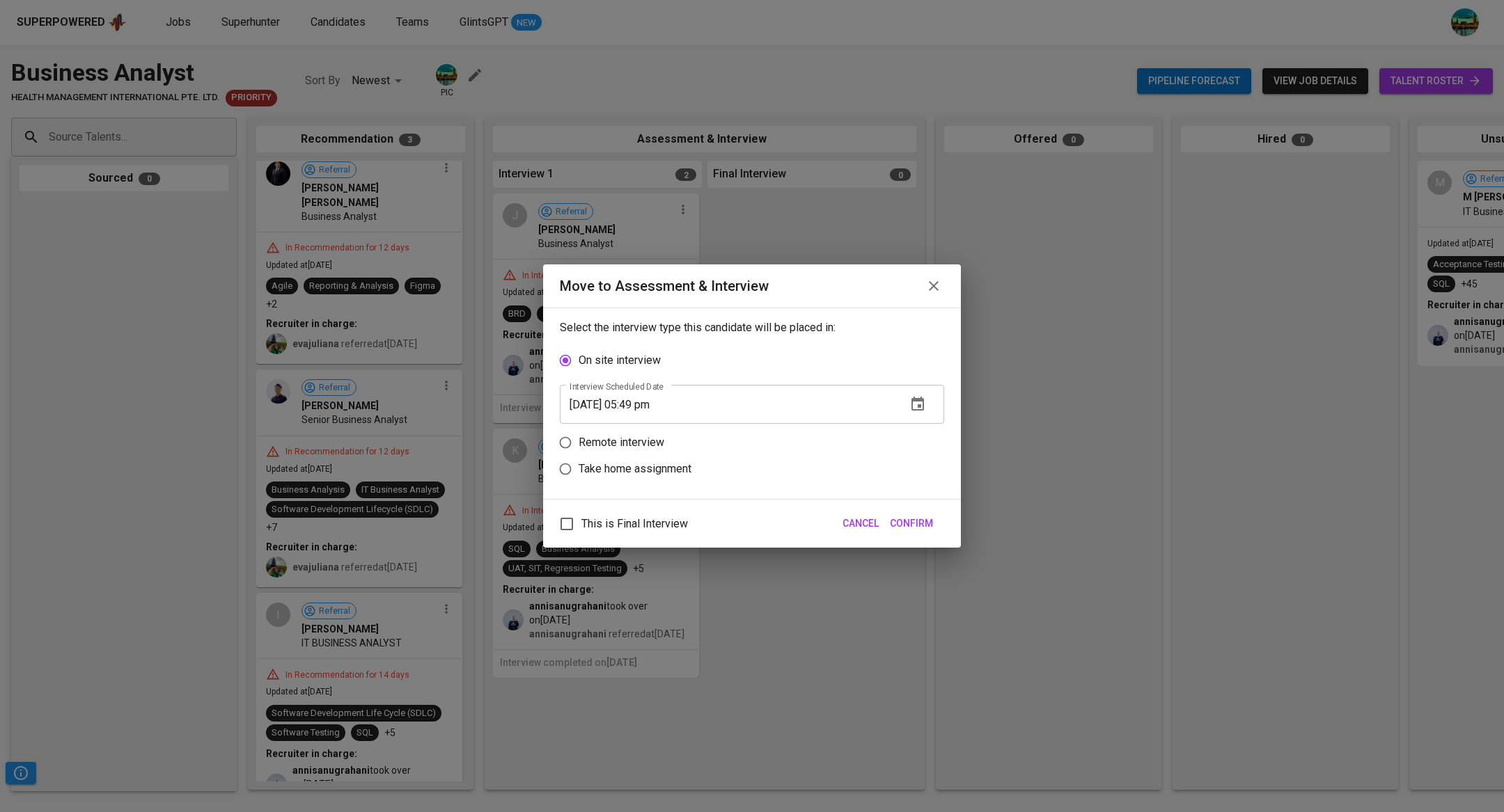
click at [642, 442] on p "Remote interview" at bounding box center [621, 443] width 86 height 17
click at [579, 442] on input "Remote interview" at bounding box center [565, 443] width 26 height 26
radio input "true"
click at [920, 444] on button "button" at bounding box center [917, 430] width 33 height 33
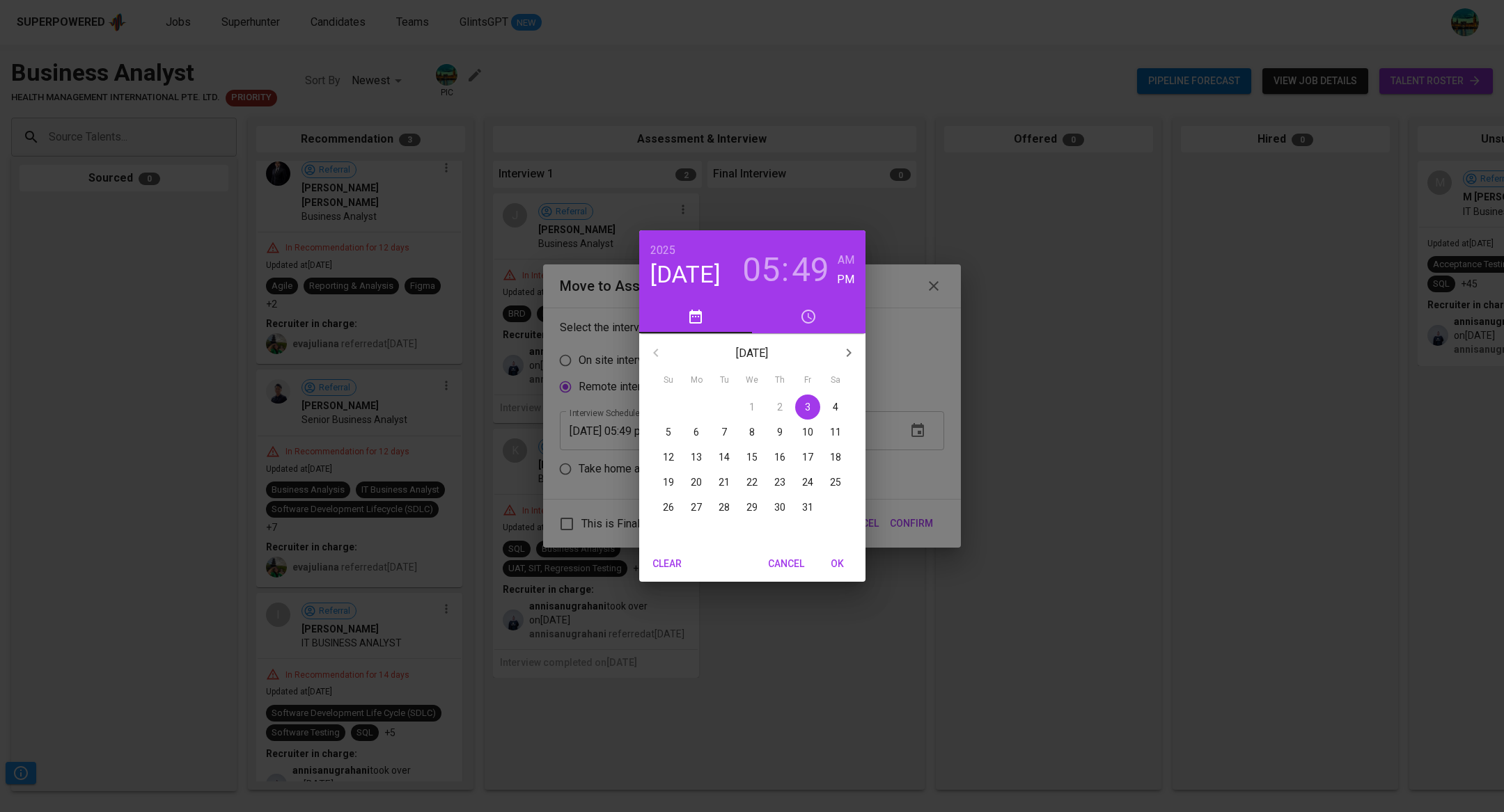
click at [725, 458] on p "14" at bounding box center [725, 457] width 11 height 14
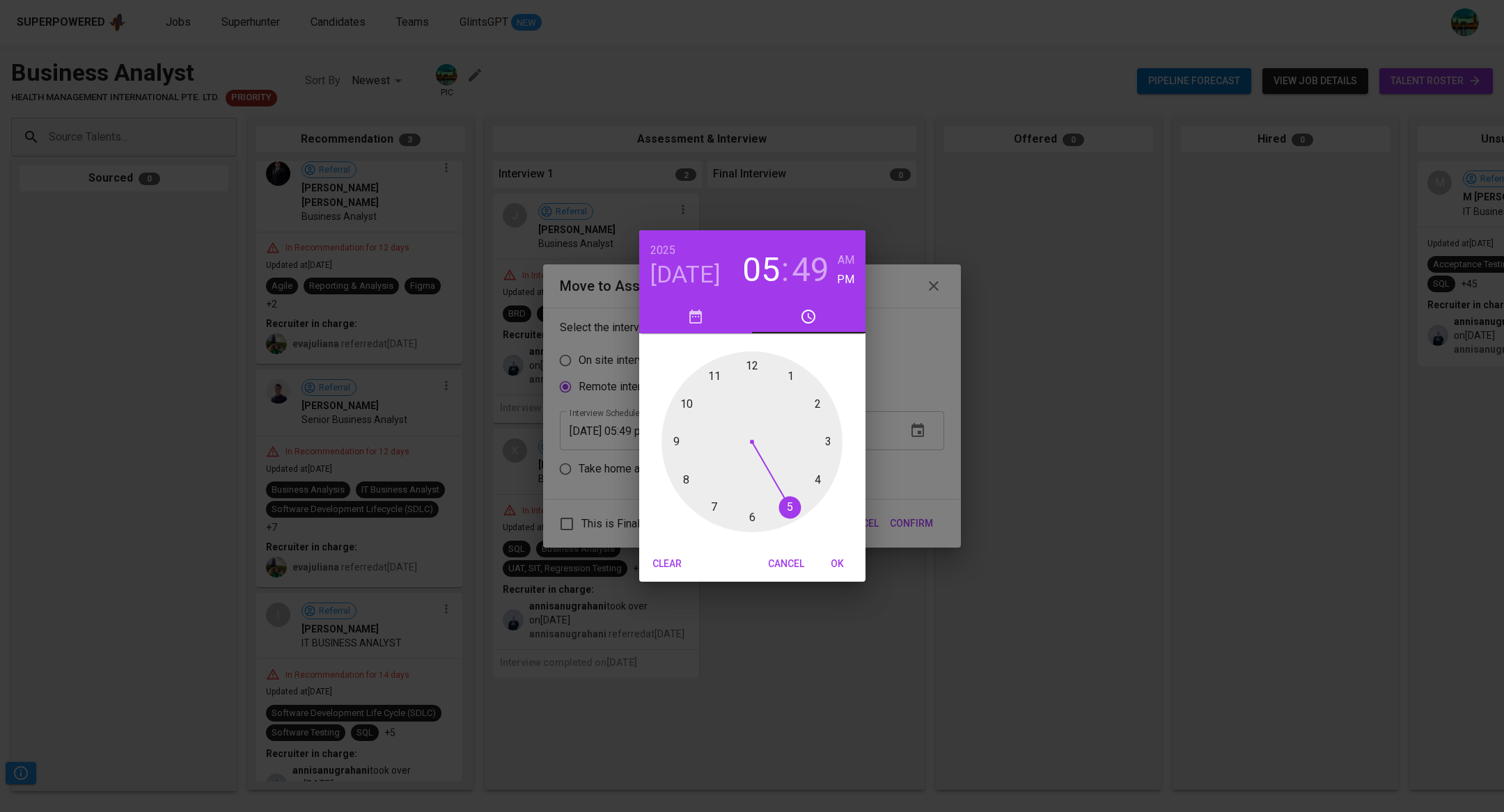
click at [750, 365] on div at bounding box center [752, 442] width 181 height 181
click at [810, 265] on h3 "49" at bounding box center [810, 269] width 38 height 39
click at [750, 516] on div at bounding box center [752, 442] width 181 height 181
type input "10/14/2025 12:30 pm"
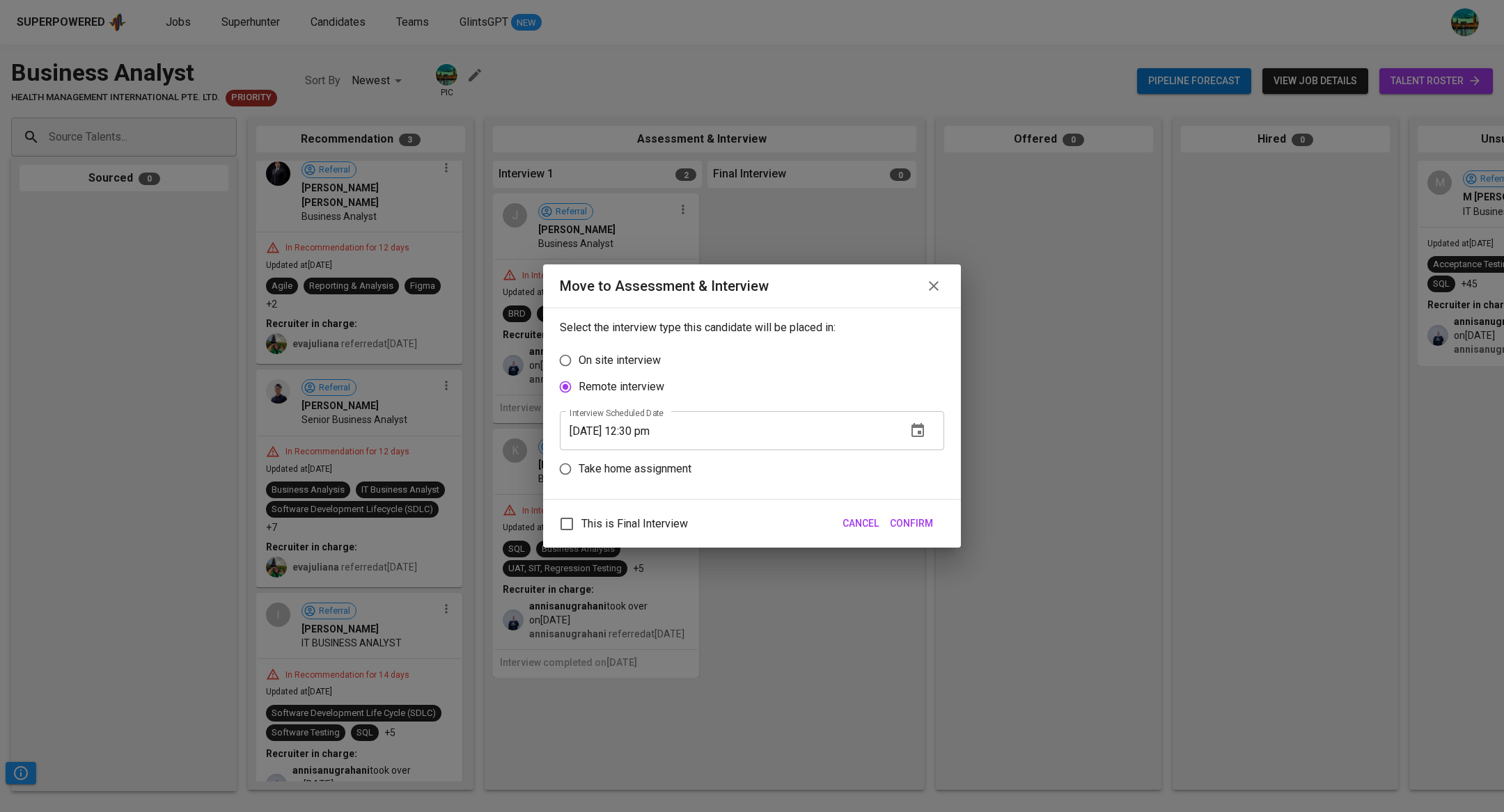
click at [923, 520] on span "Confirm" at bounding box center [911, 524] width 43 height 17
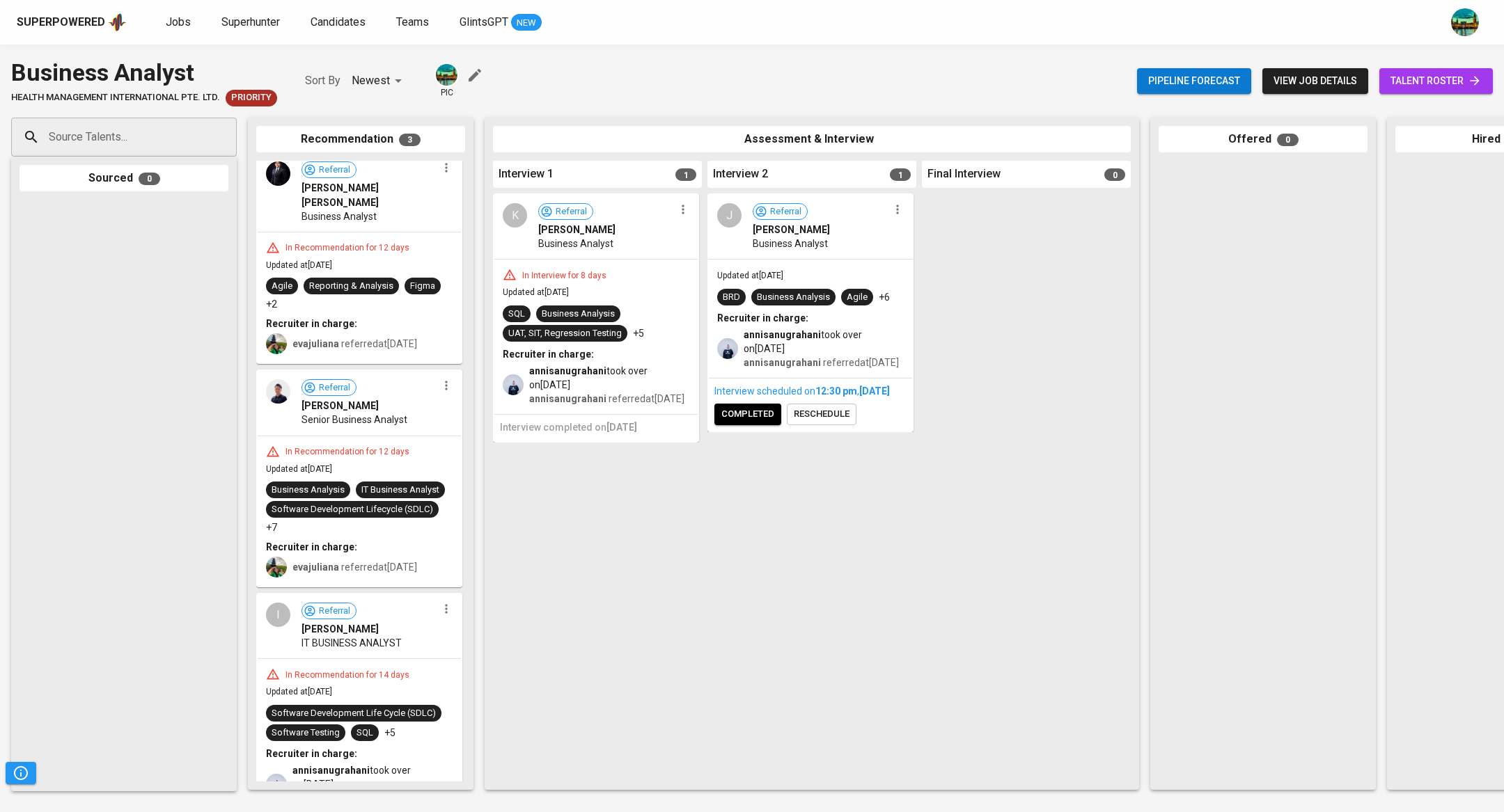
click at [683, 212] on icon "button" at bounding box center [682, 210] width 2 height 9
click at [731, 228] on li "Proceed to next interview" at bounding box center [736, 235] width 125 height 21
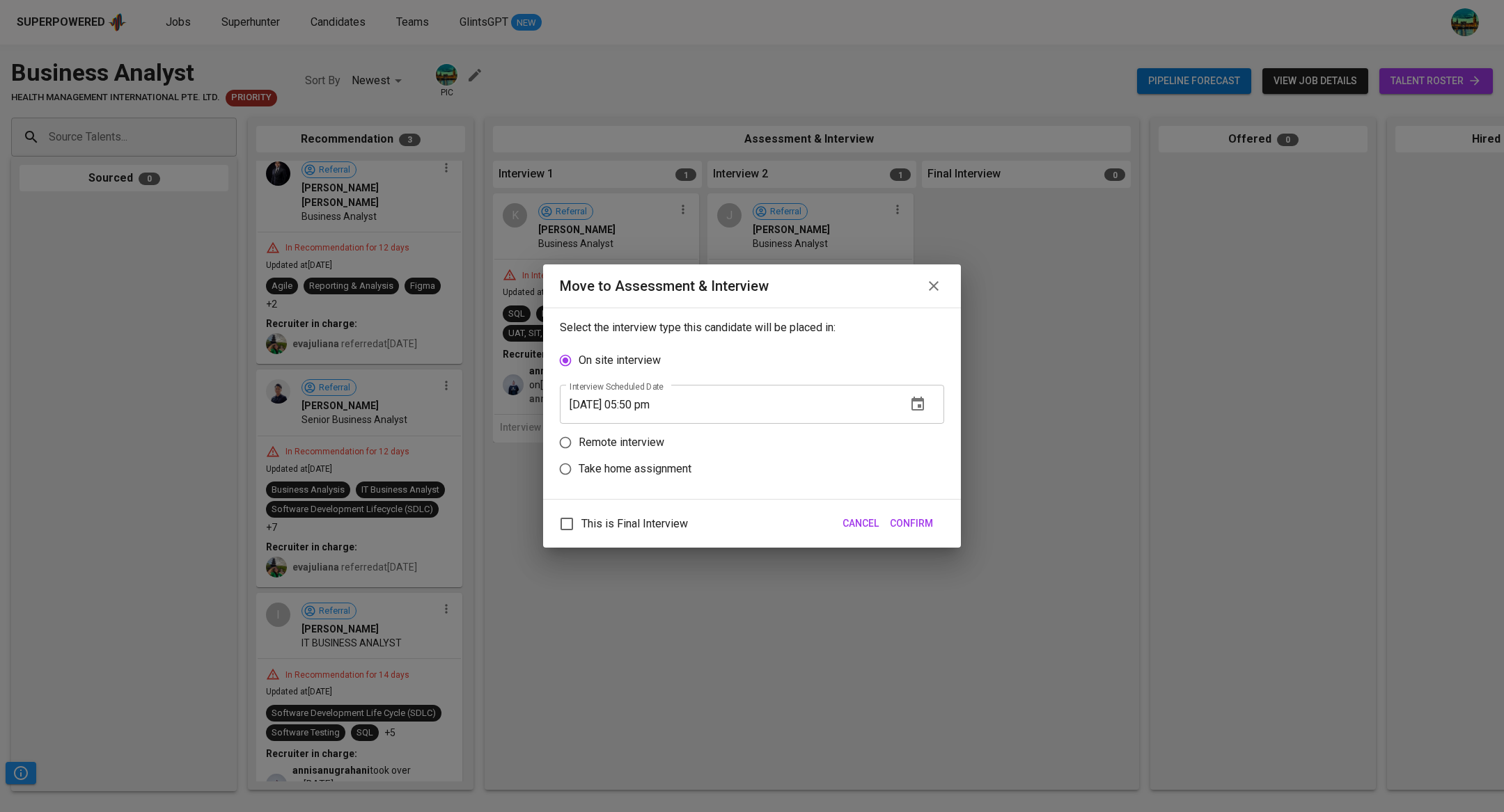
click at [837, 446] on label "Remote interview" at bounding box center [743, 443] width 381 height 26
click at [579, 446] on input "Remote interview" at bounding box center [565, 443] width 26 height 26
radio input "true"
click at [919, 431] on icon "button" at bounding box center [917, 430] width 12 height 14
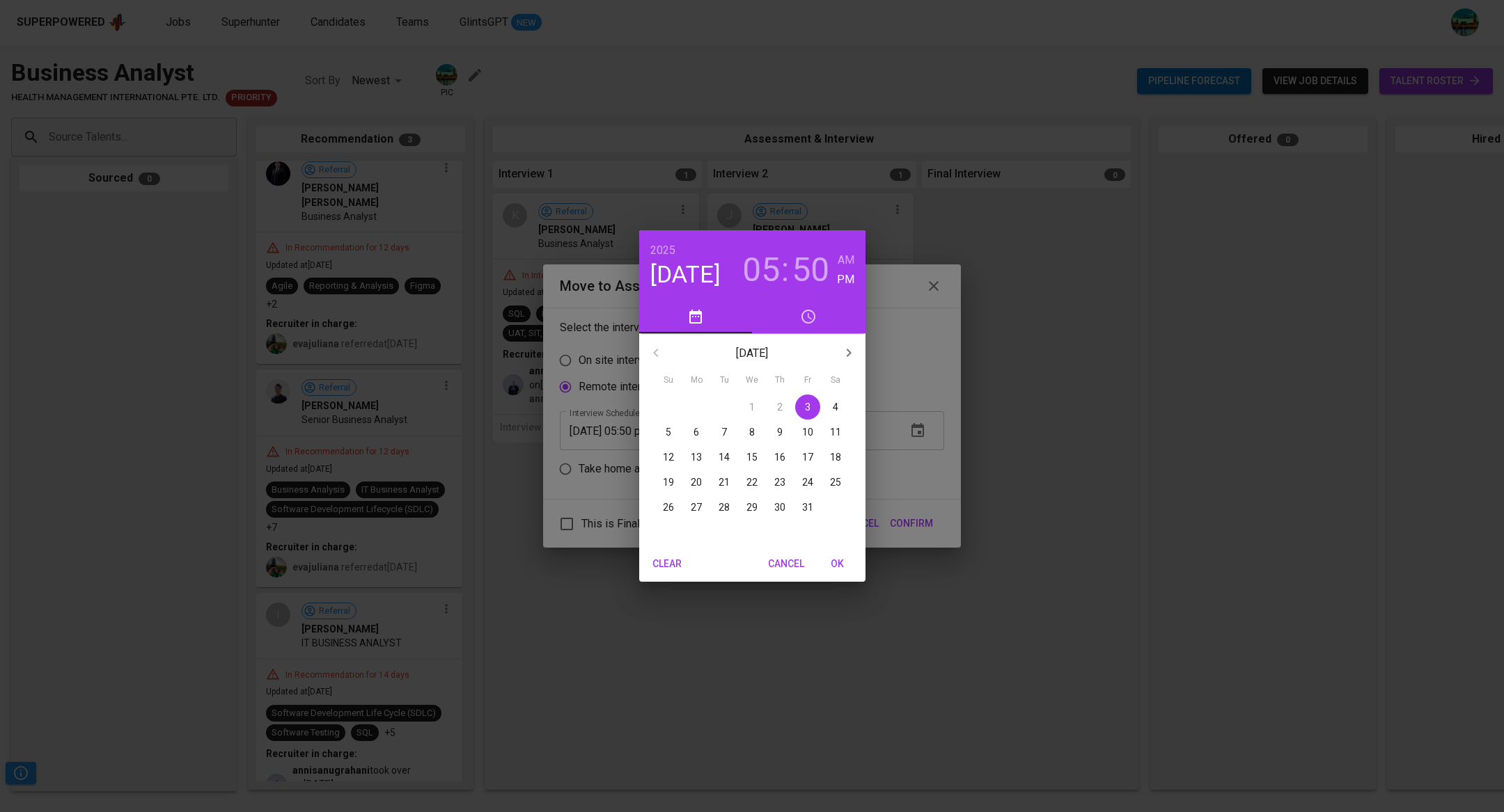
click at [765, 431] on div "8" at bounding box center [752, 432] width 28 height 25
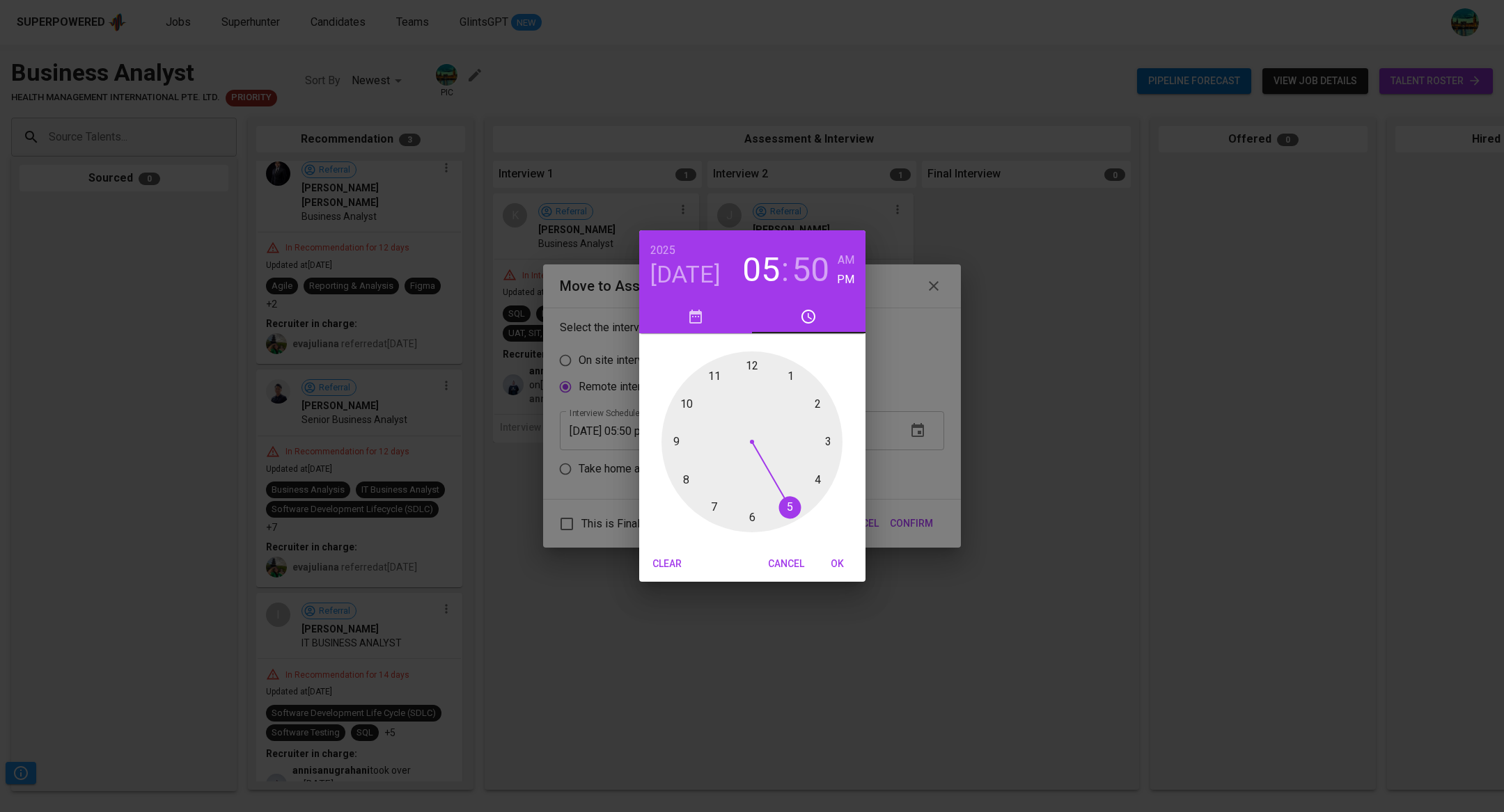
click at [754, 365] on div at bounding box center [752, 442] width 181 height 181
click at [757, 517] on div at bounding box center [752, 442] width 181 height 181
type input "10/08/2025 12:29 pm"
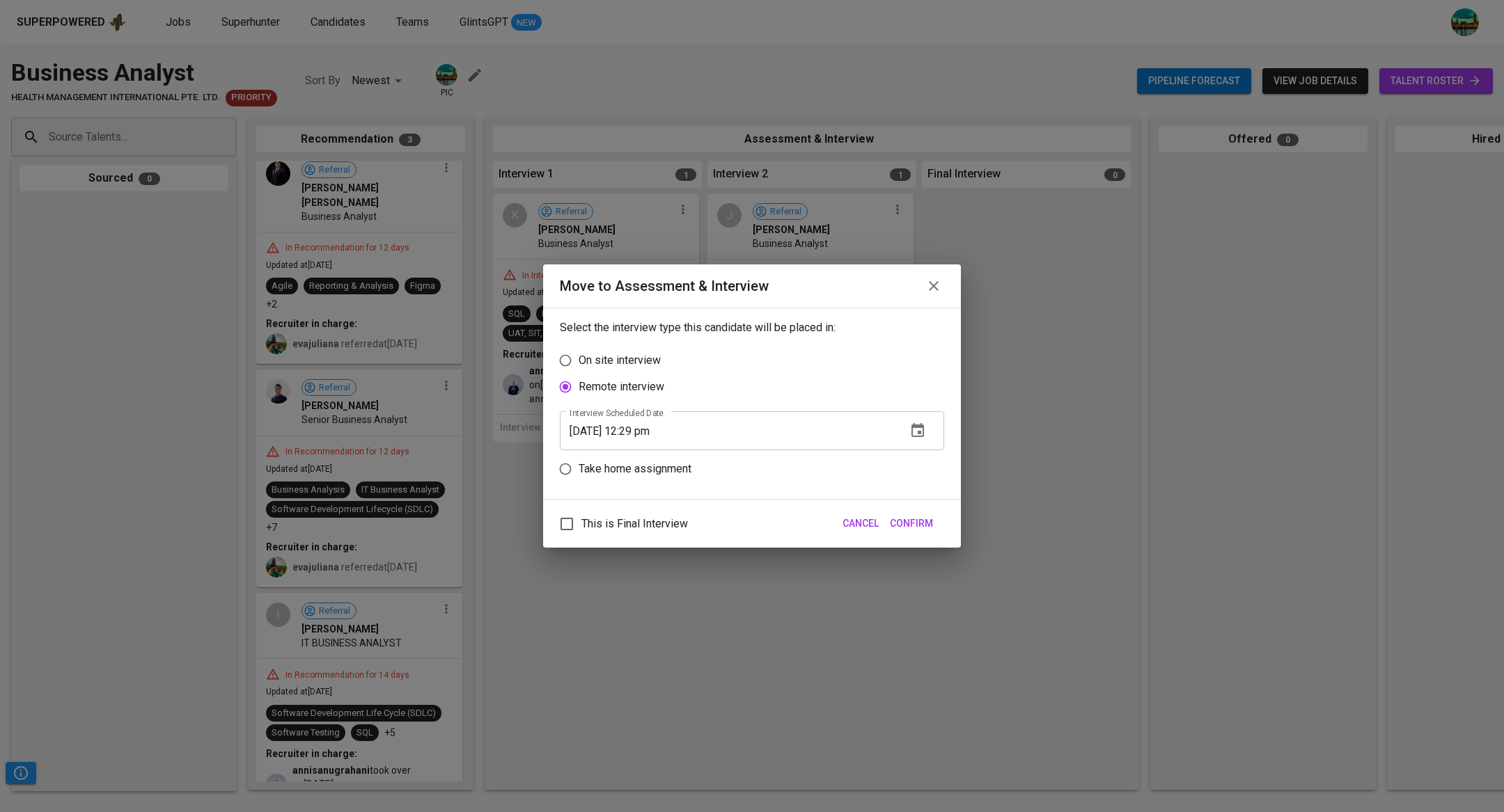
click at [919, 516] on span "Confirm" at bounding box center [911, 524] width 43 height 17
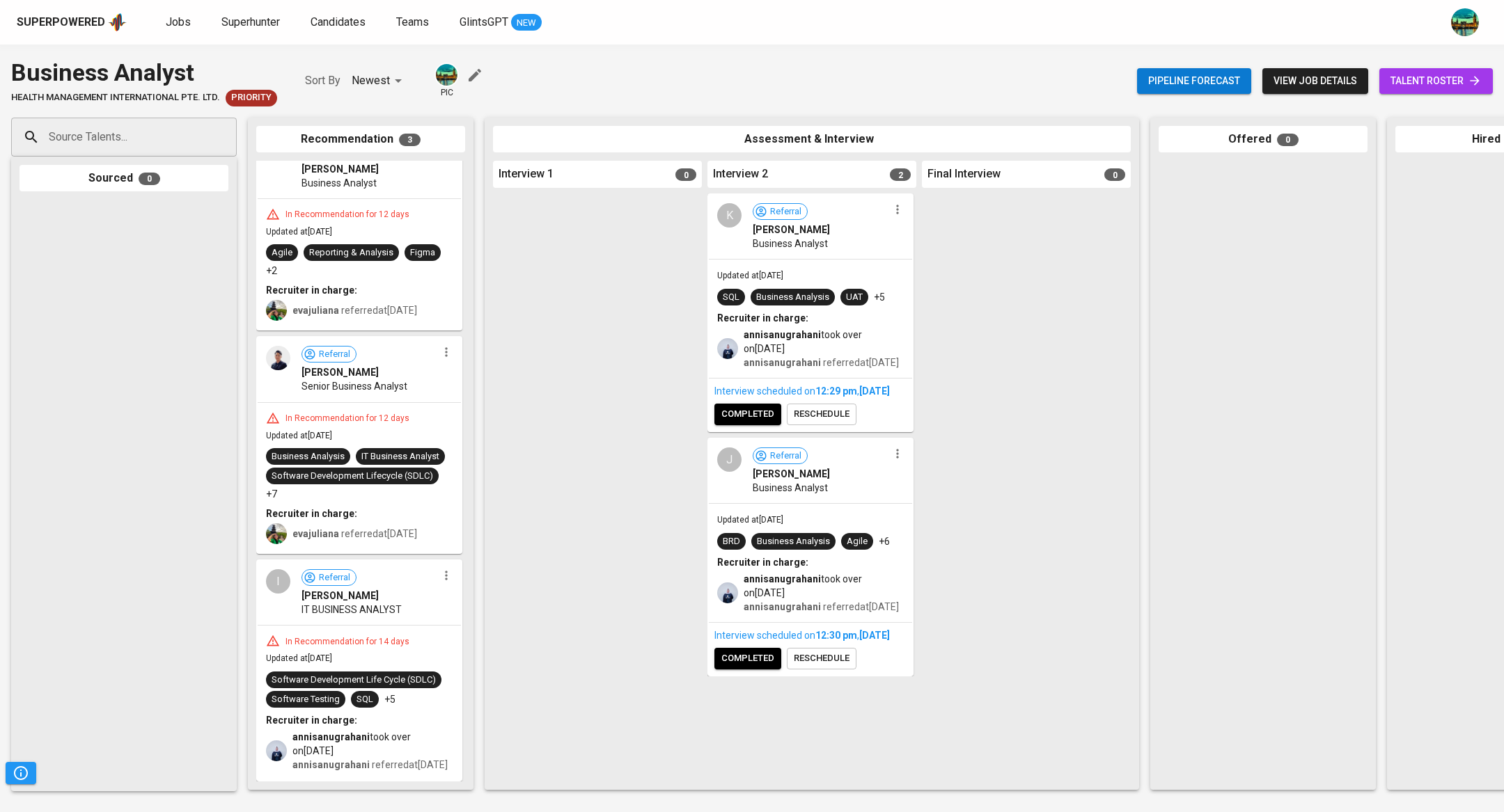
scroll to position [0, 0]
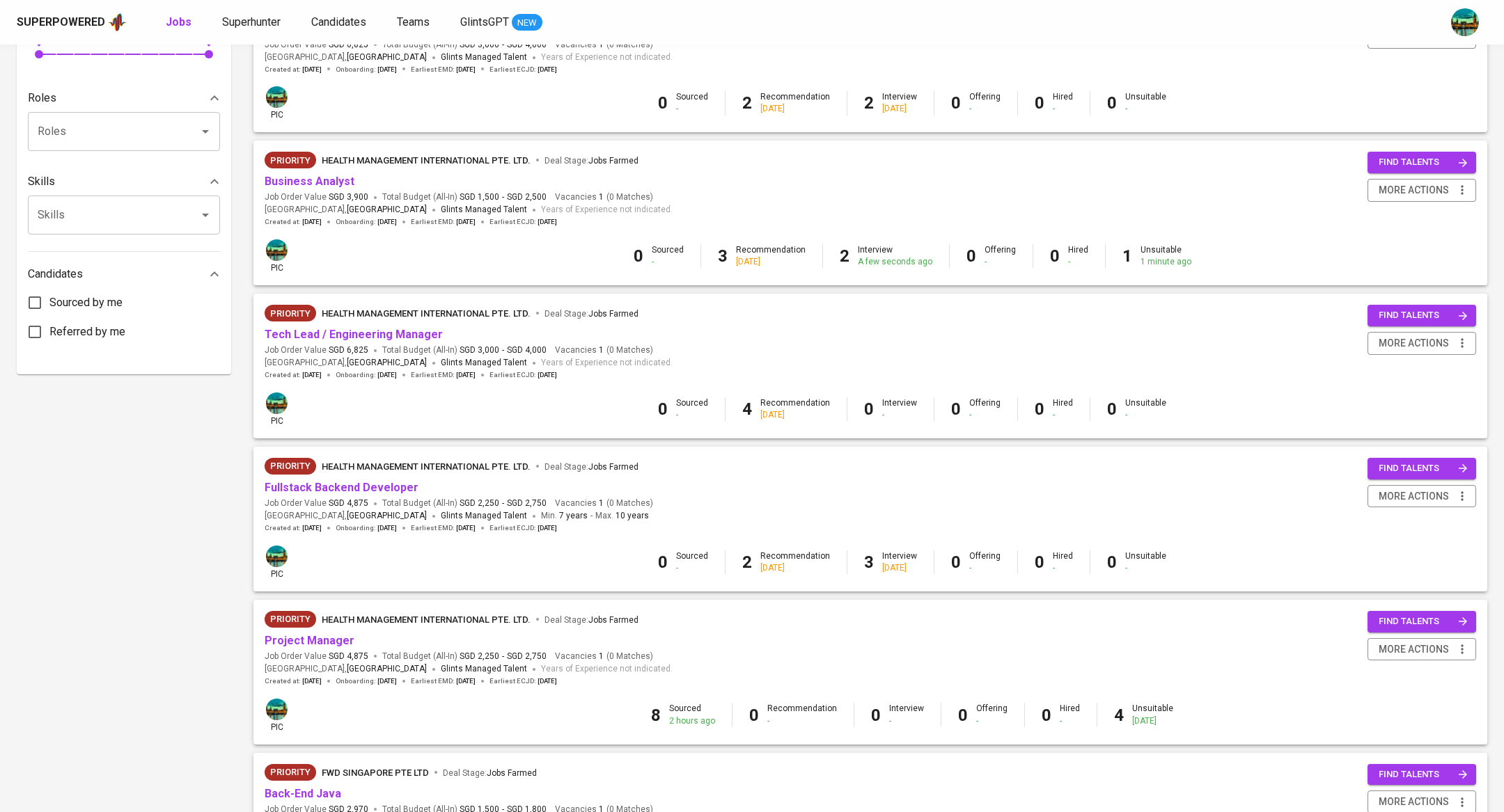
scroll to position [551, 0]
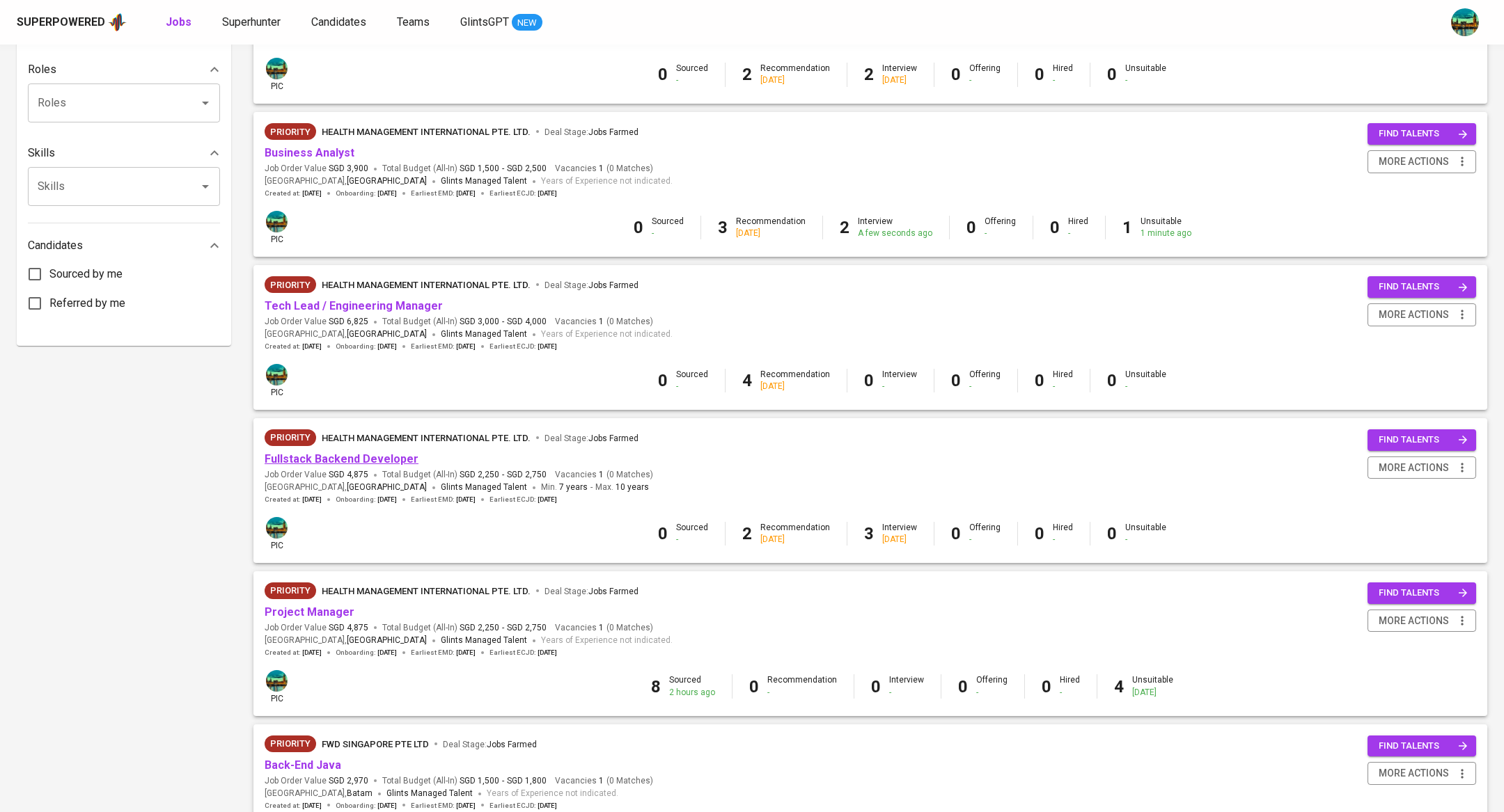
click at [382, 457] on link "Fullstack Backend Developer" at bounding box center [341, 459] width 154 height 13
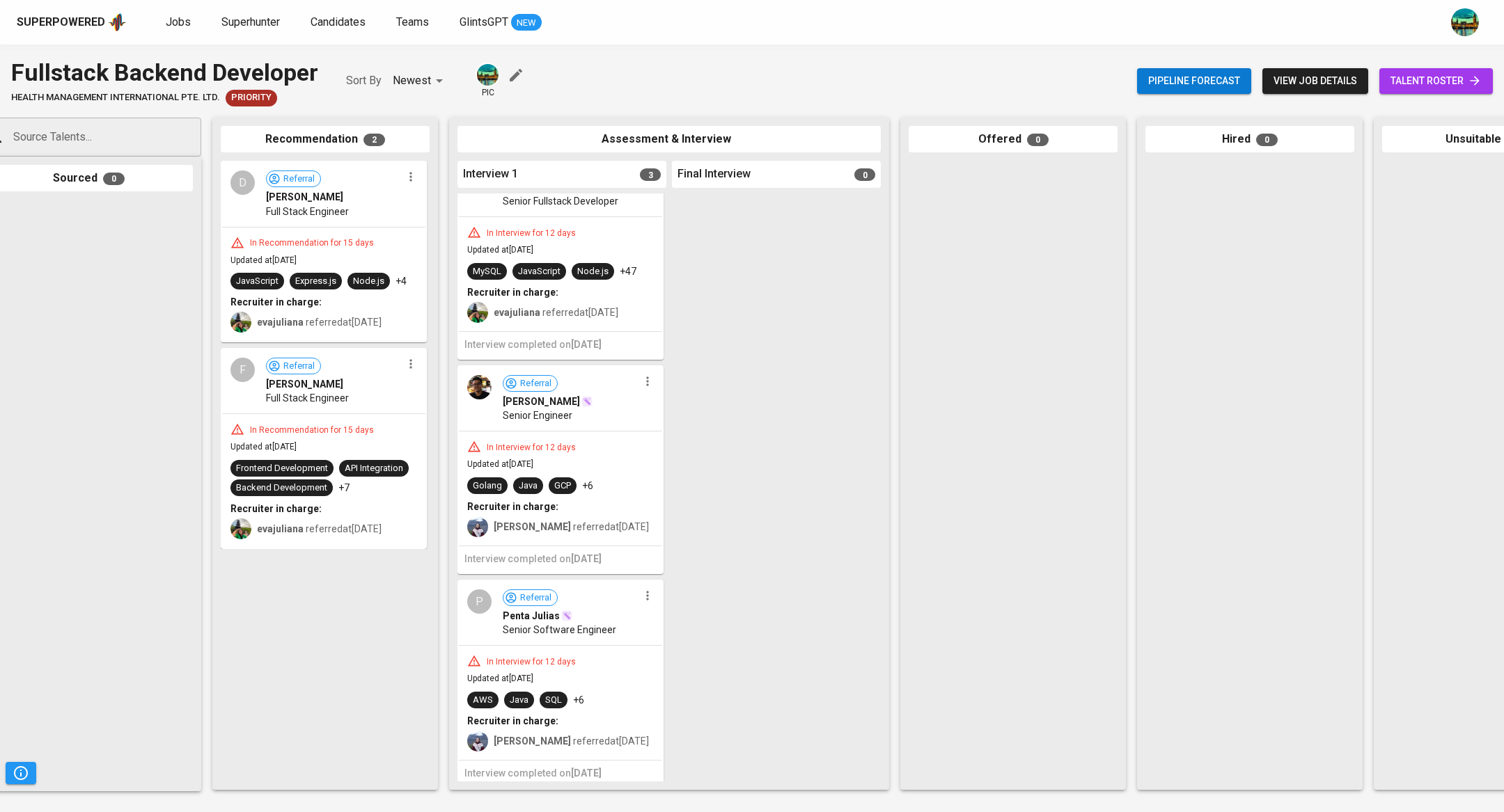
scroll to position [0, 41]
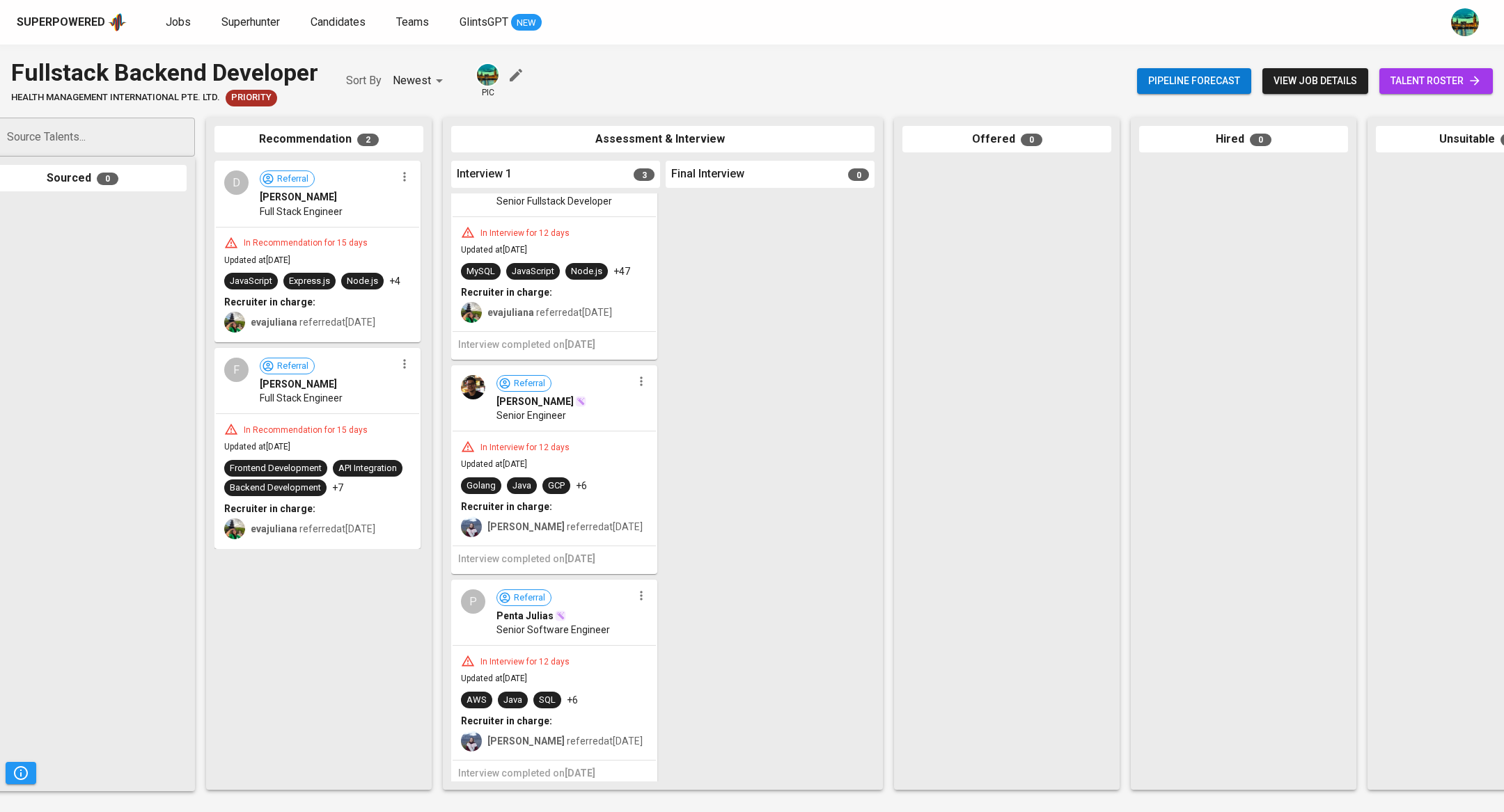
click at [1015, 421] on div at bounding box center [1007, 471] width 209 height 621
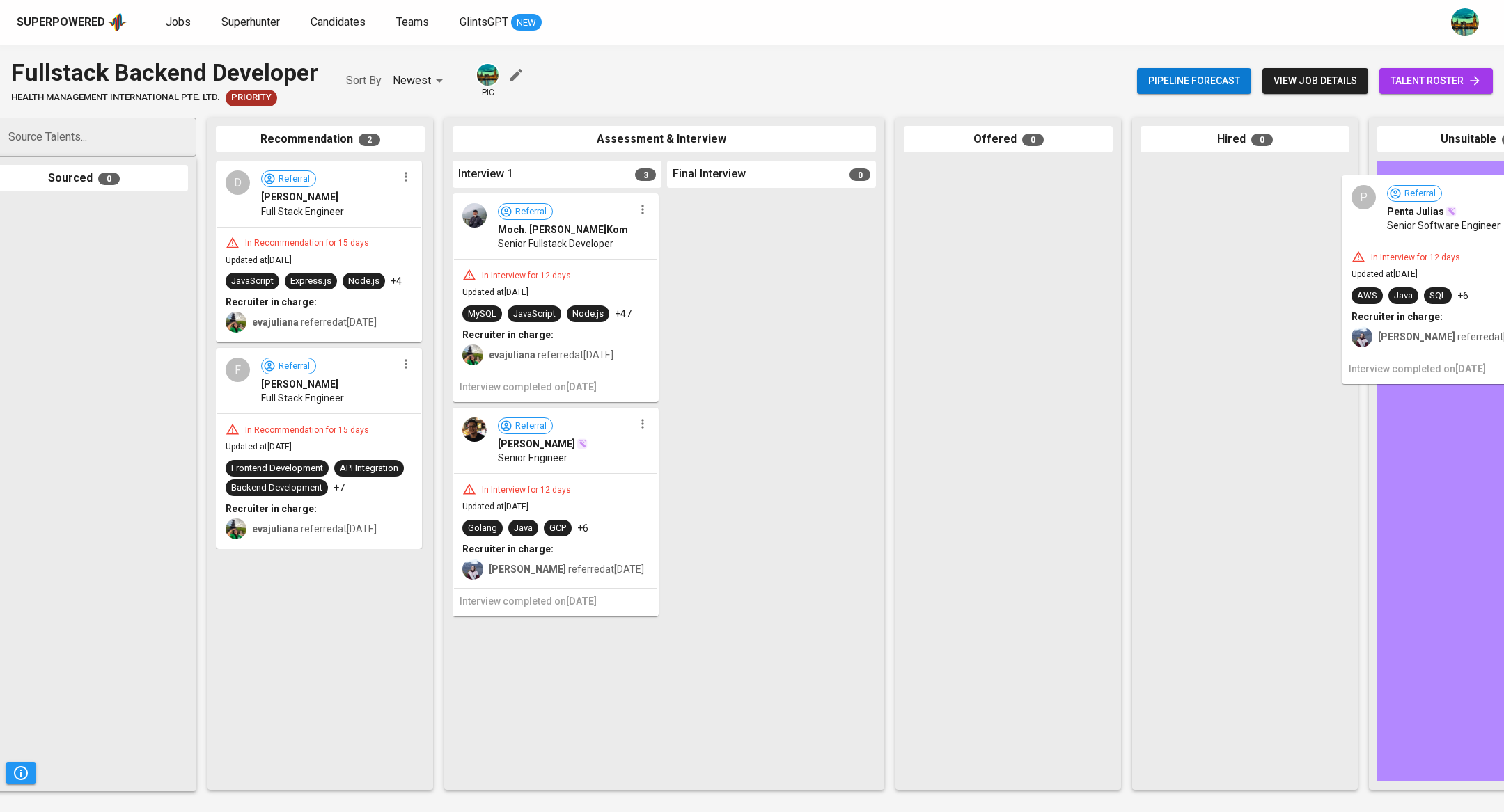
drag, startPoint x: 604, startPoint y: 663, endPoint x: 1497, endPoint y: 263, distance: 978.5
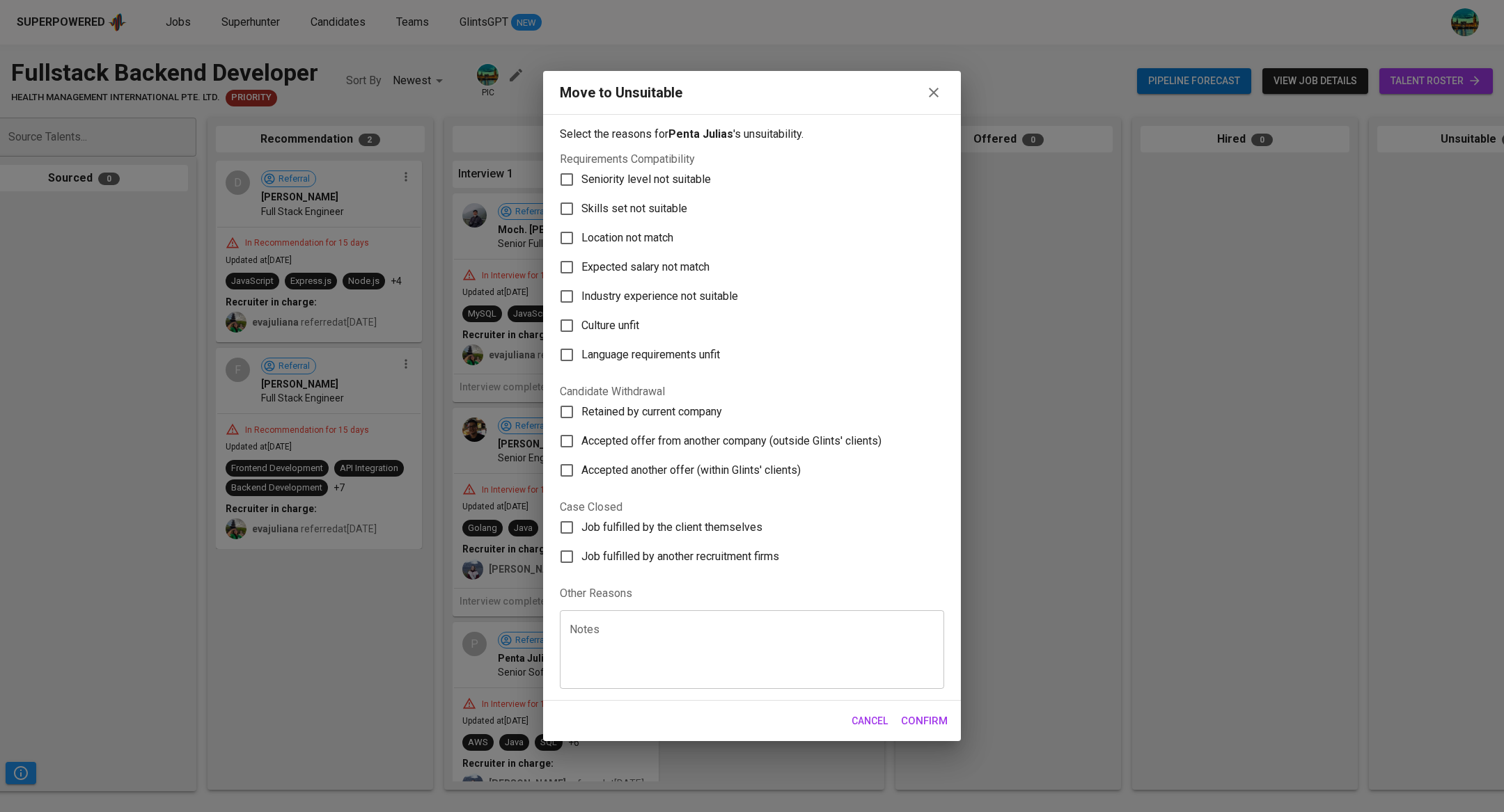
scroll to position [44, 0]
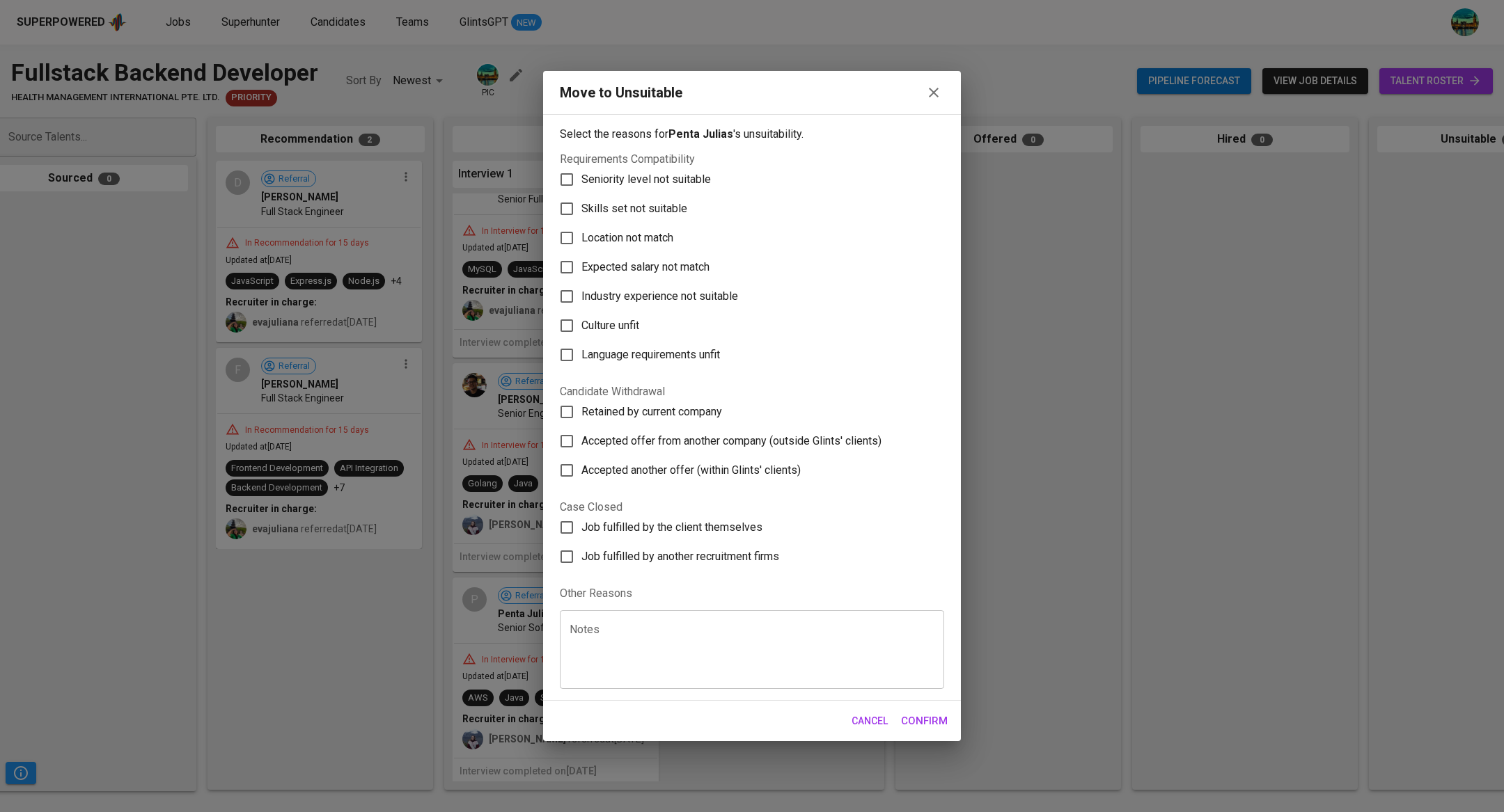
click at [673, 183] on span "Seniority level not suitable" at bounding box center [646, 180] width 129 height 17
click at [581, 183] on input "Seniority level not suitable" at bounding box center [566, 179] width 29 height 29
checkbox input "true"
click at [652, 206] on span "Skills set not suitable" at bounding box center [634, 209] width 106 height 17
click at [581, 206] on input "Skills set not suitable" at bounding box center [566, 208] width 29 height 29
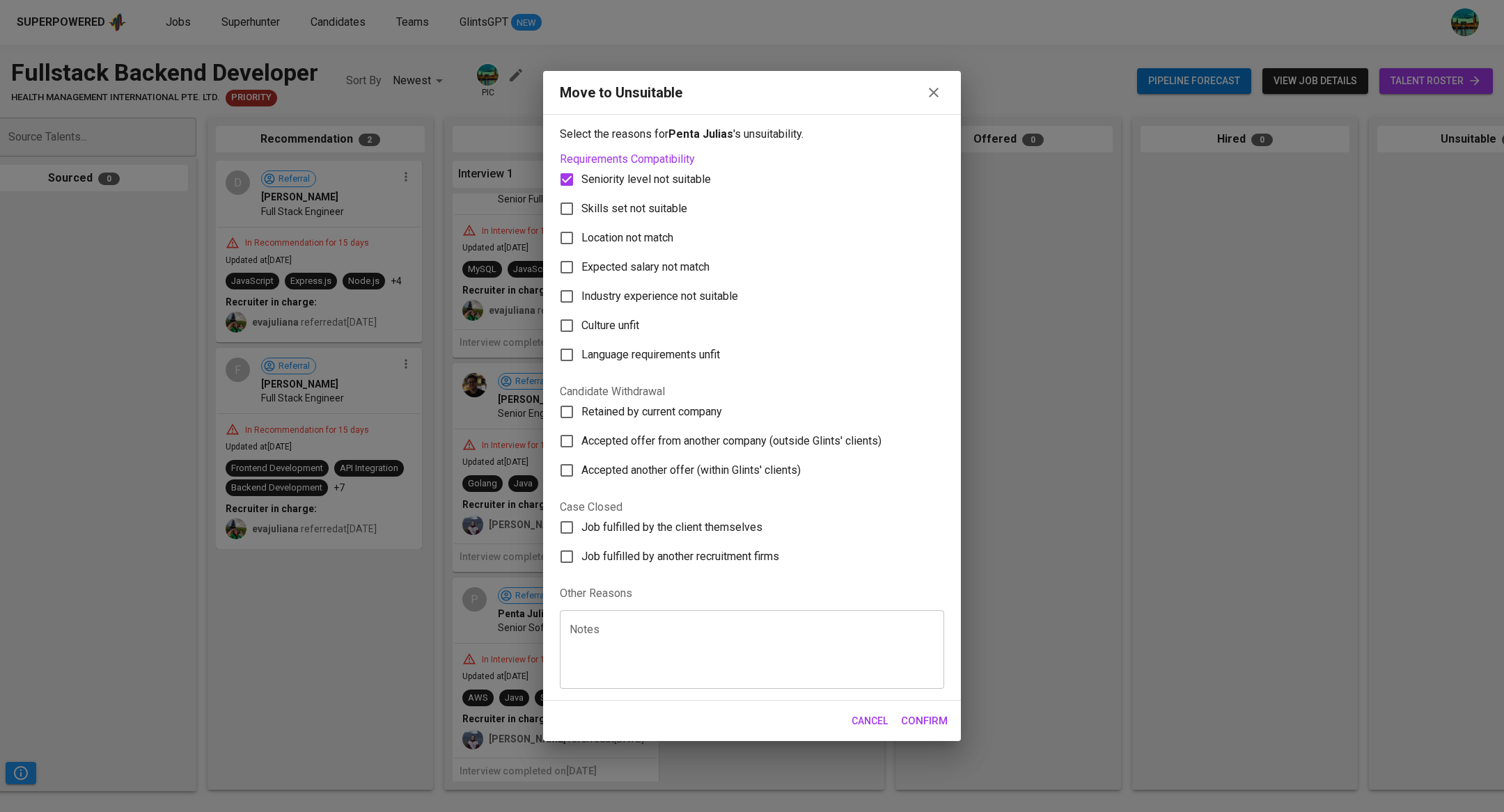
checkbox input "true"
click at [917, 720] on span "Confirm" at bounding box center [924, 721] width 47 height 18
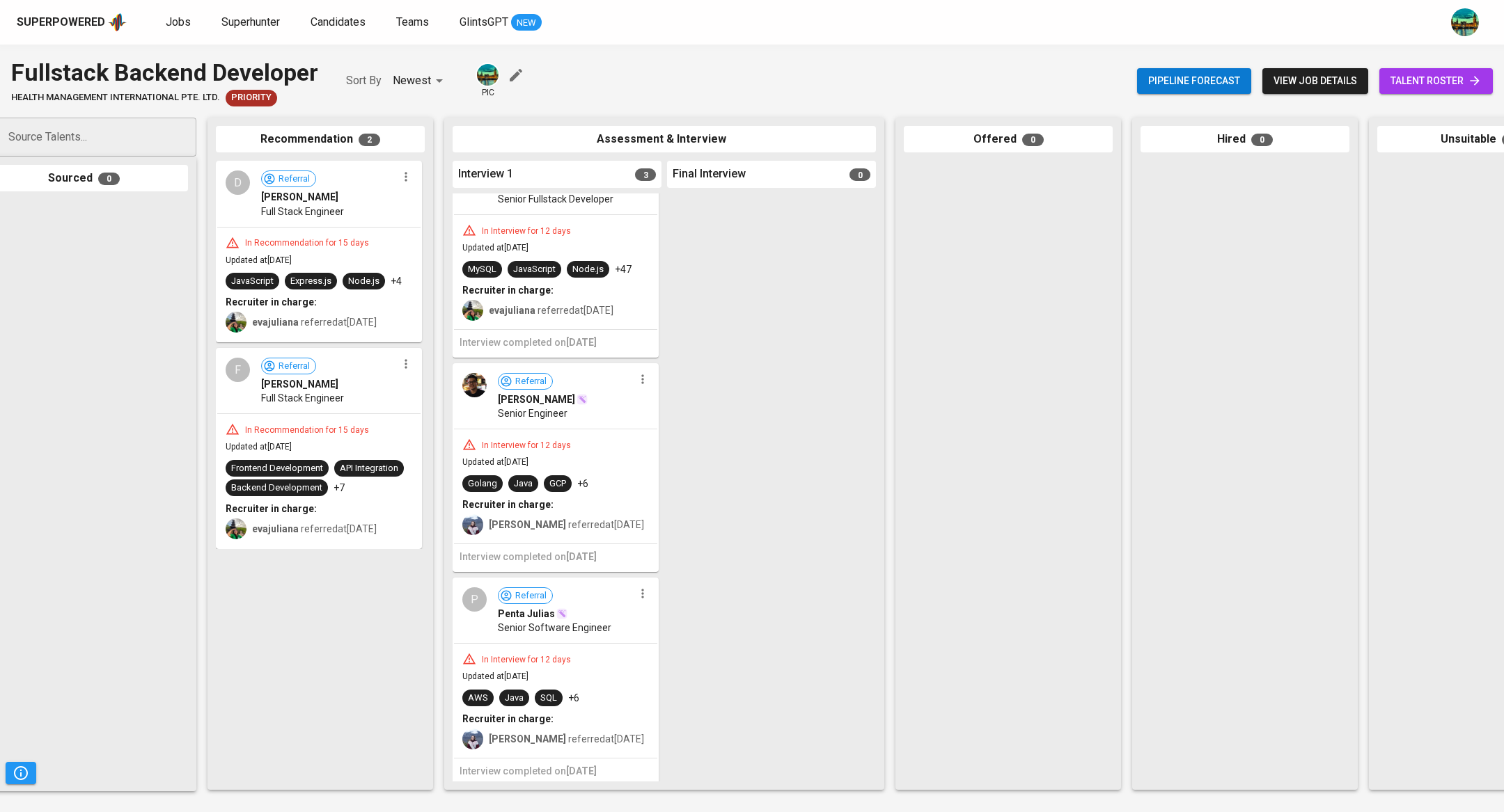
scroll to position [0, 0]
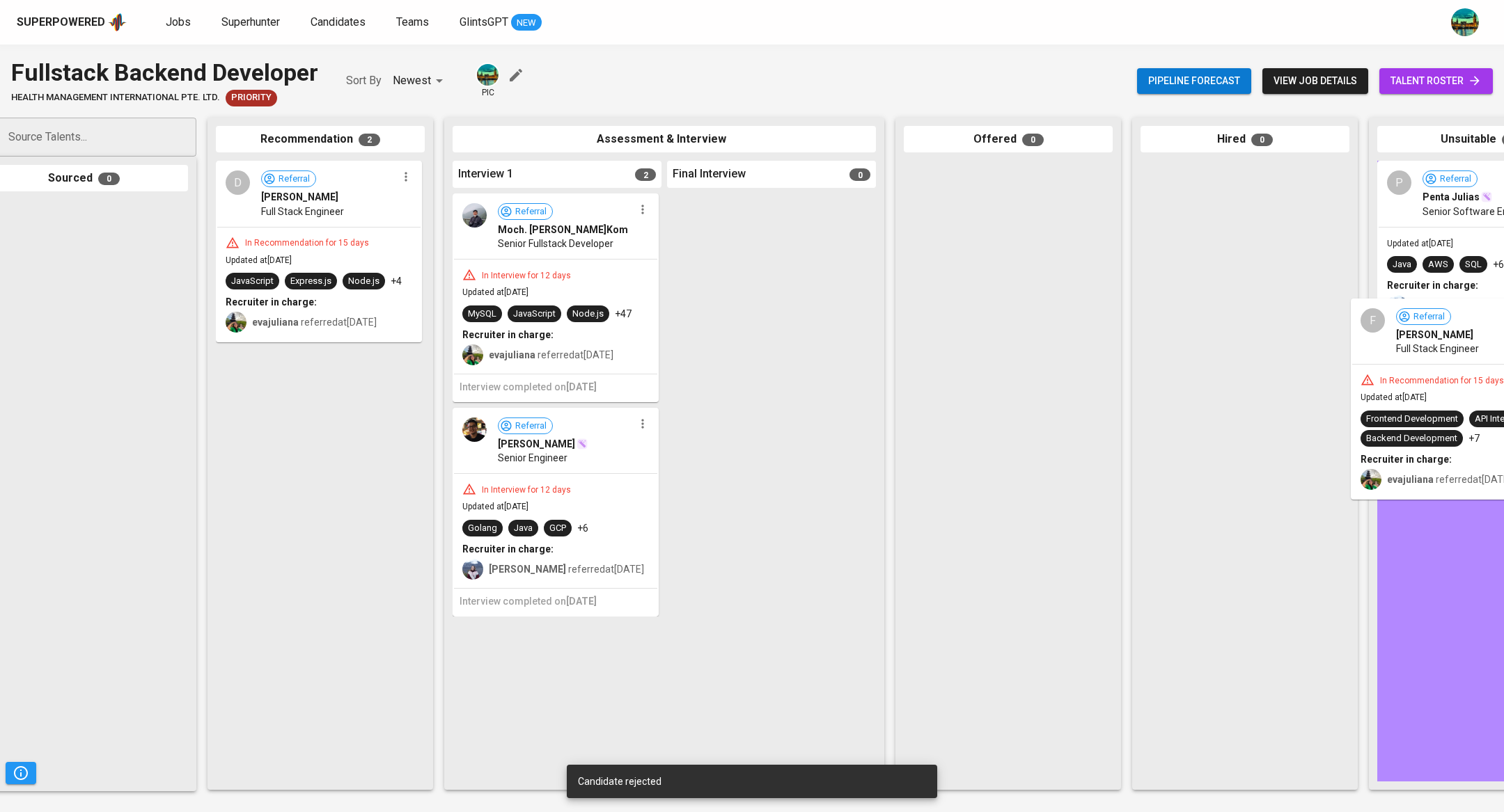
drag, startPoint x: 364, startPoint y: 425, endPoint x: 1501, endPoint y: 377, distance: 1138.0
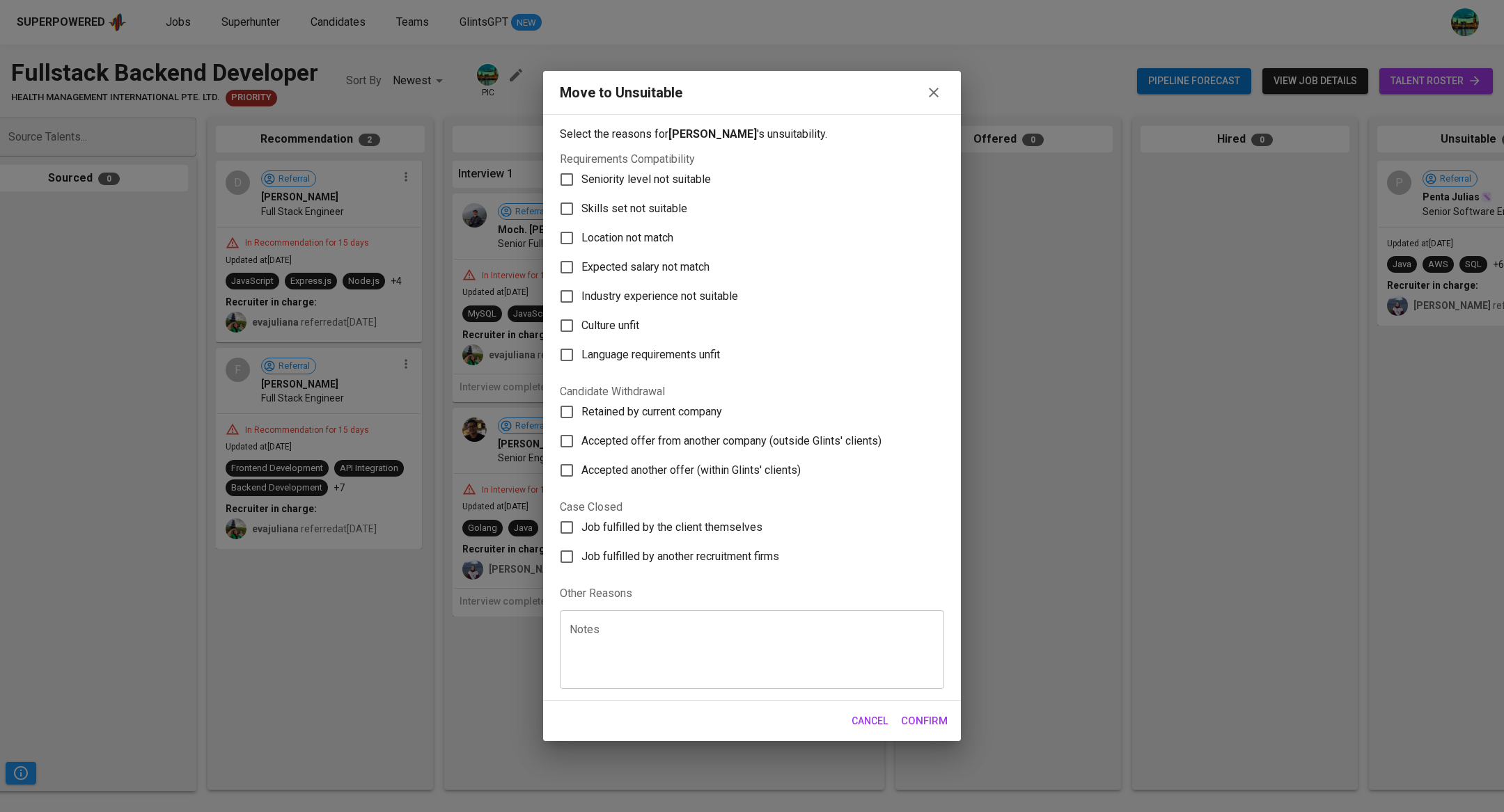
click at [741, 465] on span "Accepted another offer (within Glints' clients)" at bounding box center [691, 471] width 220 height 17
click at [581, 465] on input "Accepted another offer (within Glints' clients)" at bounding box center [566, 470] width 29 height 29
checkbox input "true"
click at [928, 718] on span "Confirm" at bounding box center [924, 721] width 47 height 18
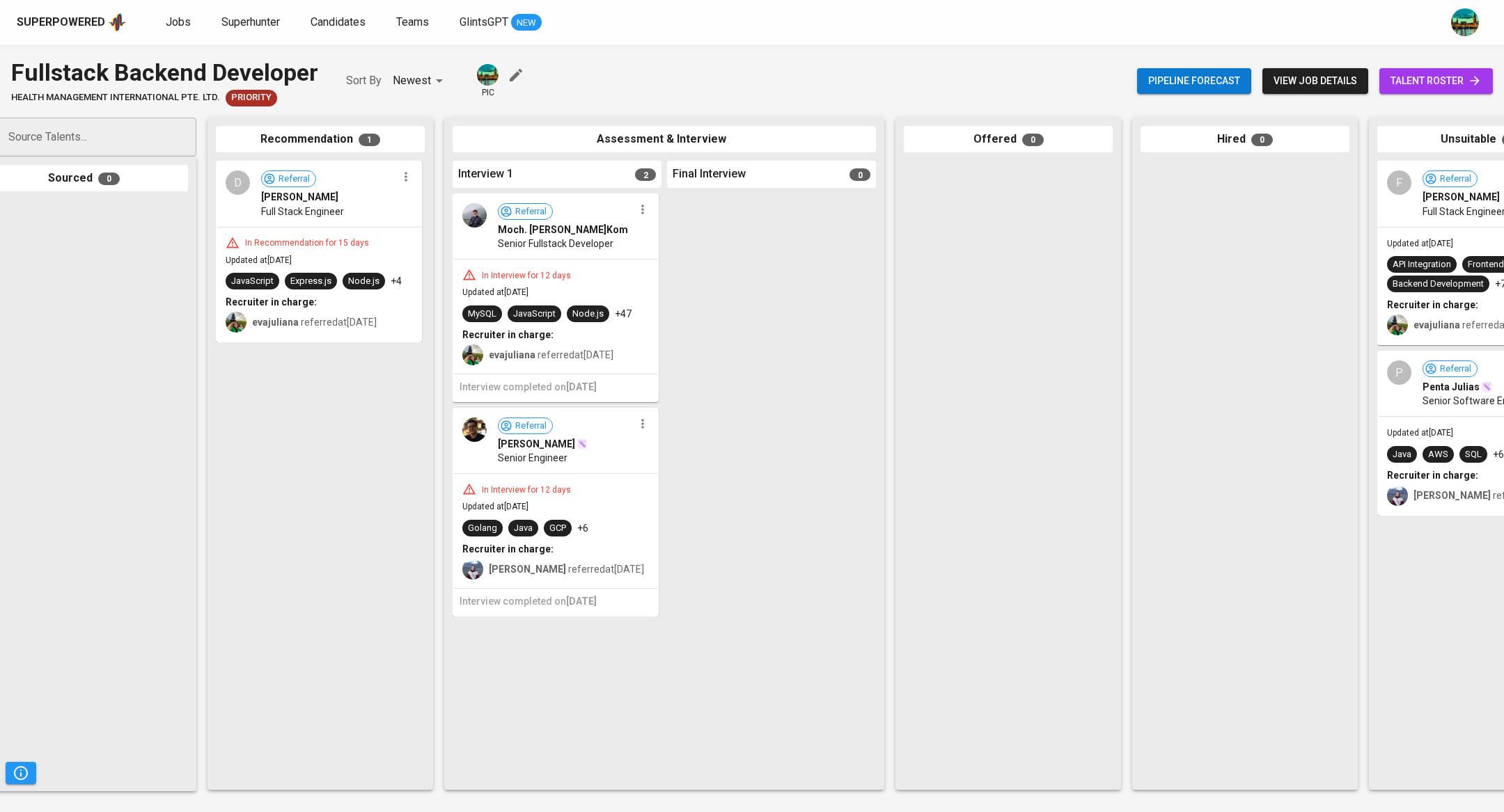
click at [574, 268] on div "In Interview for 12 days" at bounding box center [556, 274] width 187 height 14
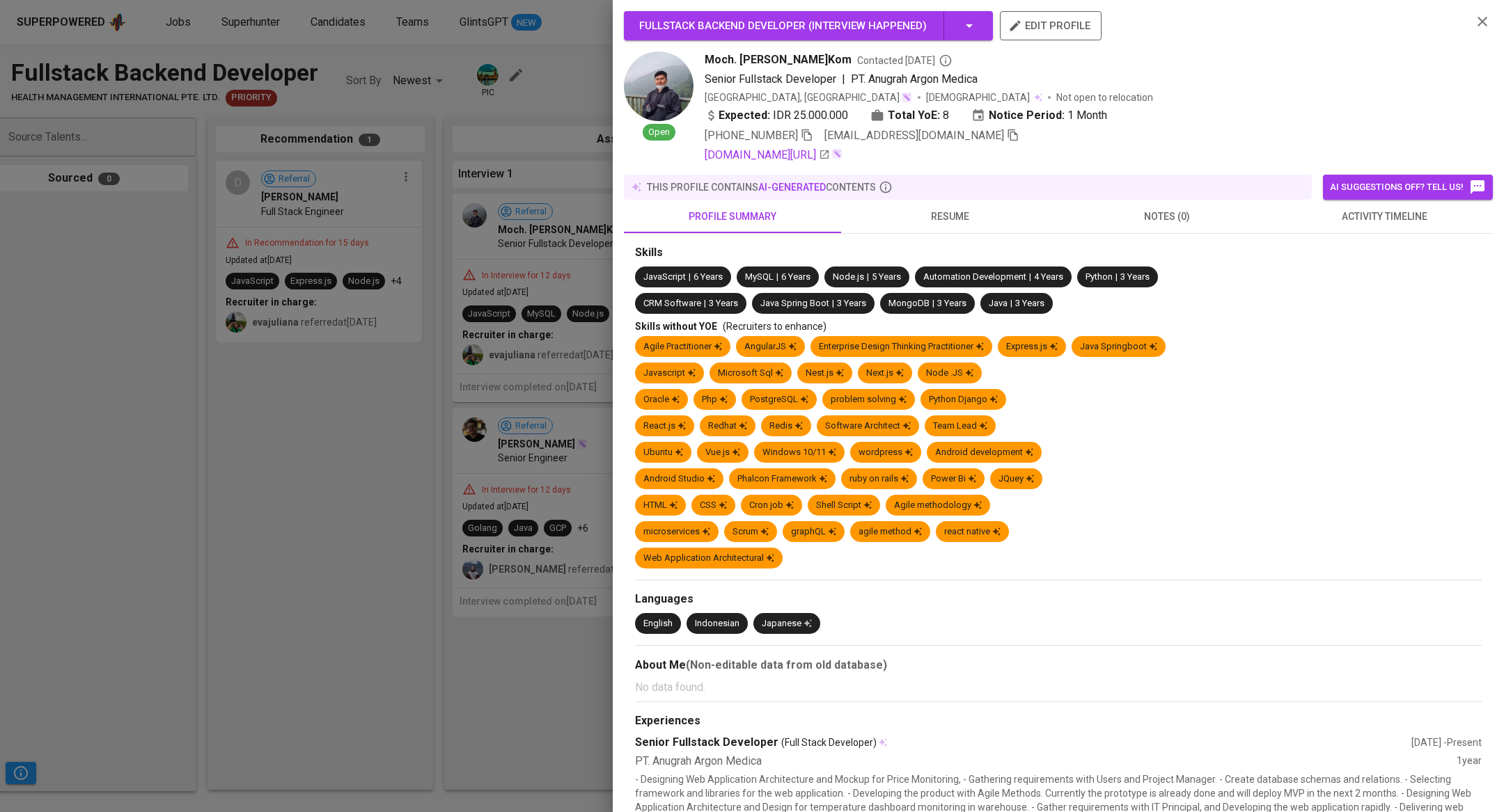
click at [1358, 222] on span "activity timeline" at bounding box center [1384, 217] width 201 height 17
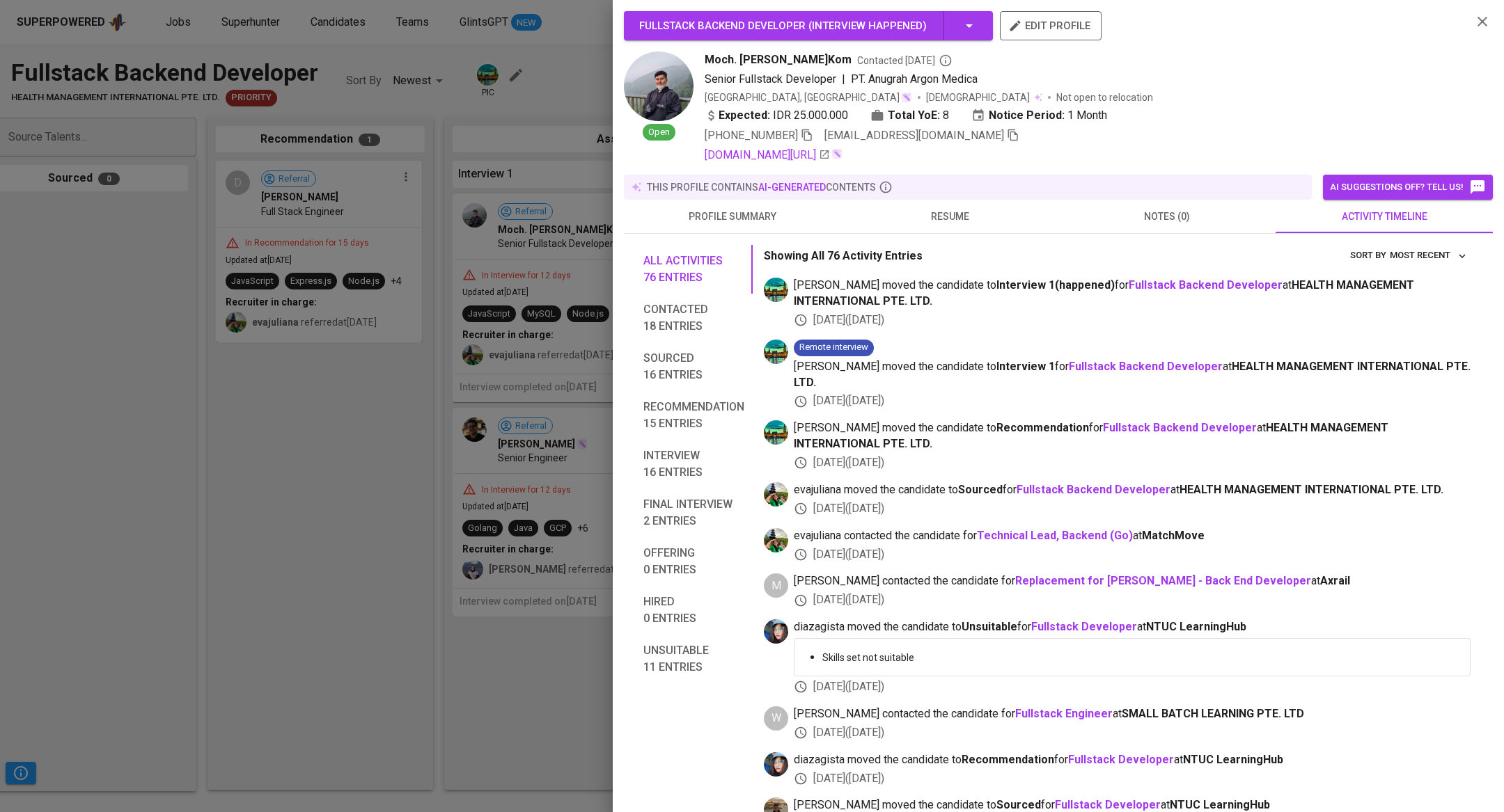
click at [335, 453] on div at bounding box center [752, 406] width 1504 height 812
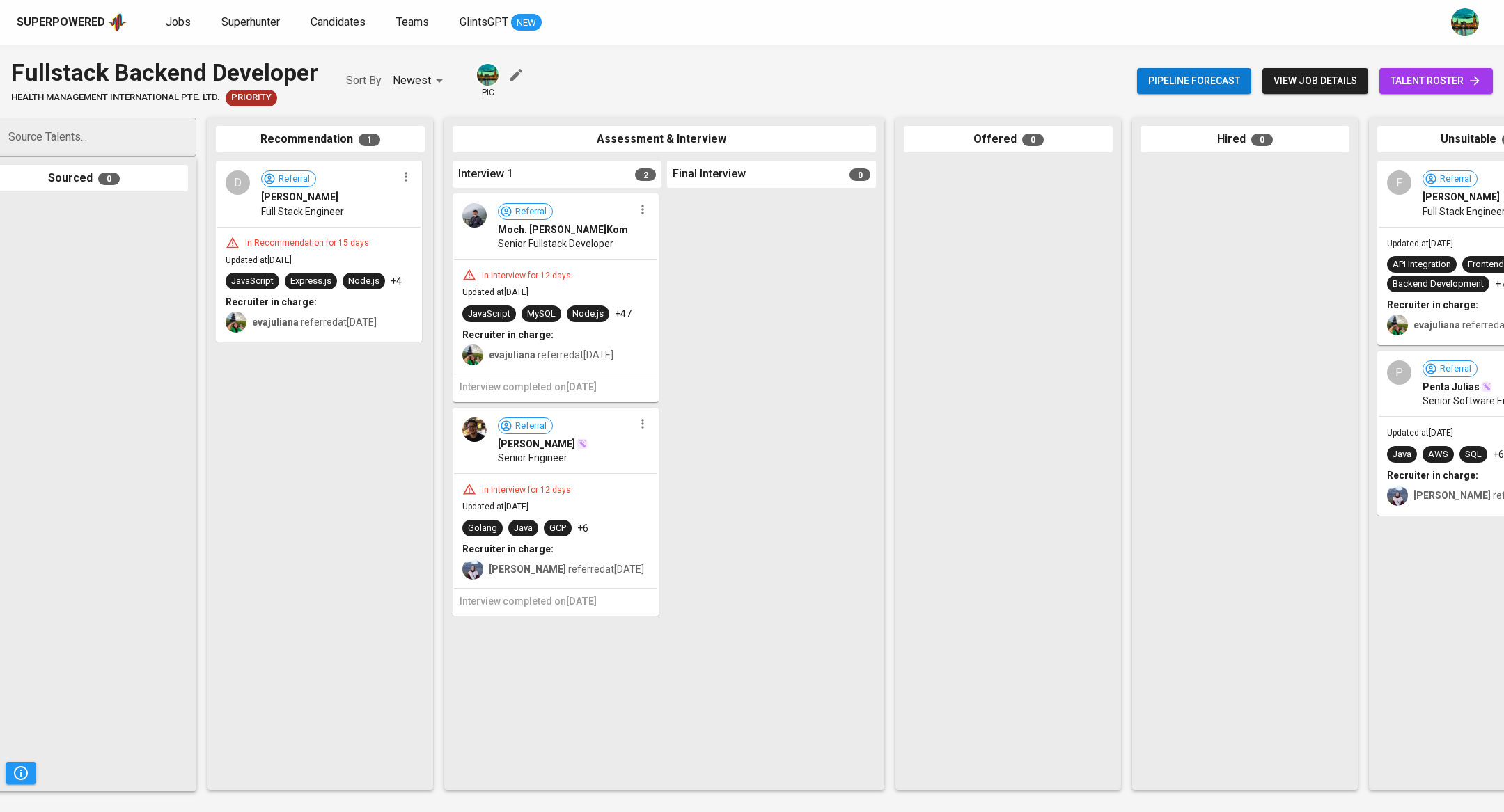
click at [644, 212] on icon "button" at bounding box center [643, 209] width 14 height 14
click at [675, 238] on li "Proceed to next interview" at bounding box center [695, 235] width 125 height 21
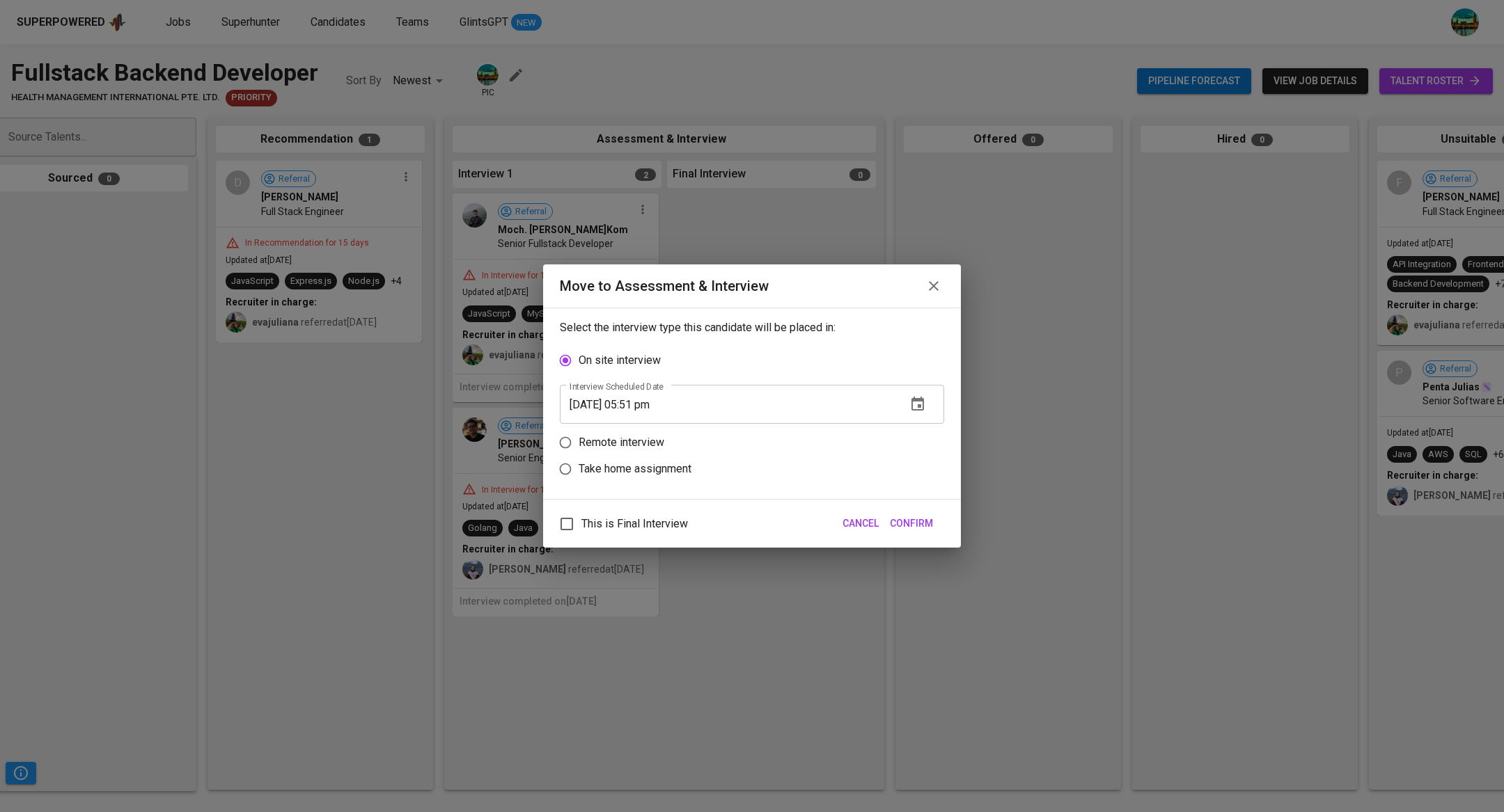
click at [631, 439] on p "Remote interview" at bounding box center [621, 443] width 86 height 17
click at [579, 439] on input "Remote interview" at bounding box center [565, 443] width 26 height 26
radio input "true"
click at [918, 433] on icon "button" at bounding box center [917, 430] width 12 height 14
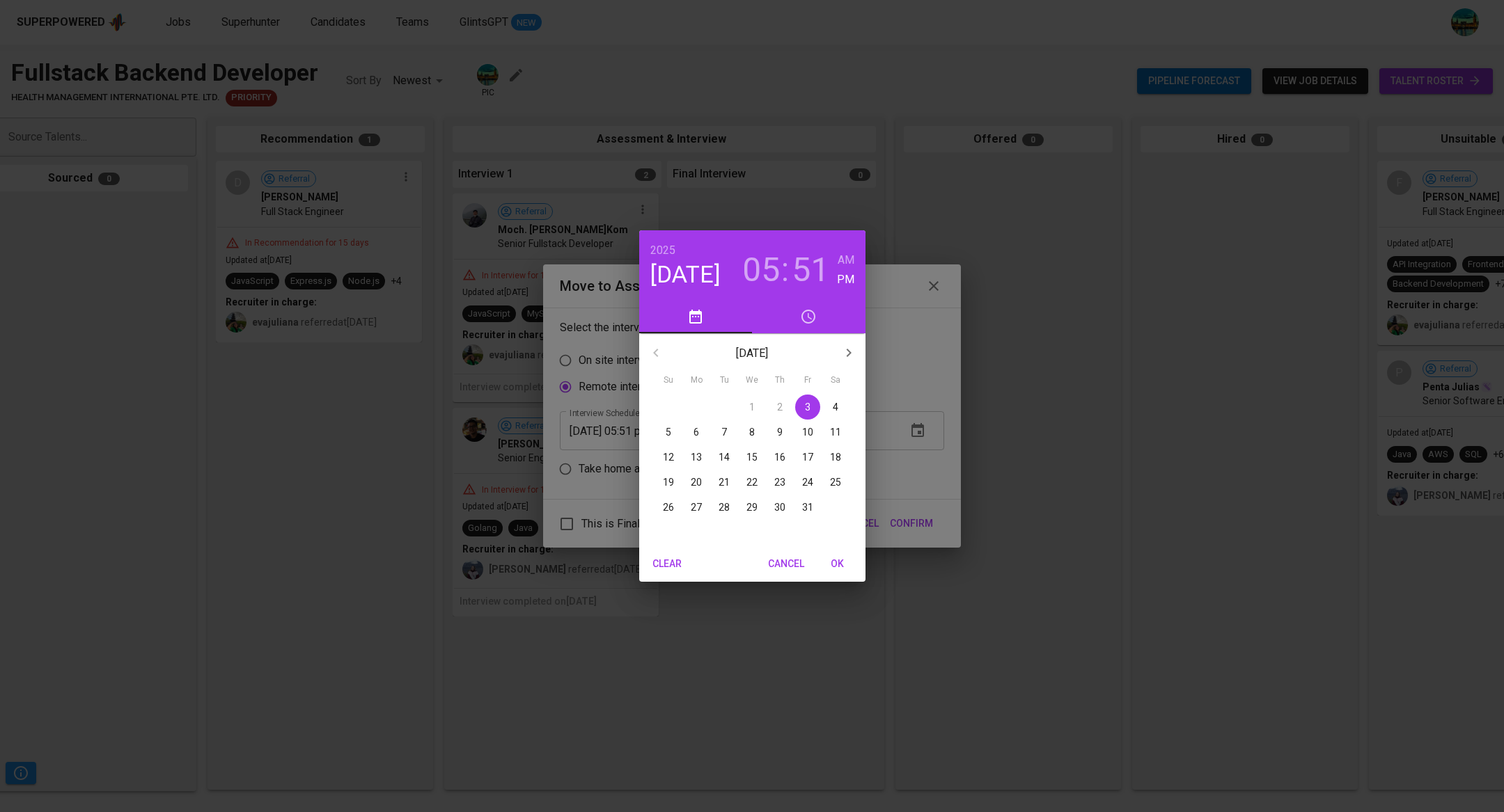
click at [900, 247] on div "2025 Oct 3 05 : 51 AM PM October 2025 Su Mo Tu We Th Fr Sa 28 29 30 1 2 3 4 5 6…" at bounding box center [752, 406] width 1504 height 812
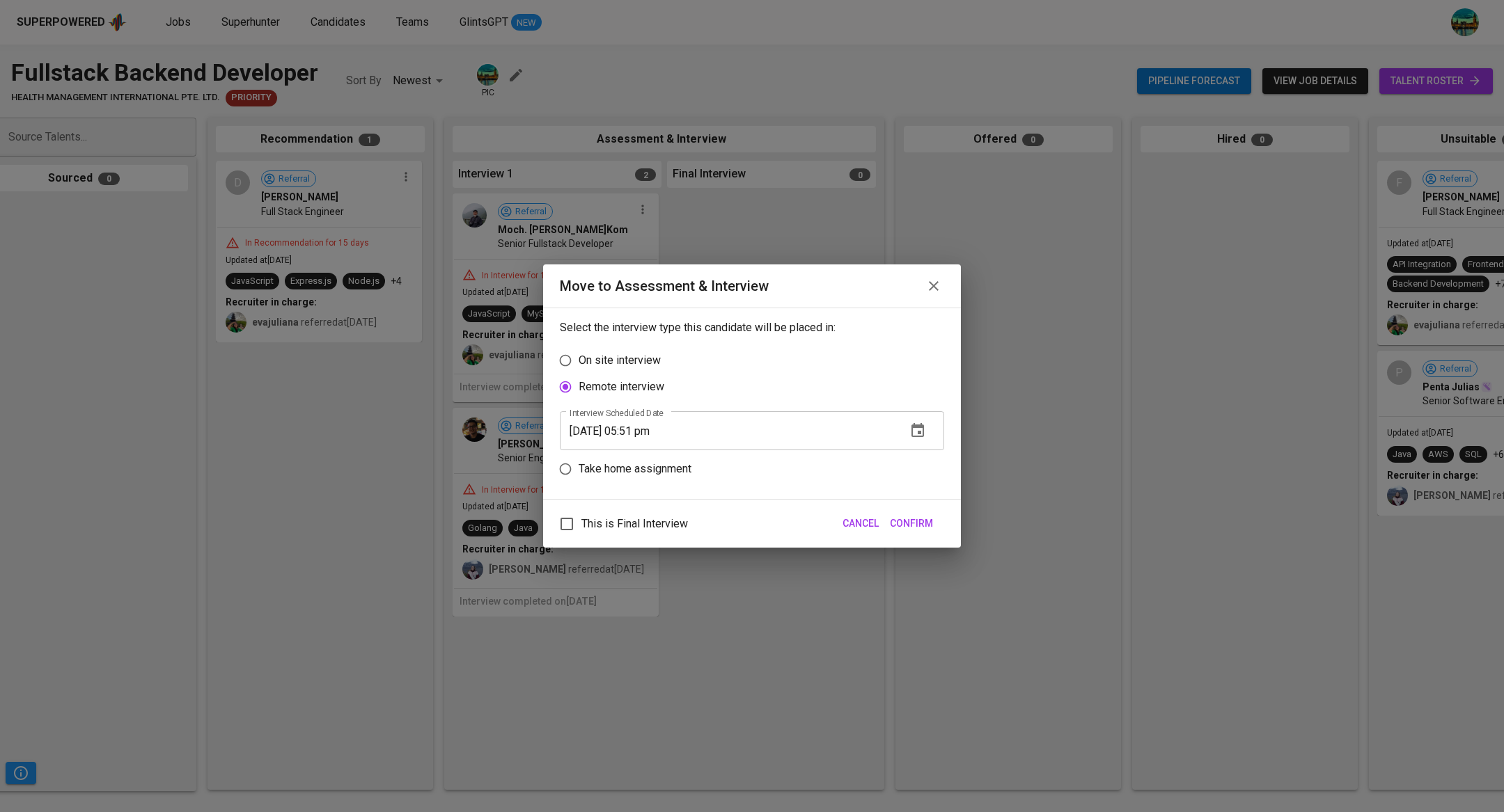
click at [905, 527] on span "Confirm" at bounding box center [911, 524] width 43 height 17
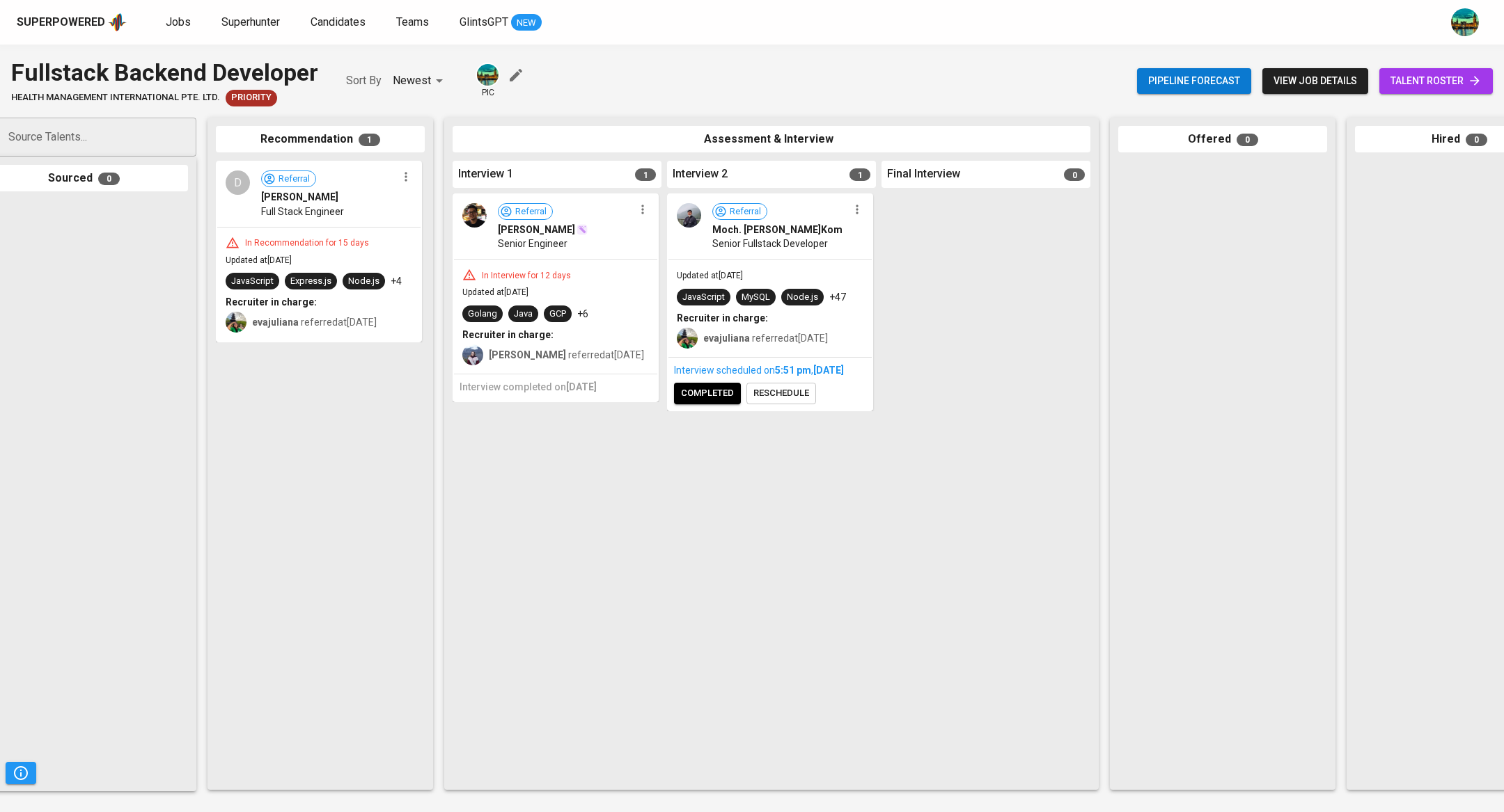
click at [642, 214] on icon "button" at bounding box center [643, 210] width 2 height 9
click at [693, 236] on li "Proceed to next interview" at bounding box center [695, 235] width 125 height 21
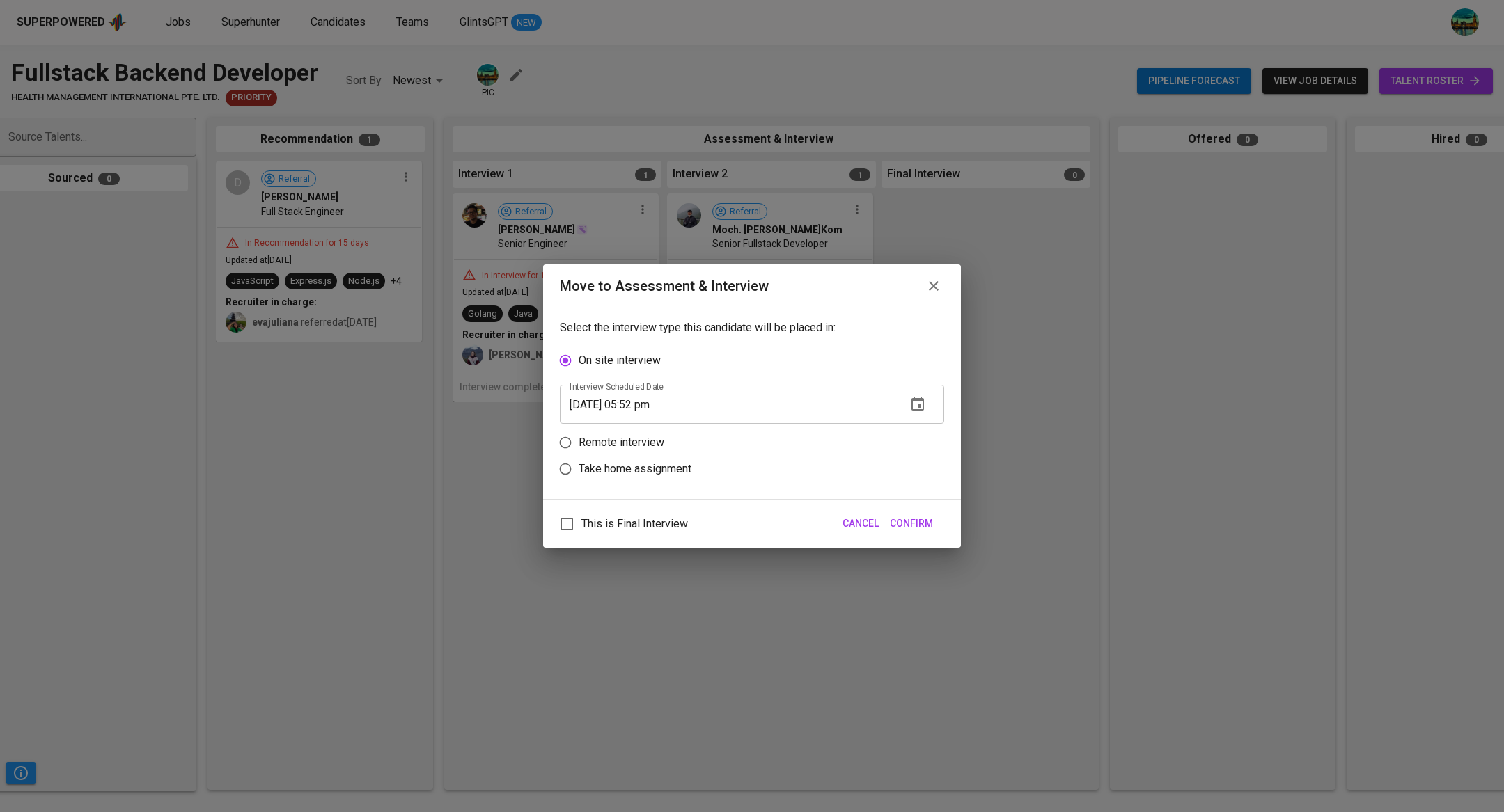
click at [902, 521] on span "Confirm" at bounding box center [911, 524] width 43 height 17
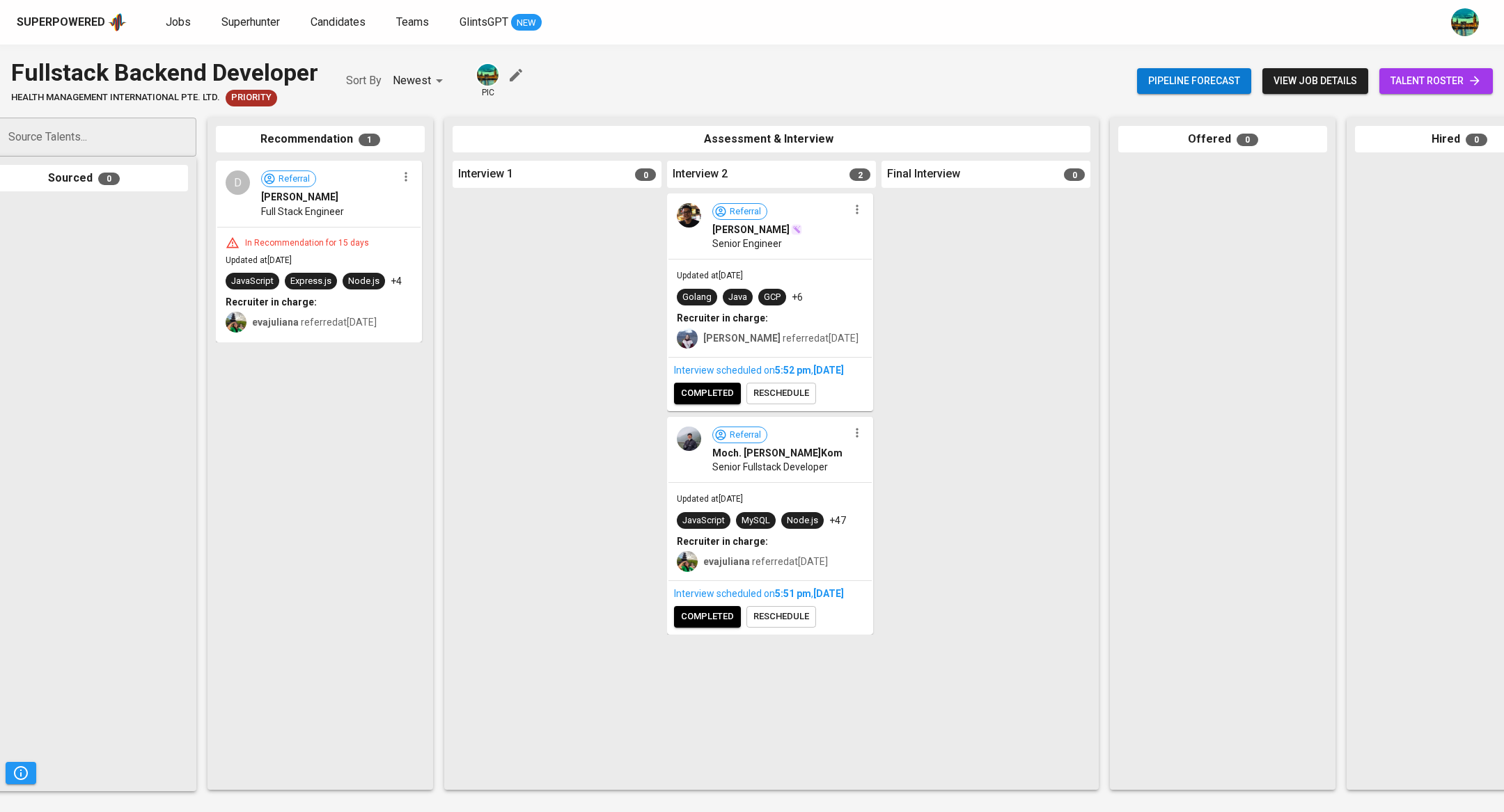
click at [855, 440] on icon "button" at bounding box center [857, 432] width 14 height 14
click at [989, 349] on div at bounding box center [752, 406] width 1504 height 812
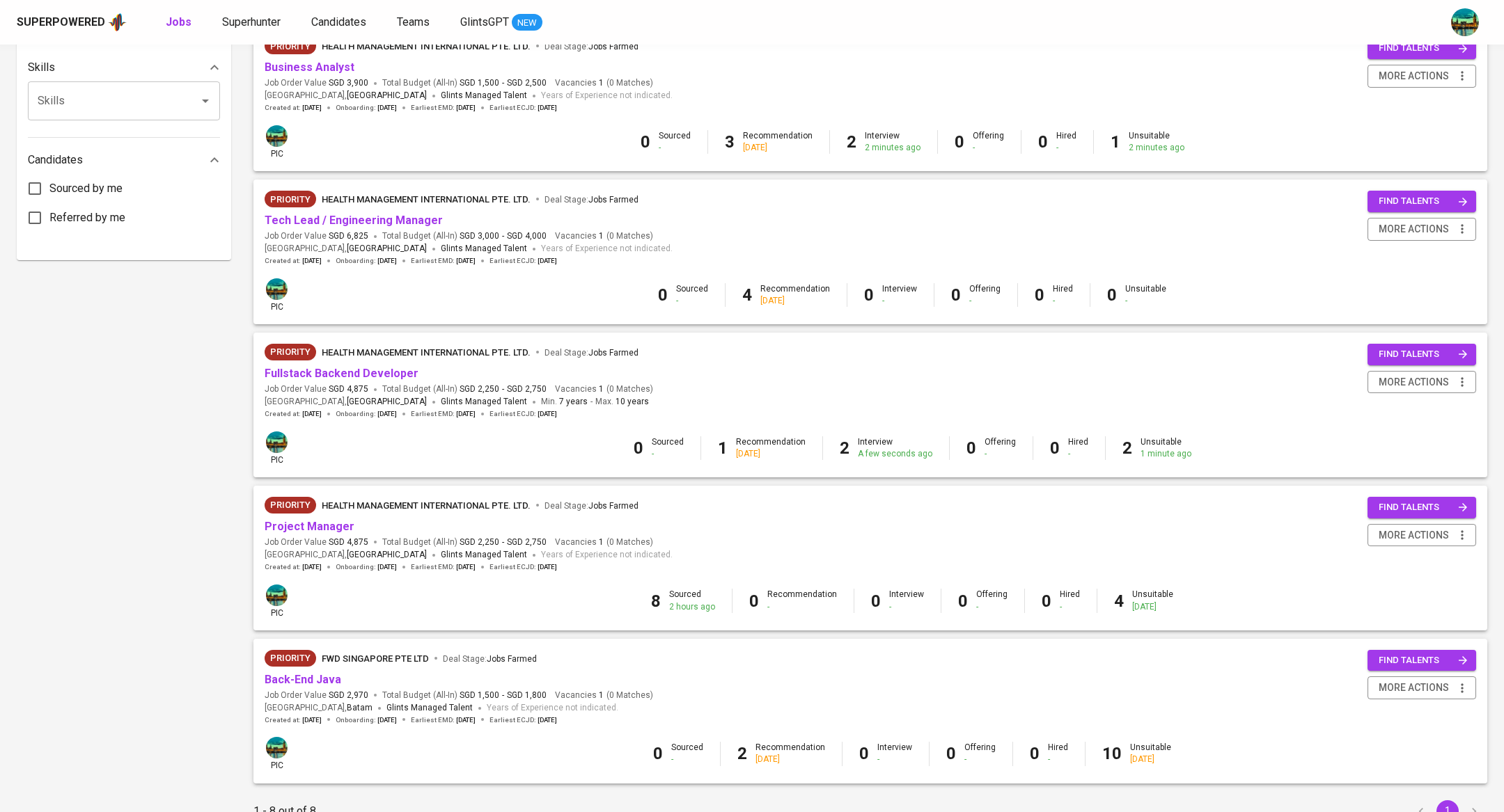
scroll to position [639, 0]
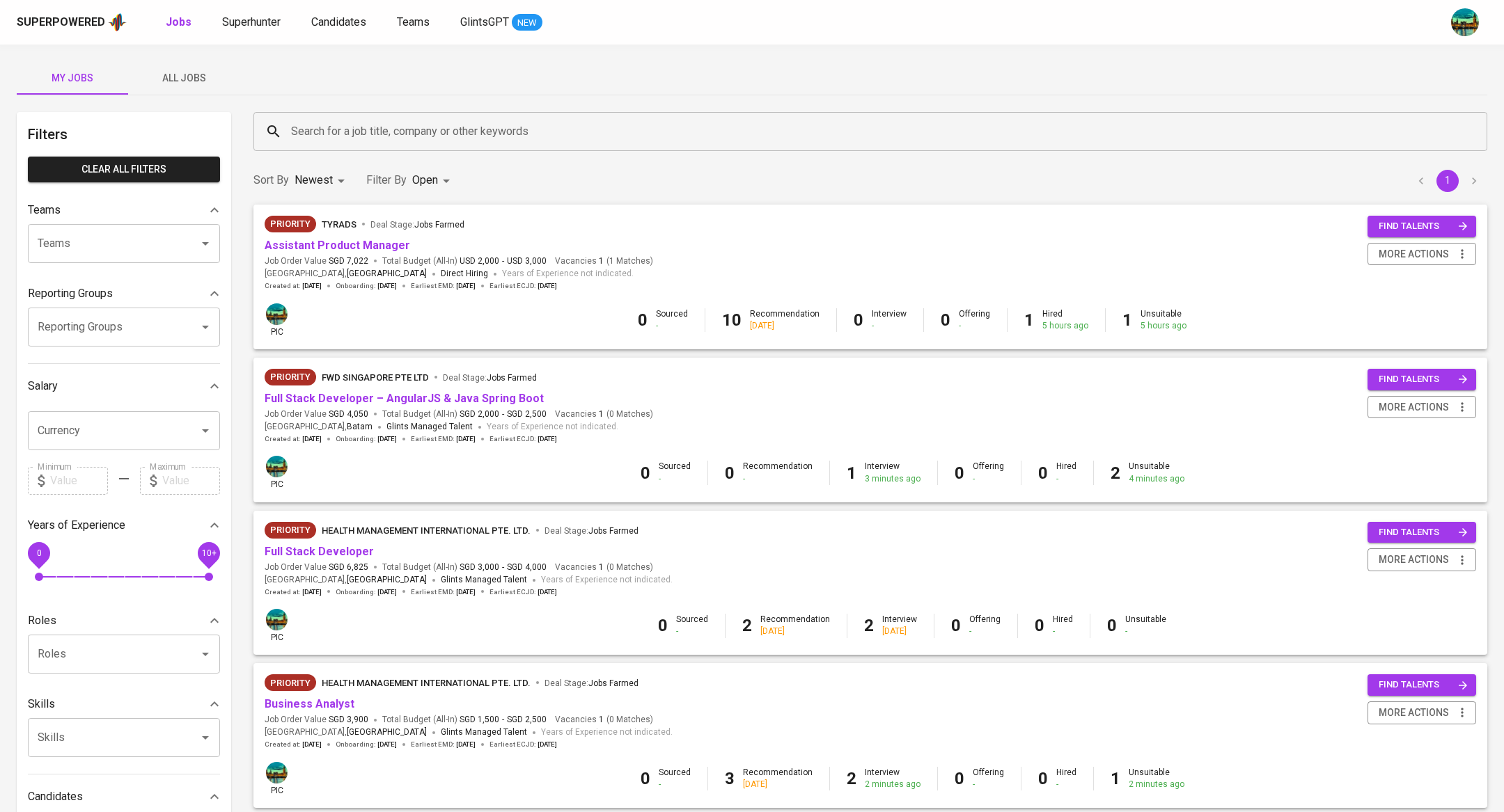
scroll to position [639, 0]
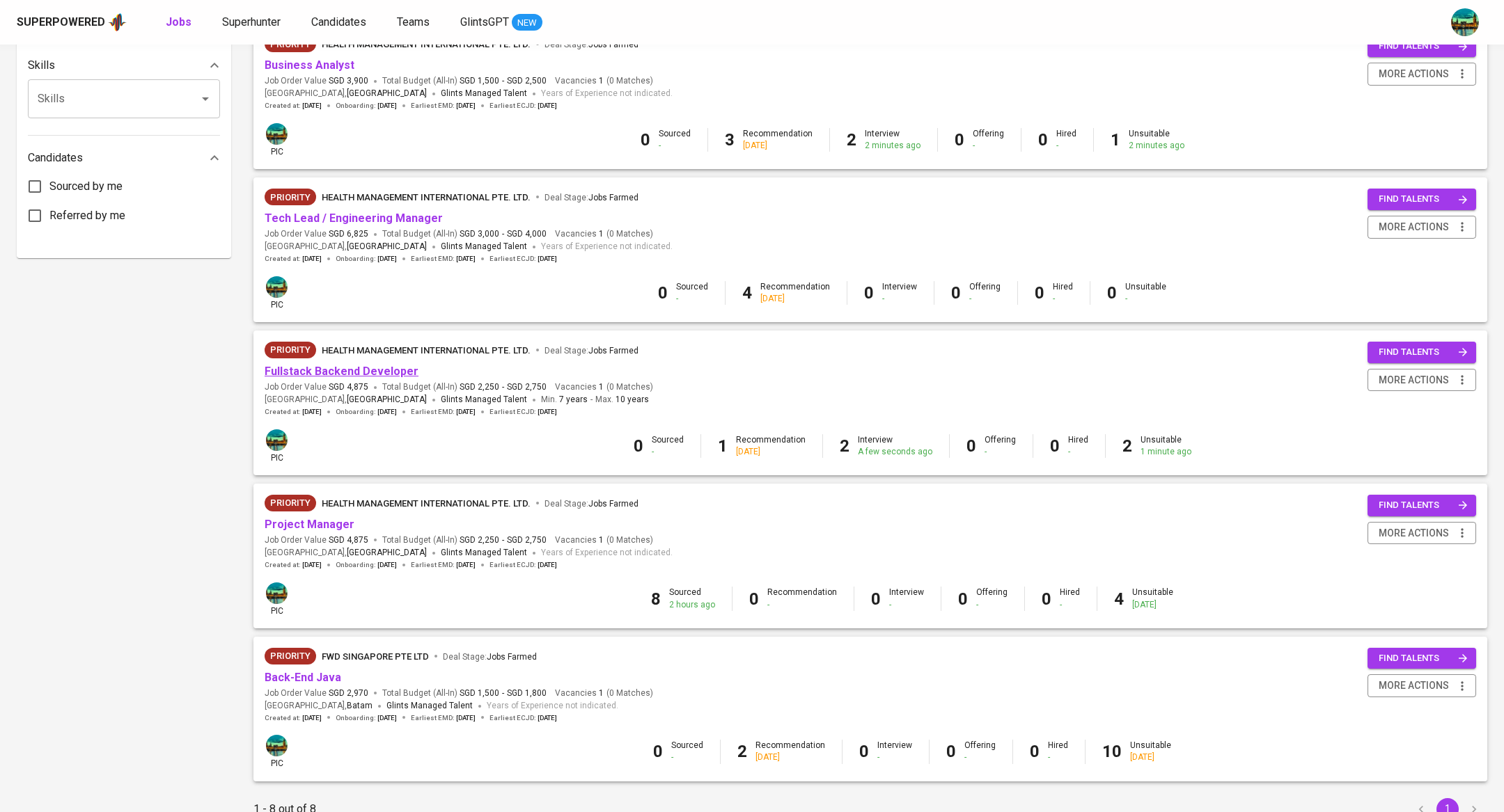
click at [383, 372] on link "Fullstack Backend Developer" at bounding box center [341, 371] width 154 height 13
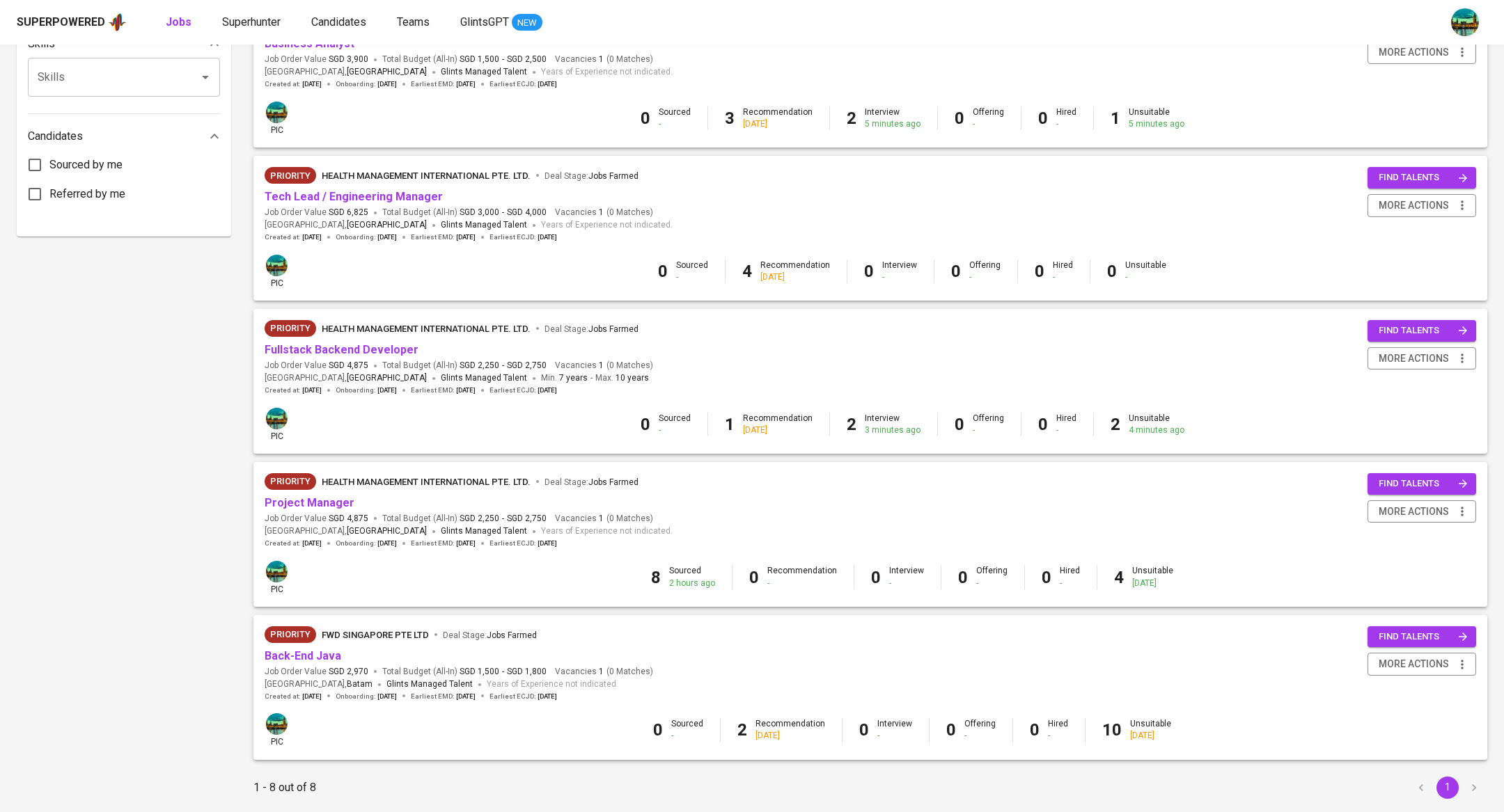
scroll to position [664, 0]
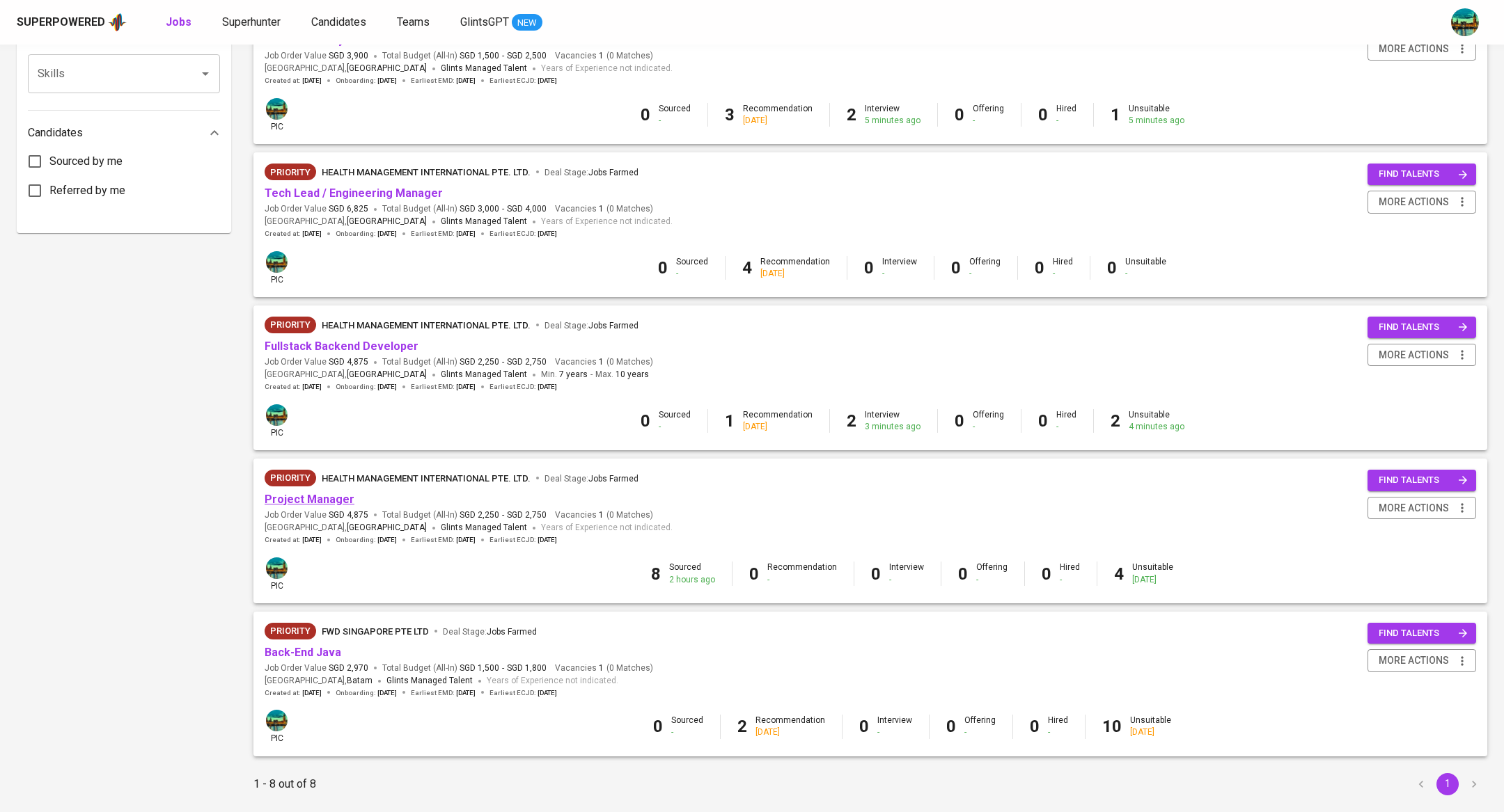
click at [319, 503] on link "Project Manager" at bounding box center [309, 499] width 90 height 13
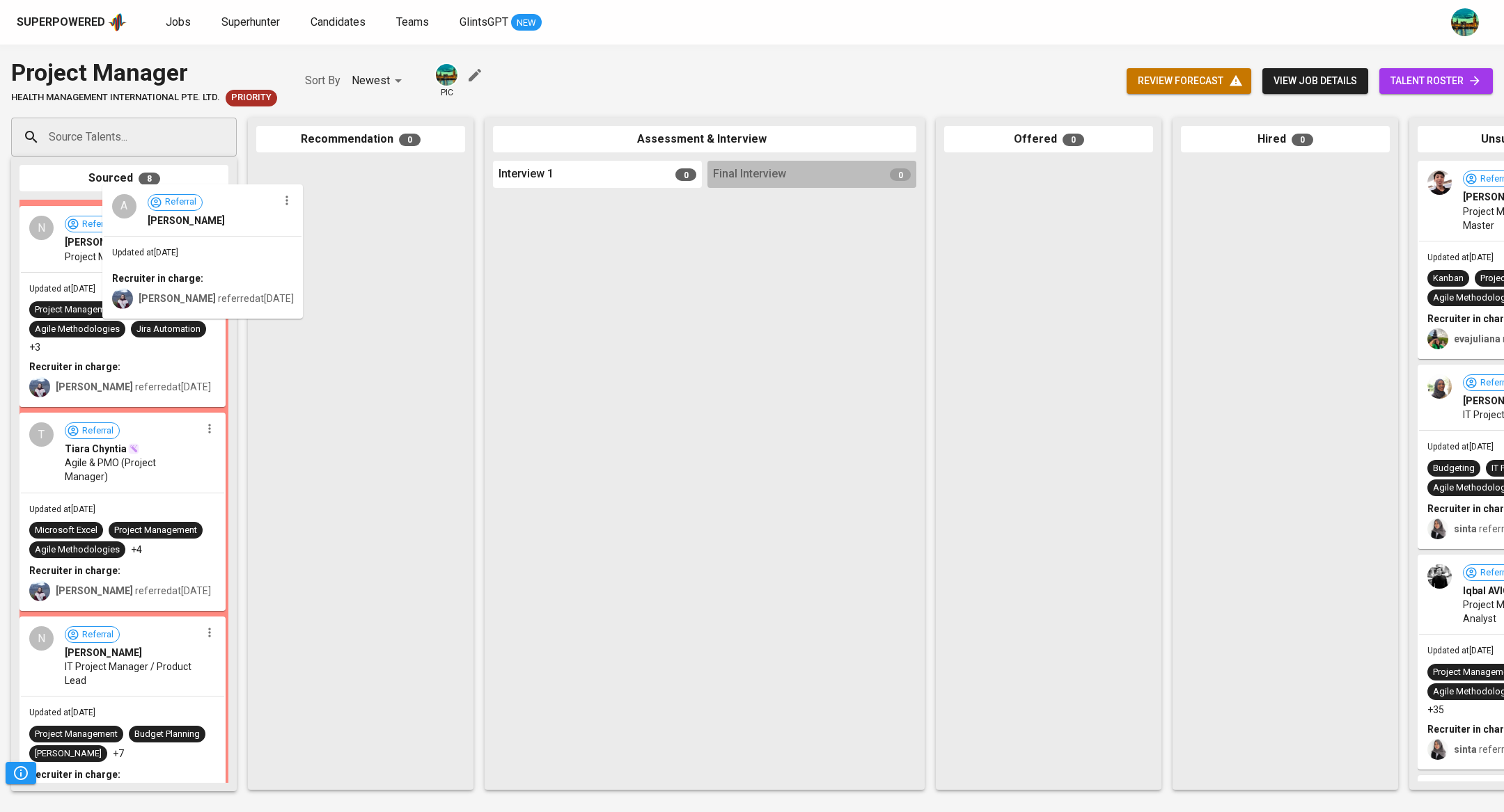
drag, startPoint x: 182, startPoint y: 257, endPoint x: 470, endPoint y: 213, distance: 291.3
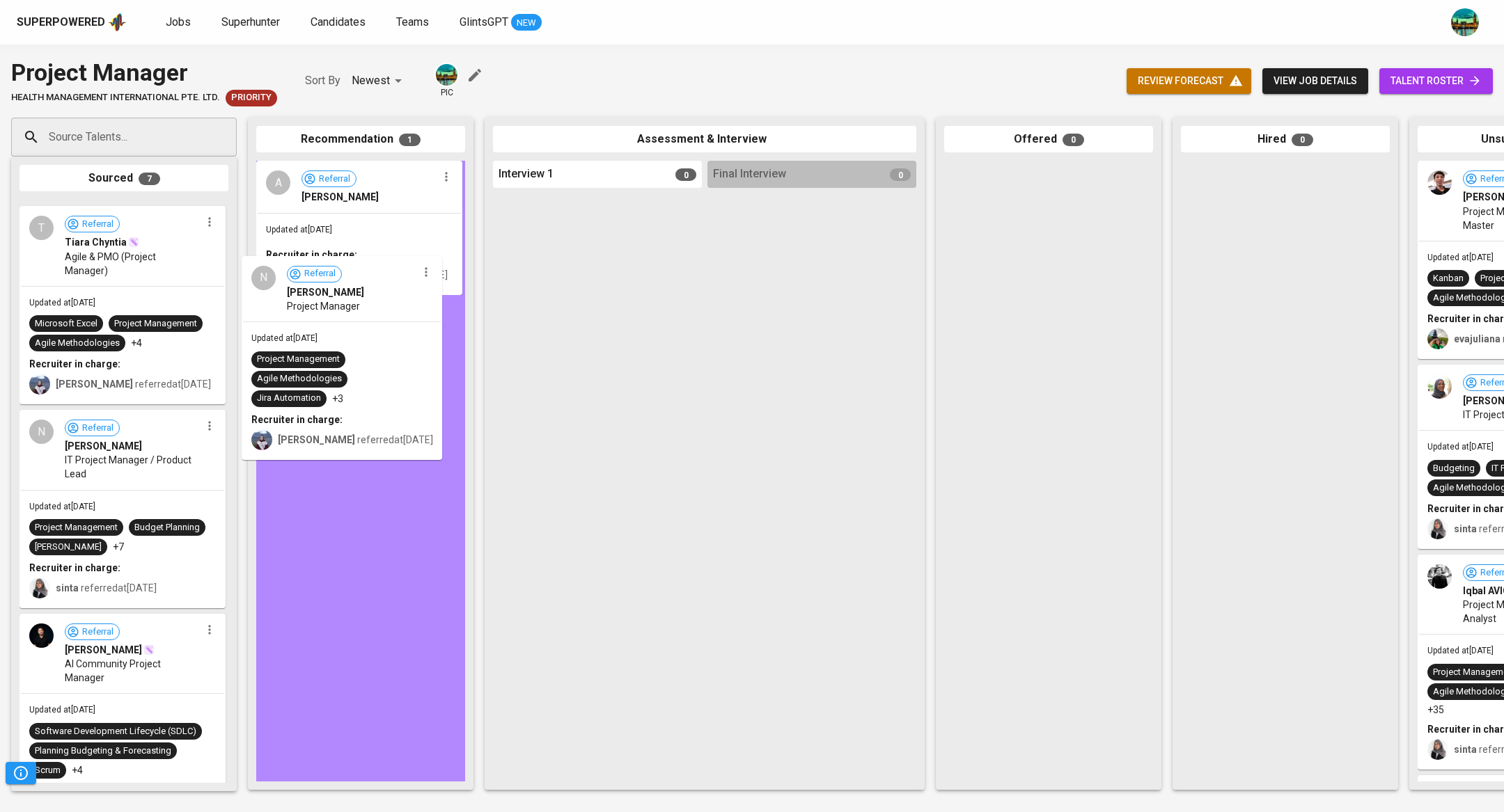
drag, startPoint x: 154, startPoint y: 272, endPoint x: 390, endPoint y: 334, distance: 244.0
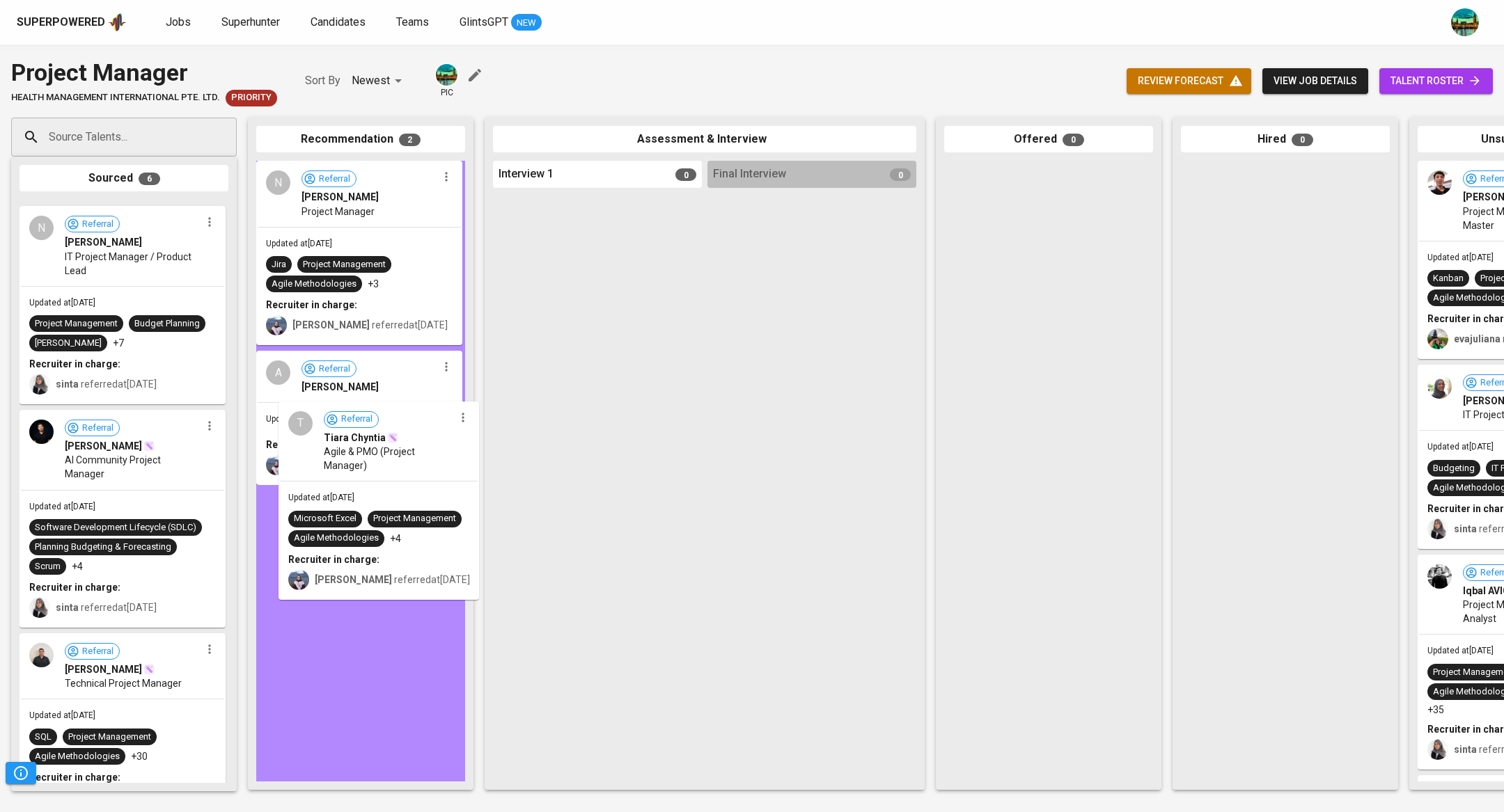
drag, startPoint x: 177, startPoint y: 274, endPoint x: 404, endPoint y: 478, distance: 305.2
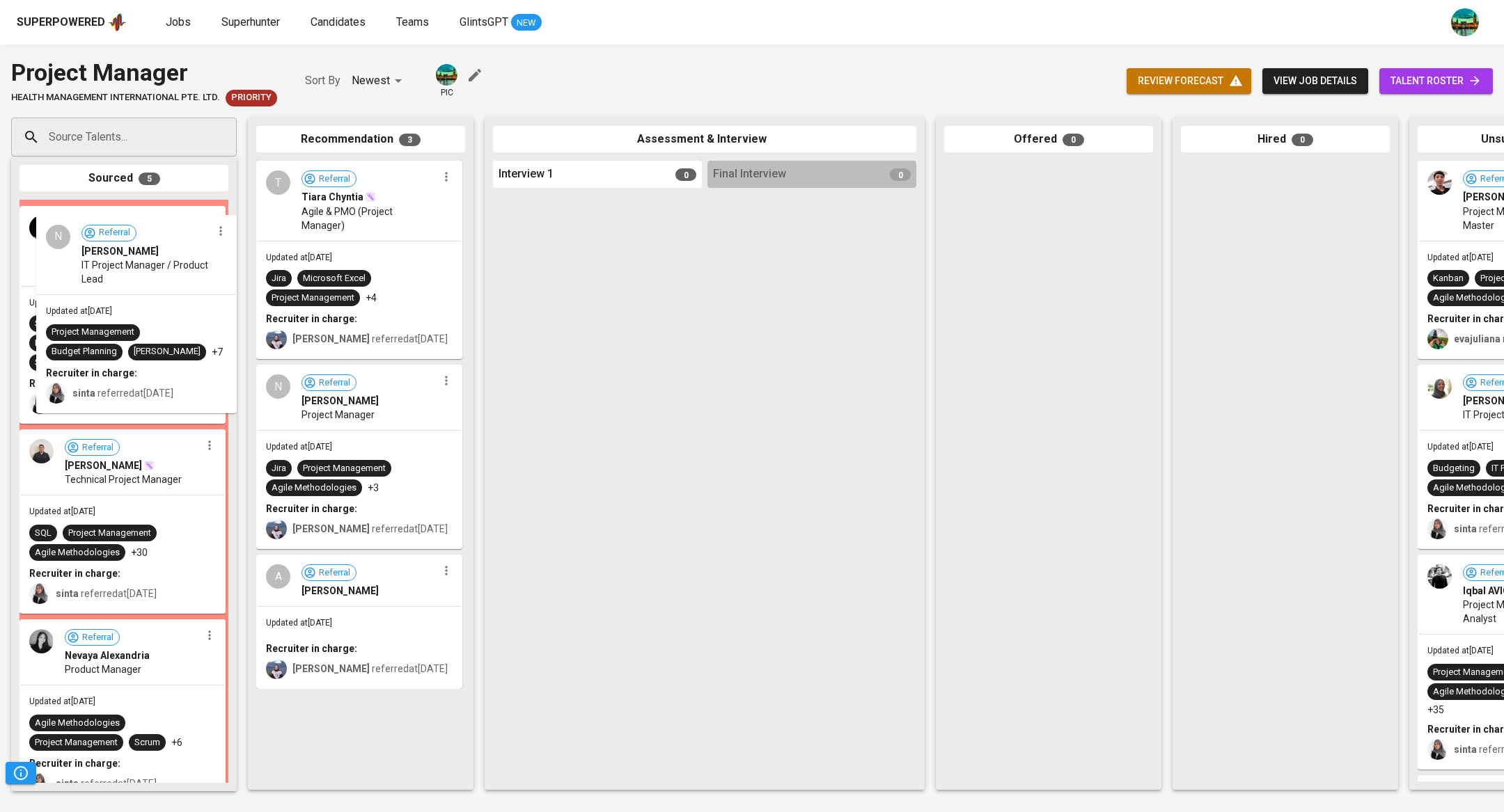
drag, startPoint x: 155, startPoint y: 274, endPoint x: 375, endPoint y: 547, distance: 350.6
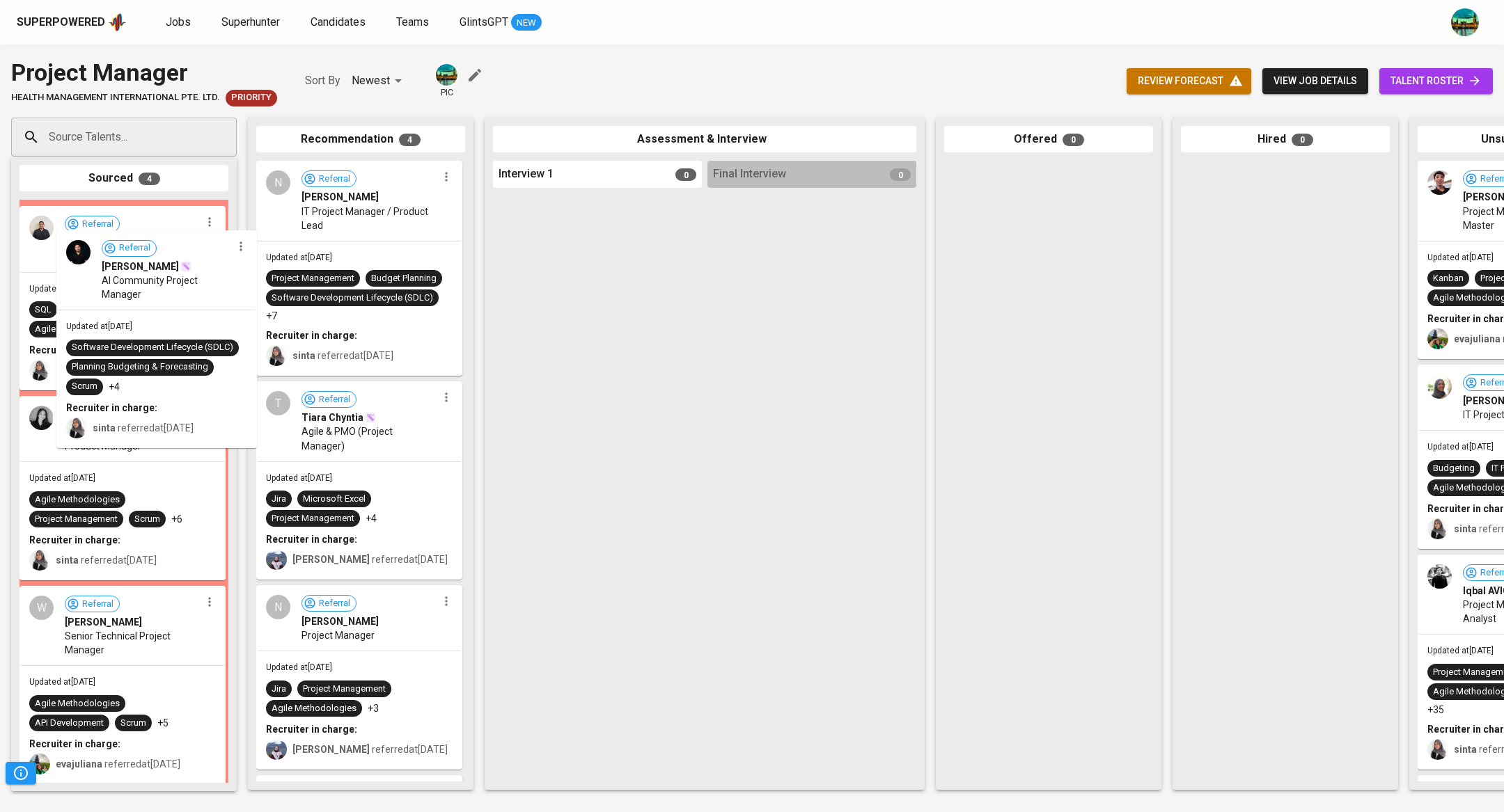
drag, startPoint x: 135, startPoint y: 265, endPoint x: 390, endPoint y: 664, distance: 473.5
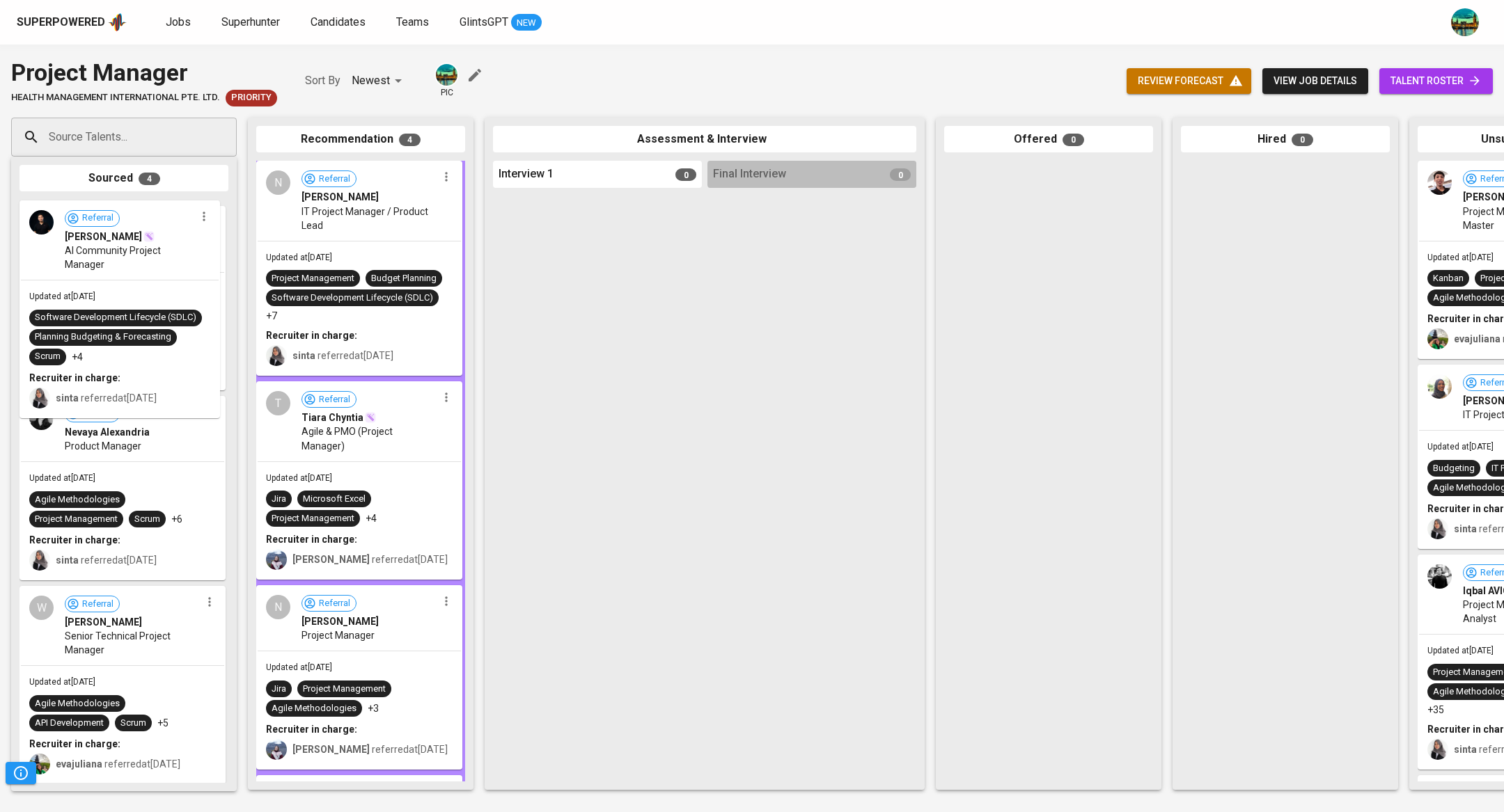
scroll to position [29, 0]
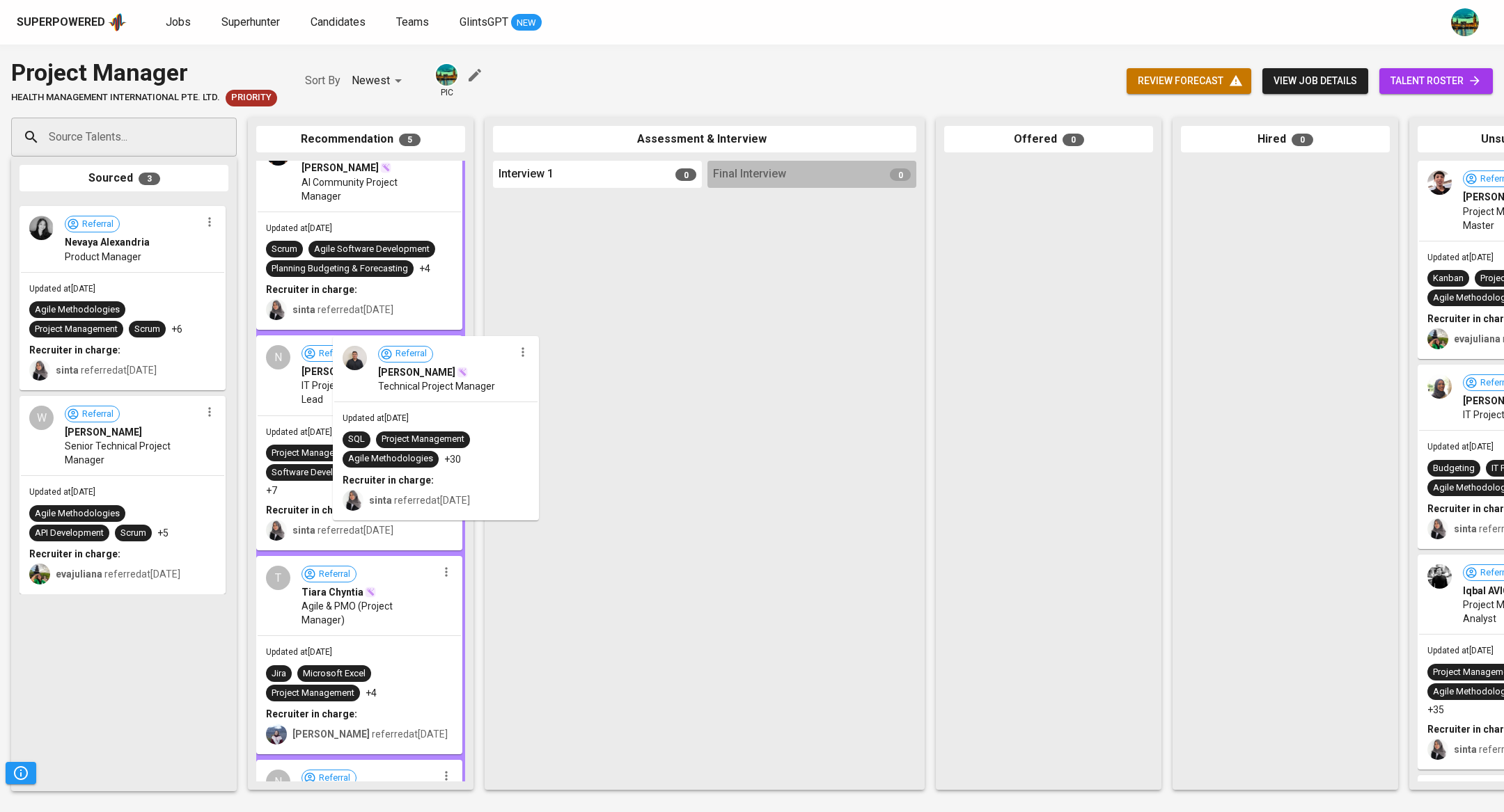
drag, startPoint x: 161, startPoint y: 286, endPoint x: 484, endPoint y: 427, distance: 352.4
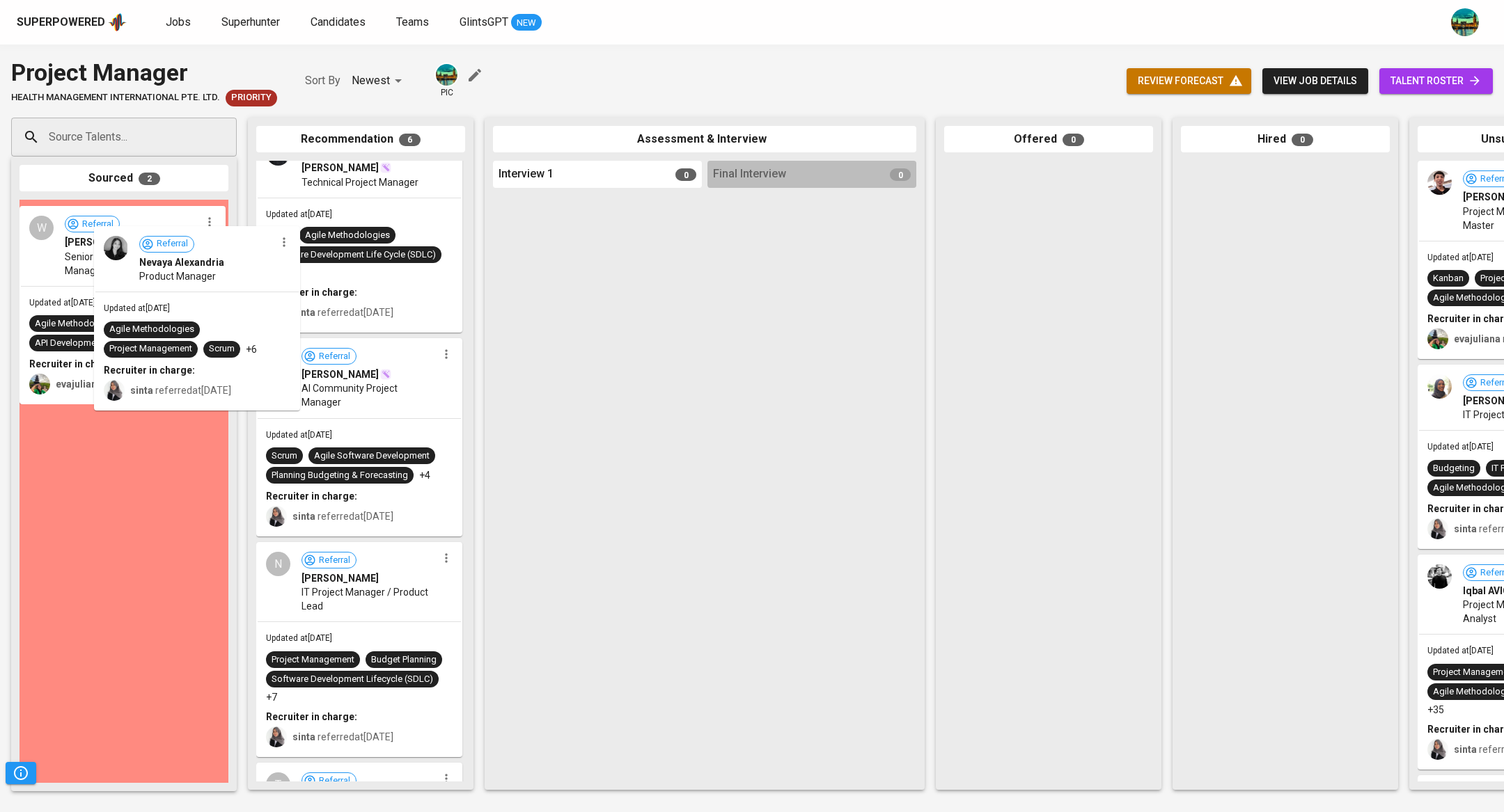
drag, startPoint x: 187, startPoint y: 289, endPoint x: 441, endPoint y: 395, distance: 275.2
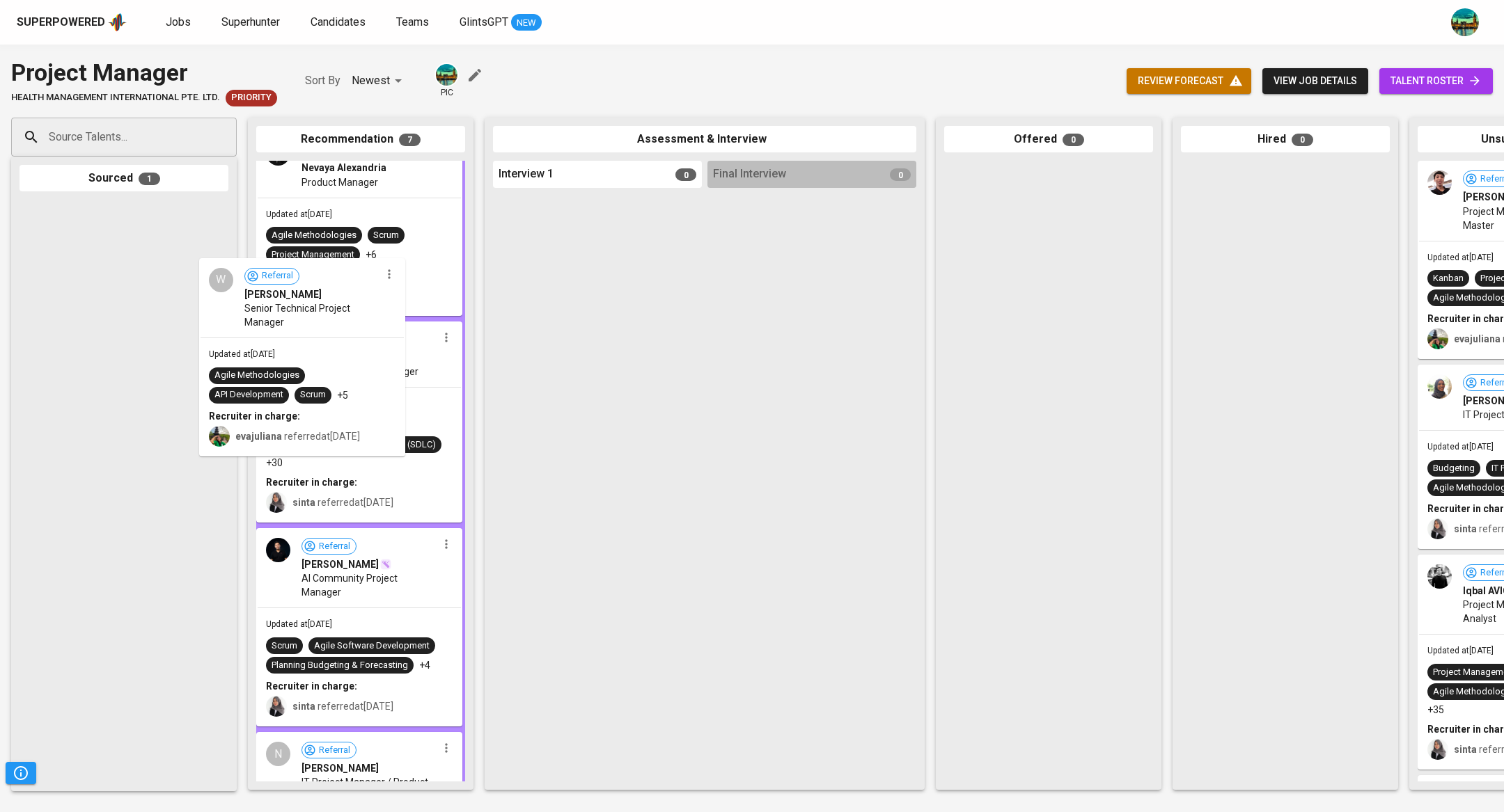
drag, startPoint x: 111, startPoint y: 222, endPoint x: 445, endPoint y: 362, distance: 362.2
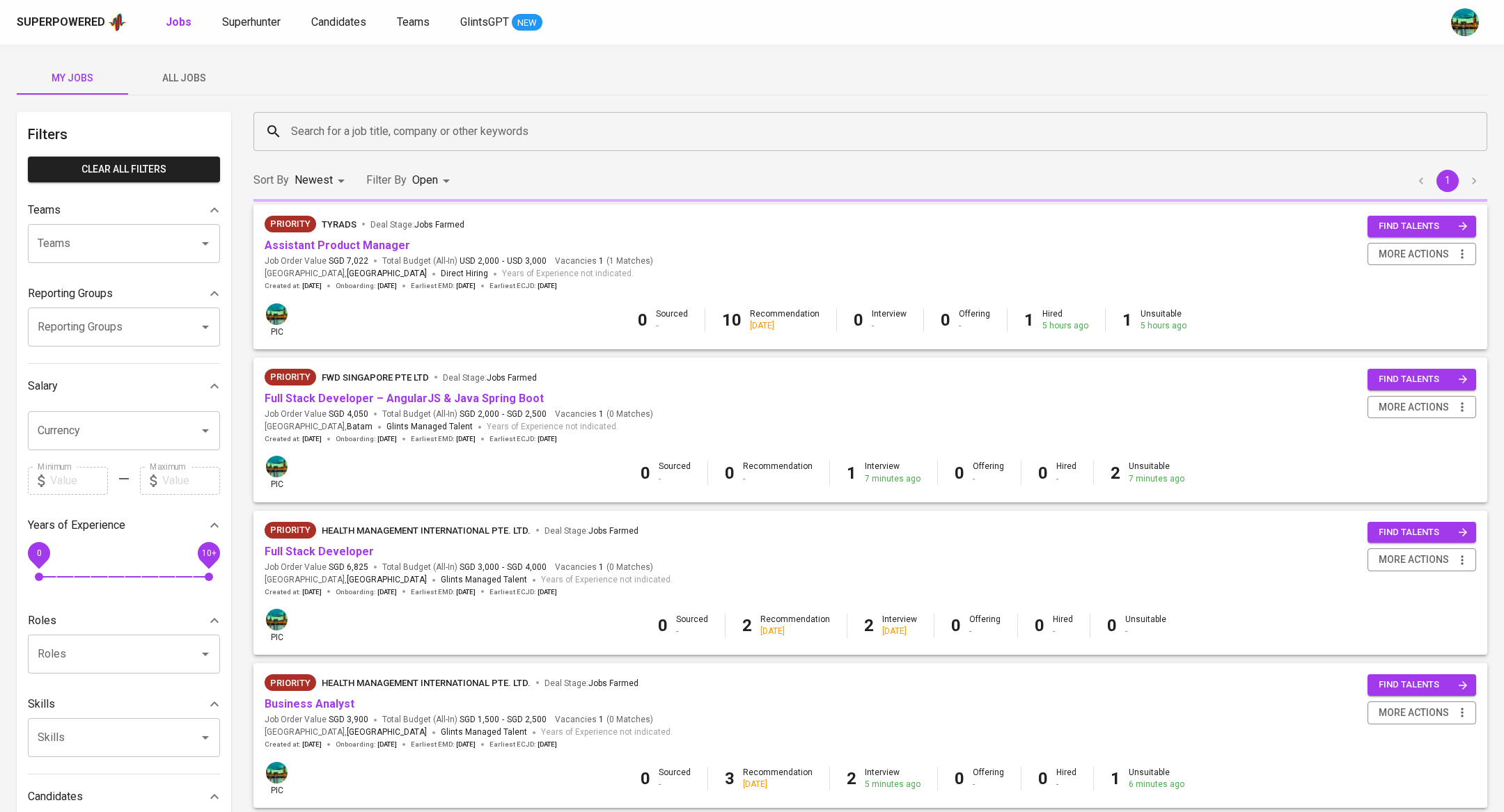
scroll to position [664, 0]
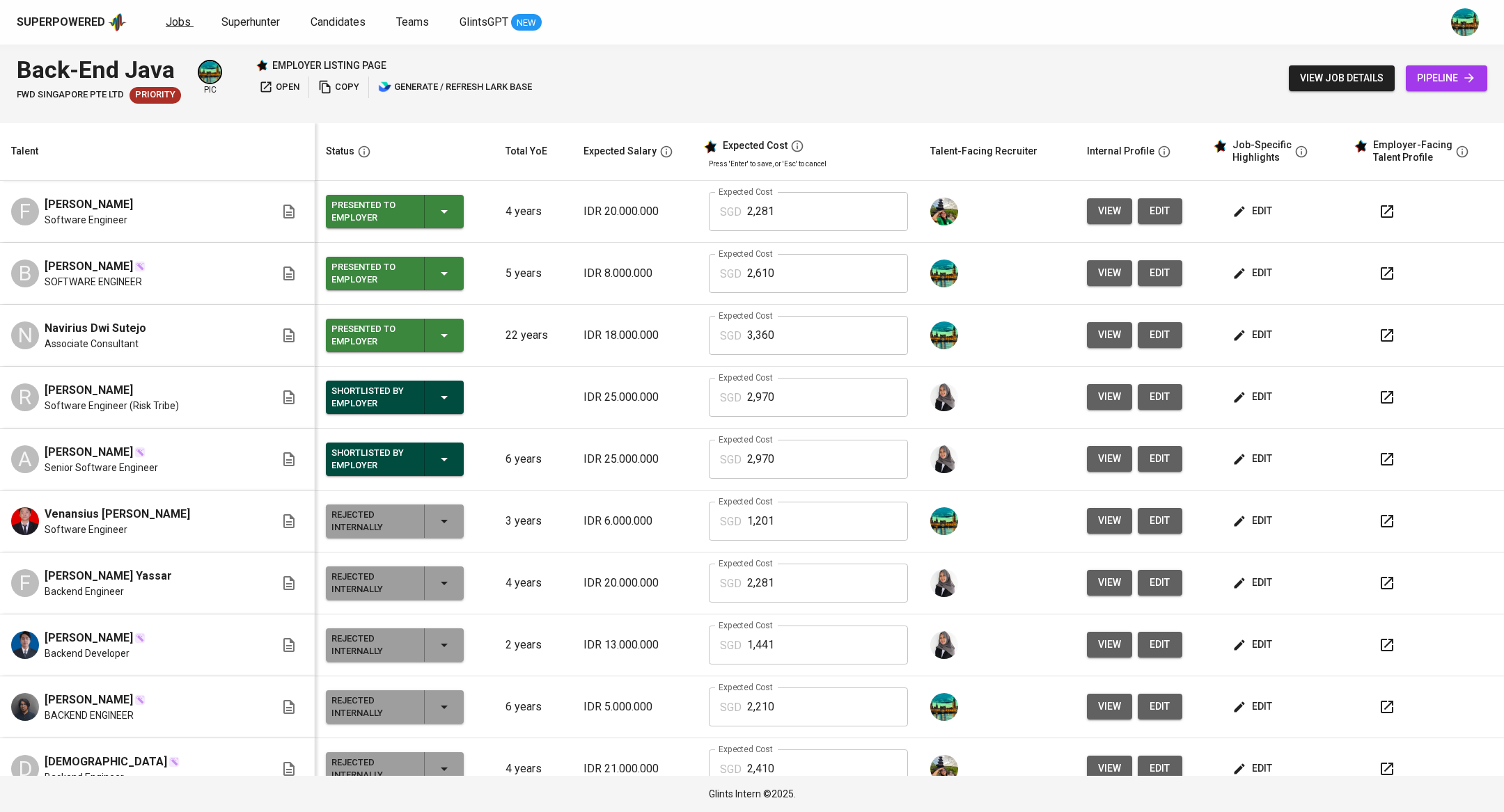
click at [183, 16] on span "Jobs" at bounding box center [178, 22] width 25 height 13
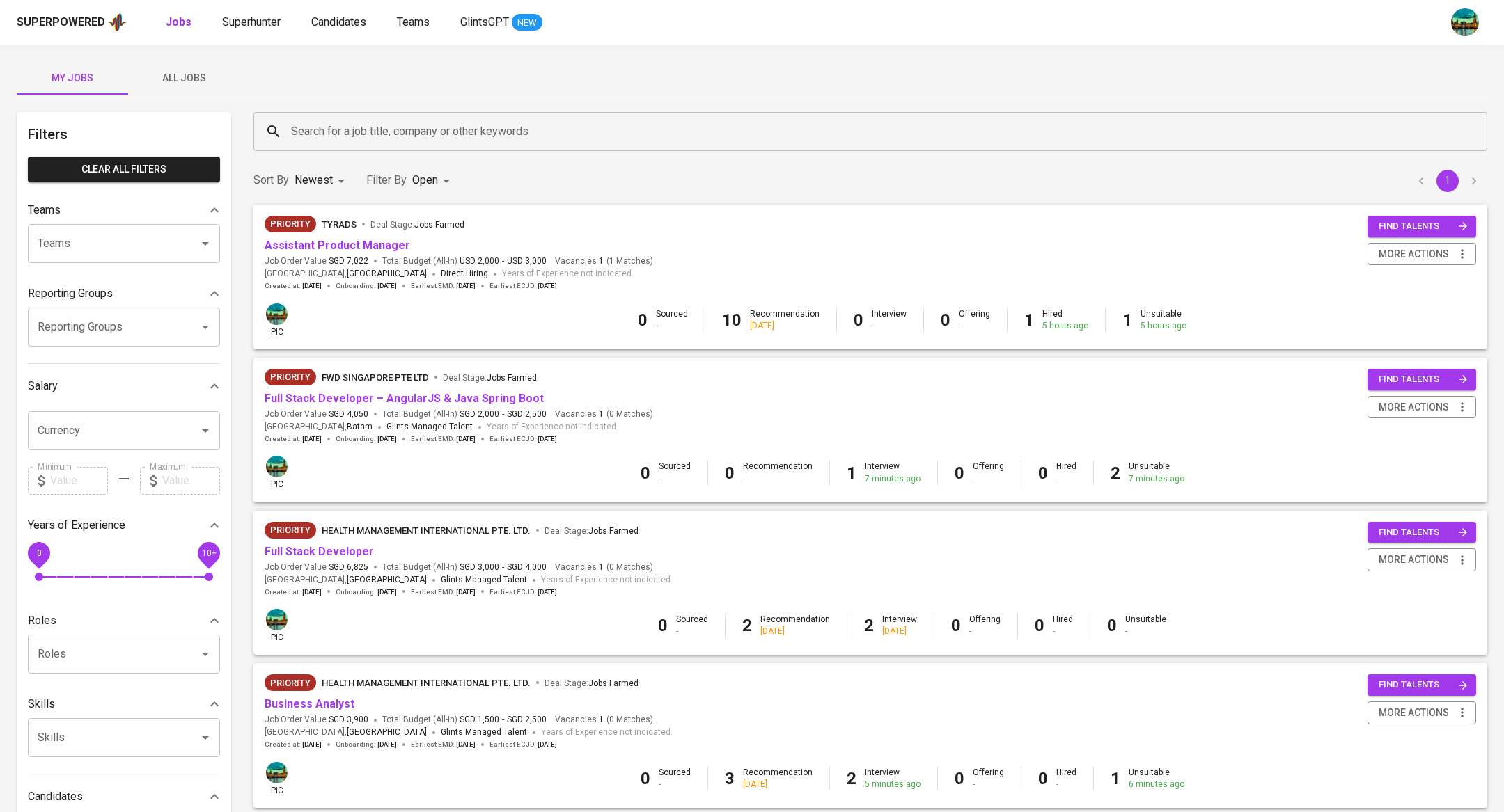
scroll to position [703, 0]
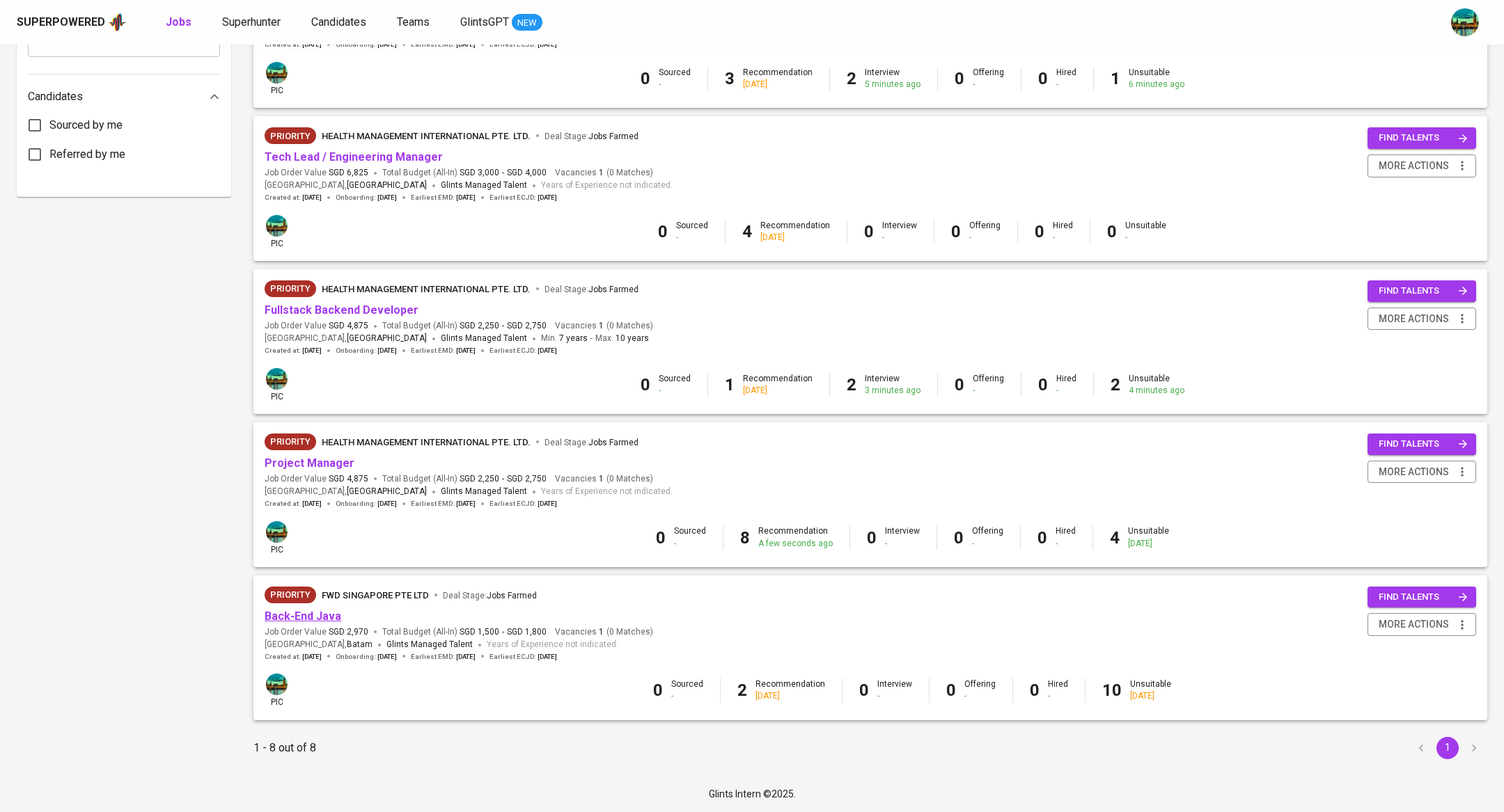
click at [332, 613] on link "Back-End Java" at bounding box center [302, 616] width 76 height 13
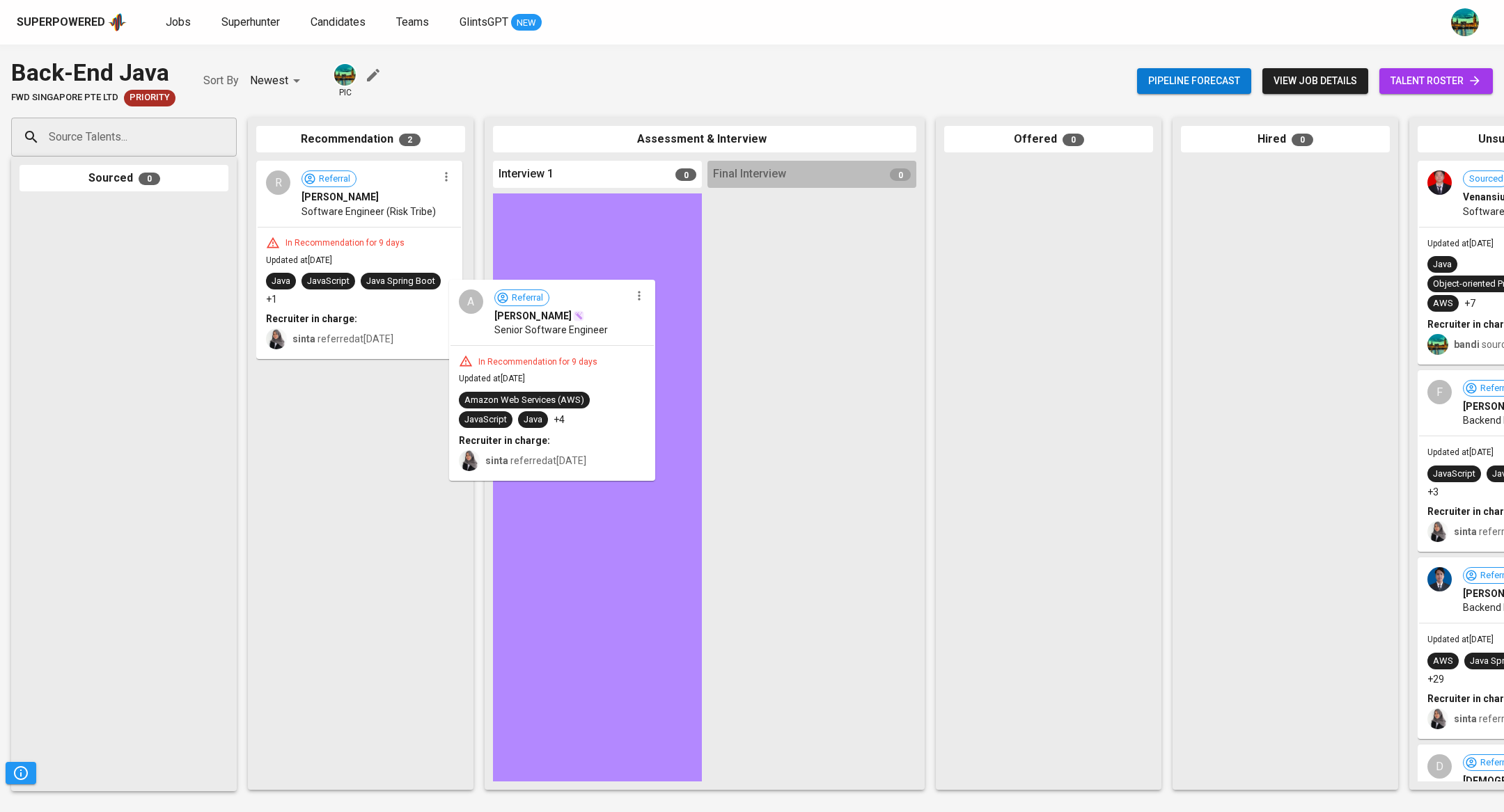
drag, startPoint x: 420, startPoint y: 424, endPoint x: 646, endPoint y: 287, distance: 264.3
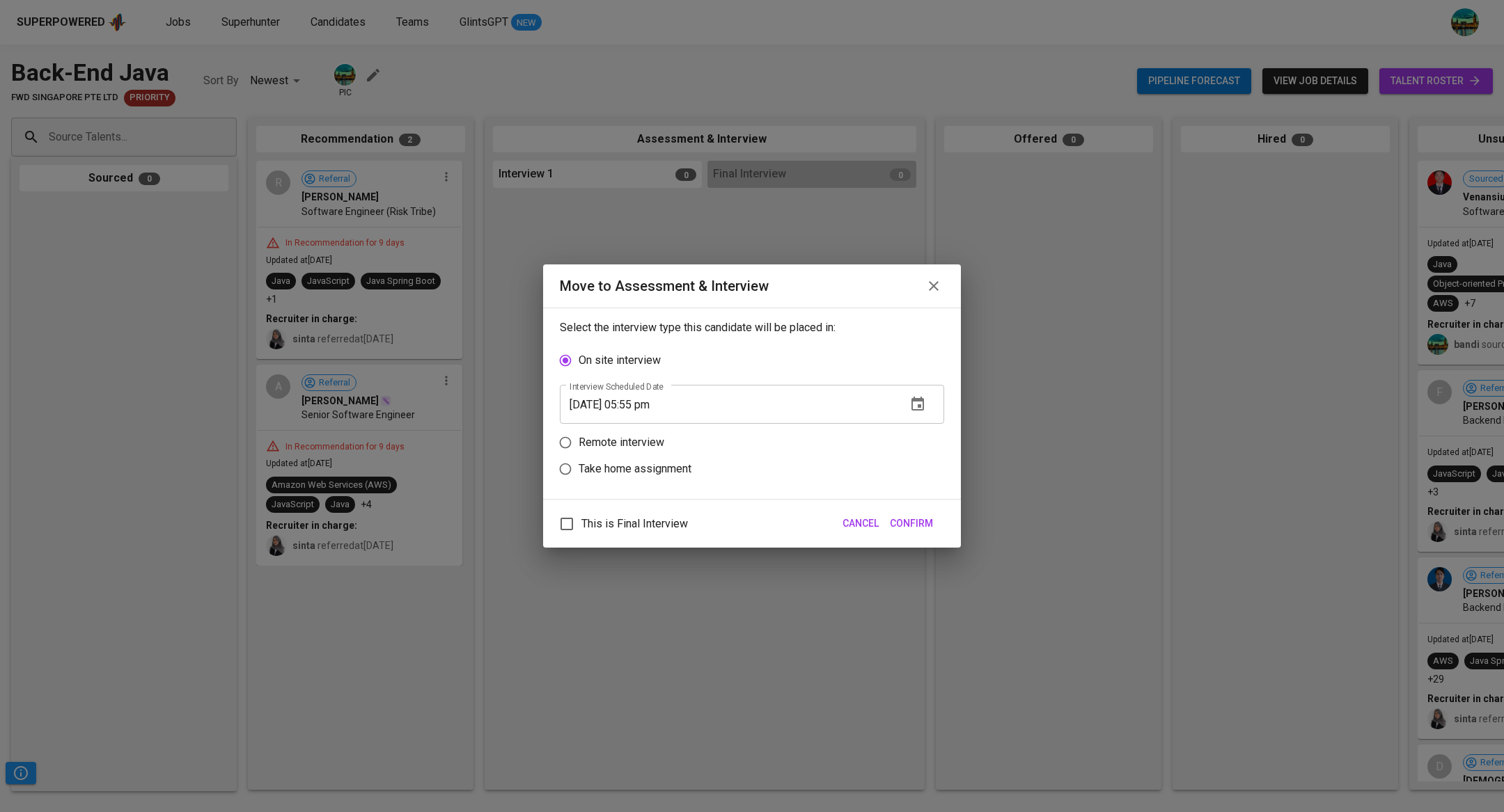
click at [628, 436] on p "Remote interview" at bounding box center [621, 443] width 86 height 17
click at [579, 436] on input "Remote interview" at bounding box center [565, 443] width 26 height 26
radio input "true"
click at [923, 524] on span "Confirm" at bounding box center [911, 524] width 43 height 17
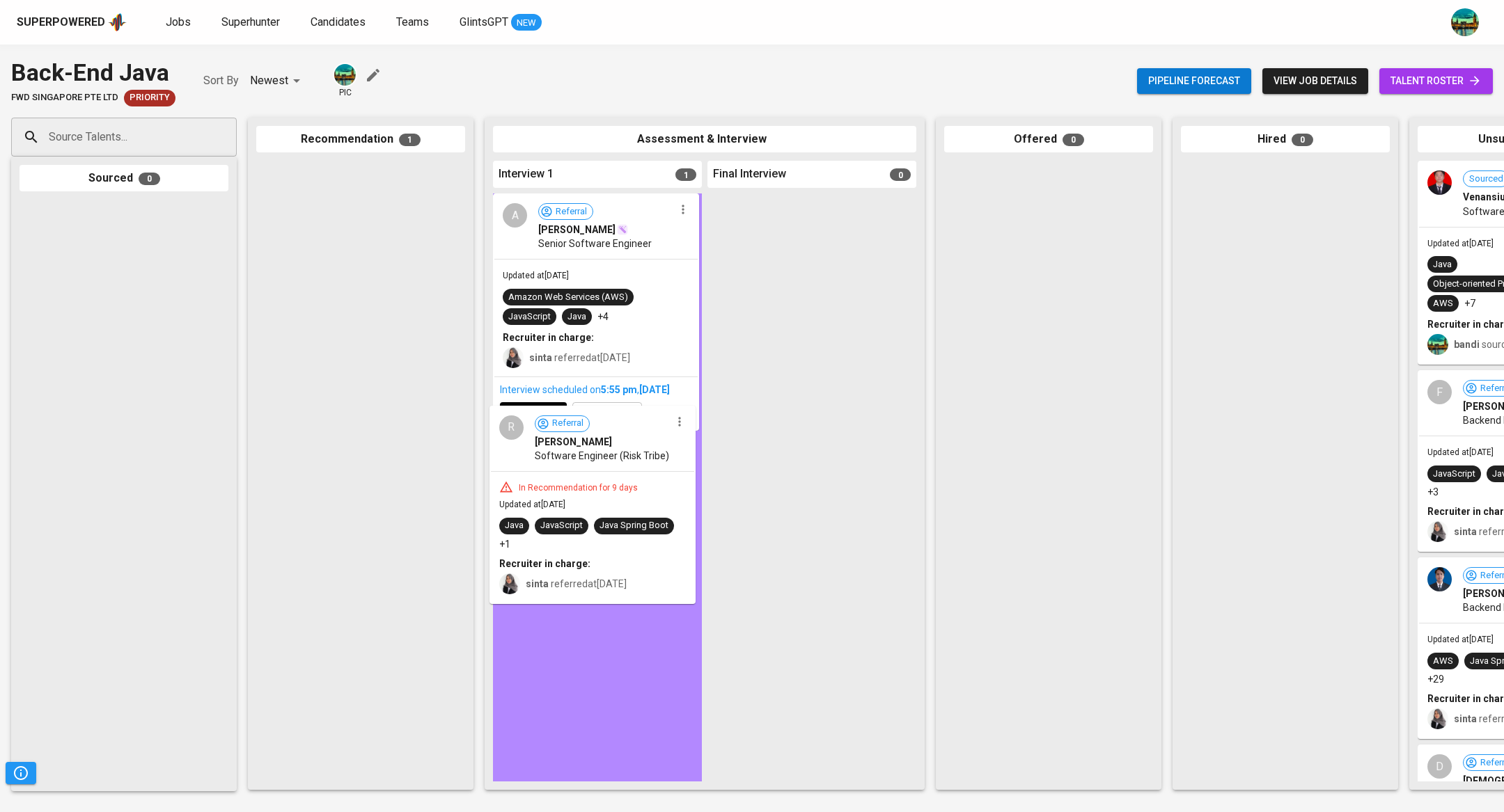
drag, startPoint x: 425, startPoint y: 250, endPoint x: 671, endPoint y: 495, distance: 347.2
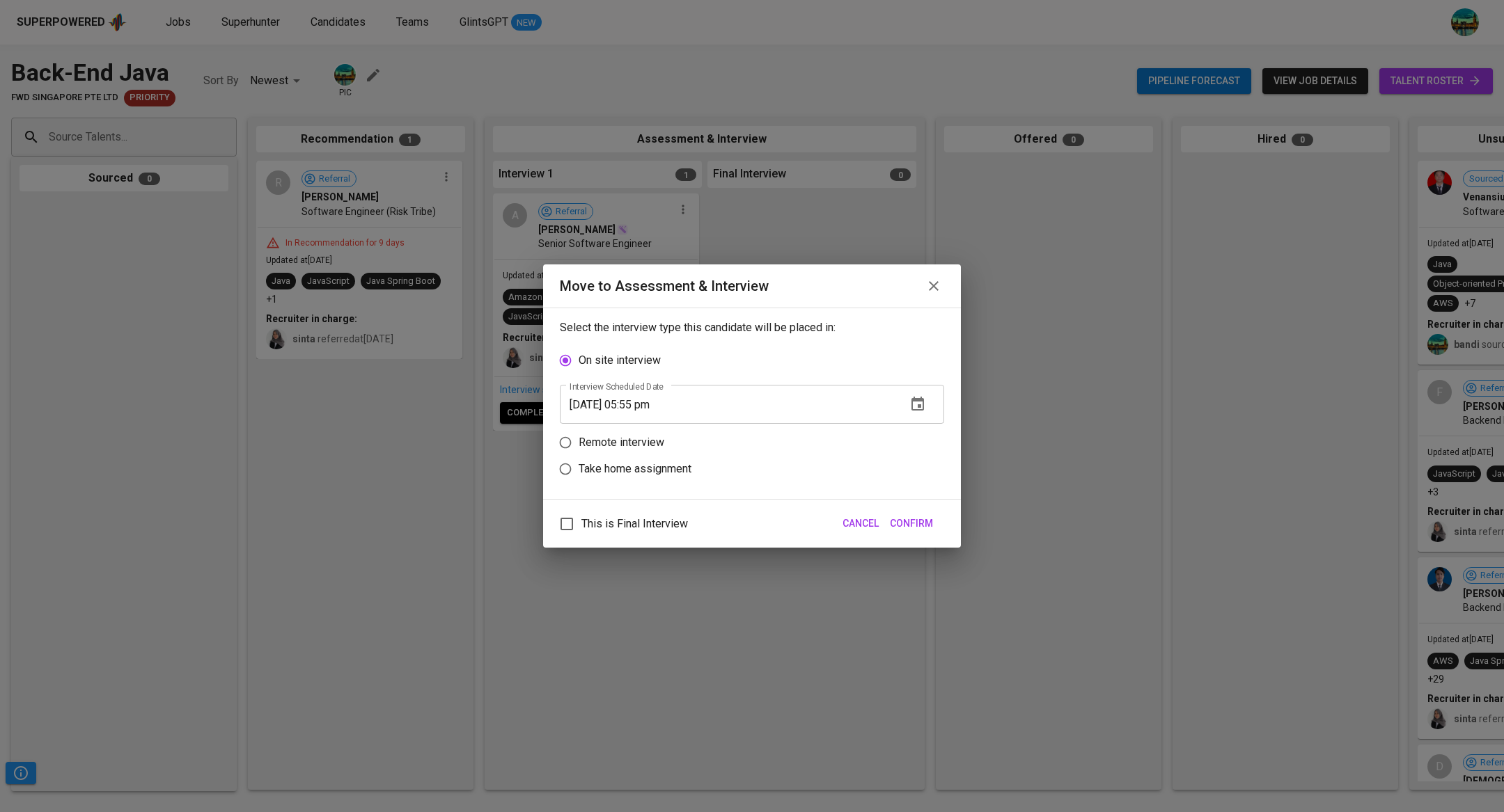
click at [651, 448] on p "Remote interview" at bounding box center [621, 443] width 86 height 17
click at [579, 448] on input "Remote interview" at bounding box center [565, 443] width 26 height 26
radio input "true"
click at [929, 434] on button "button" at bounding box center [917, 430] width 33 height 33
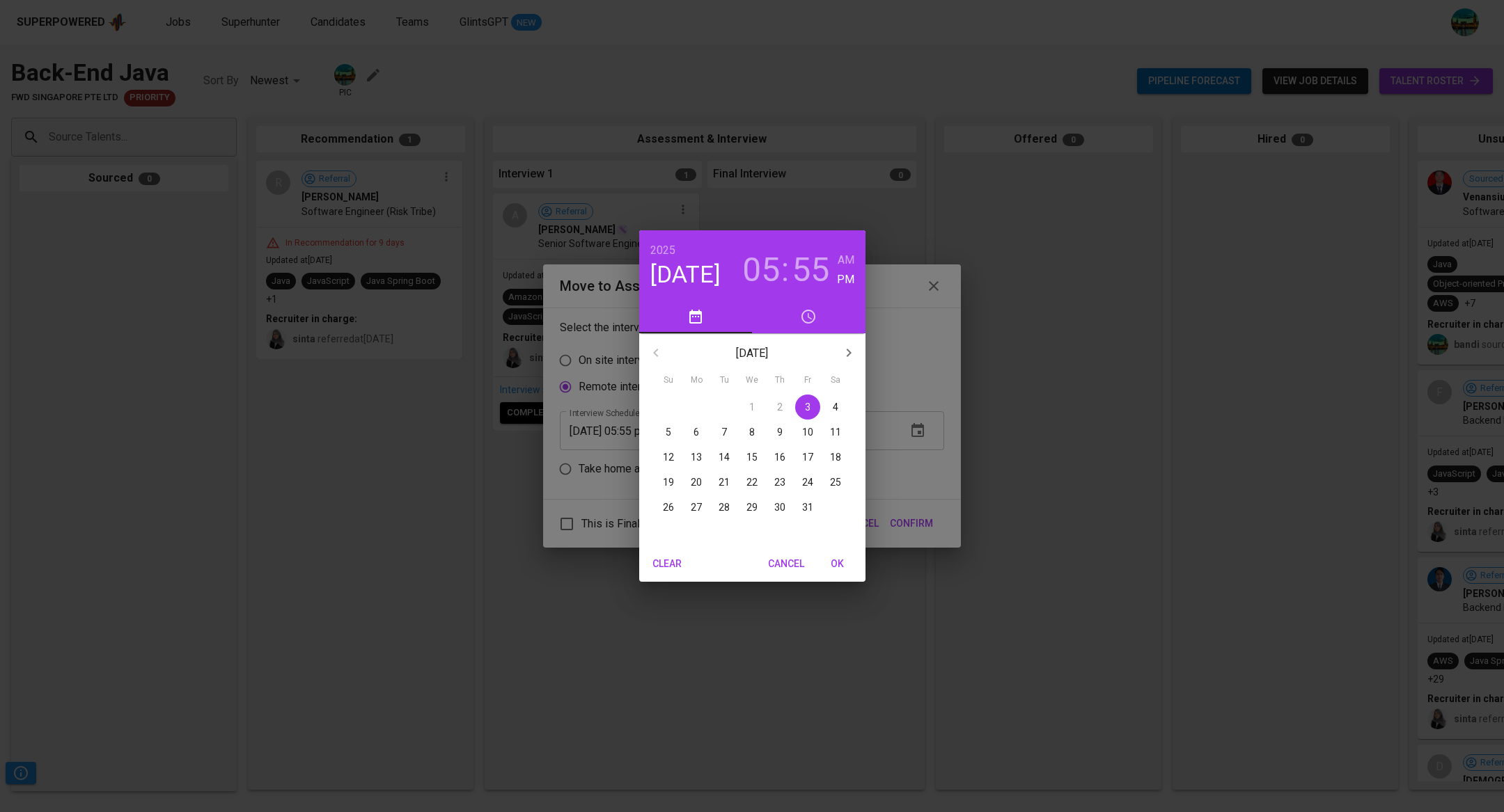
click at [700, 433] on span "6" at bounding box center [696, 431] width 25 height 14
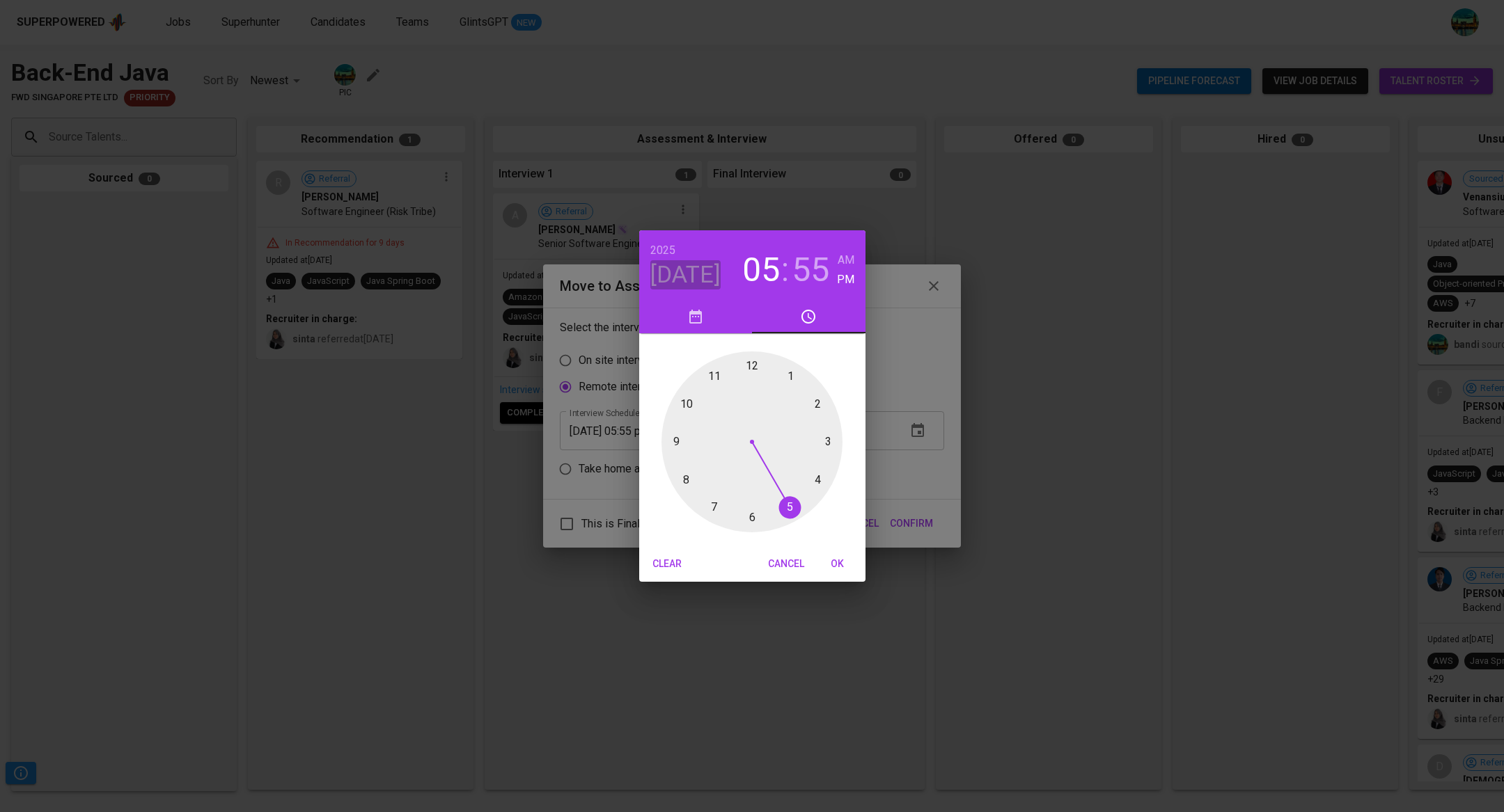
click at [691, 273] on h4 "[DATE]" at bounding box center [685, 274] width 71 height 29
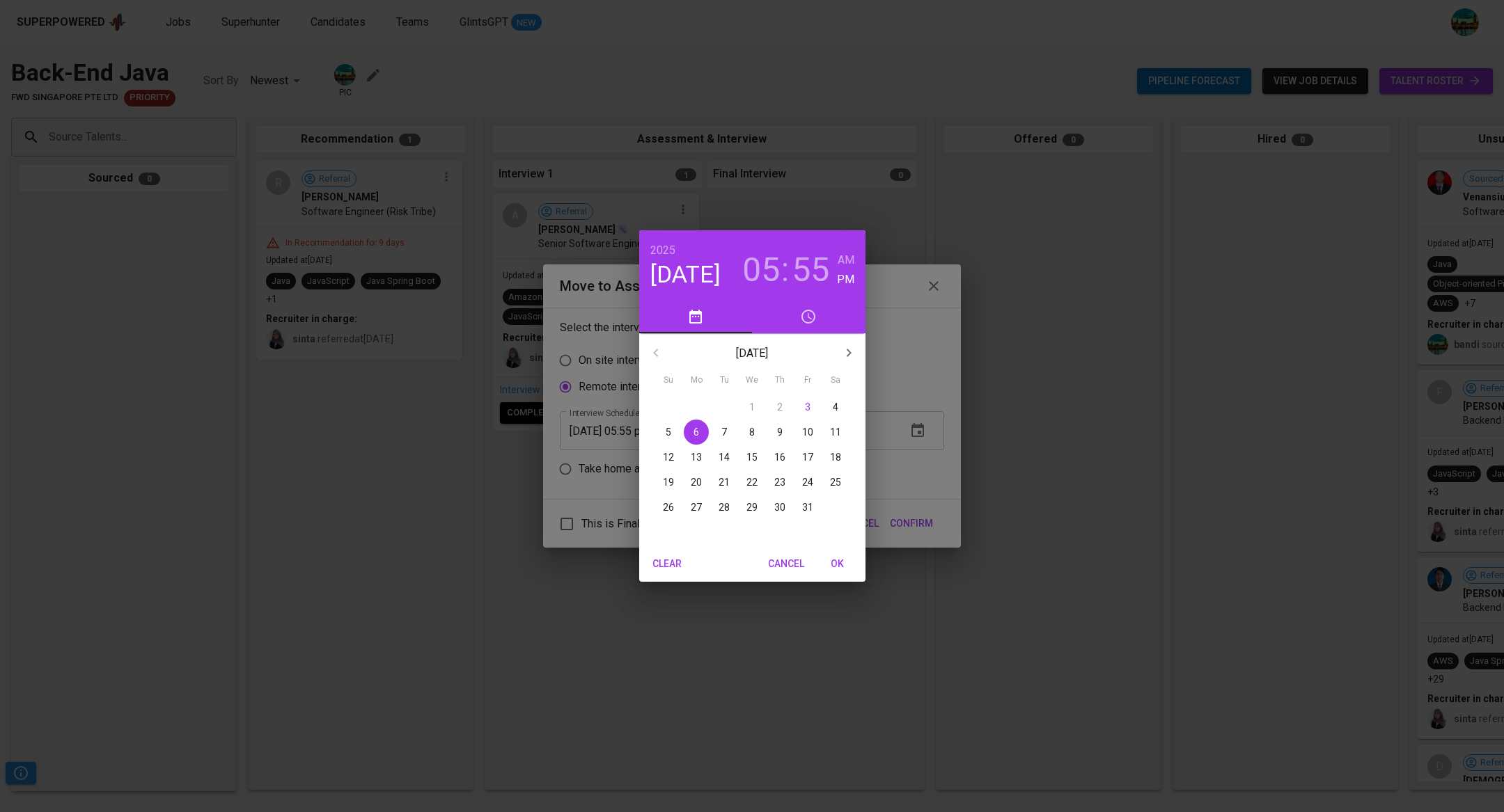
click at [716, 434] on span "7" at bounding box center [724, 431] width 25 height 14
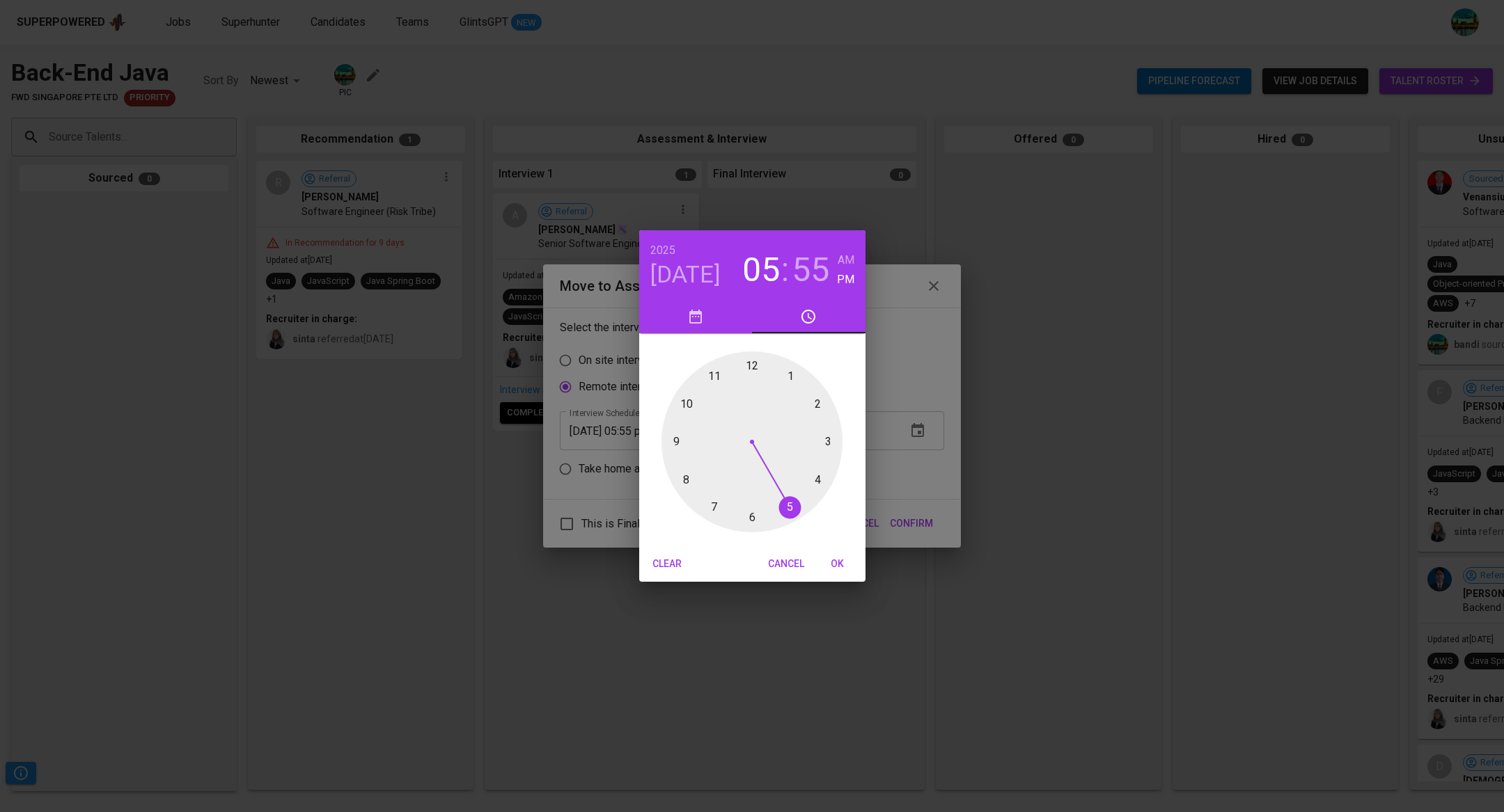
click at [833, 565] on span "OK" at bounding box center [837, 564] width 33 height 17
type input "10/07/2025 05:55 pm"
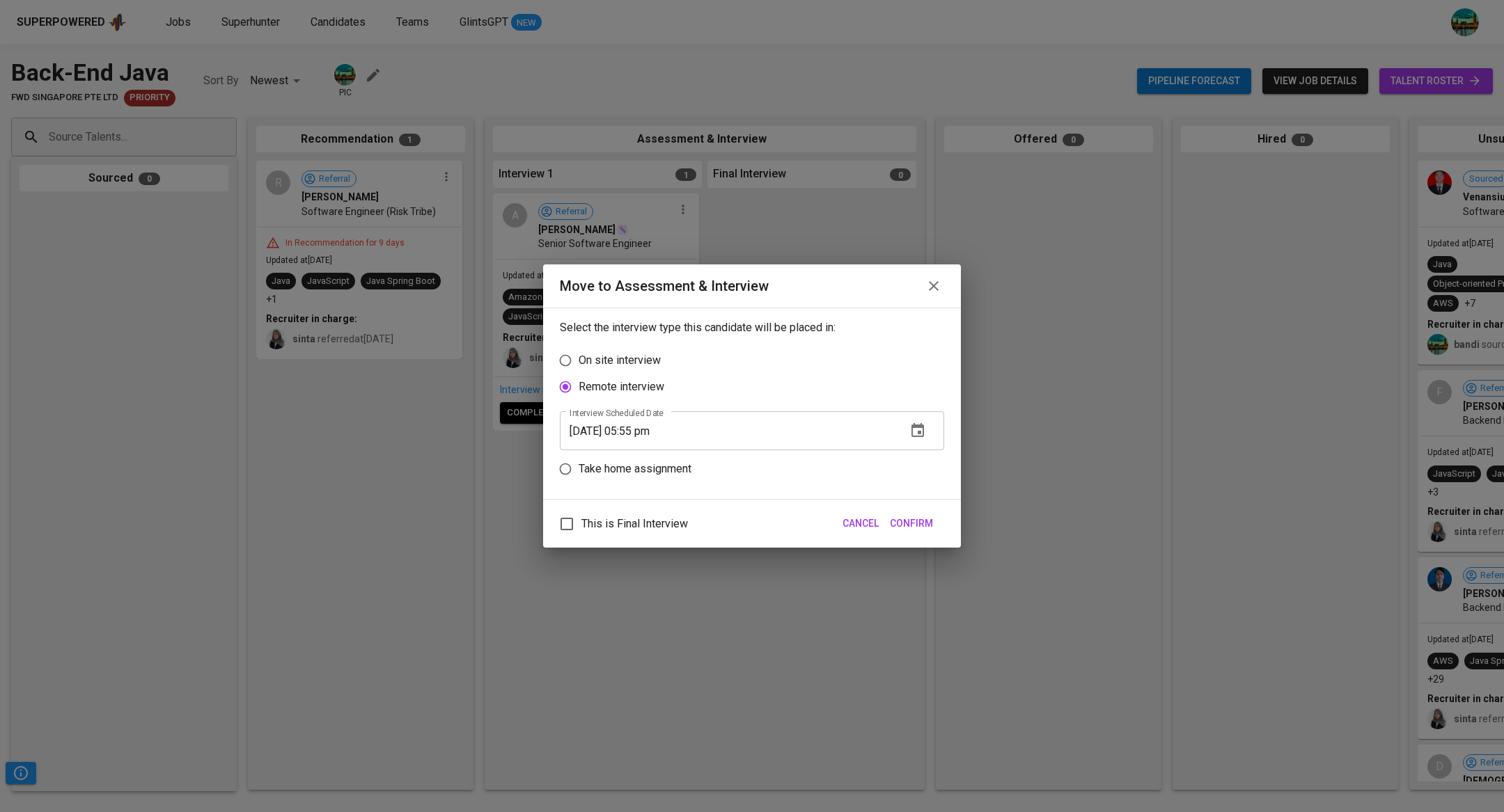
click at [932, 519] on span "Confirm" at bounding box center [911, 524] width 43 height 17
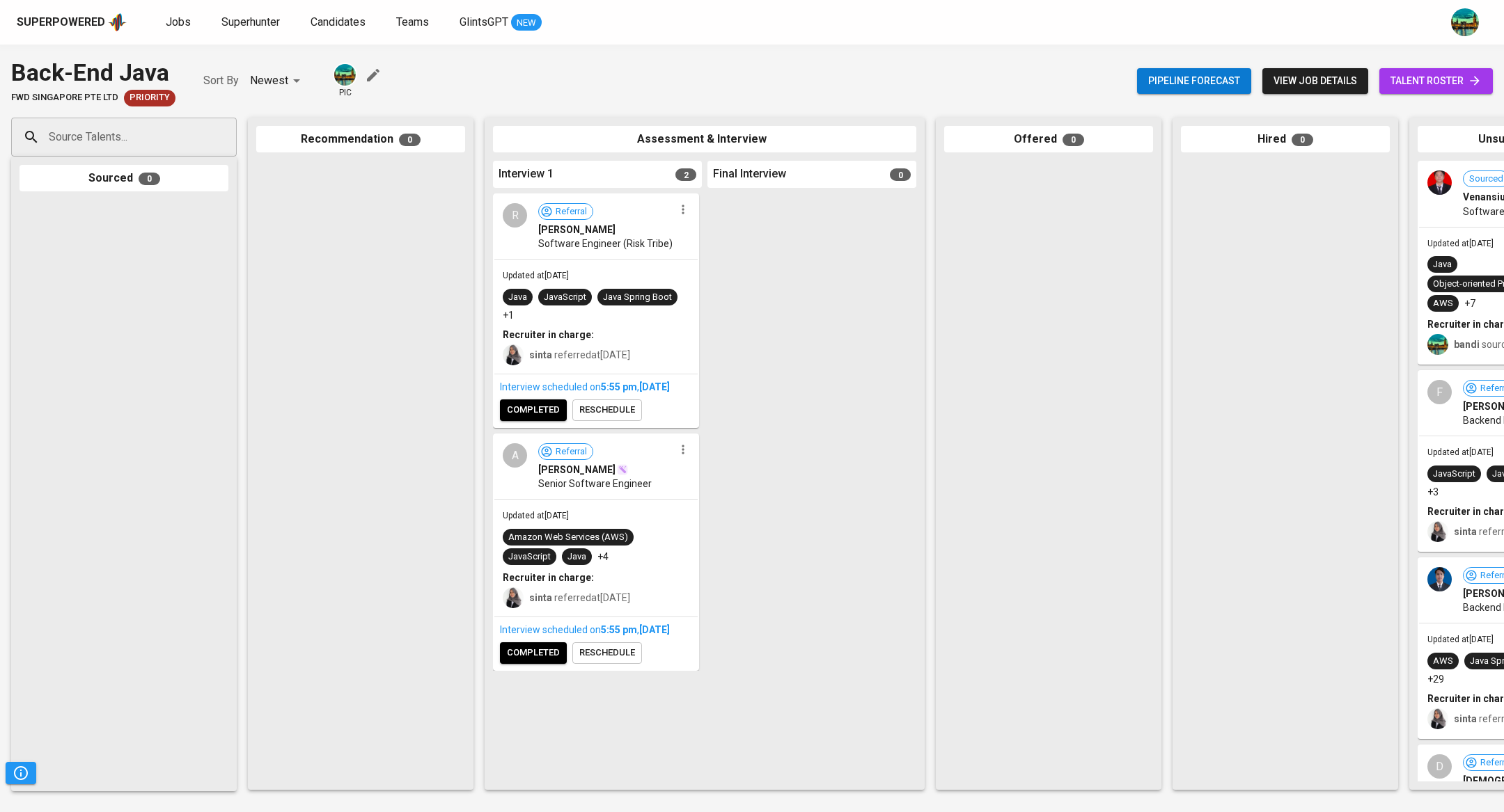
click at [130, 139] on input "Source Talents..." at bounding box center [118, 138] width 146 height 26
click at [142, 301] on div at bounding box center [124, 491] width 209 height 583
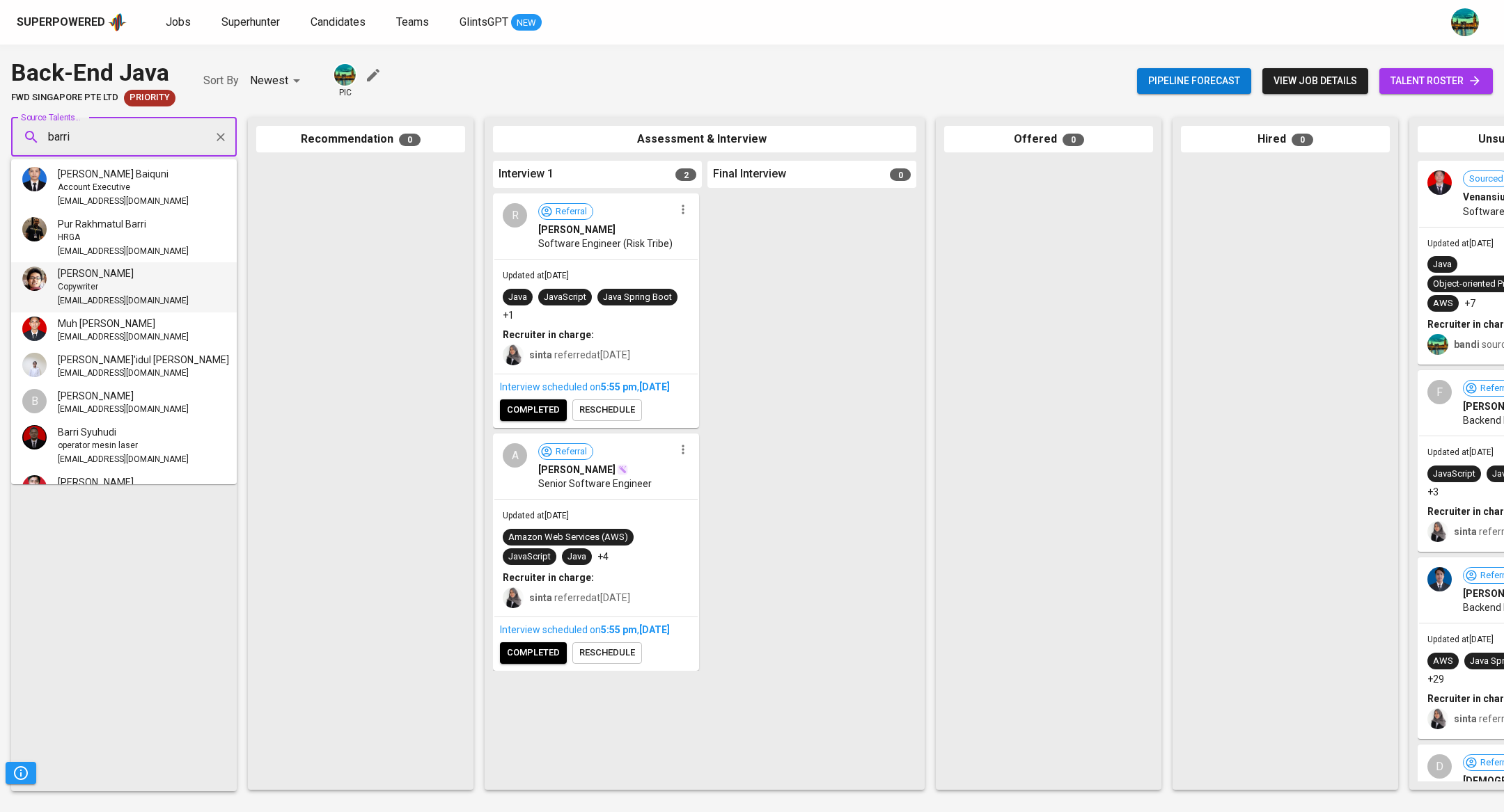
scroll to position [92, 0]
type input "barri"
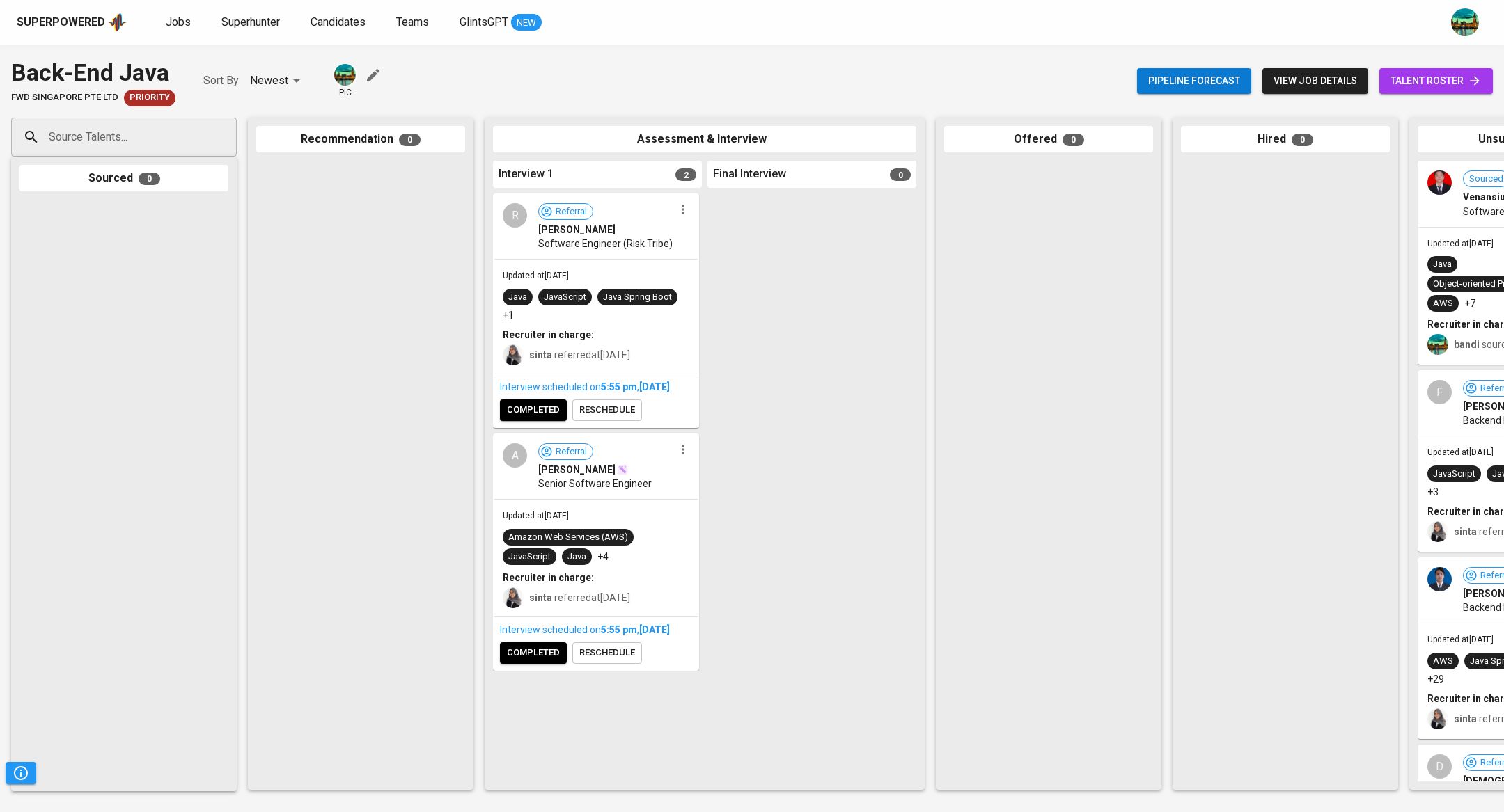
click at [166, 116] on div "Source Talents... Source Talents... Sourced 0 Recommendation 0 Assessment & Int…" at bounding box center [828, 453] width 1658 height 694
click at [157, 138] on input "Source Talents..." at bounding box center [118, 138] width 146 height 26
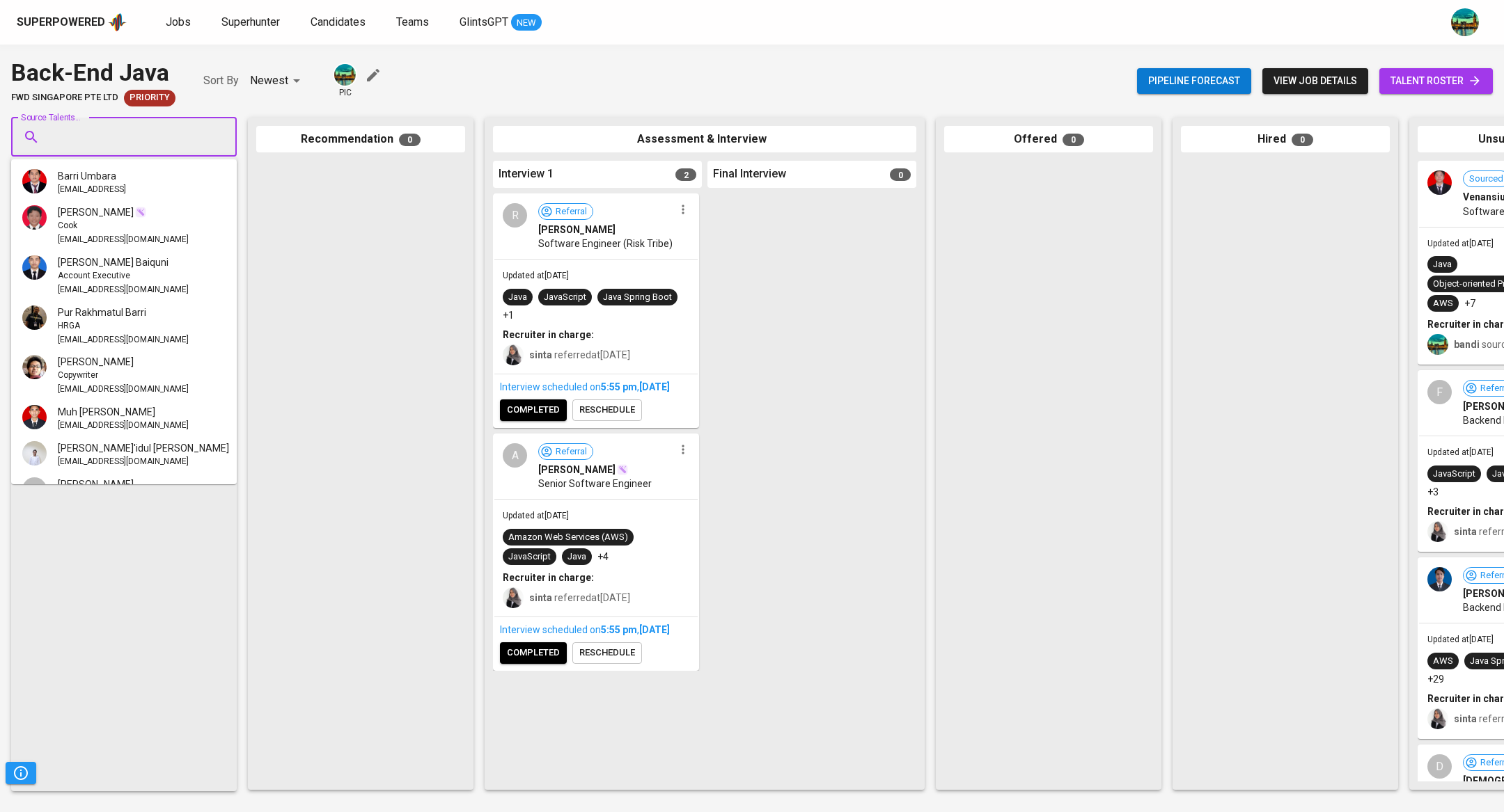
paste input "[EMAIL_ADDRESS][DOMAIN_NAME]"
type input "[EMAIL_ADDRESS][DOMAIN_NAME]"
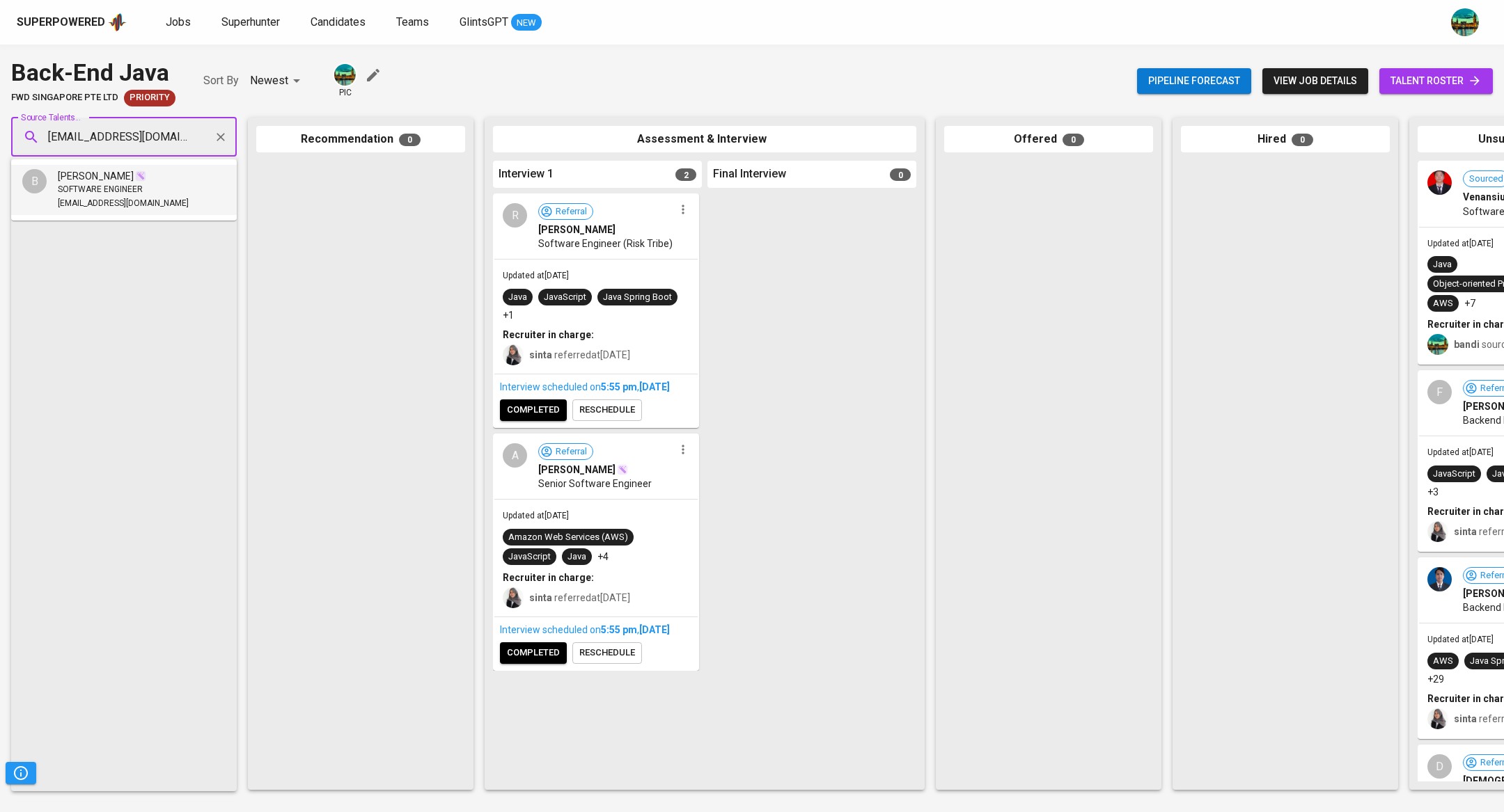
click at [140, 186] on span "SOFTWARE ENGINEER" at bounding box center [100, 189] width 85 height 14
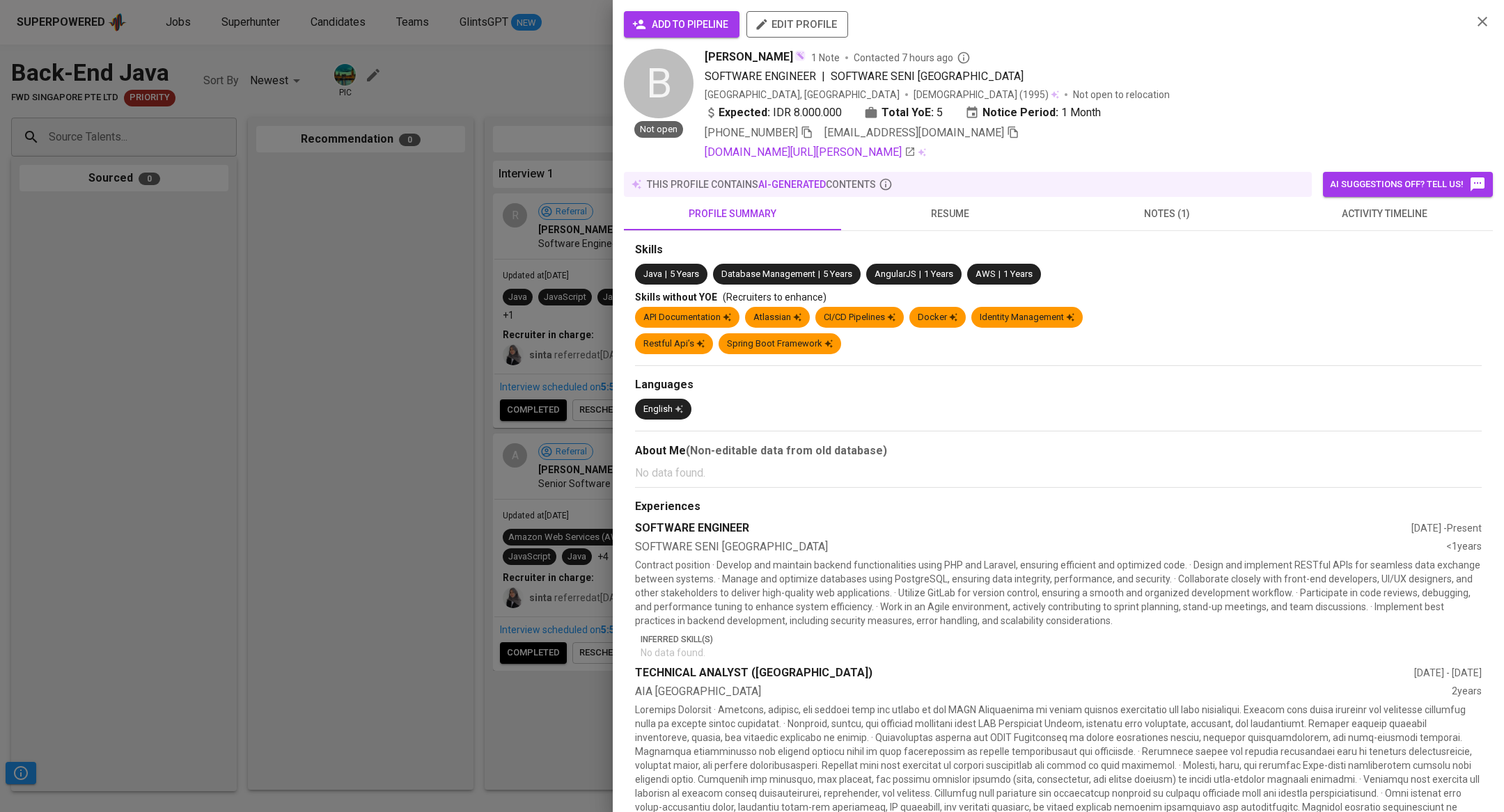
click at [695, 32] on span "add to pipeline" at bounding box center [681, 24] width 93 height 17
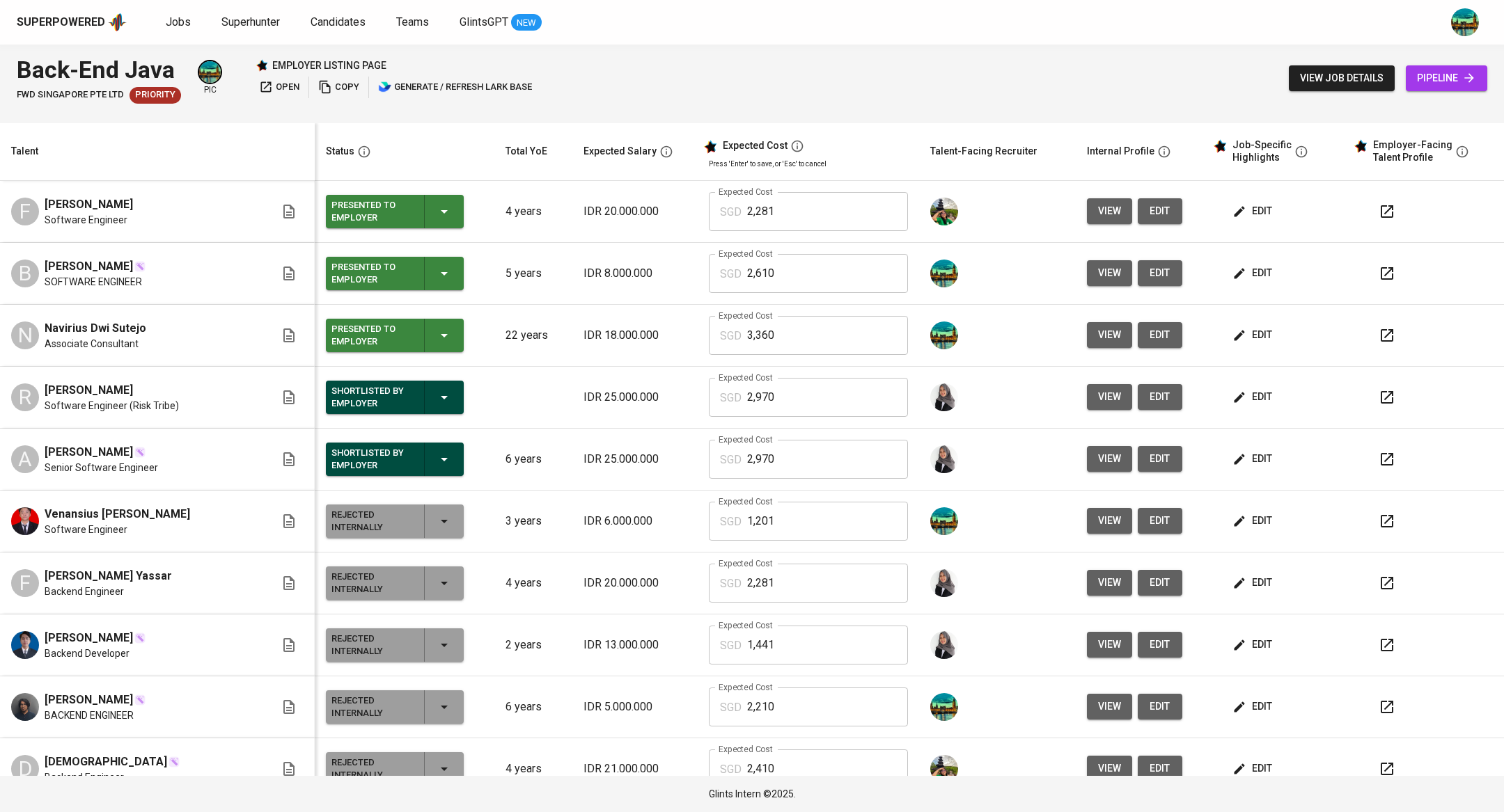
click at [1098, 268] on span "view" at bounding box center [1109, 273] width 23 height 17
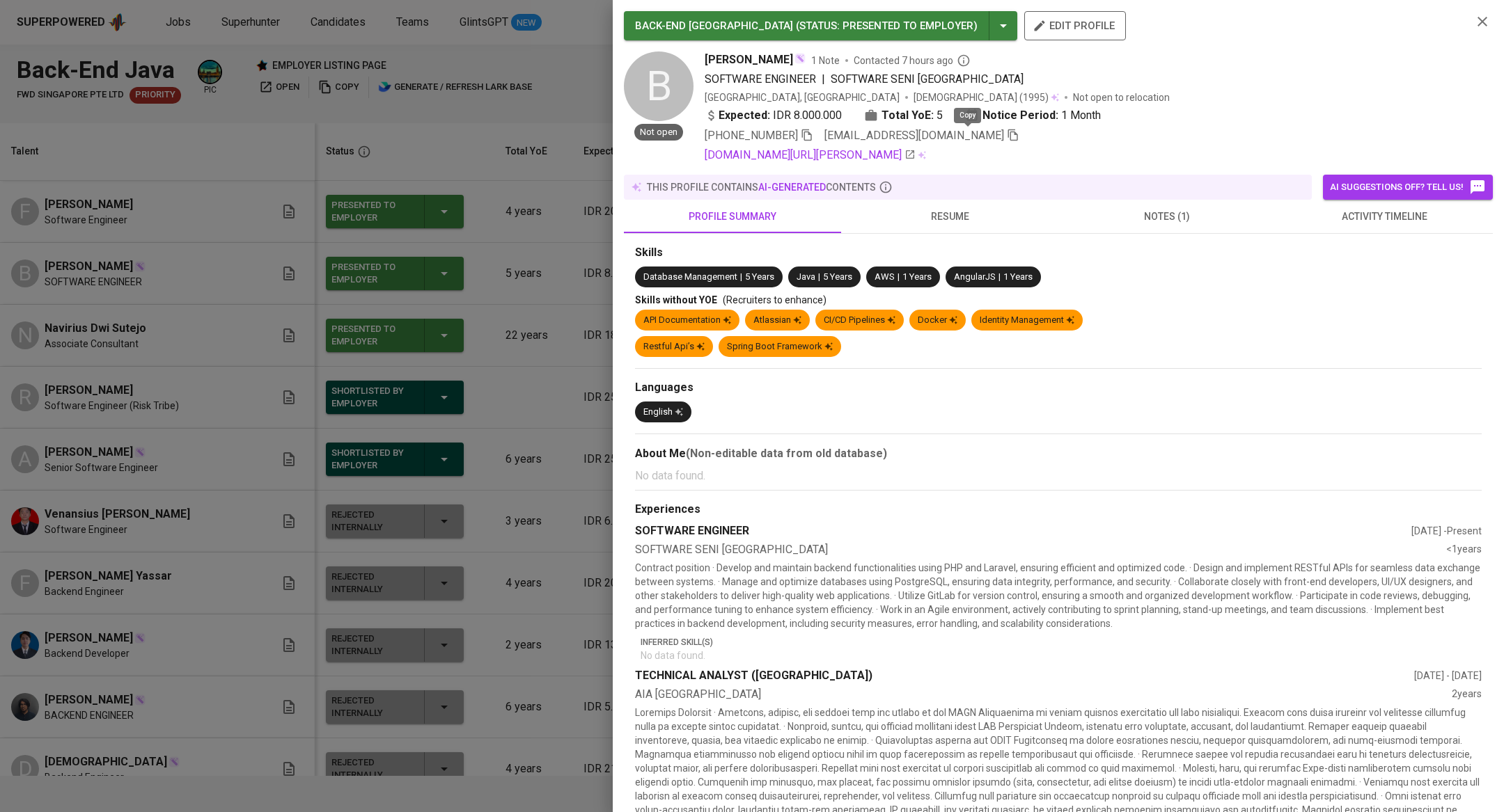
click at [1007, 139] on icon "button" at bounding box center [1013, 135] width 12 height 12
click at [505, 260] on div at bounding box center [752, 406] width 1504 height 812
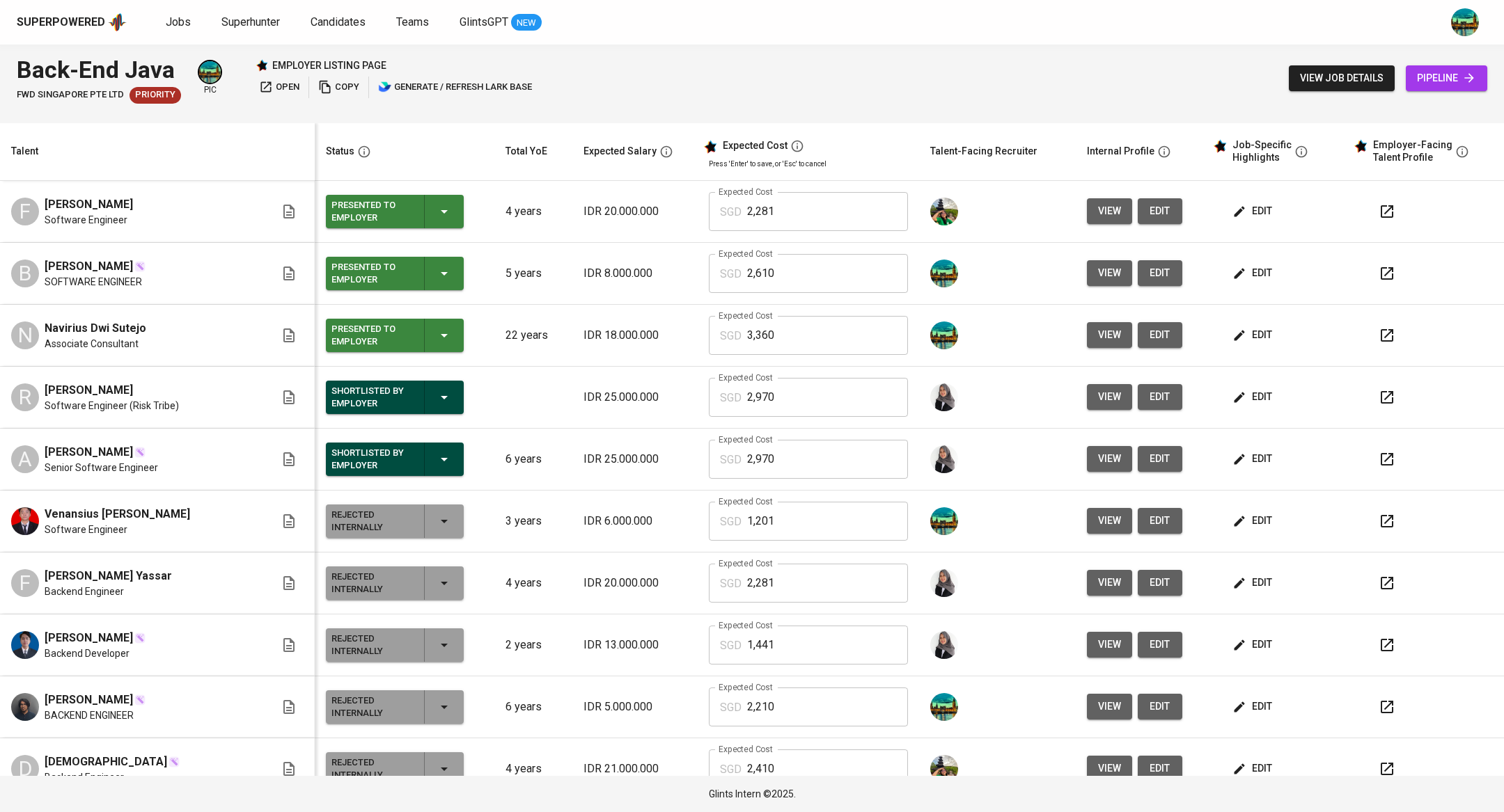
click at [1098, 334] on span "view" at bounding box center [1109, 335] width 23 height 17
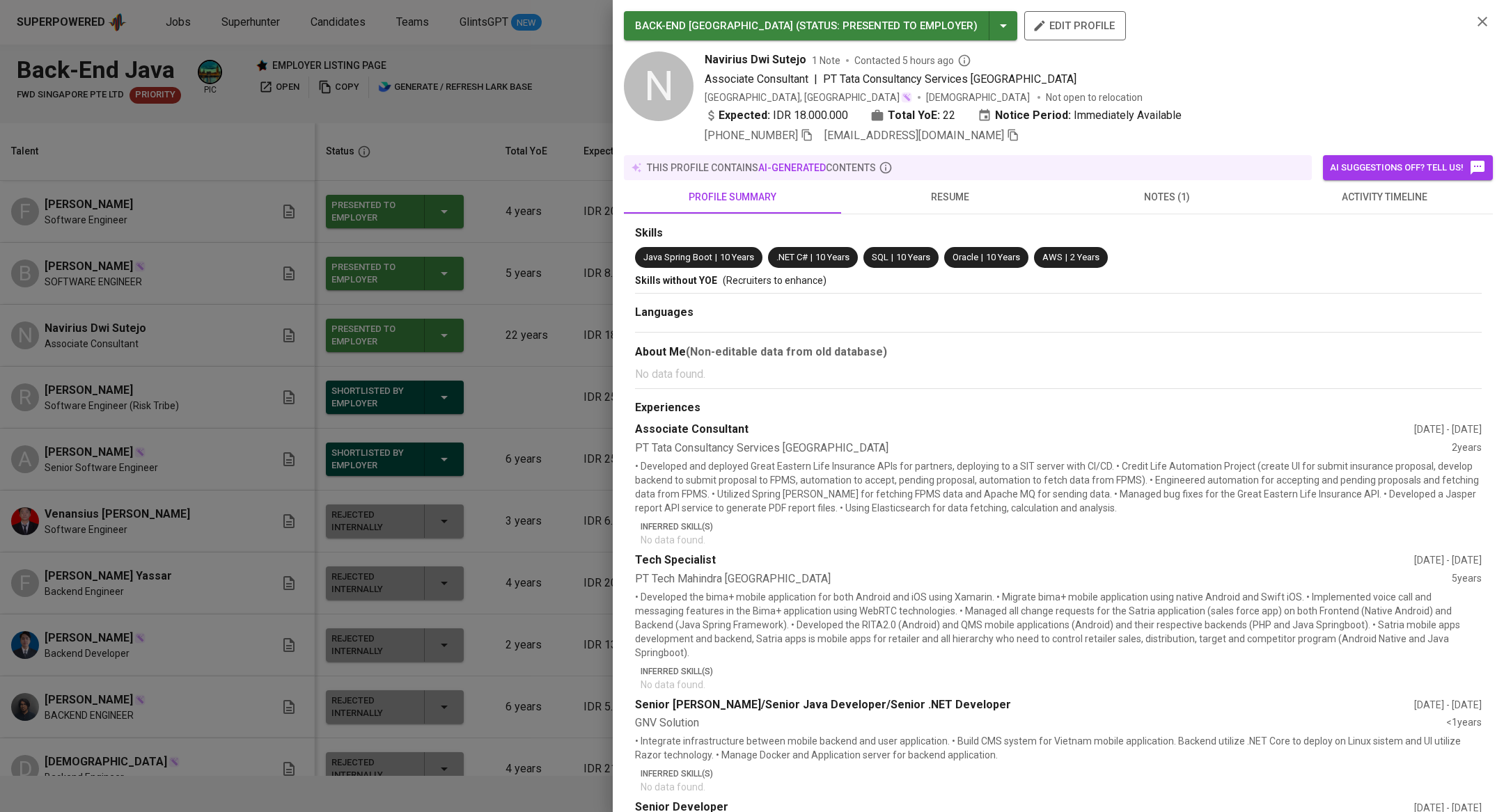
click at [1007, 135] on icon "button" at bounding box center [1013, 135] width 12 height 12
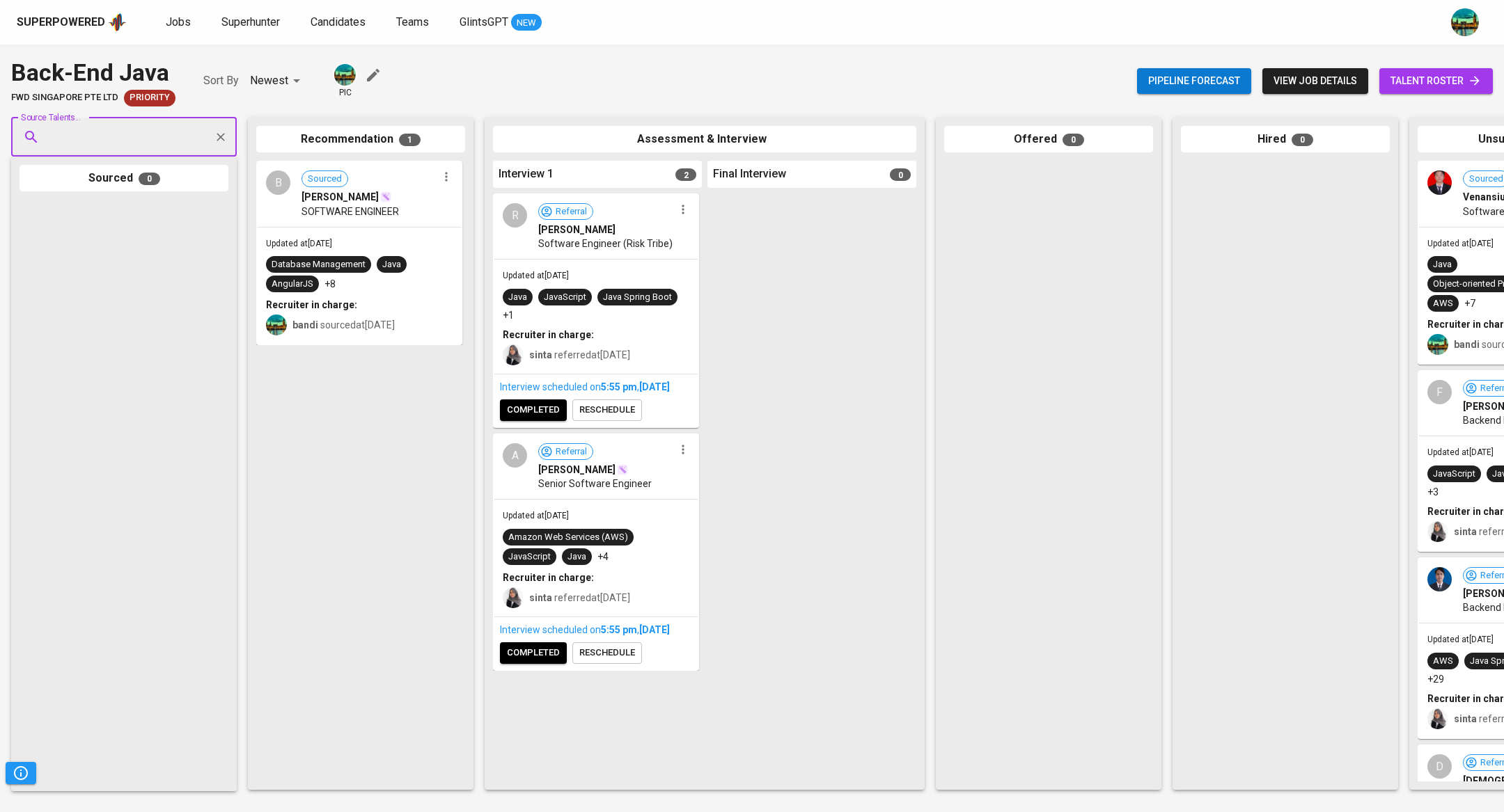
paste input "[EMAIL_ADDRESS][DOMAIN_NAME]"
type input "[EMAIL_ADDRESS][DOMAIN_NAME]"
click at [137, 183] on span "Associate Consultant" at bounding box center [99, 189] width 84 height 14
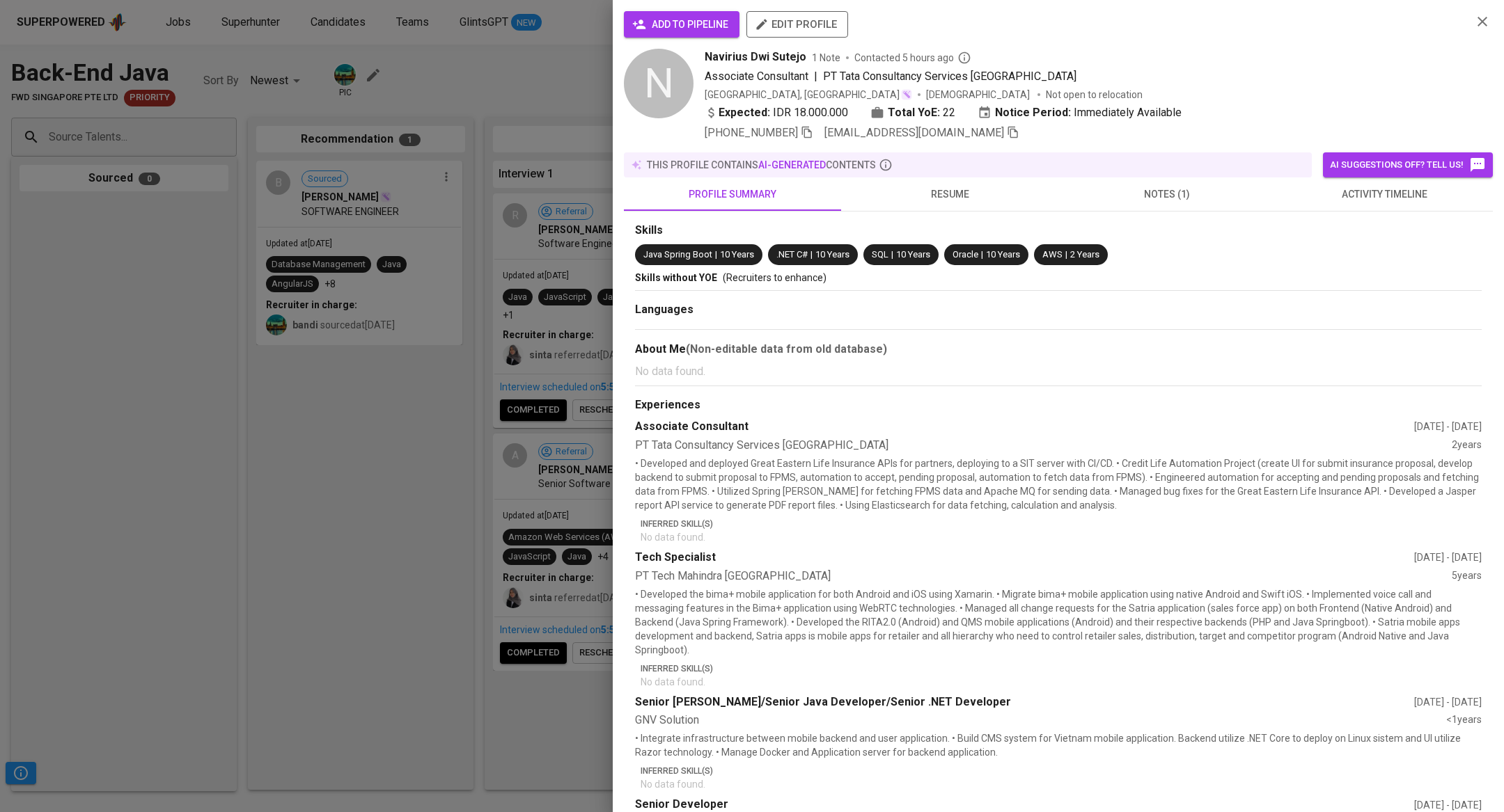
click at [654, 20] on span "add to pipeline" at bounding box center [681, 24] width 93 height 17
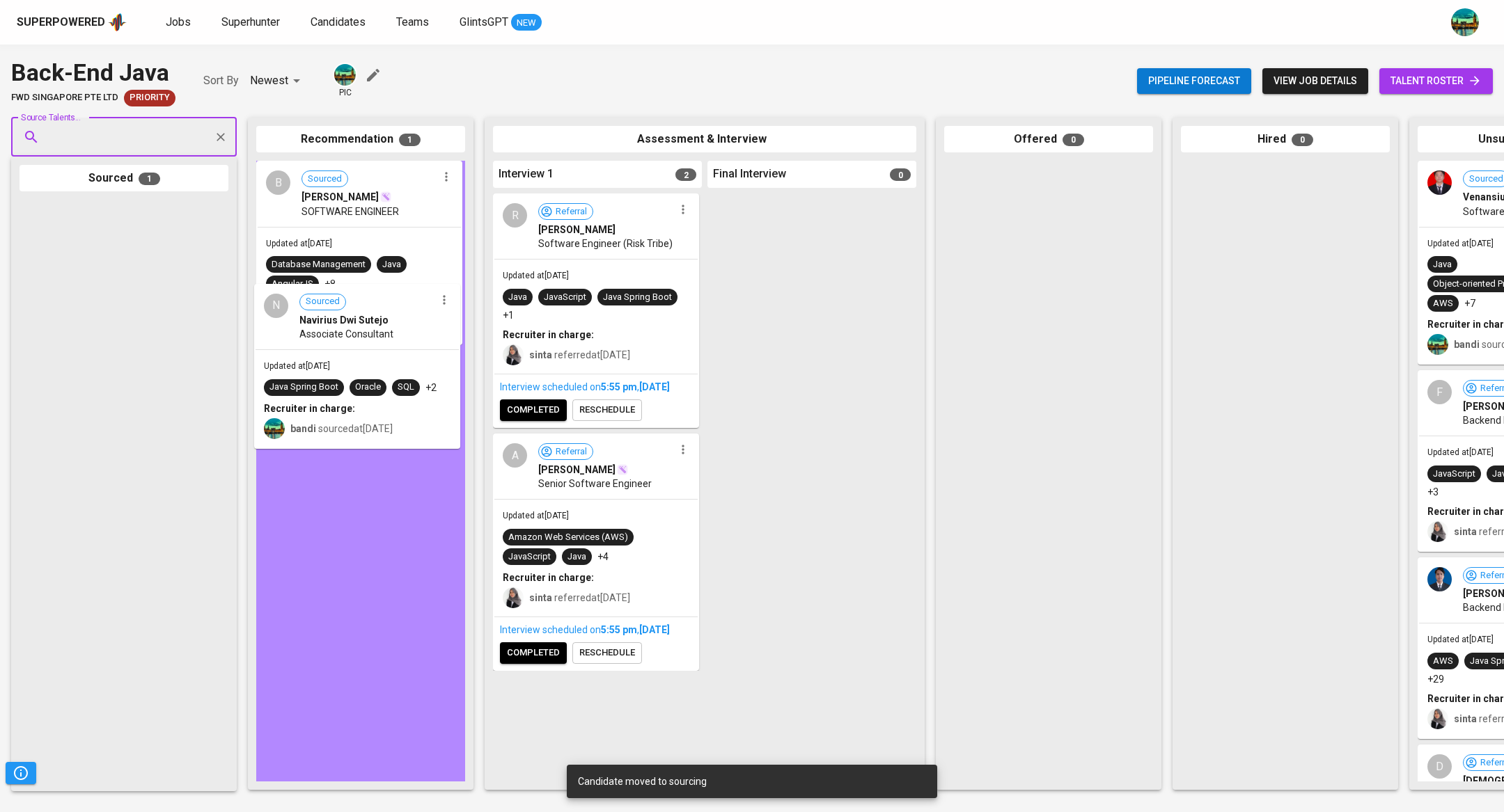
drag, startPoint x: 167, startPoint y: 247, endPoint x: 389, endPoint y: 329, distance: 236.7
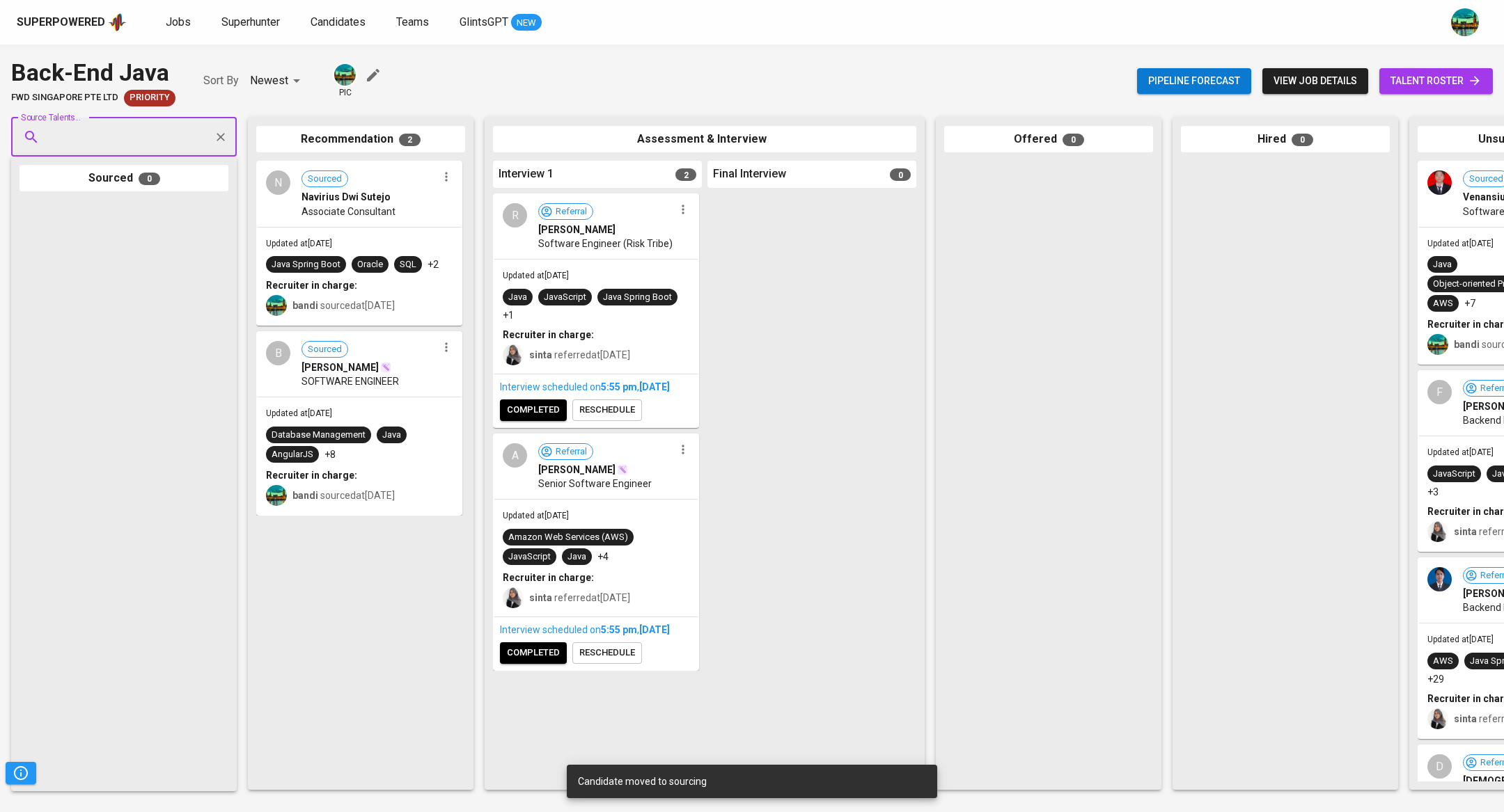
click at [385, 380] on span "SOFTWARE ENGINEER" at bounding box center [350, 382] width 97 height 14
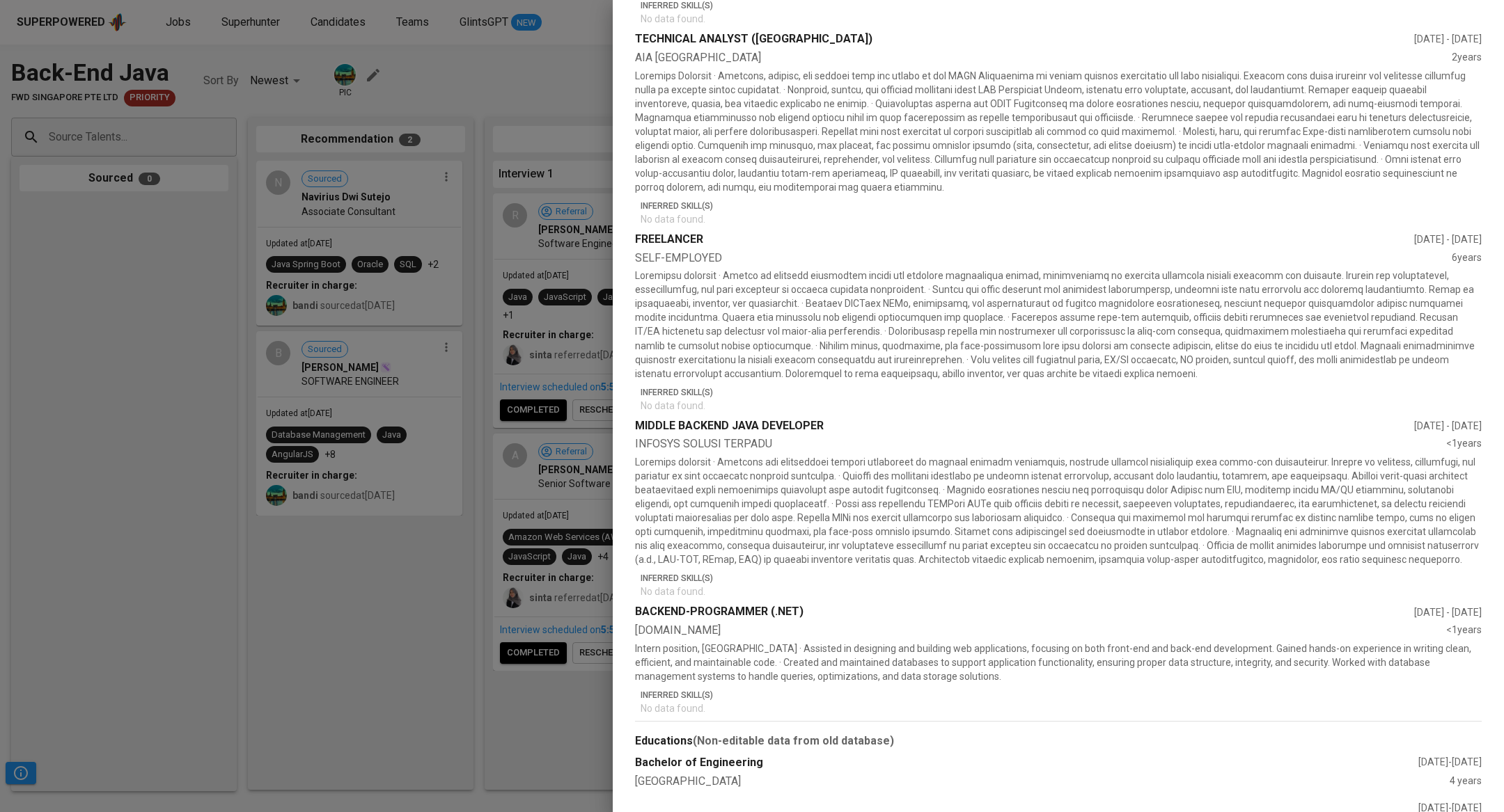
scroll to position [681, 0]
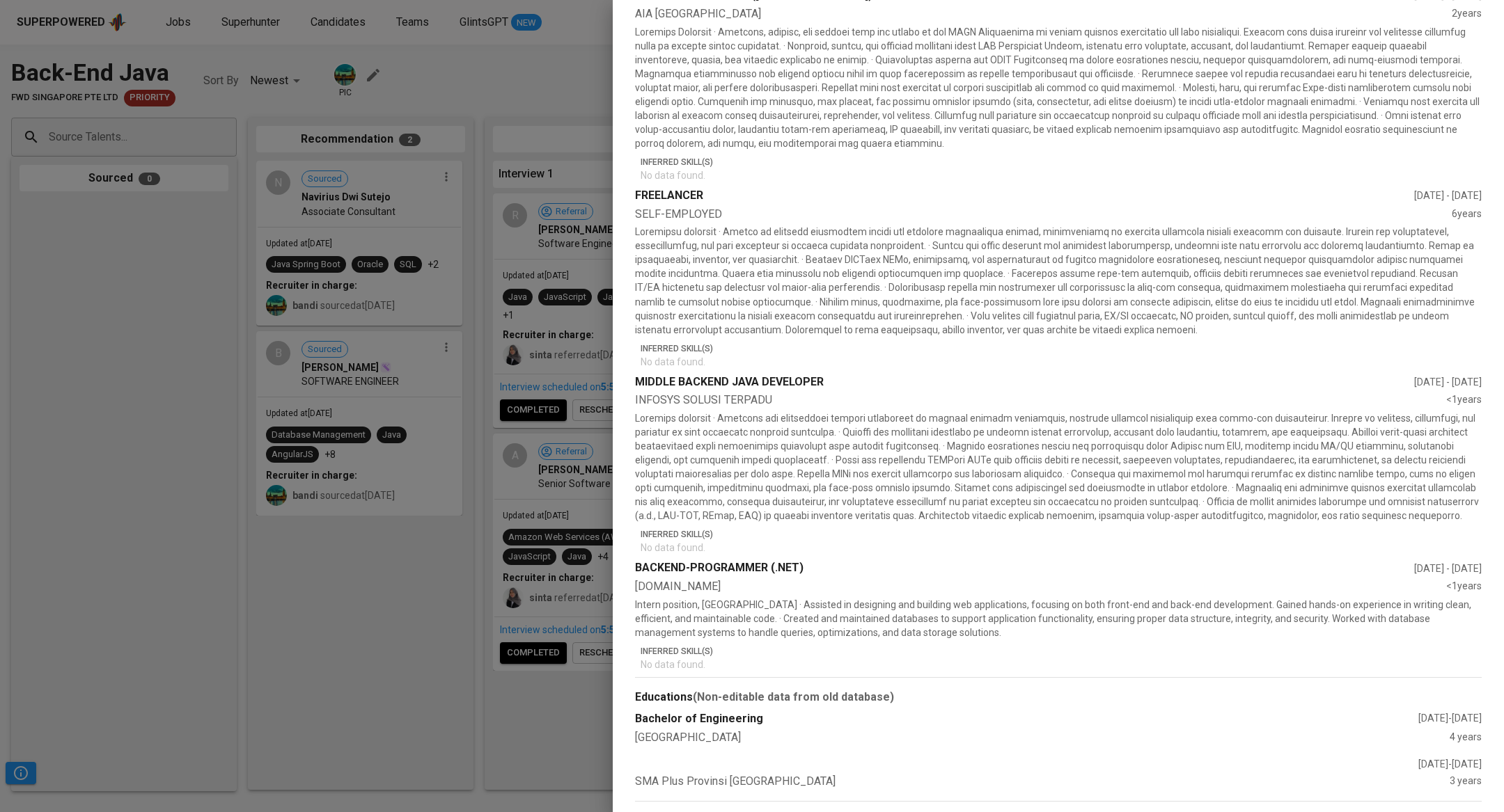
click at [0, 501] on div at bounding box center [752, 406] width 1504 height 812
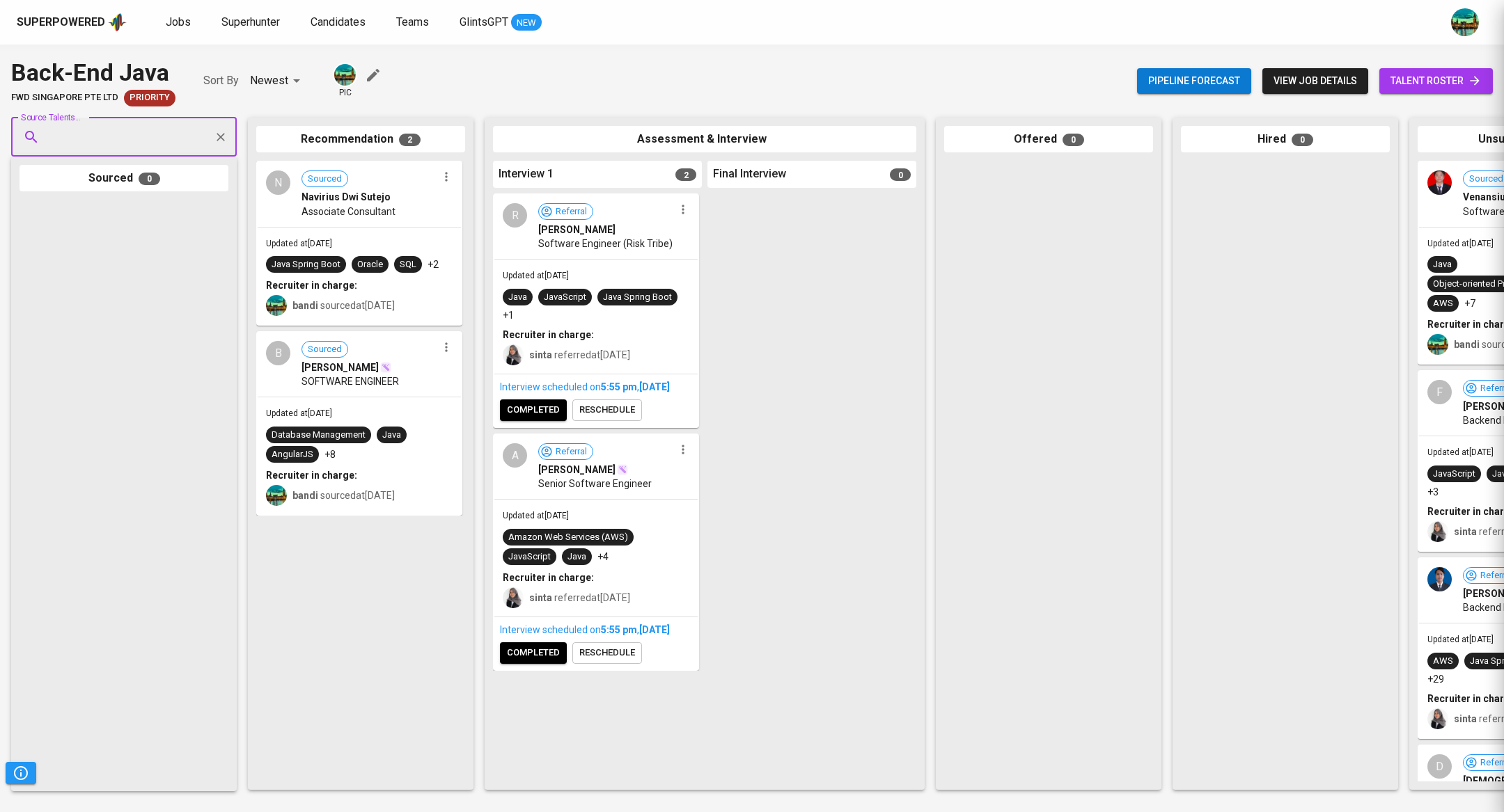
scroll to position [0, 0]
click at [179, 28] on link "Jobs" at bounding box center [180, 23] width 28 height 17
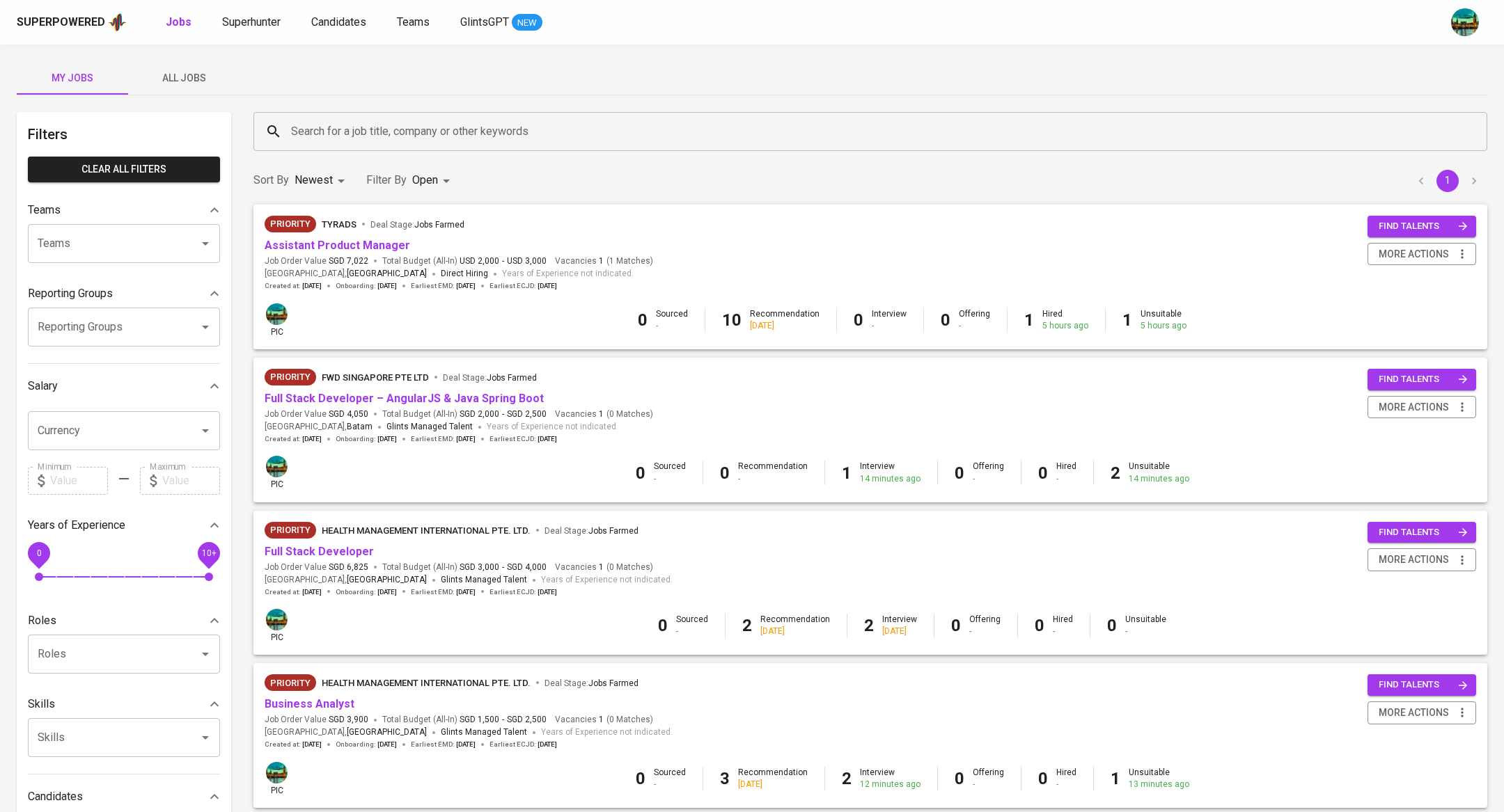
click at [775, 322] on div "[DATE]" at bounding box center [785, 326] width 70 height 12
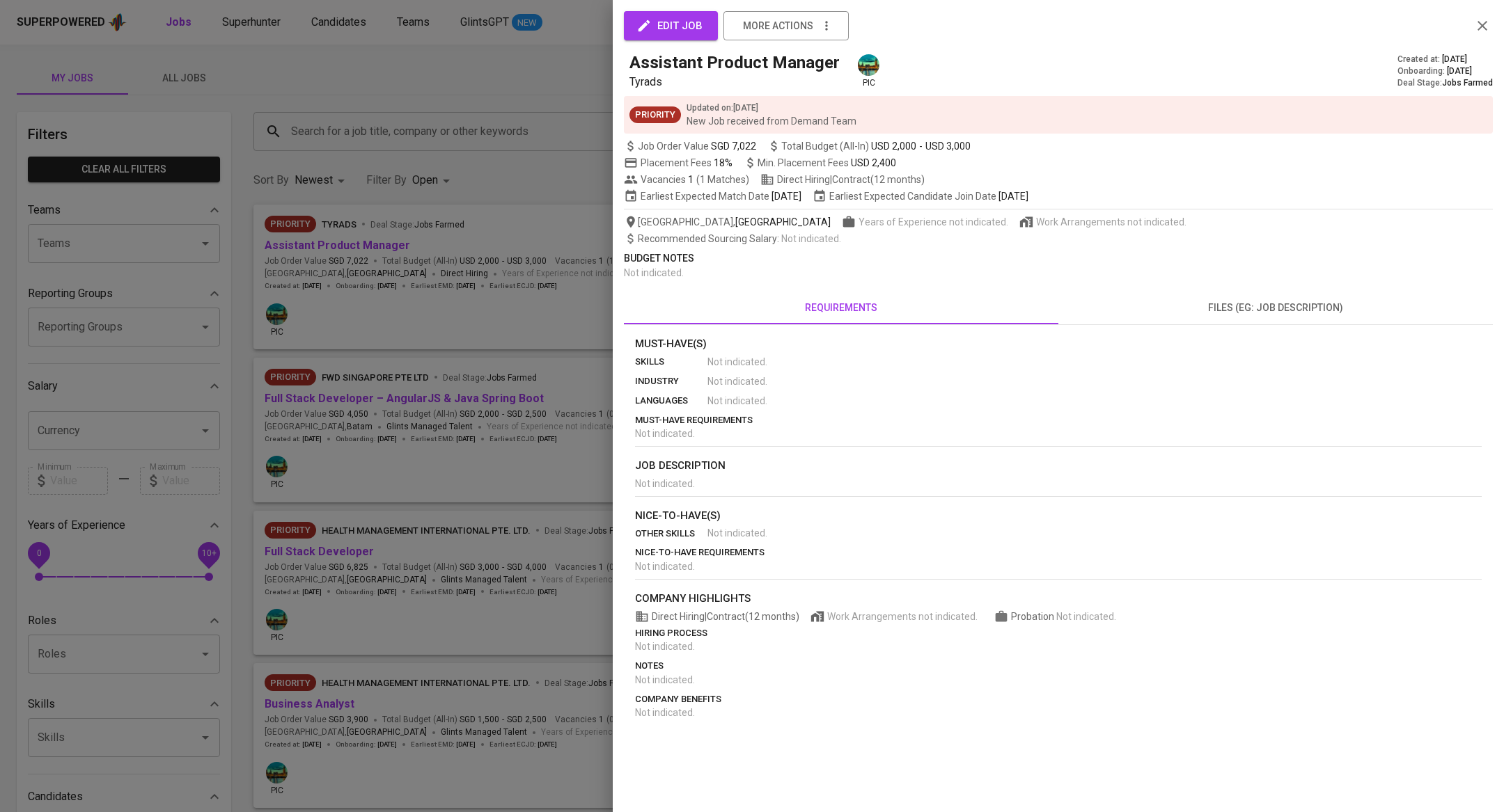
click at [514, 349] on div at bounding box center [752, 406] width 1504 height 812
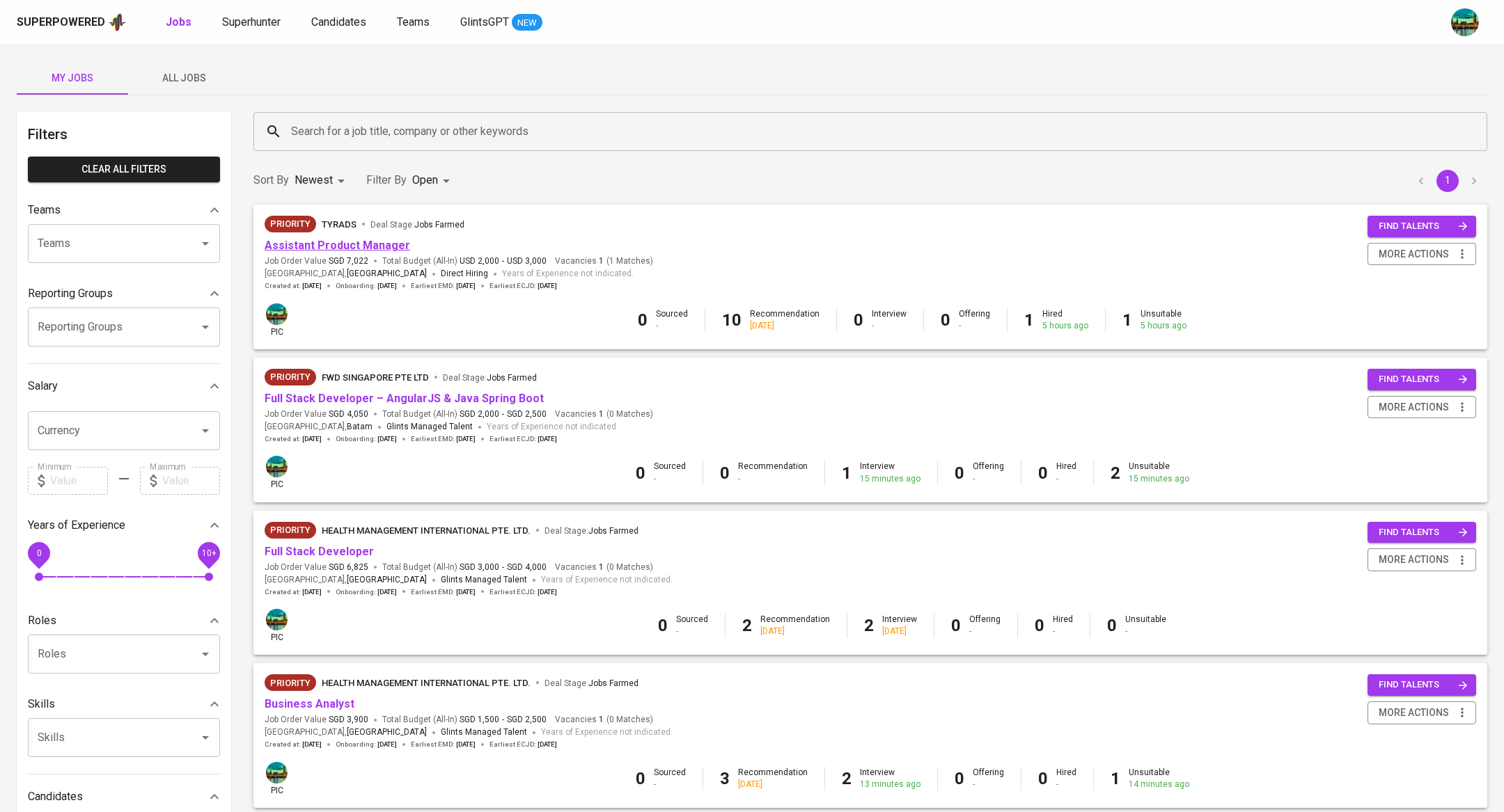
click at [391, 246] on link "Assistant Product Manager" at bounding box center [337, 245] width 145 height 13
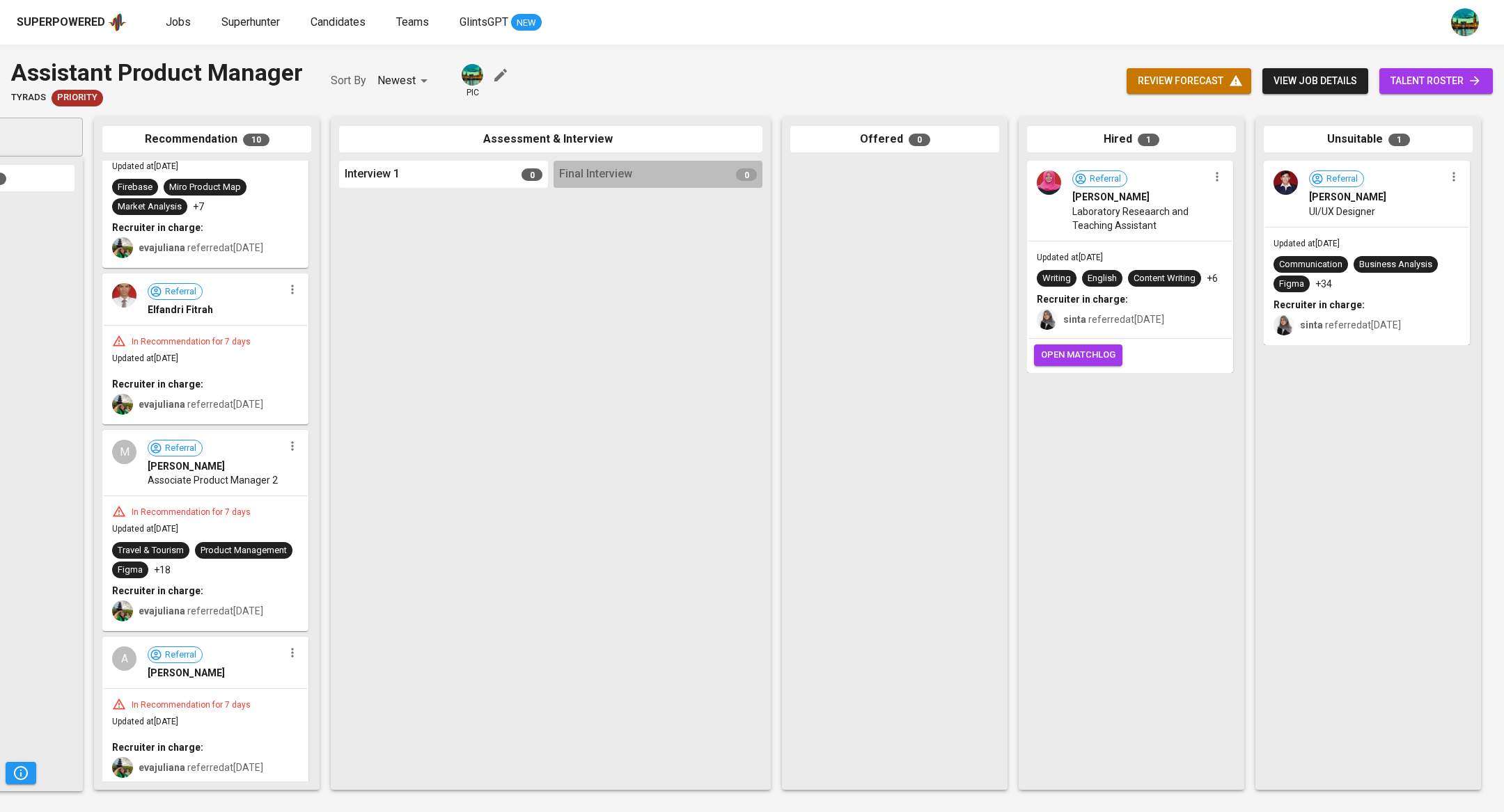
scroll to position [1102, 0]
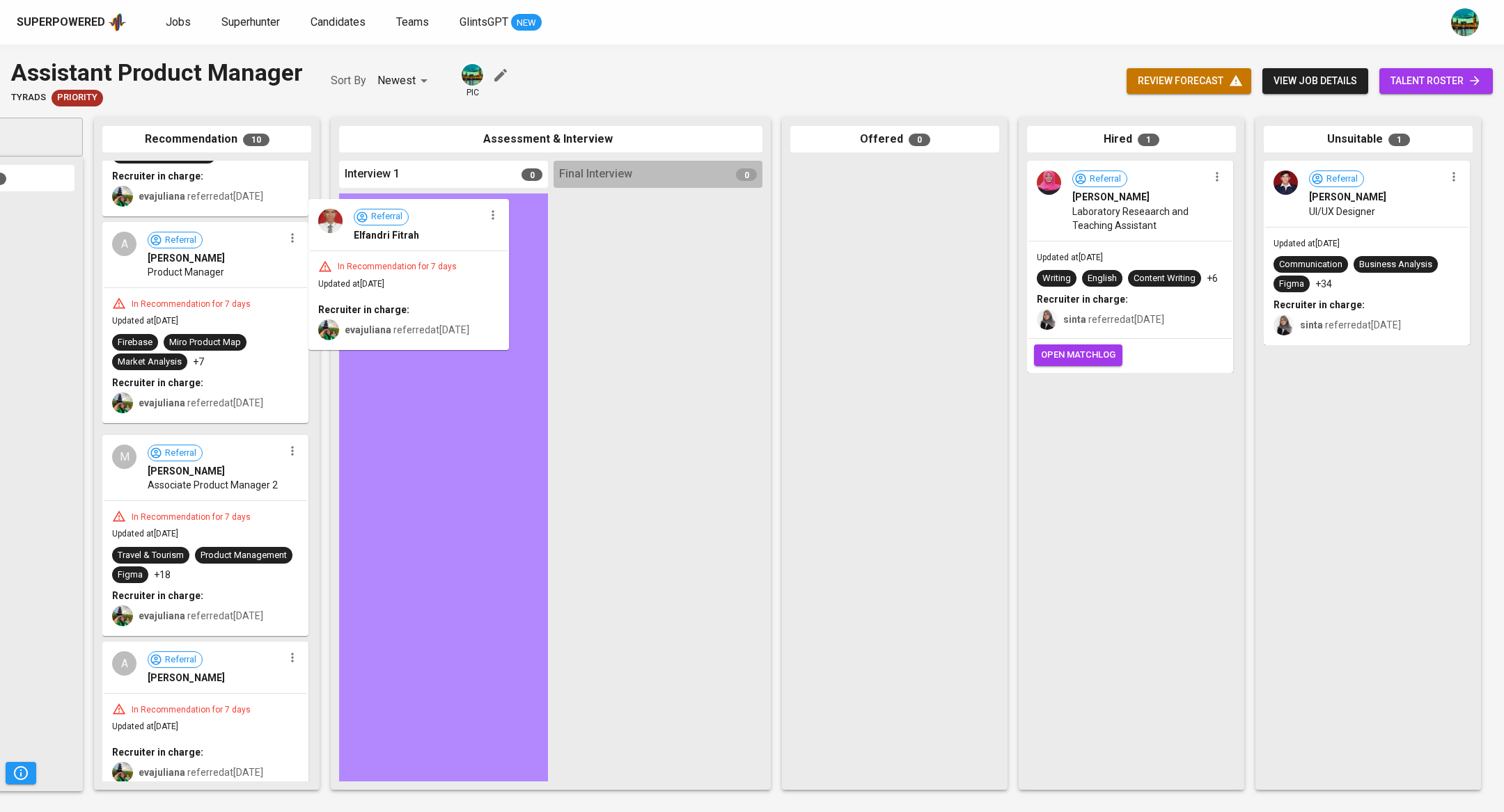
drag, startPoint x: 242, startPoint y: 342, endPoint x: 462, endPoint y: 257, distance: 235.8
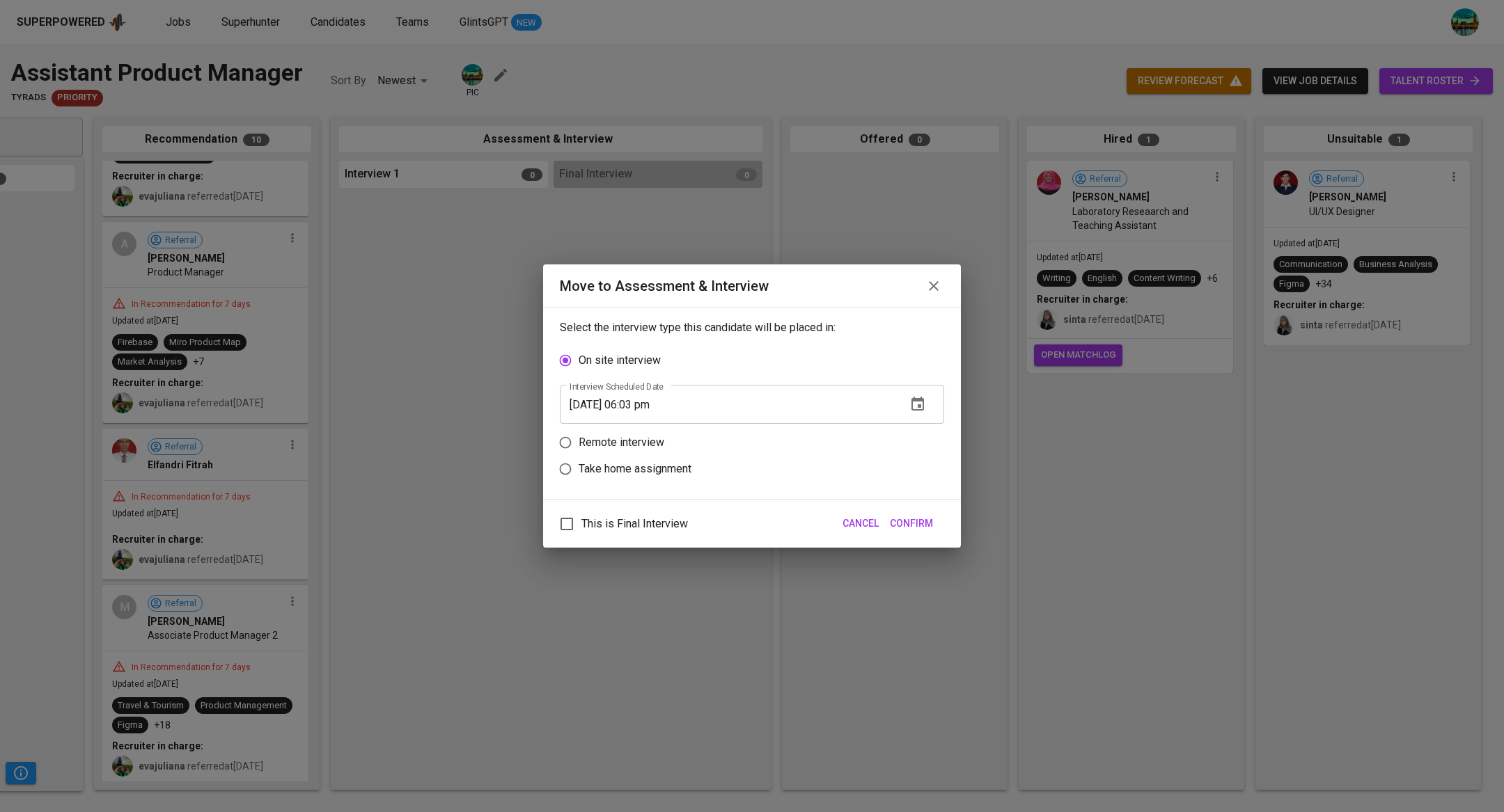
click at [642, 432] on label "Remote interview" at bounding box center [743, 443] width 381 height 26
click at [579, 432] on input "Remote interview" at bounding box center [565, 443] width 26 height 26
radio input "true"
click at [919, 432] on icon "button" at bounding box center [917, 430] width 12 height 14
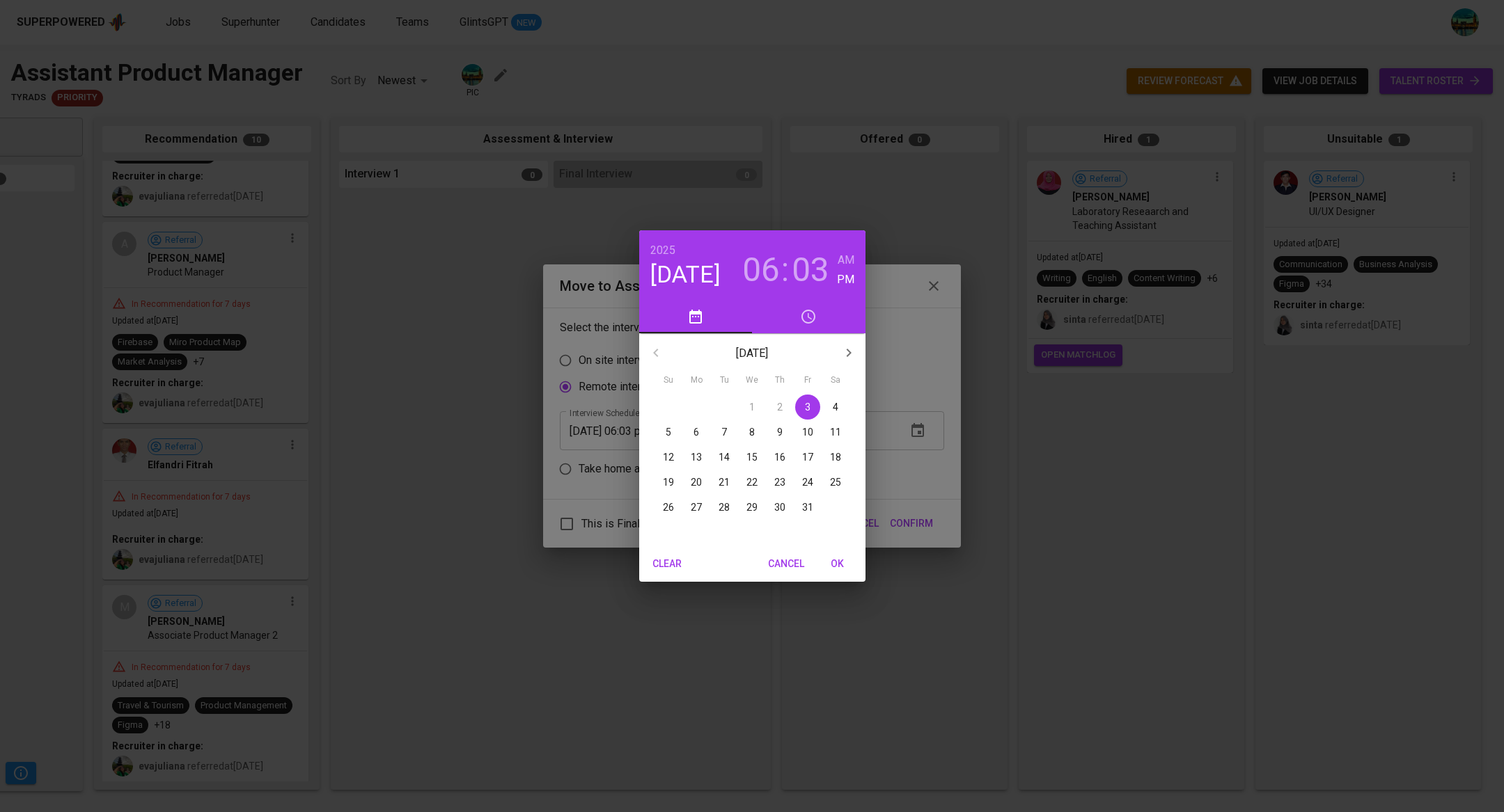
click at [727, 440] on button "7" at bounding box center [724, 432] width 25 height 25
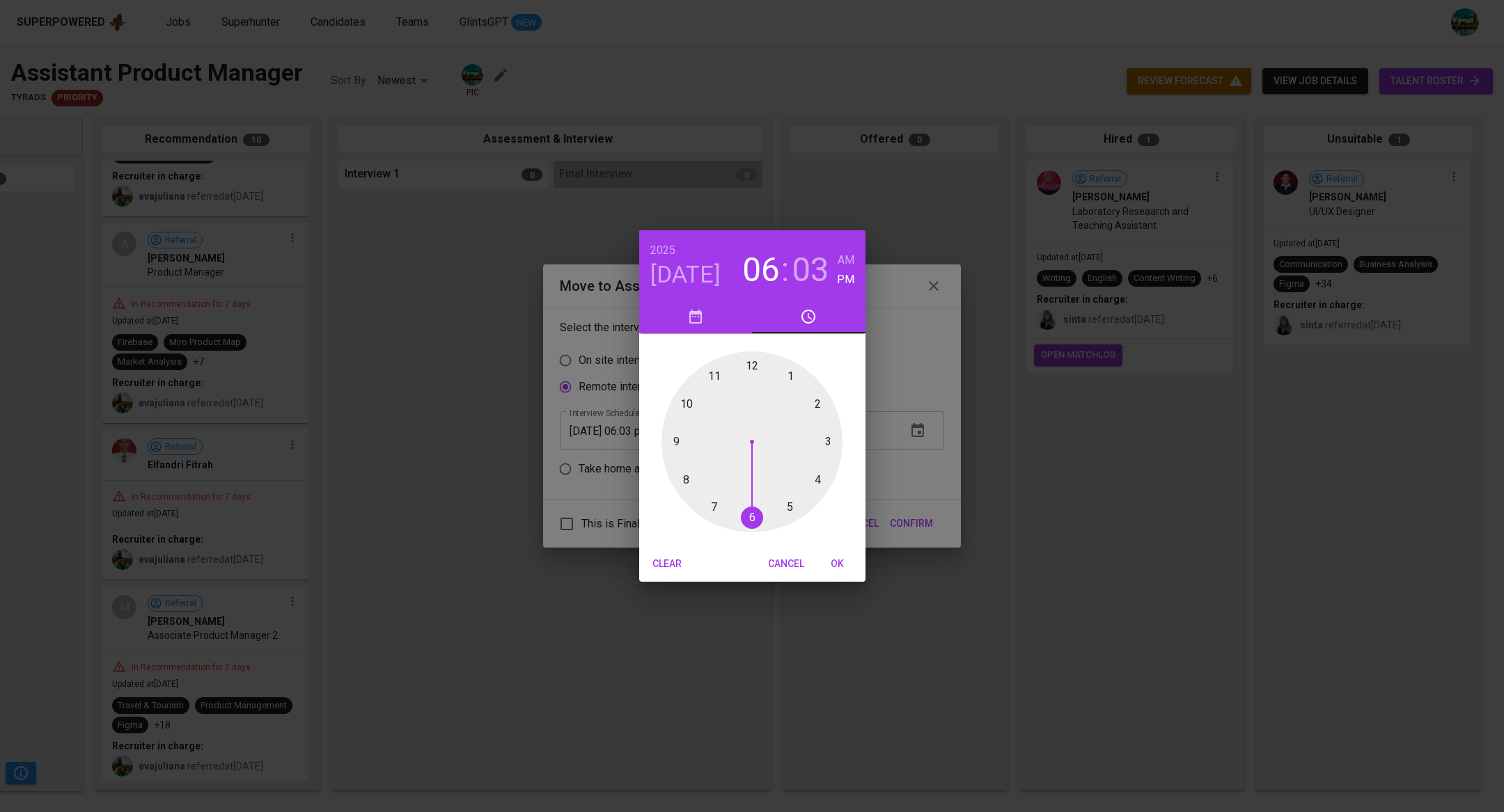
click at [835, 564] on span "OK" at bounding box center [837, 564] width 33 height 17
type input "[DATE] 06:03 pm"
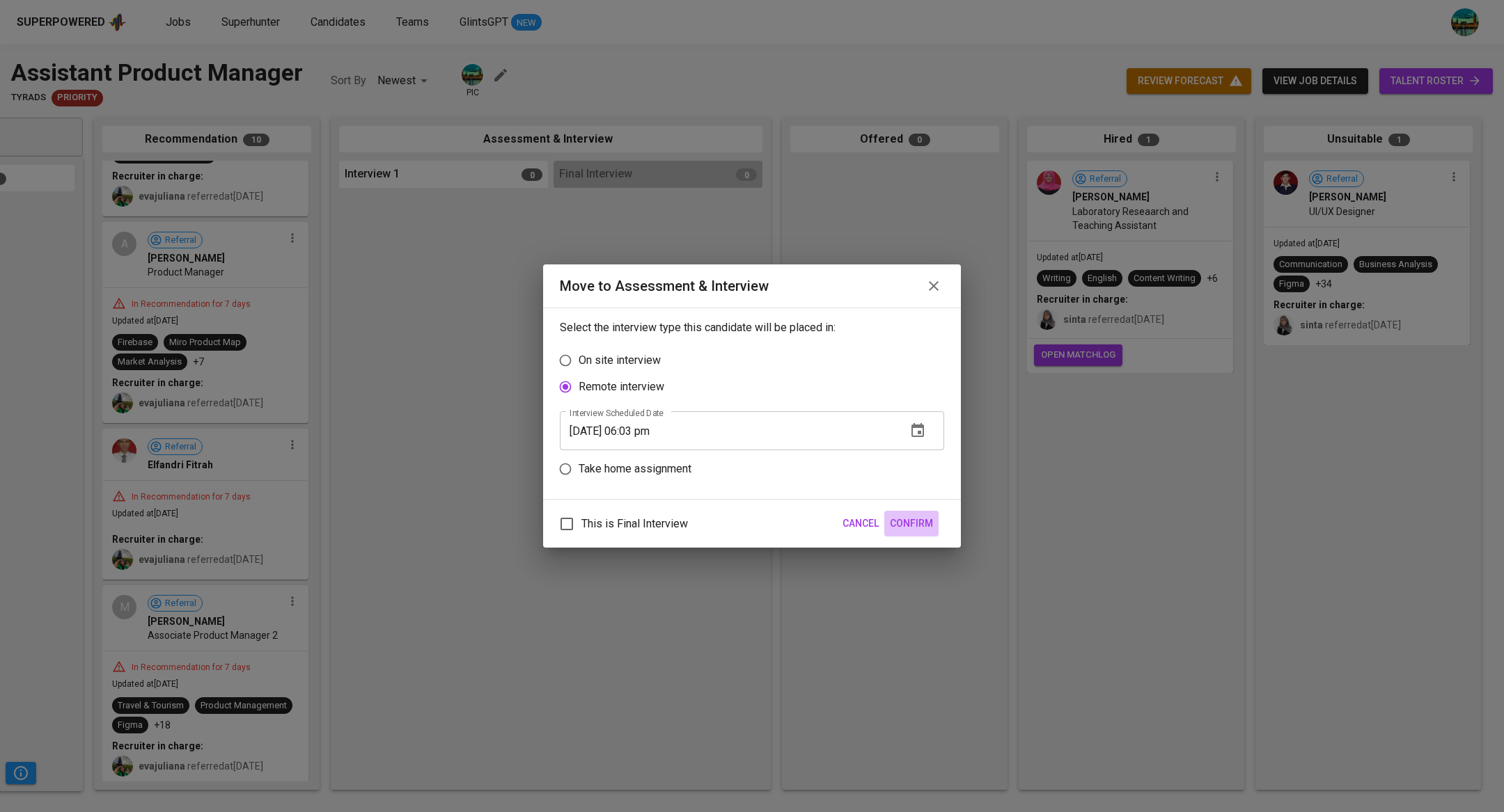
click at [925, 513] on button "Confirm" at bounding box center [911, 523] width 55 height 25
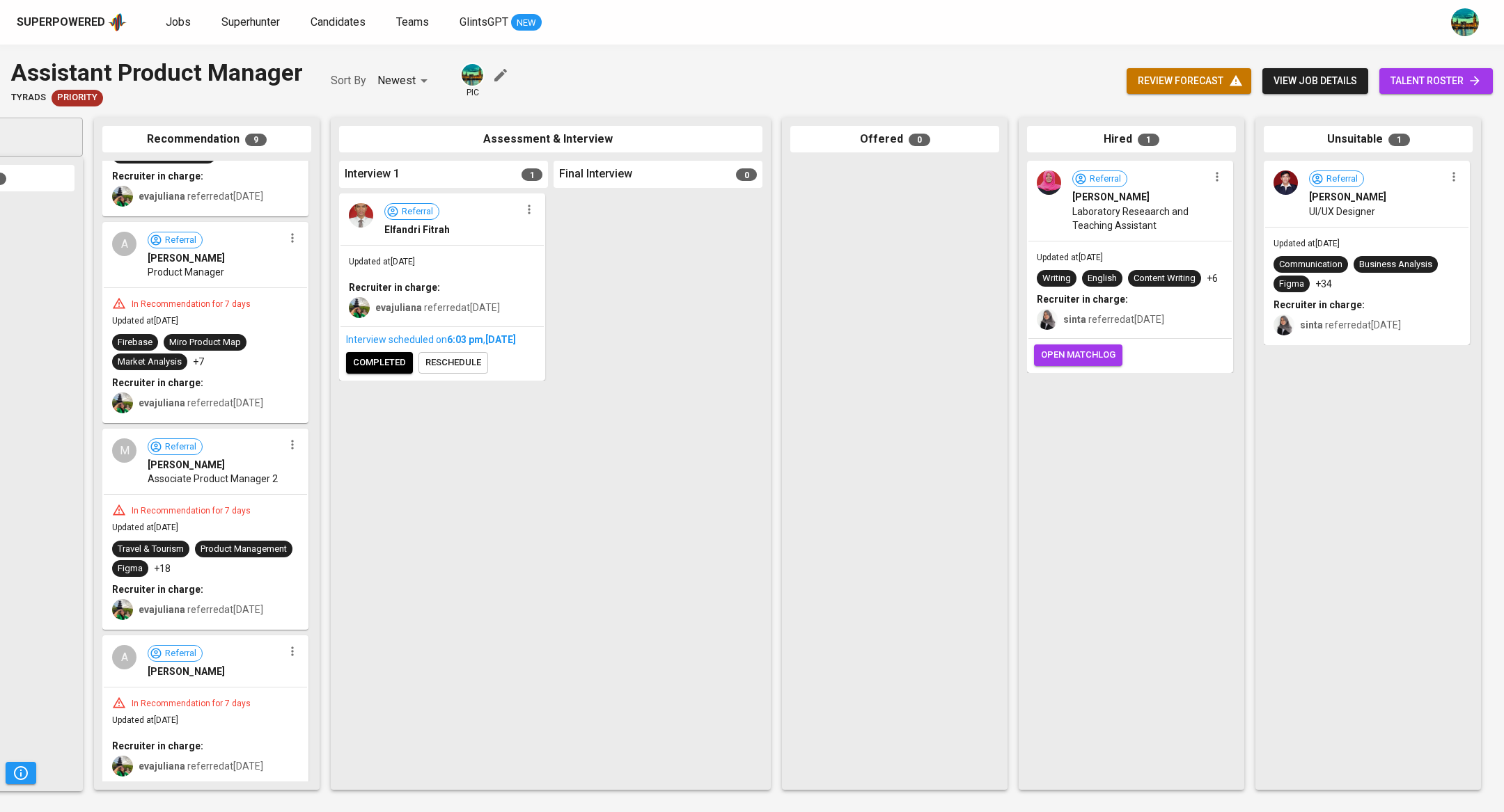
scroll to position [1101, 0]
click at [181, 31] on div "Superpowered Jobs Superhunter Candidates Teams GlintsGPT NEW" at bounding box center [729, 23] width 1426 height 21
click at [172, 14] on link "Jobs" at bounding box center [180, 23] width 28 height 17
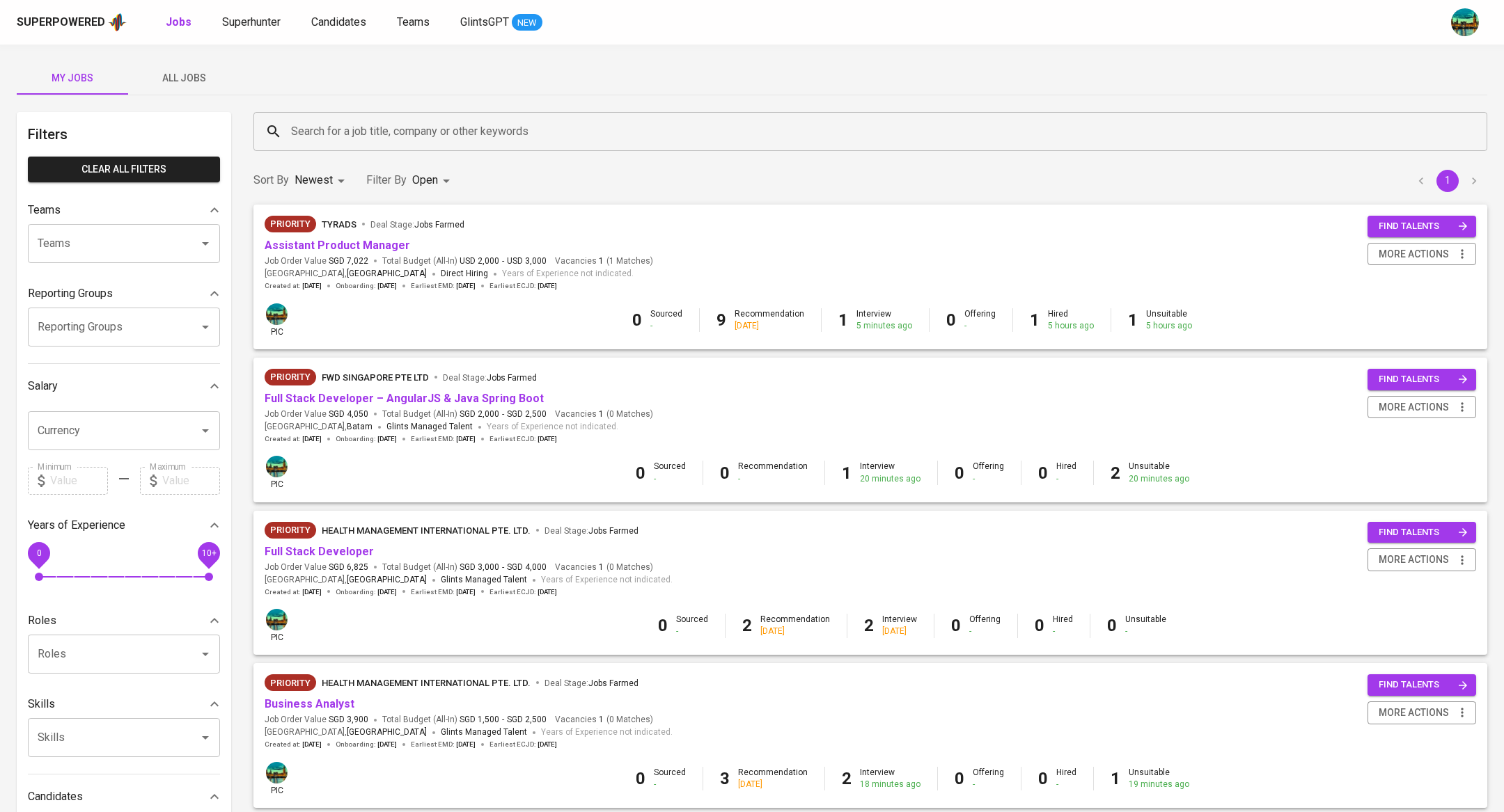
scroll to position [703, 0]
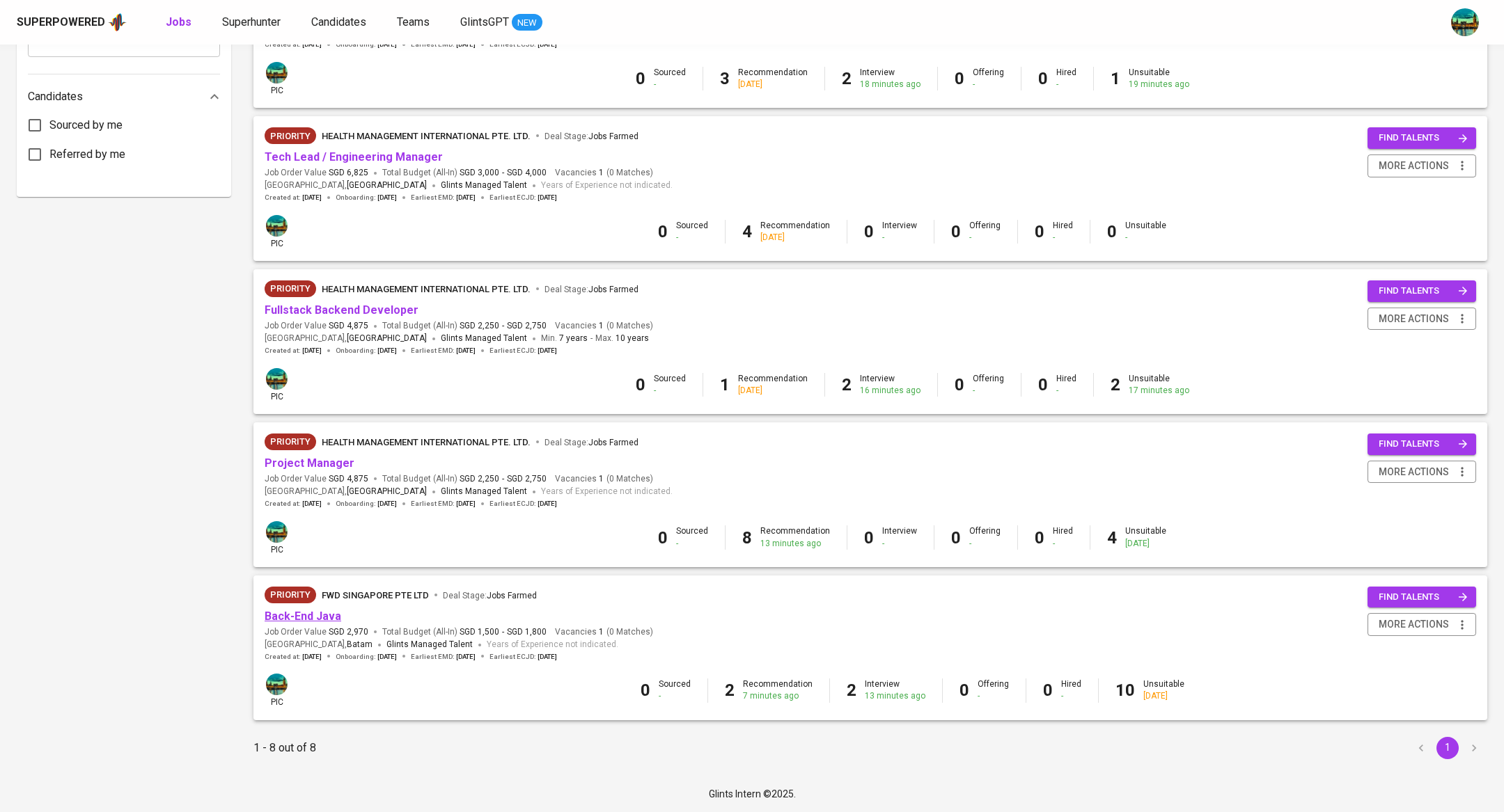
click at [326, 620] on link "Back-End Java" at bounding box center [302, 616] width 76 height 13
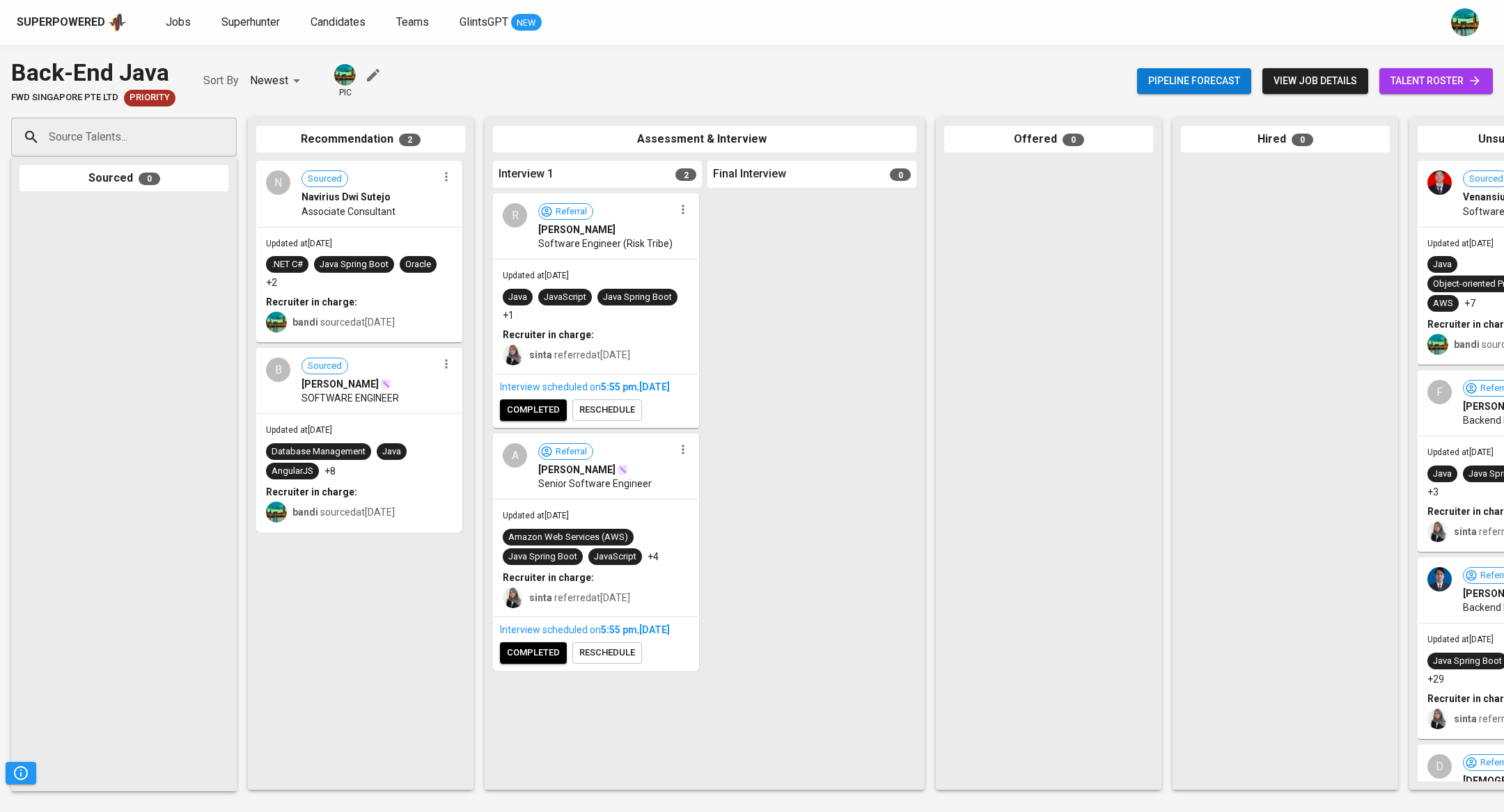
click at [1412, 80] on span "talent roster" at bounding box center [1436, 81] width 91 height 17
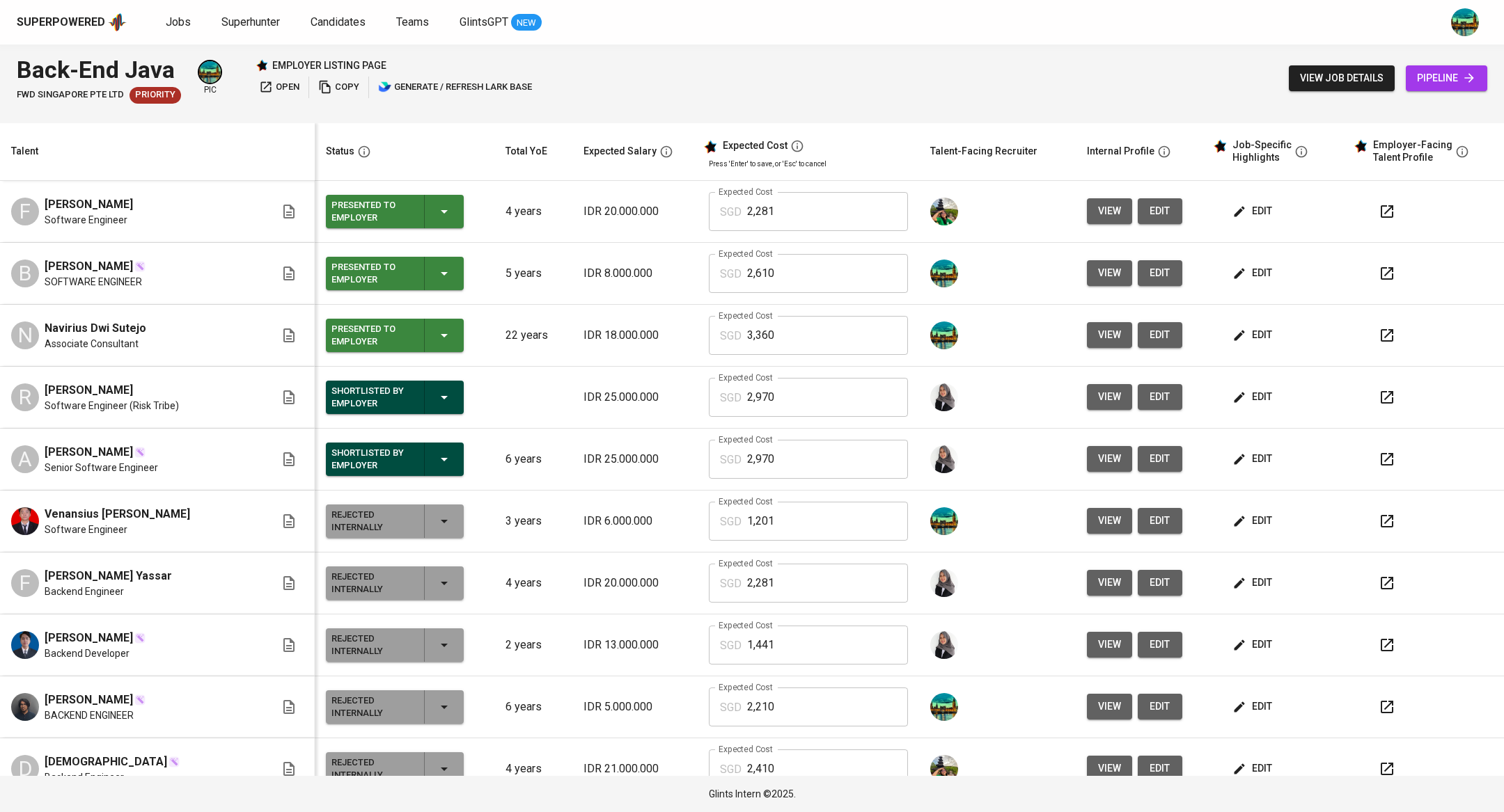
click at [1249, 209] on span "edit" at bounding box center [1253, 211] width 37 height 17
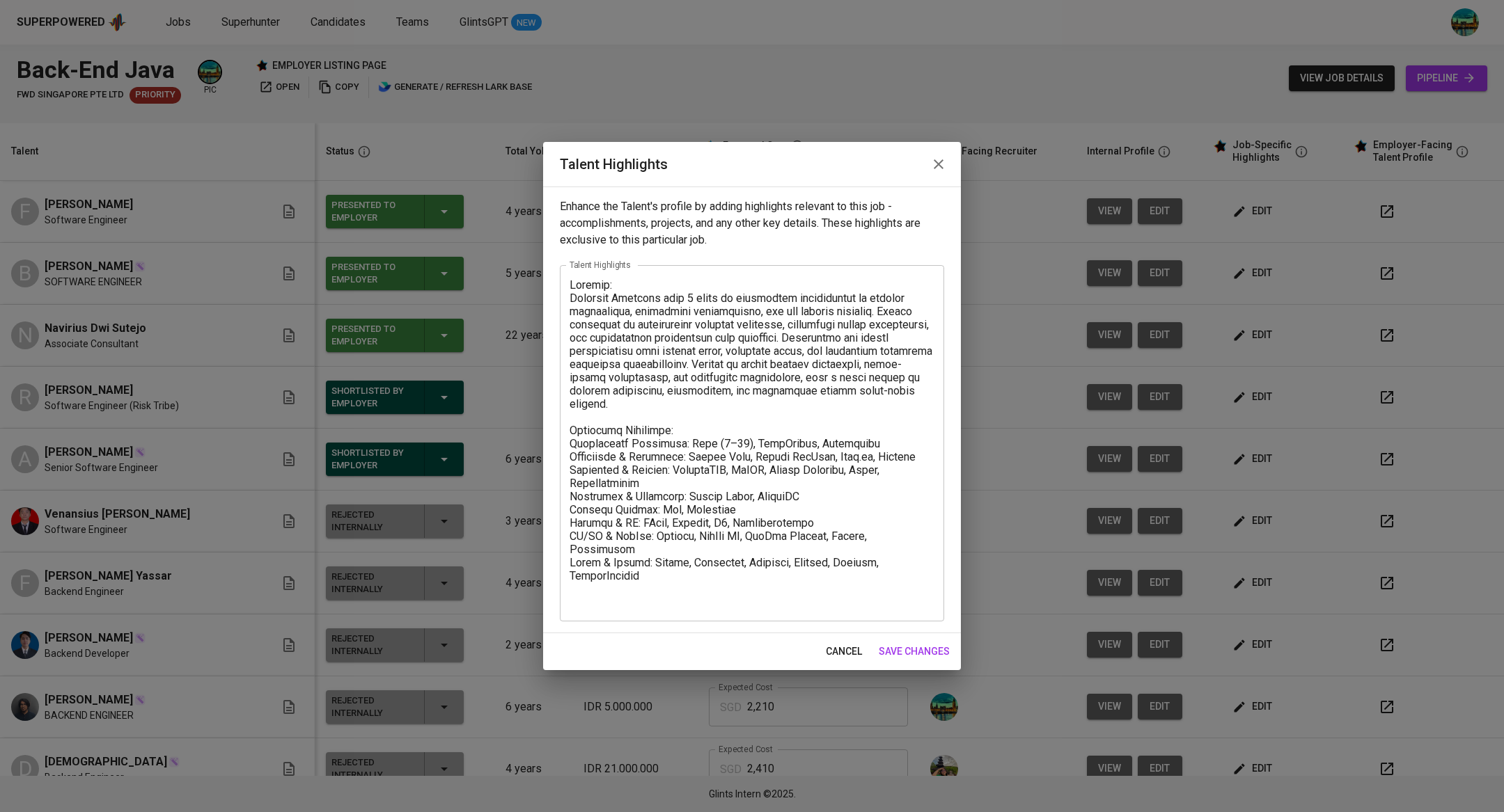
click at [755, 602] on textarea at bounding box center [751, 444] width 365 height 331
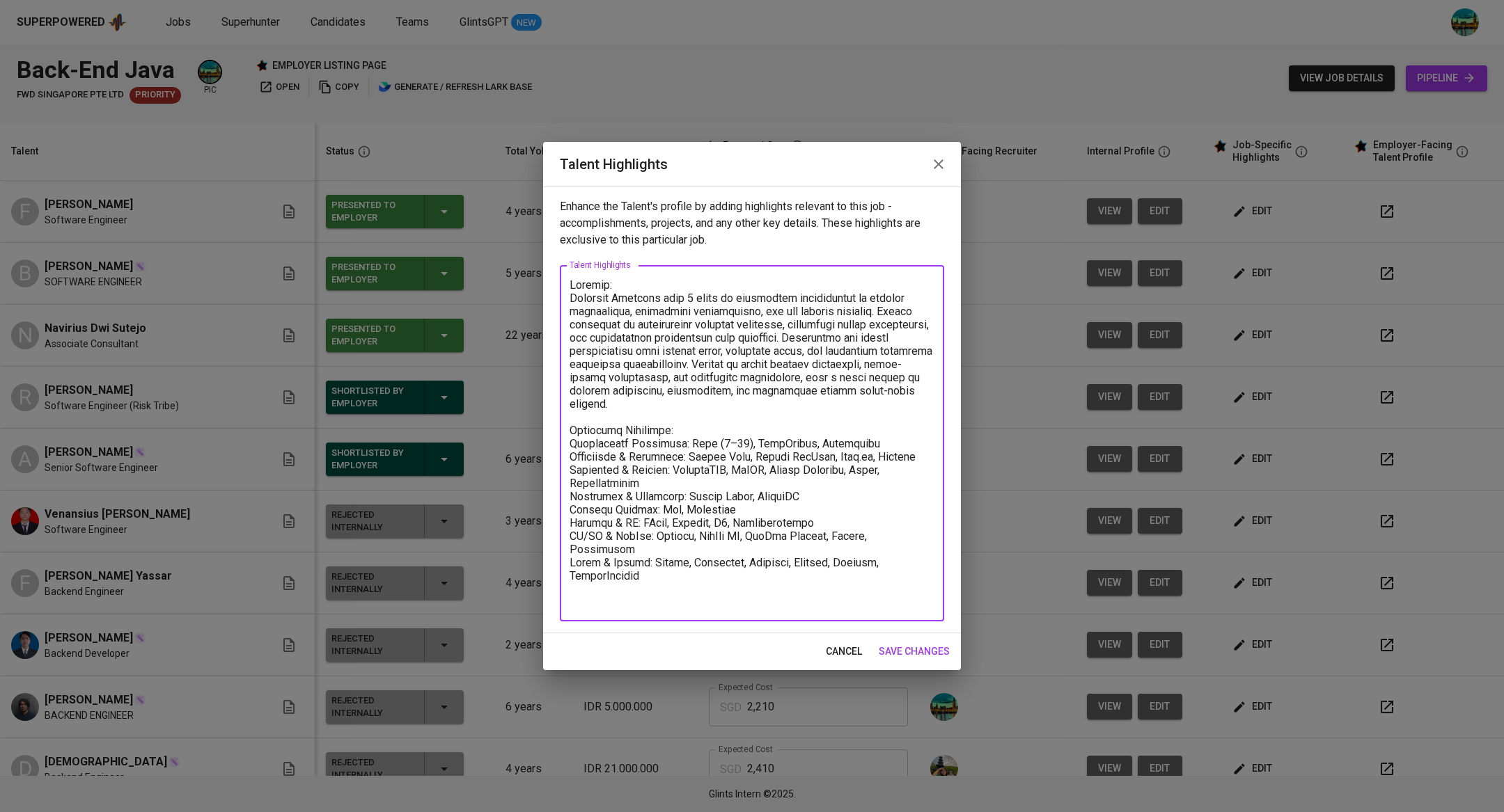
click at [574, 565] on textarea at bounding box center [751, 444] width 365 height 331
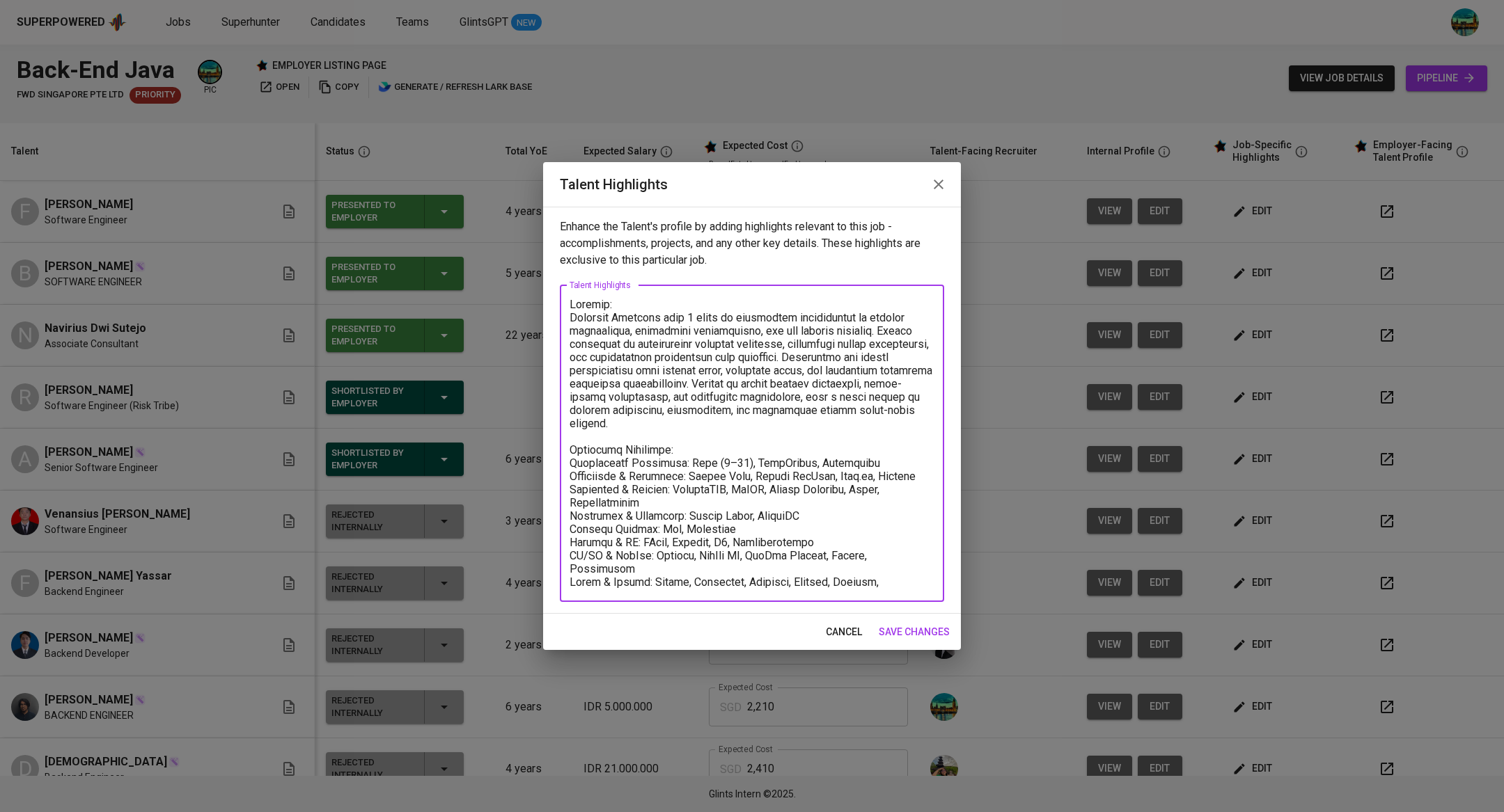
type textarea "Loremip: Dolorsit Ametcons adip 4 elits do eiusmodtem incididuntut la etdolor m…"
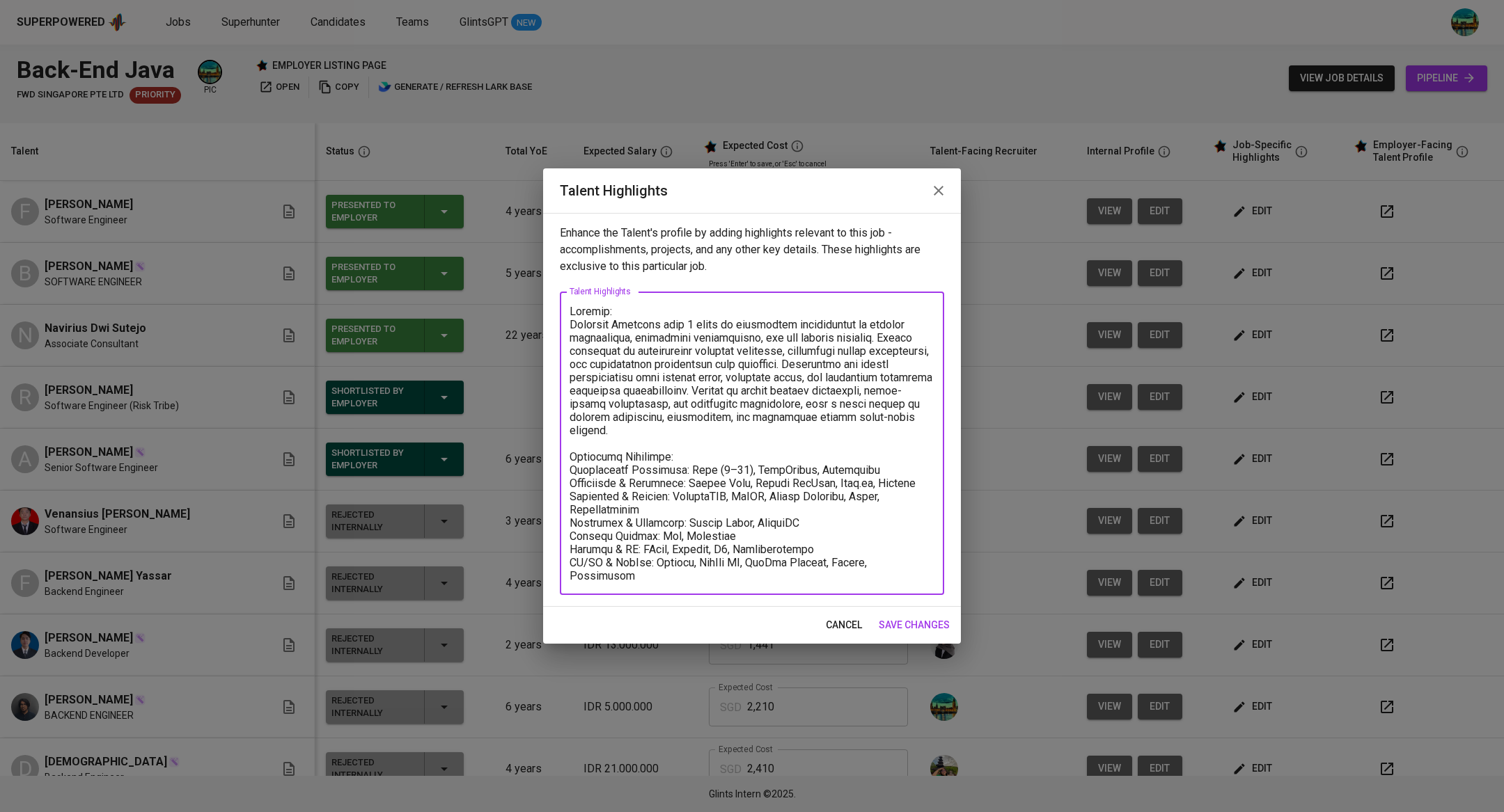
click at [914, 628] on span "save changes" at bounding box center [914, 625] width 71 height 17
